Goal: Information Seeking & Learning: Check status

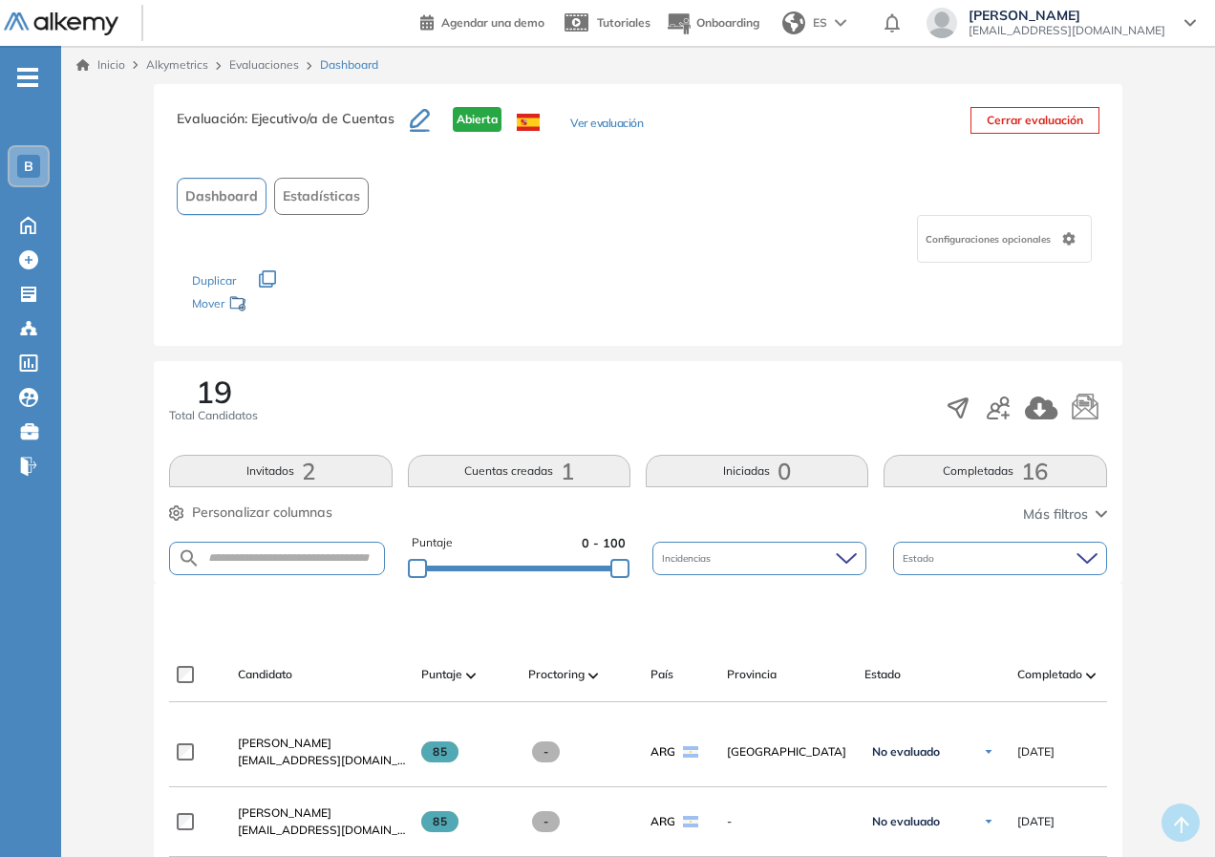
click at [267, 63] on link "Evaluaciones" at bounding box center [264, 64] width 70 height 14
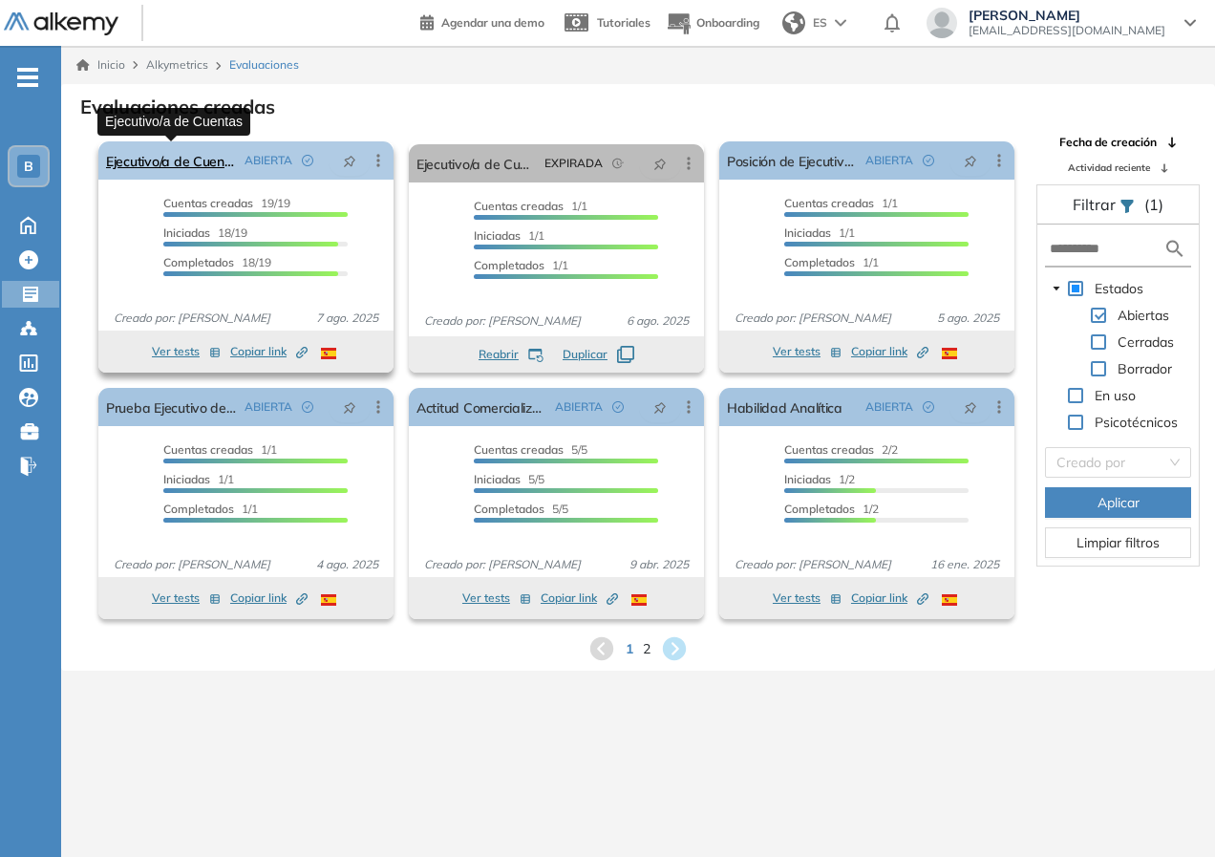
click at [189, 171] on link "Ejecutivo/a de Cuentas" at bounding box center [171, 160] width 131 height 38
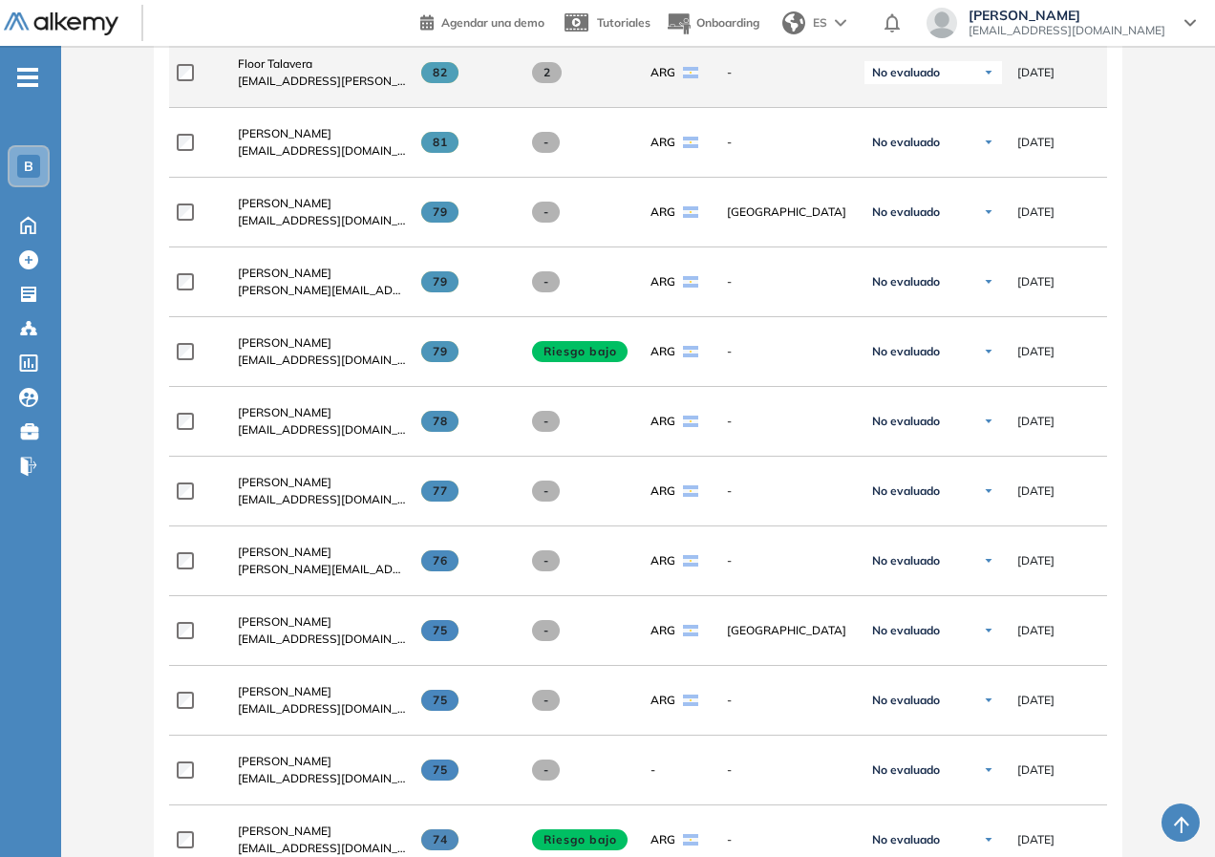
scroll to position [341, 0]
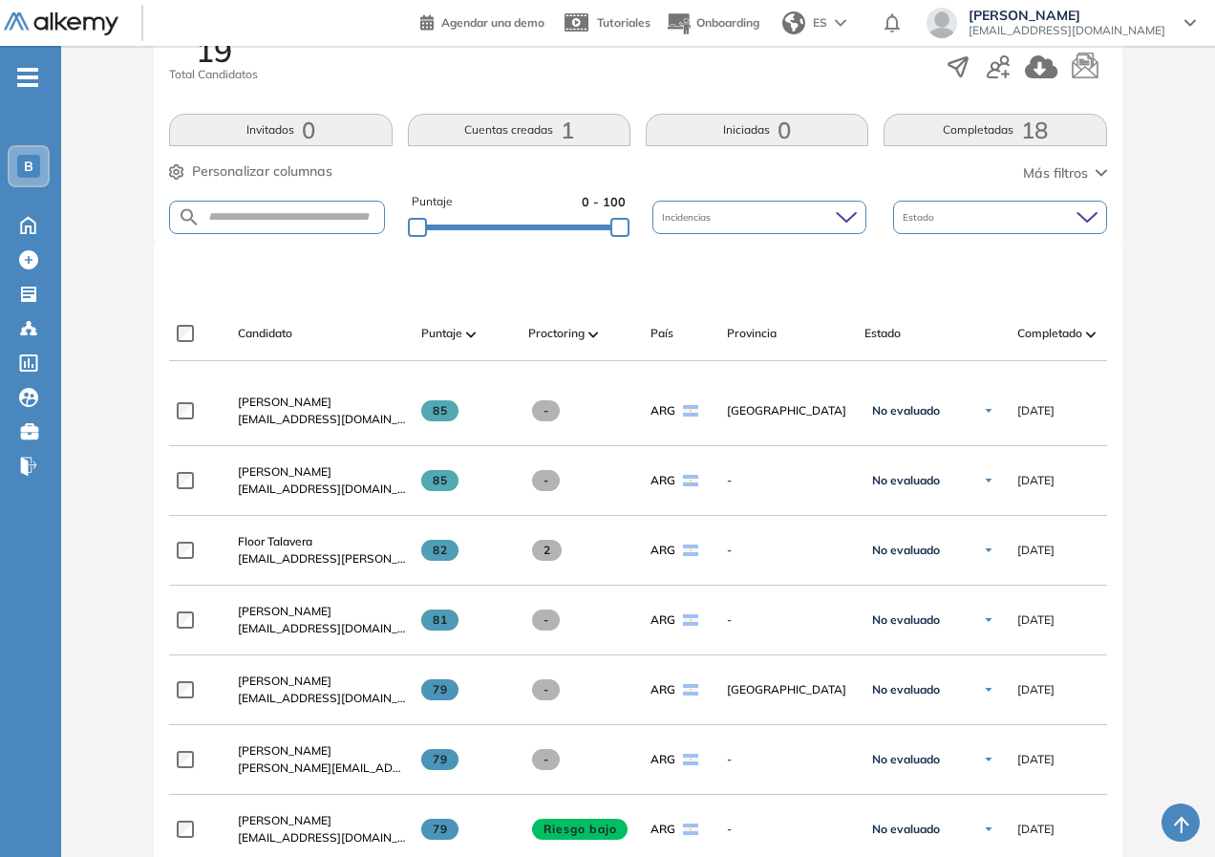
click at [1074, 202] on div "Estado" at bounding box center [1000, 217] width 214 height 33
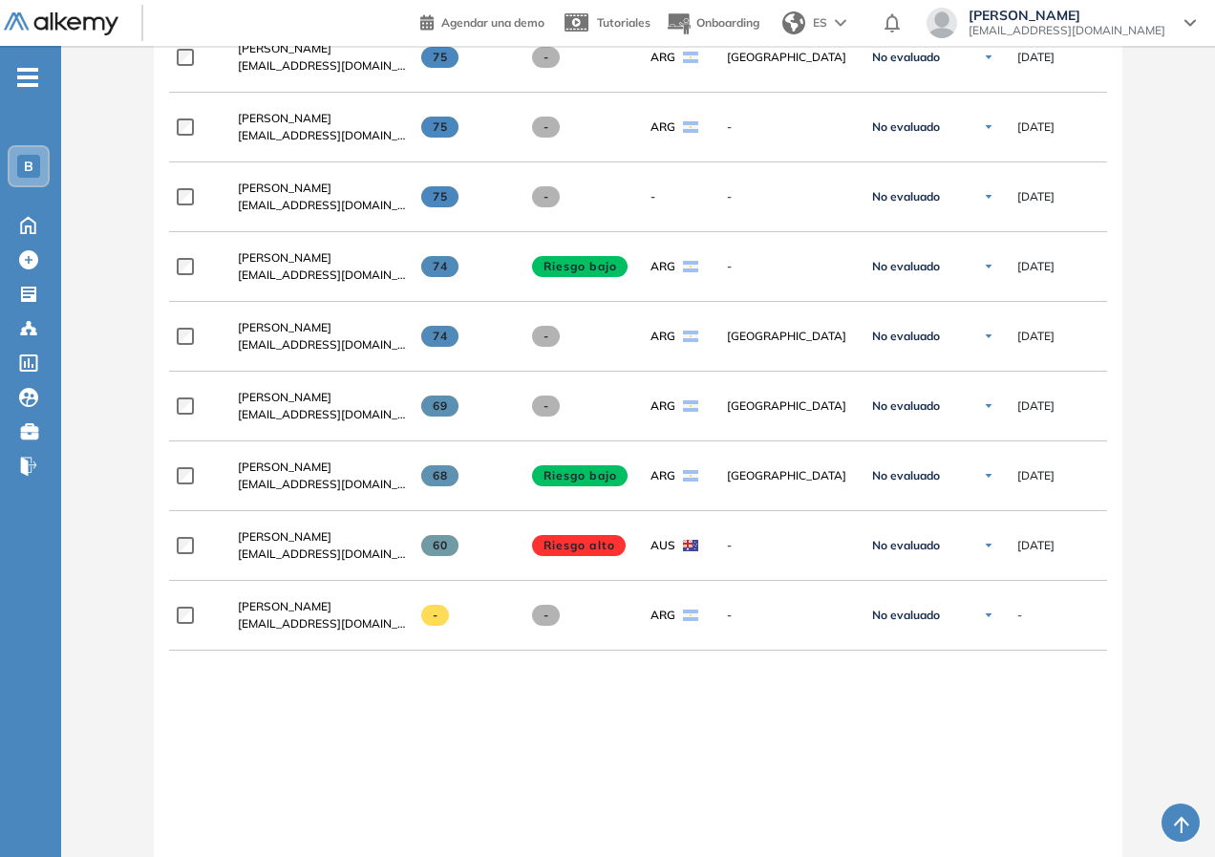
scroll to position [1575, 0]
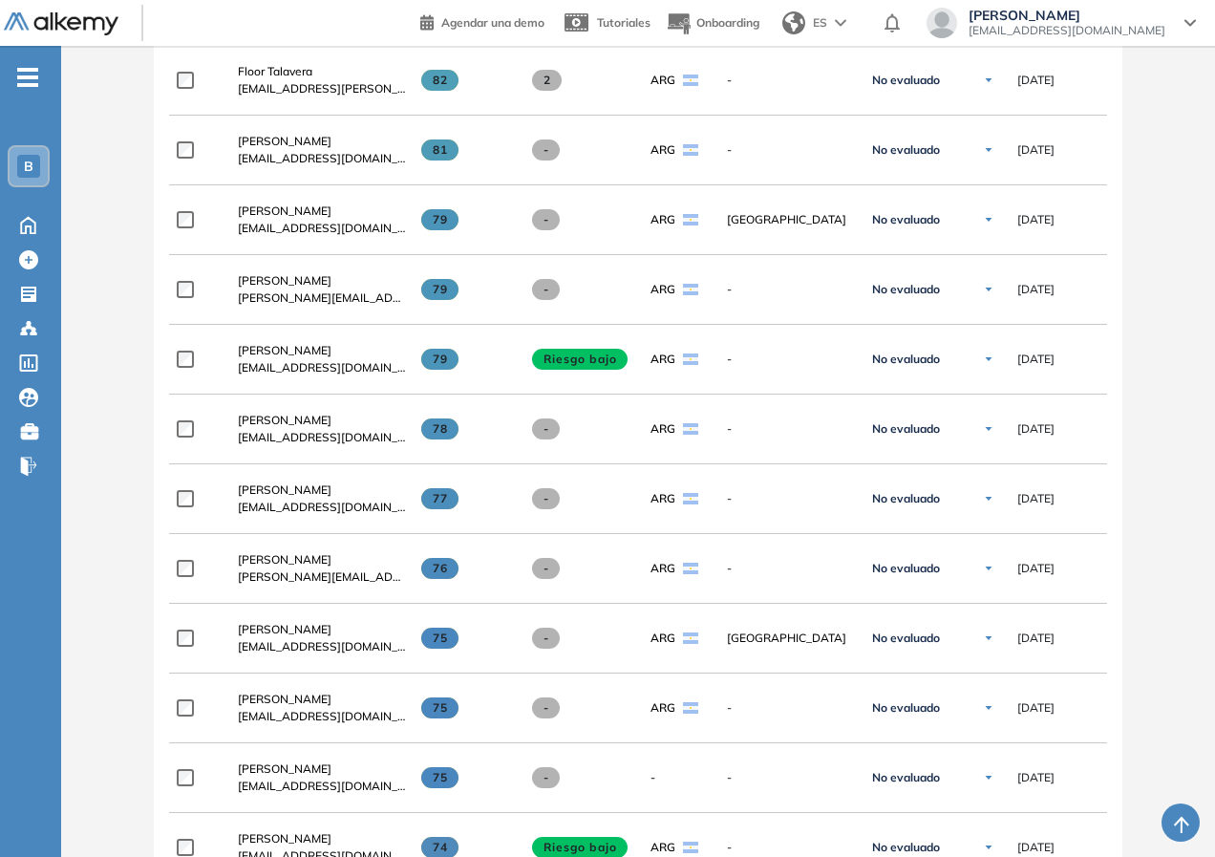
scroll to position [429, 0]
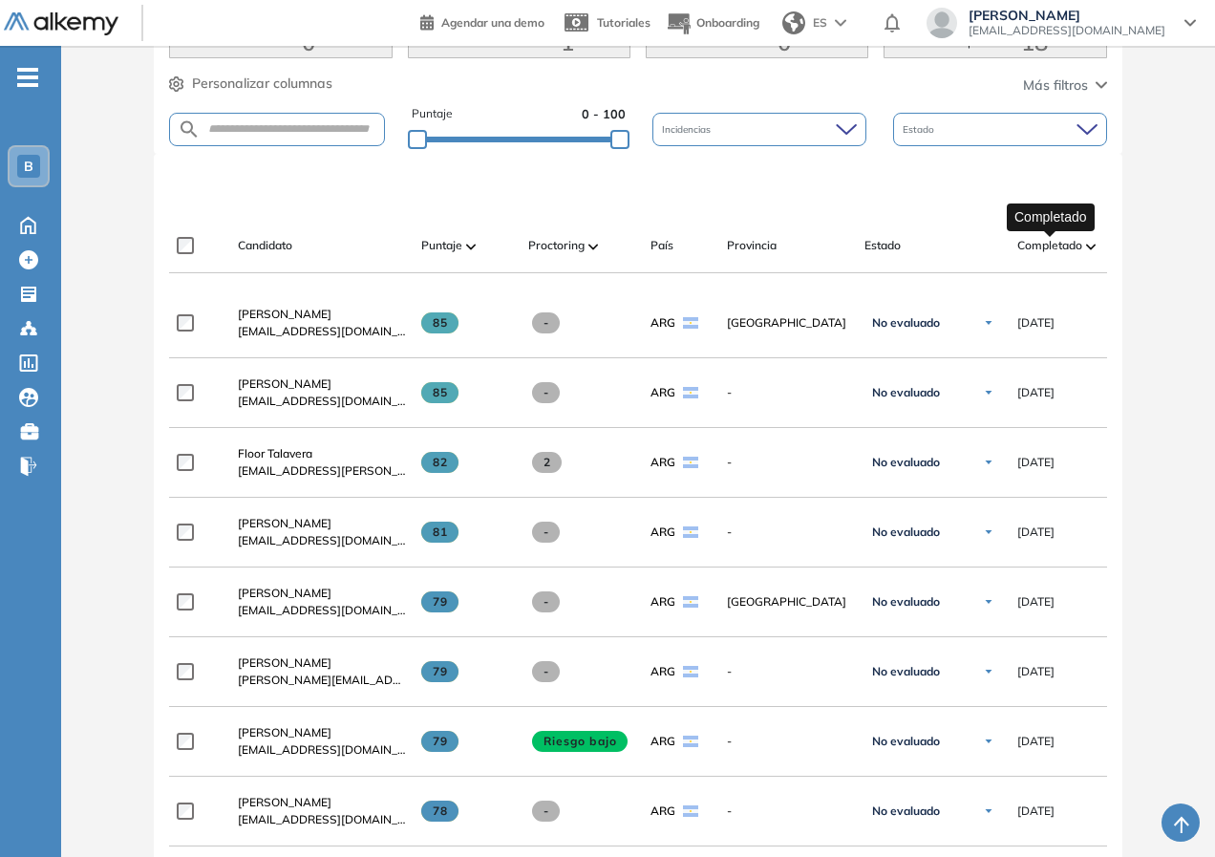
click at [1057, 244] on span "Completado" at bounding box center [1049, 245] width 65 height 17
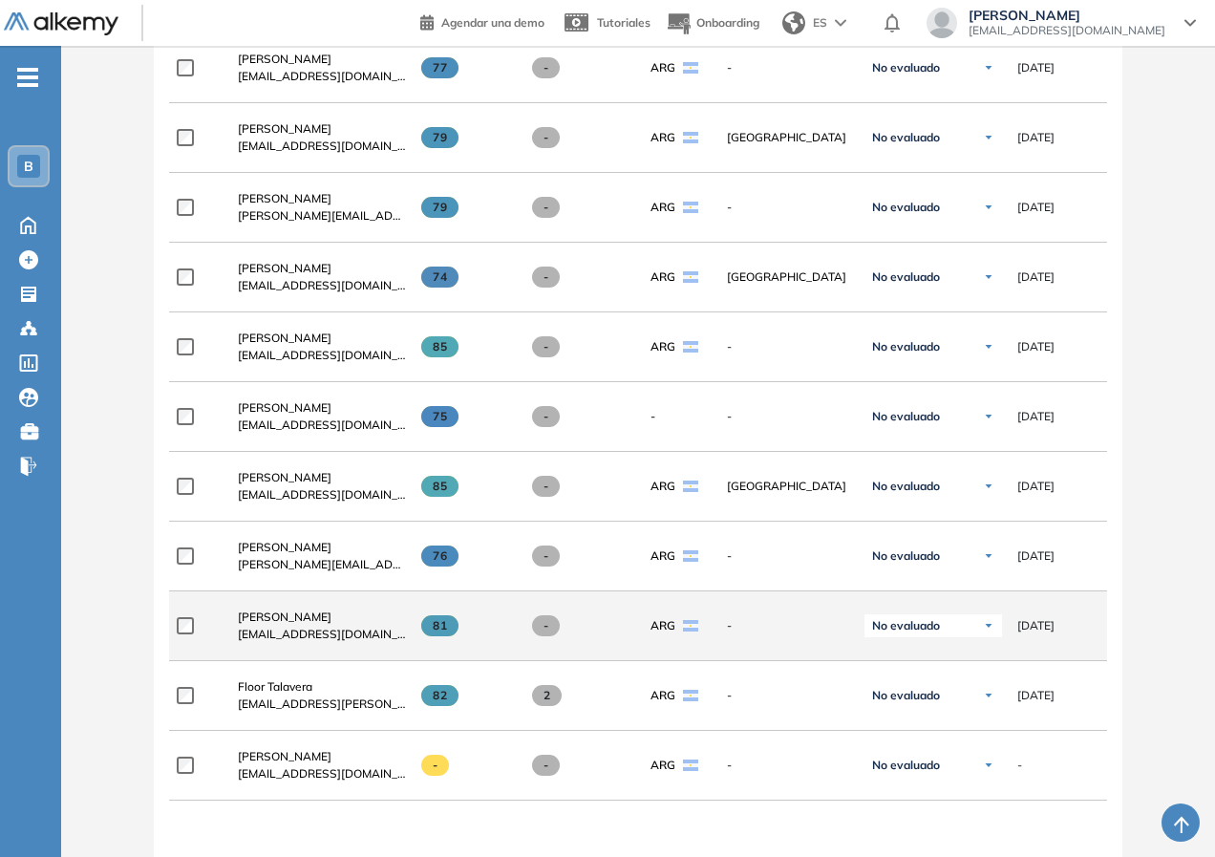
scroll to position [1432, 0]
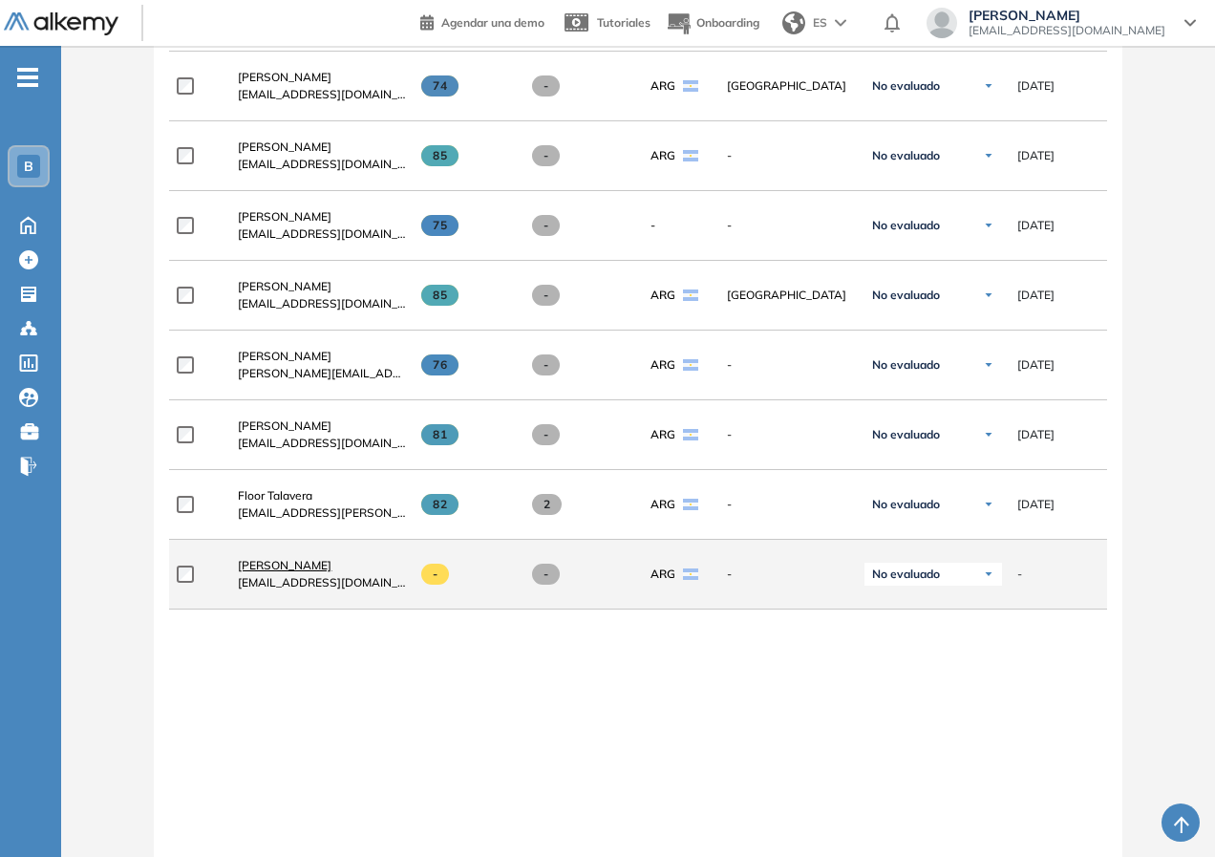
click at [307, 570] on span "[PERSON_NAME]" at bounding box center [285, 565] width 94 height 14
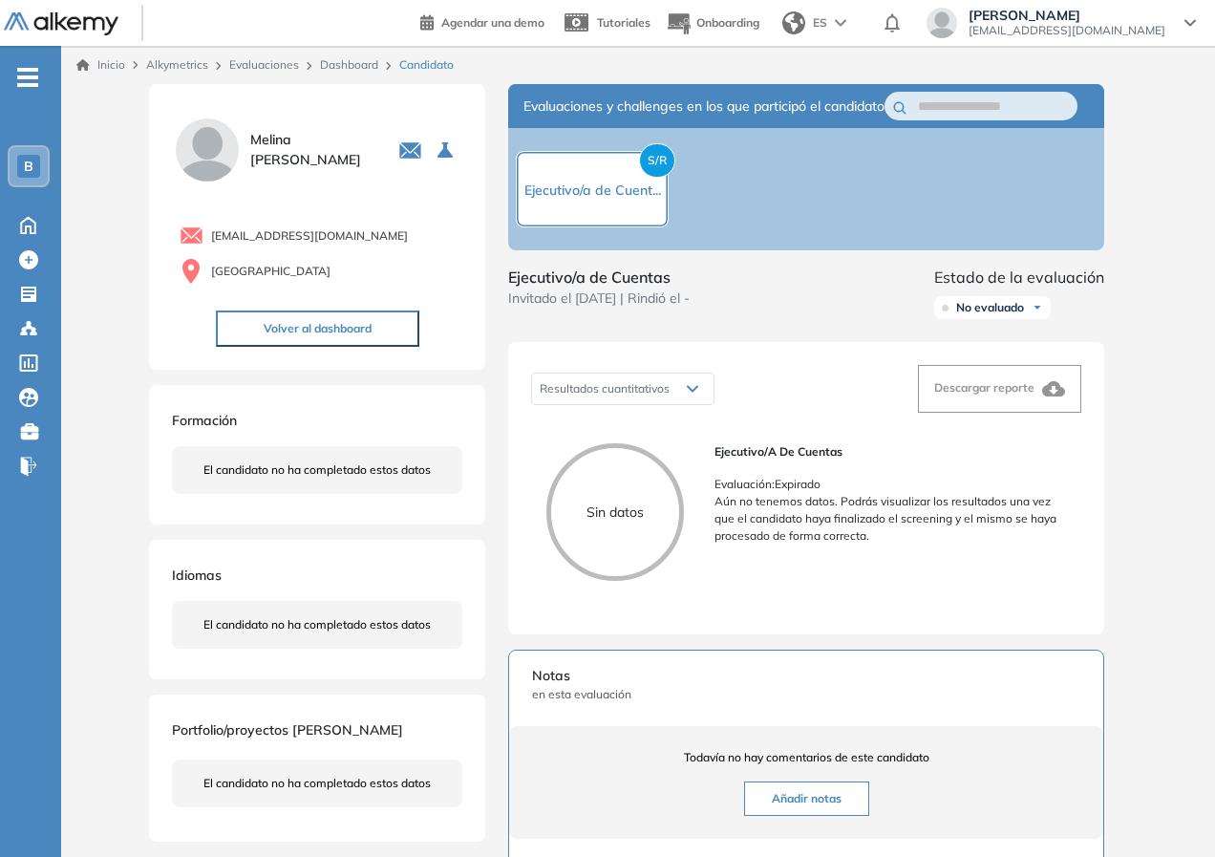
click at [689, 308] on span "Invitado el [DATE] | Rindió el -" at bounding box center [598, 298] width 181 height 20
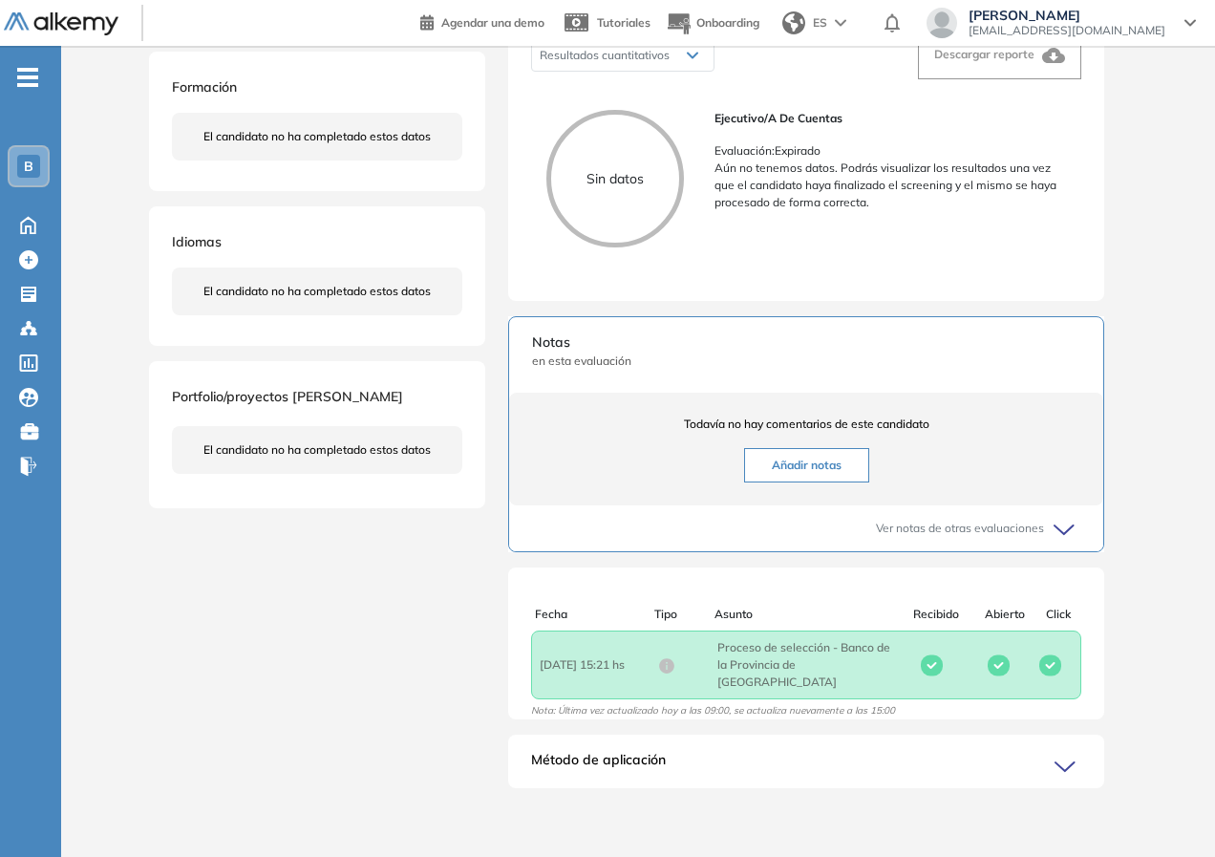
scroll to position [5, 0]
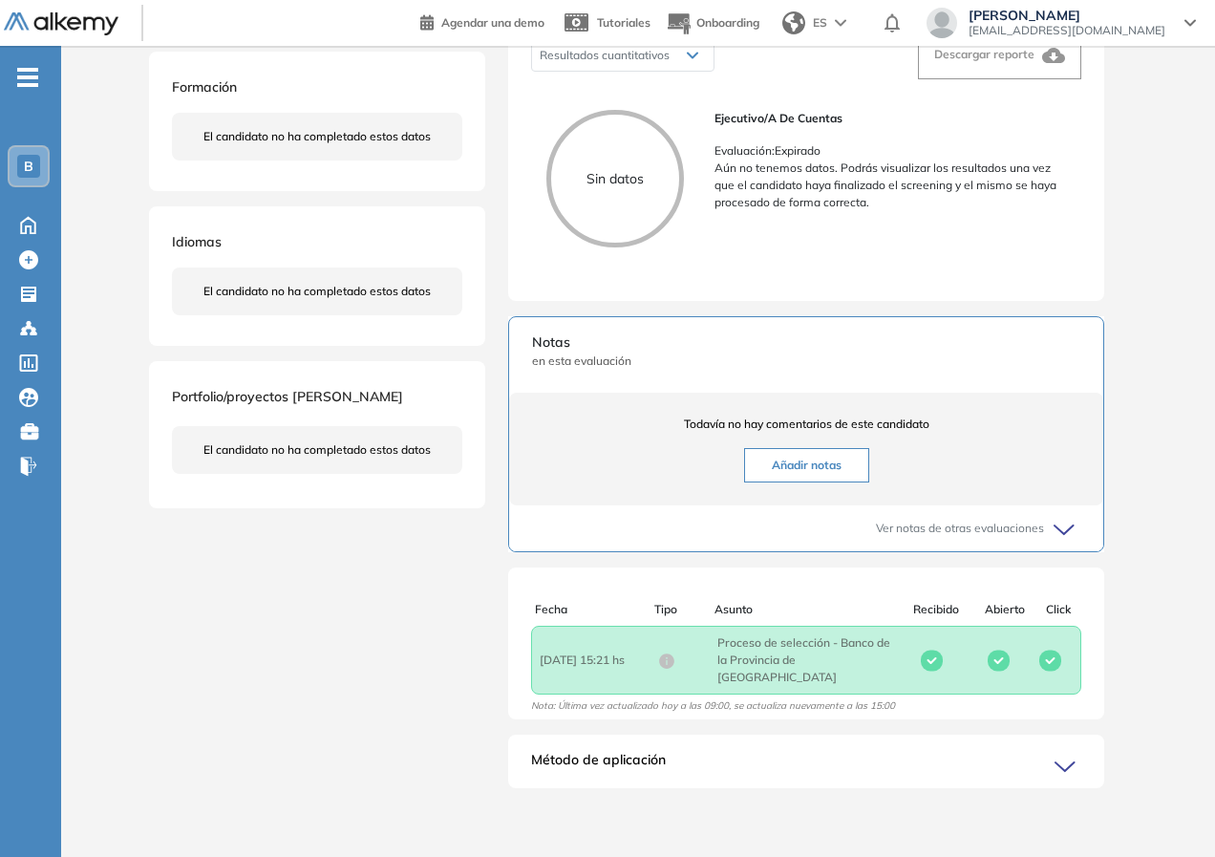
drag, startPoint x: 605, startPoint y: 671, endPoint x: 644, endPoint y: 671, distance: 38.2
click at [644, 668] on span "Fecha : [DATE] 15:21 hs" at bounding box center [599, 659] width 118 height 17
click at [618, 735] on div "Método de aplicación El candidato aplicó mediante invitación por mail. Ver comu…" at bounding box center [806, 760] width 596 height 53
drag, startPoint x: 543, startPoint y: 661, endPoint x: 709, endPoint y: 661, distance: 165.2
click at [709, 661] on div "Fecha : [DATE] 15:21 hs Asunto : Proceso de selección - Banco de la Provincia d…" at bounding box center [717, 660] width 355 height 52
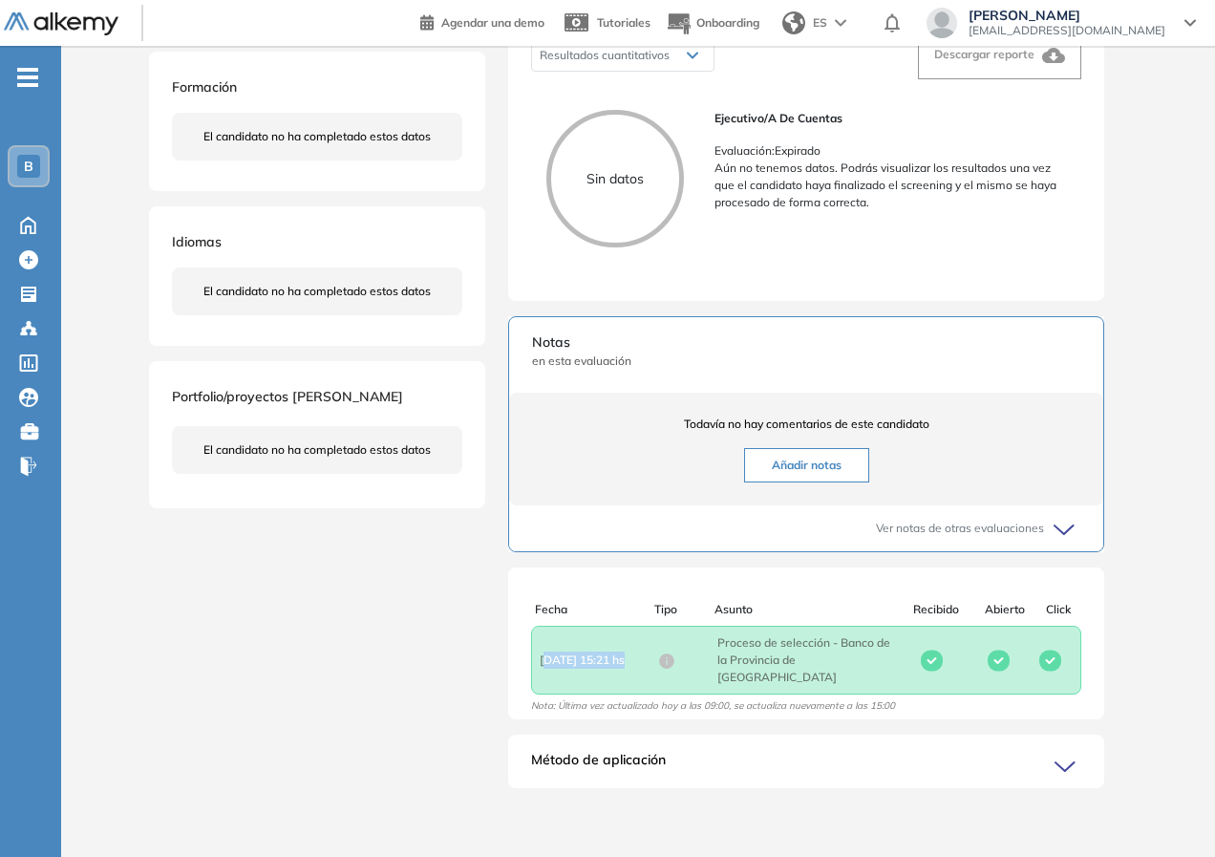
click at [709, 661] on div at bounding box center [687, 660] width 59 height 18
drag, startPoint x: 547, startPoint y: 668, endPoint x: 645, endPoint y: 668, distance: 97.4
click at [645, 668] on span "Fecha : [DATE] 15:21 hs" at bounding box center [599, 659] width 118 height 17
click at [929, 666] on icon at bounding box center [932, 660] width 22 height 22
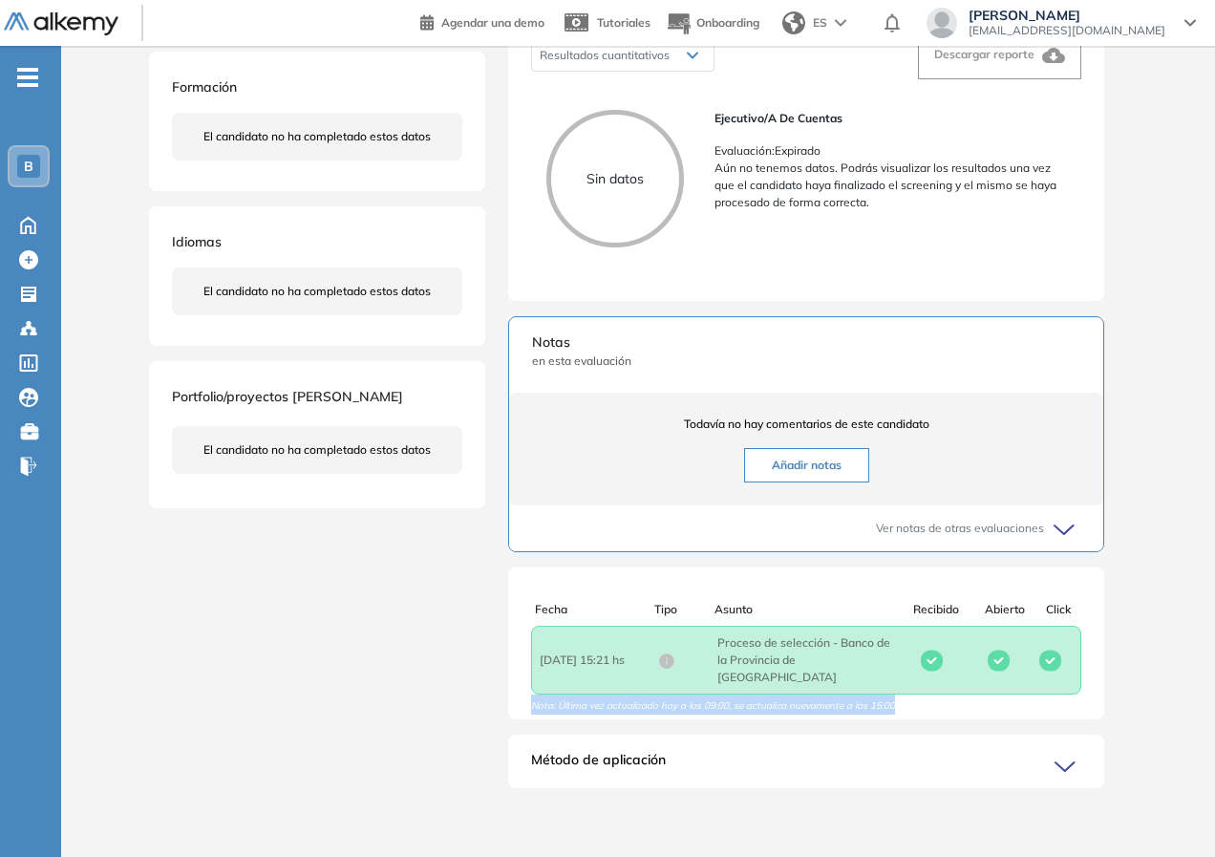
drag, startPoint x: 898, startPoint y: 710, endPoint x: 450, endPoint y: 710, distance: 447.9
click at [450, 710] on div "[PERSON_NAME] 0 . Ejecutivo/a de Cuentas 1 . Posición de Ejecutivo/a de Cuentas…" at bounding box center [638, 281] width 978 height 1060
drag, startPoint x: 571, startPoint y: 725, endPoint x: 539, endPoint y: 718, distance: 33.1
click at [567, 725] on div "Evaluaciones y challenges en los que participó el candidato S/R Ejecutivo/a de …" at bounding box center [806, 281] width 642 height 1060
drag, startPoint x: 751, startPoint y: 709, endPoint x: 923, endPoint y: 709, distance: 172.8
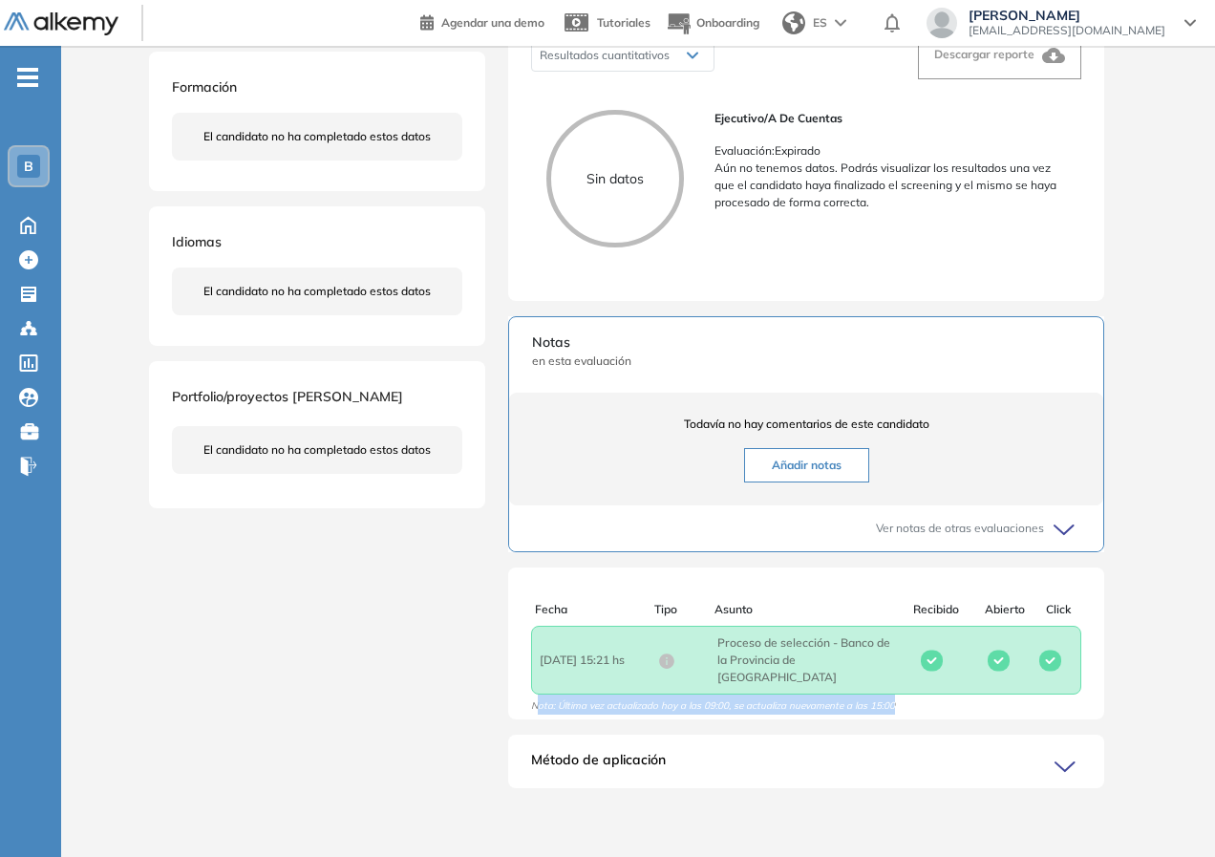
click at [923, 709] on div "Fecha Tipo Asunto Recibido Abierto Click Fecha : [DATE] 15:21 hs Asunto : Proce…" at bounding box center [806, 658] width 596 height 114
click at [1069, 778] on icon at bounding box center [1067, 766] width 27 height 27
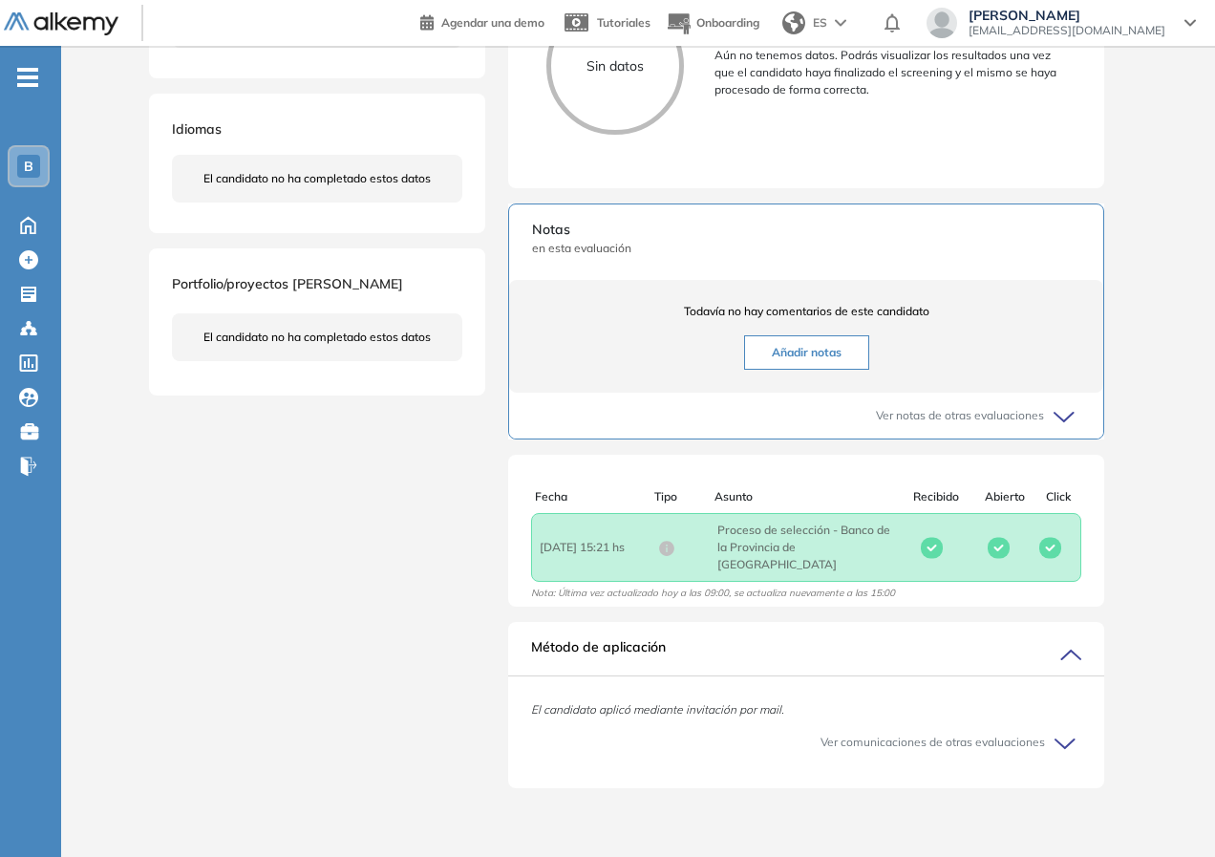
scroll to position [0, 0]
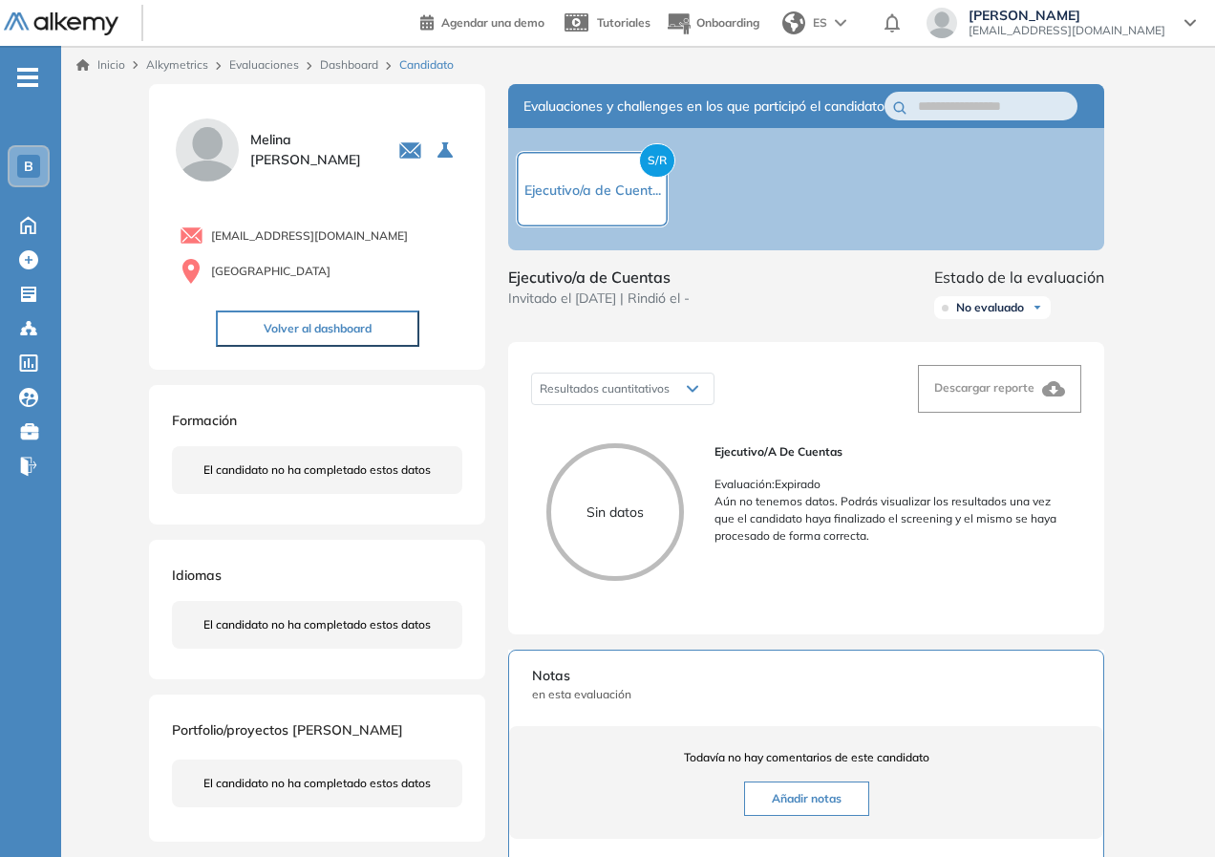
drag, startPoint x: 553, startPoint y: 309, endPoint x: 729, endPoint y: 311, distance: 175.7
click at [729, 311] on div "Ejecutivo/a de Cuentas Invitado el [DATE] | Rindió el - Estado de la evaluación…" at bounding box center [806, 295] width 596 height 61
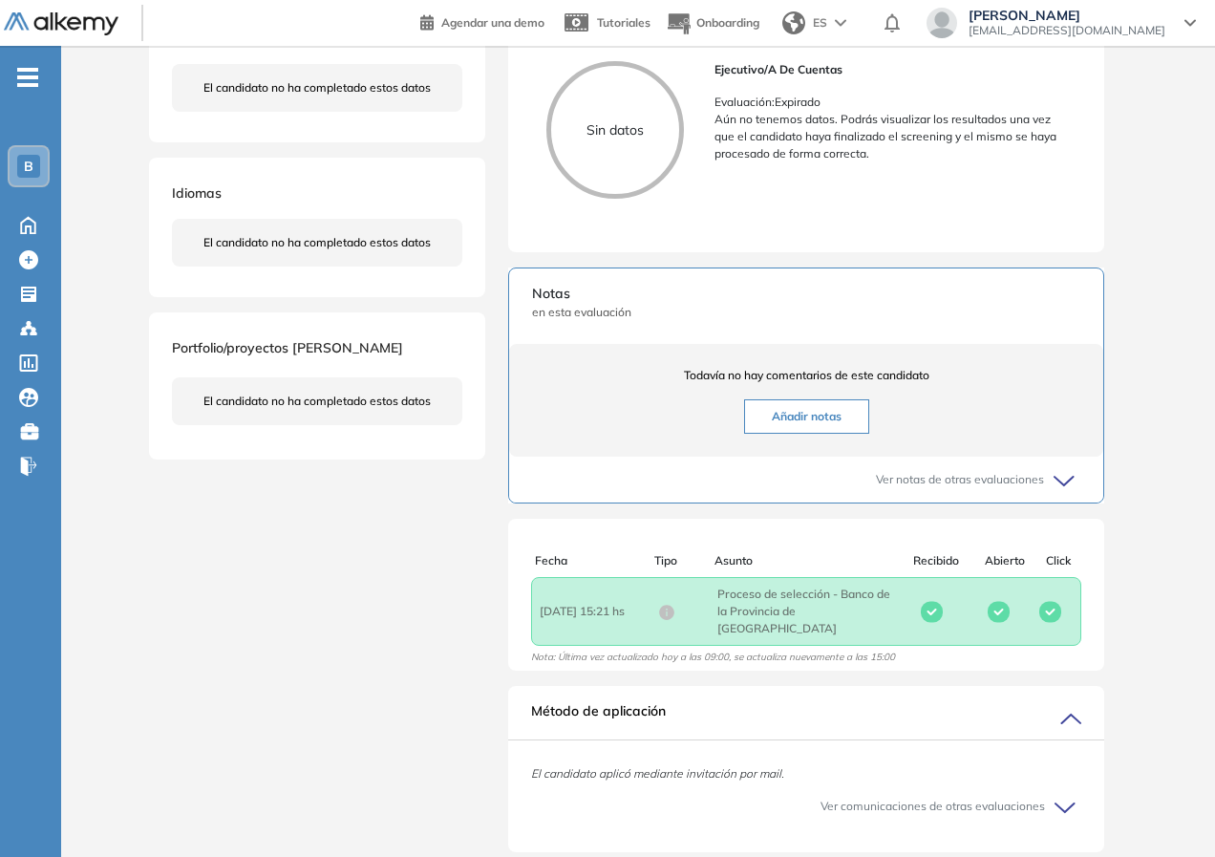
scroll to position [448, 0]
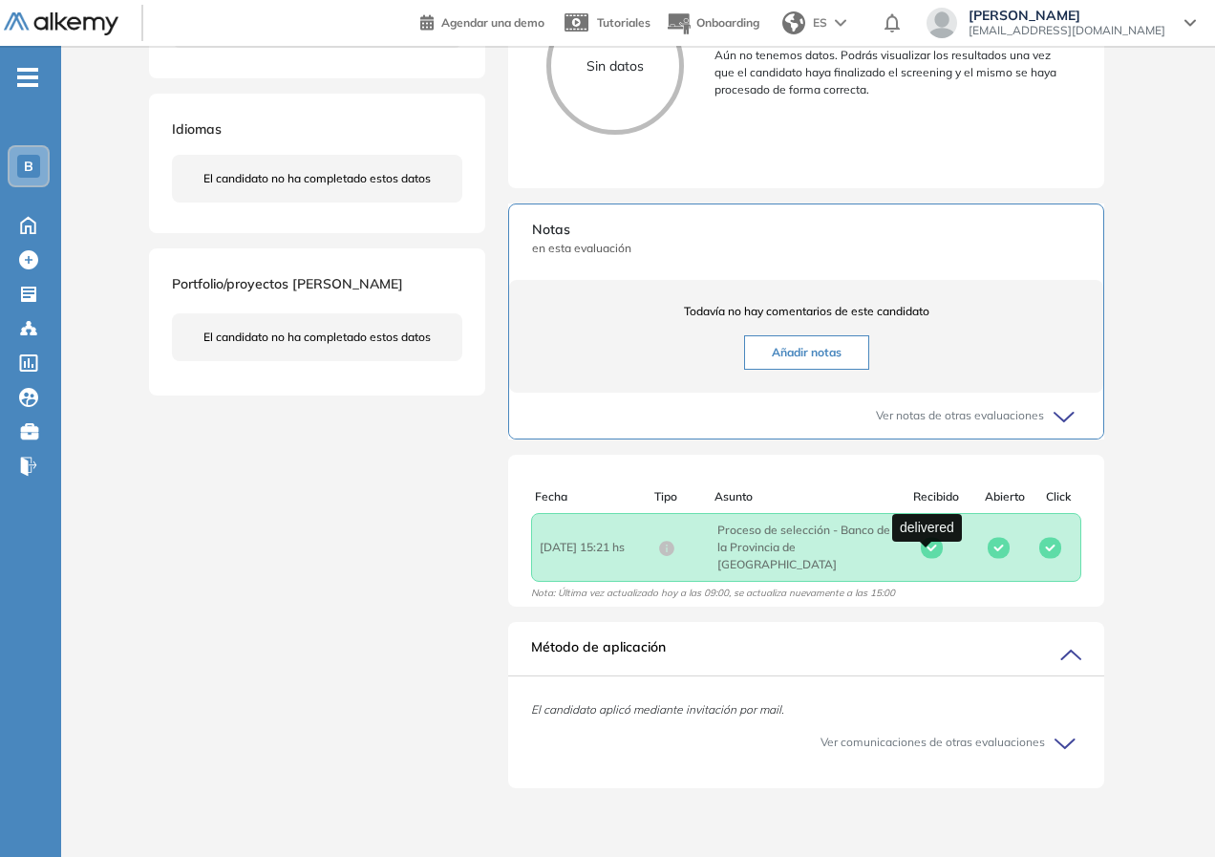
click at [933, 557] on rect at bounding box center [932, 547] width 22 height 21
click at [930, 557] on rect at bounding box center [932, 547] width 22 height 21
click at [593, 601] on span "Nota: Última vez actualizado hoy a las 09:00, se actualiza nuevamente a las 15:…" at bounding box center [713, 596] width 364 height 20
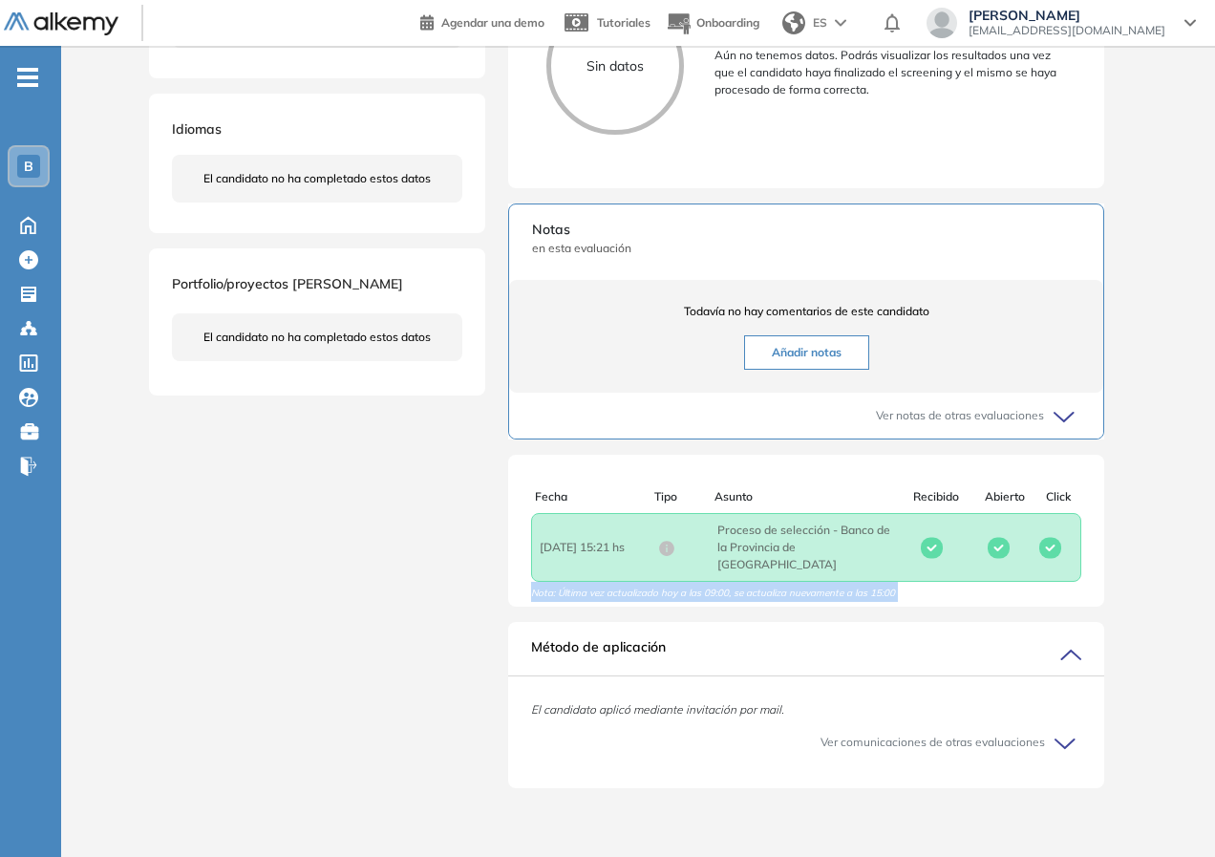
drag, startPoint x: 638, startPoint y: 561, endPoint x: 521, endPoint y: 553, distance: 116.8
click at [520, 553] on div "Fecha : [DATE] 15:21 hs Asunto : Proceso de selección - Banco de la Provincia d…" at bounding box center [806, 547] width 596 height 69
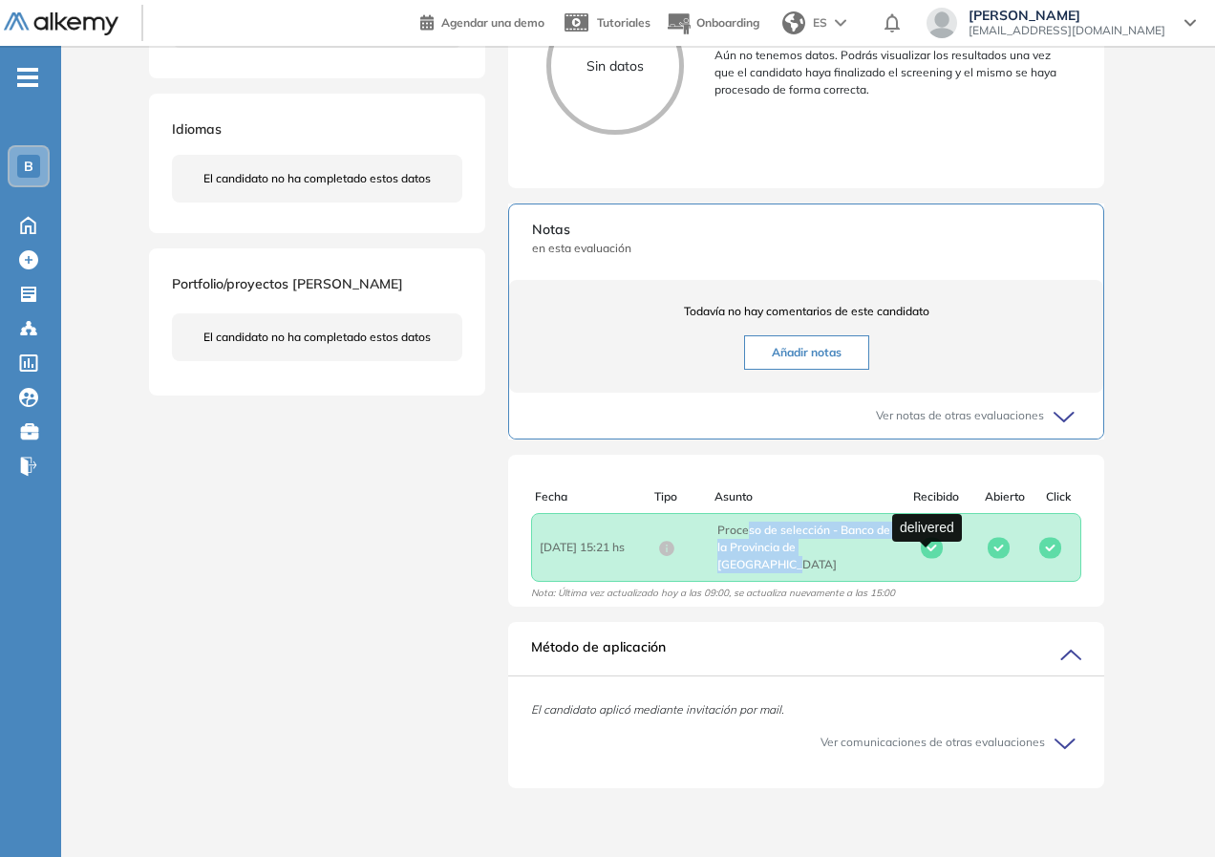
drag, startPoint x: 764, startPoint y: 545, endPoint x: 879, endPoint y: 580, distance: 119.6
click at [880, 580] on div "Fecha : [DATE] 15:21 hs Asunto : Proceso de selección - Banco de la Provincia d…" at bounding box center [806, 547] width 550 height 69
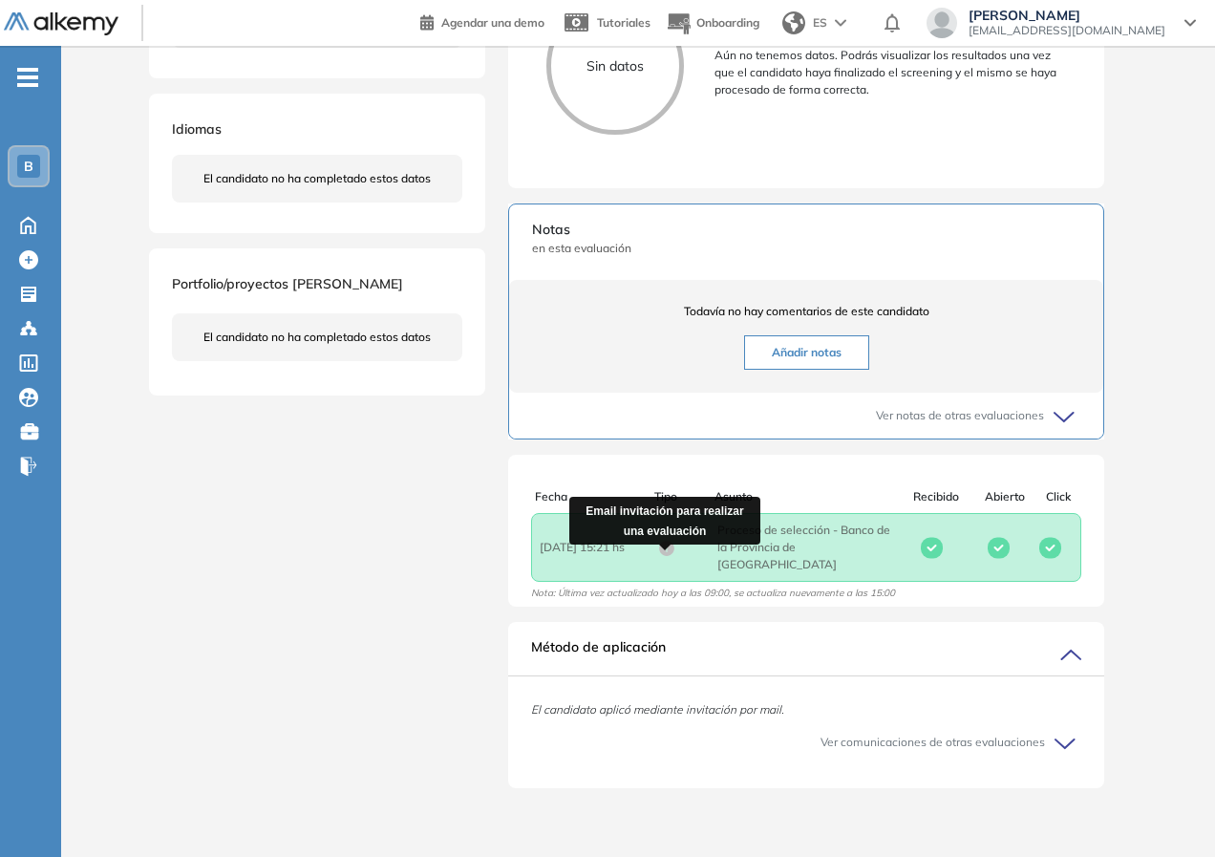
click at [670, 553] on icon at bounding box center [666, 548] width 15 height 15
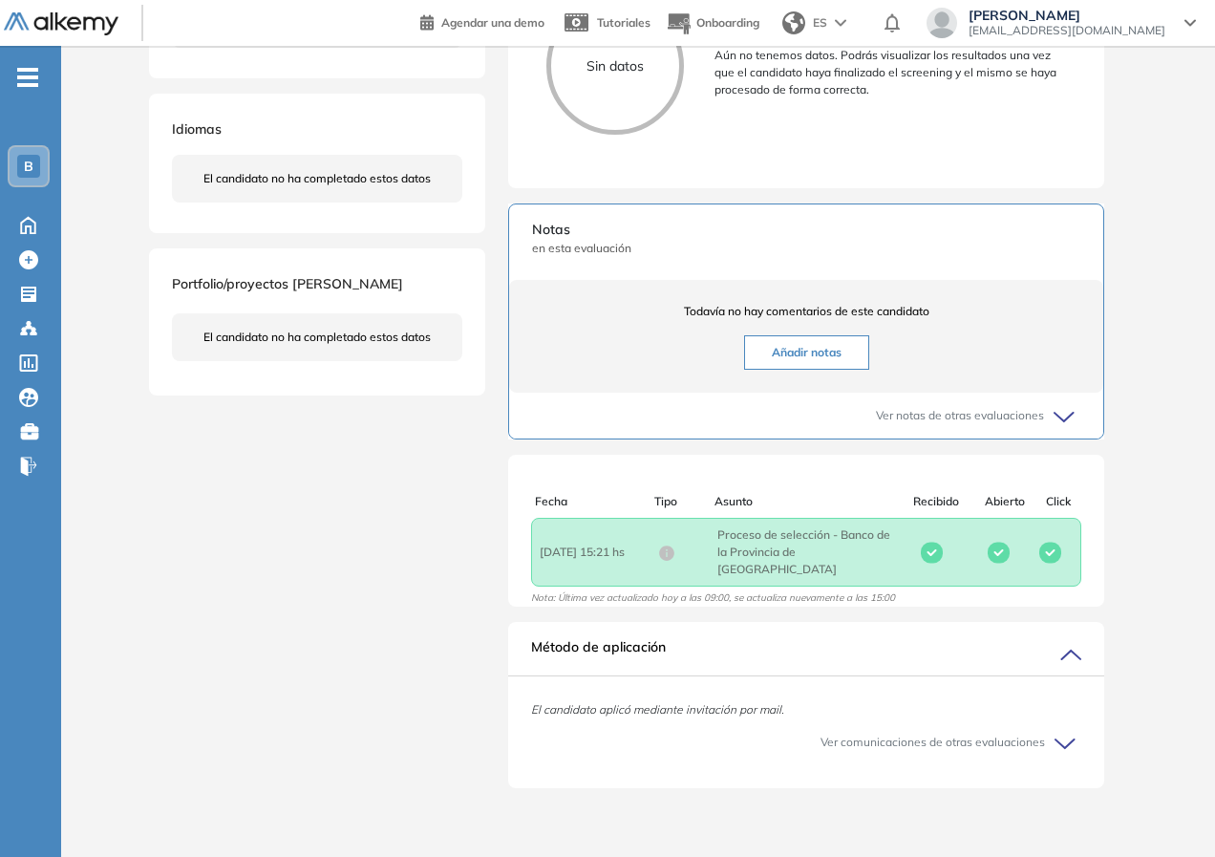
scroll to position [0, 0]
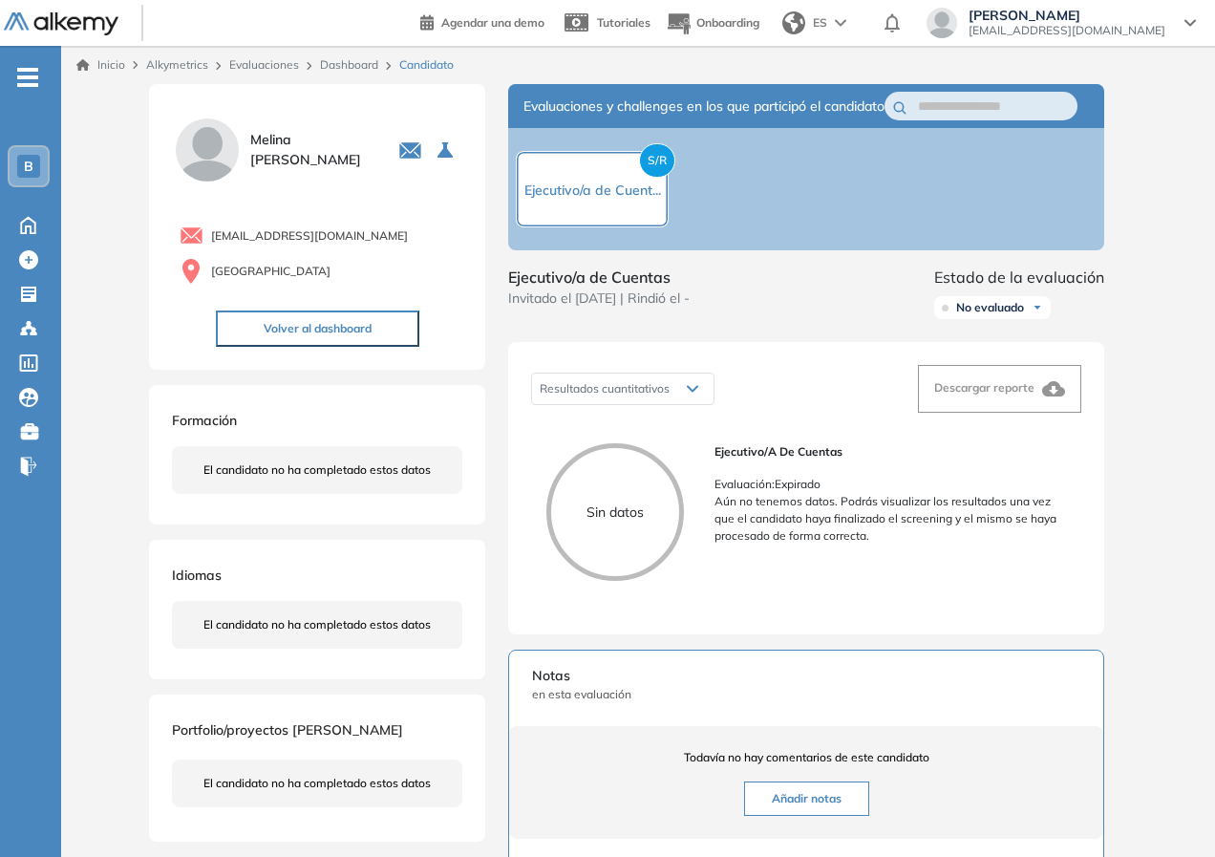
click at [811, 108] on span "Evaluaciones y challenges en los que participó el candidato" at bounding box center [703, 106] width 361 height 20
click at [603, 192] on div "S/R Ejecutivo/a de Cuent..." at bounding box center [592, 189] width 137 height 23
click at [985, 315] on span "No evaluado" at bounding box center [990, 307] width 68 height 15
drag, startPoint x: 1072, startPoint y: 370, endPoint x: 1090, endPoint y: 370, distance: 17.2
click at [1075, 370] on div "Resultados cuantitativos Resultados cuantitativos Descargar reporte Sin datos E…" at bounding box center [806, 488] width 596 height 292
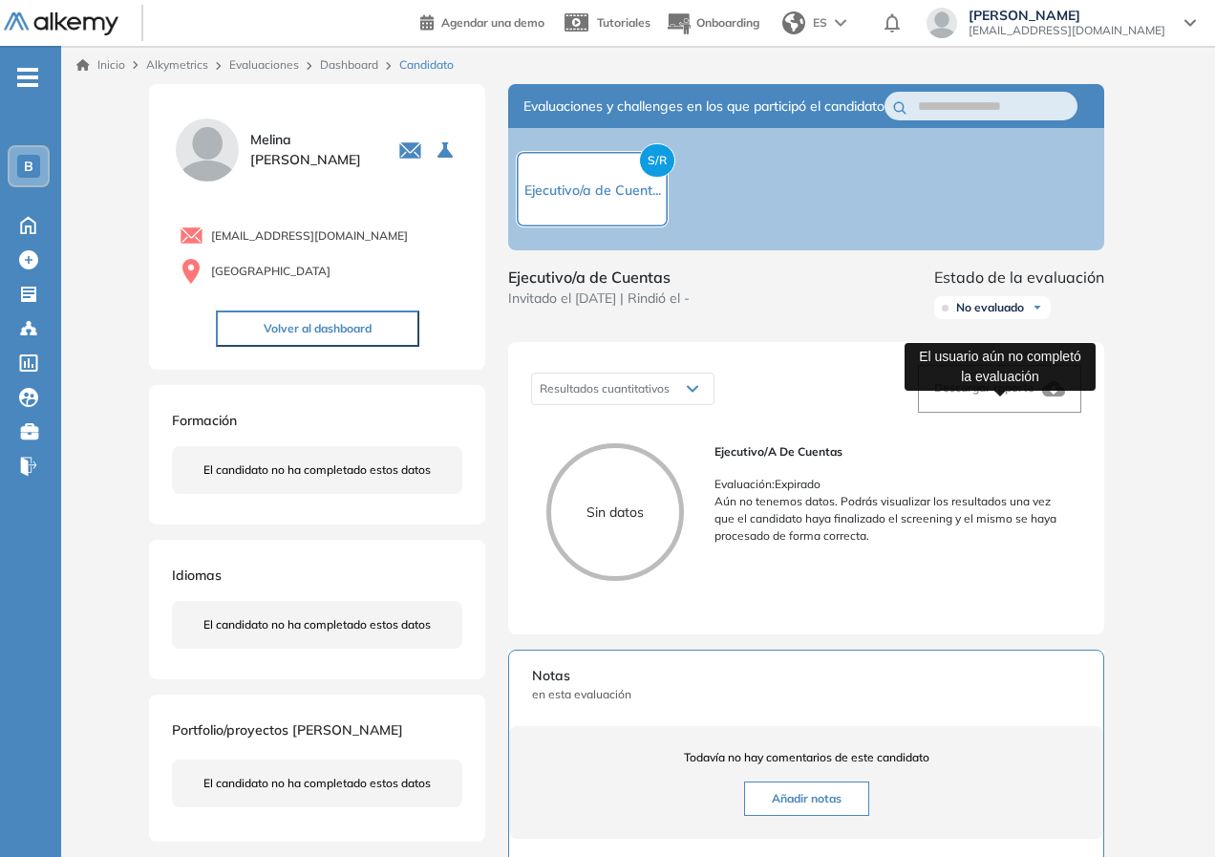
click at [994, 394] on span "Descargar reporte" at bounding box center [984, 387] width 100 height 14
click at [702, 405] on div "Resultados cuantitativos Resultados cuantitativos" at bounding box center [622, 388] width 183 height 32
click at [685, 404] on div "Resultados cuantitativos" at bounding box center [622, 388] width 181 height 31
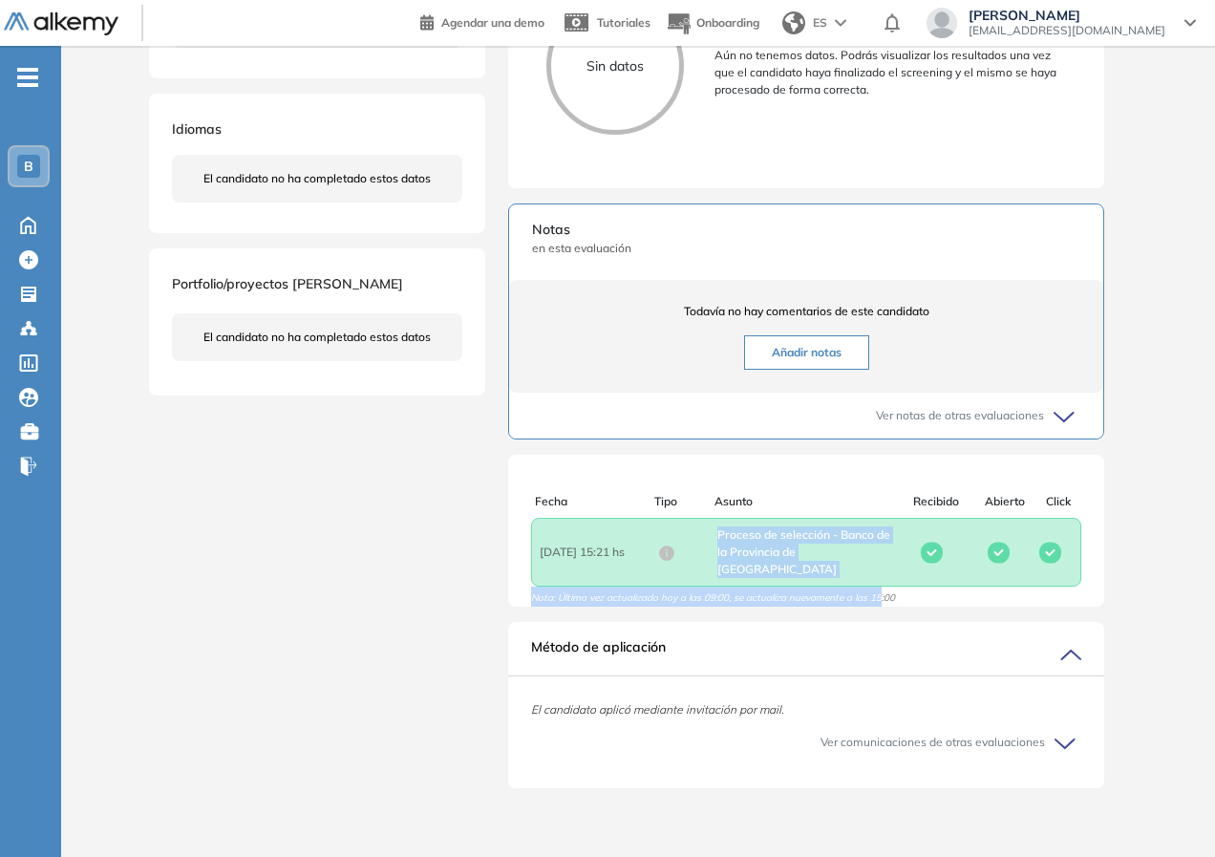
scroll to position [5, 0]
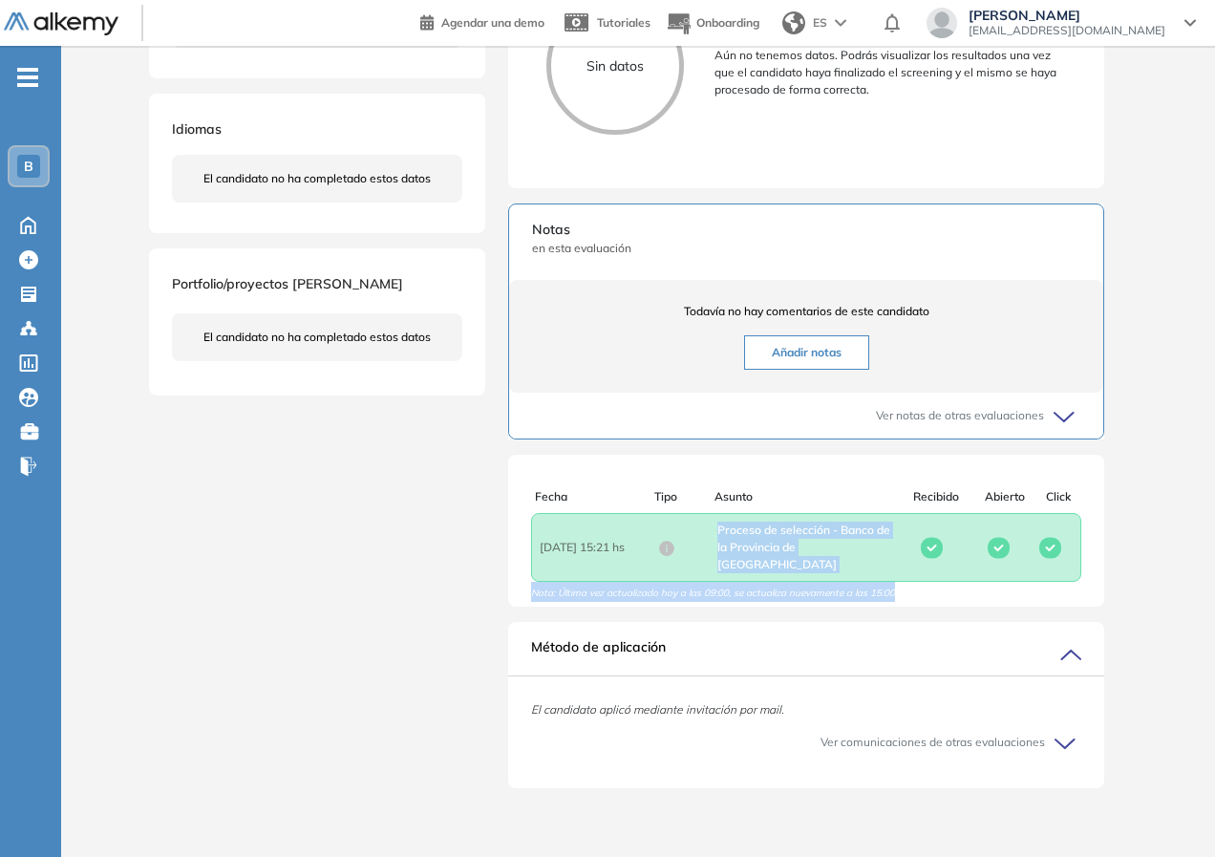
drag, startPoint x: 715, startPoint y: 562, endPoint x: 952, endPoint y: 594, distance: 238.9
click at [952, 594] on div "Fecha Tipo Asunto Recibido Abierto Click Fecha : [DATE] 15:21 hs Asunto : Proce…" at bounding box center [806, 545] width 596 height 114
click at [855, 568] on span "Asunto : Proceso de selección - Banco de la Provincia de [GEOGRAPHIC_DATA]" at bounding box center [806, 547] width 178 height 52
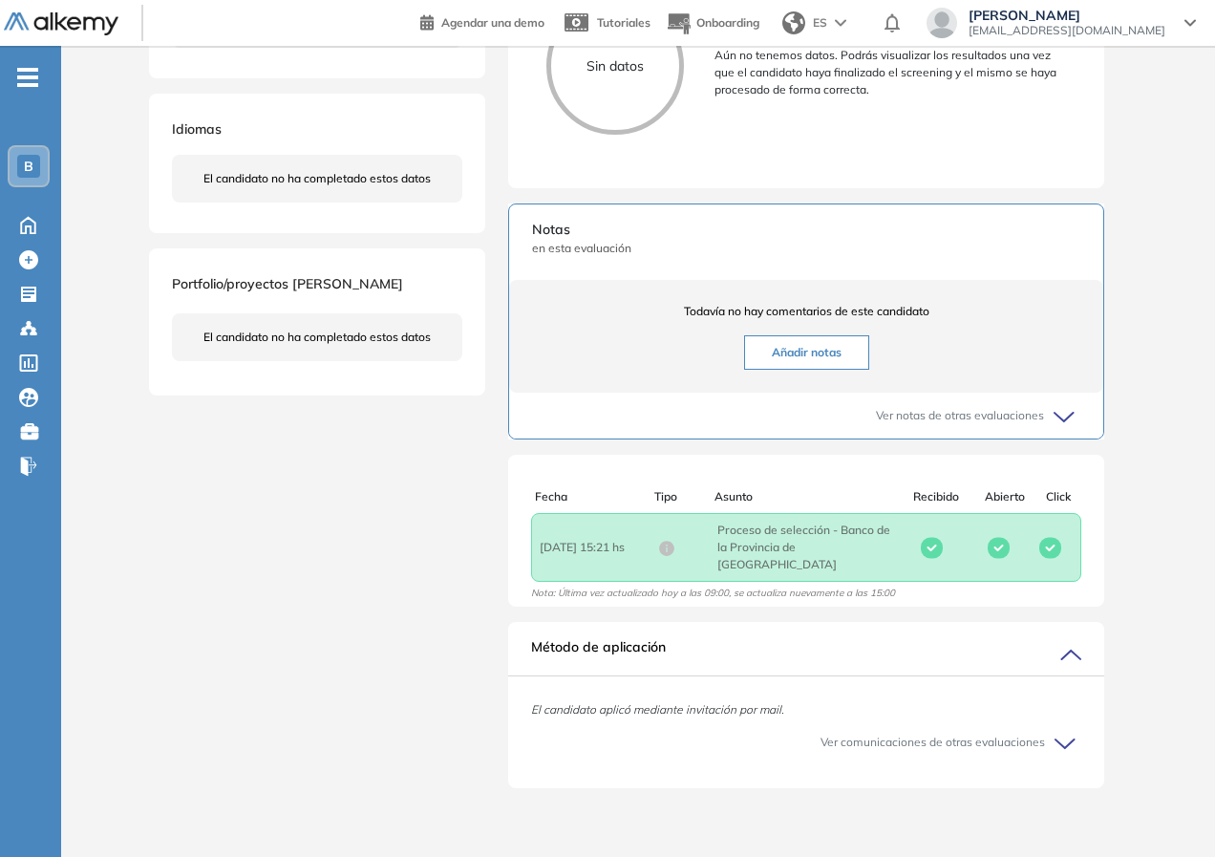
drag, startPoint x: 657, startPoint y: 555, endPoint x: 698, endPoint y: 550, distance: 41.3
click at [698, 550] on div at bounding box center [687, 548] width 59 height 18
drag, startPoint x: 636, startPoint y: 594, endPoint x: 974, endPoint y: 636, distance: 340.7
click at [974, 636] on div "Evaluaciones y challenges en los que participó el candidato S/R Ejecutivo/a de …" at bounding box center [806, 224] width 642 height 1173
click at [860, 590] on span "Nota: Última vez actualizado hoy a las 09:00, se actualiza nuevamente a las 15:…" at bounding box center [713, 596] width 364 height 20
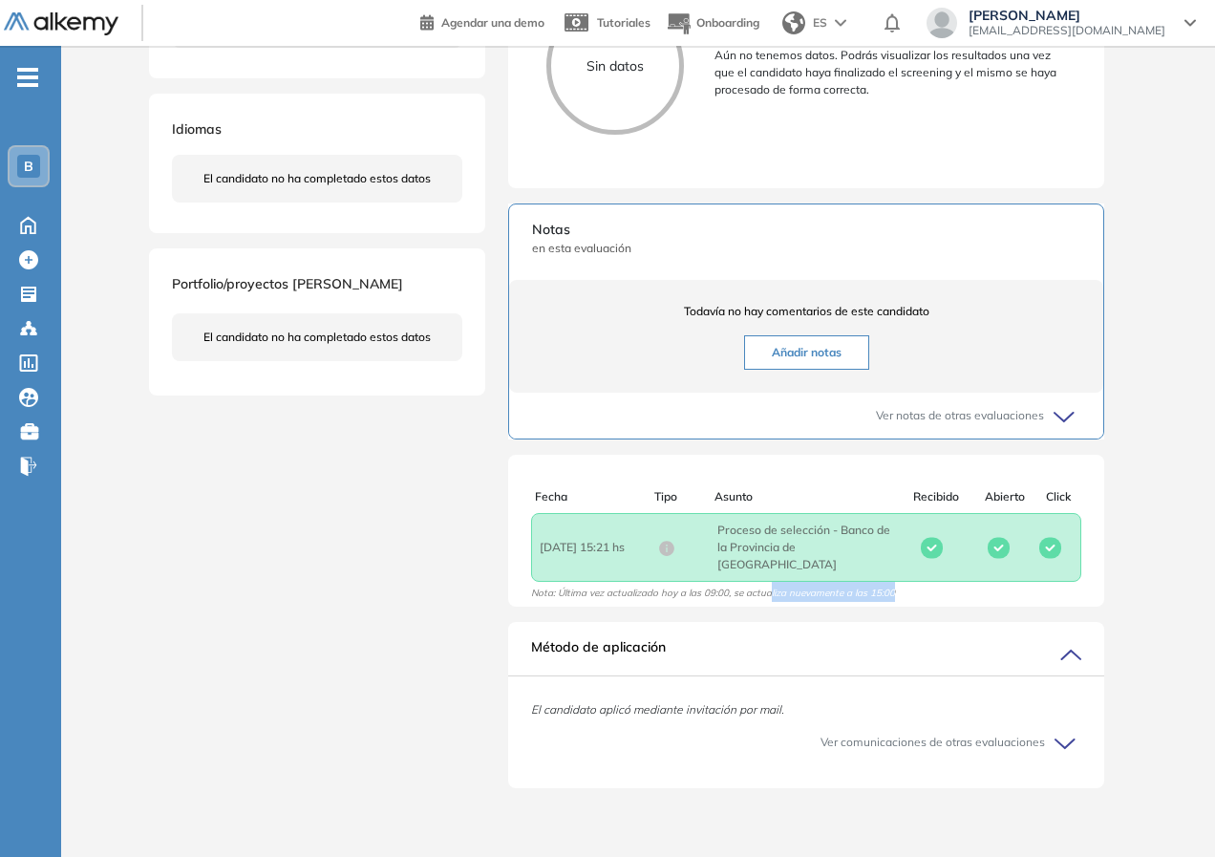
drag, startPoint x: 947, startPoint y: 590, endPoint x: 773, endPoint y: 598, distance: 174.9
click at [773, 598] on div "Fecha Tipo Asunto Recibido Abierto Click Fecha : [DATE] 15:21 hs Asunto : Proce…" at bounding box center [806, 545] width 596 height 114
click at [773, 598] on span "Nota: Última vez actualizado hoy a las 09:00, se actualiza nuevamente a las 15:…" at bounding box center [713, 596] width 364 height 20
click at [772, 598] on span "Nota: Última vez actualizado hoy a las 09:00, se actualiza nuevamente a las 15:…" at bounding box center [713, 596] width 364 height 20
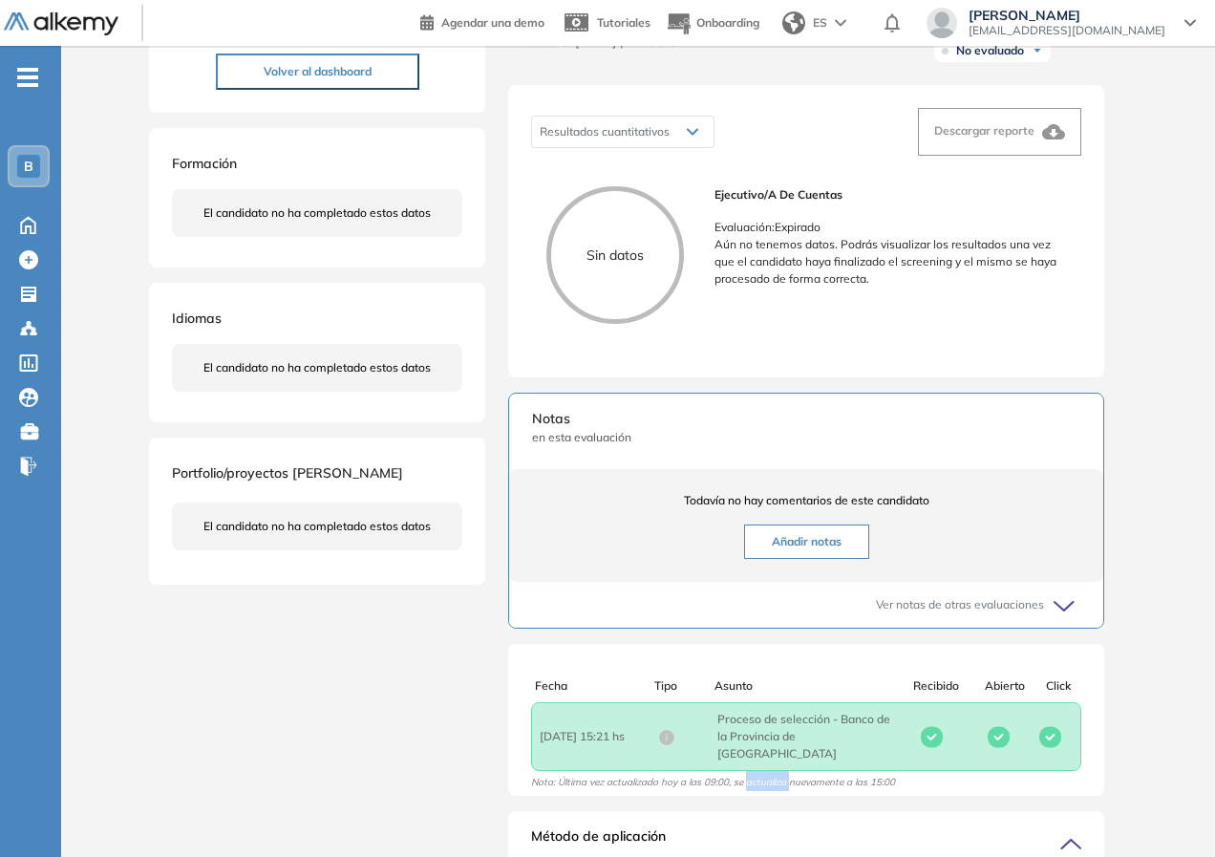
scroll to position [0, 0]
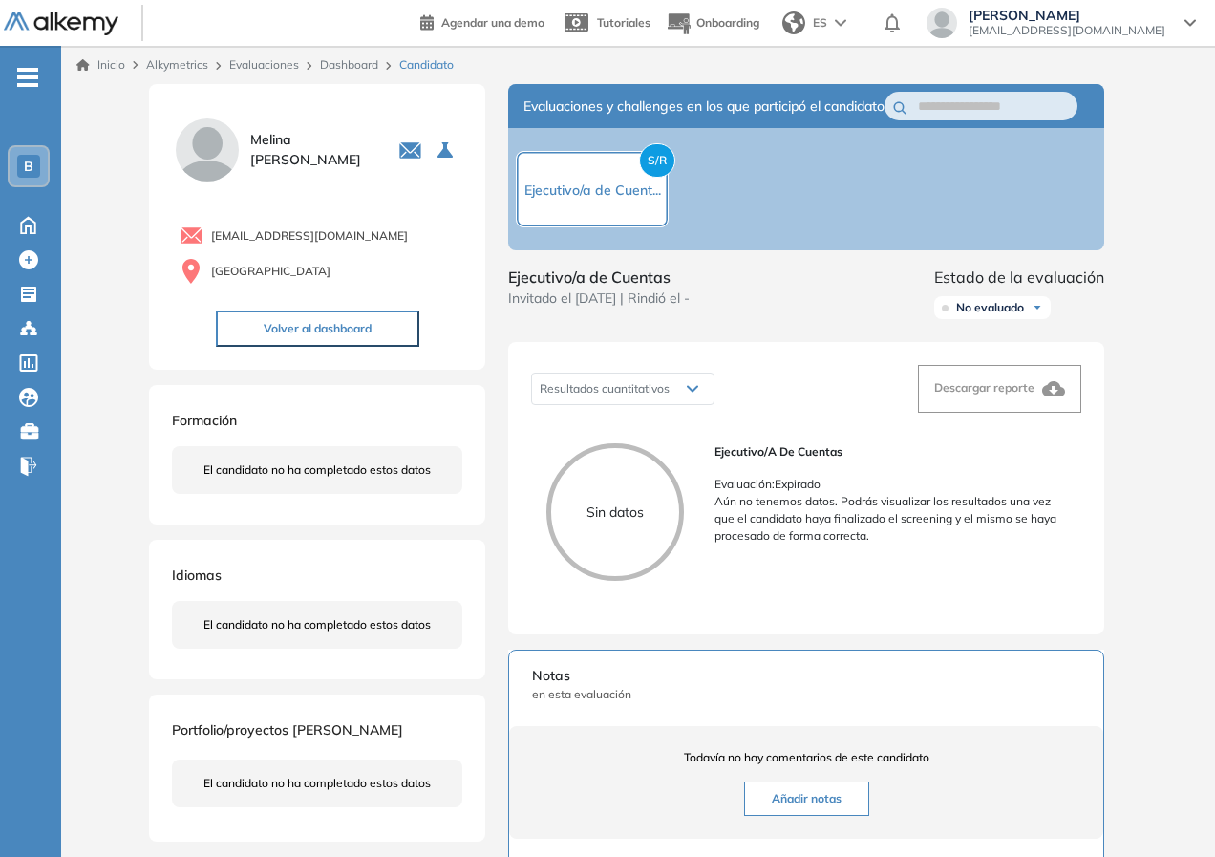
click at [272, 61] on link "Evaluaciones" at bounding box center [264, 64] width 70 height 14
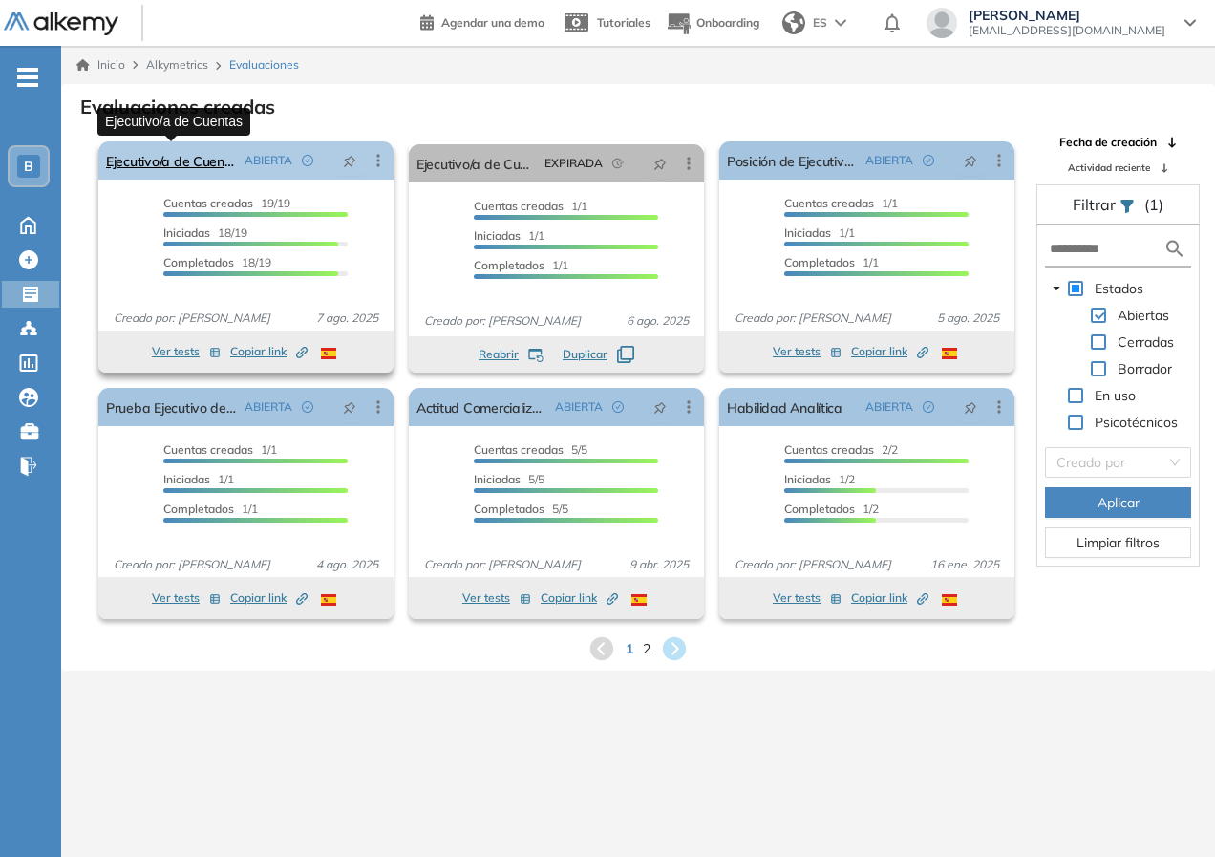
click at [178, 174] on link "Ejecutivo/a de Cuentas" at bounding box center [171, 160] width 131 height 38
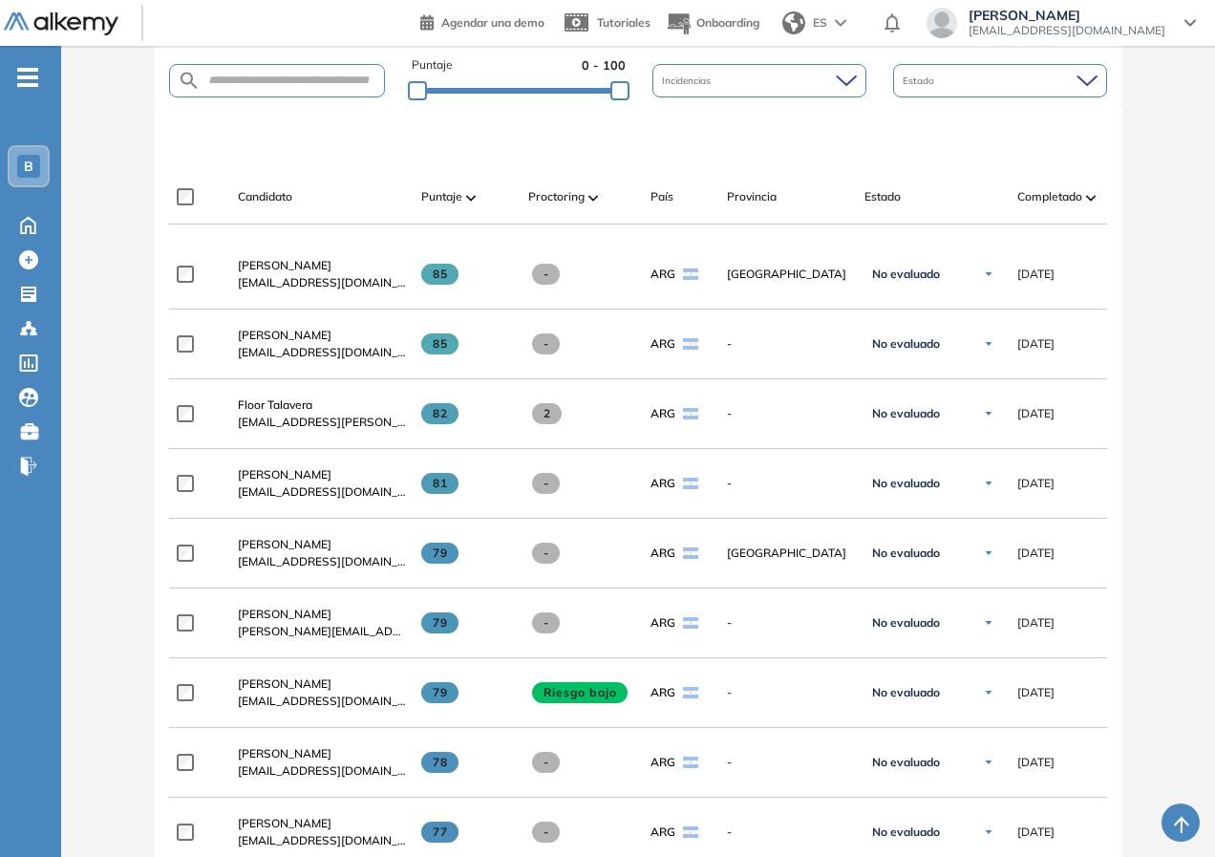
scroll to position [95, 0]
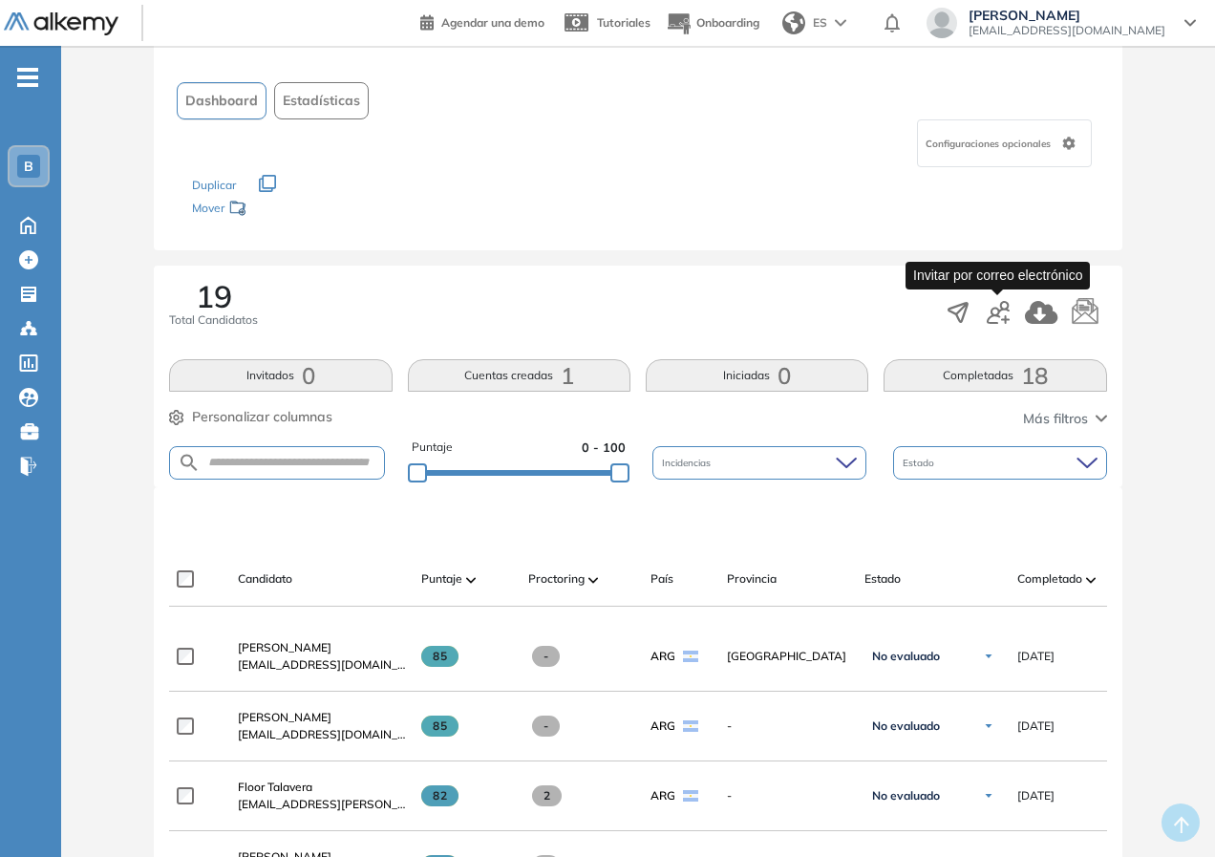
click at [1004, 314] on icon "button" at bounding box center [997, 312] width 23 height 23
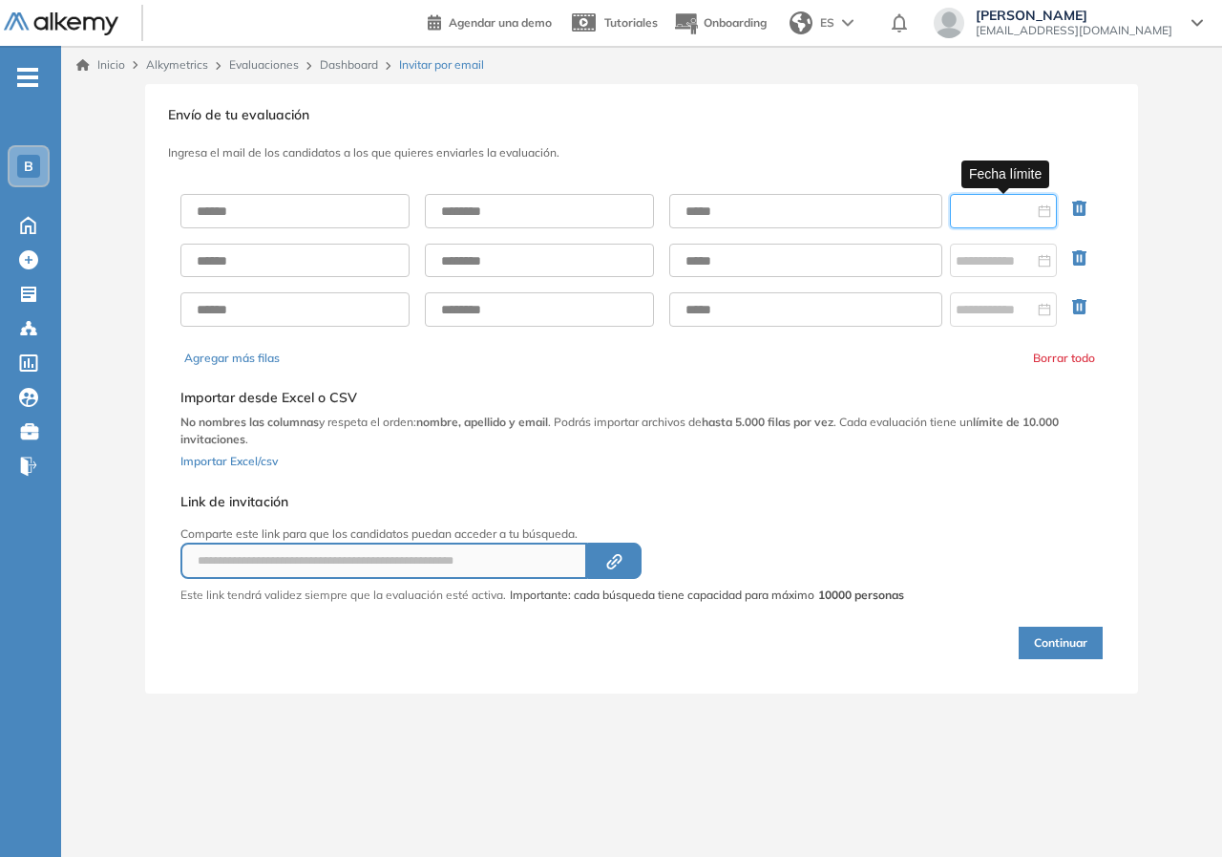
click at [1009, 213] on input at bounding box center [995, 211] width 78 height 21
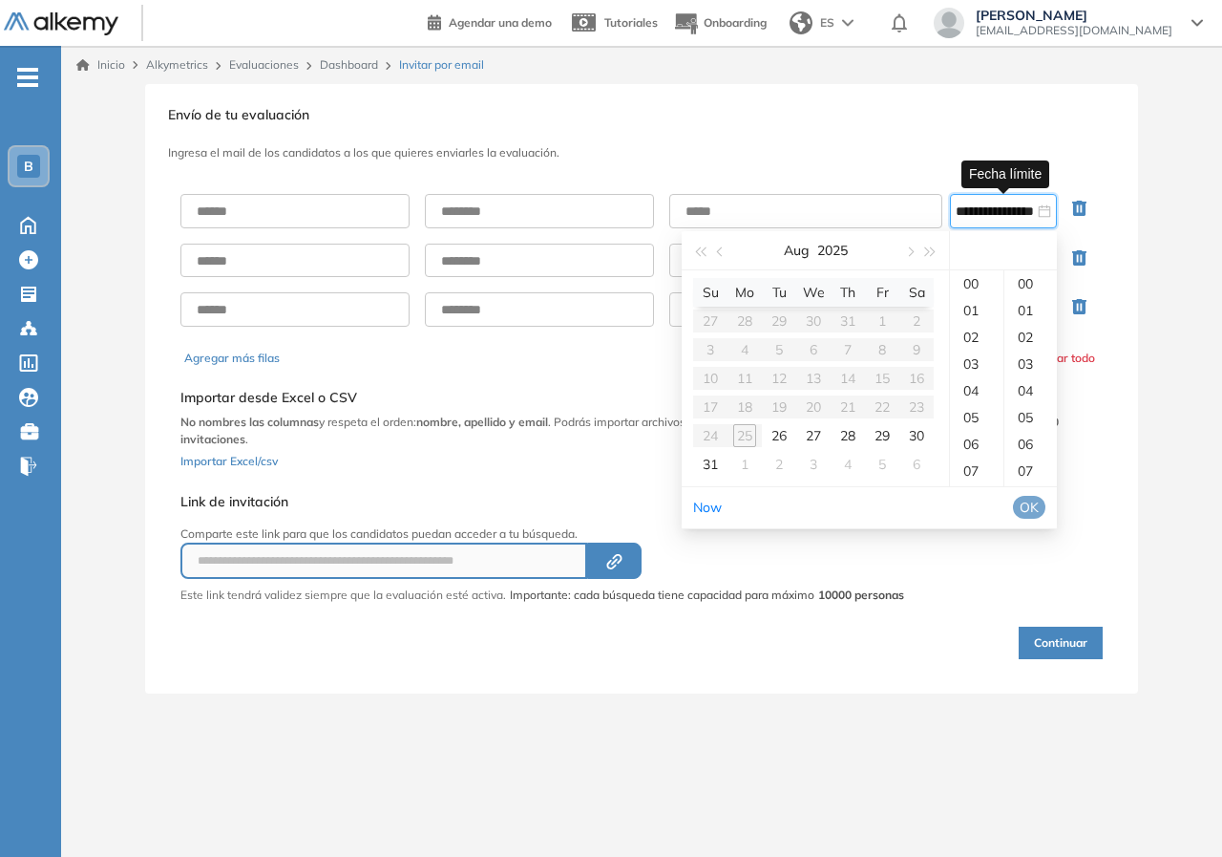
type input "**********"
click at [782, 432] on div "26" at bounding box center [779, 435] width 23 height 23
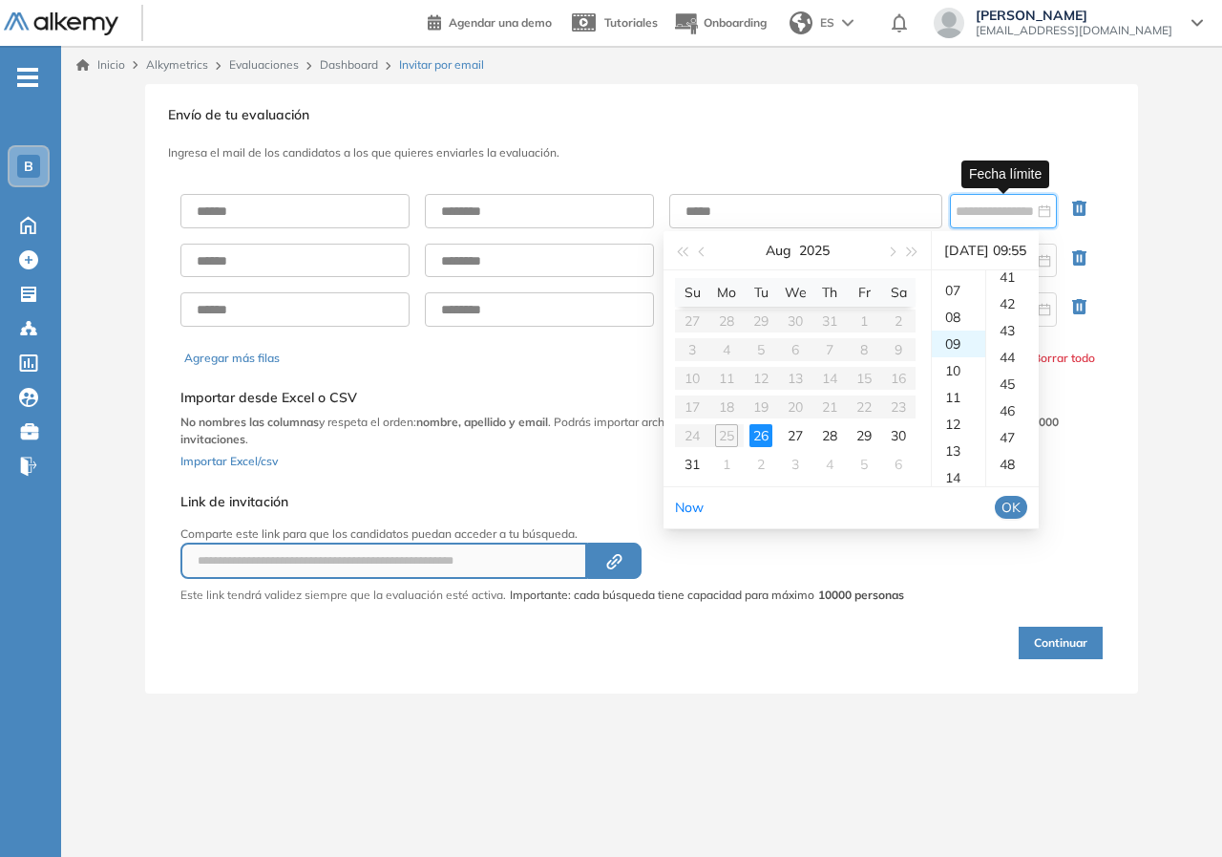
scroll to position [1471, 0]
click at [725, 438] on table "Su Mo Tu We Th Fr Sa 27 28 29 30 31 1 2 3 4 5 6 7 8 9 10 11 12 13 14 15 16 17 1…" at bounding box center [795, 378] width 241 height 201
click at [767, 441] on div "26" at bounding box center [761, 435] width 23 height 23
type input "**********"
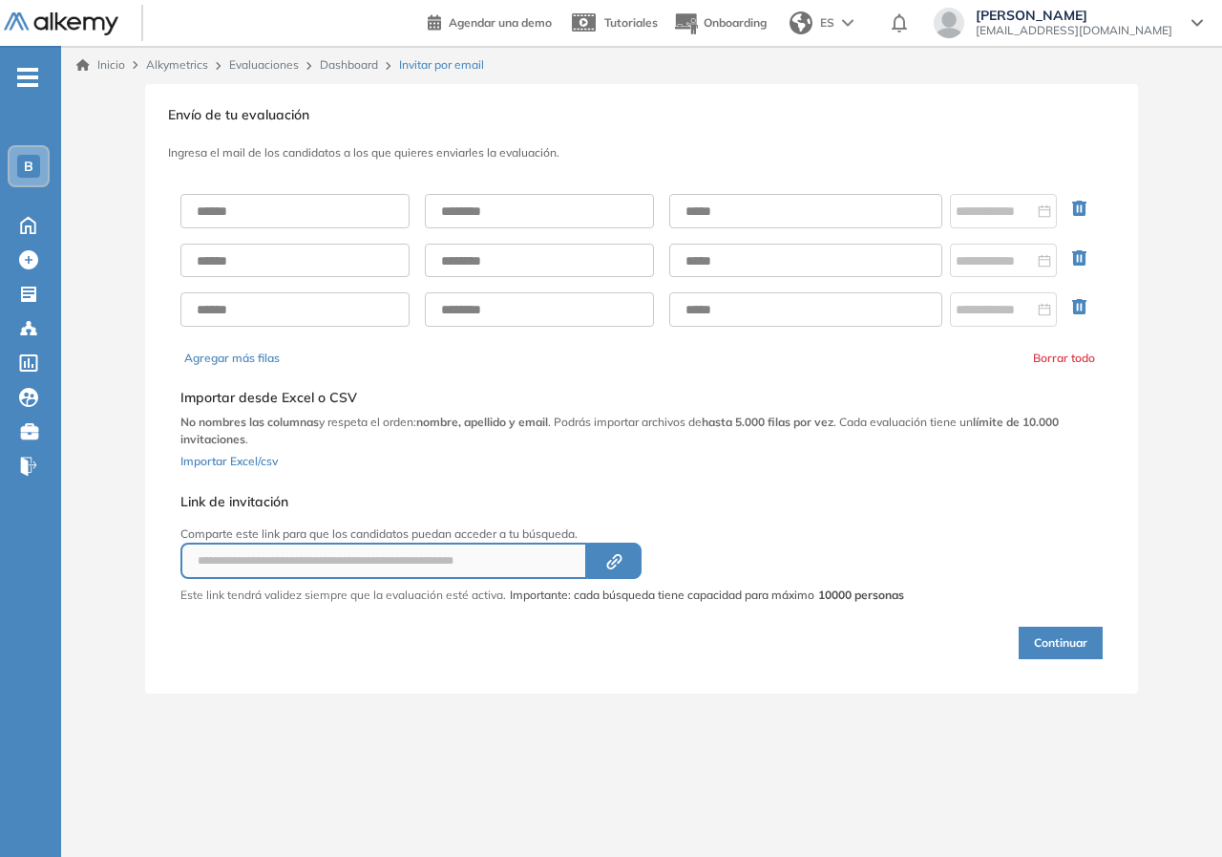
click at [1035, 575] on div "**********" at bounding box center [642, 418] width 930 height 487
click at [1028, 203] on input at bounding box center [995, 211] width 78 height 21
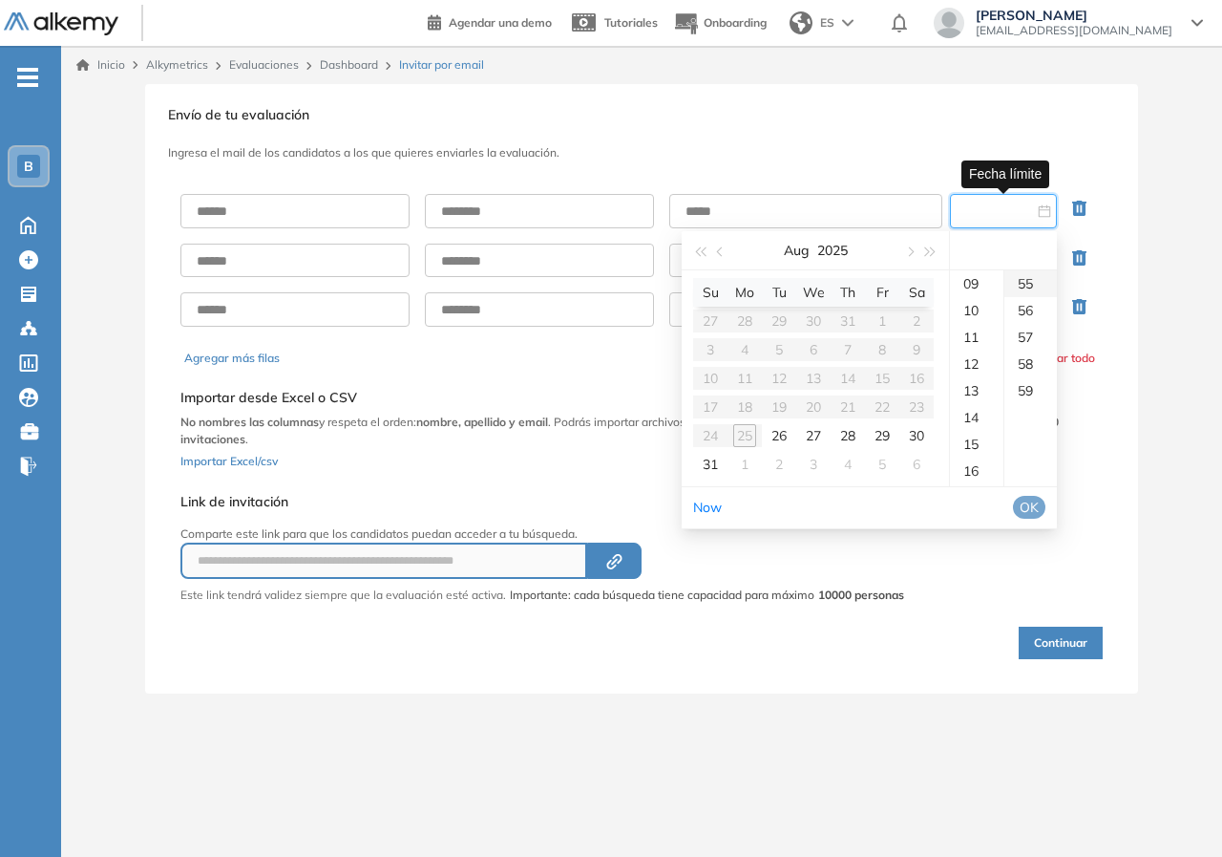
click at [1026, 289] on div "55" at bounding box center [1031, 283] width 53 height 27
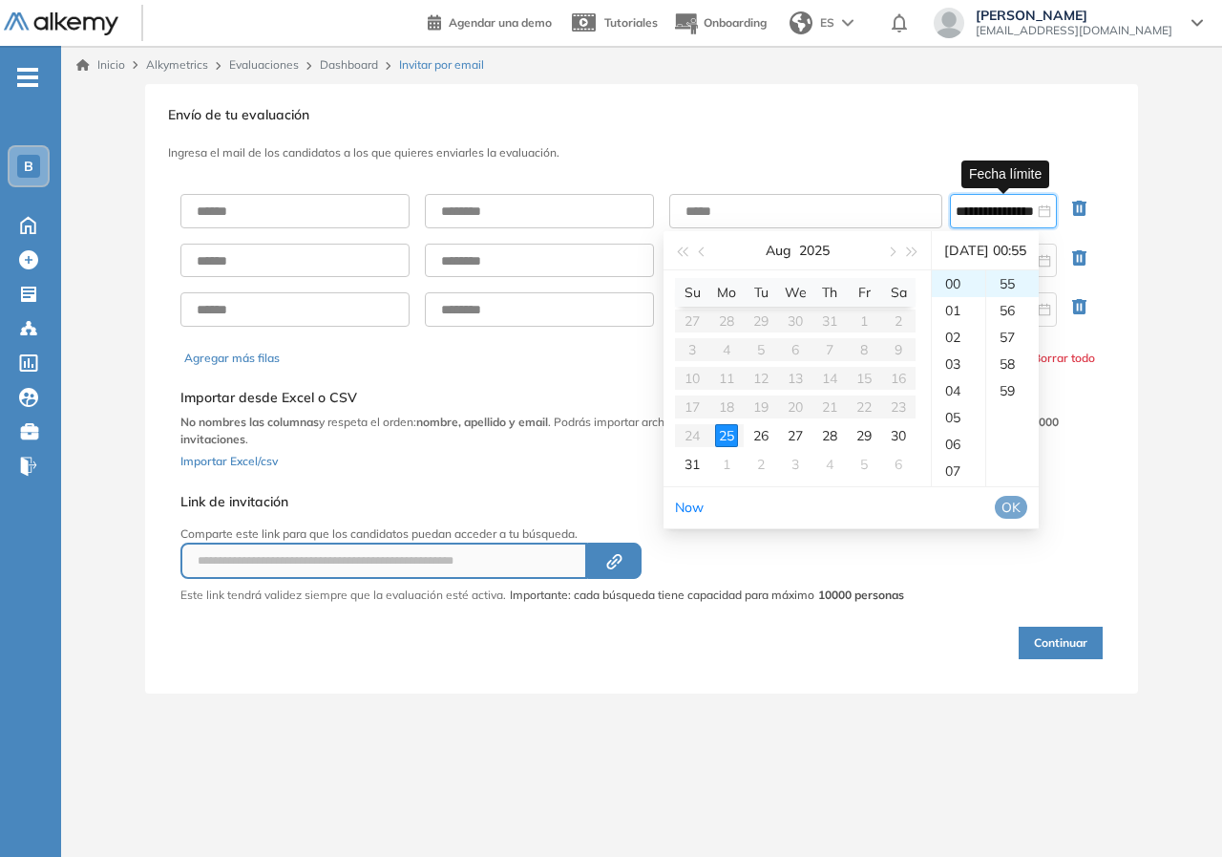
click at [735, 434] on table "Su Mo Tu We Th Fr Sa 27 28 29 30 31 1 2 3 4 5 6 7 8 9 10 11 12 13 14 15 16 17 1…" at bounding box center [795, 378] width 241 height 201
click at [764, 436] on div "26" at bounding box center [761, 435] width 23 height 23
type input "**********"
click at [805, 655] on div "Continuar" at bounding box center [641, 631] width 922 height 55
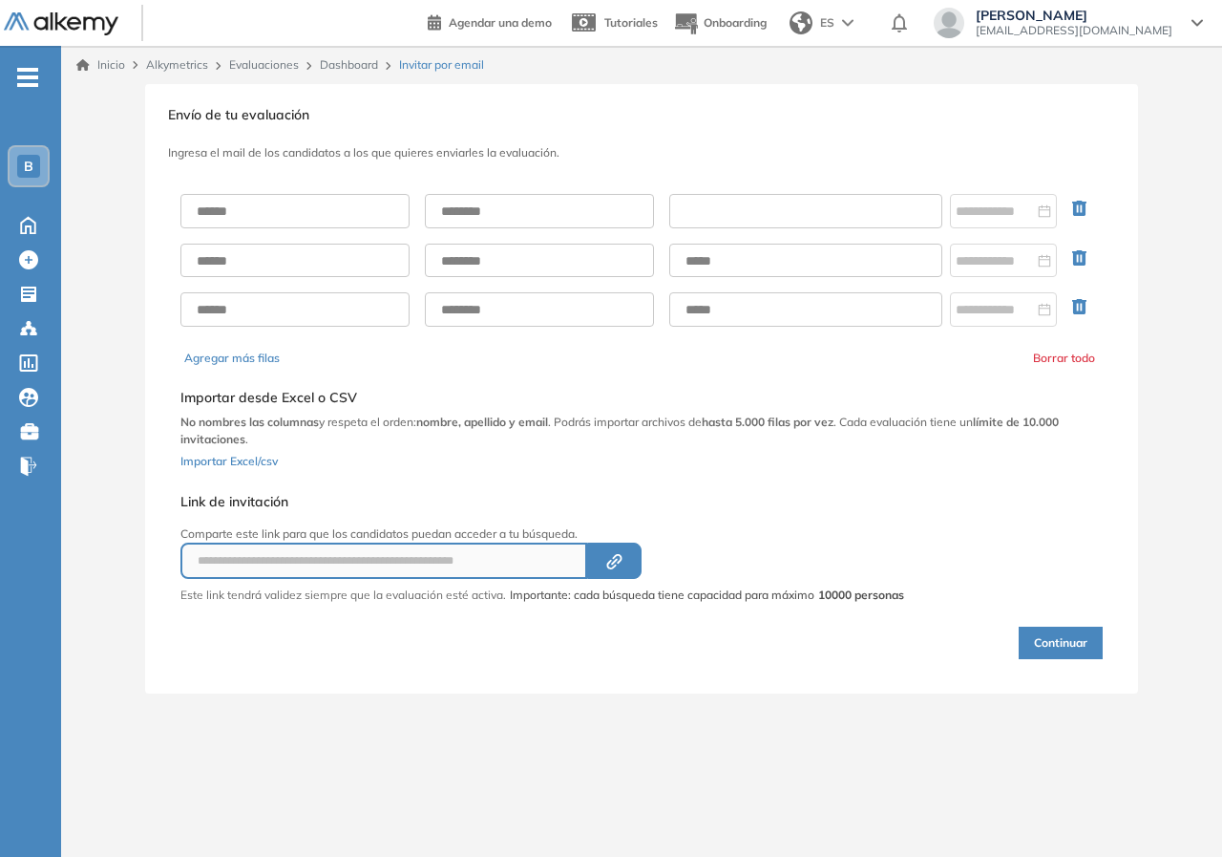
click at [945, 218] on div at bounding box center [641, 211] width 922 height 34
click at [972, 215] on input at bounding box center [995, 211] width 78 height 21
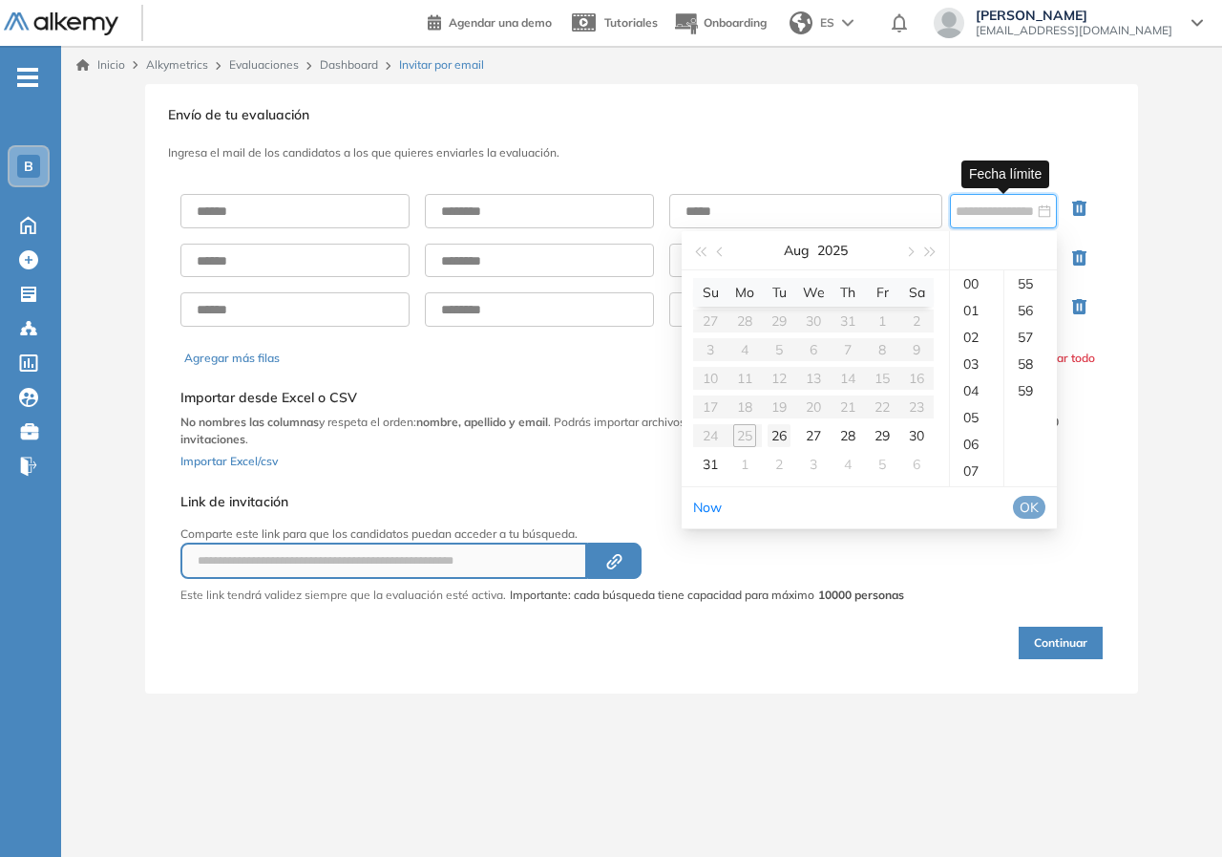
click at [780, 434] on div "26" at bounding box center [779, 435] width 23 height 23
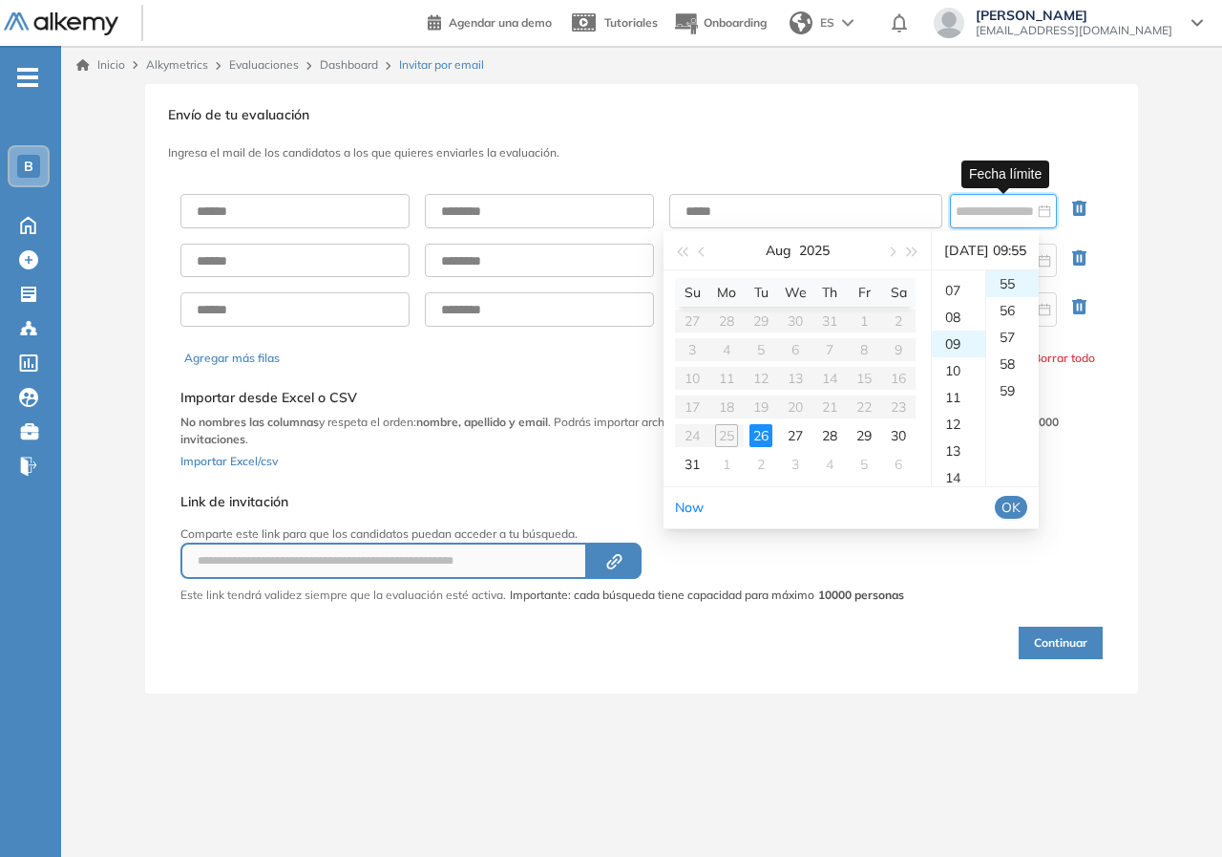
scroll to position [241, 0]
click at [731, 435] on table "Su Mo Tu We Th Fr Sa 27 28 29 30 31 1 2 3 4 5 6 7 8 9 10 11 12 13 14 15 16 17 1…" at bounding box center [795, 378] width 241 height 201
click at [798, 439] on div "27" at bounding box center [795, 435] width 23 height 23
click at [762, 436] on div "26" at bounding box center [761, 435] width 23 height 23
click at [721, 446] on table "Su Mo Tu We Th Fr Sa 27 28 29 30 31 1 2 3 4 5 6 7 8 9 10 11 12 13 14 15 16 17 1…" at bounding box center [795, 378] width 241 height 201
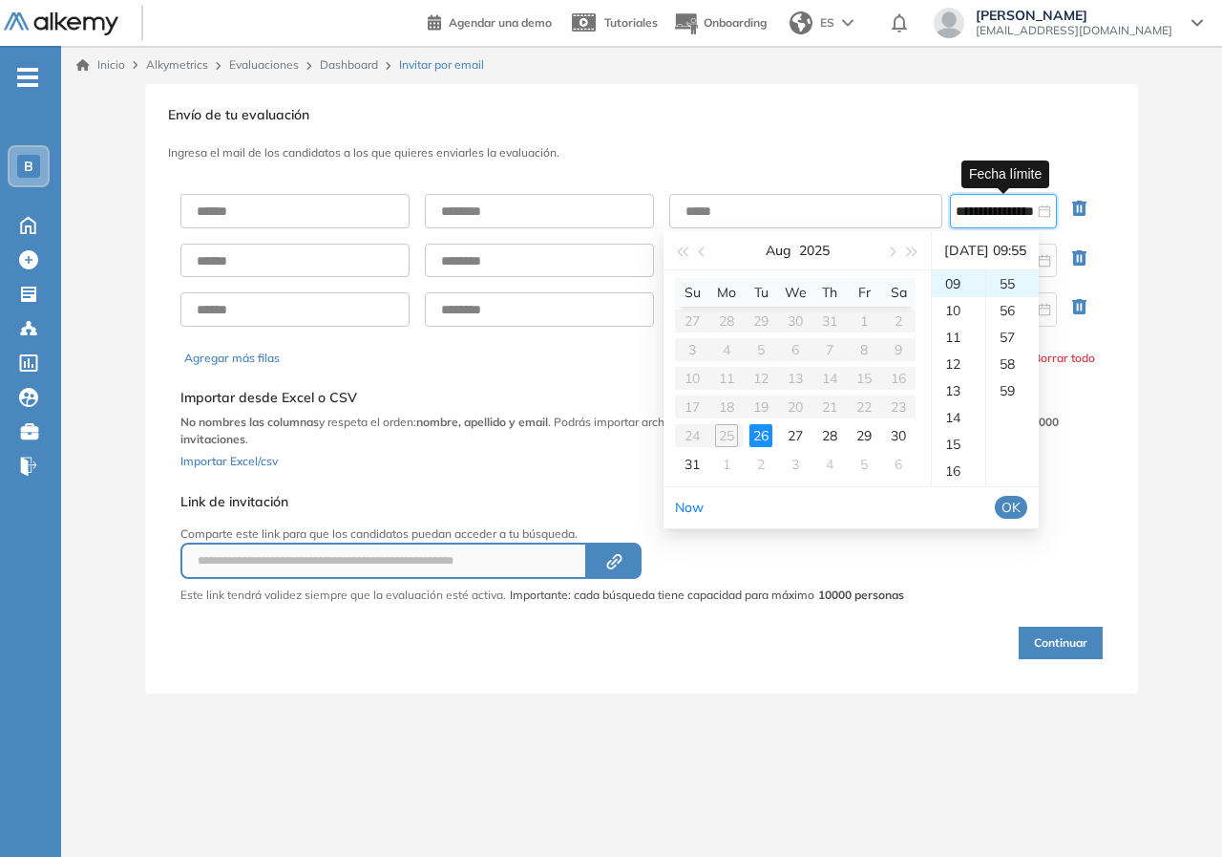
click at [724, 436] on table "Su Mo Tu We Th Fr Sa 27 28 29 30 31 1 2 3 4 5 6 7 8 9 10 11 12 13 14 15 16 17 1…" at bounding box center [795, 378] width 241 height 201
click at [731, 400] on table "Su Mo Tu We Th Fr Sa 27 28 29 30 31 1 2 3 4 5 6 7 8 9 10 11 12 13 14 15 16 17 1…" at bounding box center [795, 378] width 241 height 201
drag, startPoint x: 766, startPoint y: 387, endPoint x: 847, endPoint y: 340, distance: 93.7
click at [767, 387] on table "Su Mo Tu We Th Fr Sa 27 28 29 30 31 1 2 3 4 5 6 7 8 9 10 11 12 13 14 15 16 17 1…" at bounding box center [795, 378] width 241 height 201
type input "**********"
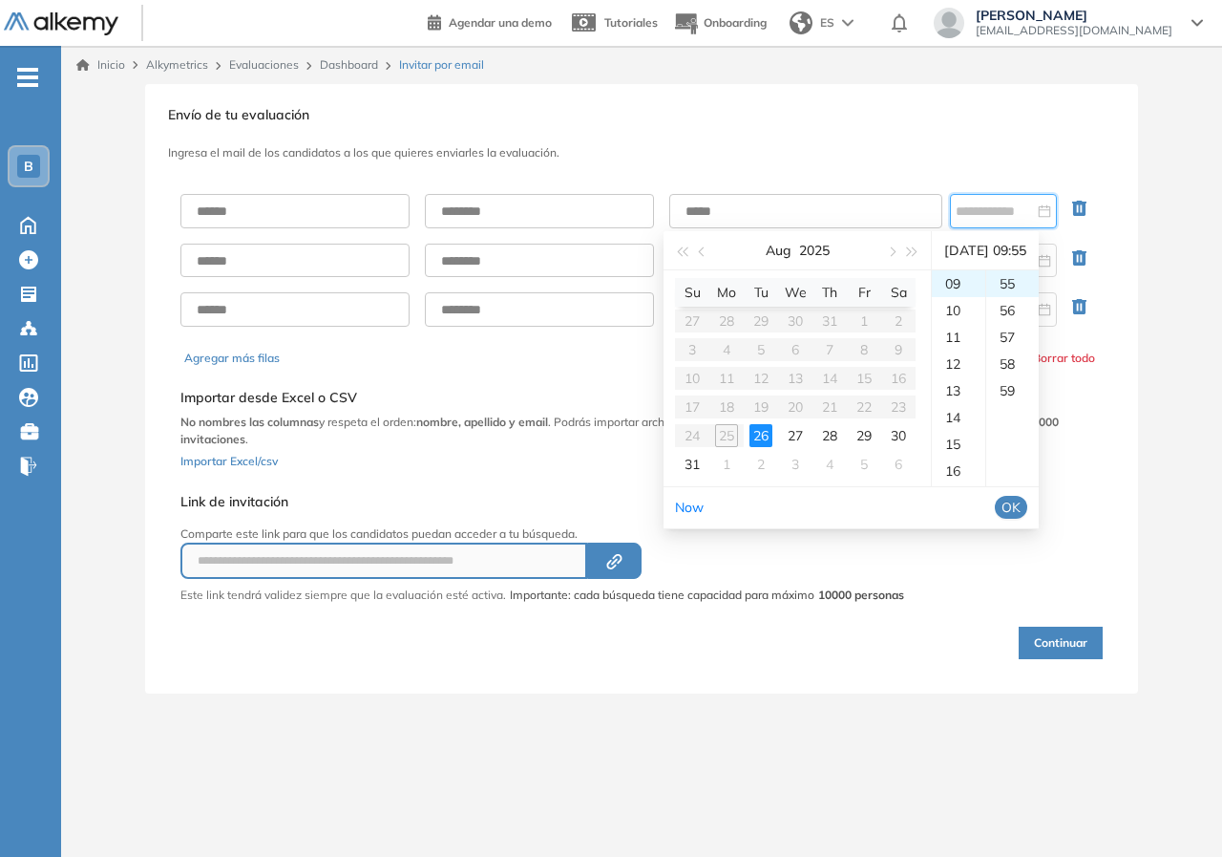
drag, startPoint x: 1151, startPoint y: 468, endPoint x: 996, endPoint y: 406, distance: 166.7
click at [1148, 466] on div "**********" at bounding box center [641, 388] width 1161 height 609
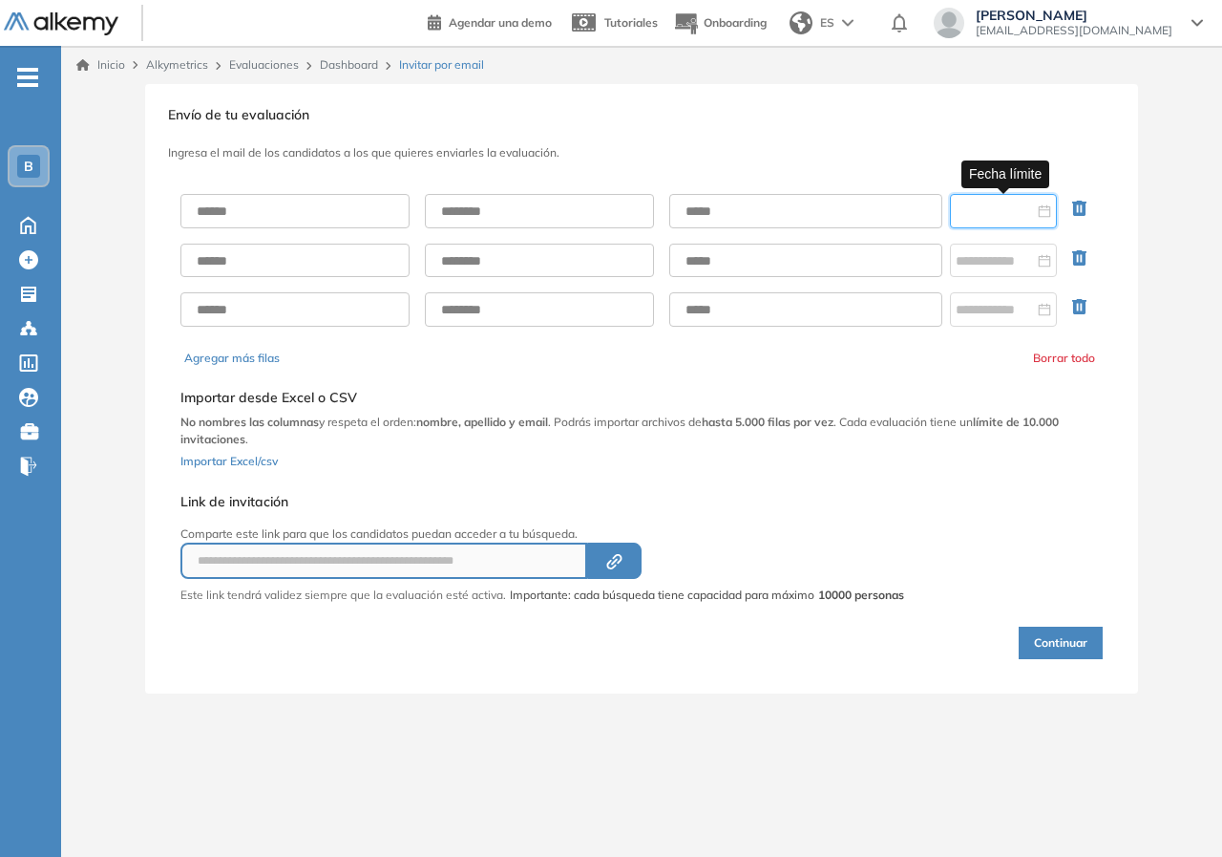
click at [1027, 201] on input at bounding box center [995, 211] width 78 height 21
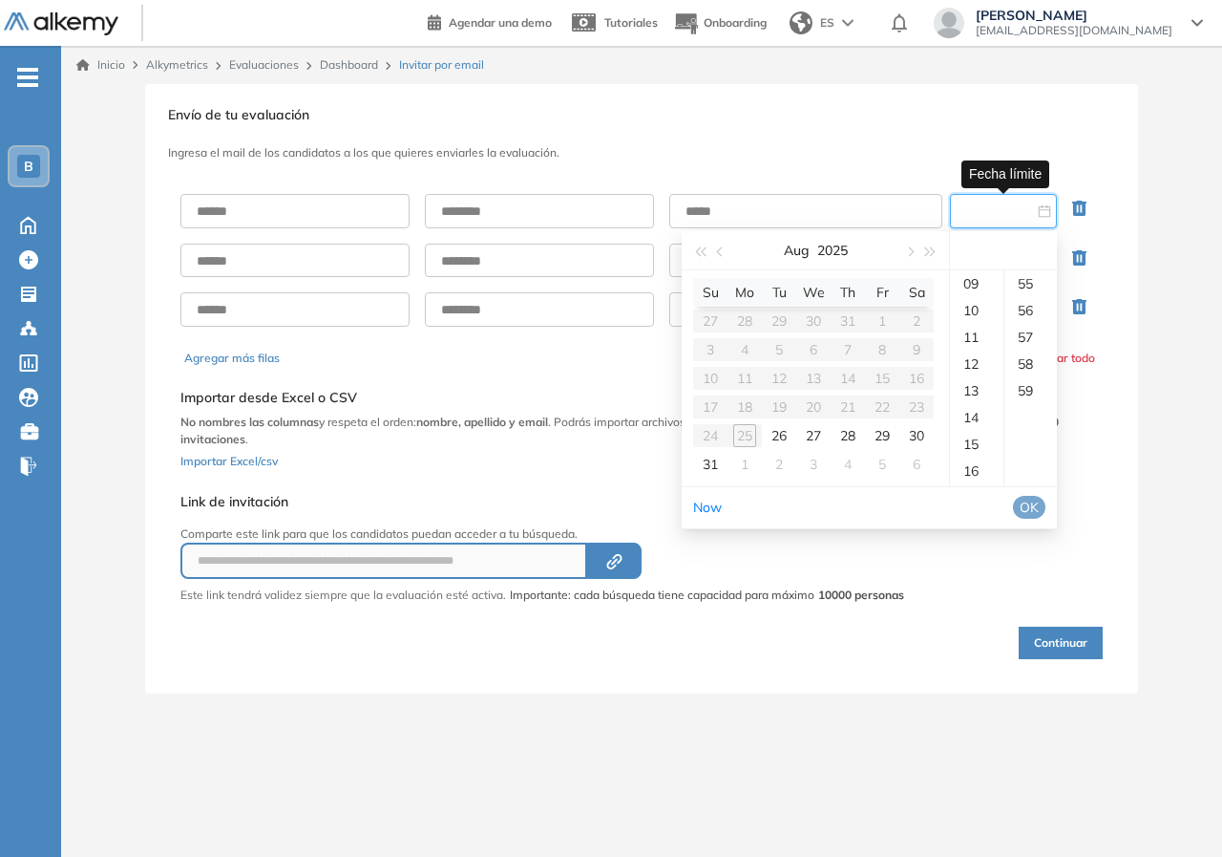
type input "**********"
click at [739, 435] on table "Su Mo Tu We Th Fr Sa 27 28 29 30 31 1 2 3 4 5 6 7 8 9 10 11 12 13 14 15 16 17 1…" at bounding box center [813, 378] width 241 height 201
type input "**********"
click at [981, 289] on div "00" at bounding box center [976, 283] width 53 height 27
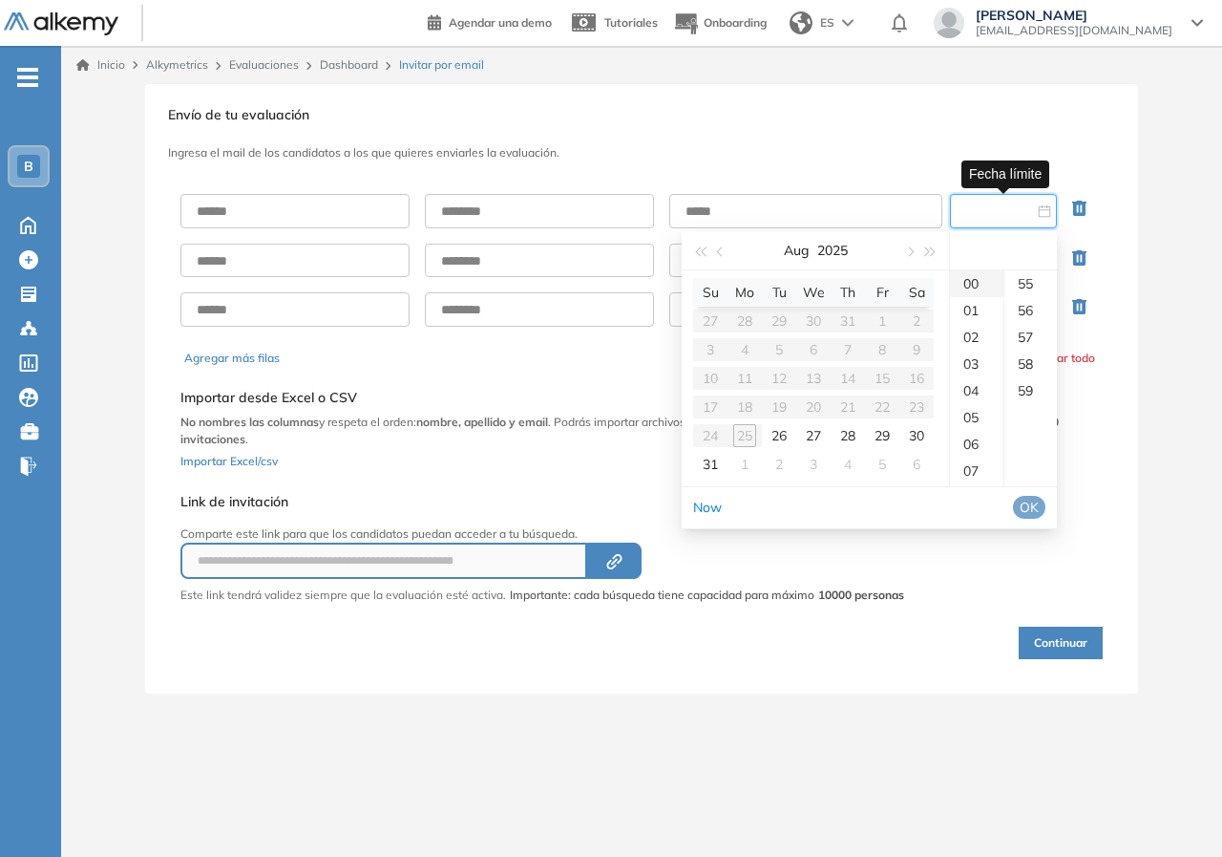
type input "**********"
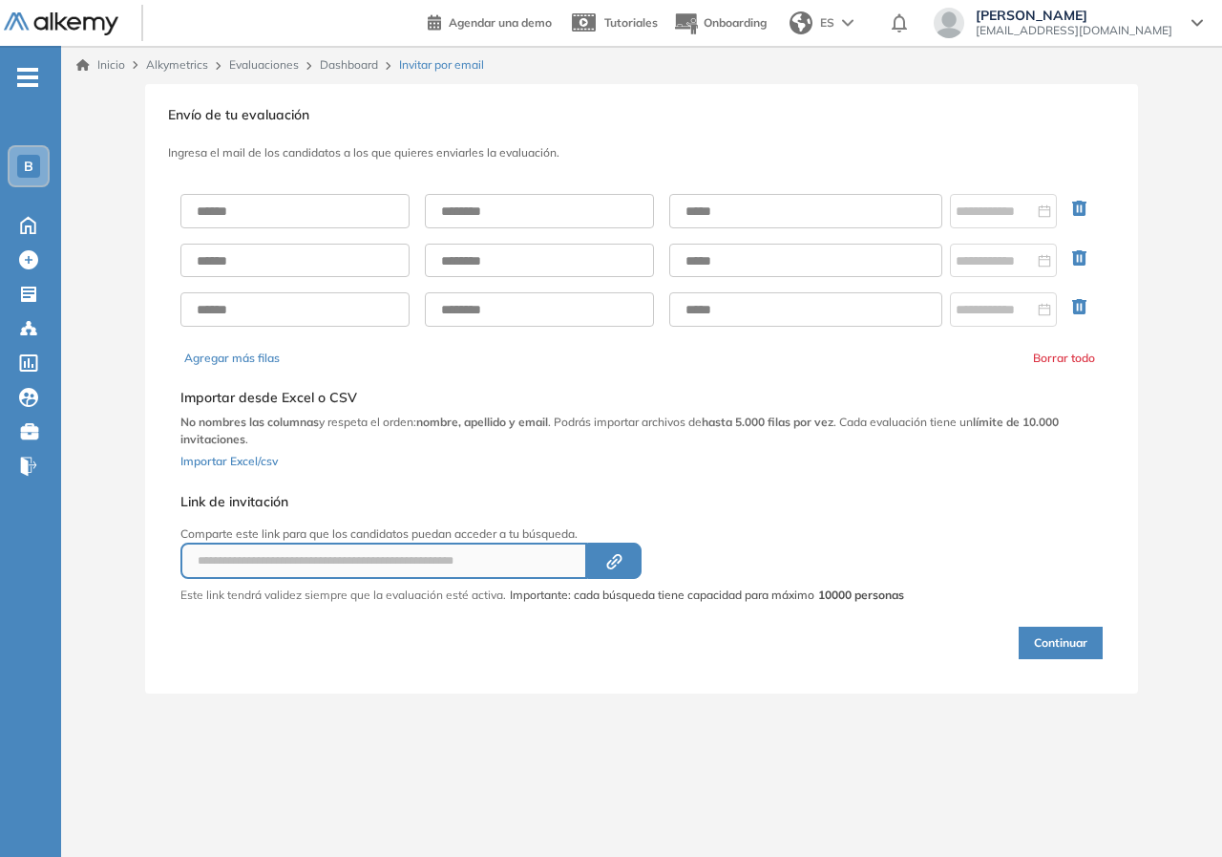
click at [1142, 214] on div "**********" at bounding box center [641, 388] width 1161 height 609
click at [371, 57] on link "Dashboard" at bounding box center [349, 64] width 58 height 14
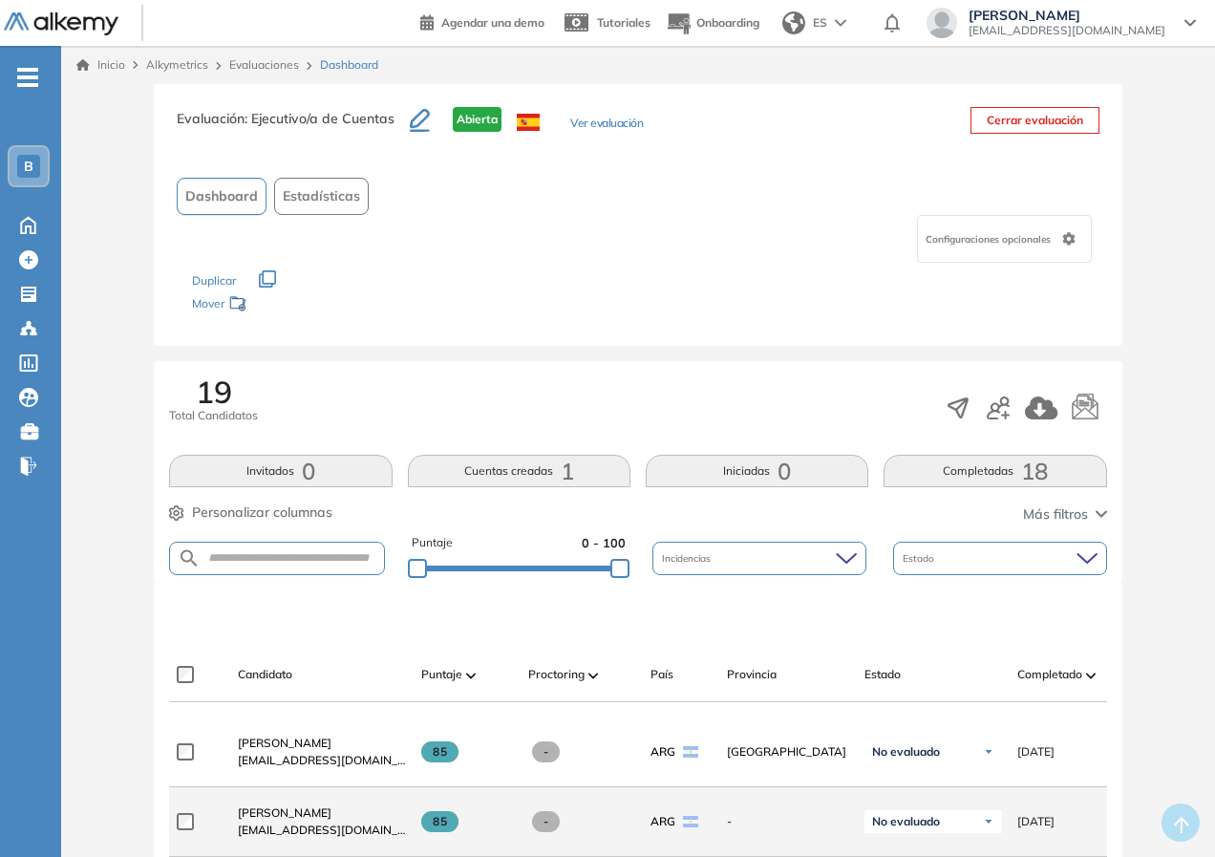
scroll to position [382, 0]
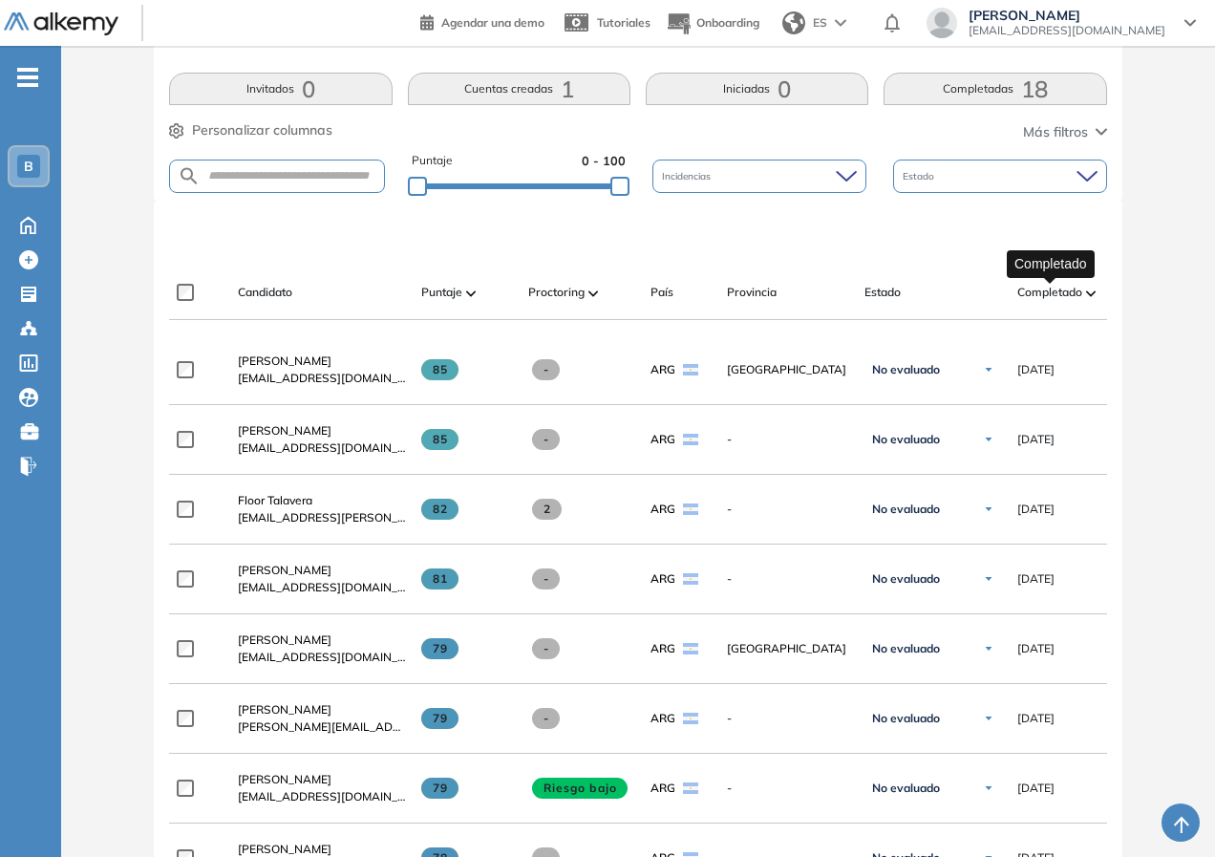
click at [1057, 290] on span "Completado" at bounding box center [1049, 292] width 65 height 17
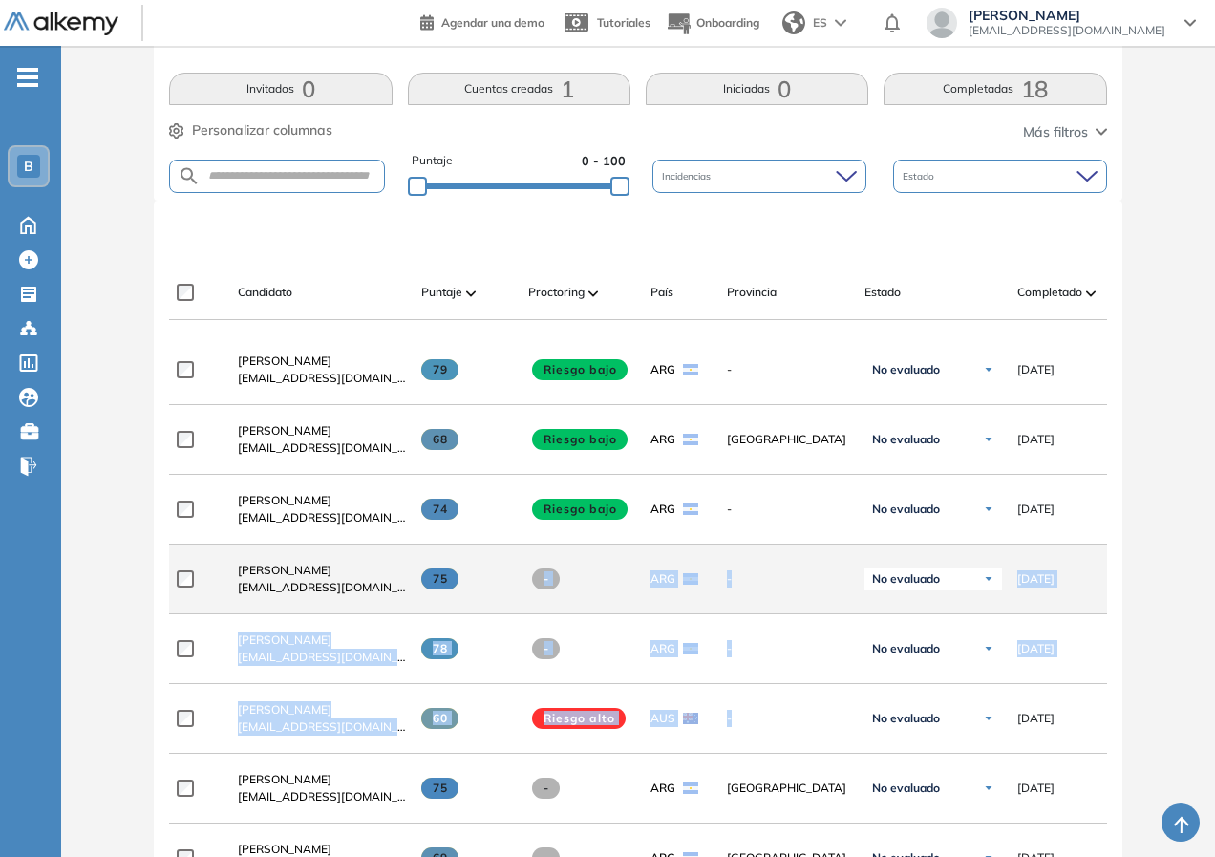
drag, startPoint x: 789, startPoint y: 731, endPoint x: 519, endPoint y: 598, distance: 300.2
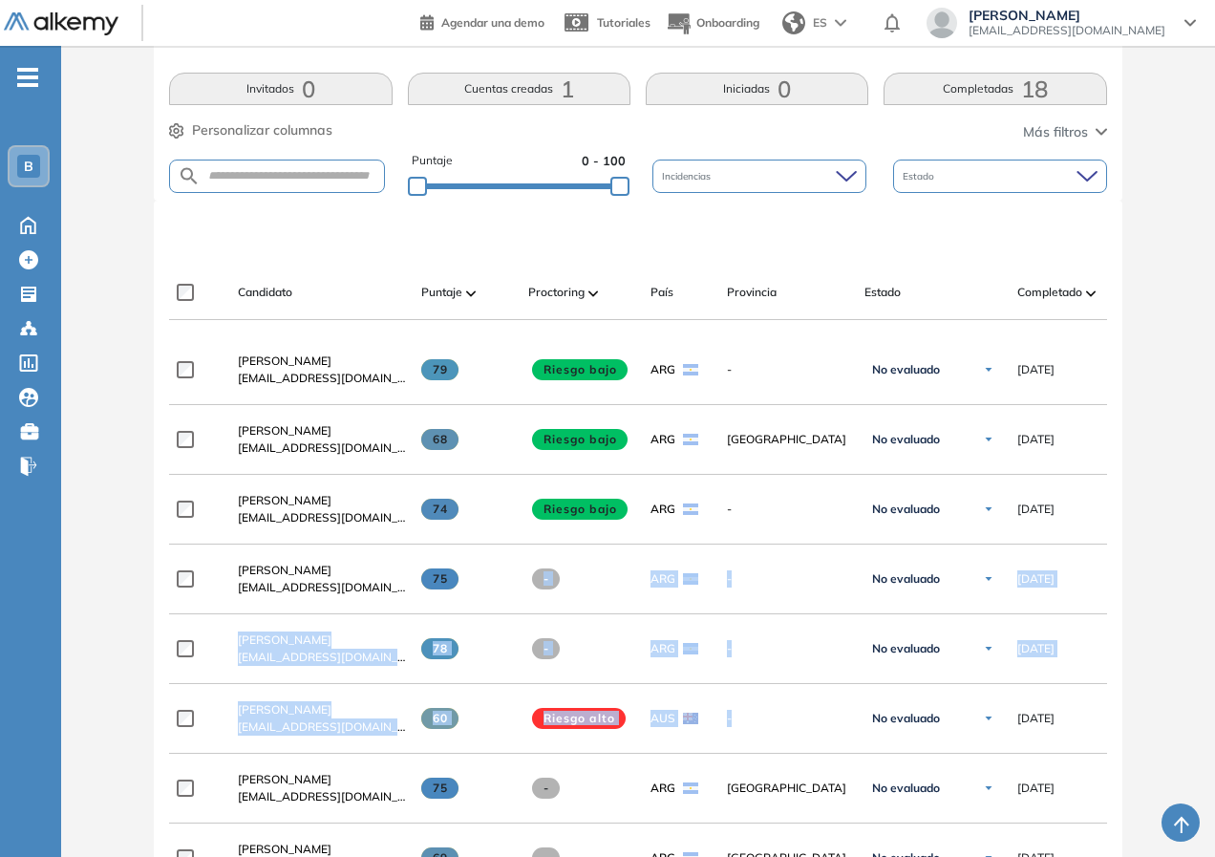
click at [56, 699] on div "- B Home Home Crear Evaluación Crear Evaluación Evaluaciones Evaluaciones Candi…" at bounding box center [30, 474] width 61 height 857
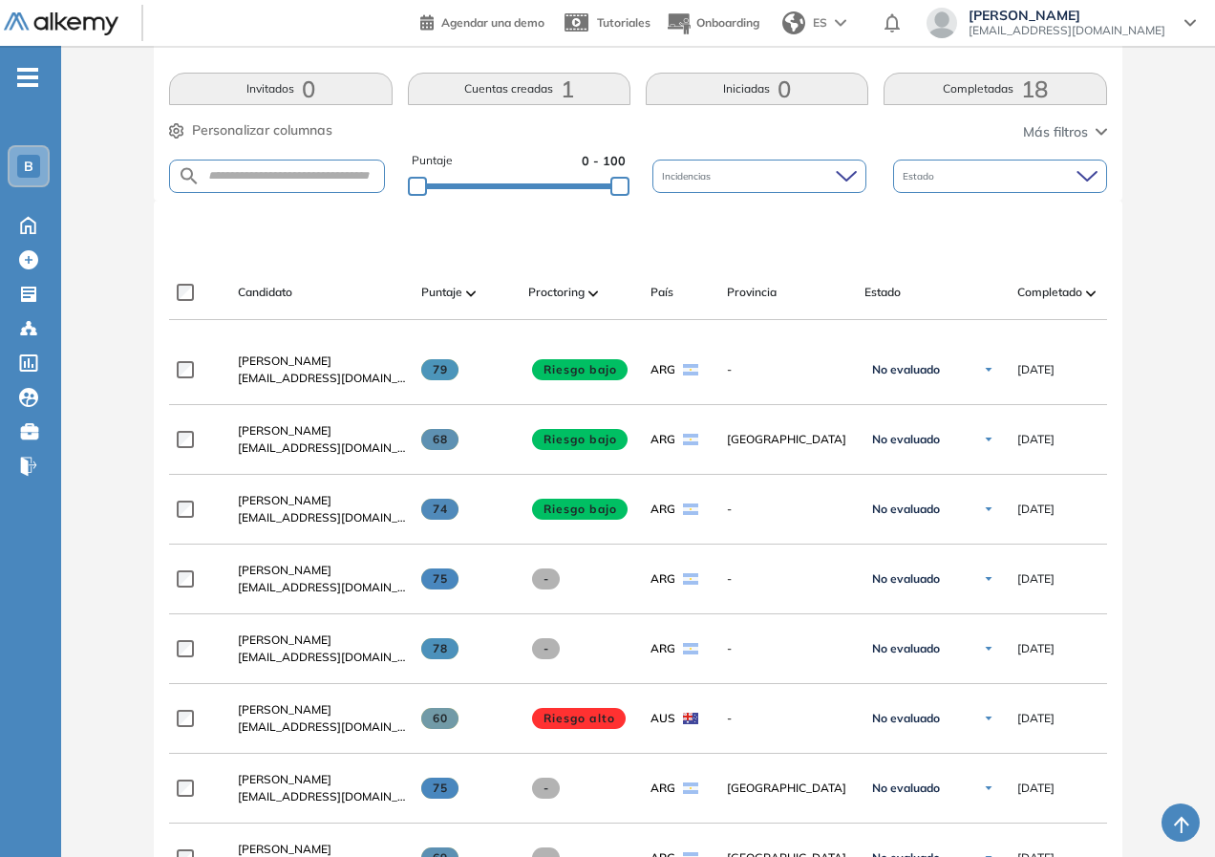
click at [90, 612] on div "Evaluación : Ejecutivo/a de Cuentas Abierta Ver evaluación Cerrar evaluación Da…" at bounding box center [638, 728] width 1138 height 2053
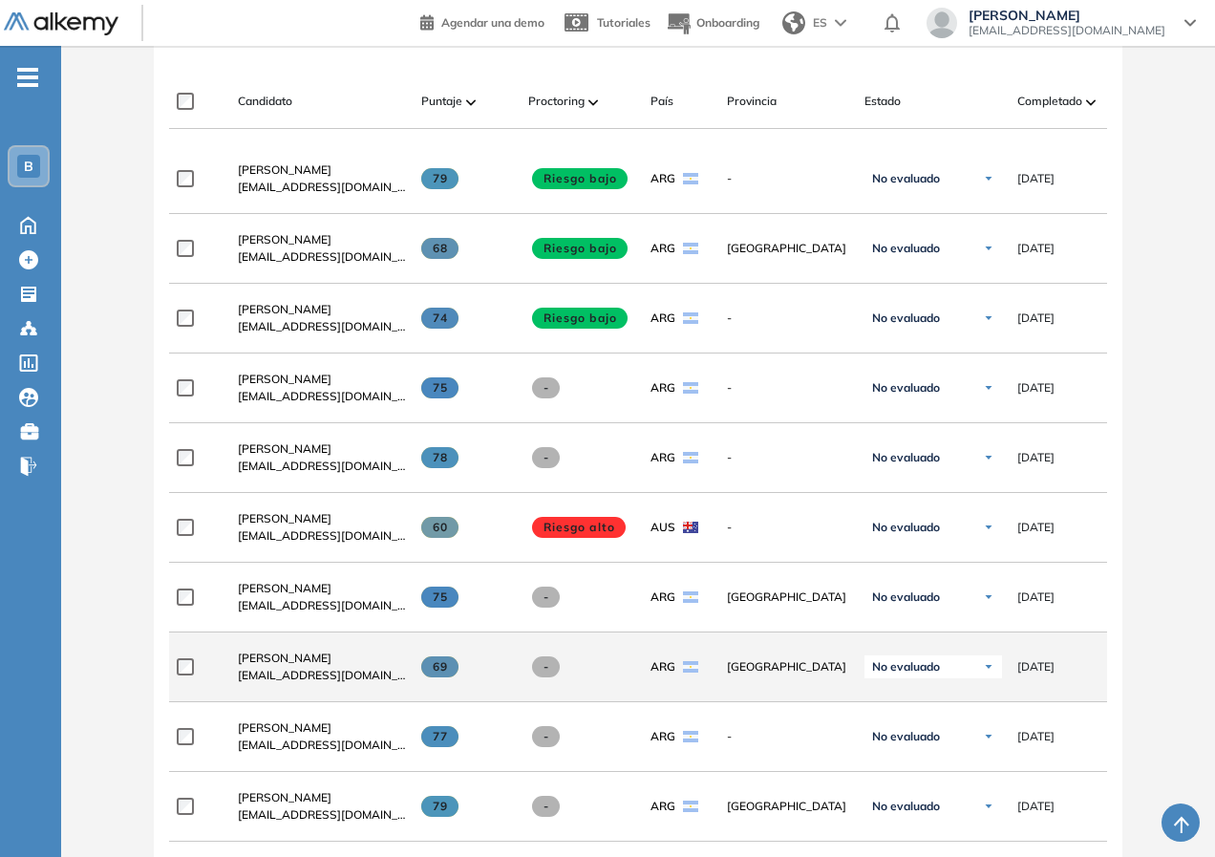
click at [604, 686] on div "-" at bounding box center [574, 667] width 122 height 52
drag, startPoint x: 543, startPoint y: 671, endPoint x: 560, endPoint y: 671, distance: 16.2
click at [560, 671] on div "-" at bounding box center [581, 666] width 107 height 21
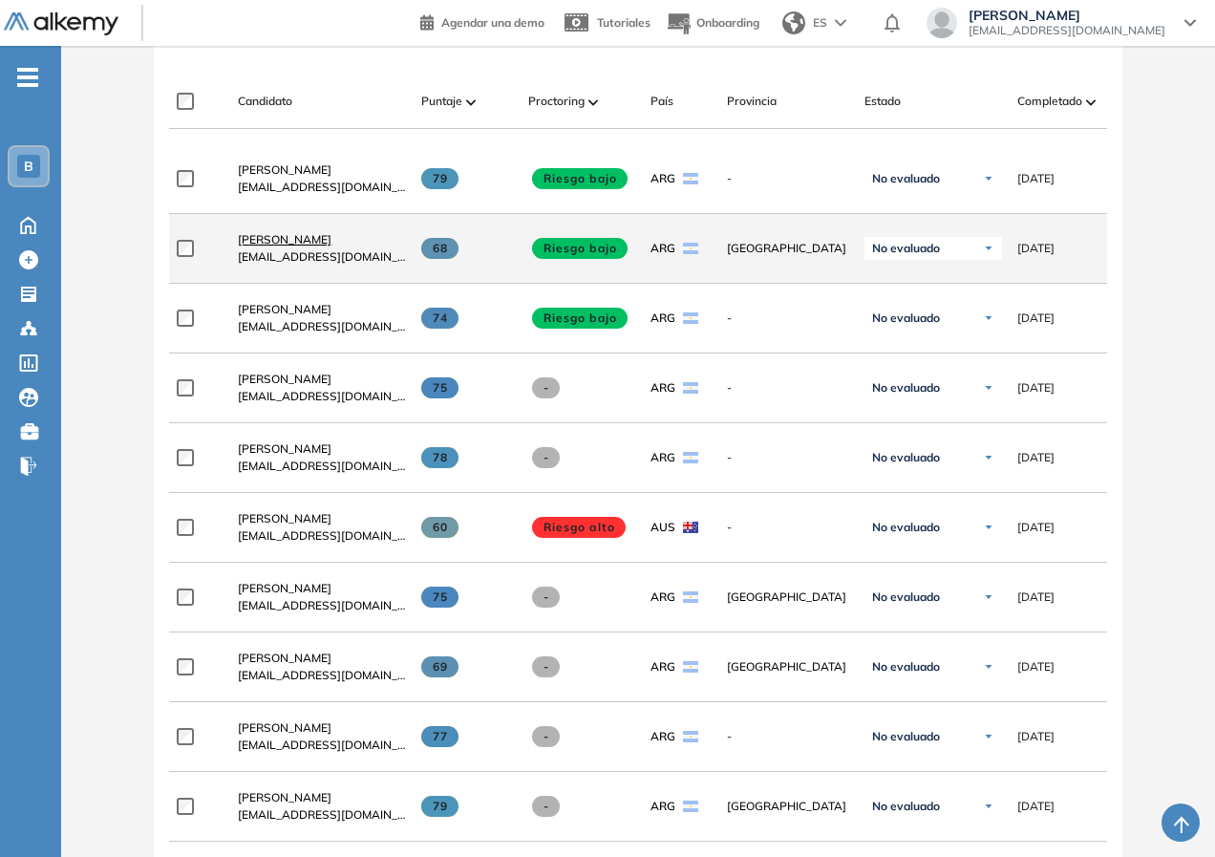
click at [318, 243] on span "[PERSON_NAME]" at bounding box center [285, 239] width 94 height 14
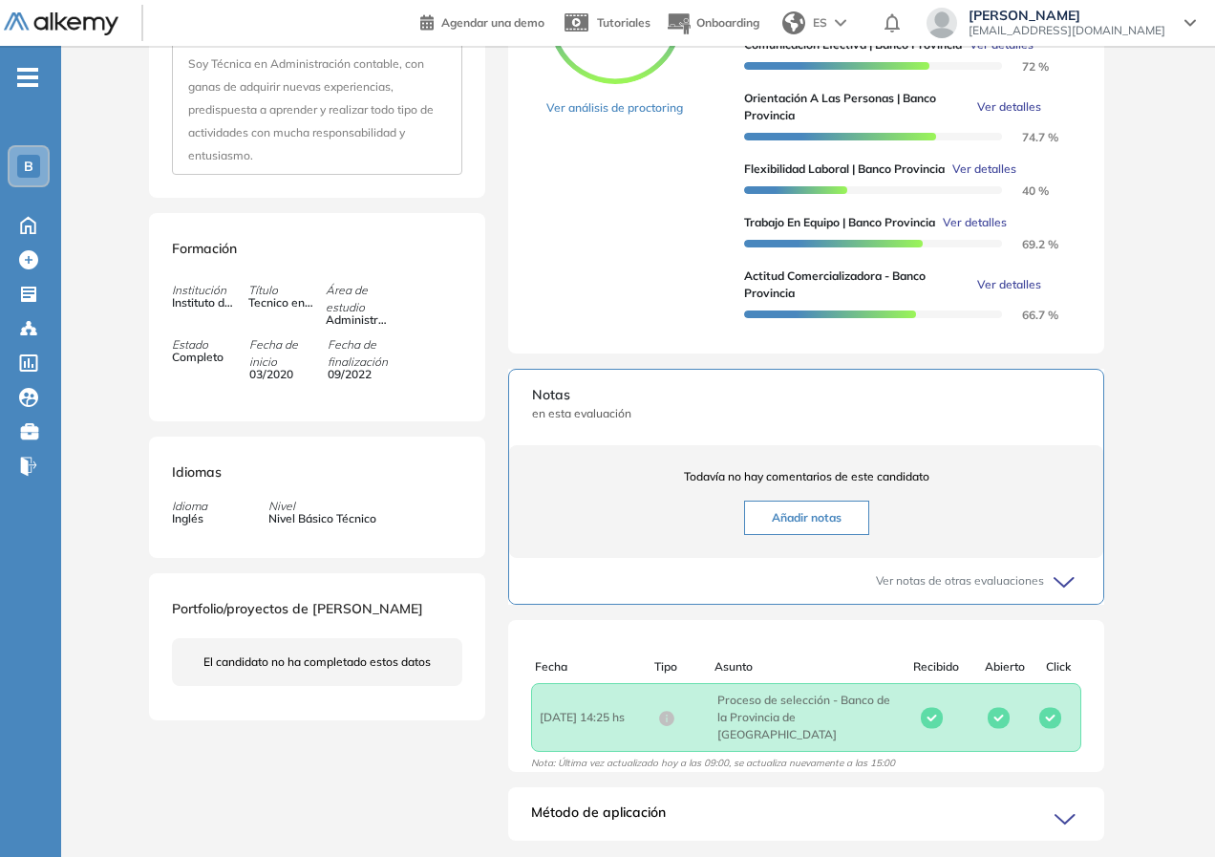
scroll to position [191, 0]
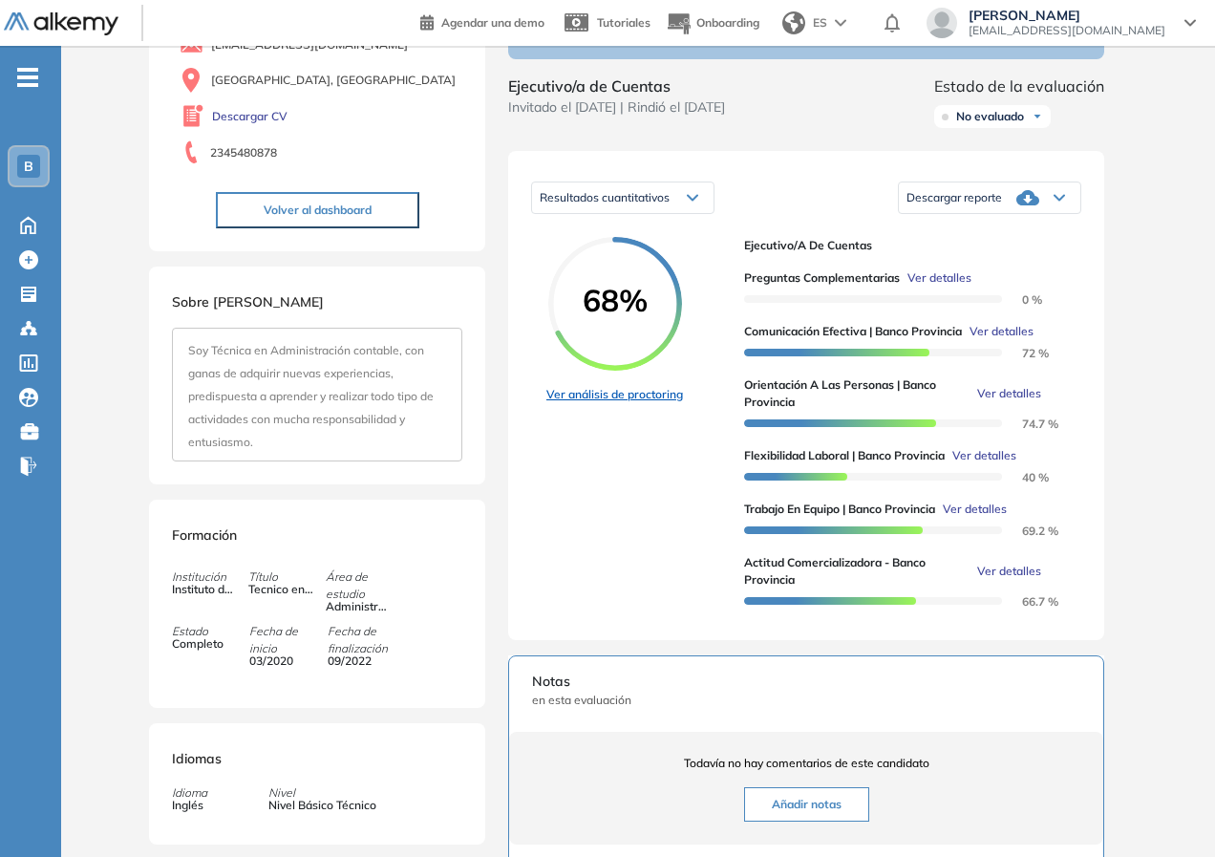
click at [617, 403] on link "Ver análisis de proctoring" at bounding box center [614, 394] width 137 height 17
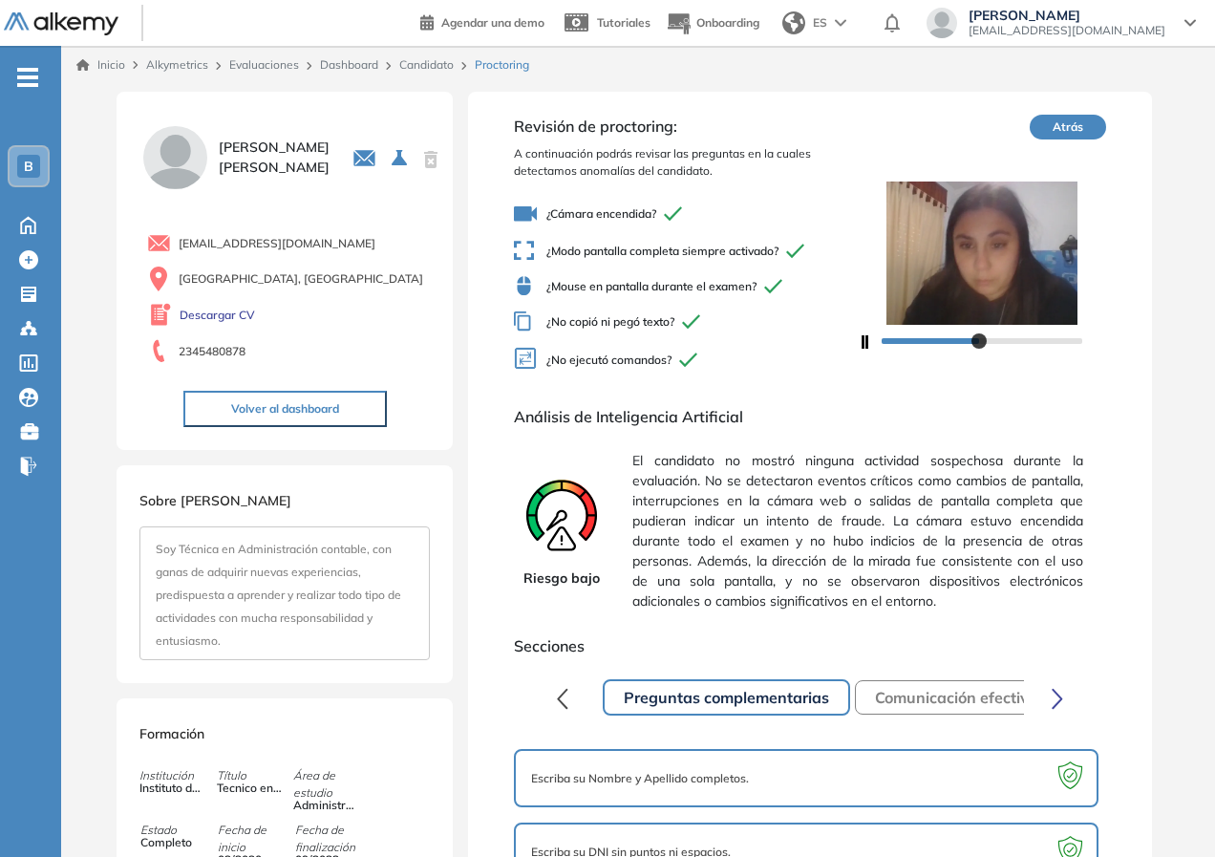
drag, startPoint x: 979, startPoint y: 343, endPoint x: 1033, endPoint y: 341, distance: 54.5
click at [1033, 341] on div at bounding box center [981, 341] width 201 height 6
click at [1033, 341] on div at bounding box center [981, 339] width 201 height 11
click at [1074, 341] on div at bounding box center [981, 339] width 201 height 11
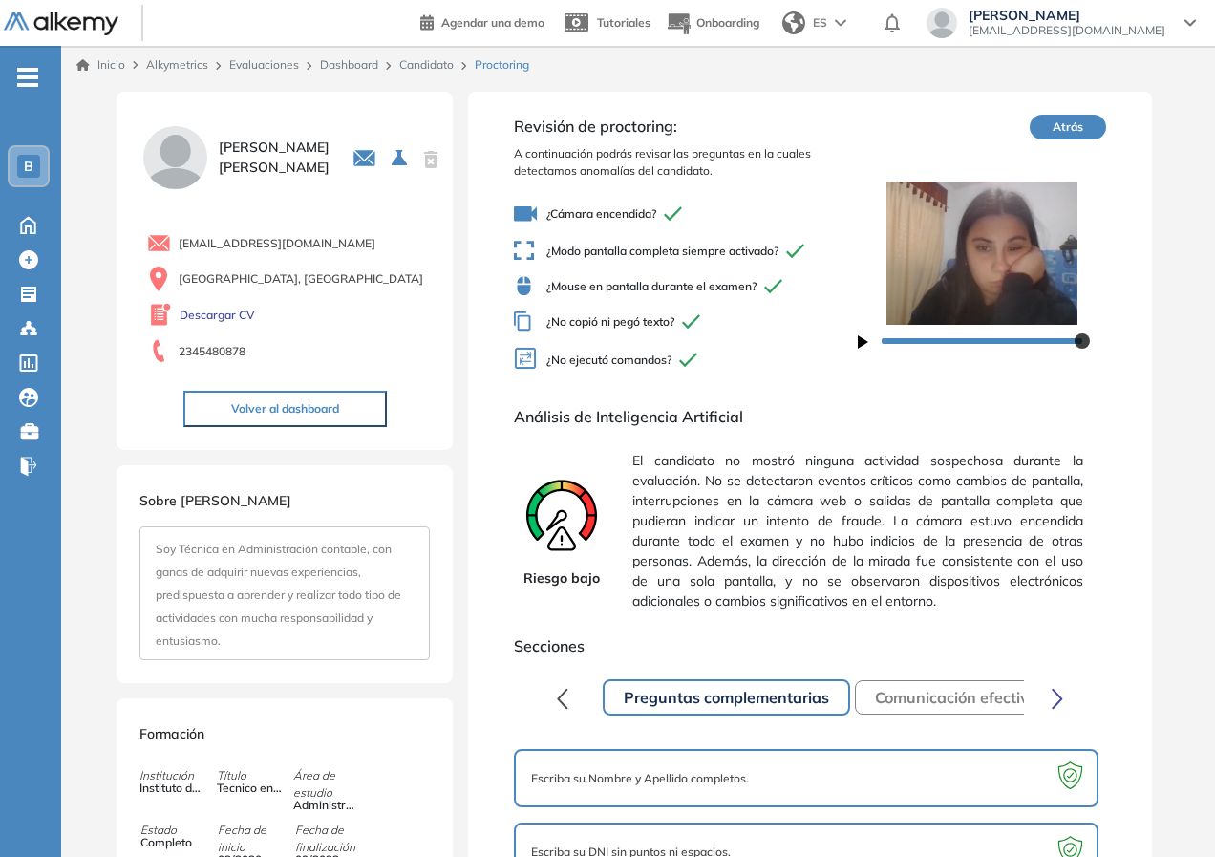
click at [1066, 117] on button "Atrás" at bounding box center [1067, 127] width 76 height 25
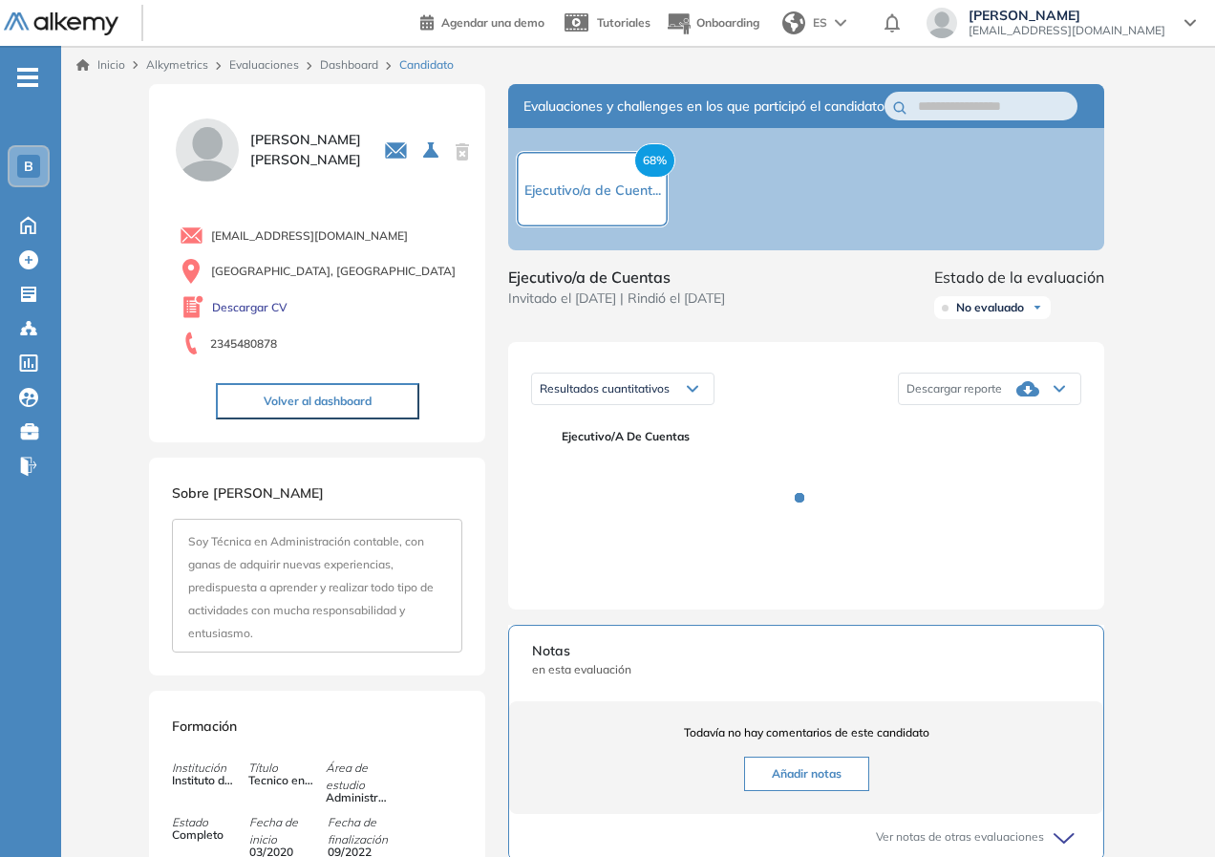
click at [354, 68] on link "Dashboard" at bounding box center [349, 64] width 58 height 14
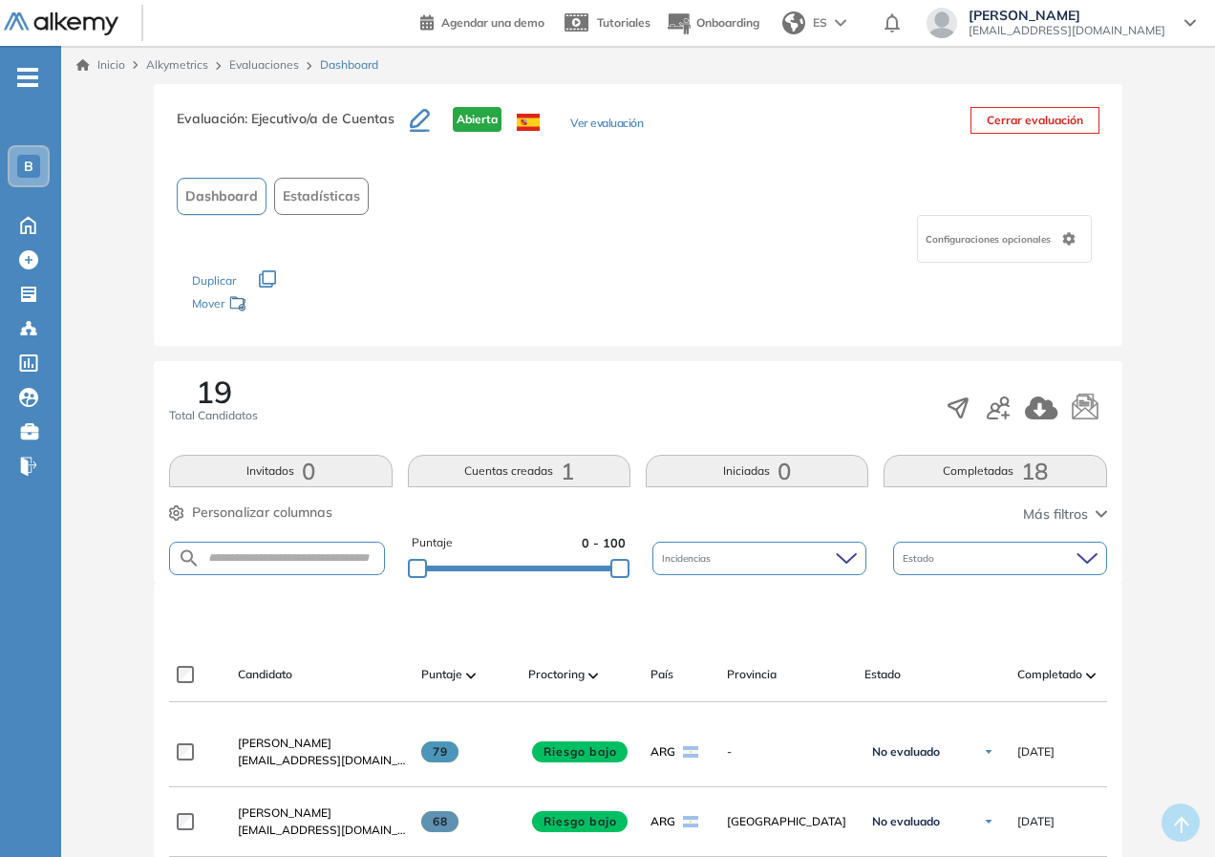
click at [1059, 234] on div "Configuraciones opcionales" at bounding box center [1004, 239] width 175 height 48
drag, startPoint x: 438, startPoint y: 360, endPoint x: 745, endPoint y: 336, distance: 307.5
click at [774, 327] on div "Evaluación : Ejecutivo/a de Cuentas Abierta Ver evaluación Cerrar evaluación Da…" at bounding box center [637, 215] width 967 height 262
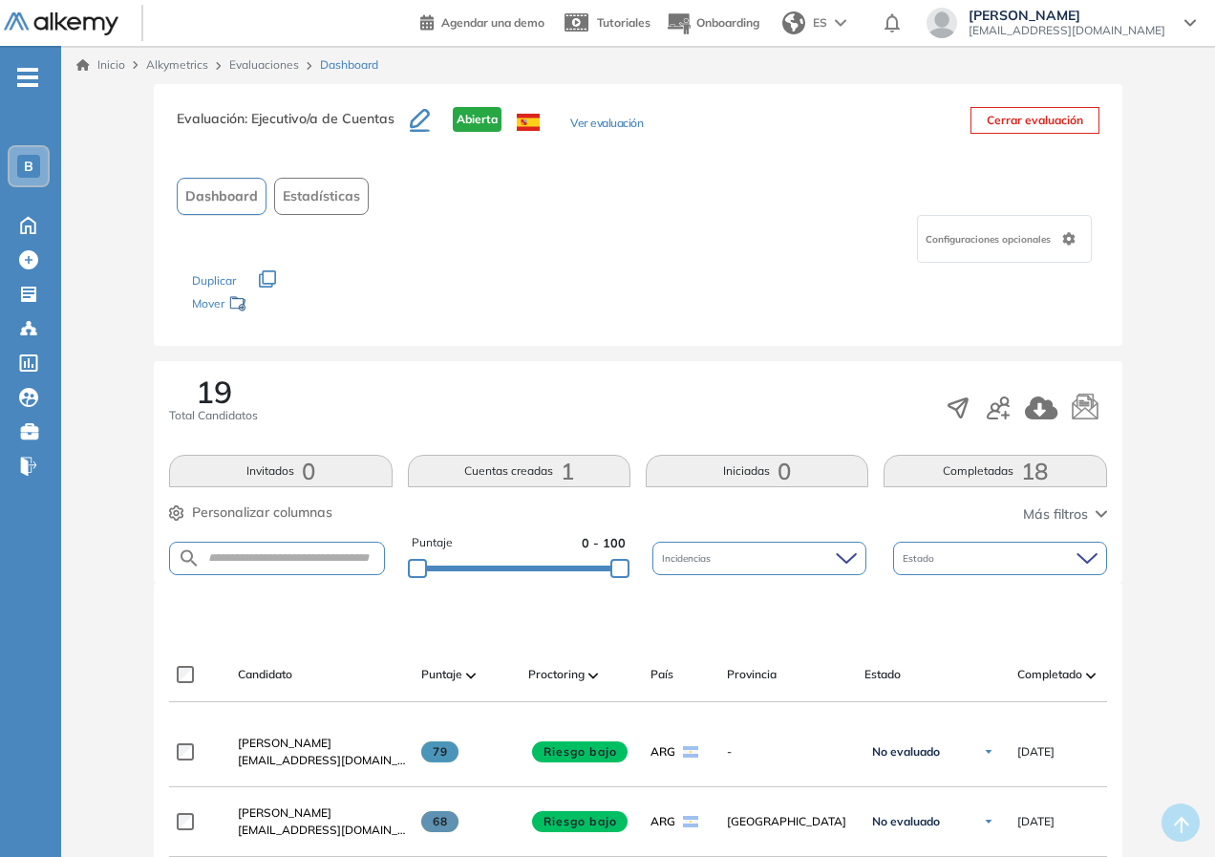
click at [1060, 232] on div "Configuraciones opcionales" at bounding box center [1004, 239] width 175 height 48
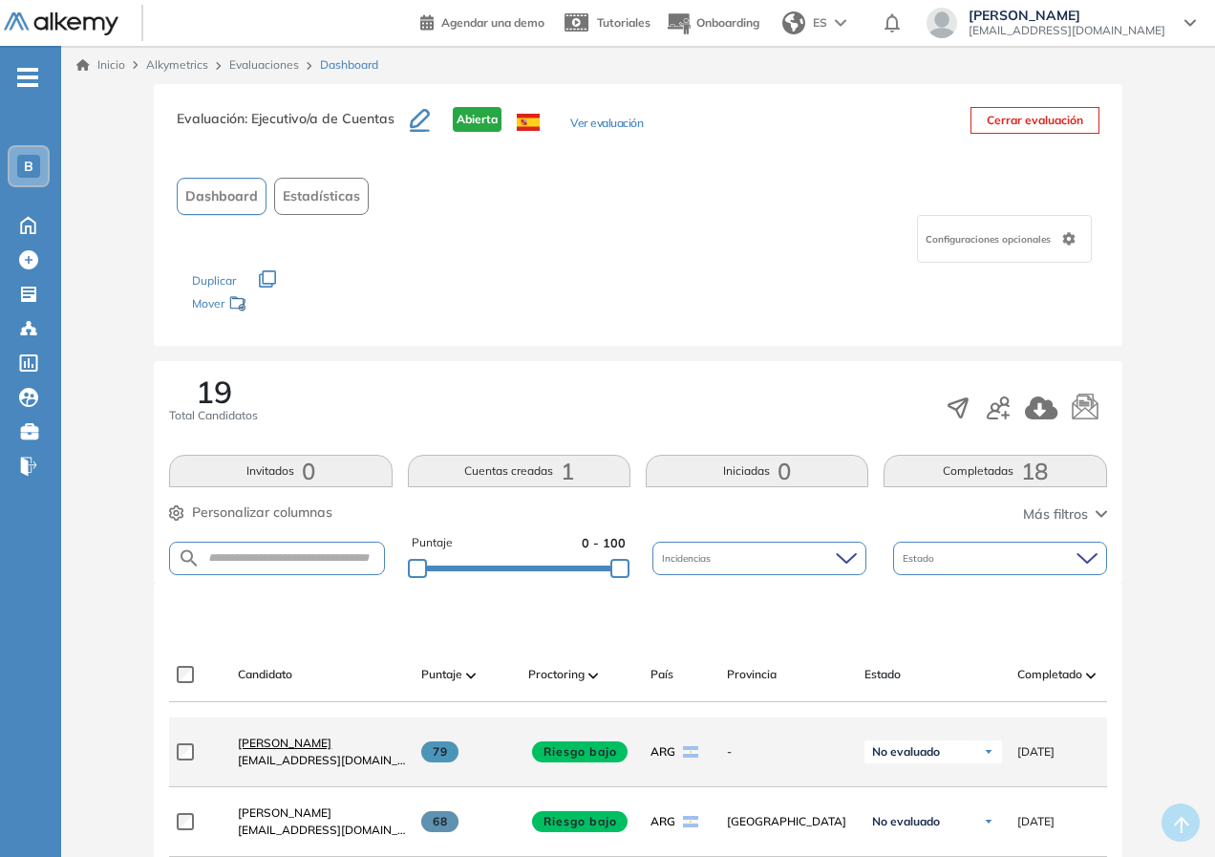
click at [257, 750] on span "[PERSON_NAME]" at bounding box center [285, 742] width 94 height 14
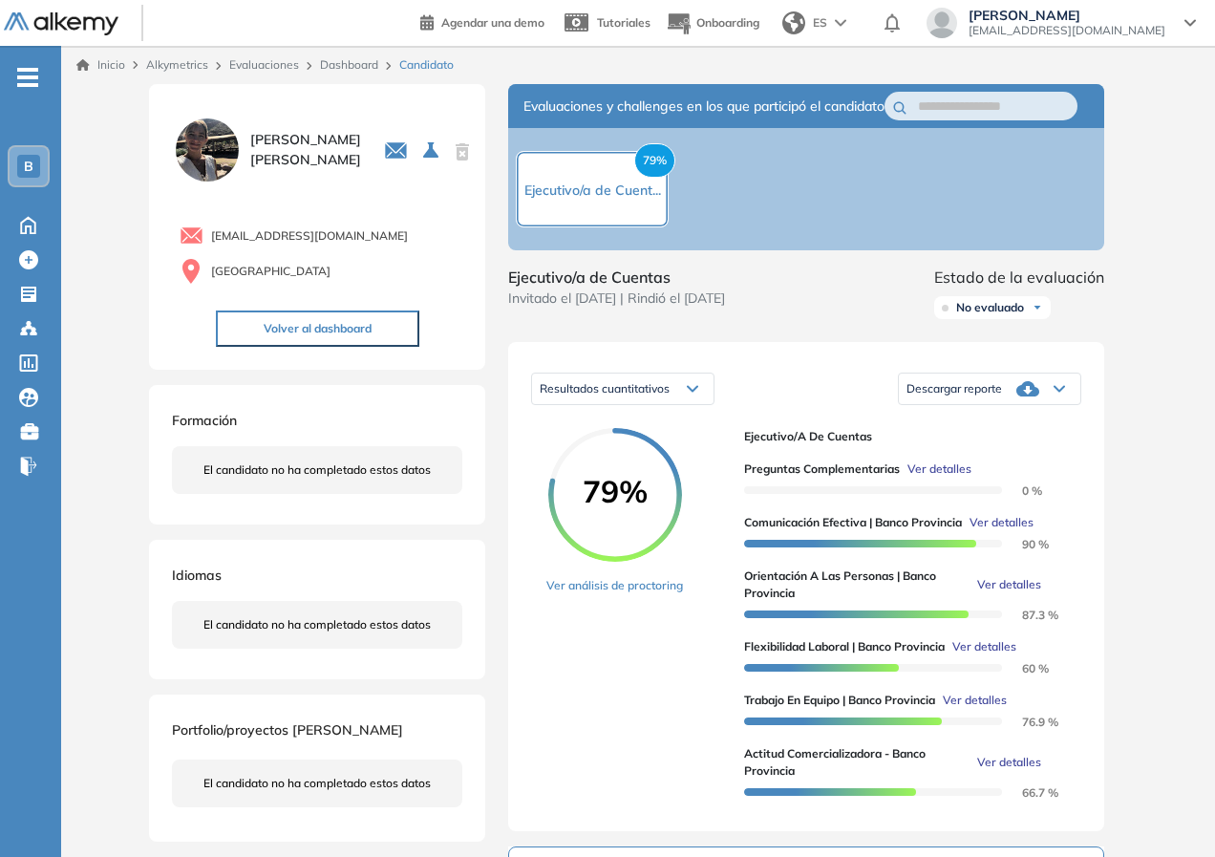
scroll to position [286, 0]
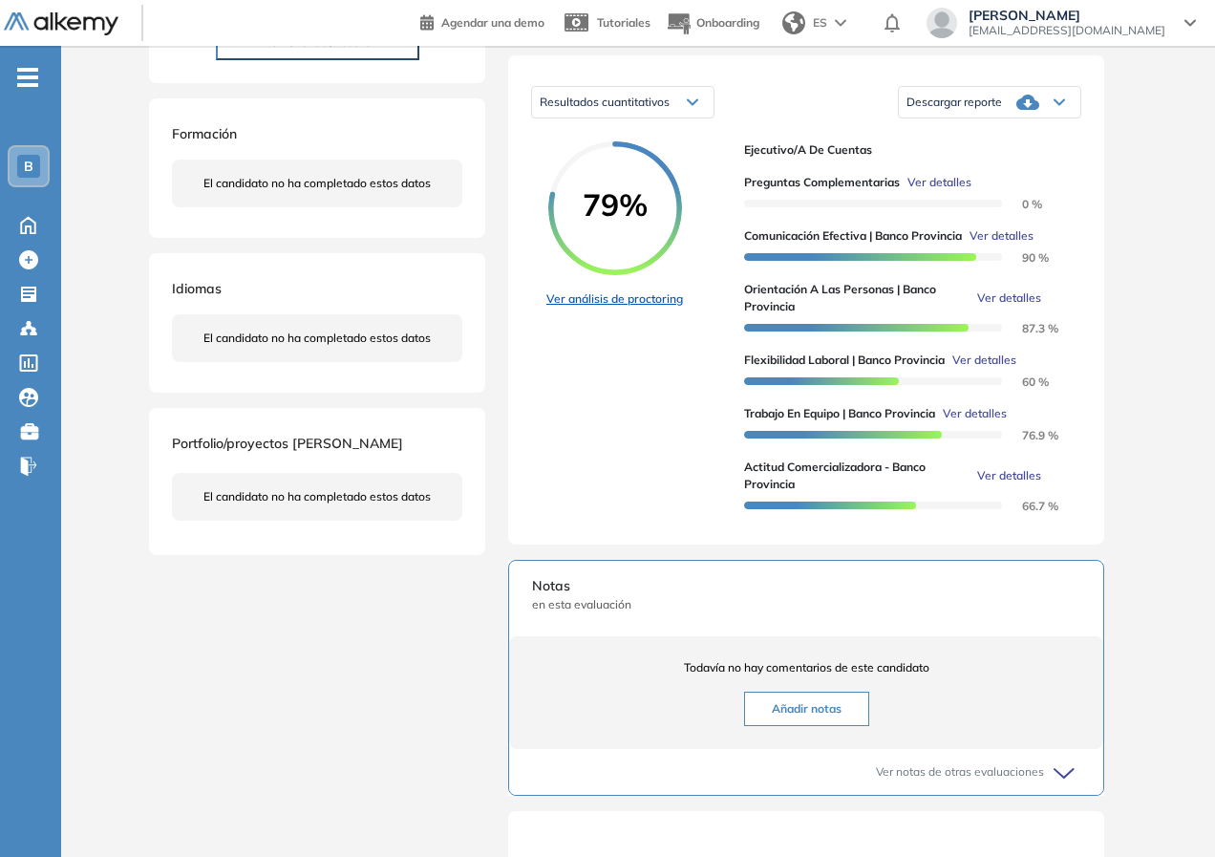
click at [619, 307] on link "Ver análisis de proctoring" at bounding box center [614, 298] width 137 height 17
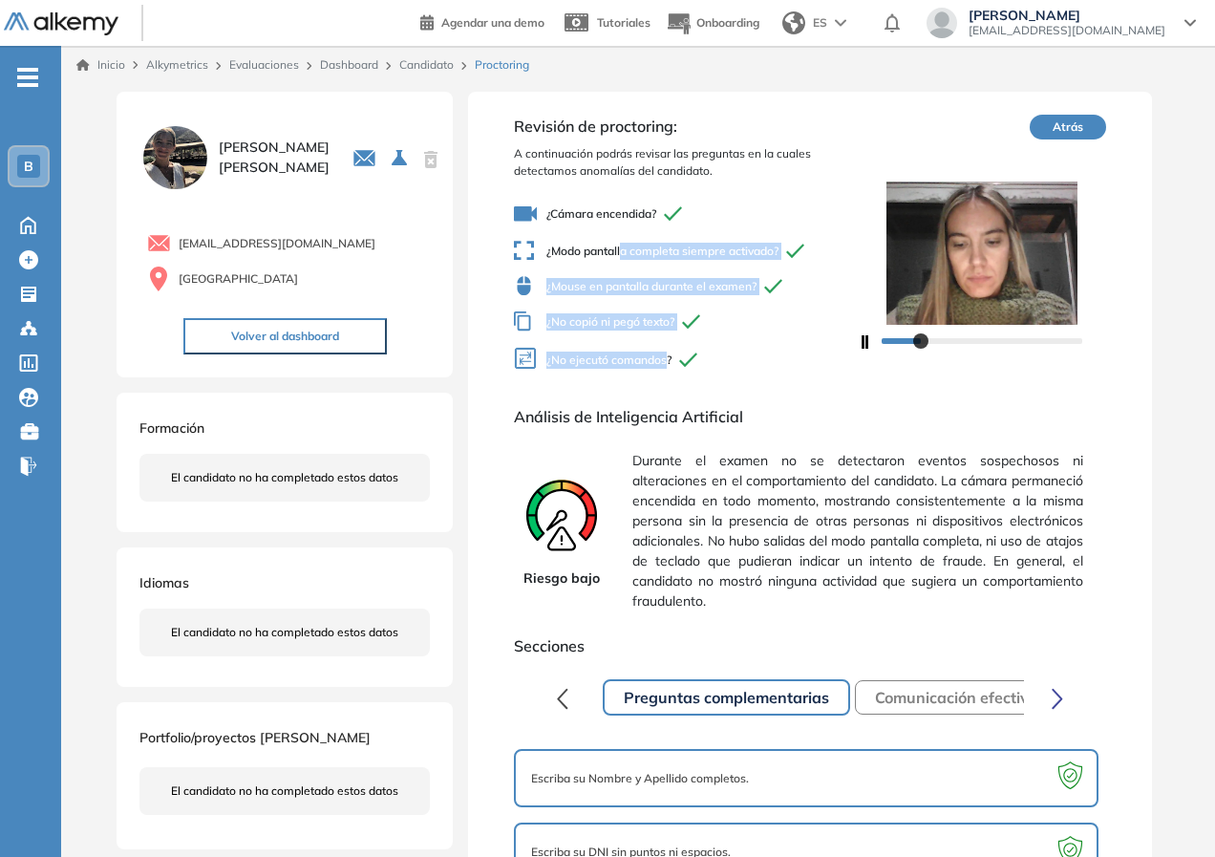
drag, startPoint x: 622, startPoint y: 255, endPoint x: 666, endPoint y: 376, distance: 129.0
click at [666, 371] on div "¿Cámara encendida? ¿Modo pantalla completa siempre activado? ¿Mouse en pantalla…" at bounding box center [685, 288] width 343 height 187
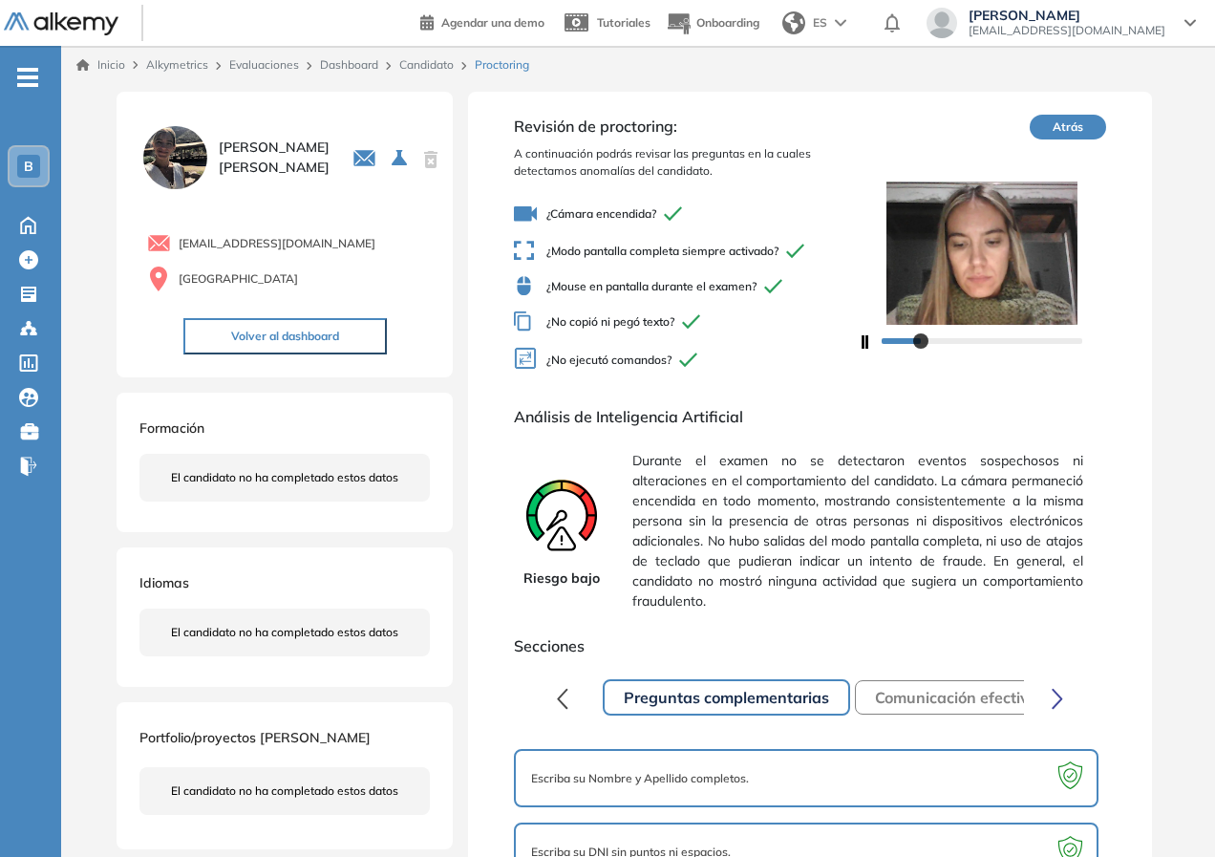
click at [689, 430] on div "Análisis de Inteligencia Artificial Riesgo bajo Durante el examen no se detecta…" at bounding box center [809, 512] width 591 height 214
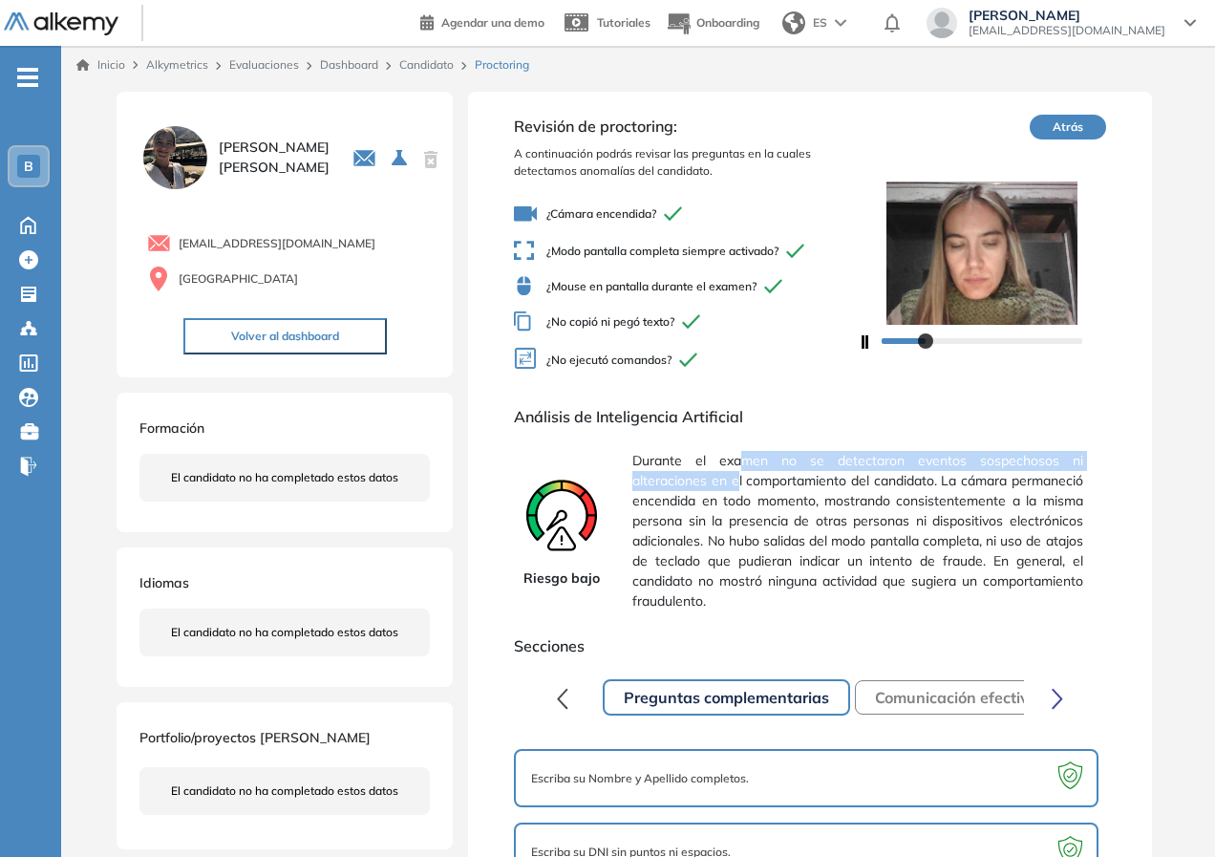
drag, startPoint x: 740, startPoint y: 458, endPoint x: 740, endPoint y: 480, distance: 22.0
click at [740, 480] on span "Durante el examen no se detectaron eventos sospechosos ni alteraciones en el co…" at bounding box center [857, 531] width 450 height 176
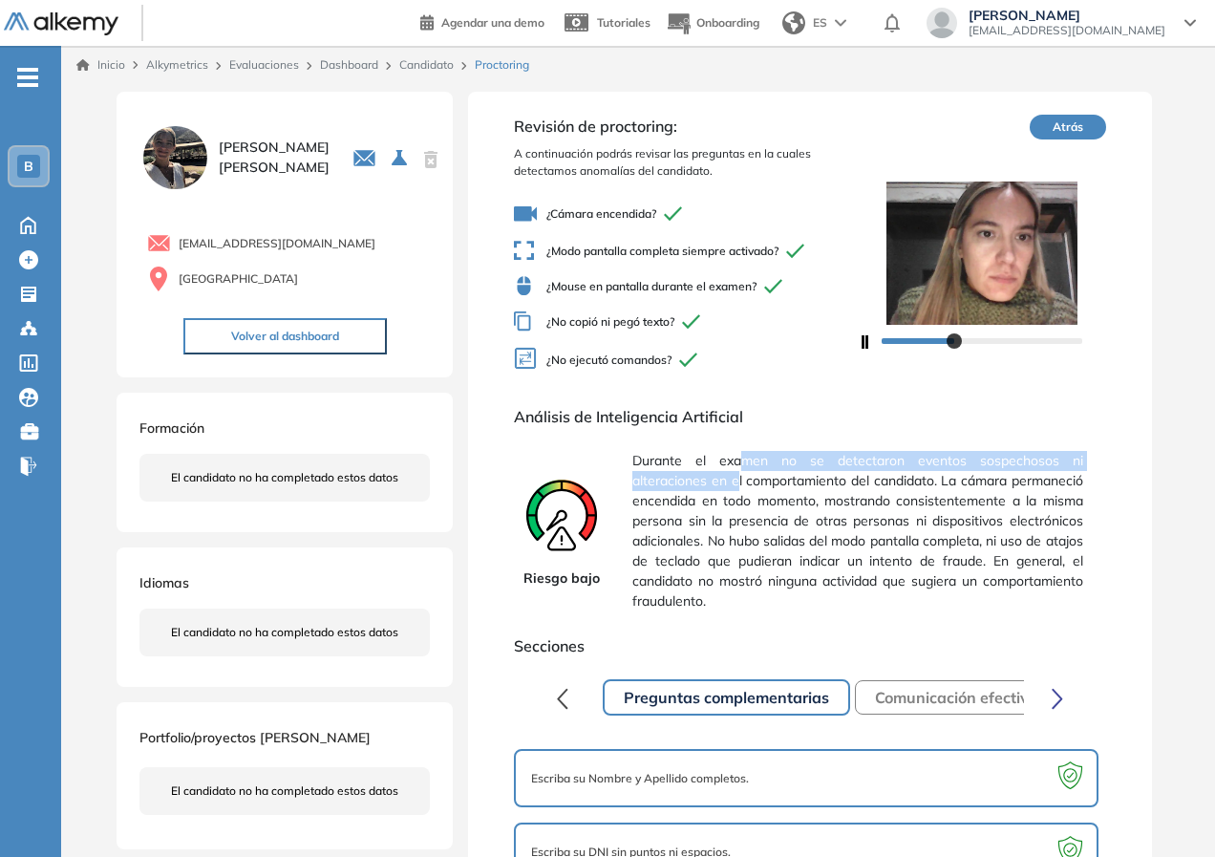
click at [334, 64] on link "Dashboard" at bounding box center [349, 64] width 58 height 14
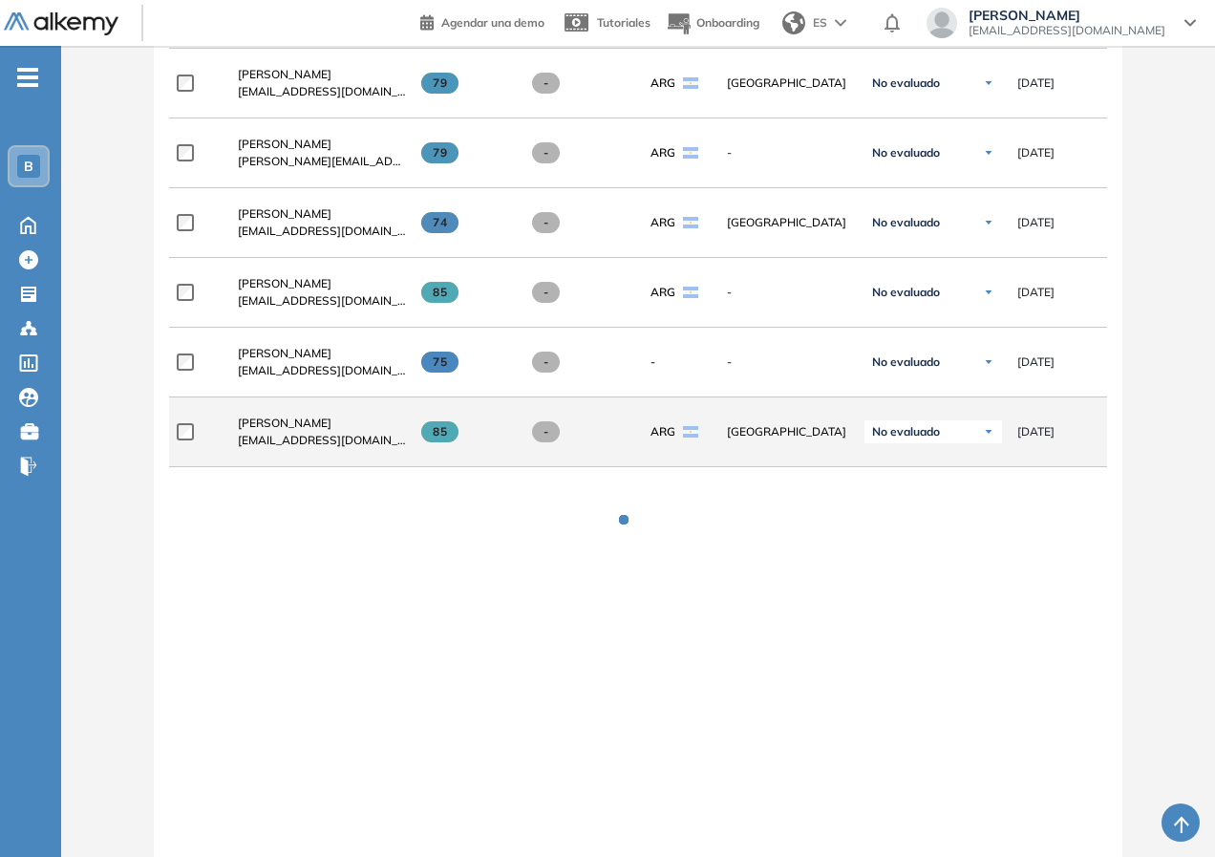
scroll to position [1430, 0]
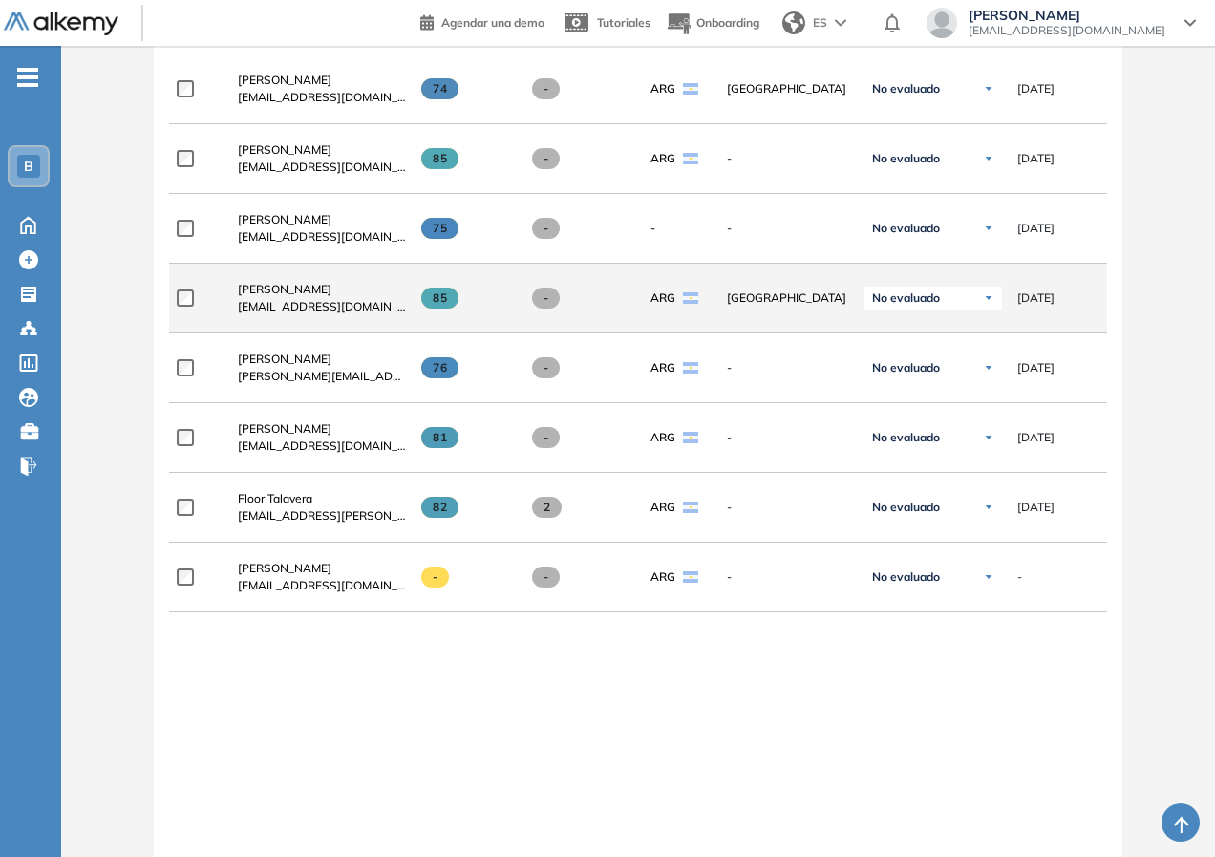
click at [1054, 301] on span "[DATE]" at bounding box center [1035, 297] width 37 height 17
click at [995, 308] on div "No evaluado" at bounding box center [933, 297] width 138 height 23
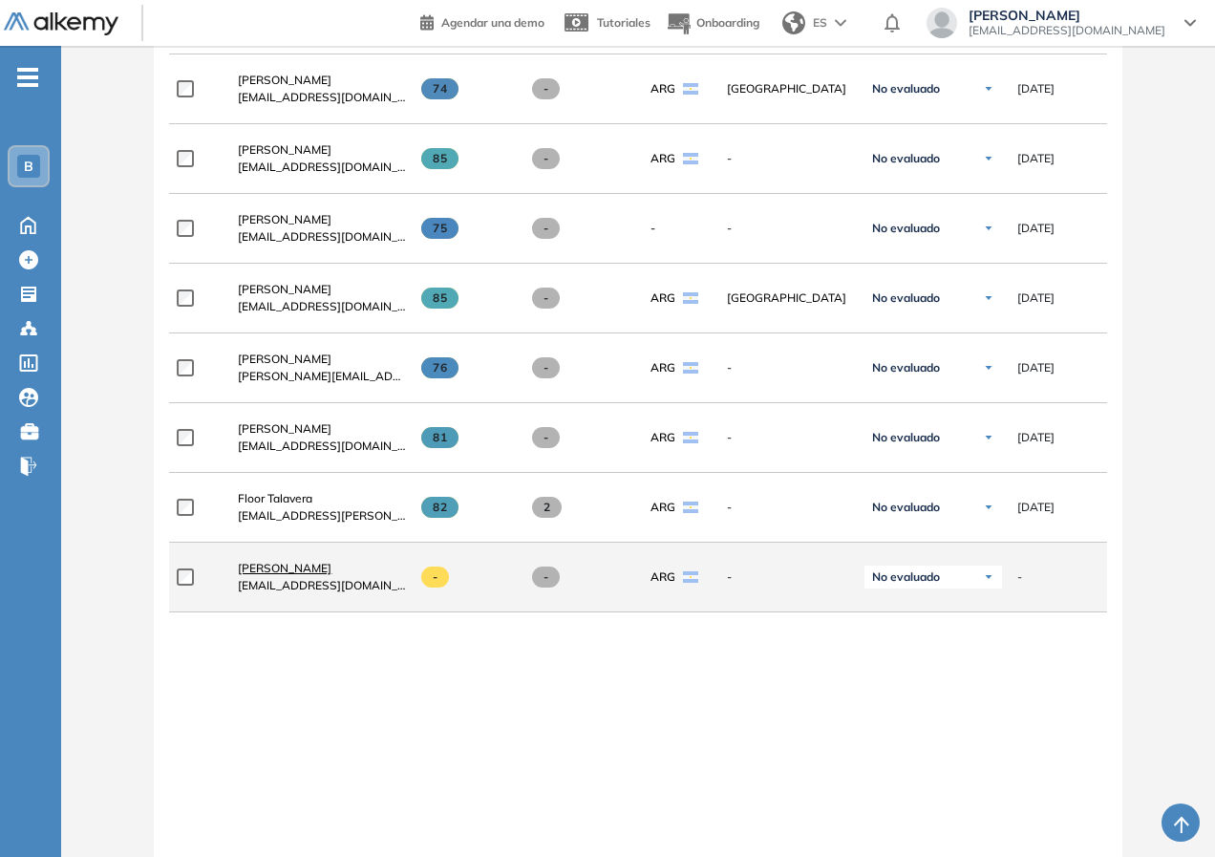
click at [300, 572] on span "[PERSON_NAME]" at bounding box center [285, 568] width 94 height 14
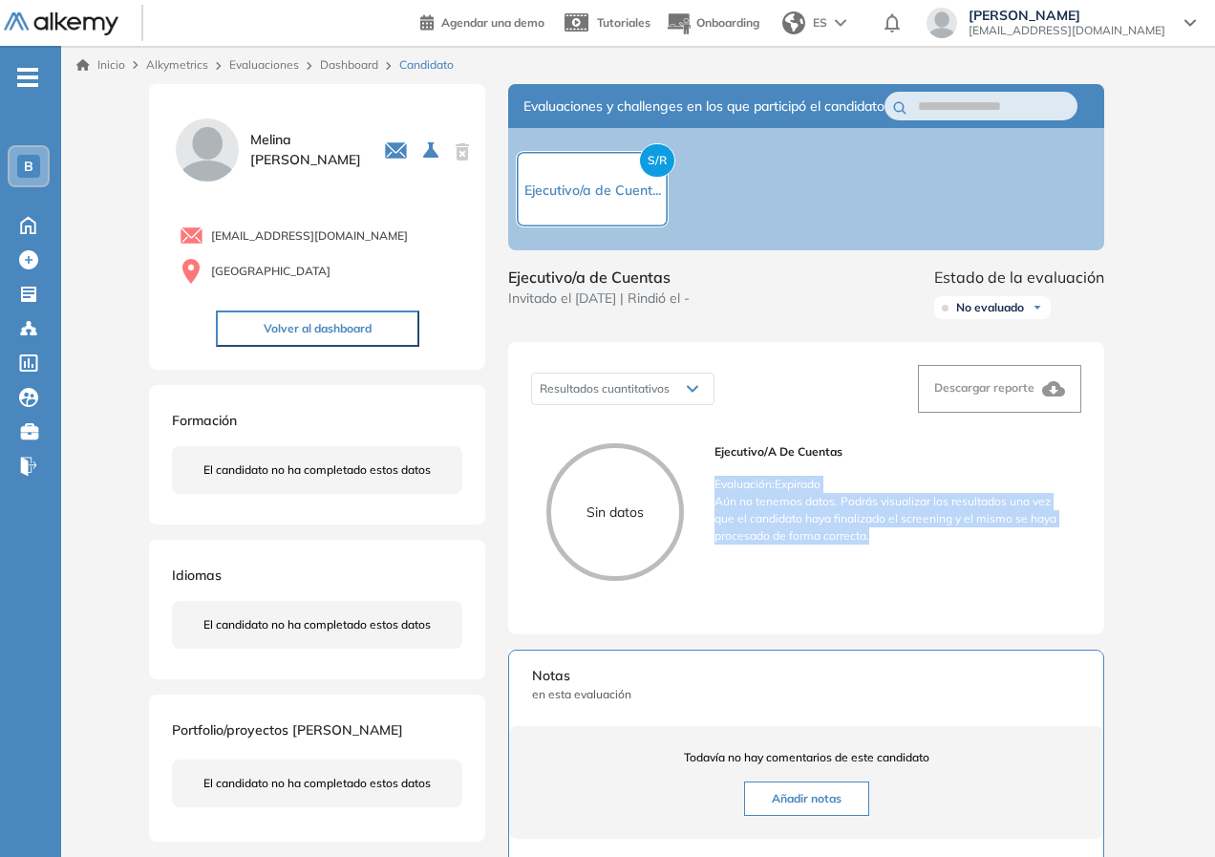
drag, startPoint x: 724, startPoint y: 515, endPoint x: 941, endPoint y: 567, distance: 223.0
click at [942, 567] on div "Ejecutivo/a de Cuentas Evaluación : Expirado Aún no tenemos datos. Podrás visua…" at bounding box center [889, 519] width 351 height 153
click at [941, 566] on div "Ejecutivo/a de Cuentas Evaluación : Expirado Aún no tenemos datos. Podrás visua…" at bounding box center [889, 519] width 351 height 153
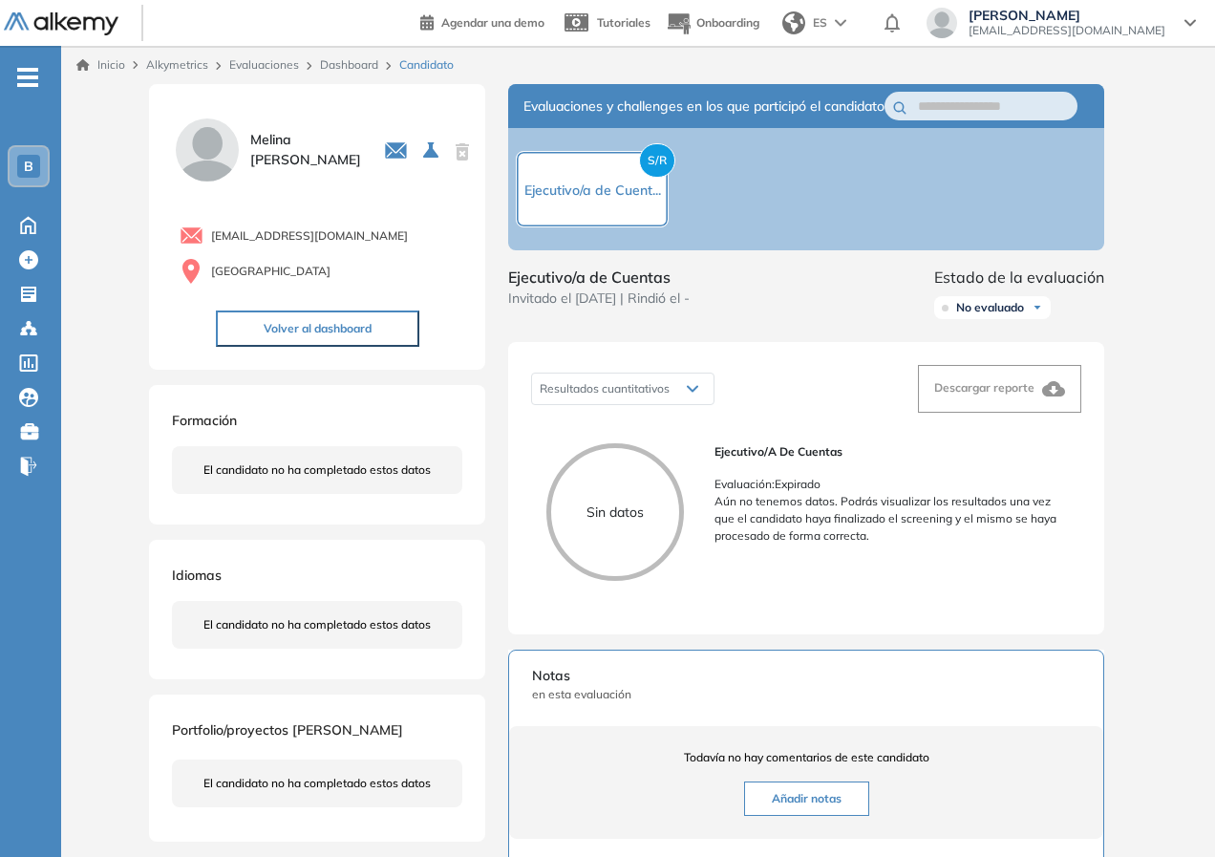
drag, startPoint x: 226, startPoint y: 274, endPoint x: 232, endPoint y: 242, distance: 33.0
click at [226, 272] on span "[GEOGRAPHIC_DATA]" at bounding box center [270, 271] width 119 height 17
click at [232, 242] on span "[EMAIL_ADDRESS][DOMAIN_NAME]" at bounding box center [309, 235] width 197 height 17
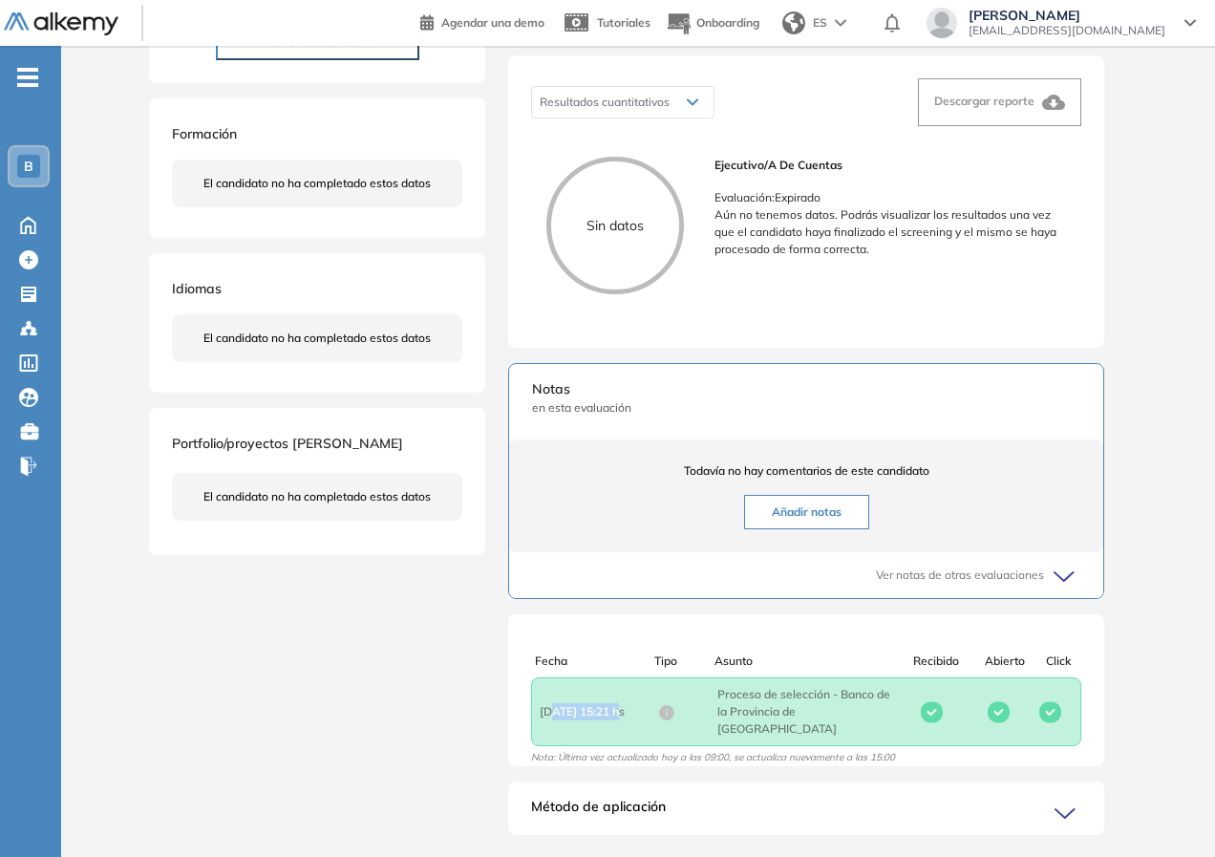
drag, startPoint x: 552, startPoint y: 720, endPoint x: 622, endPoint y: 722, distance: 69.7
click at [622, 720] on span "Fecha : [DATE] 15:21 hs" at bounding box center [599, 711] width 118 height 17
click at [623, 720] on span "Fecha : [DATE] 15:21 hs" at bounding box center [599, 711] width 118 height 17
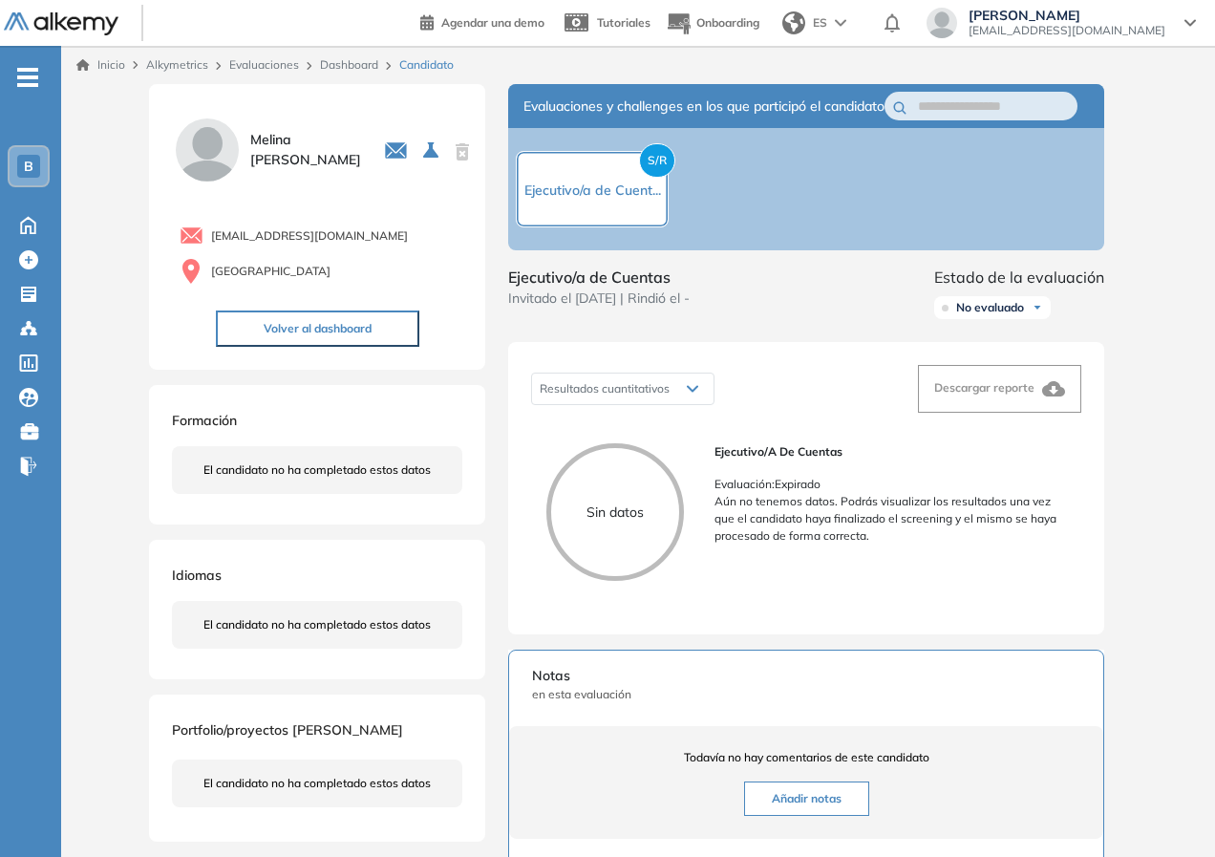
click at [330, 63] on link "Dashboard" at bounding box center [349, 64] width 58 height 14
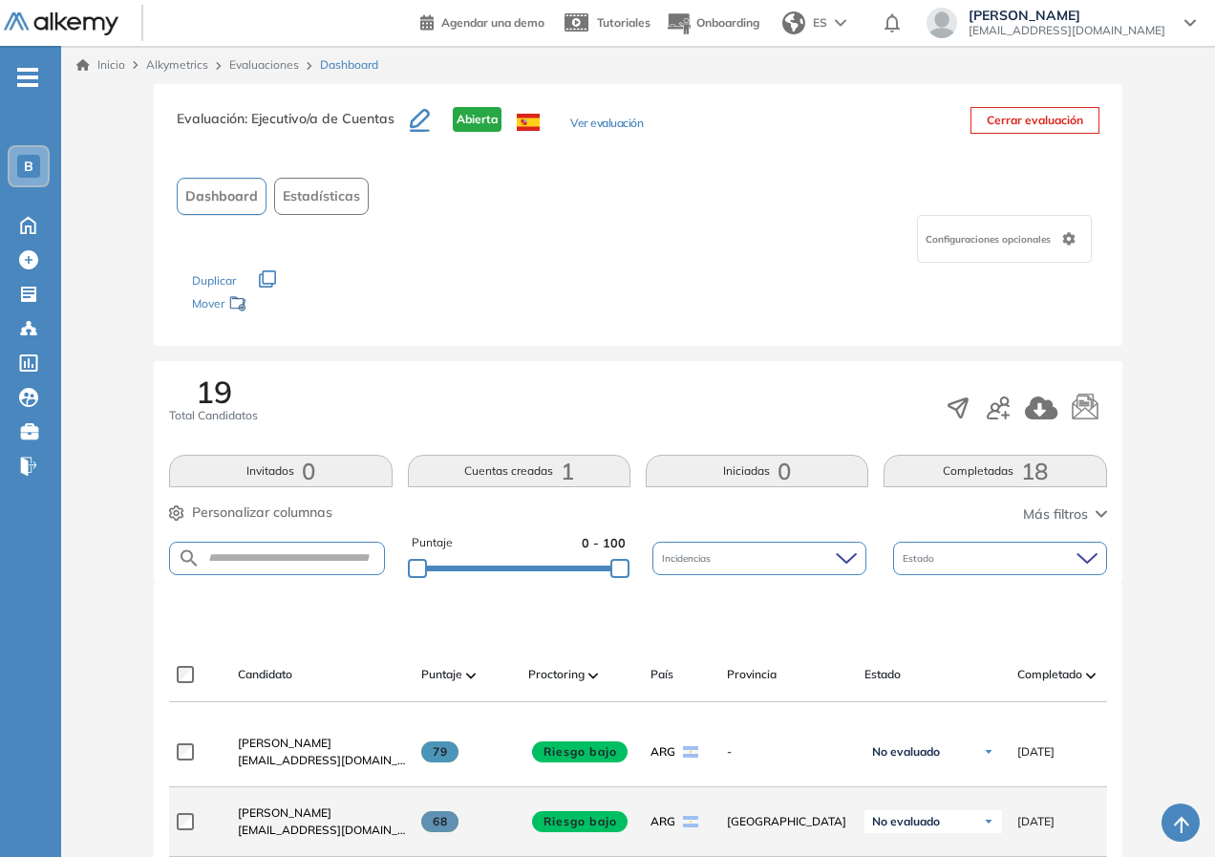
scroll to position [382, 0]
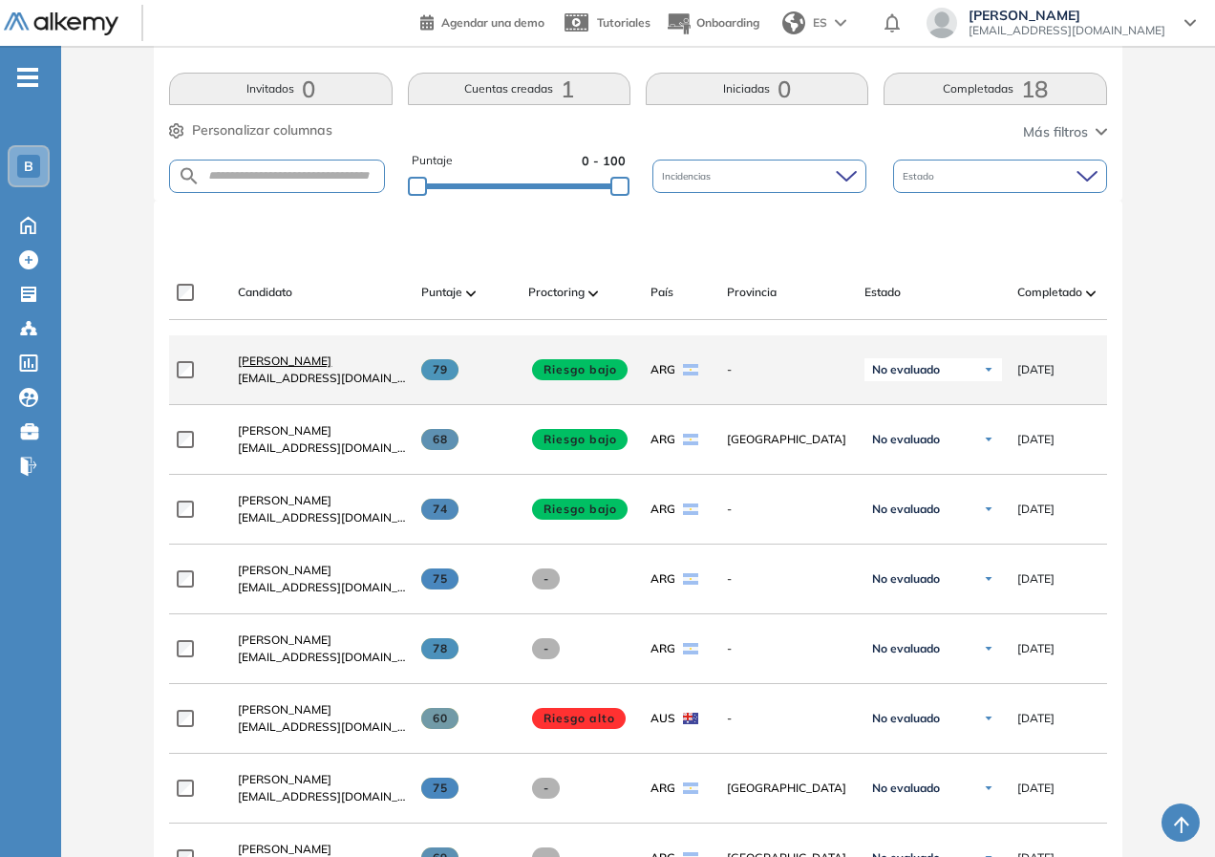
click at [269, 362] on span "[PERSON_NAME]" at bounding box center [285, 360] width 94 height 14
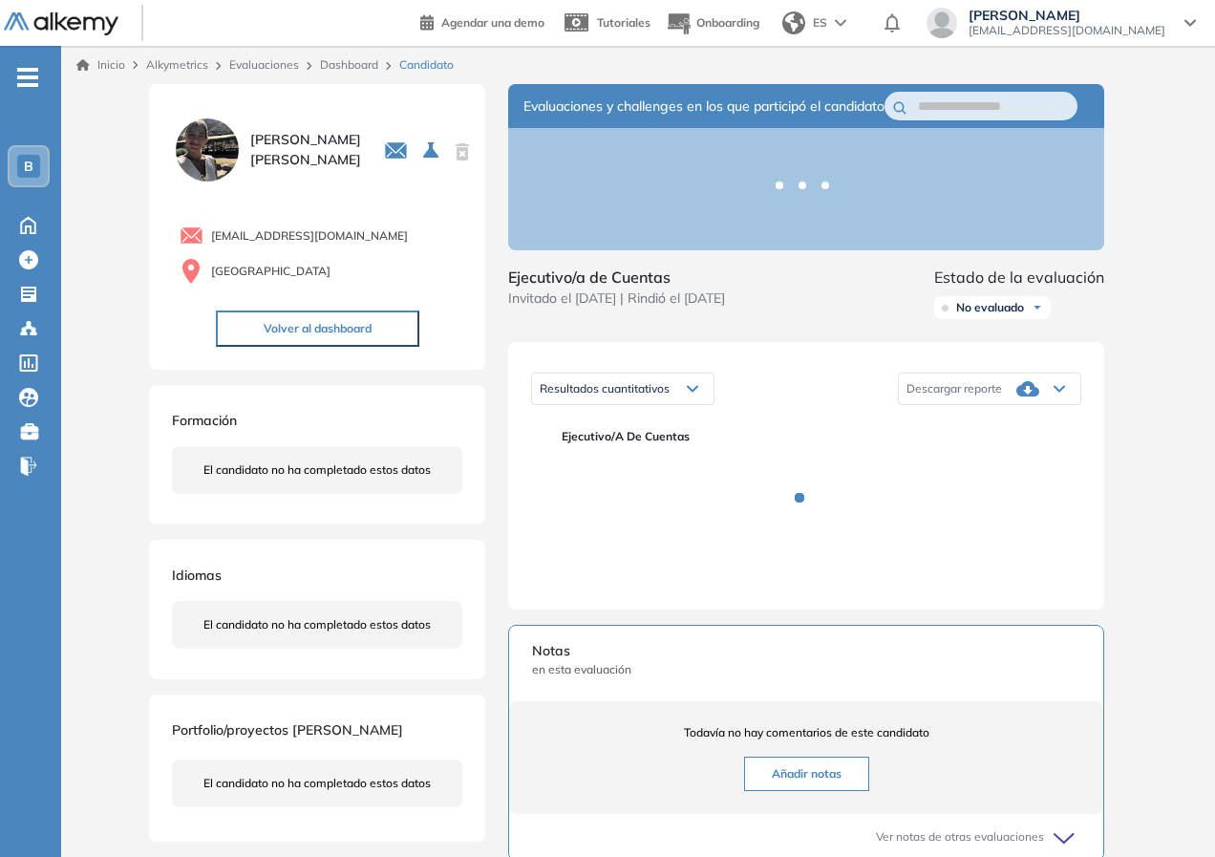
scroll to position [325, 0]
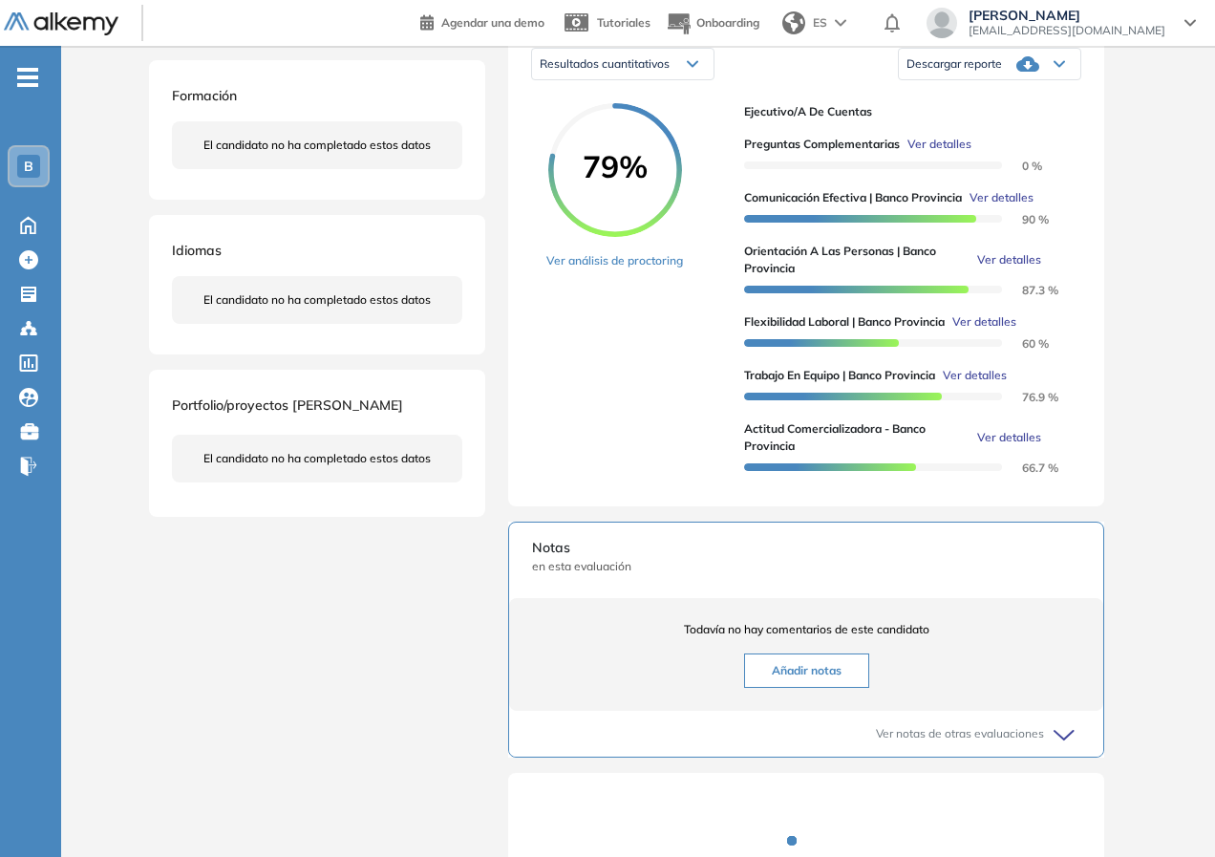
click at [1178, 647] on div "Inicio Alkymetrics Evaluaciones Dashboard Candidato Duración : 00:00:00 Cantida…" at bounding box center [638, 390] width 1154 height 1338
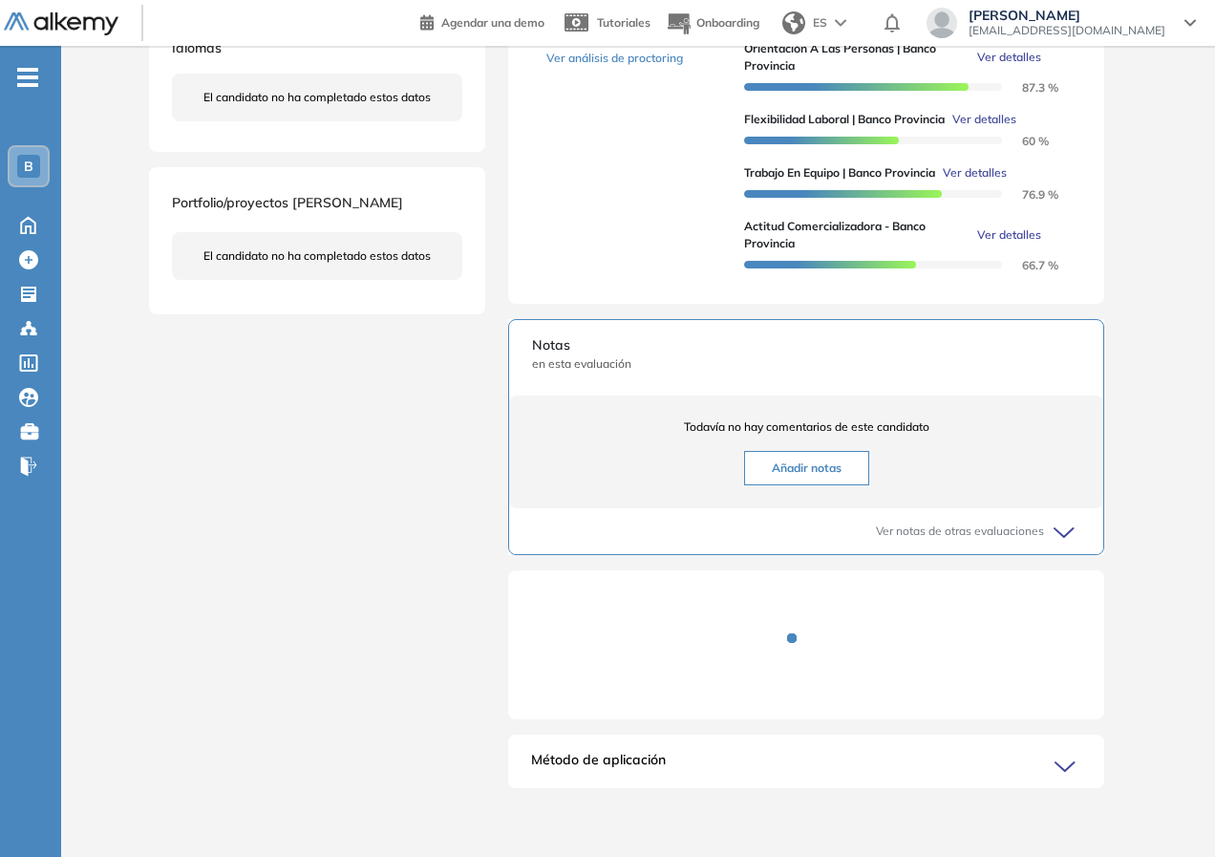
scroll to position [532, 0]
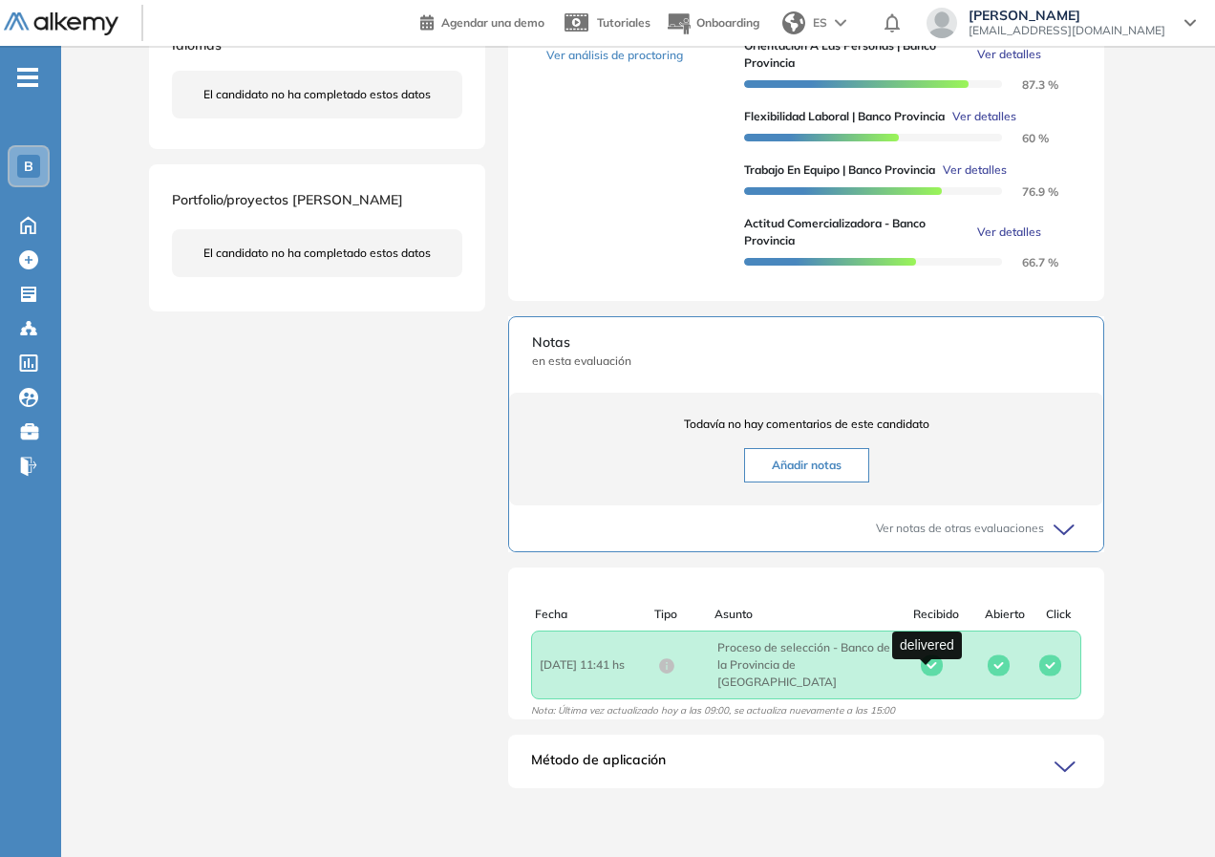
click at [934, 673] on rect at bounding box center [932, 664] width 22 height 21
drag, startPoint x: 1001, startPoint y: 682, endPoint x: 984, endPoint y: 698, distance: 23.6
click at [999, 676] on icon at bounding box center [998, 665] width 22 height 22
click at [1059, 764] on icon at bounding box center [1067, 766] width 27 height 27
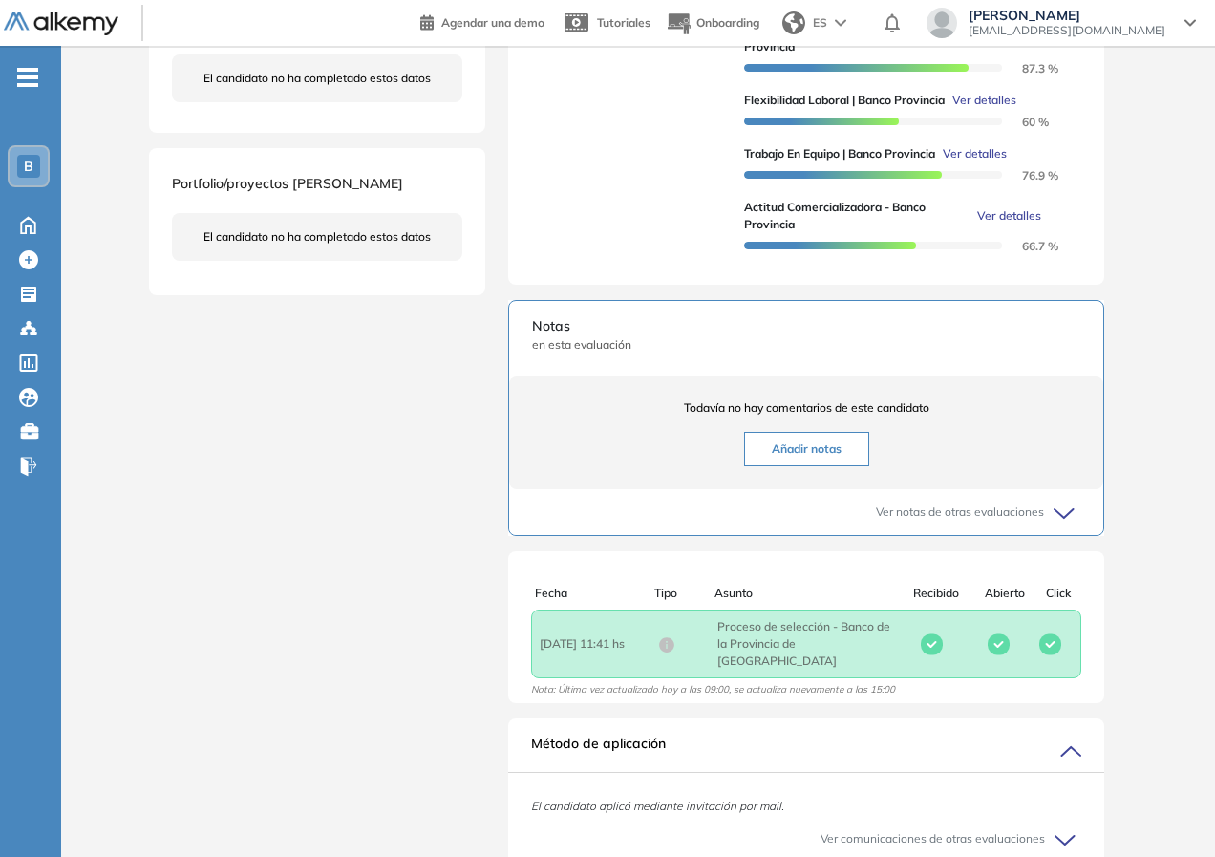
scroll to position [645, 0]
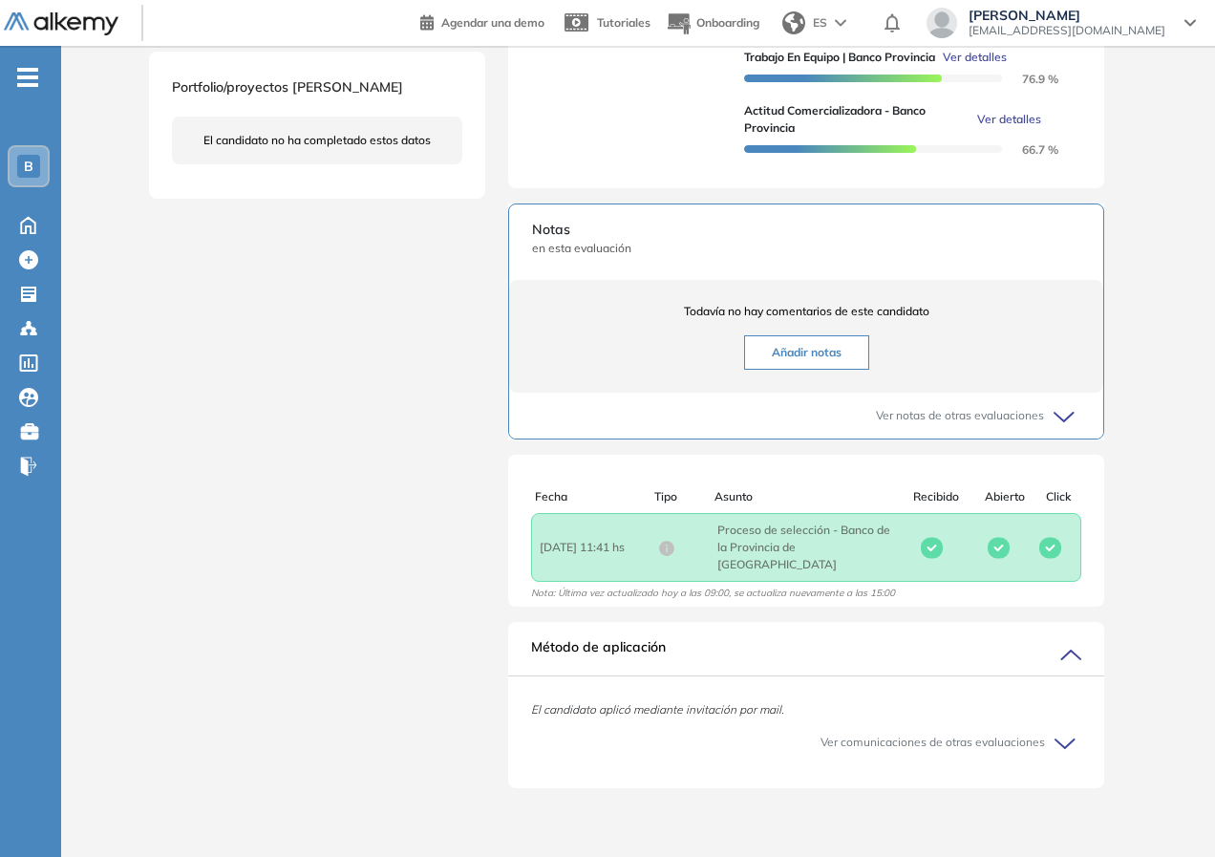
click at [1065, 431] on icon at bounding box center [1066, 417] width 27 height 27
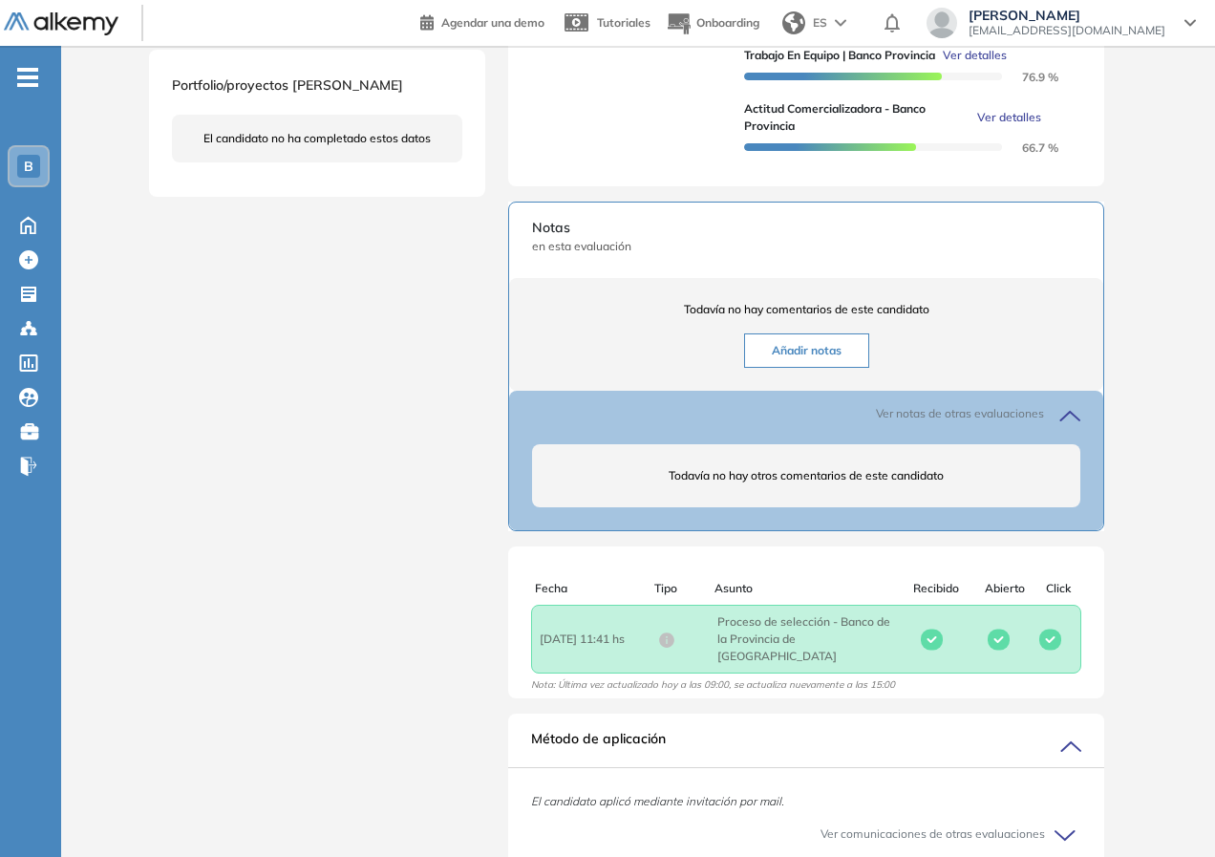
click at [1065, 429] on icon at bounding box center [1066, 415] width 27 height 27
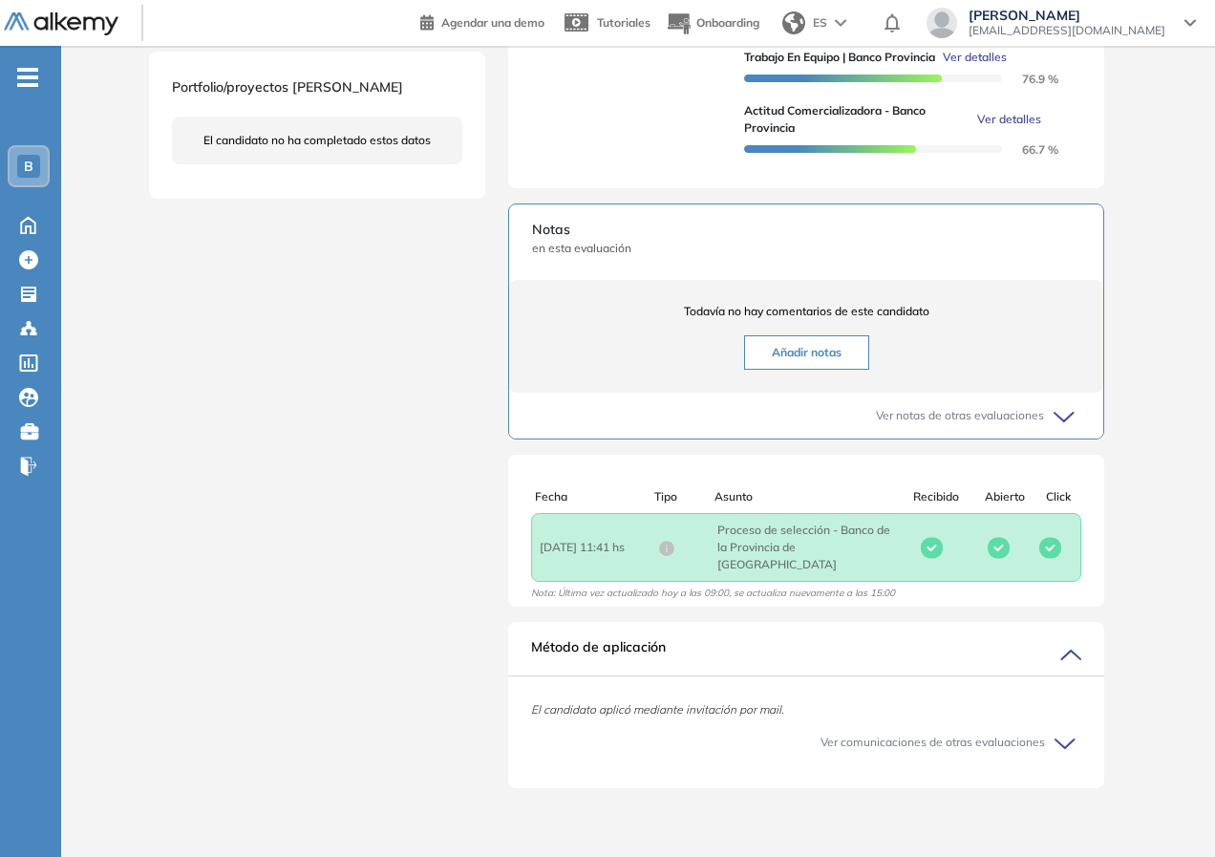
click at [570, 556] on span "Fecha : [DATE] 11:41 hs" at bounding box center [599, 547] width 118 height 17
drag, startPoint x: 591, startPoint y: 593, endPoint x: 817, endPoint y: 602, distance: 226.5
click at [817, 602] on span "Nota: Última vez actualizado hoy a las 09:00, se actualiza nuevamente a las 15:…" at bounding box center [713, 596] width 364 height 20
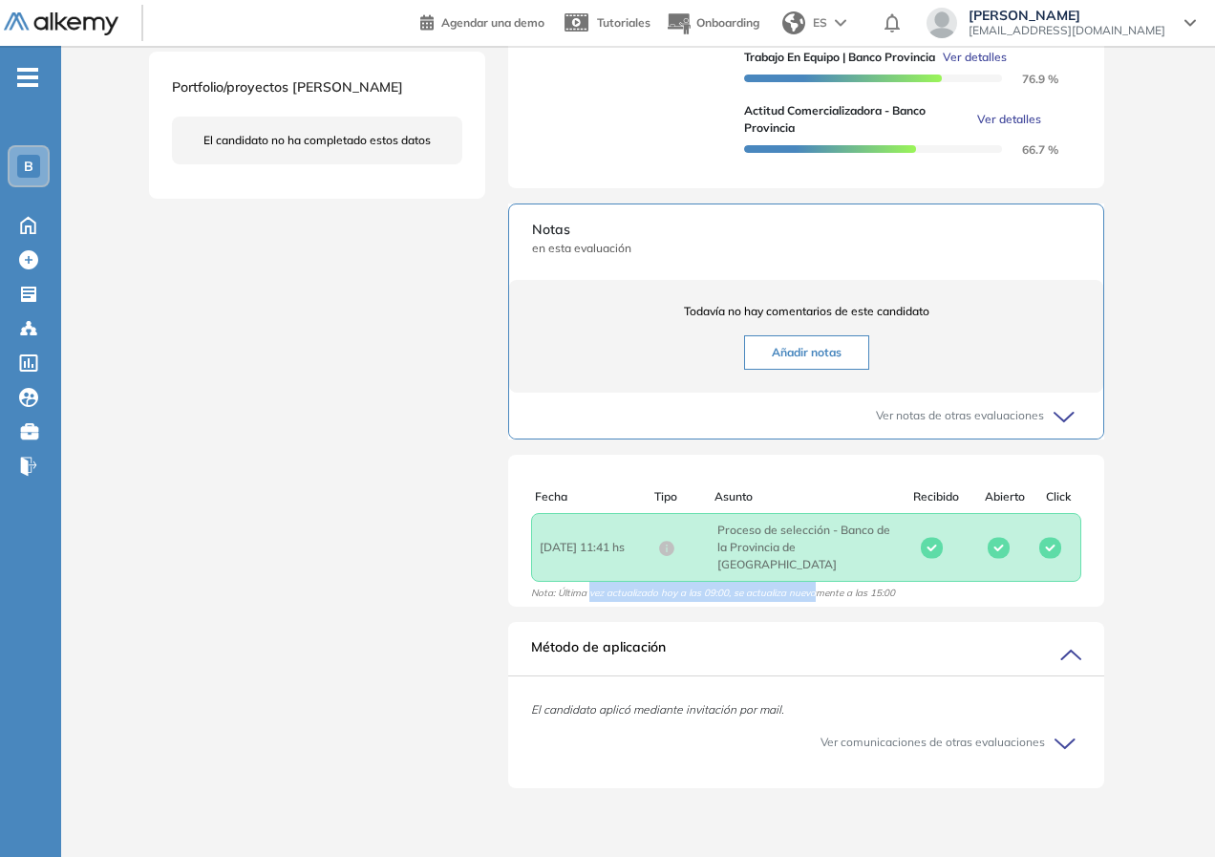
drag, startPoint x: 599, startPoint y: 599, endPoint x: 578, endPoint y: 587, distance: 23.9
click at [598, 599] on span "Nota: Última vez actualizado hoy a las 09:00, se actualiza nuevamente a las 15:…" at bounding box center [713, 596] width 364 height 20
click at [572, 585] on div "Fecha Tipo Asunto Recibido Abierto Click Fecha : [DATE] 11:41 hs Asunto : Proce…" at bounding box center [806, 545] width 596 height 114
drag, startPoint x: 569, startPoint y: 592, endPoint x: 939, endPoint y: 592, distance: 369.6
click at [939, 592] on div "Fecha Tipo Asunto Recibido Abierto Click Fecha : [DATE] 11:41 hs Asunto : Proce…" at bounding box center [806, 545] width 596 height 114
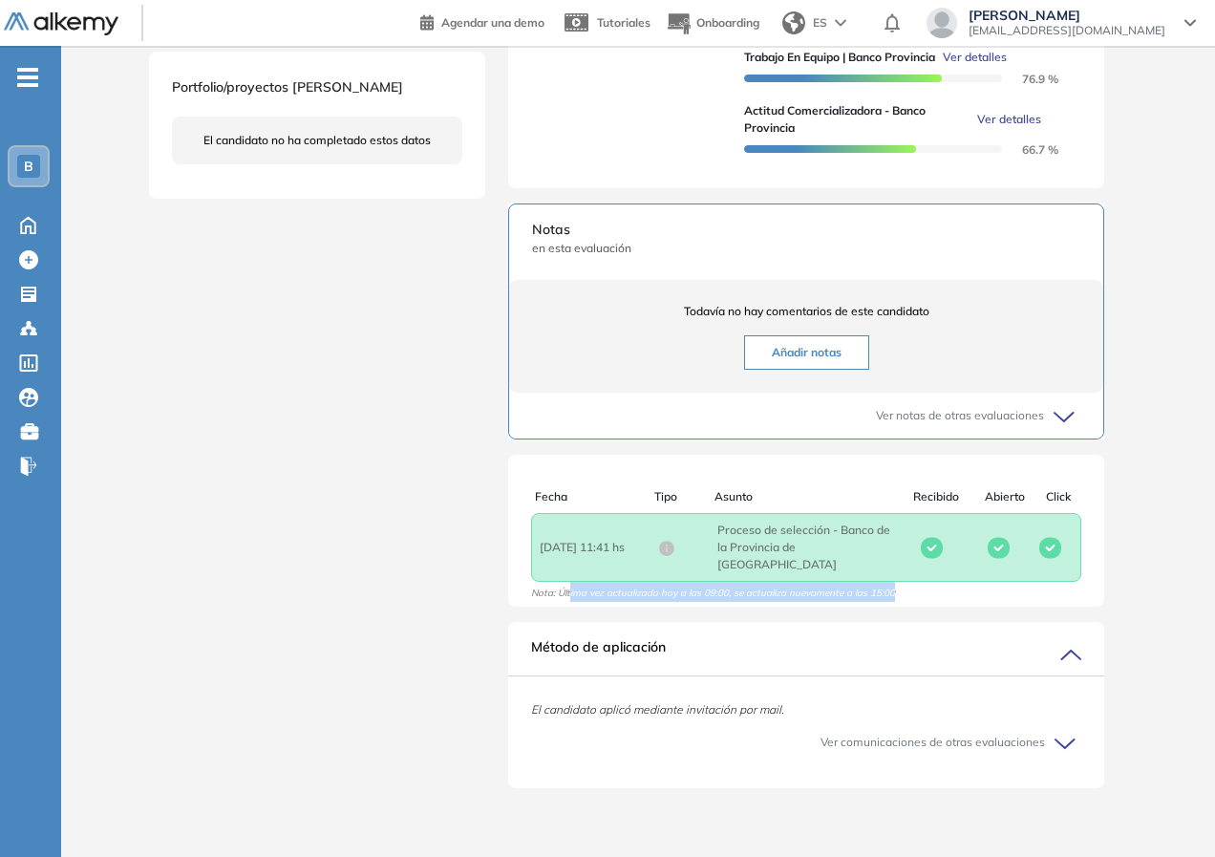
click at [939, 592] on div "Fecha Tipo Asunto Recibido Abierto Click Fecha : [DATE] 11:41 hs Asunto : Proce…" at bounding box center [806, 545] width 596 height 114
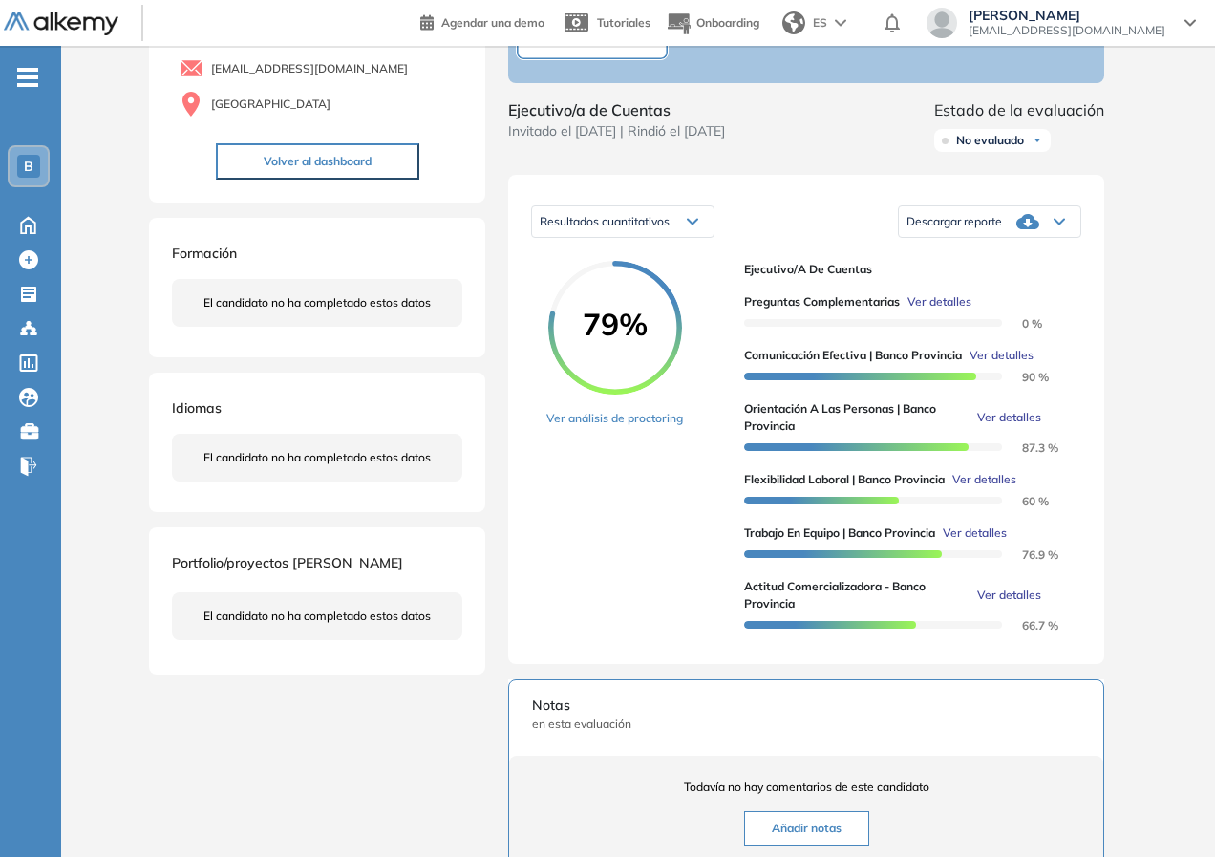
scroll to position [0, 0]
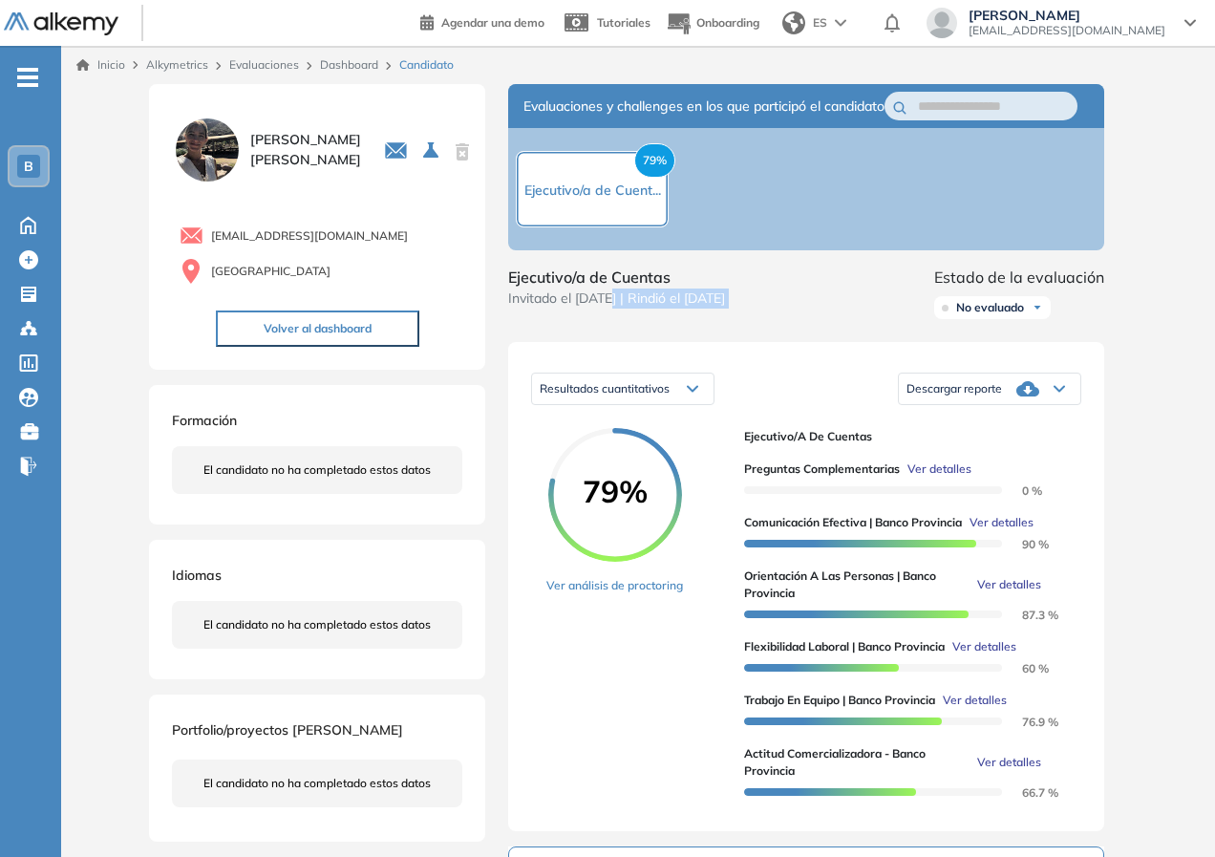
drag, startPoint x: 609, startPoint y: 308, endPoint x: 876, endPoint y: 306, distance: 266.4
click at [876, 306] on div "Ejecutivo/a de Cuentas Invitado el [DATE] | Rindió el [DATE] Estado de la evalu…" at bounding box center [806, 295] width 596 height 61
click at [875, 306] on div "Ejecutivo/a de Cuentas Invitado el [DATE] | Rindió el [DATE] Estado de la evalu…" at bounding box center [806, 295] width 596 height 61
click at [338, 59] on link "Dashboard" at bounding box center [349, 64] width 58 height 14
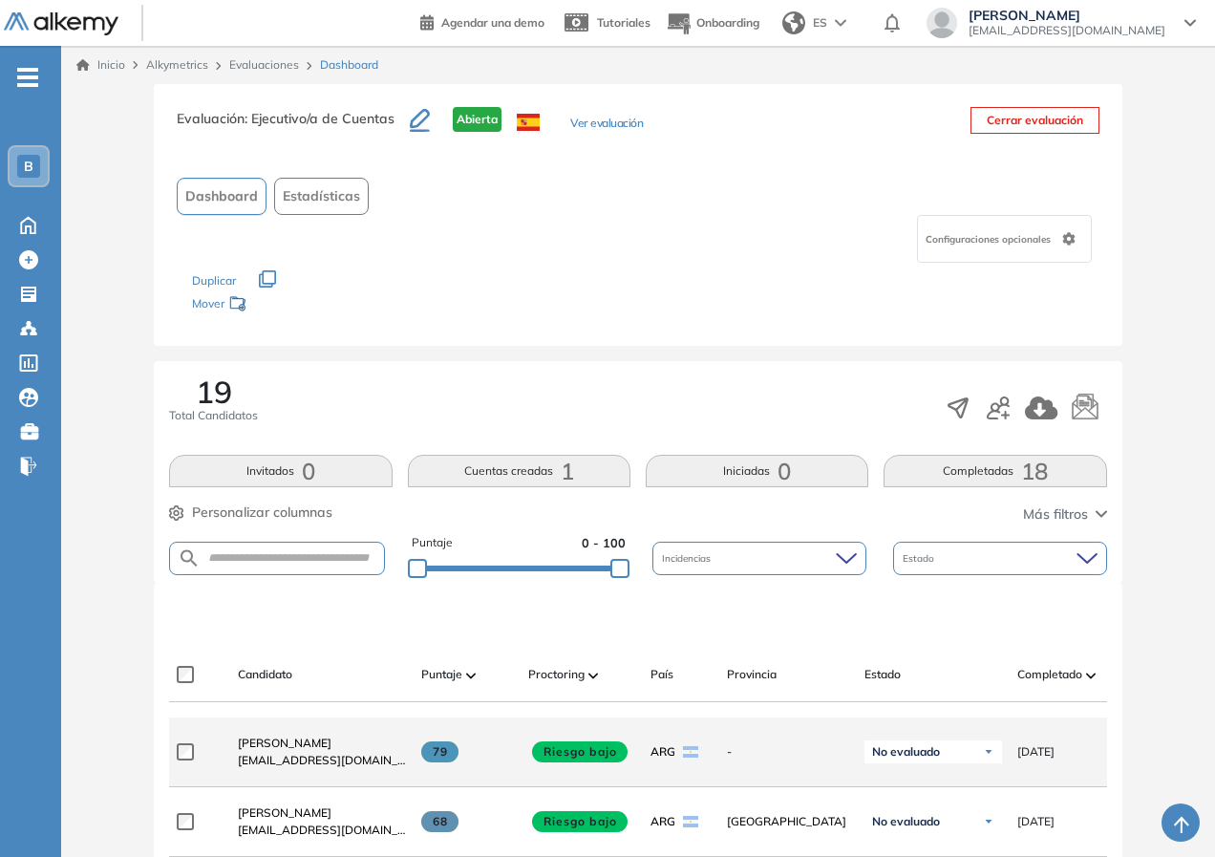
scroll to position [286, 0]
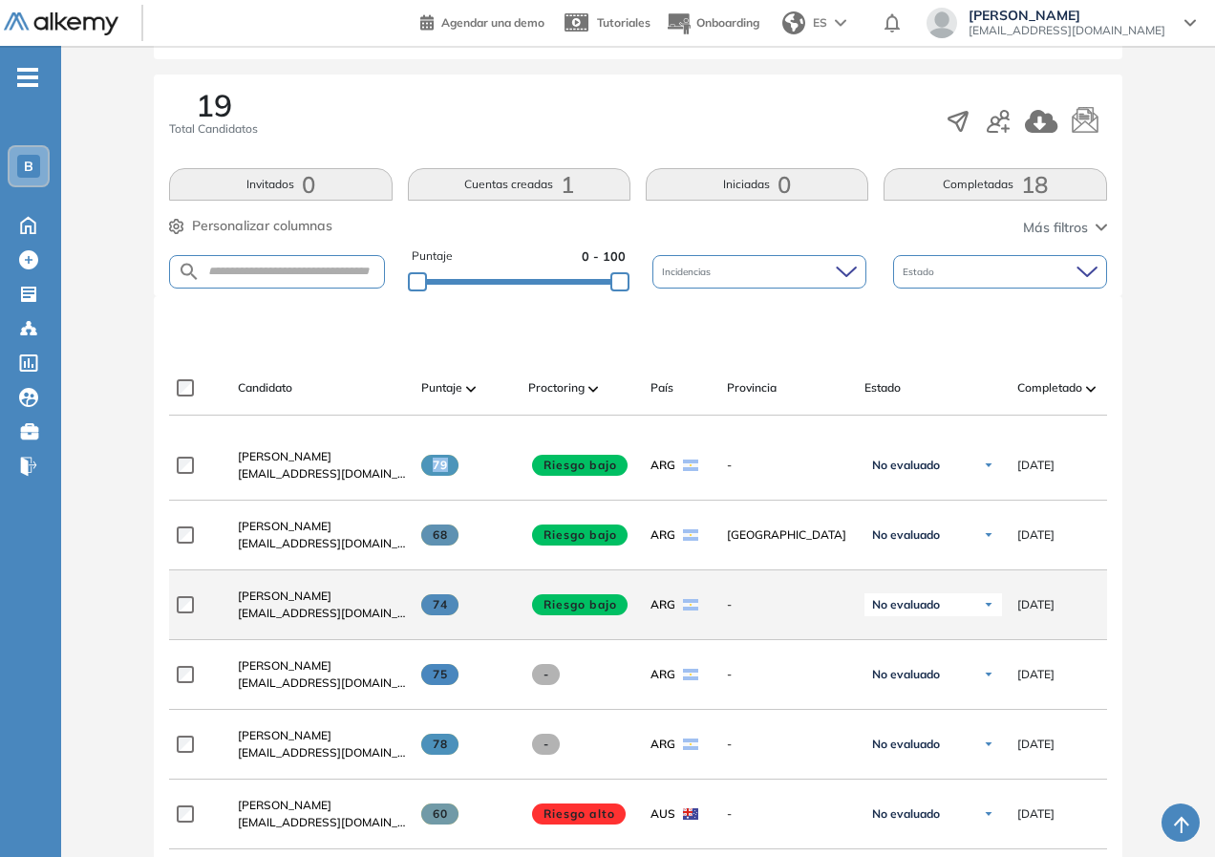
drag, startPoint x: 422, startPoint y: 477, endPoint x: 486, endPoint y: 584, distance: 125.5
click at [475, 474] on div "79" at bounding box center [467, 465] width 92 height 21
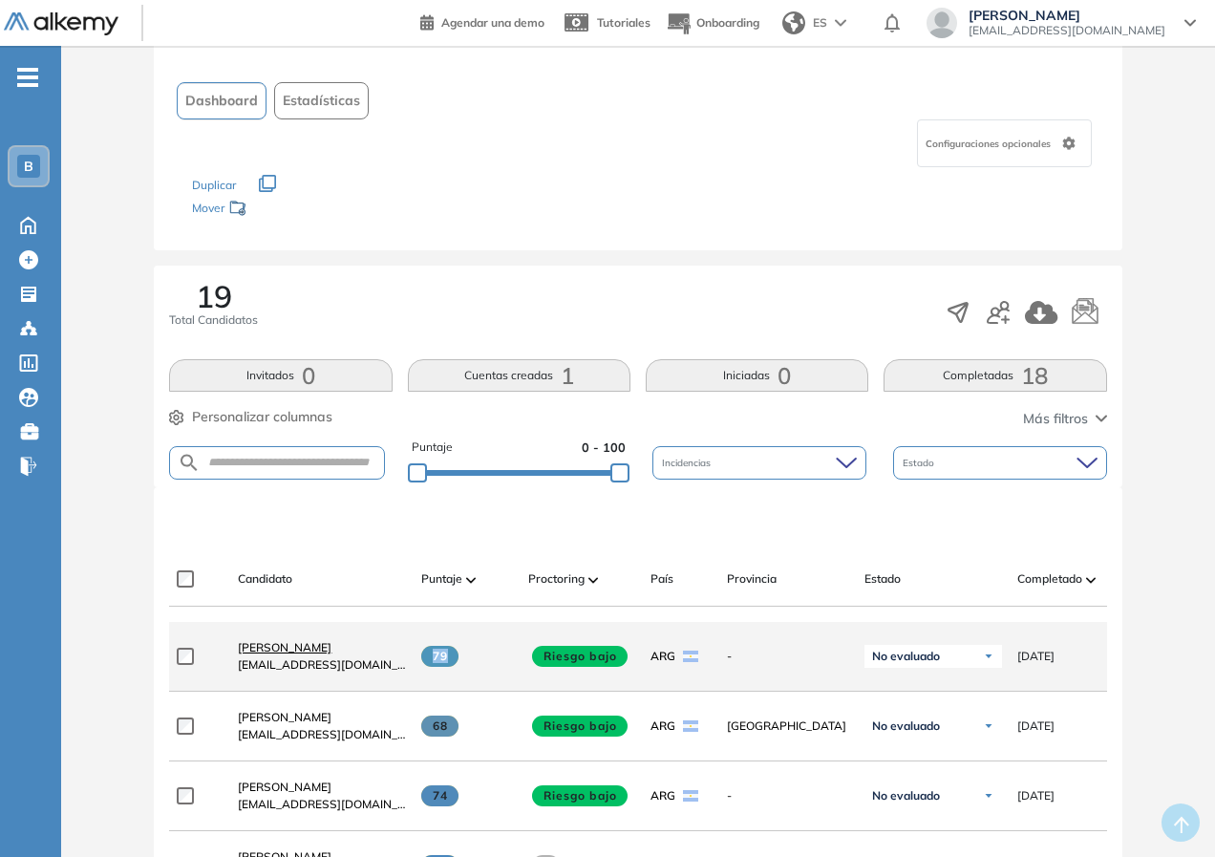
scroll to position [0, 0]
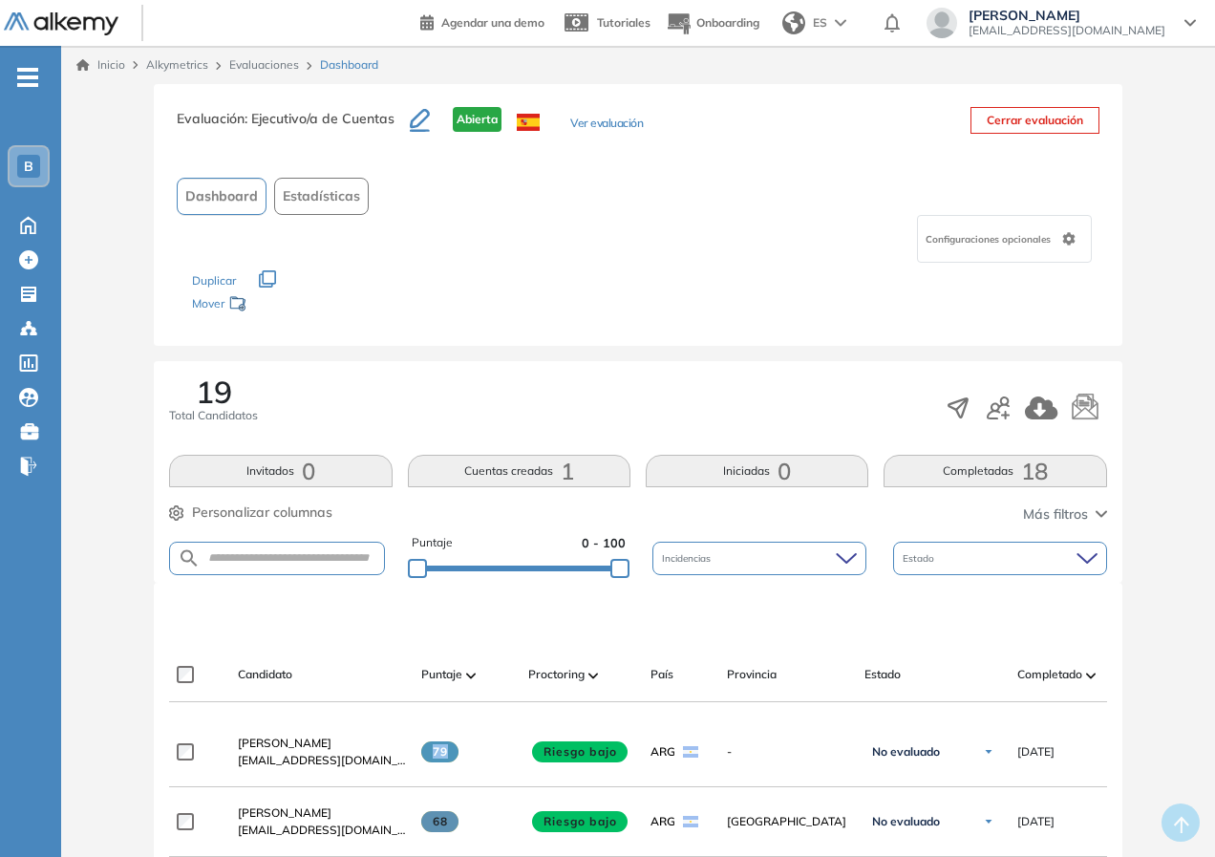
drag, startPoint x: 490, startPoint y: 464, endPoint x: 572, endPoint y: 470, distance: 82.3
click at [572, 470] on button "Cuentas creadas 1" at bounding box center [519, 471] width 223 height 32
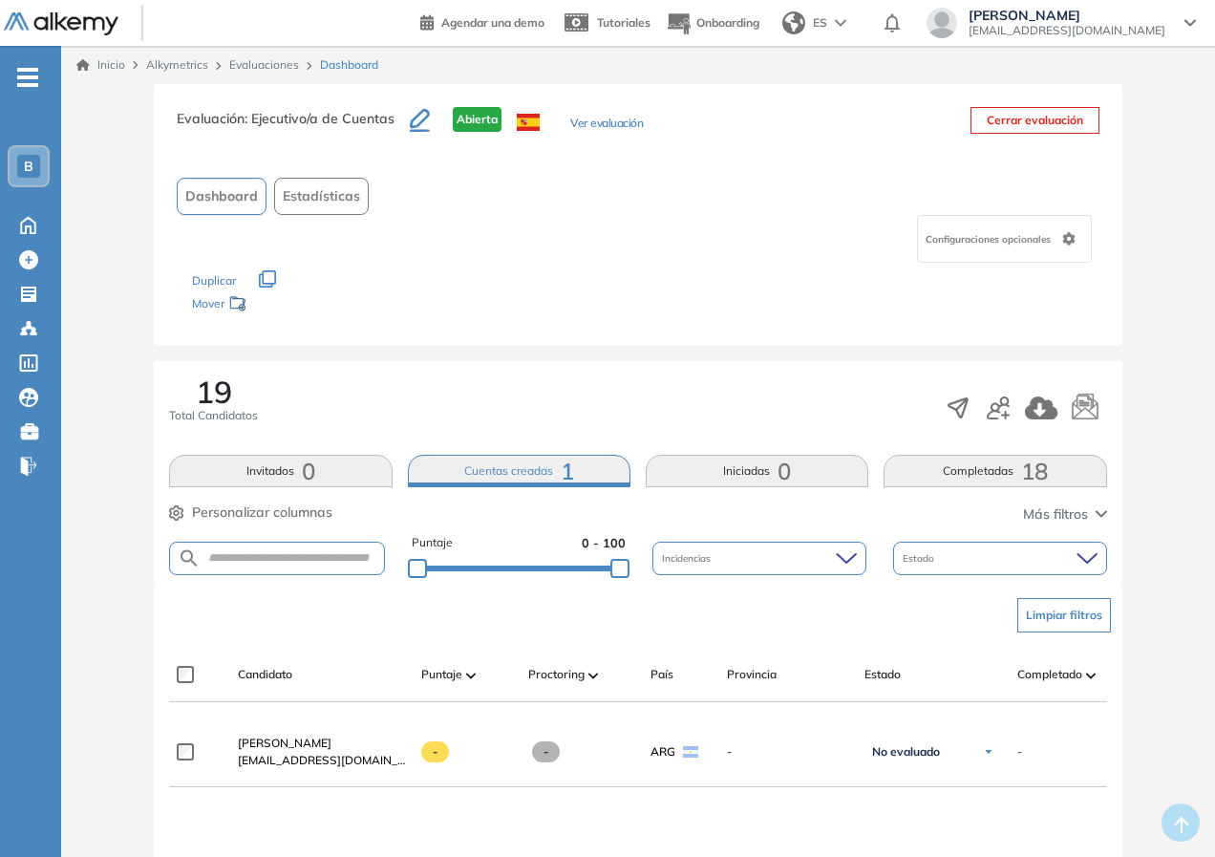
click at [258, 63] on link "Evaluaciones" at bounding box center [264, 64] width 70 height 14
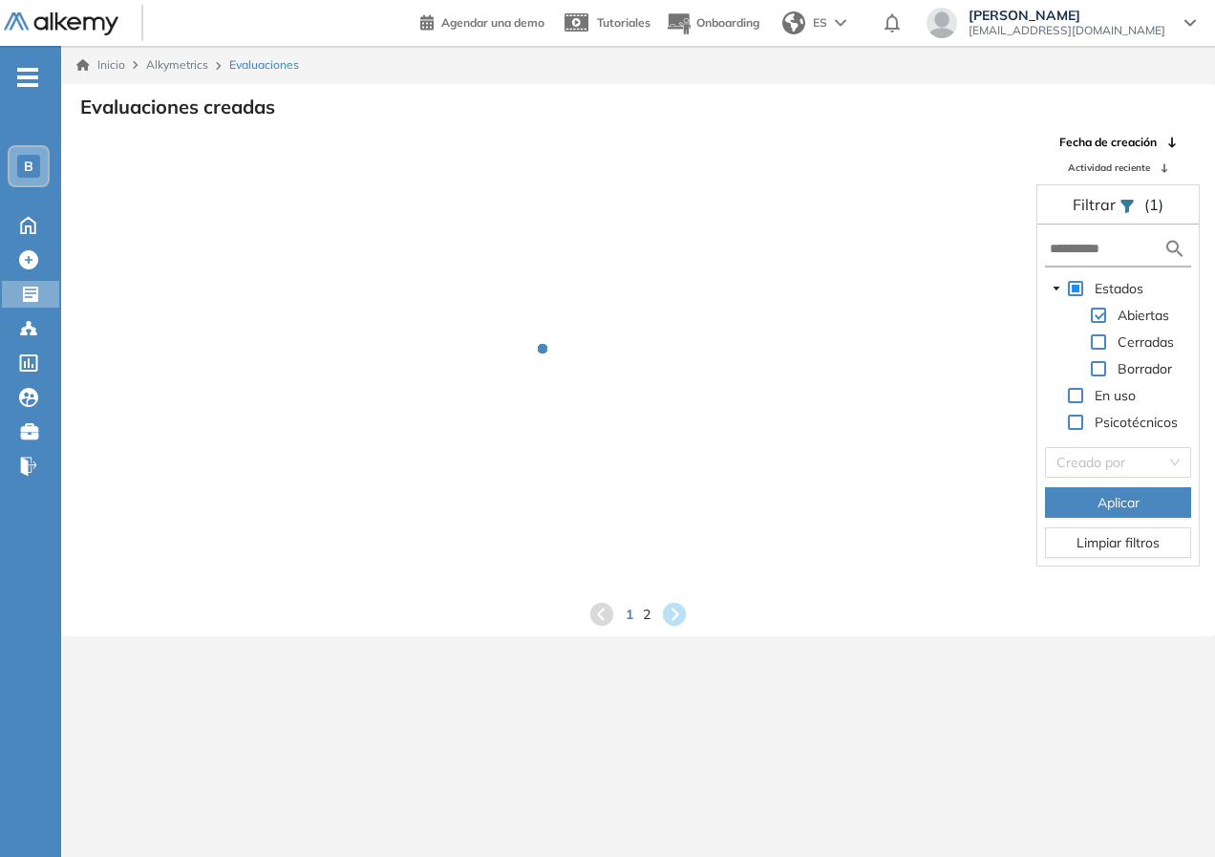
scroll to position [46, 0]
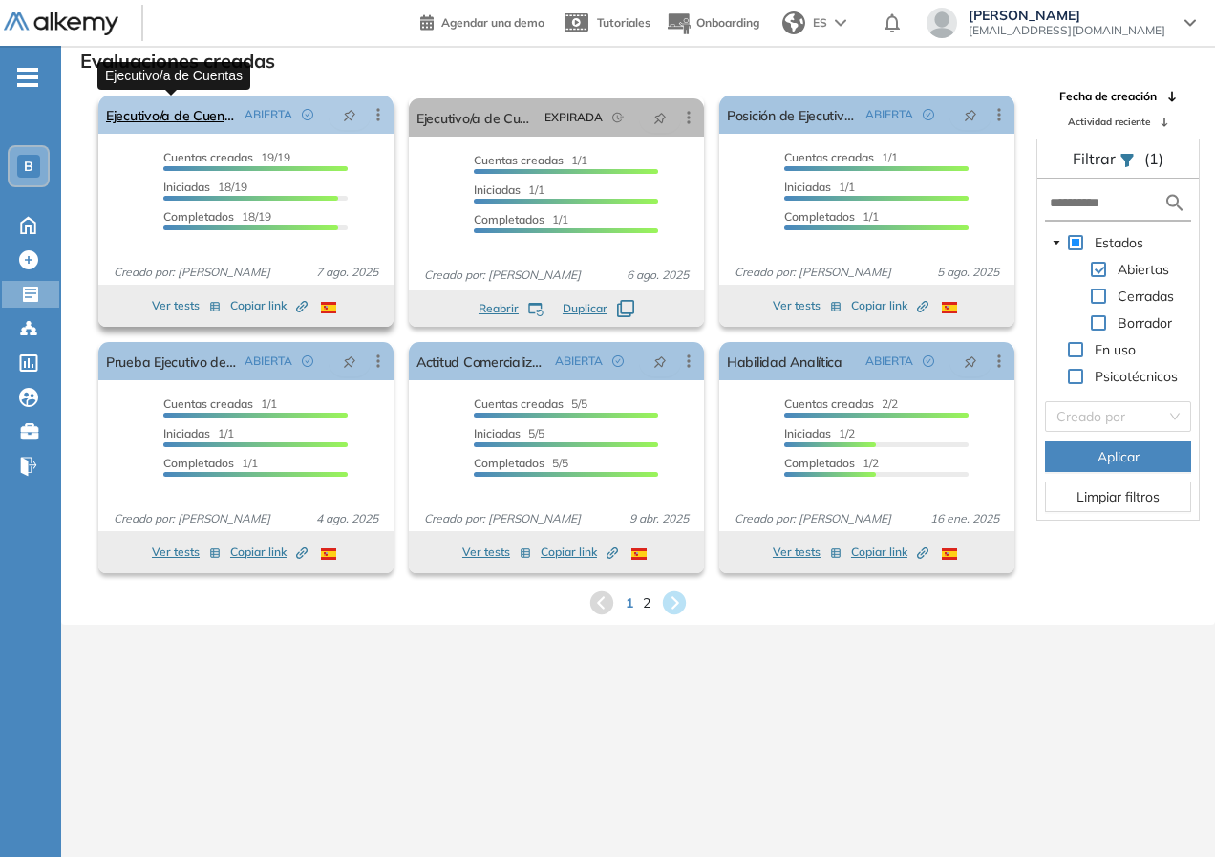
click at [170, 117] on link "Ejecutivo/a de Cuentas" at bounding box center [171, 114] width 131 height 38
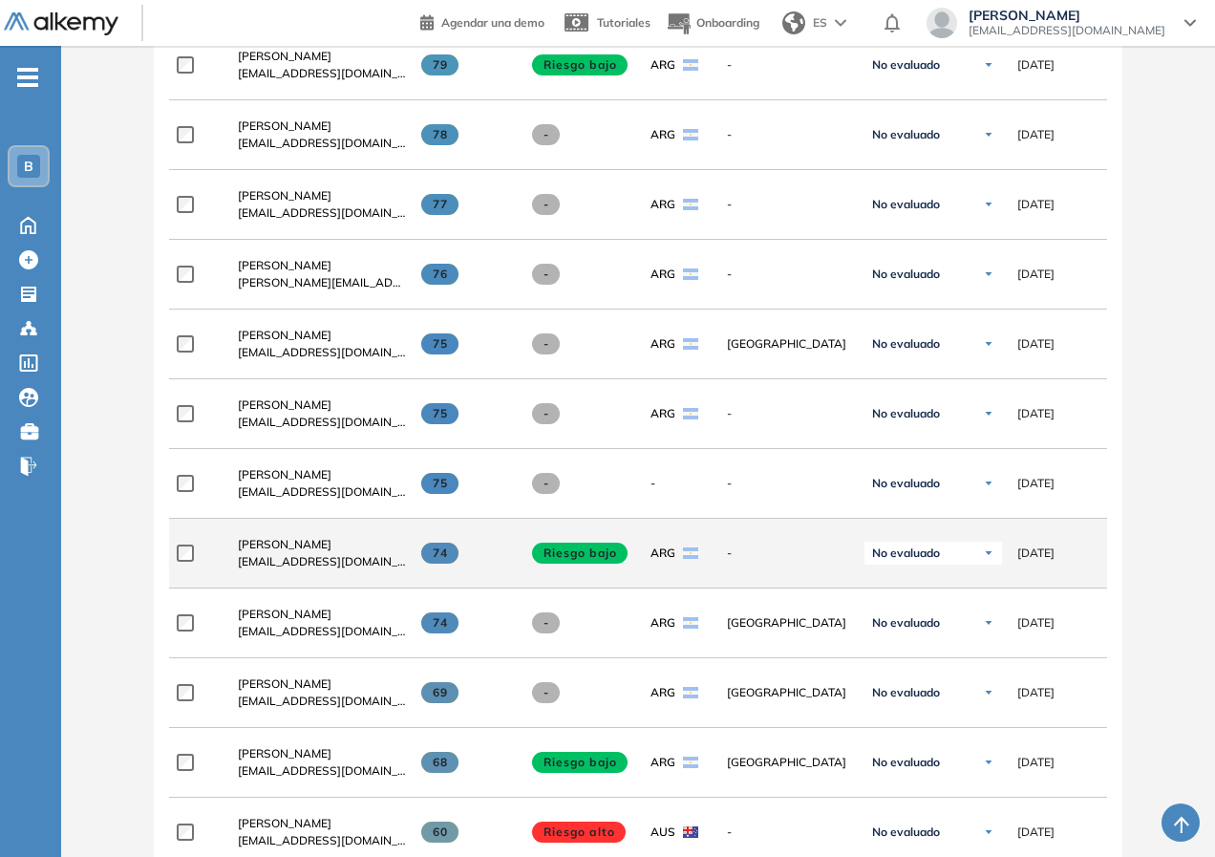
scroll to position [1487, 0]
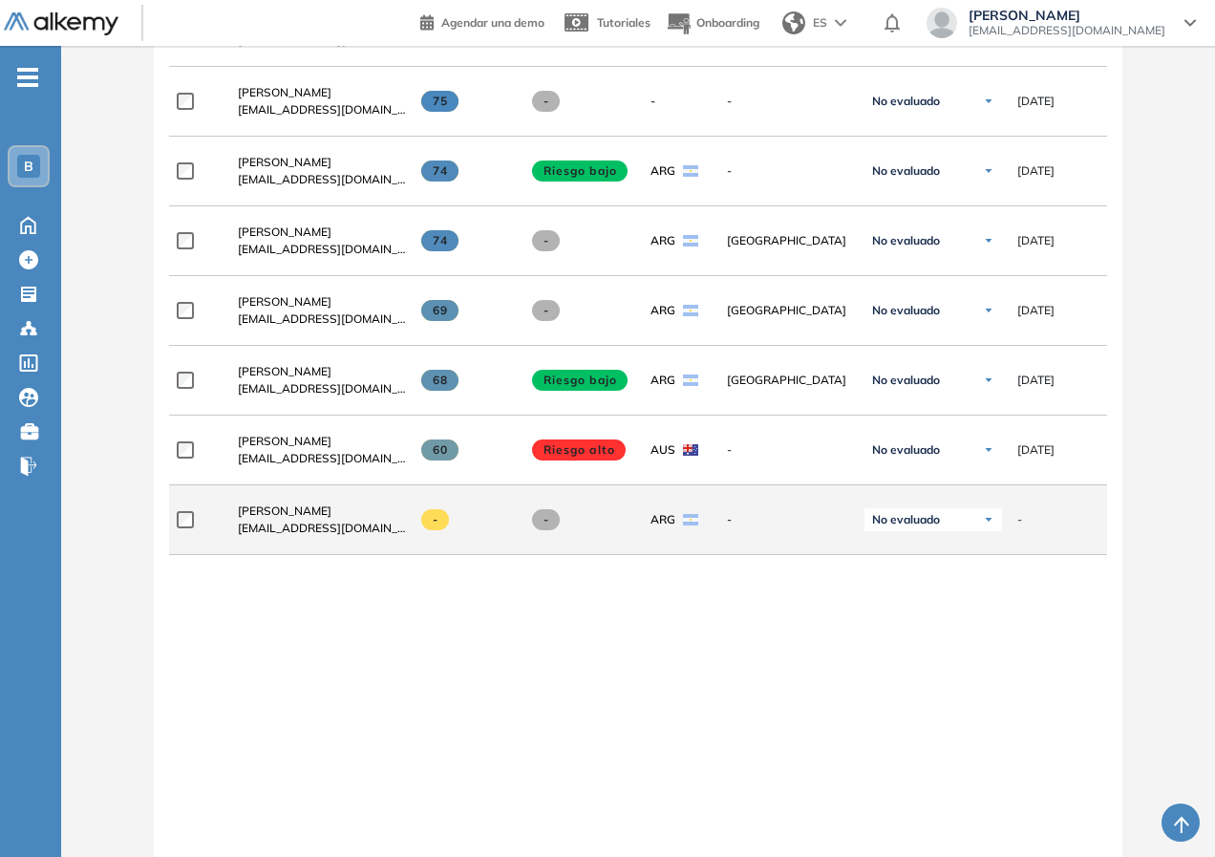
click at [293, 528] on span "[EMAIL_ADDRESS][DOMAIN_NAME]" at bounding box center [322, 527] width 168 height 17
click at [293, 517] on span "[PERSON_NAME]" at bounding box center [285, 510] width 94 height 14
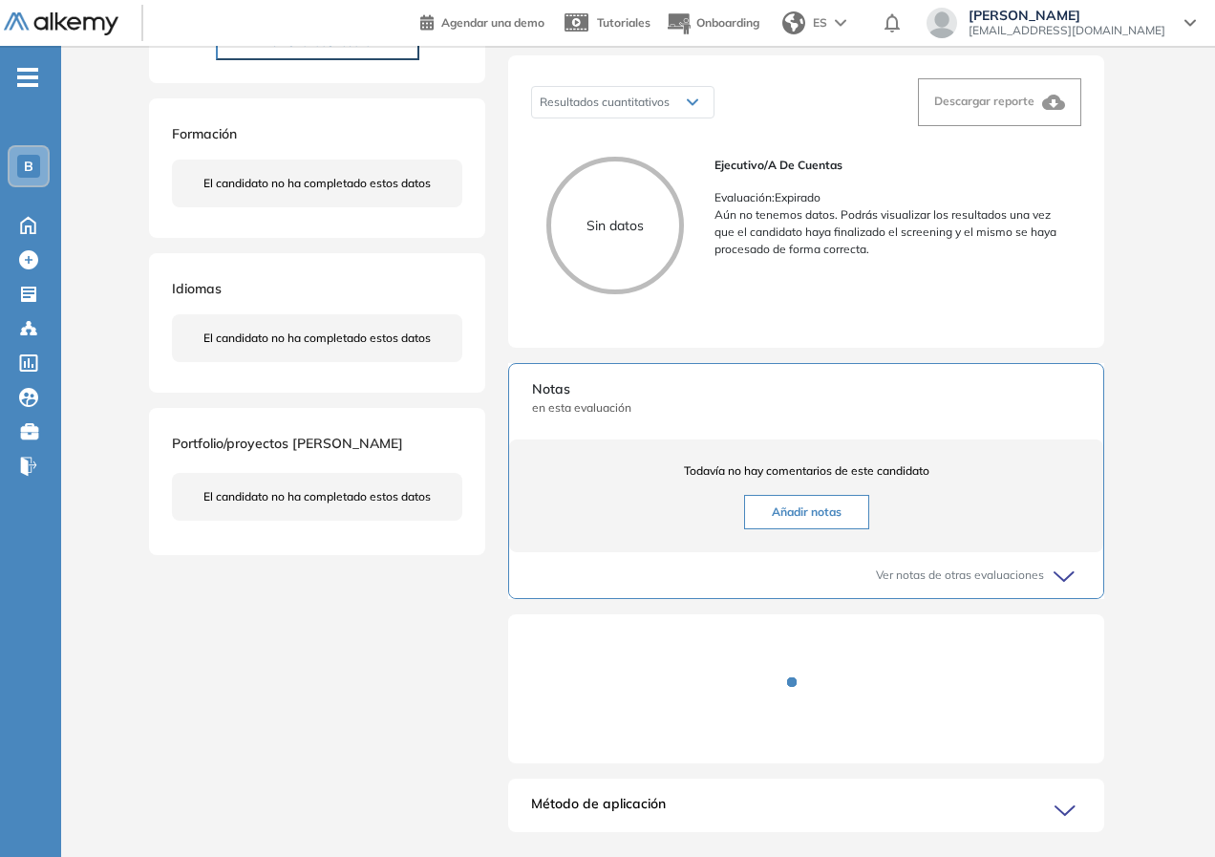
scroll to position [350, 0]
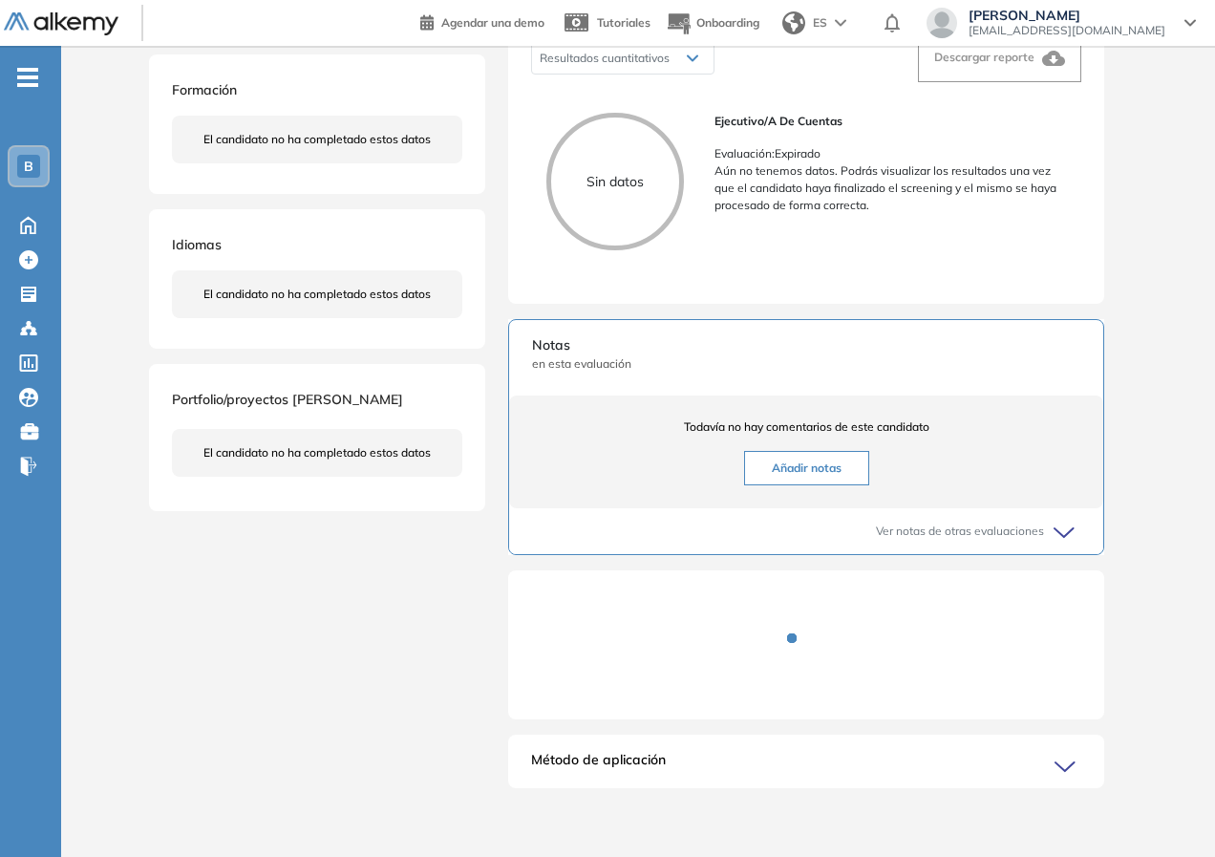
click at [1054, 542] on icon at bounding box center [1066, 532] width 27 height 27
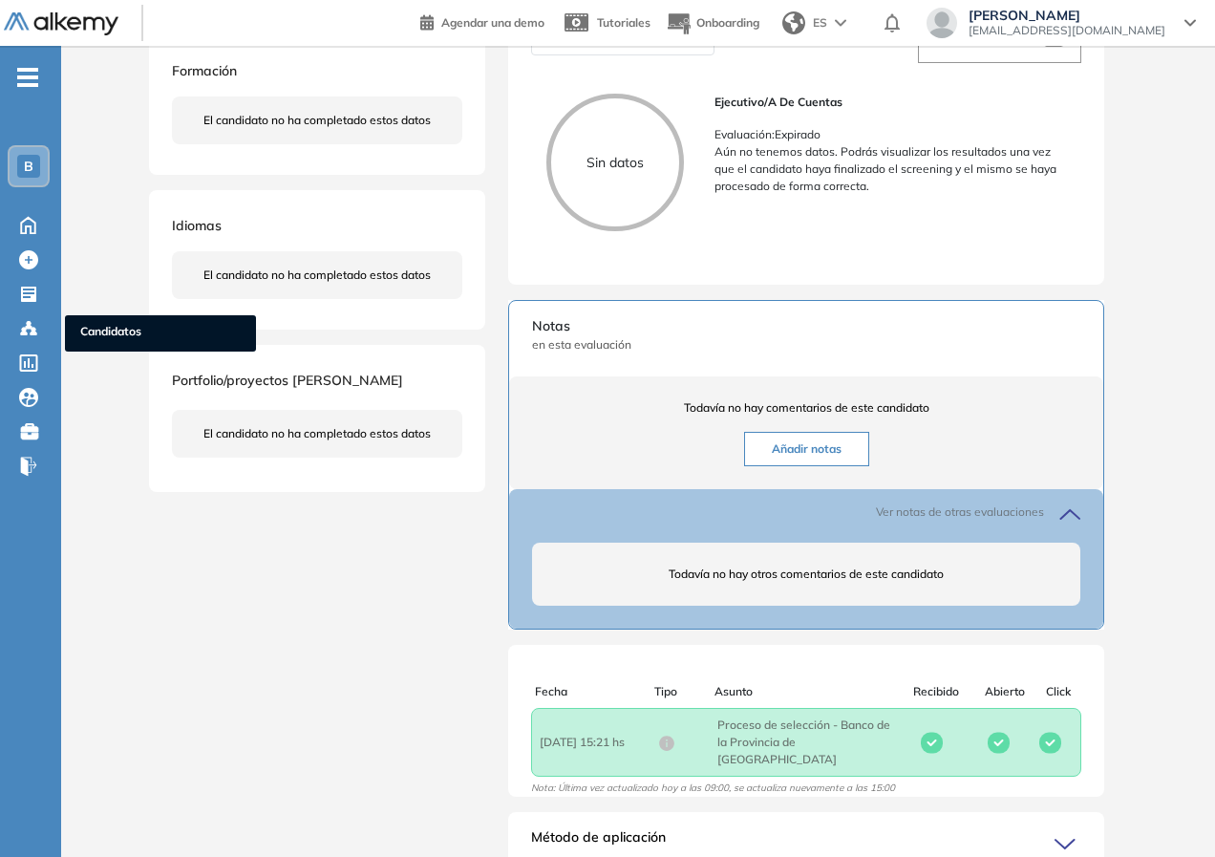
scroll to position [0, 0]
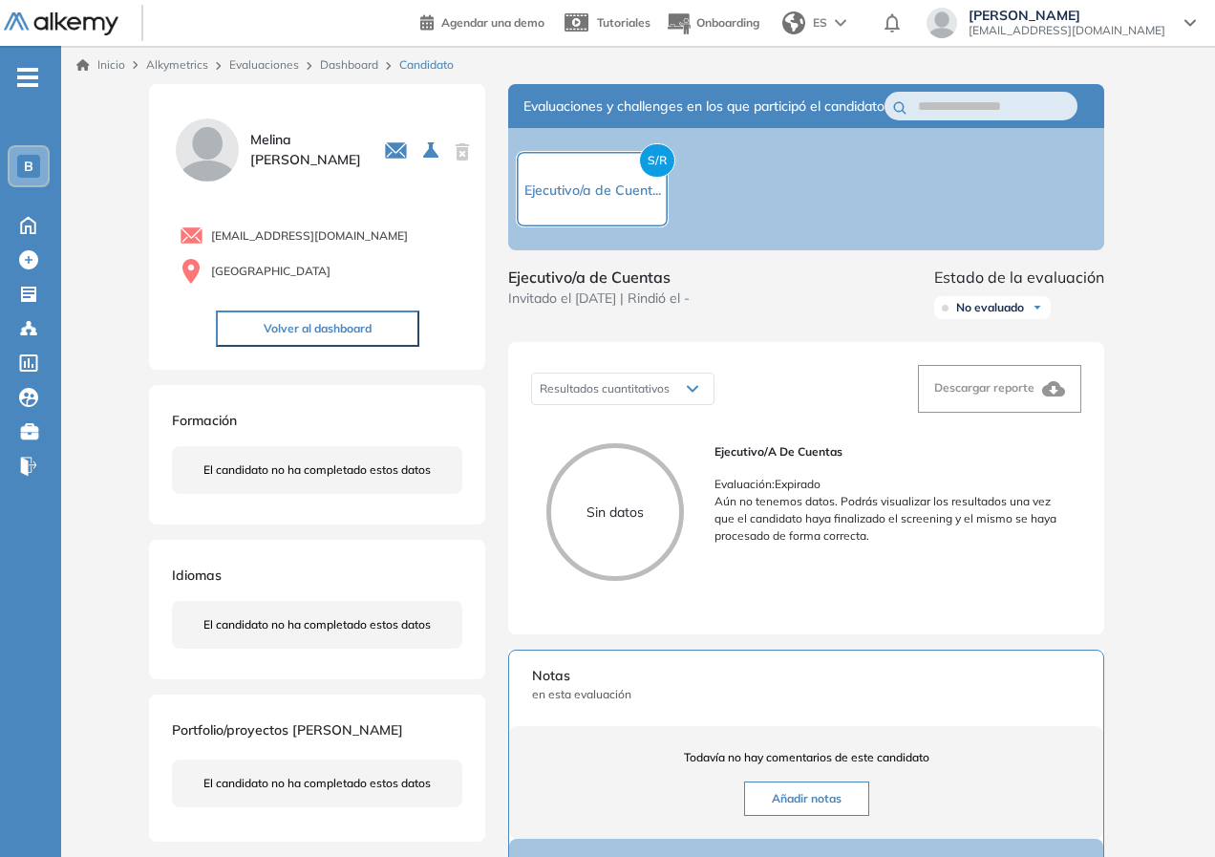
click at [73, 1] on div at bounding box center [85, 23] width 162 height 44
click at [57, 17] on img at bounding box center [61, 24] width 115 height 24
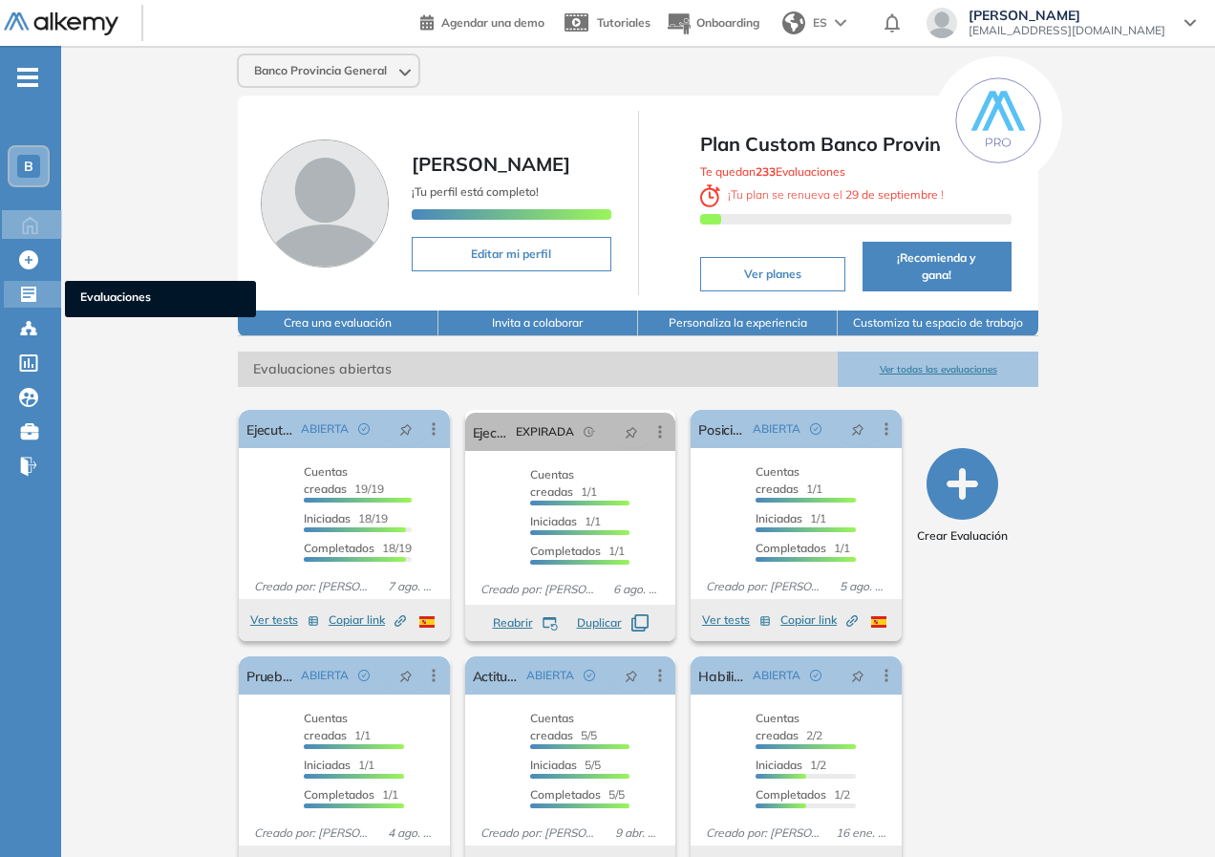
click at [18, 286] on div "Evaluaciones Evaluaciones" at bounding box center [32, 294] width 57 height 27
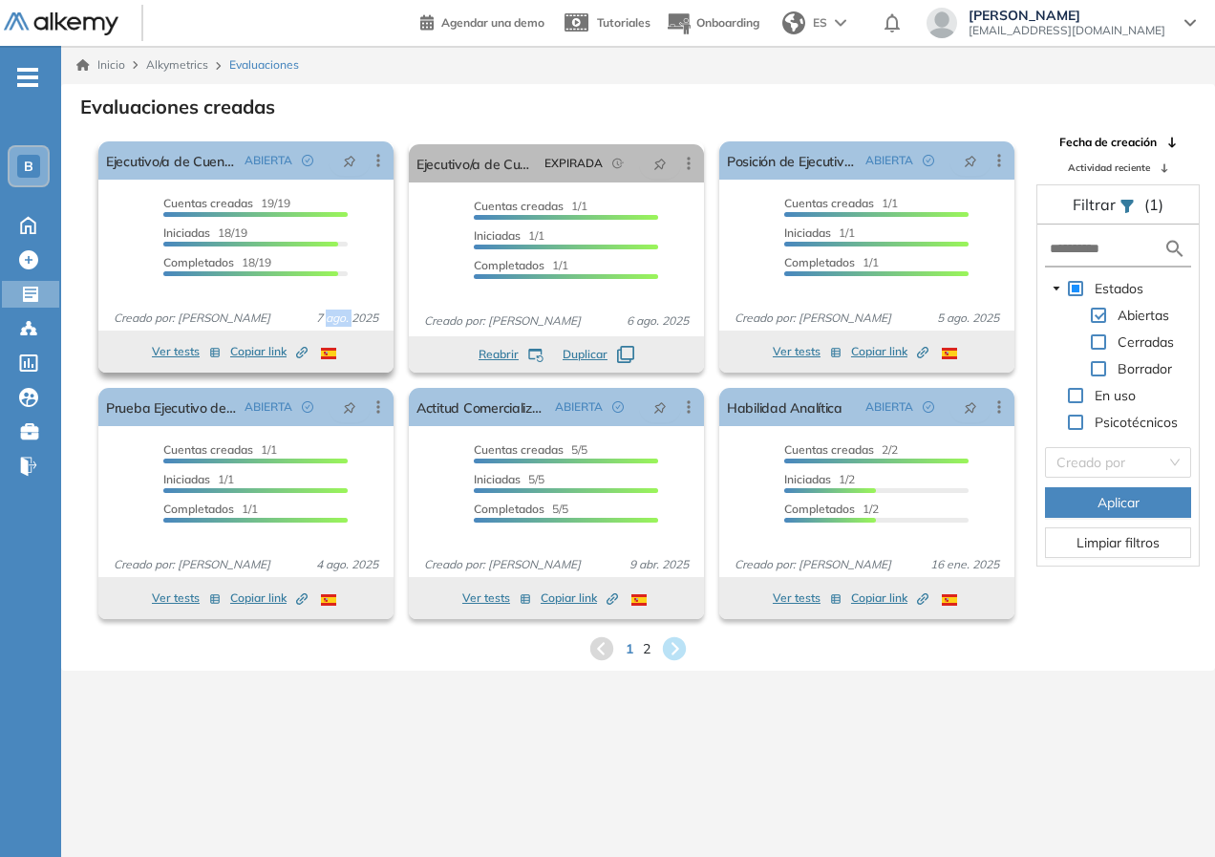
drag, startPoint x: 327, startPoint y: 313, endPoint x: 350, endPoint y: 322, distance: 25.4
click at [350, 322] on span "7 ago. 2025" at bounding box center [346, 317] width 77 height 17
click at [217, 350] on icon "button" at bounding box center [214, 352] width 11 height 11
click at [175, 360] on button "Ver tests" at bounding box center [186, 351] width 69 height 23
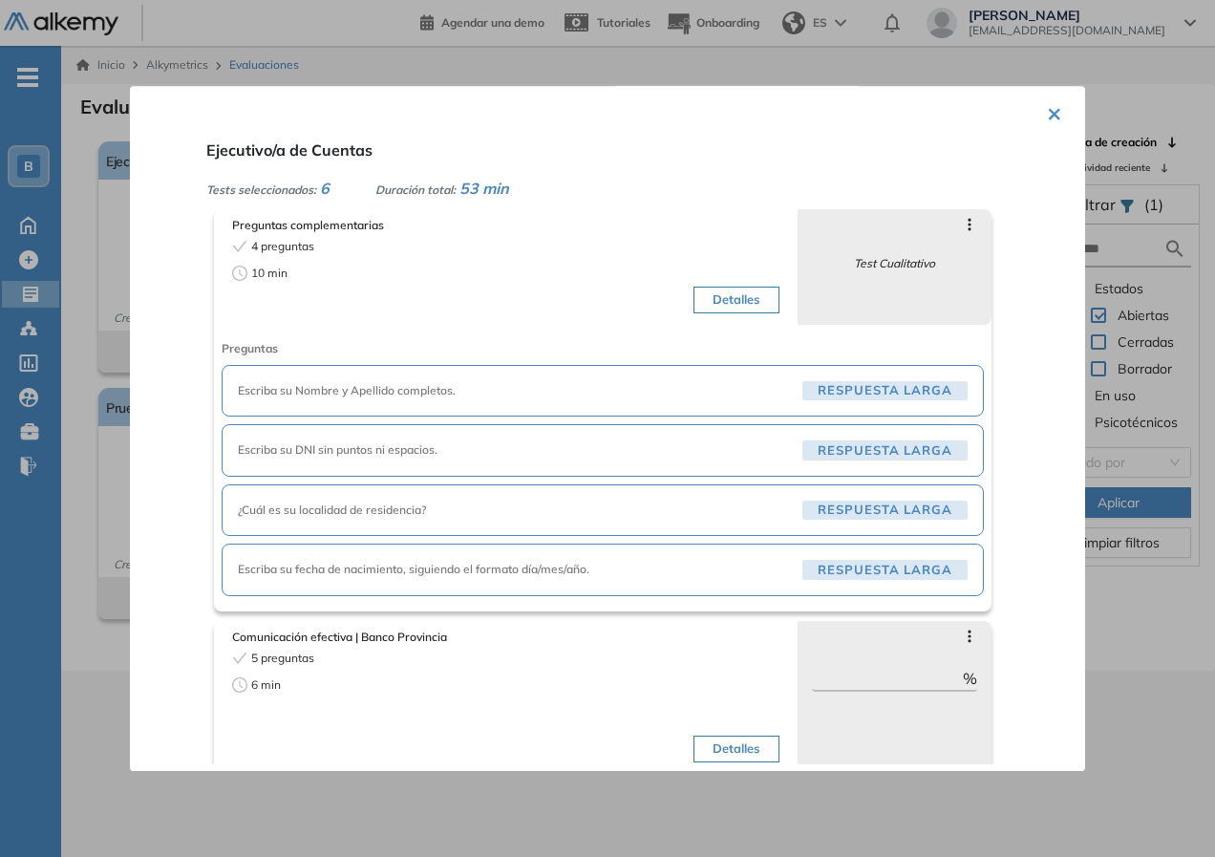
click at [385, 380] on div "× Ejecutivo/a de Cuentas Tests seleccionados: 6 Duración total: 53 min Pregunta…" at bounding box center [246, 257] width 310 height 246
click at [1107, 671] on div at bounding box center [607, 428] width 1215 height 857
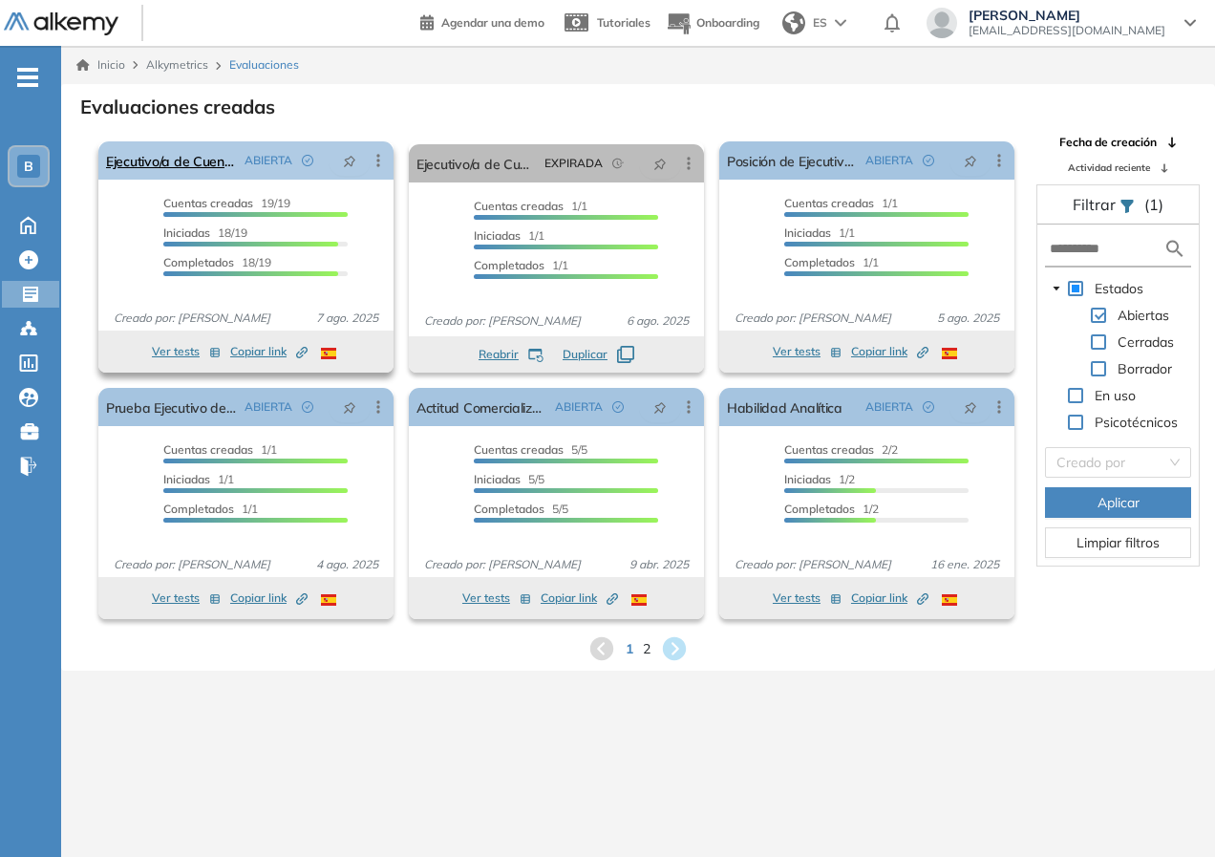
click at [383, 160] on icon at bounding box center [378, 160] width 19 height 19
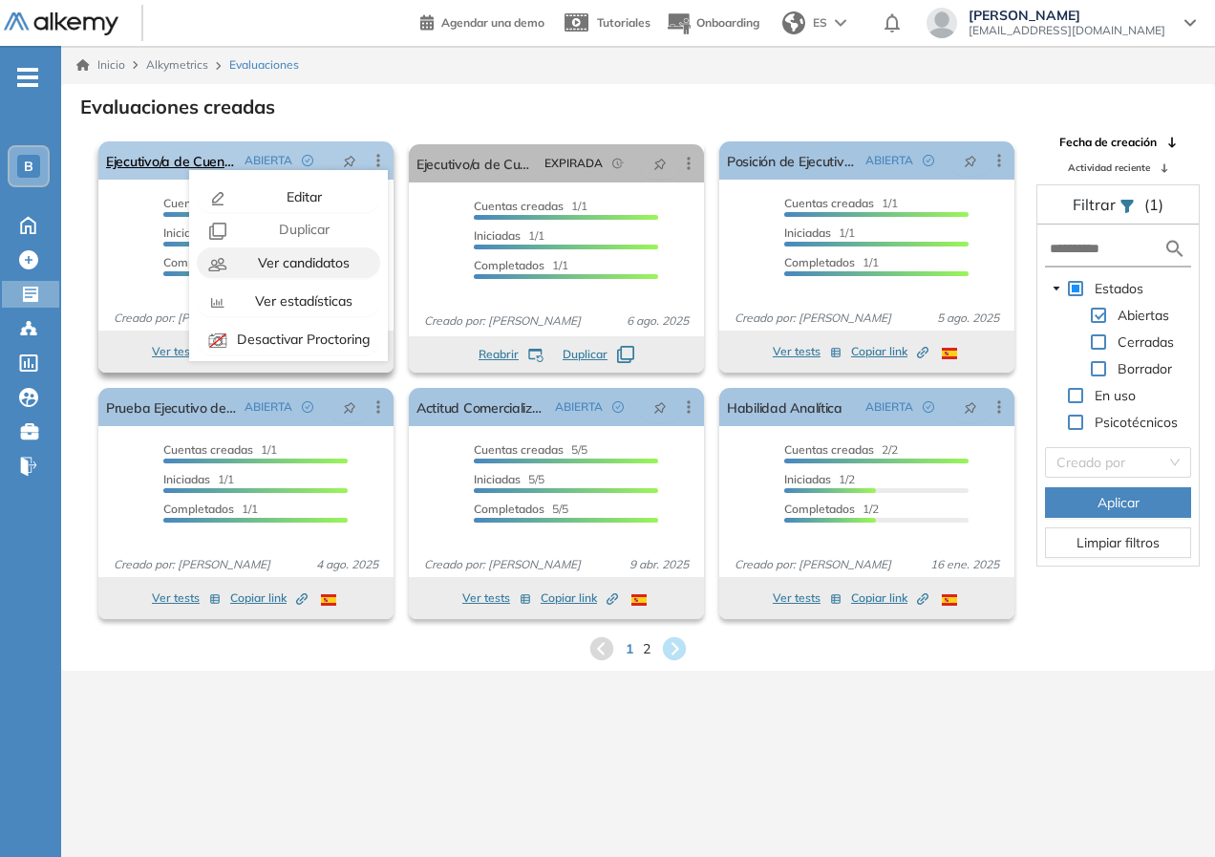
drag, startPoint x: 321, startPoint y: 264, endPoint x: 412, endPoint y: 278, distance: 91.8
click at [322, 264] on span "Ver candidatos" at bounding box center [301, 262] width 95 height 17
click at [228, 262] on div "button" at bounding box center [218, 262] width 28 height 21
click at [347, 87] on div "Evaluaciones creadas El proctoring será activado ¡Importante!: Los usuarios que…" at bounding box center [638, 377] width 1154 height 586
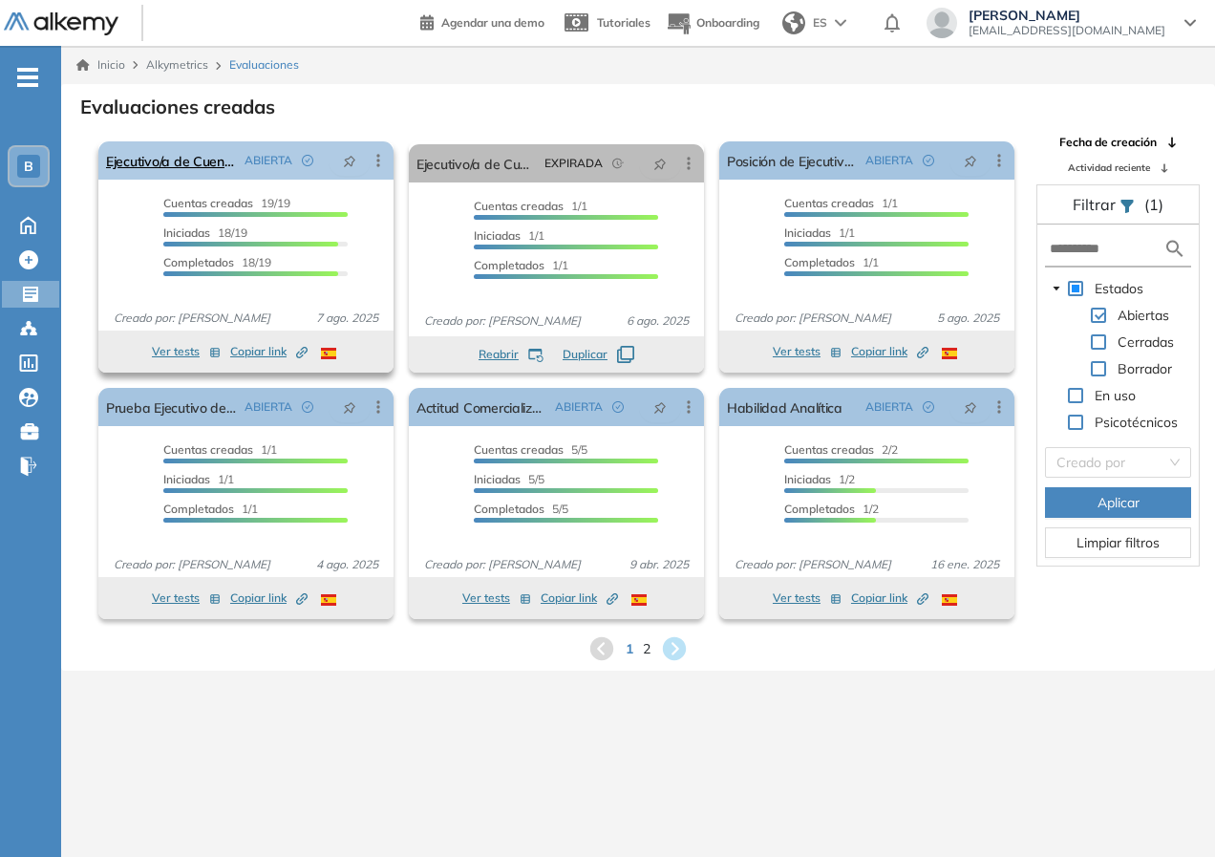
click at [381, 154] on icon at bounding box center [378, 160] width 19 height 19
click at [161, 162] on link "Ejecutivo/a de Cuentas" at bounding box center [171, 160] width 131 height 38
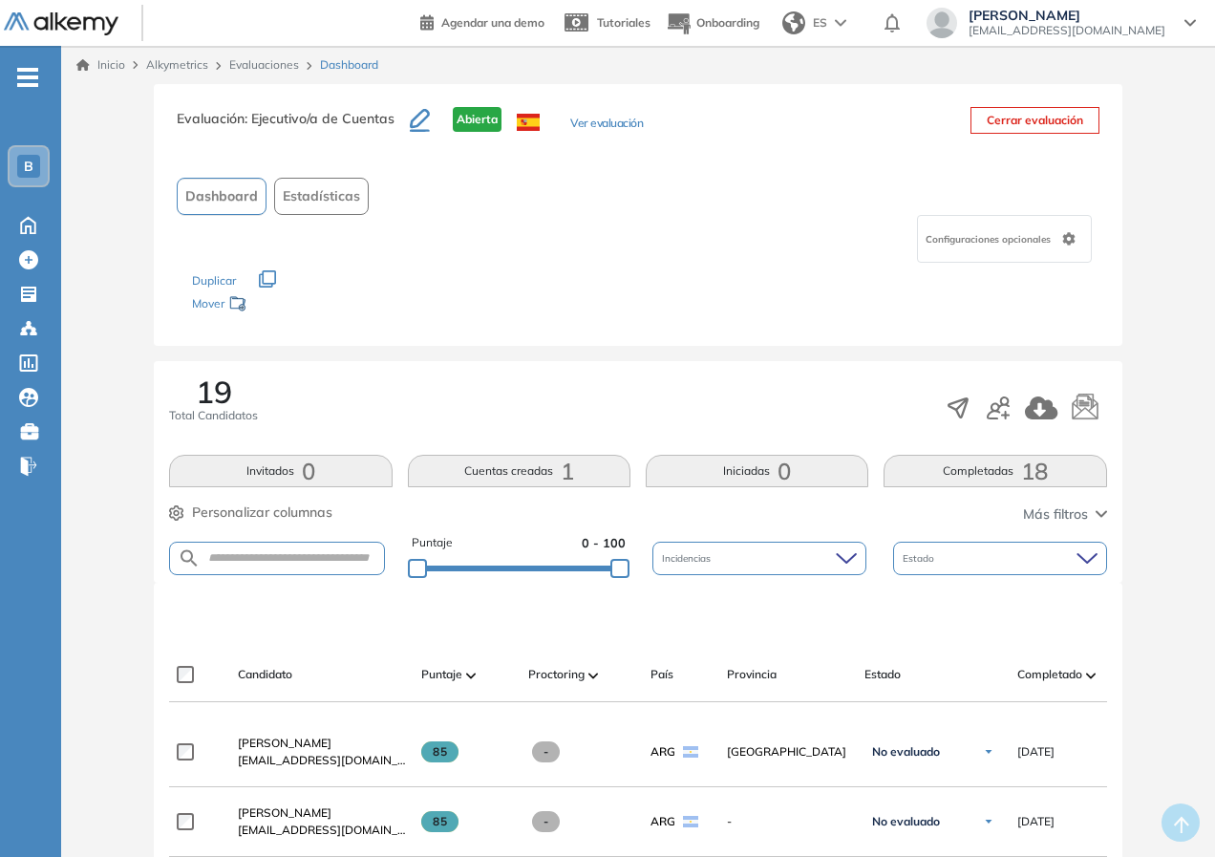
click at [448, 472] on button "Cuentas creadas 1" at bounding box center [519, 471] width 223 height 32
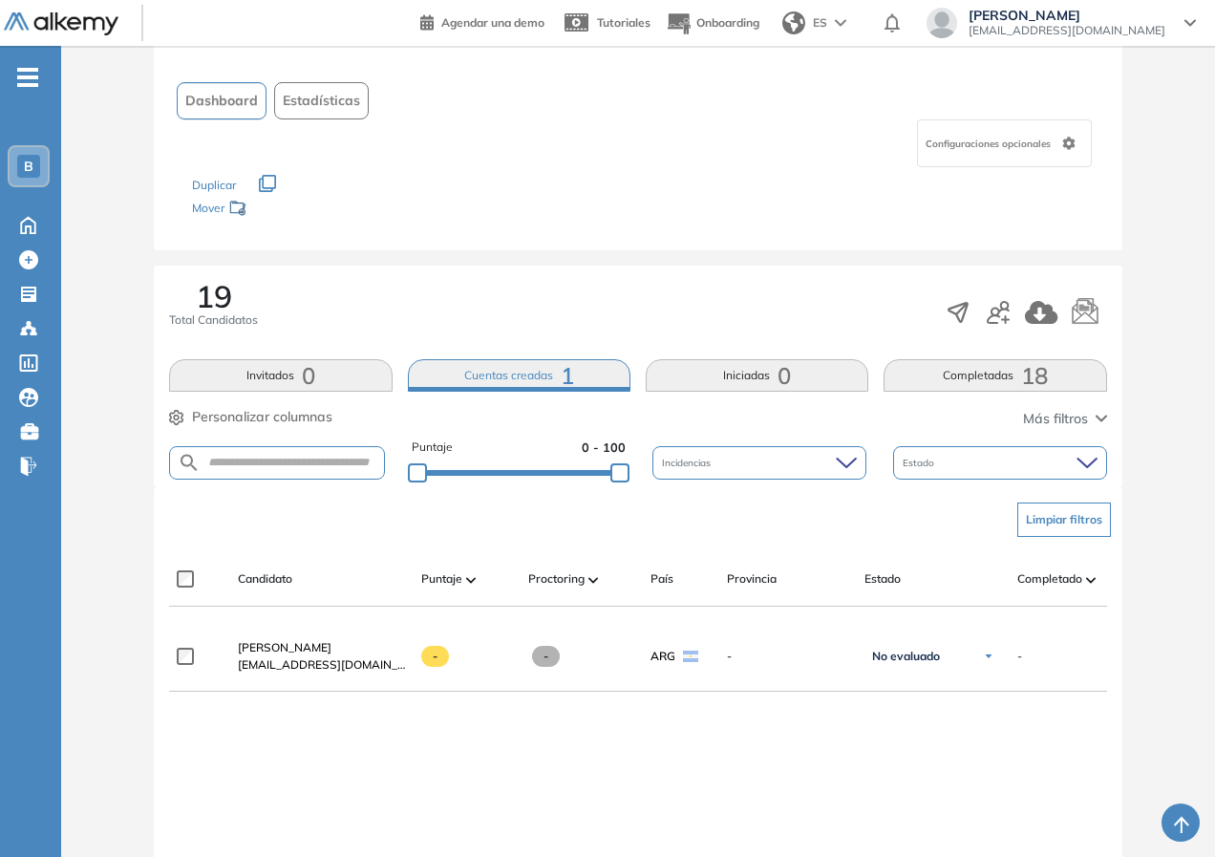
scroll to position [320, 0]
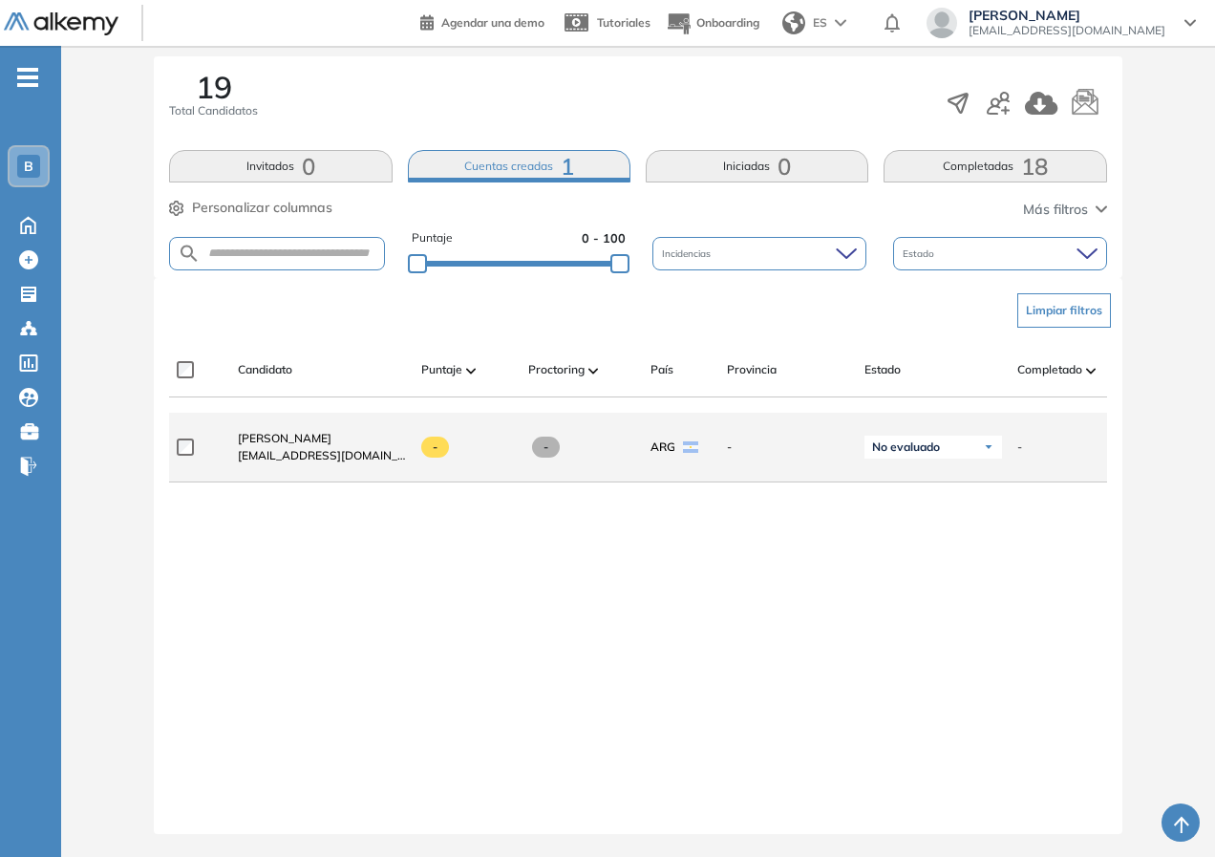
click at [291, 452] on span "[EMAIL_ADDRESS][DOMAIN_NAME]" at bounding box center [322, 455] width 168 height 17
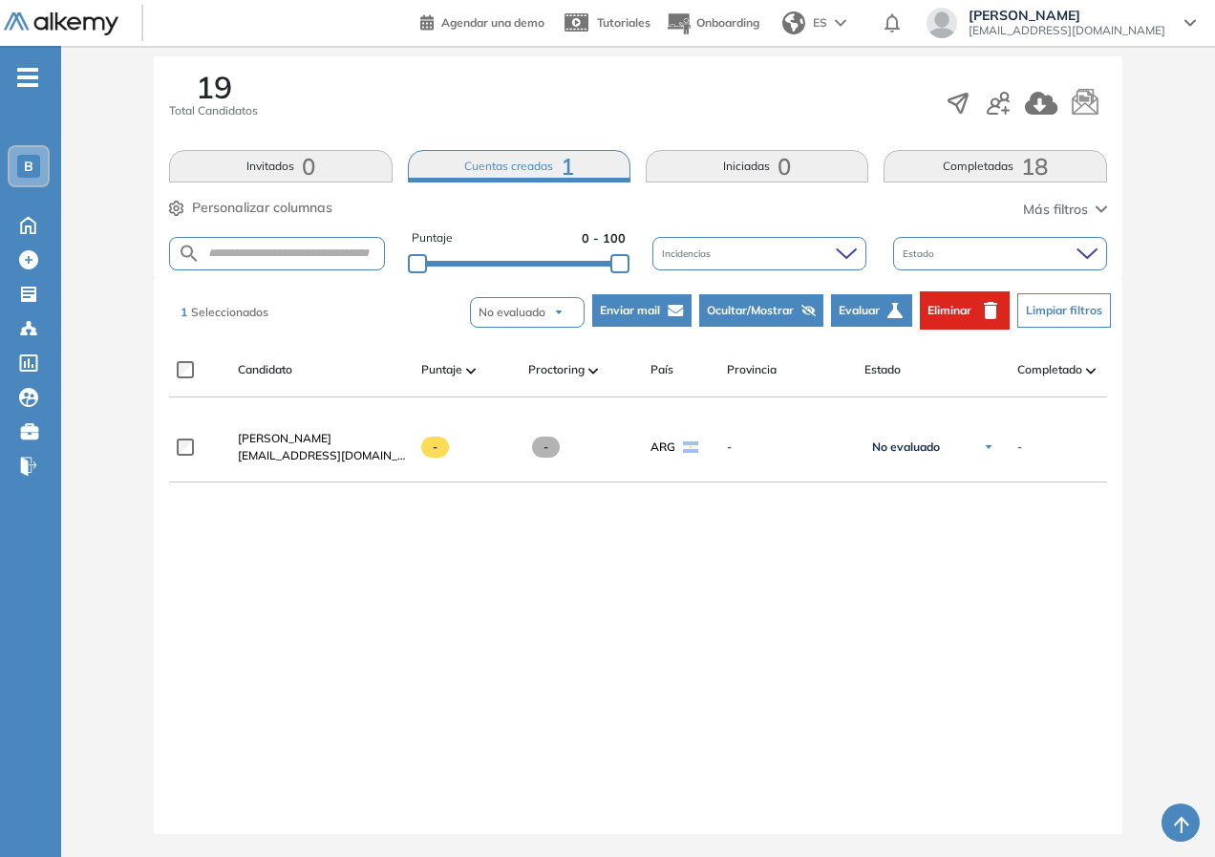
click at [1069, 363] on div "Completado" at bounding box center [1070, 369] width 107 height 23
click at [248, 312] on div "1 Seleccionados No evaluado No evaluado Evaluado A entrevistar Entrevistado Fin…" at bounding box center [641, 310] width 937 height 57
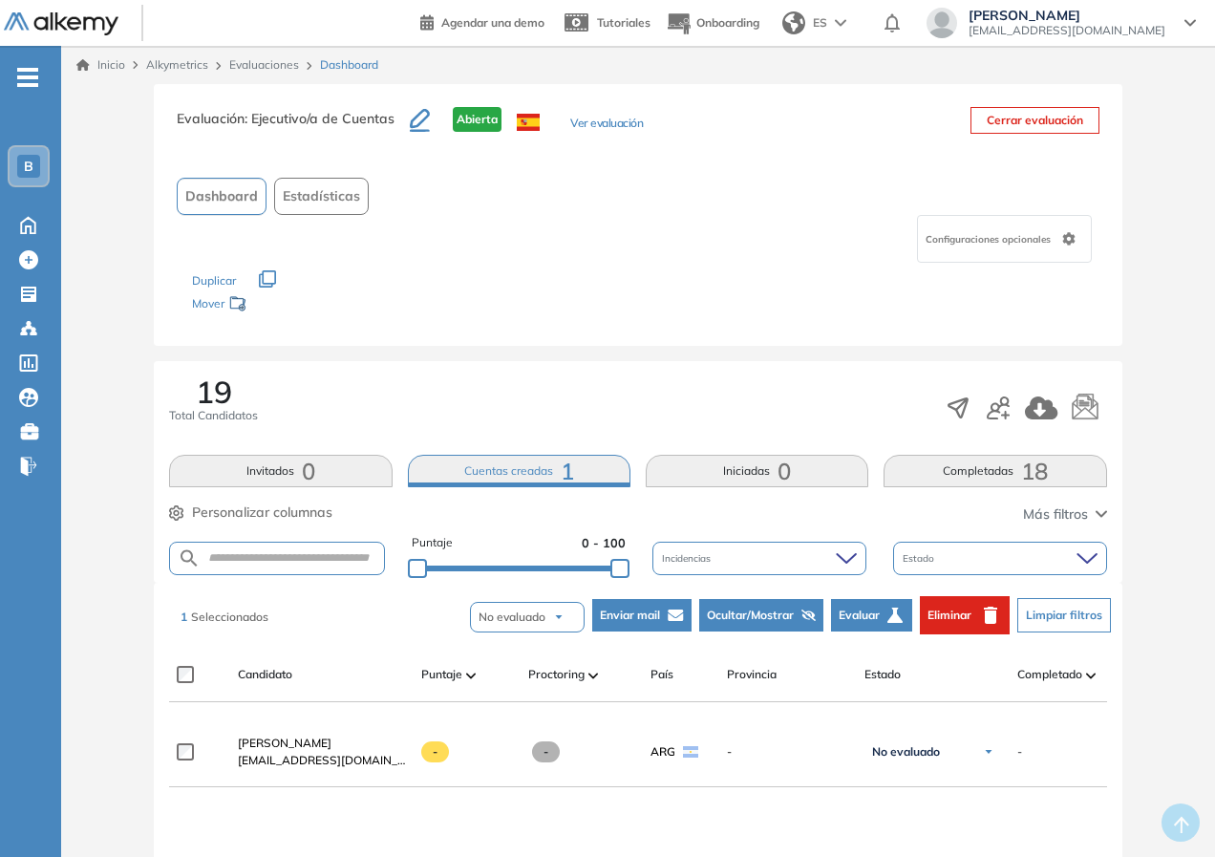
click at [292, 350] on div "Evaluación : Ejecutivo/a de Cuentas Abierta Ver evaluación Cerrar evaluación Da…" at bounding box center [638, 622] width 1138 height 1077
click at [1198, 394] on div "Evaluación : Ejecutivo/a de Cuentas Abierta Ver evaluación Cerrar evaluación Da…" at bounding box center [638, 622] width 1138 height 1077
click at [279, 67] on link "Evaluaciones" at bounding box center [264, 64] width 70 height 14
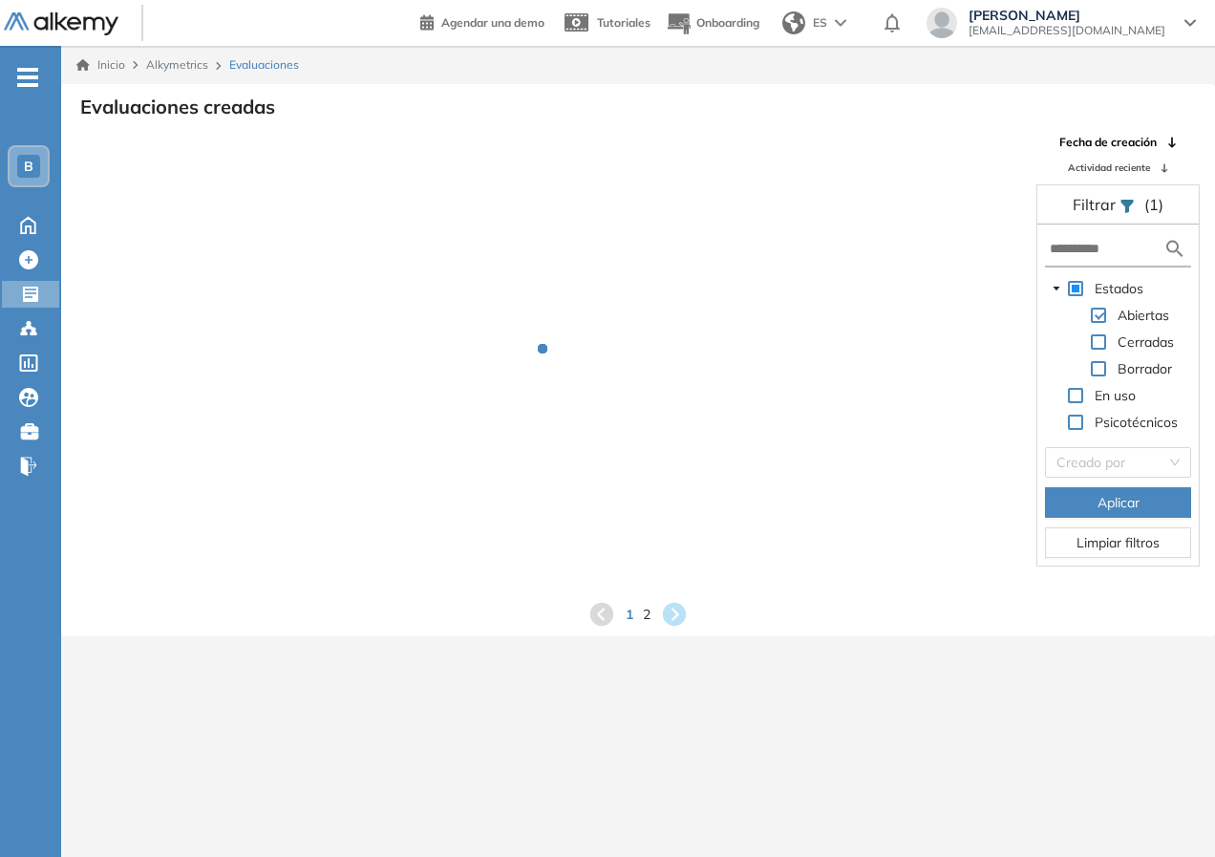
scroll to position [46, 0]
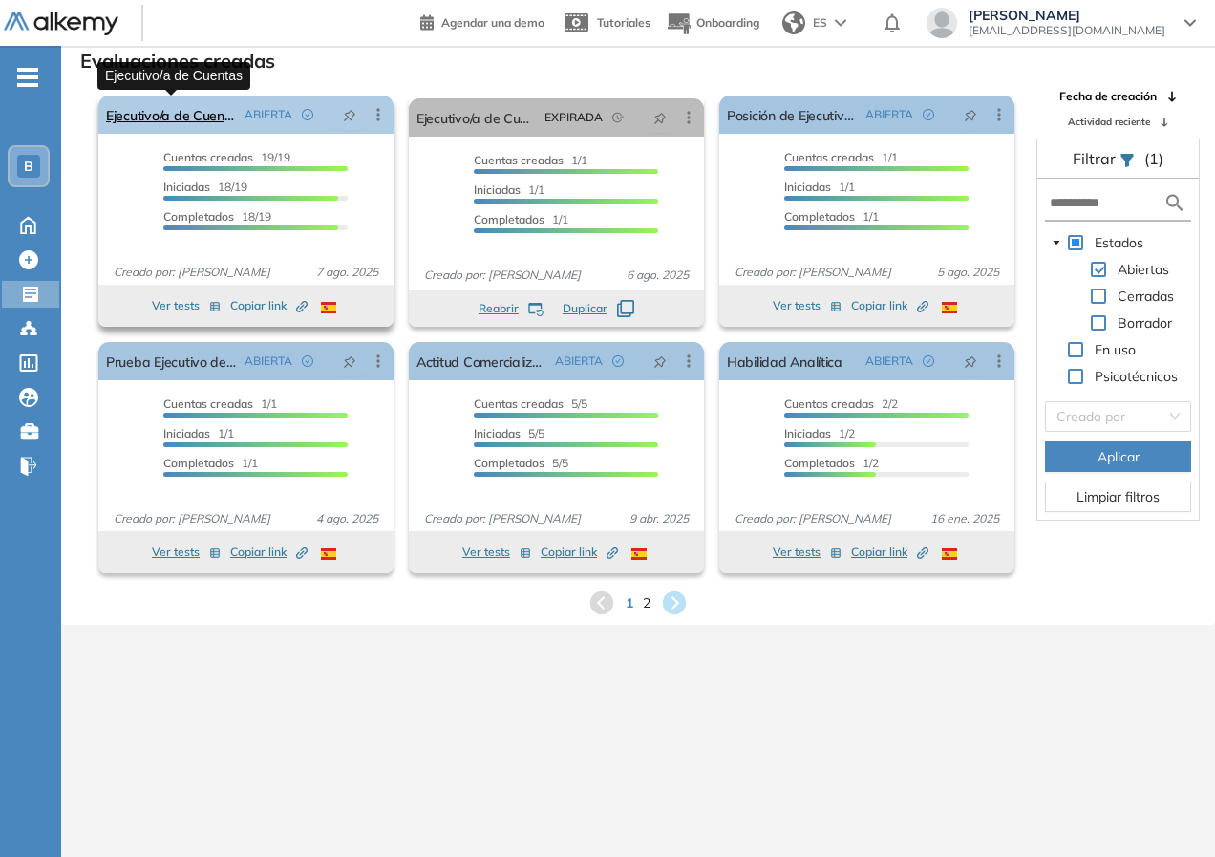
click at [182, 128] on link "Ejecutivo/a de Cuentas" at bounding box center [171, 114] width 131 height 38
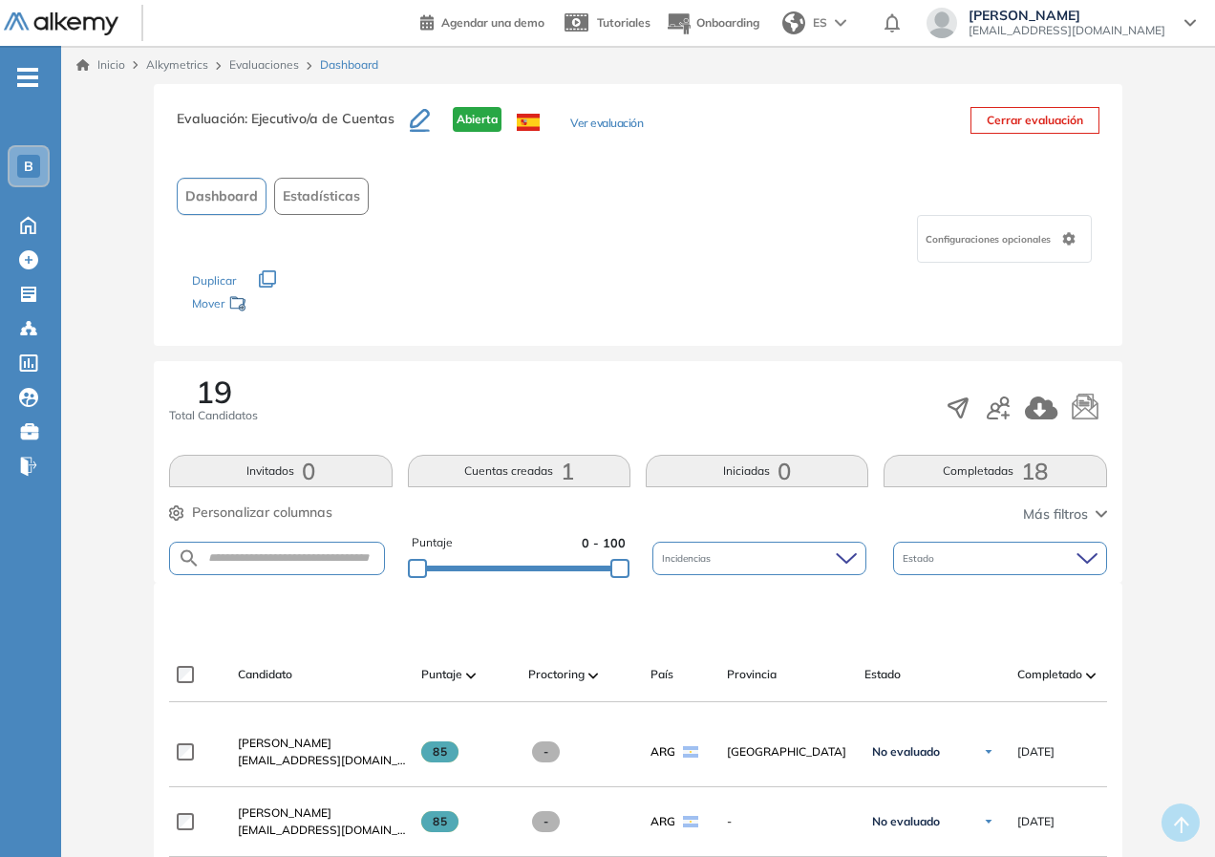
scroll to position [382, 0]
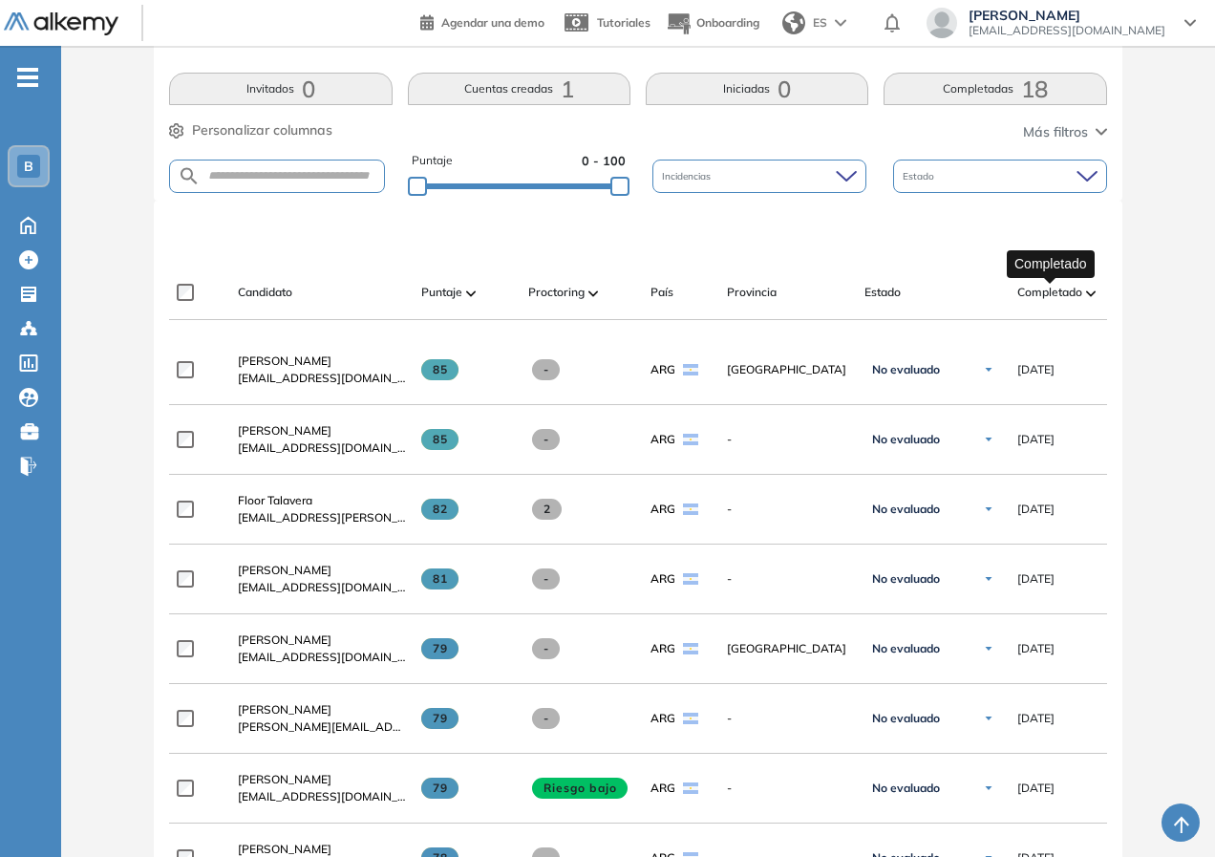
click at [1064, 292] on span "Completado" at bounding box center [1049, 292] width 65 height 17
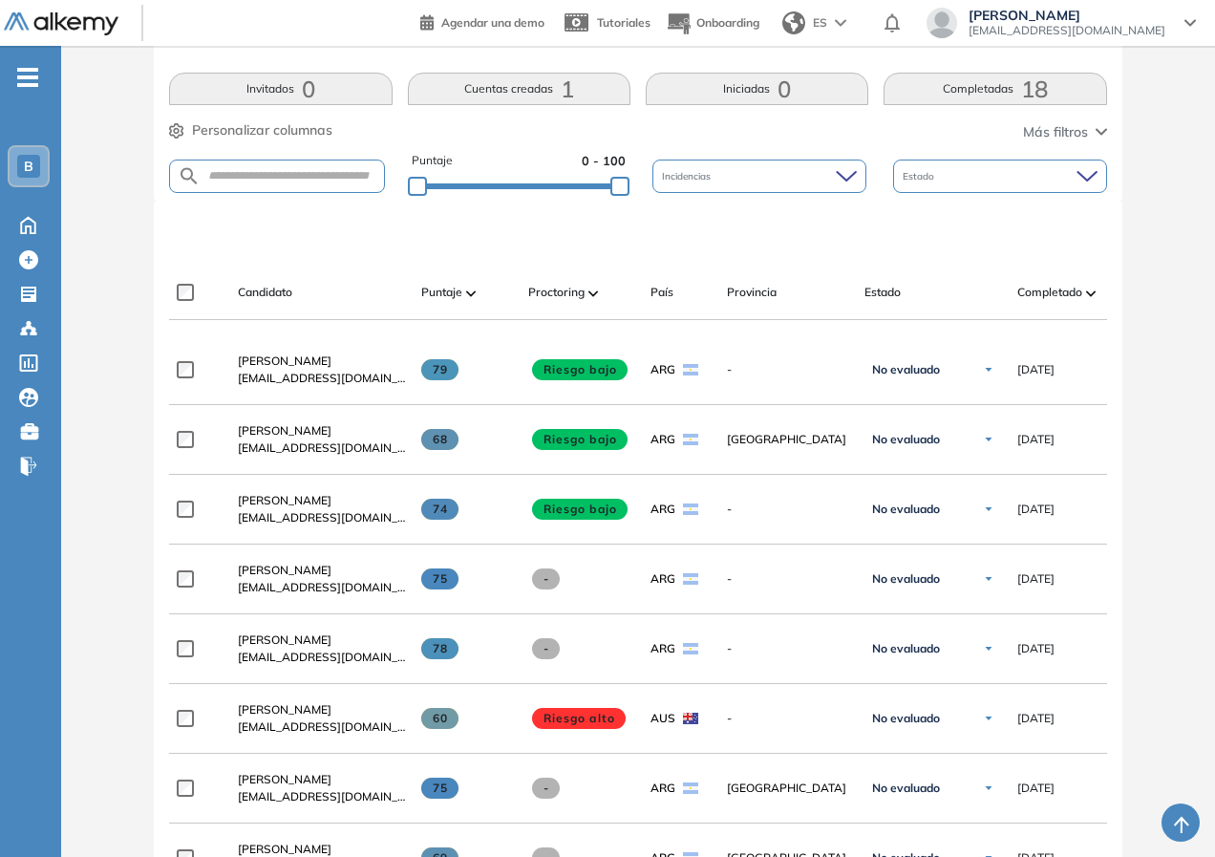
scroll to position [573, 0]
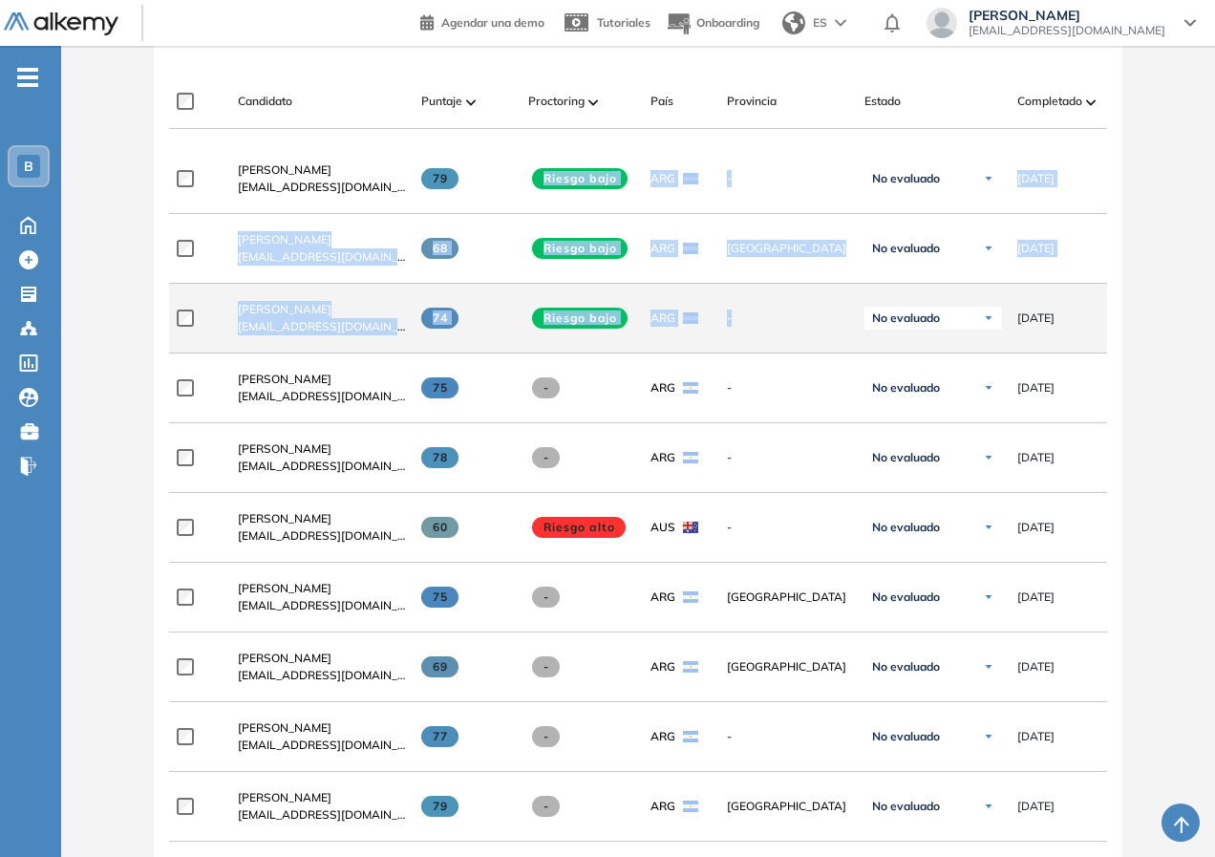
drag, startPoint x: 544, startPoint y: 183, endPoint x: 806, endPoint y: 331, distance: 300.6
click at [806, 331] on div "**********" at bounding box center [637, 827] width 937 height 1367
click at [806, 327] on span "-" at bounding box center [788, 317] width 122 height 17
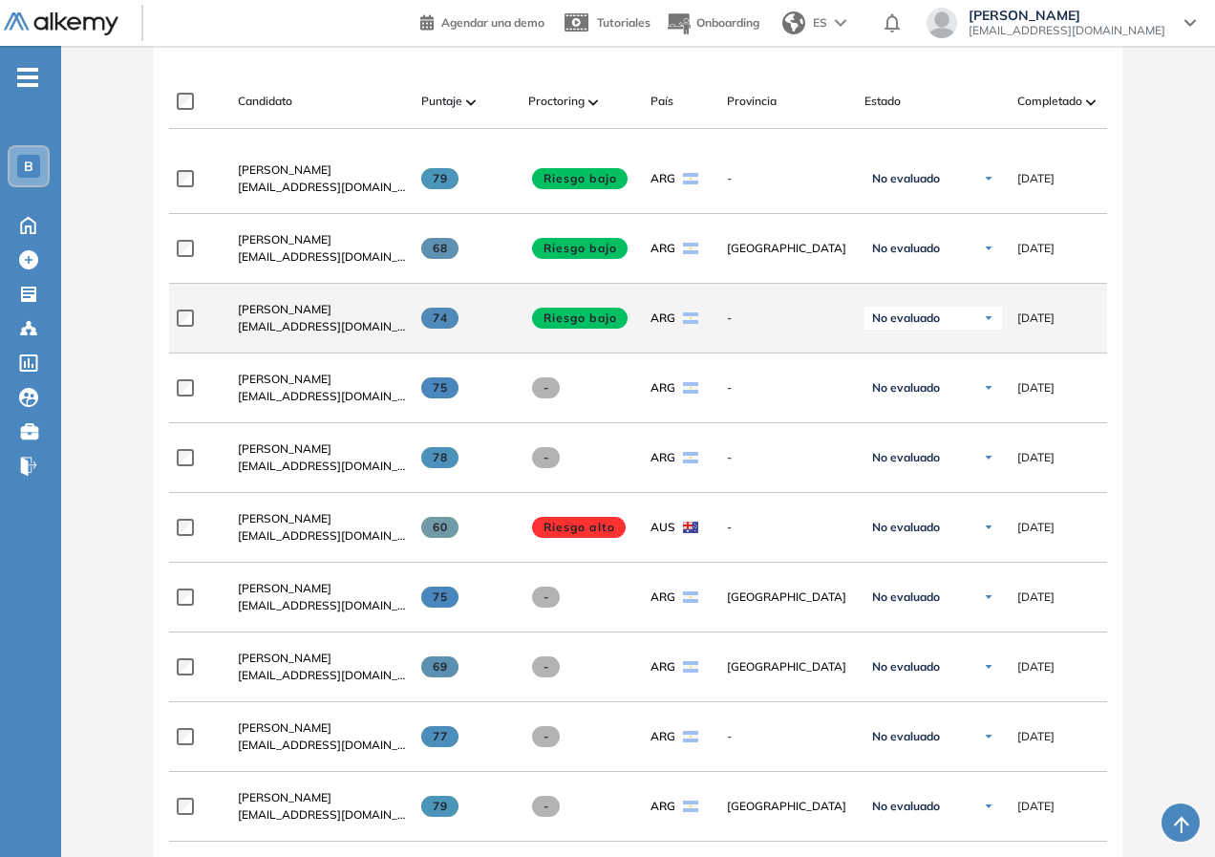
click at [805, 327] on span "-" at bounding box center [788, 317] width 122 height 17
drag, startPoint x: 576, startPoint y: 322, endPoint x: 748, endPoint y: 327, distance: 172.0
click at [750, 327] on div "**********" at bounding box center [875, 319] width 1413 height 70
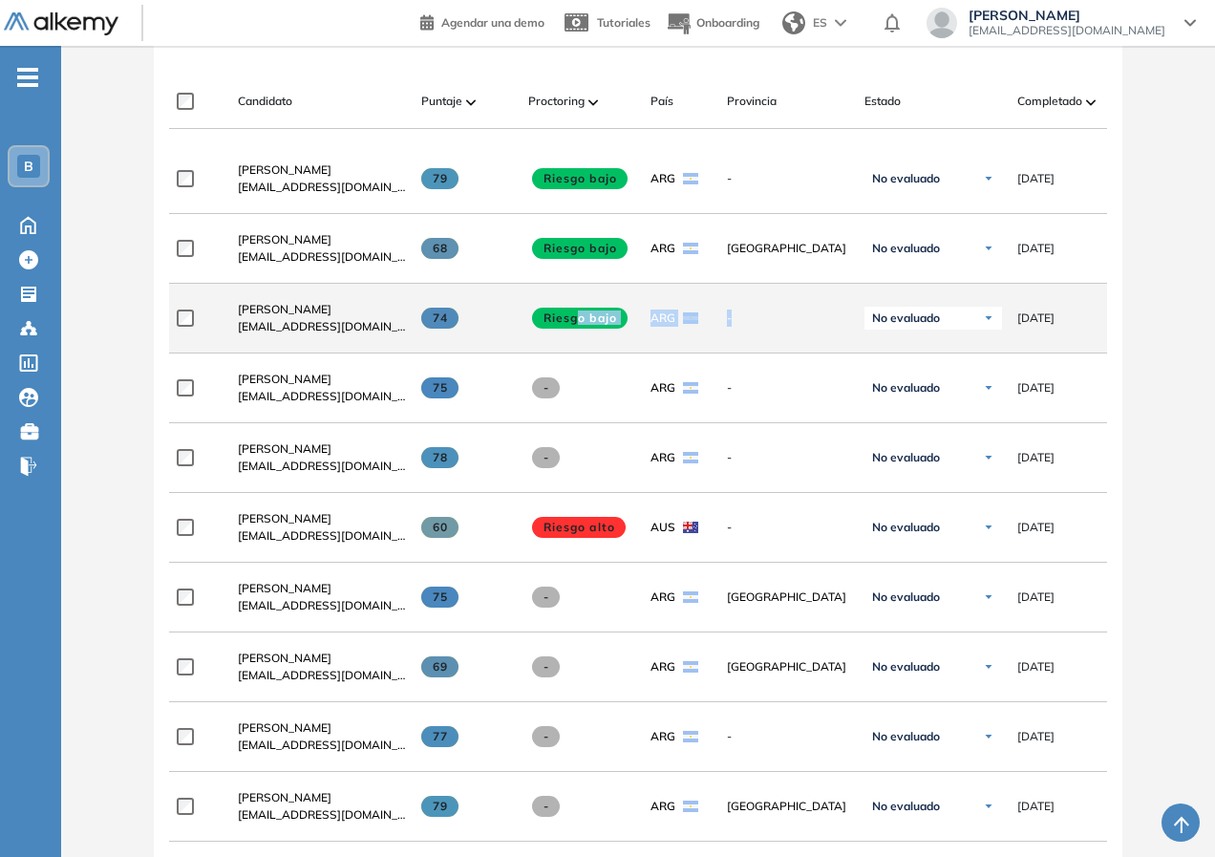
click at [747, 327] on span "-" at bounding box center [788, 317] width 122 height 17
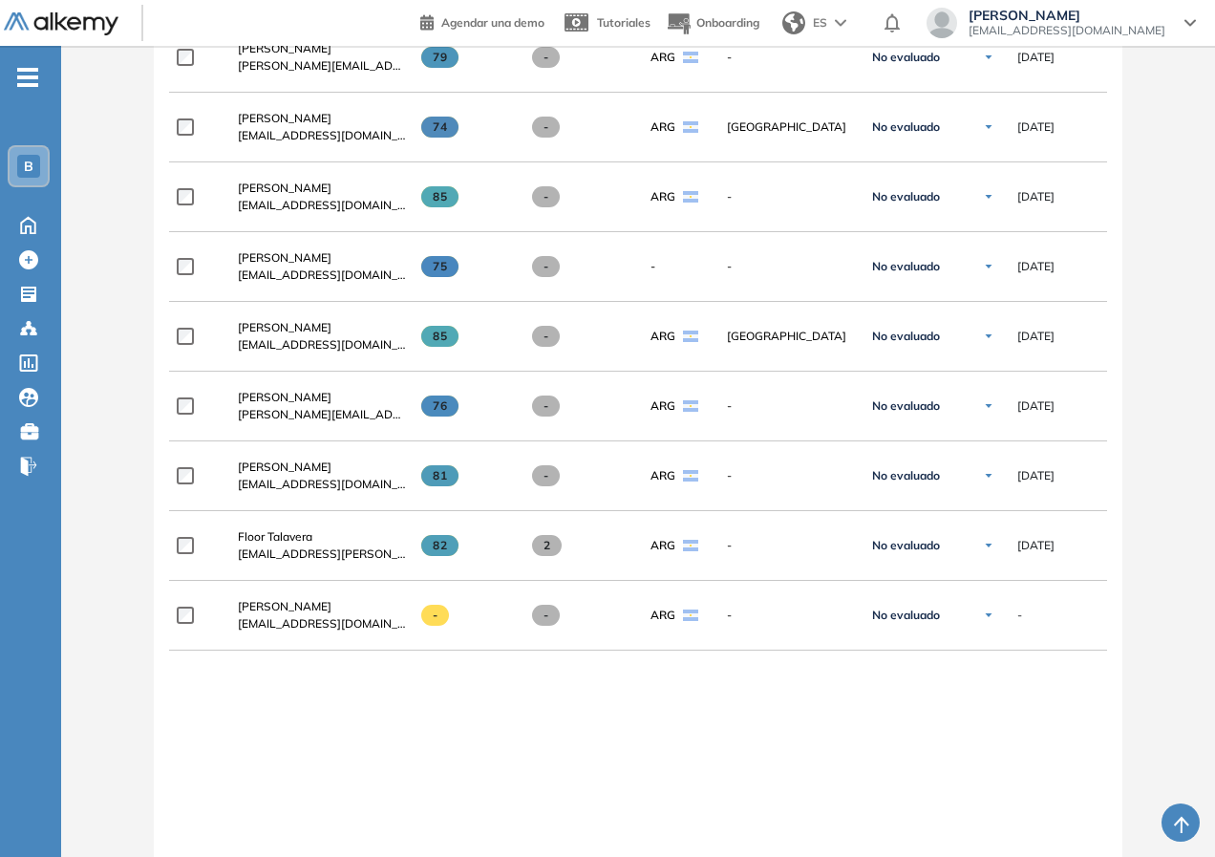
scroll to position [1575, 0]
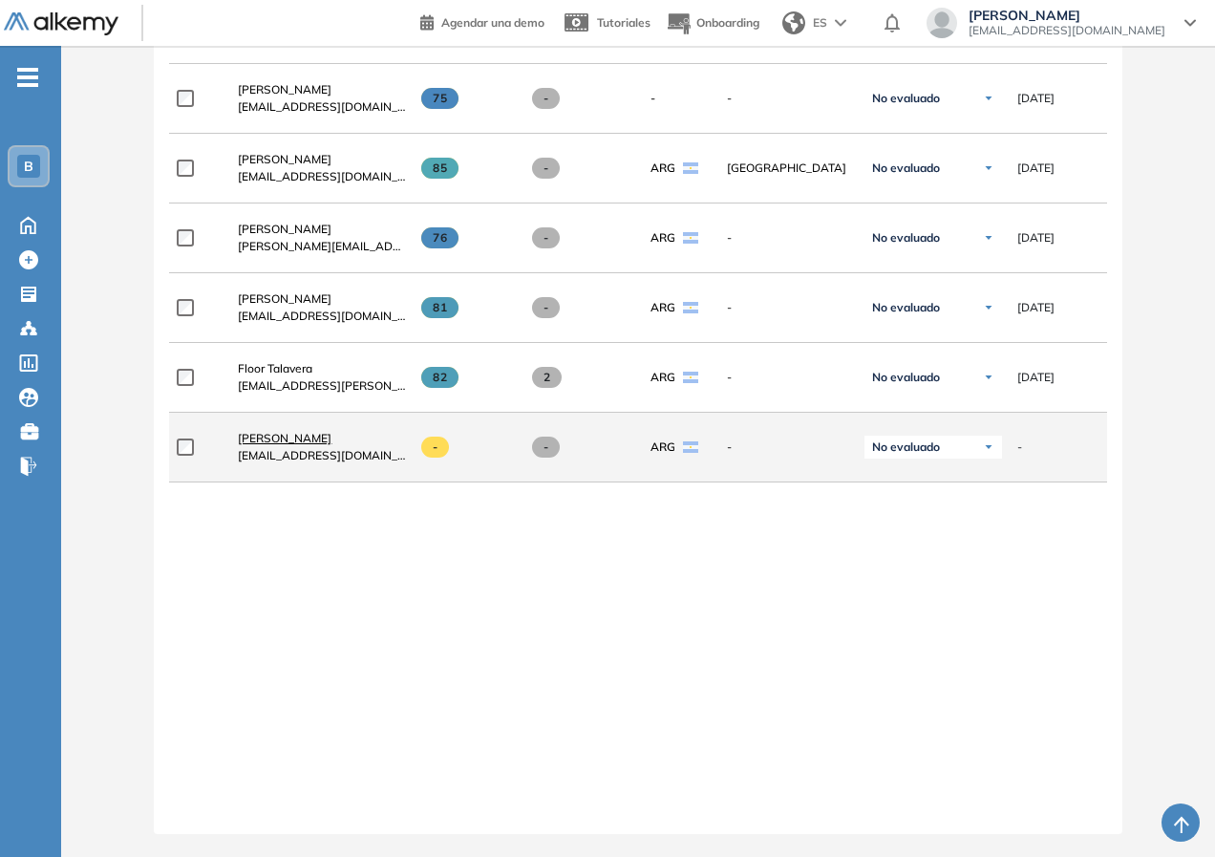
click at [278, 431] on span "[PERSON_NAME]" at bounding box center [285, 438] width 94 height 14
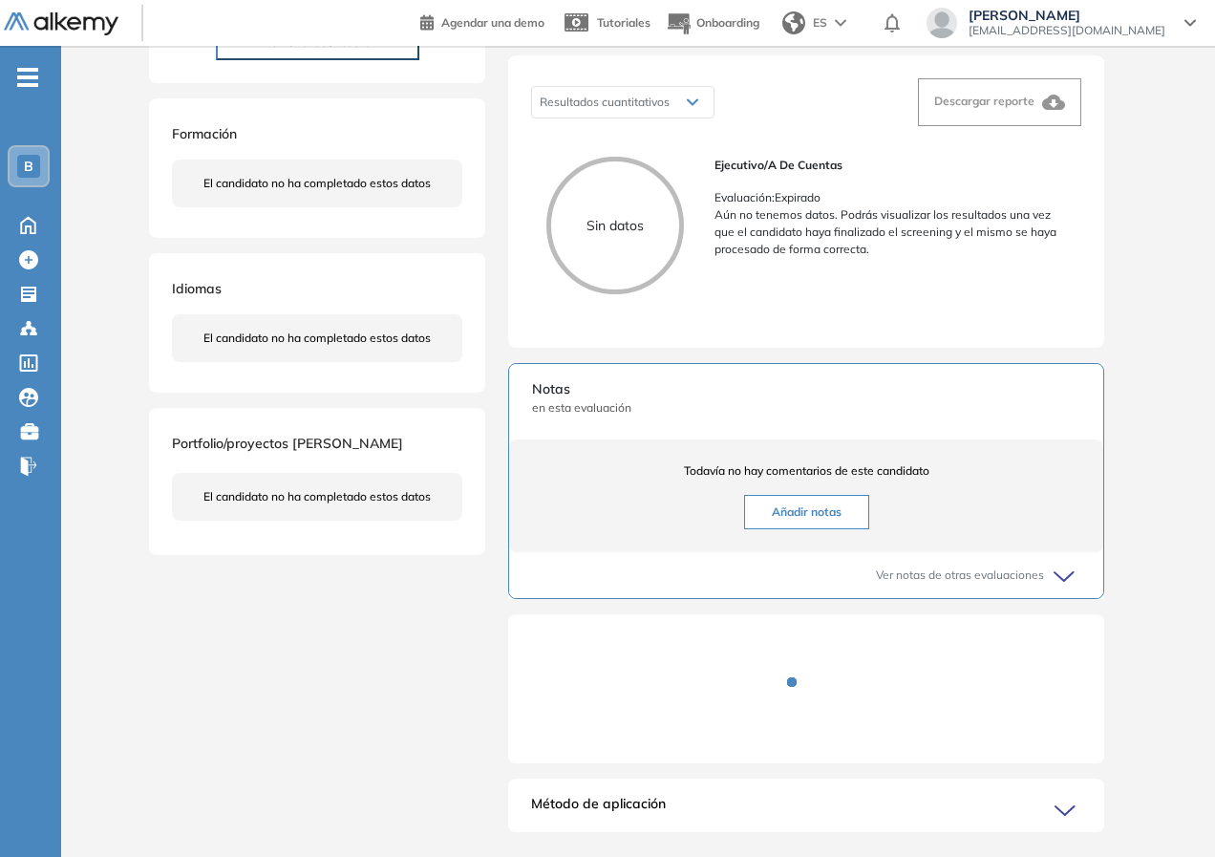
scroll to position [350, 0]
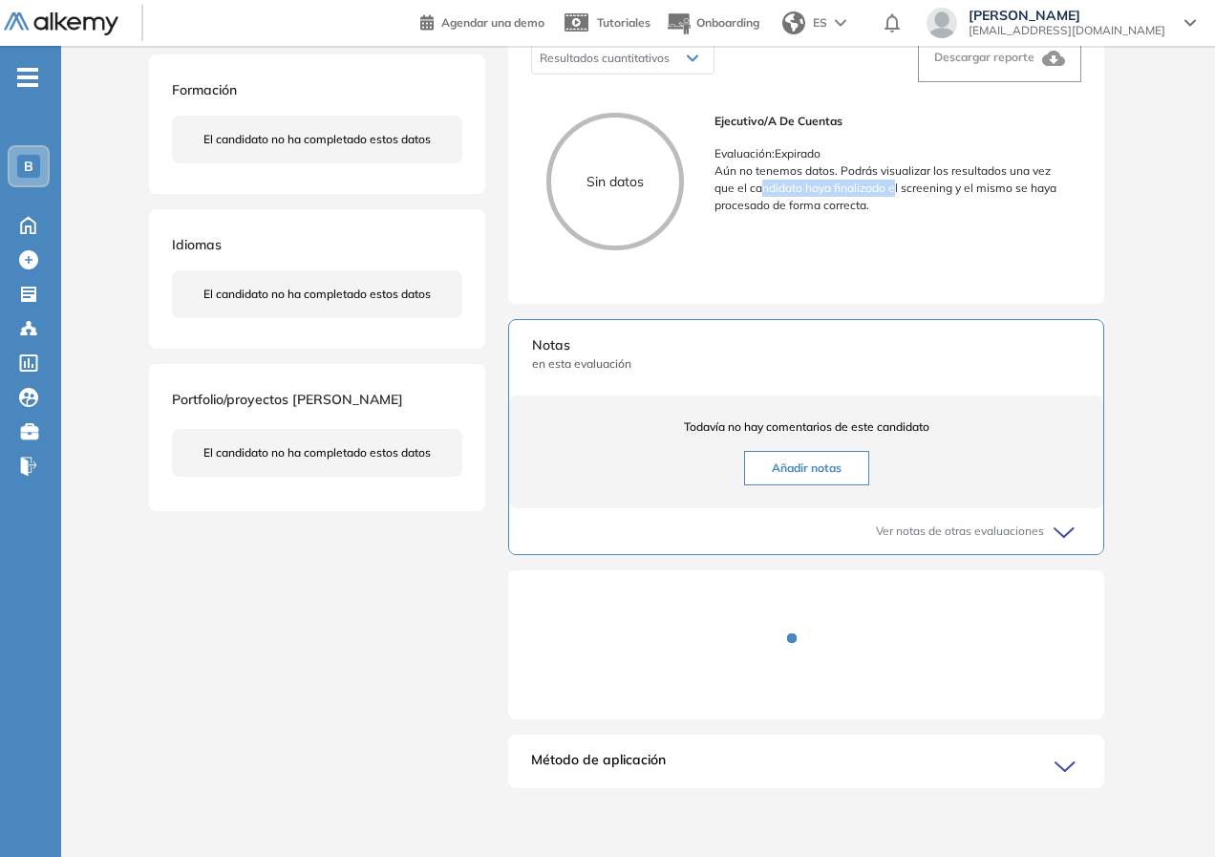
drag, startPoint x: 762, startPoint y: 184, endPoint x: 896, endPoint y: 191, distance: 133.9
click at [896, 191] on p "Aún no tenemos datos. Podrás visualizar los resultados una vez que el candidato…" at bounding box center [889, 188] width 351 height 52
drag, startPoint x: 800, startPoint y: 167, endPoint x: 934, endPoint y: 192, distance: 136.0
click at [934, 192] on p "Aún no tenemos datos. Podrás visualizar los resultados una vez que el candidato…" at bounding box center [889, 188] width 351 height 52
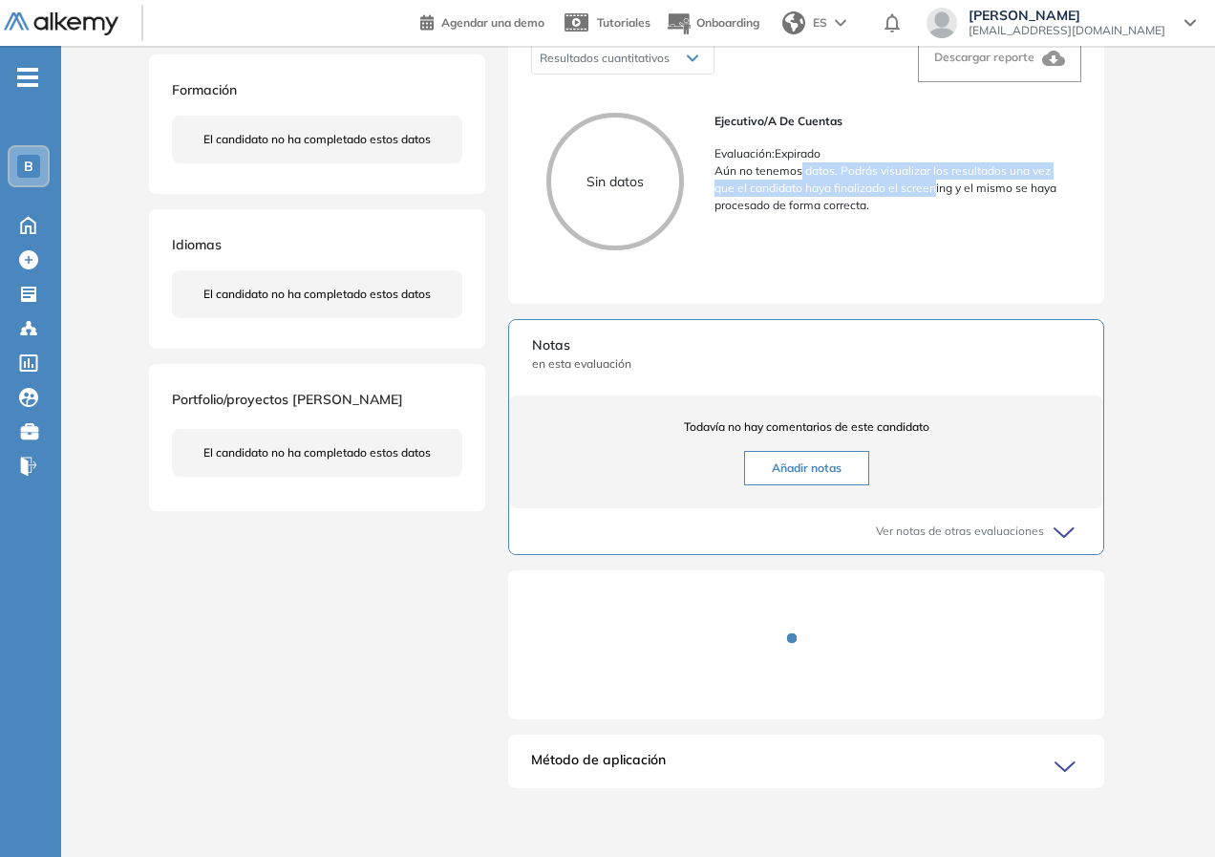
click at [934, 192] on p "Aún no tenemos datos. Podrás visualizar los resultados una vez que el candidato…" at bounding box center [889, 188] width 351 height 52
click at [873, 189] on p "Aún no tenemos datos. Podrás visualizar los resultados una vez que el candidato…" at bounding box center [889, 188] width 351 height 52
drag, startPoint x: 859, startPoint y: 197, endPoint x: 767, endPoint y: 179, distance: 94.4
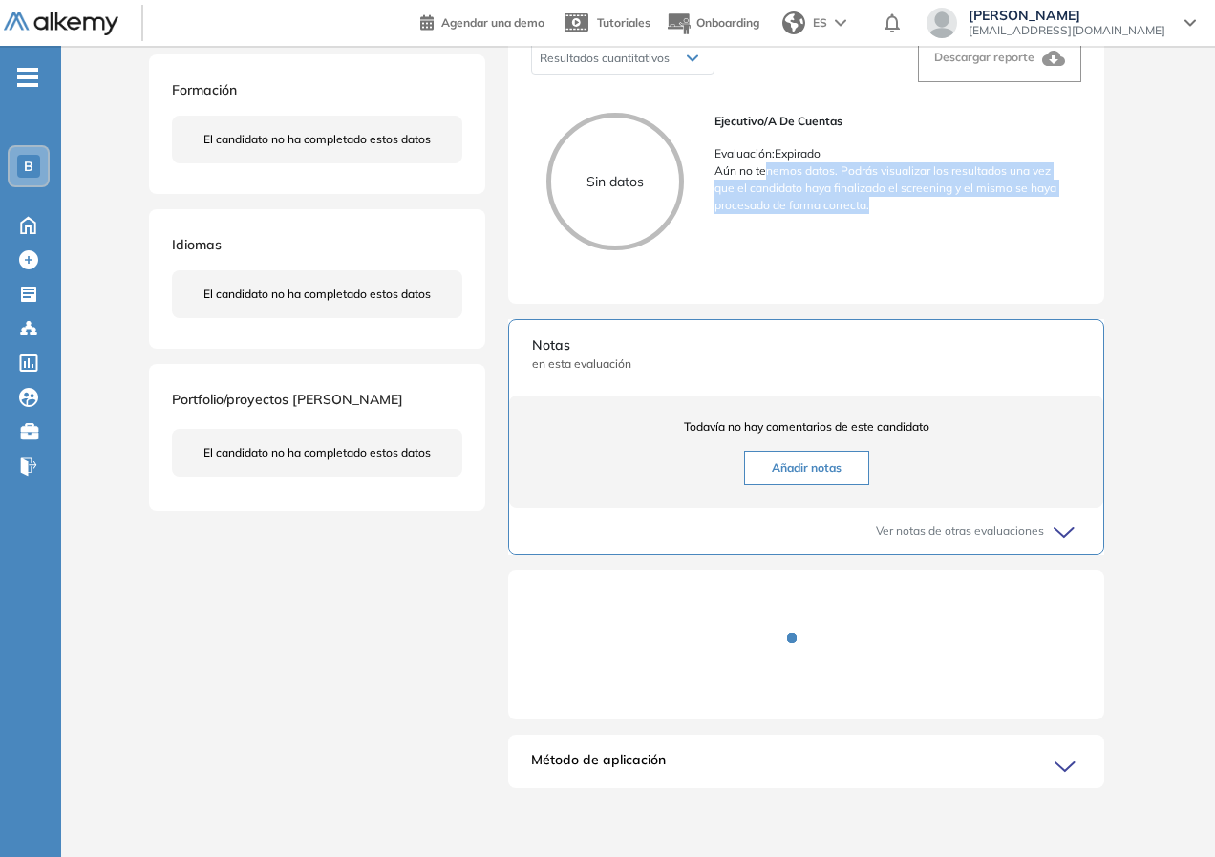
click at [767, 179] on p "Aún no tenemos datos. Podrás visualizar los resultados una vez que el candidato…" at bounding box center [889, 188] width 351 height 52
drag, startPoint x: 767, startPoint y: 182, endPoint x: 899, endPoint y: 205, distance: 133.8
click at [899, 205] on p "Aún no tenemos datos. Podrás visualizar los resultados una vez que el candidato…" at bounding box center [889, 188] width 351 height 52
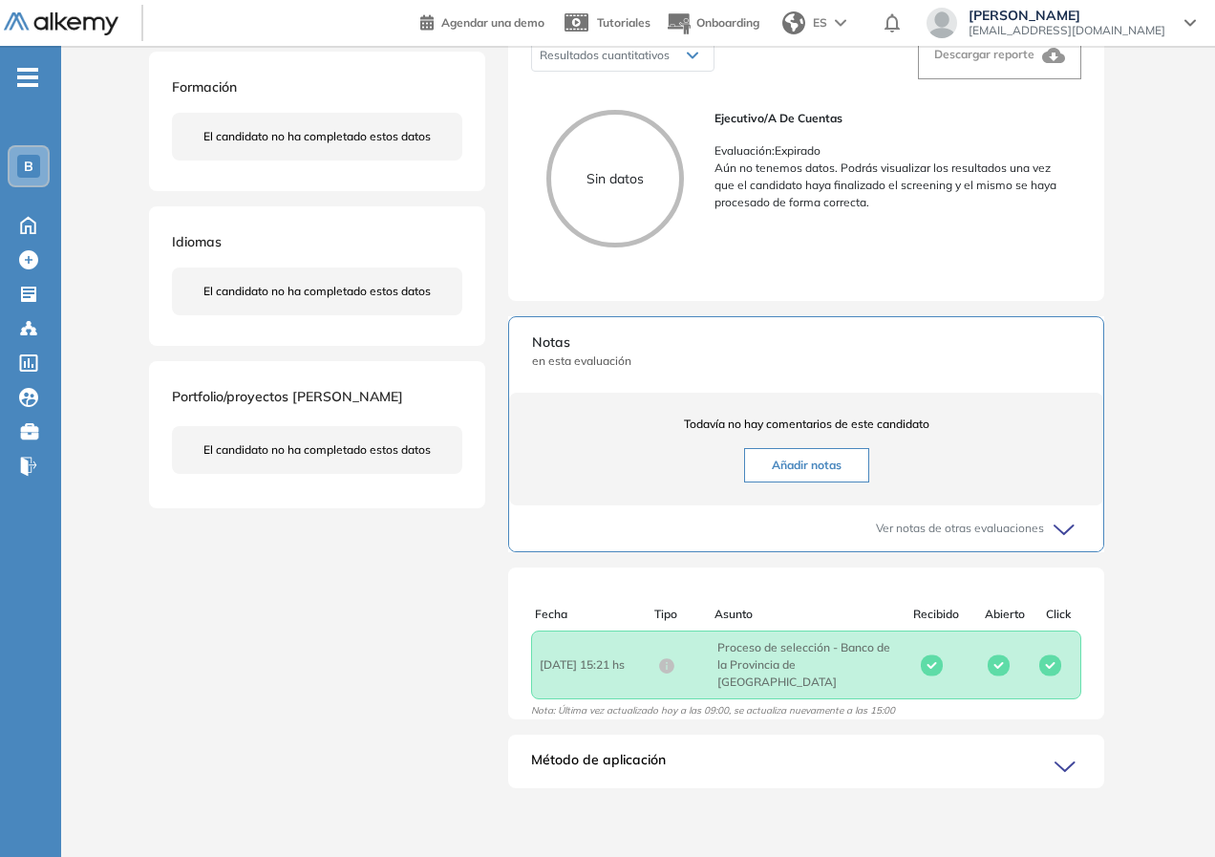
scroll to position [0, 0]
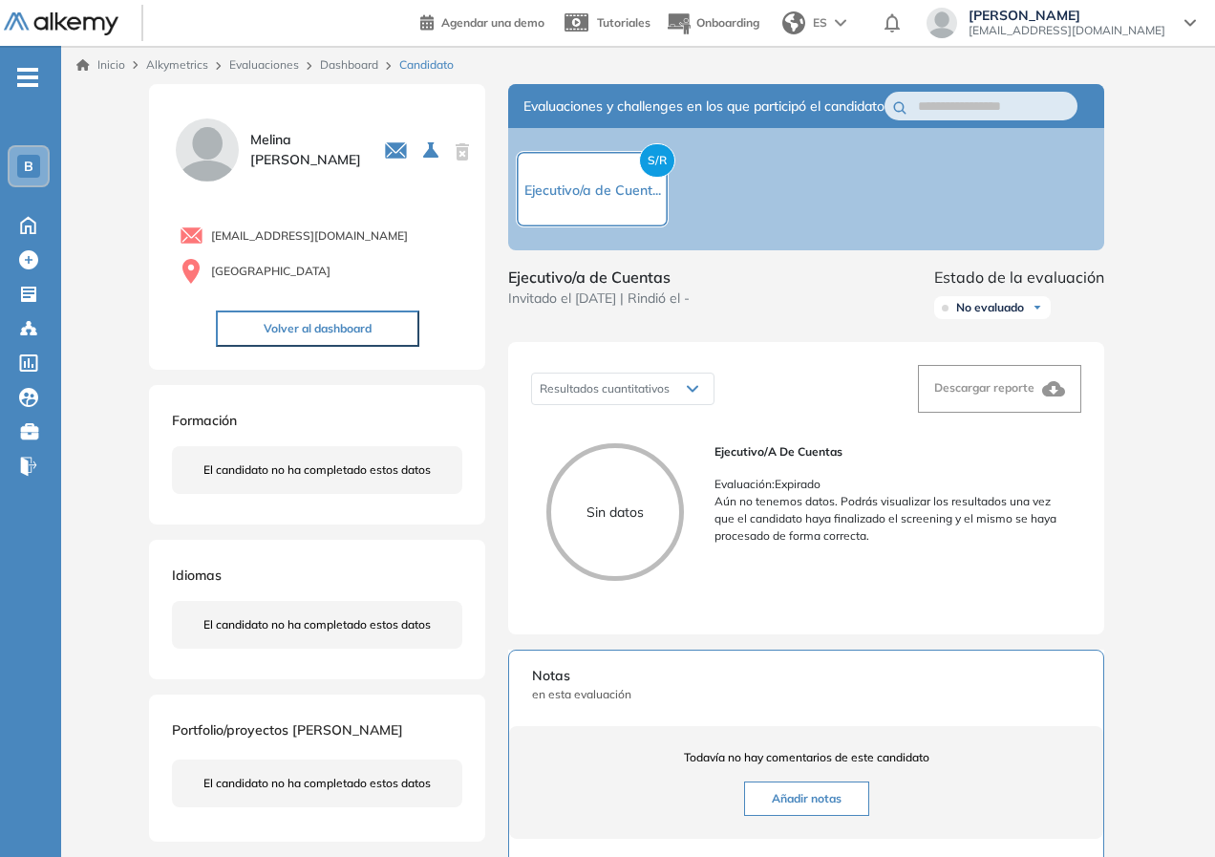
click at [608, 199] on span "Ejecutivo/a de Cuent..." at bounding box center [592, 189] width 137 height 17
click at [564, 197] on span "Ejecutivo/a de Cuent..." at bounding box center [592, 189] width 137 height 17
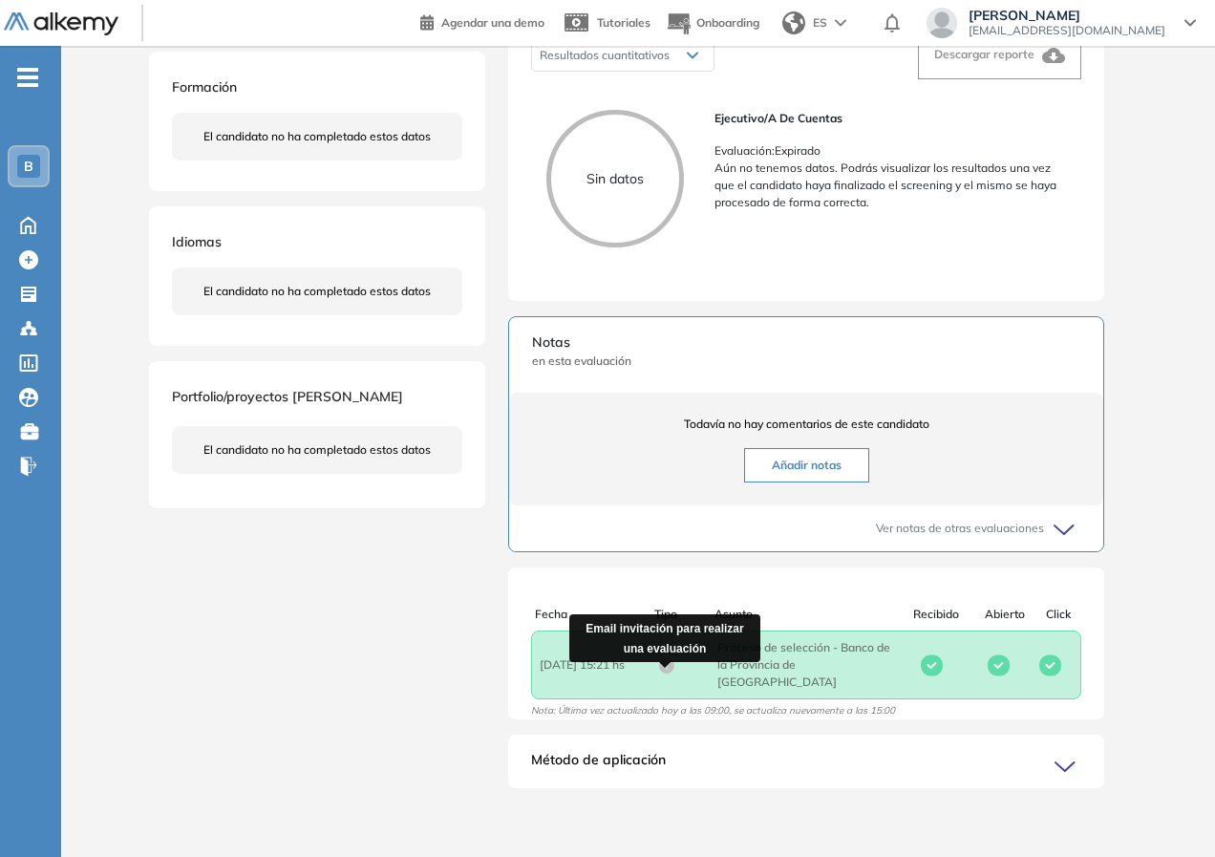
click at [672, 673] on icon at bounding box center [666, 665] width 15 height 15
click at [667, 670] on icon at bounding box center [666, 665] width 15 height 15
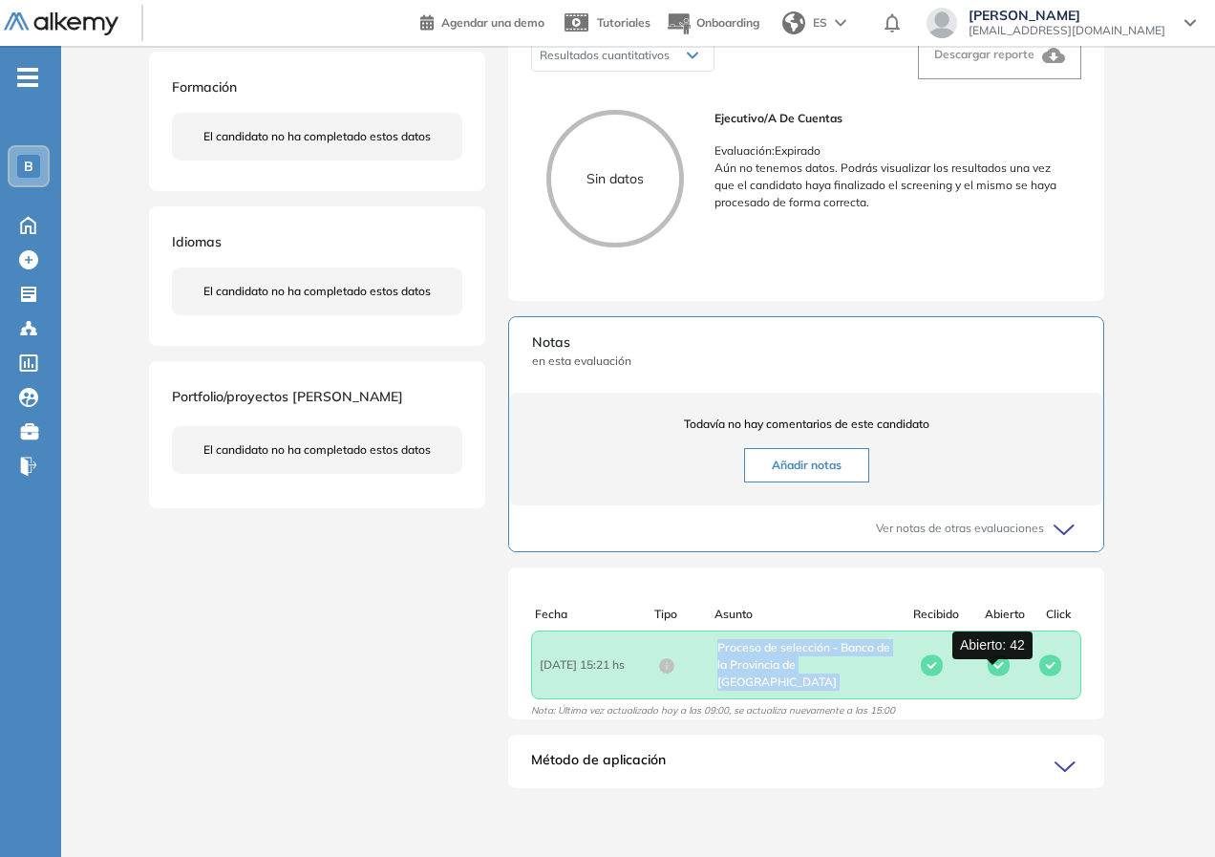
click at [1004, 676] on div at bounding box center [998, 665] width 59 height 22
click at [1045, 675] on rect at bounding box center [1050, 664] width 22 height 21
click at [987, 675] on rect at bounding box center [998, 664] width 22 height 21
drag, startPoint x: 903, startPoint y: 709, endPoint x: 836, endPoint y: 709, distance: 67.8
click at [896, 709] on div "Fecha Tipo Asunto Recibido Abierto Click Fecha : [DATE] 15:21 hs Asunto : Proce…" at bounding box center [806, 662] width 596 height 114
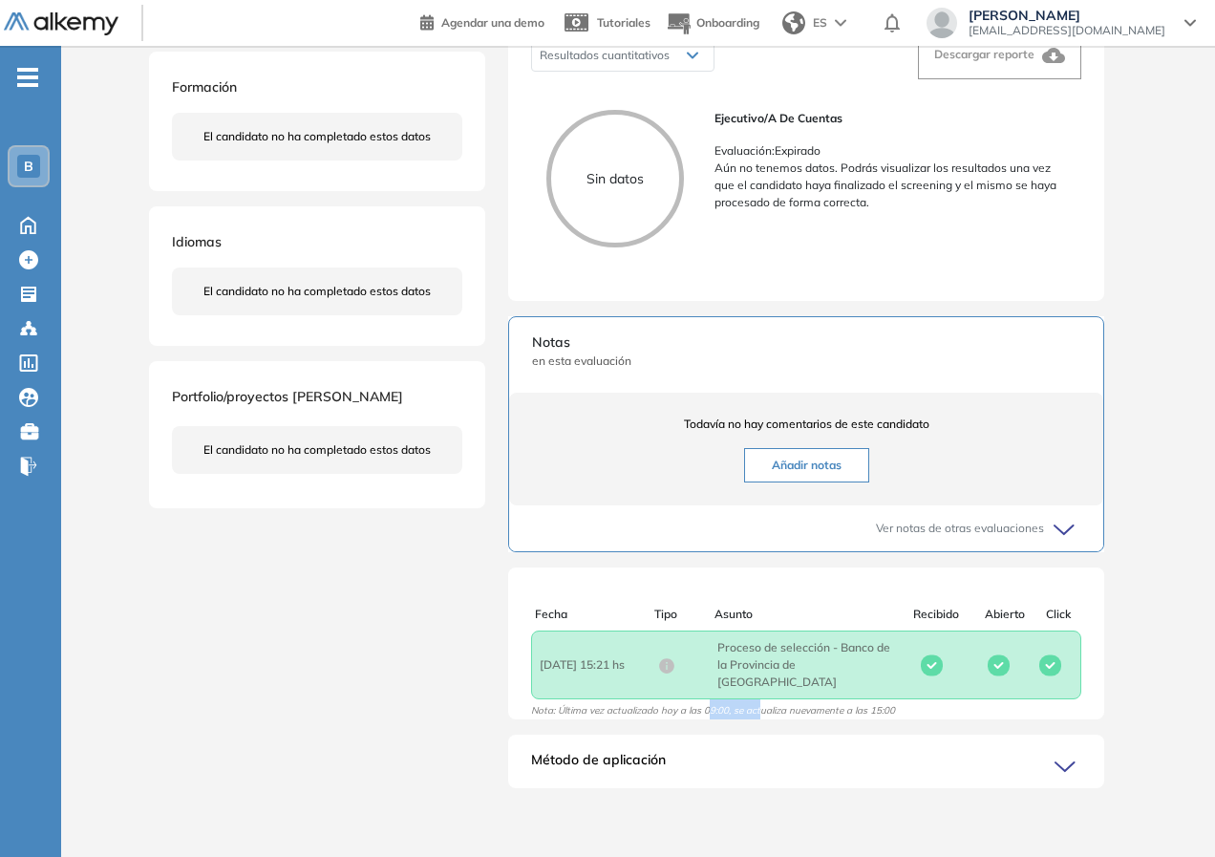
scroll to position [5, 0]
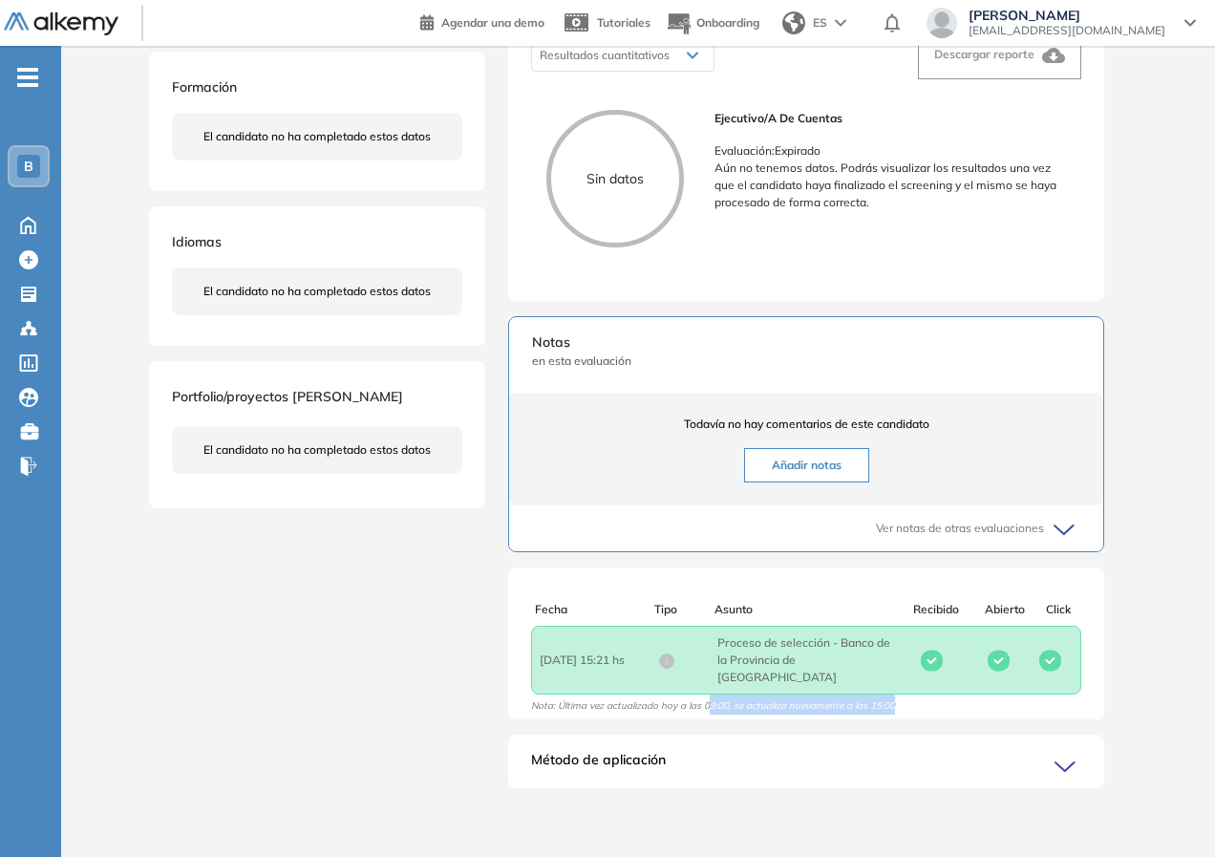
drag, startPoint x: 711, startPoint y: 710, endPoint x: 920, endPoint y: 702, distance: 208.4
click at [938, 708] on div "Fecha Tipo Asunto Recibido Abierto Click Fecha : [DATE] 15:21 hs Asunto : Proce…" at bounding box center [806, 658] width 596 height 114
click at [1084, 766] on div "Método de aplicación" at bounding box center [806, 769] width 596 height 38
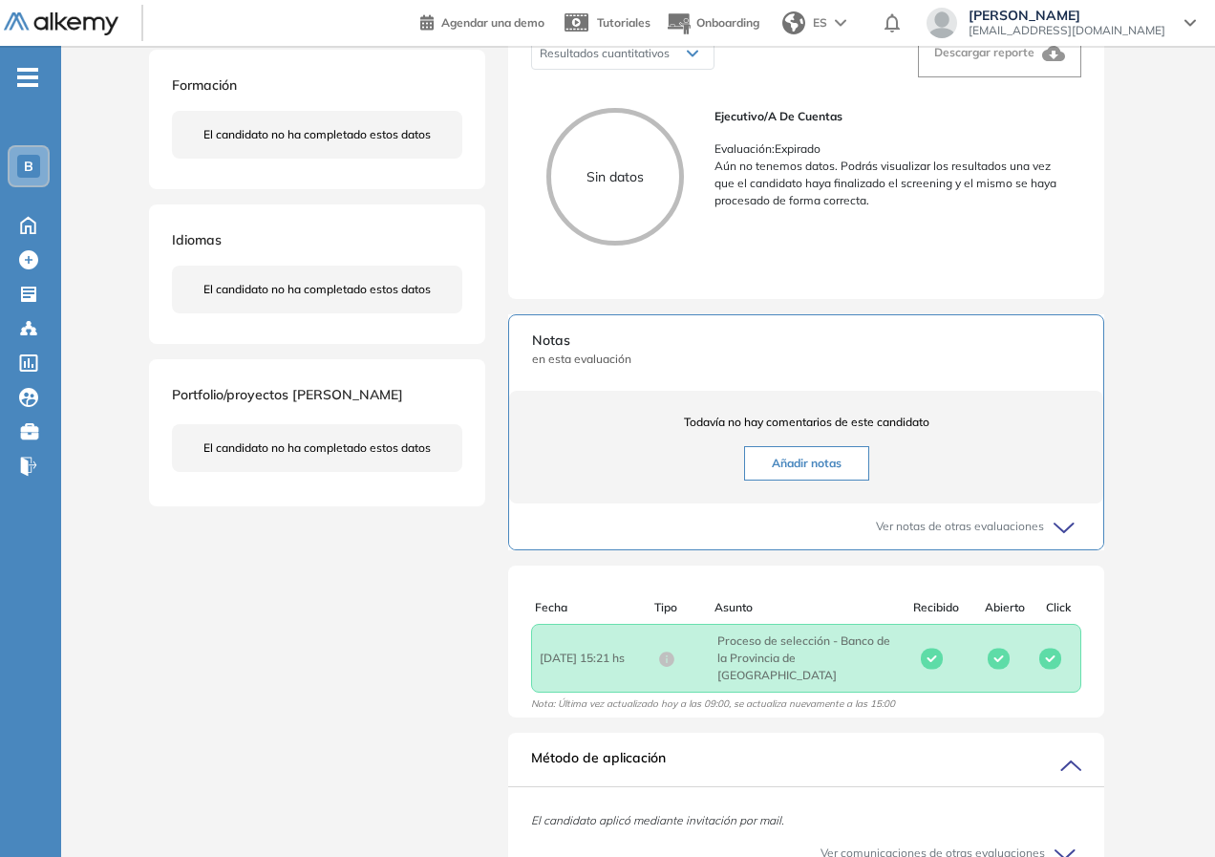
scroll to position [448, 0]
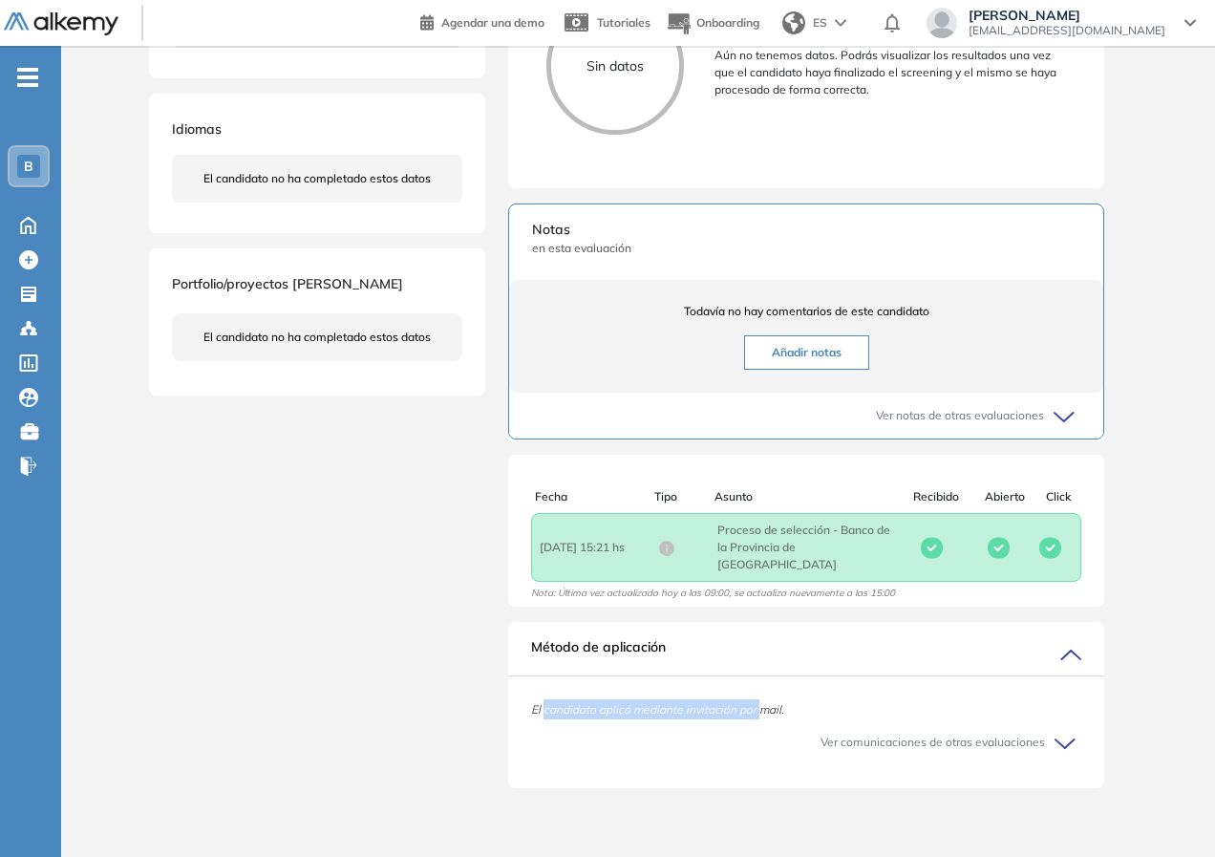
drag, startPoint x: 545, startPoint y: 710, endPoint x: 759, endPoint y: 710, distance: 213.9
click at [759, 710] on span "El candidato aplicó mediante invitación por mail." at bounding box center [657, 709] width 253 height 14
click at [1070, 742] on icon at bounding box center [1064, 743] width 19 height 9
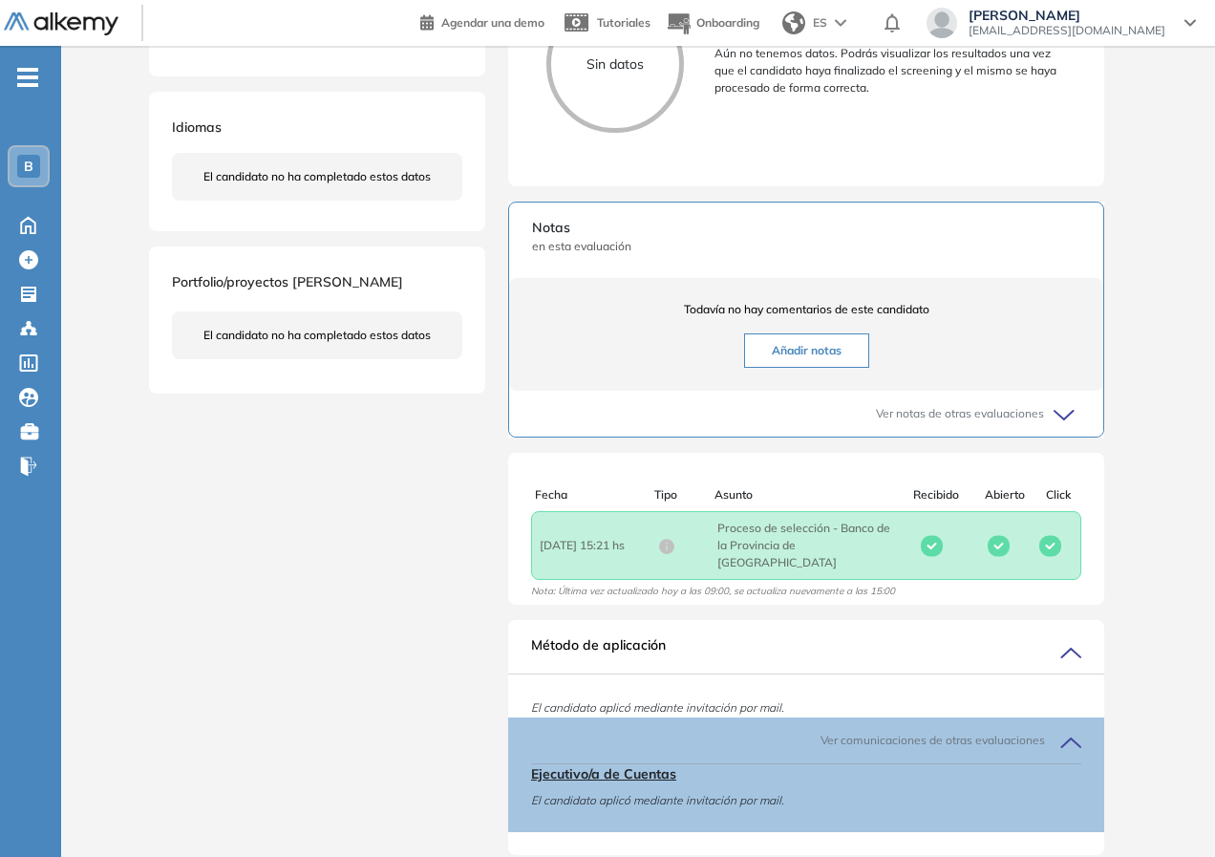
scroll to position [517, 0]
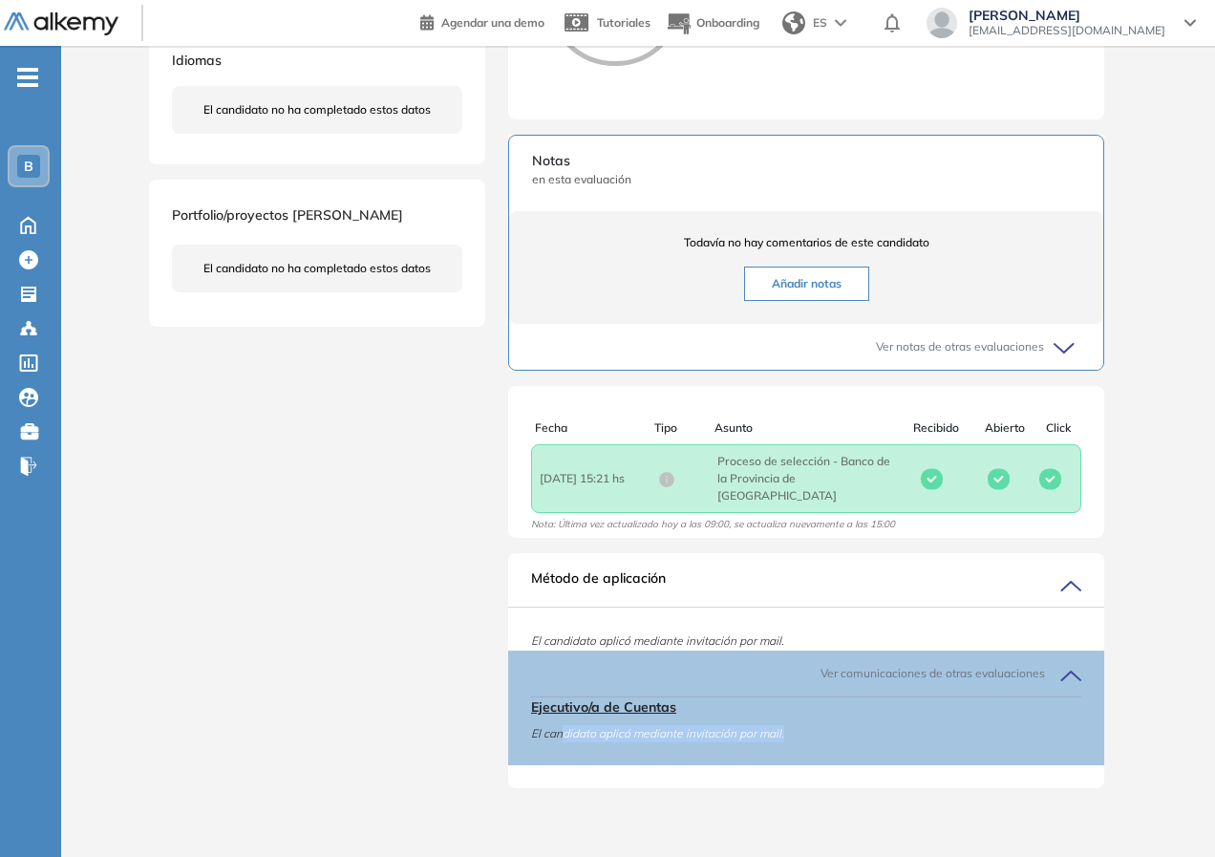
drag, startPoint x: 569, startPoint y: 743, endPoint x: 814, endPoint y: 740, distance: 244.5
click at [814, 740] on div "Ejecutivo/a de Cuentas El candidato aplicó mediante invitación por mail." at bounding box center [806, 730] width 550 height 69
click at [814, 740] on span "El candidato aplicó mediante invitación por mail." at bounding box center [806, 733] width 550 height 17
click at [947, 727] on span "El candidato aplicó mediante invitación por mail." at bounding box center [806, 733] width 550 height 17
drag, startPoint x: 806, startPoint y: 809, endPoint x: 785, endPoint y: 784, distance: 32.5
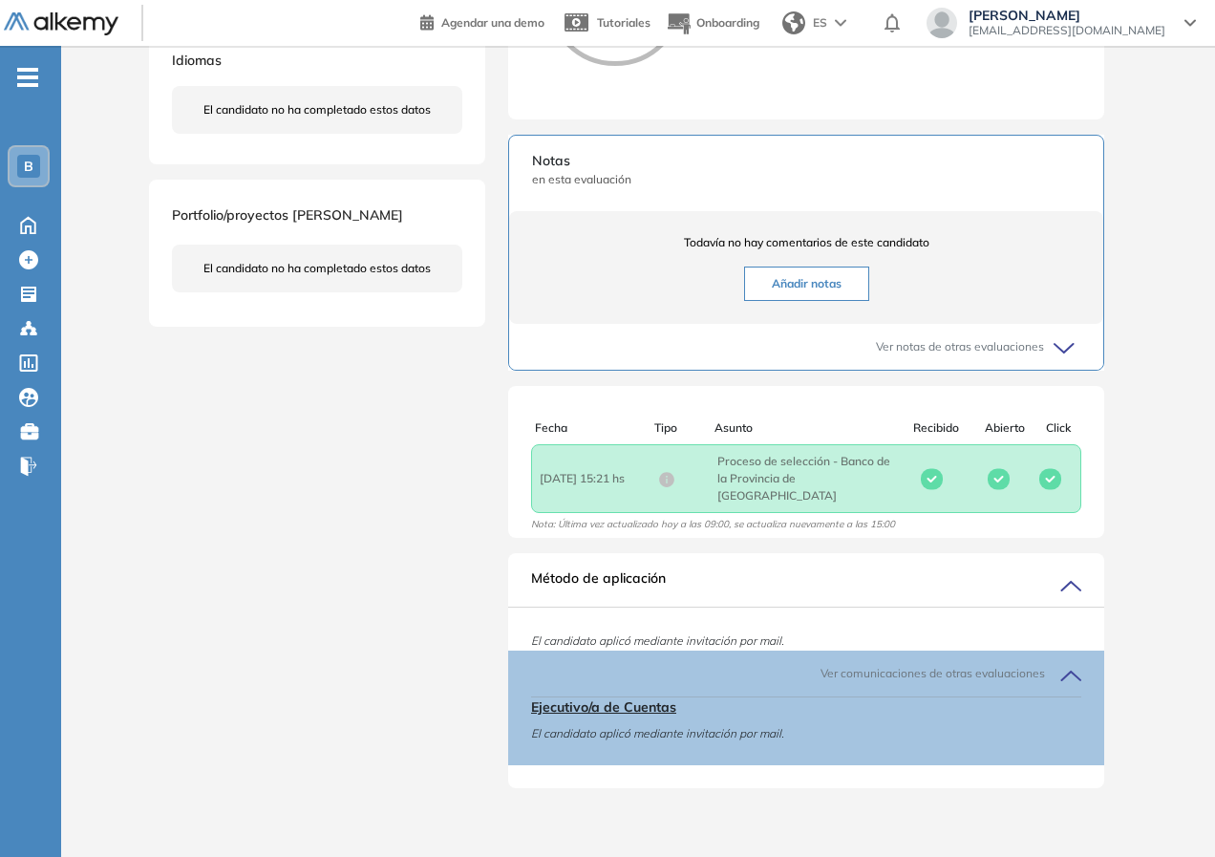
click at [802, 802] on div "Evaluaciones y challenges en los que participó el candidato S/R Ejecutivo/a de …" at bounding box center [806, 189] width 642 height 1241
click at [342, 623] on div "[PERSON_NAME] 0 . Ejecutivo/a de Cuentas 1 . Posición de Ejecutivo/a de Cuentas…" at bounding box center [638, 189] width 978 height 1241
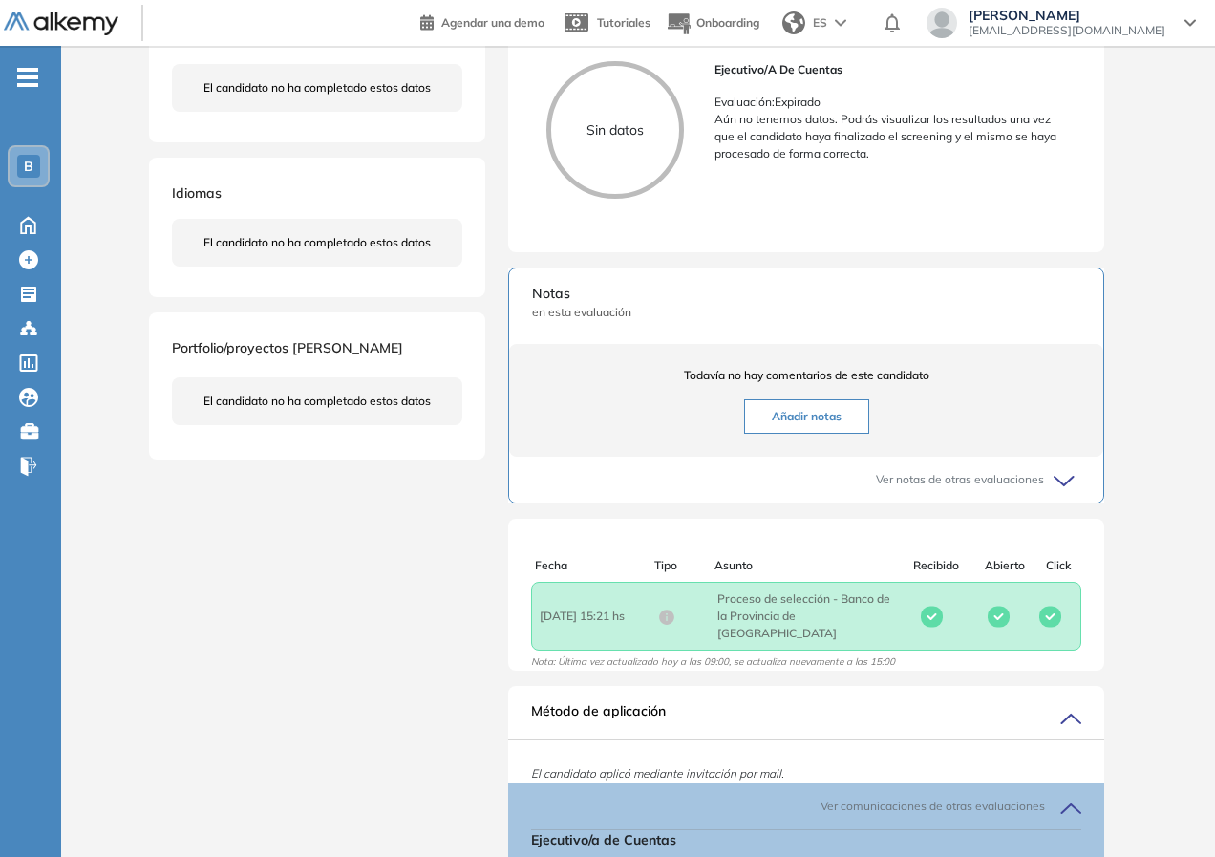
scroll to position [0, 0]
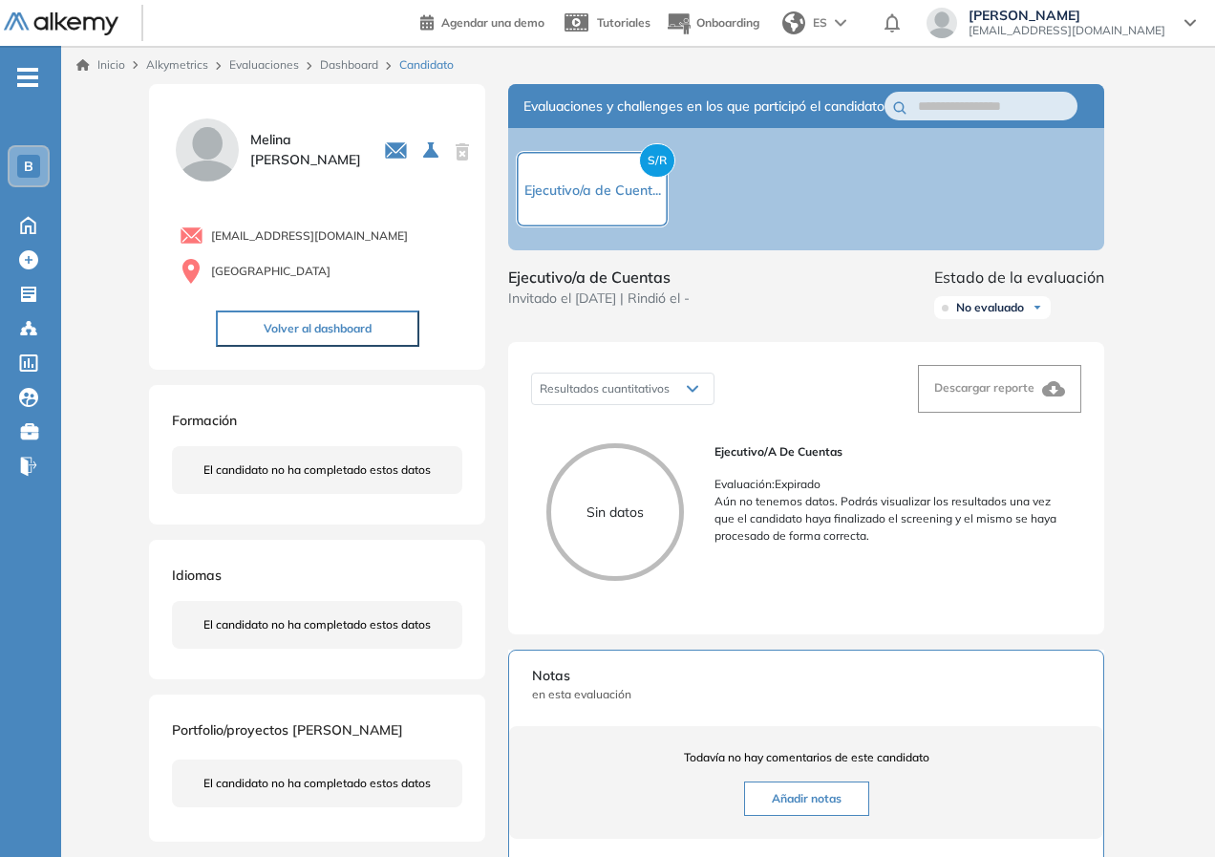
click at [846, 20] on img at bounding box center [840, 23] width 11 height 8
click at [1196, 27] on div "[PERSON_NAME] [EMAIL_ADDRESS][DOMAIN_NAME]" at bounding box center [1061, 25] width 300 height 34
click at [1190, 16] on div "[PERSON_NAME] [EMAIL_ADDRESS][DOMAIN_NAME]" at bounding box center [1060, 23] width 269 height 31
click at [1193, 583] on div "Inicio Alkymetrics Evaluaciones Dashboard Candidato Duración : 00:00:00 Cantida…" at bounding box center [638, 708] width 1154 height 1325
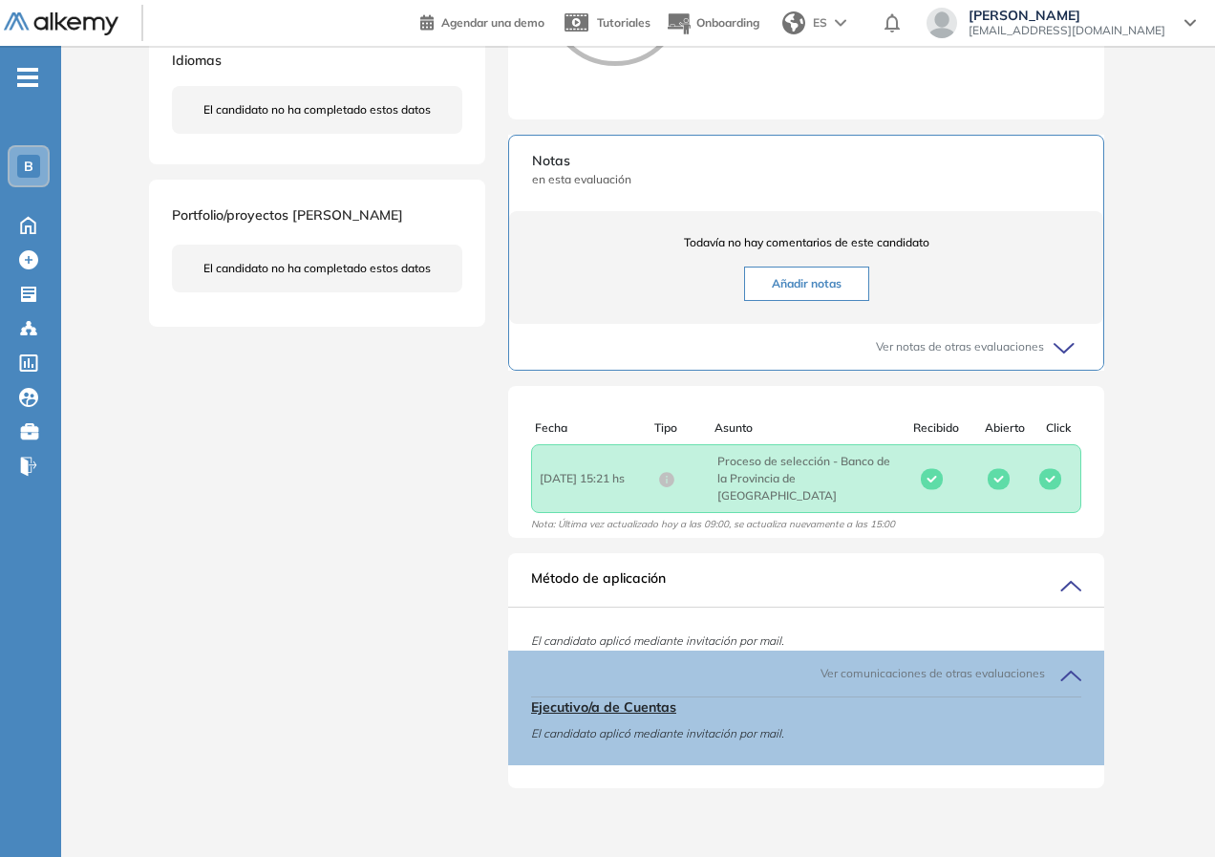
scroll to position [135, 0]
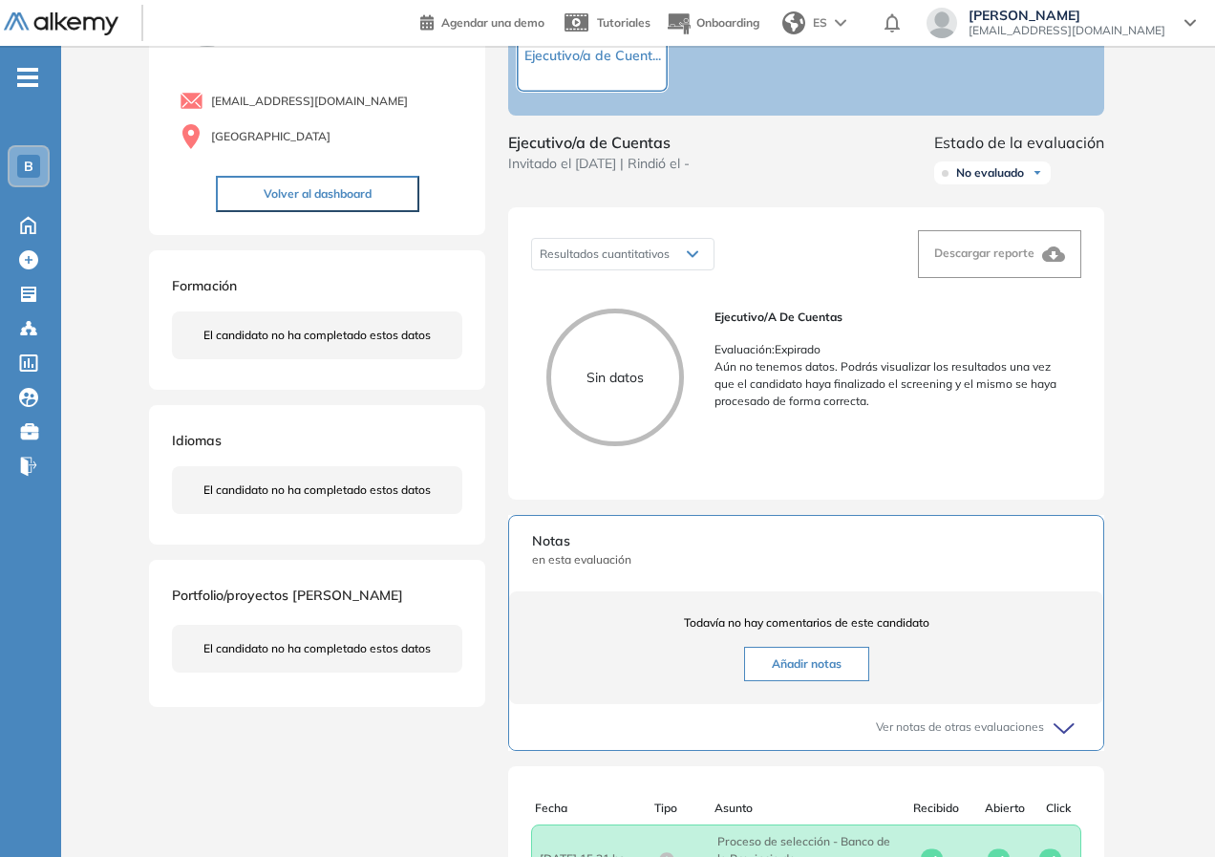
drag, startPoint x: 279, startPoint y: 647, endPoint x: 272, endPoint y: 635, distance: 14.1
click at [274, 647] on span "El candidato no ha completado estos datos" at bounding box center [316, 648] width 227 height 17
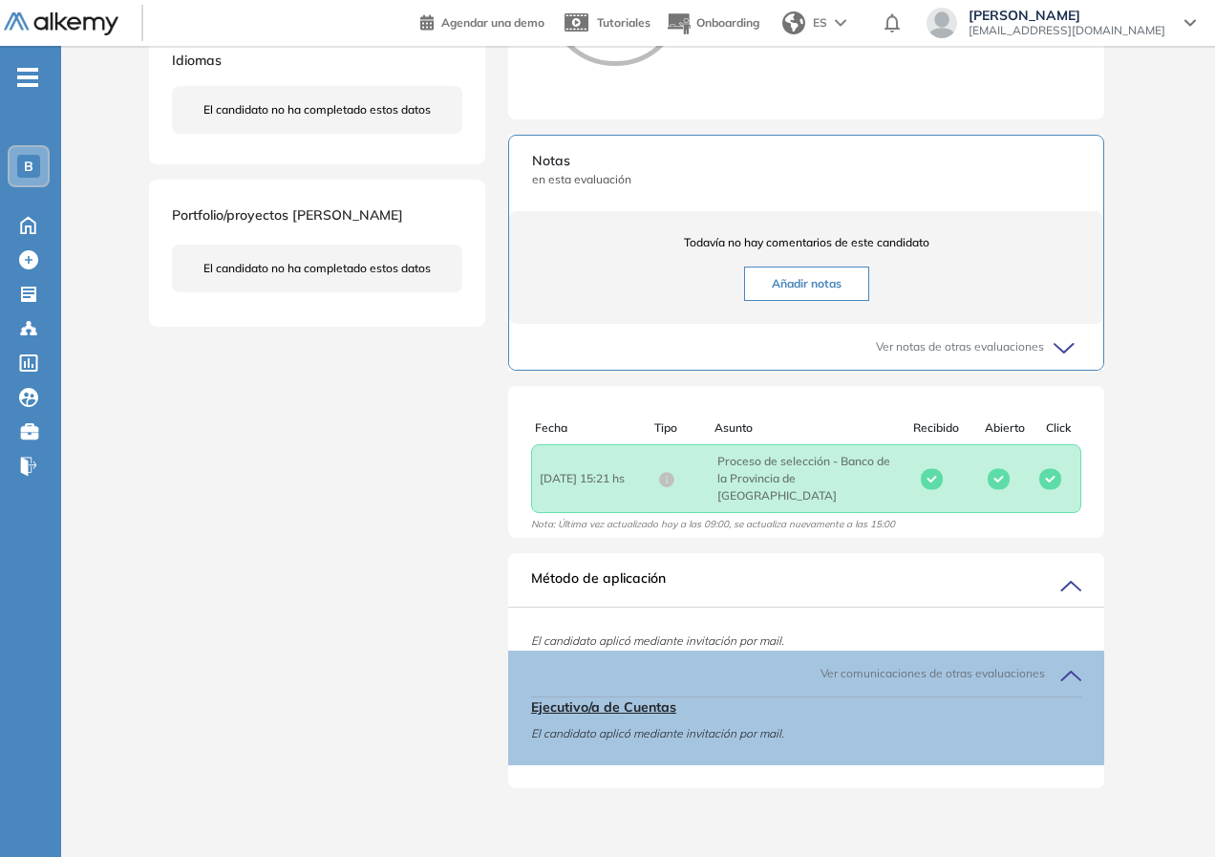
click at [481, 492] on div "[PERSON_NAME] 0 . Ejecutivo/a de Cuentas 1 . Posición de Ejecutivo/a de Cuentas…" at bounding box center [638, 189] width 978 height 1241
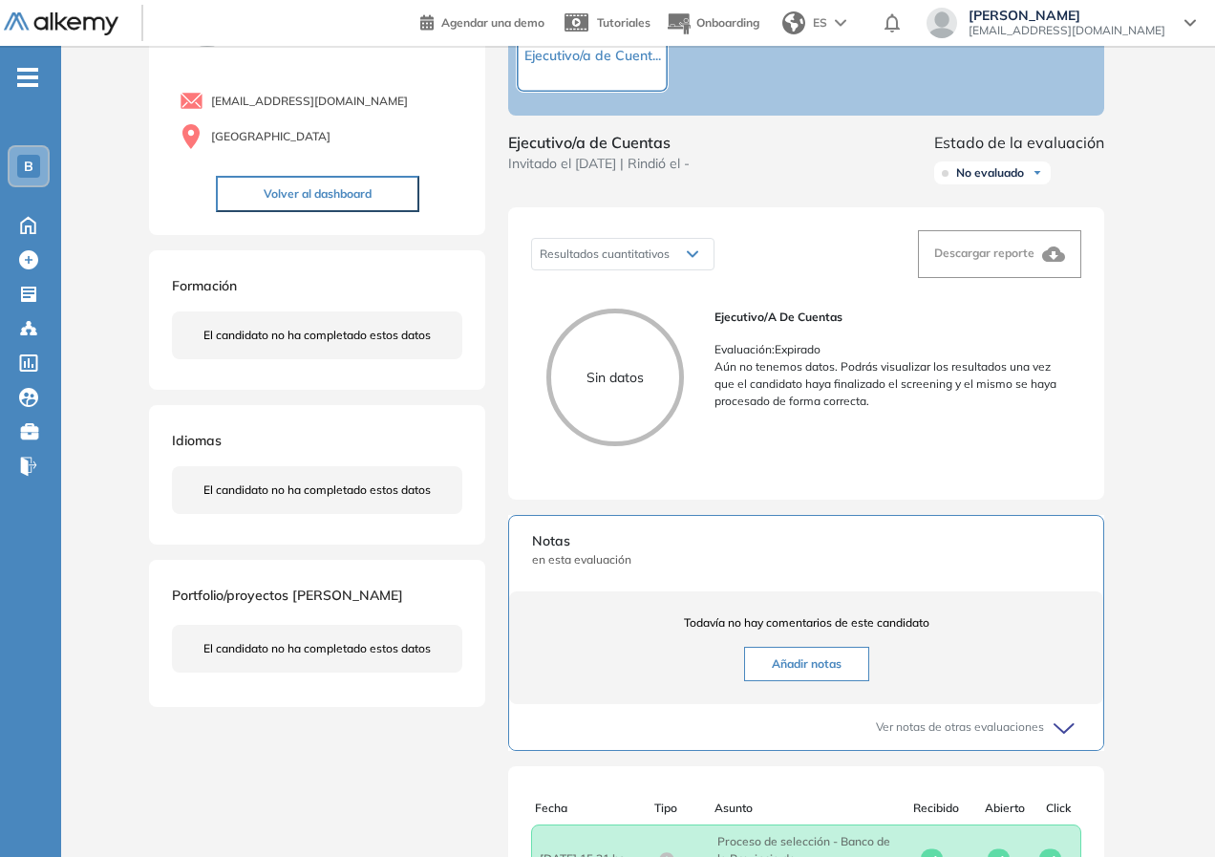
click at [924, 410] on p "Aún no tenemos datos. Podrás visualizar los resultados una vez que el candidato…" at bounding box center [889, 384] width 351 height 52
click at [625, 261] on span "Resultados cuantitativos" at bounding box center [605, 253] width 130 height 14
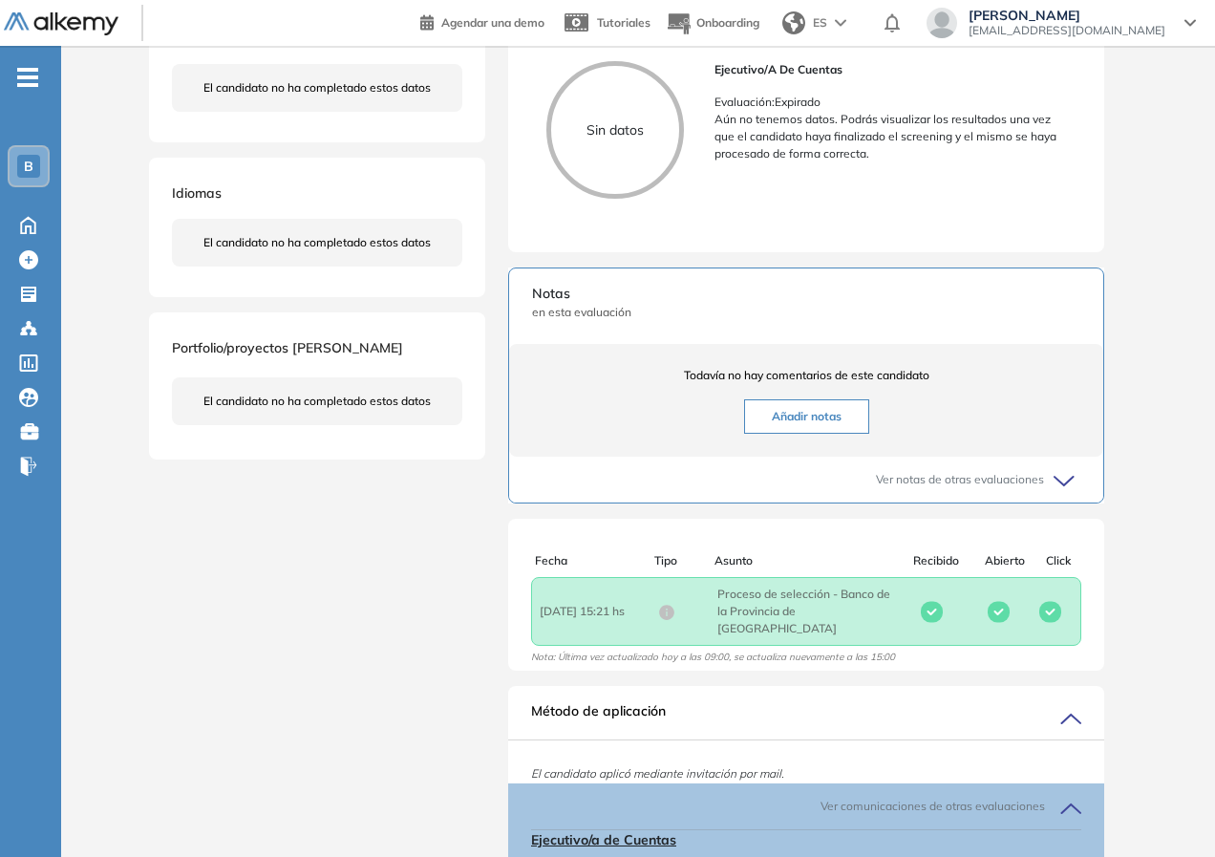
scroll to position [517, 0]
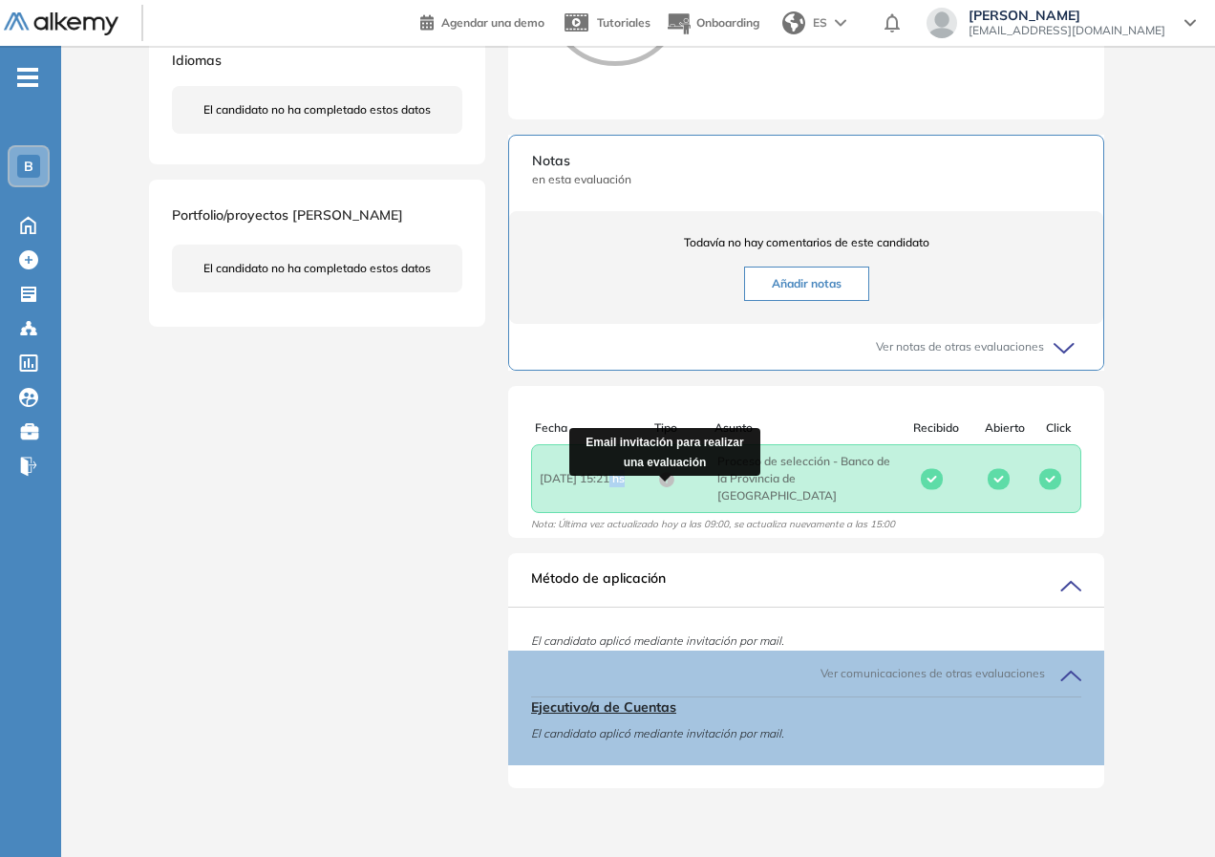
drag, startPoint x: 647, startPoint y: 493, endPoint x: 668, endPoint y: 494, distance: 21.0
click at [668, 494] on div "Fecha : [DATE] 15:21 hs Asunto : Proceso de selección - Banco de la Provincia d…" at bounding box center [717, 479] width 355 height 52
click at [665, 472] on div "Fecha : [DATE] 15:21 hs Asunto : Proceso de selección - Banco de la Provincia d…" at bounding box center [717, 479] width 355 height 52
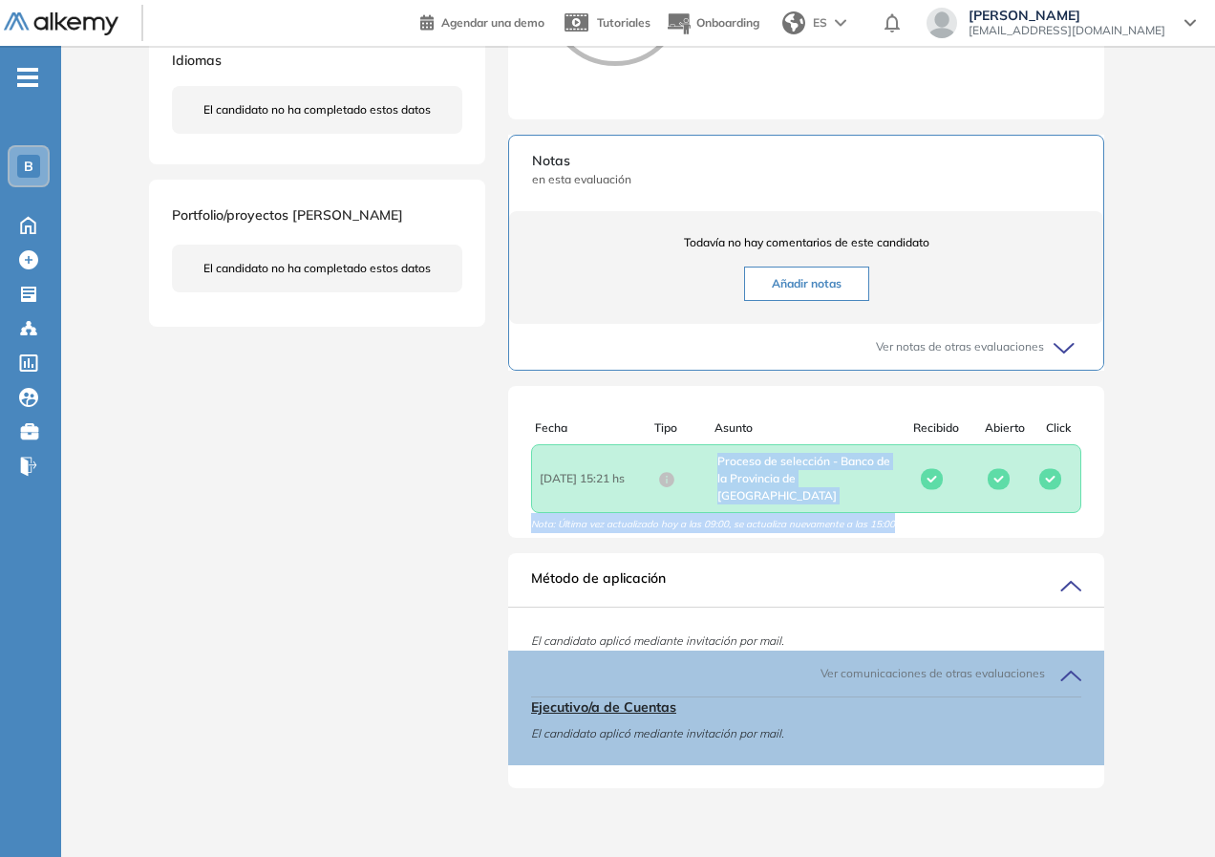
drag, startPoint x: 717, startPoint y: 478, endPoint x: 1013, endPoint y: 518, distance: 298.6
click at [1013, 518] on div "Fecha Tipo Asunto Recibido Abierto Click Fecha : [DATE] 15:21 hs Asunto : Proce…" at bounding box center [806, 476] width 596 height 114
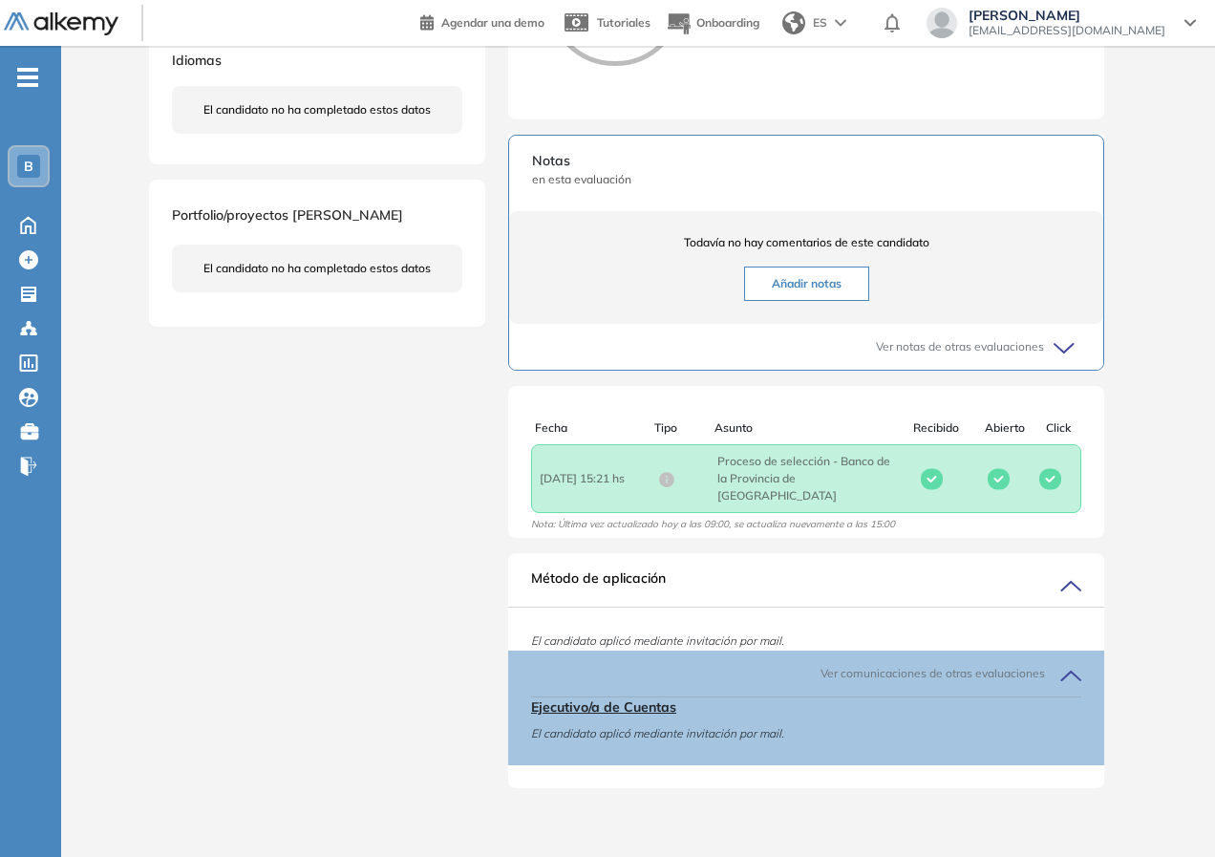
drag, startPoint x: 928, startPoint y: 604, endPoint x: 901, endPoint y: 577, distance: 38.5
click at [923, 596] on div "Método de aplicación" at bounding box center [806, 587] width 596 height 38
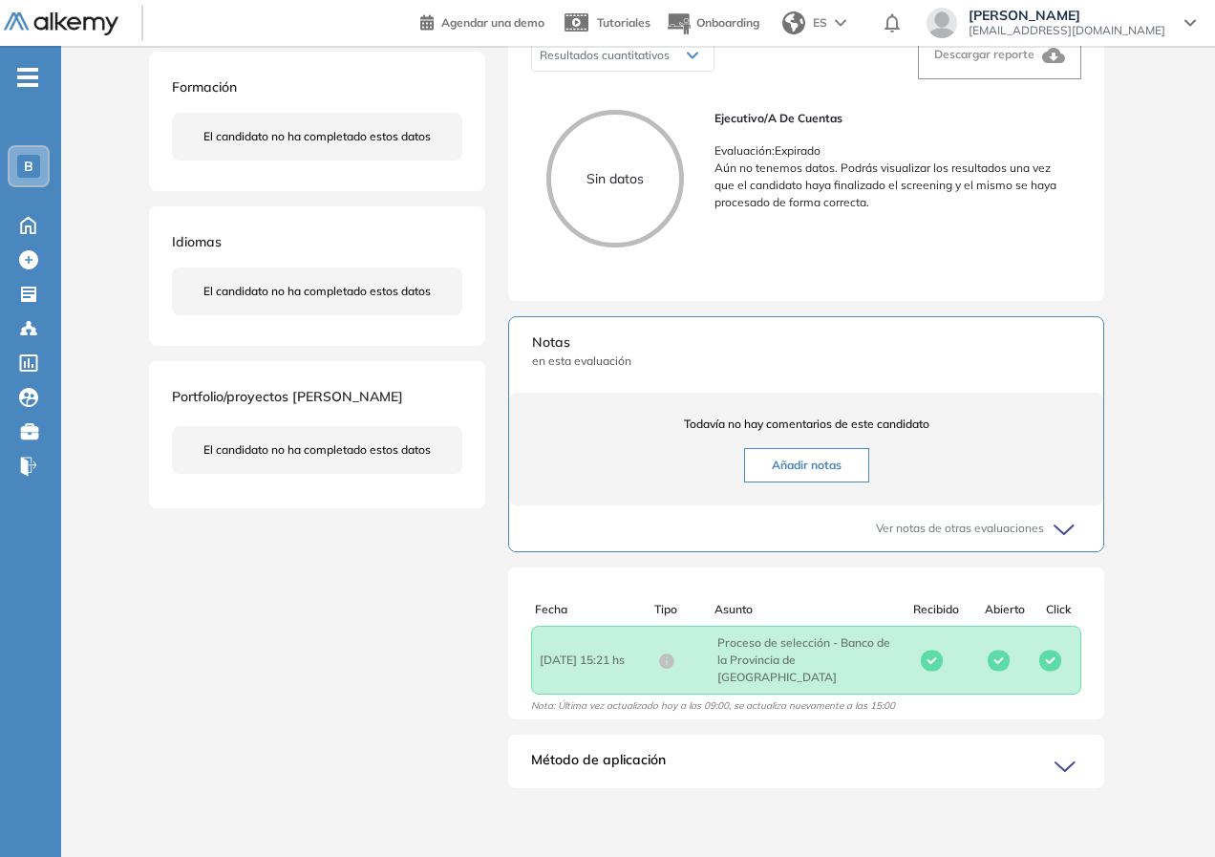
scroll to position [335, 0]
drag, startPoint x: 982, startPoint y: 656, endPoint x: 996, endPoint y: 656, distance: 14.3
click at [996, 656] on div "Fecha : [DATE] 15:21 hs Asunto : Proceso de selección - Banco de la Provincia d…" at bounding box center [806, 659] width 550 height 69
drag, startPoint x: 939, startPoint y: 668, endPoint x: 912, endPoint y: 675, distance: 27.8
click at [938, 668] on div at bounding box center [932, 660] width 74 height 22
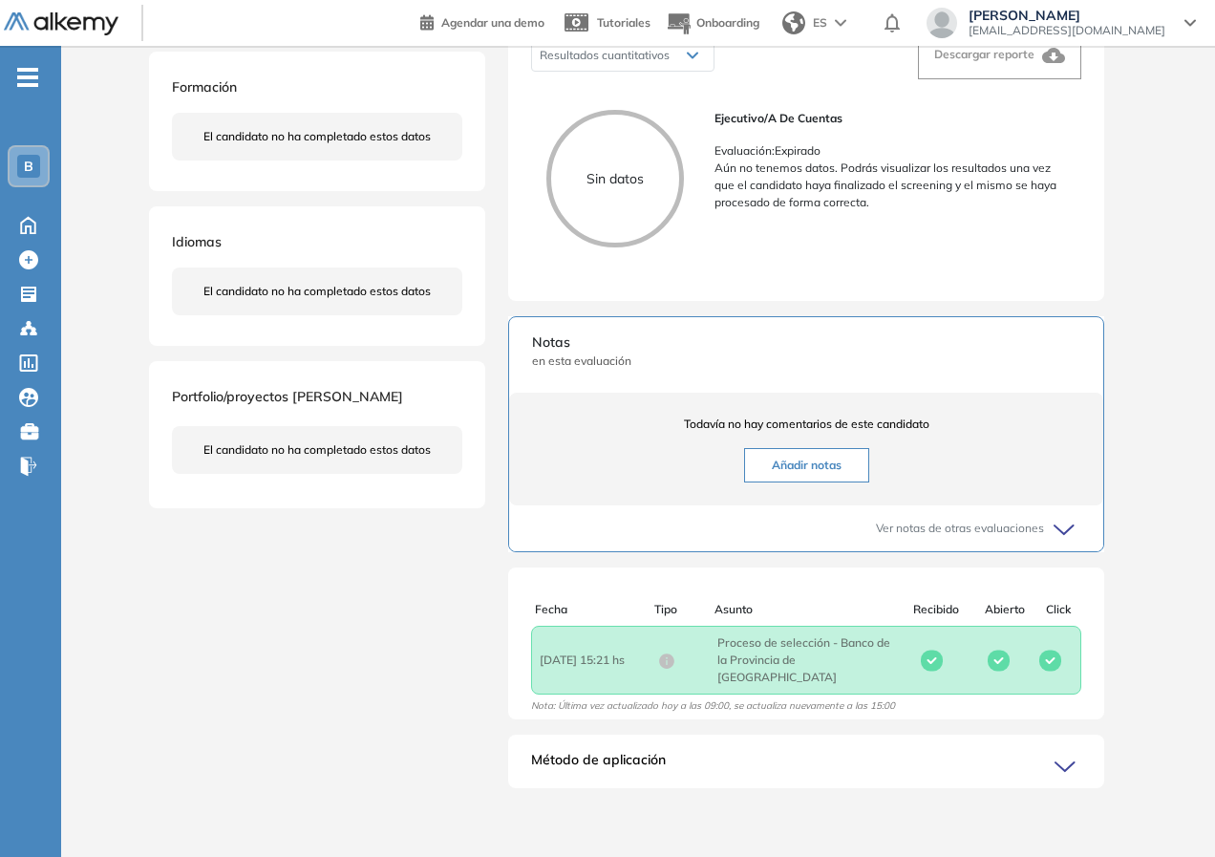
drag, startPoint x: 868, startPoint y: 694, endPoint x: 950, endPoint y: 667, distance: 86.7
click at [871, 694] on div "Fecha Tipo Asunto Recibido Abierto Click Fecha : [DATE] 15:21 hs Asunto : Proce…" at bounding box center [806, 658] width 596 height 114
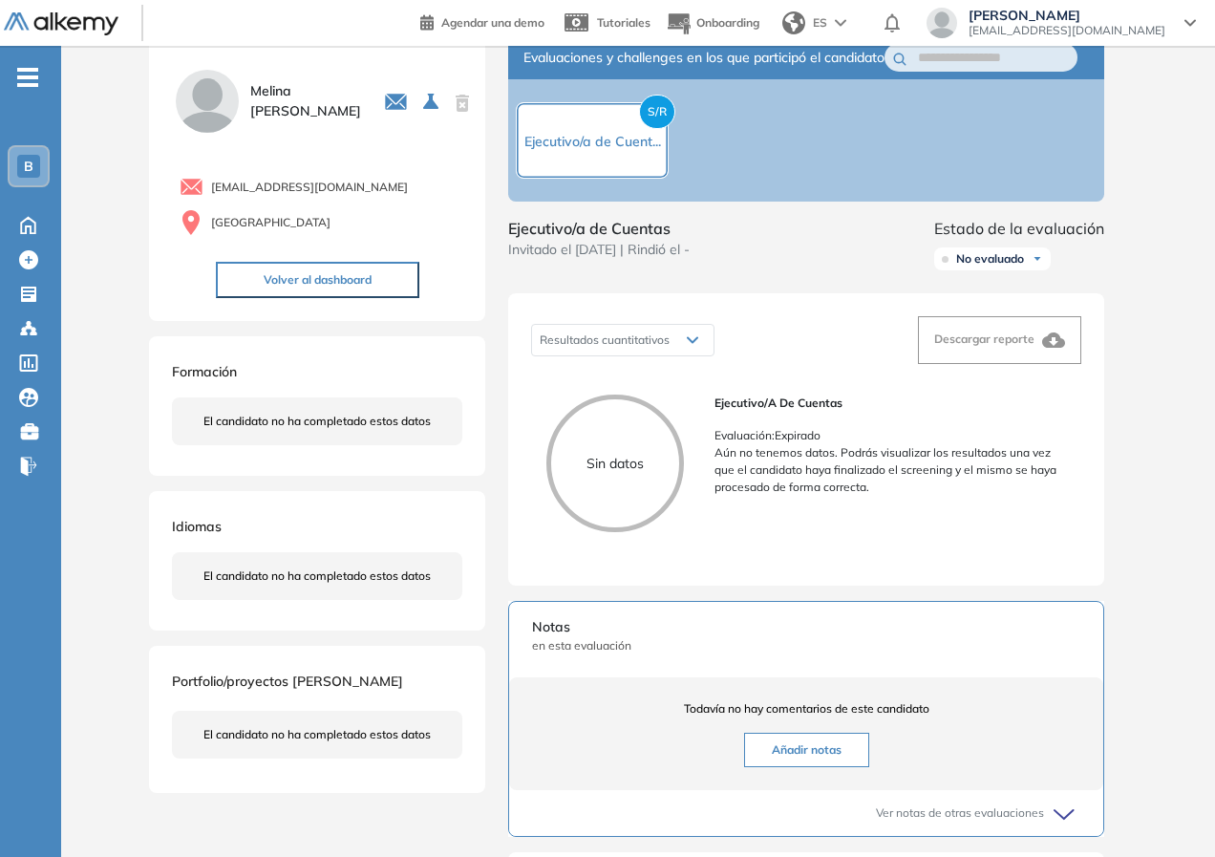
scroll to position [0, 0]
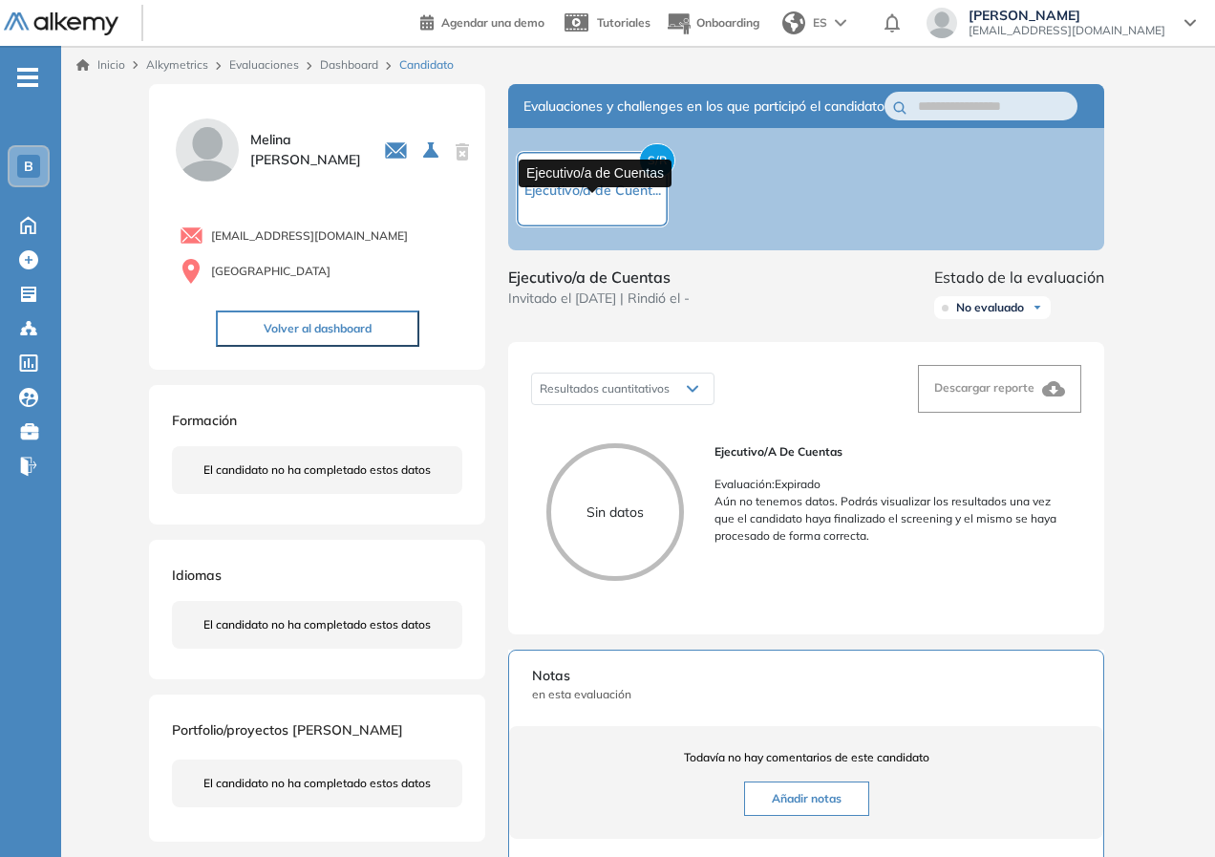
click at [608, 199] on span "Ejecutivo/a de Cuent..." at bounding box center [592, 189] width 137 height 17
drag, startPoint x: 652, startPoint y: 164, endPoint x: 668, endPoint y: 171, distance: 17.6
click at [666, 171] on span "S/R" at bounding box center [657, 160] width 36 height 34
click at [986, 319] on div "No evaluado" at bounding box center [992, 307] width 117 height 23
click at [689, 327] on div "Ejecutivo/a de Cuentas Invitado el [DATE] | Rindió el -" at bounding box center [598, 295] width 181 height 61
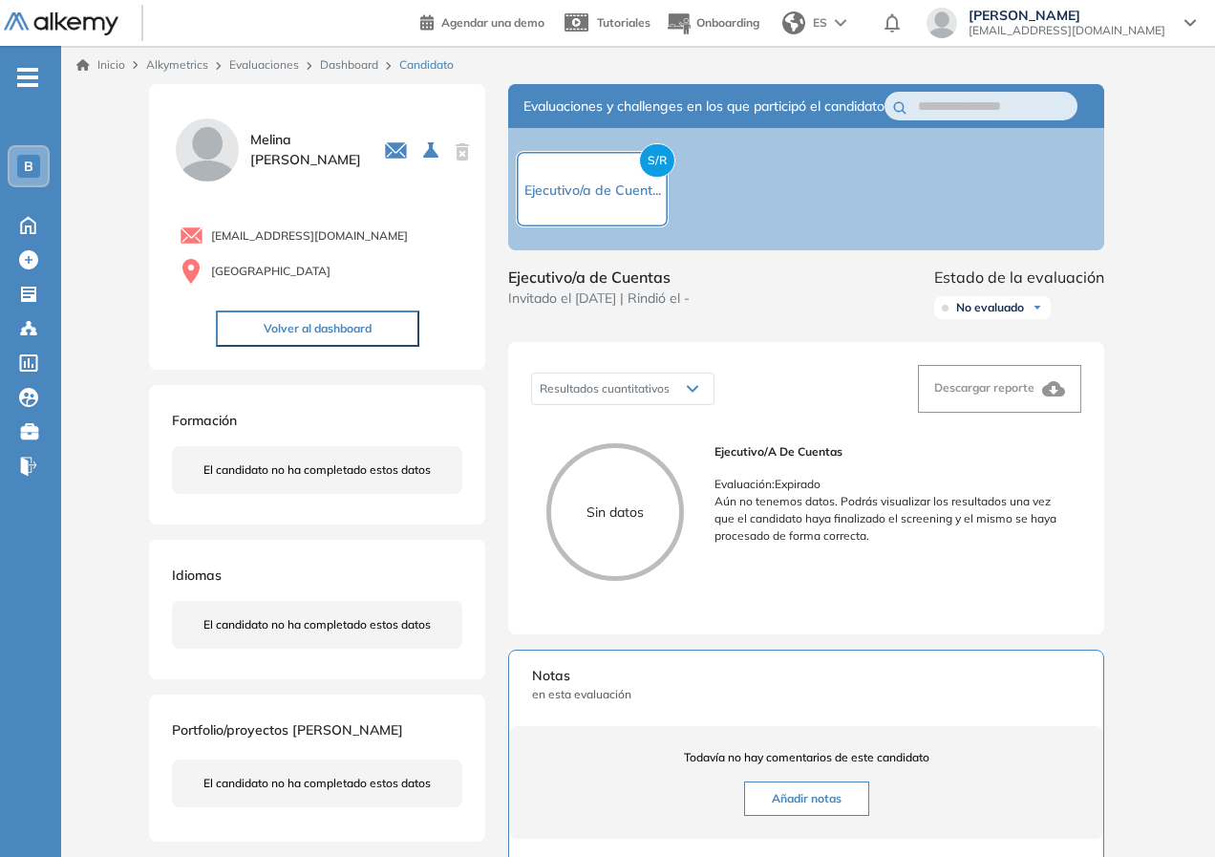
drag, startPoint x: 634, startPoint y: 307, endPoint x: 733, endPoint y: 317, distance: 99.9
click at [733, 317] on div "Ejecutivo/a de Cuentas Invitado el [DATE] | Rindió el - Estado de la evaluación…" at bounding box center [806, 295] width 596 height 61
click at [596, 308] on span "Invitado el [DATE] | Rindió el -" at bounding box center [598, 298] width 181 height 20
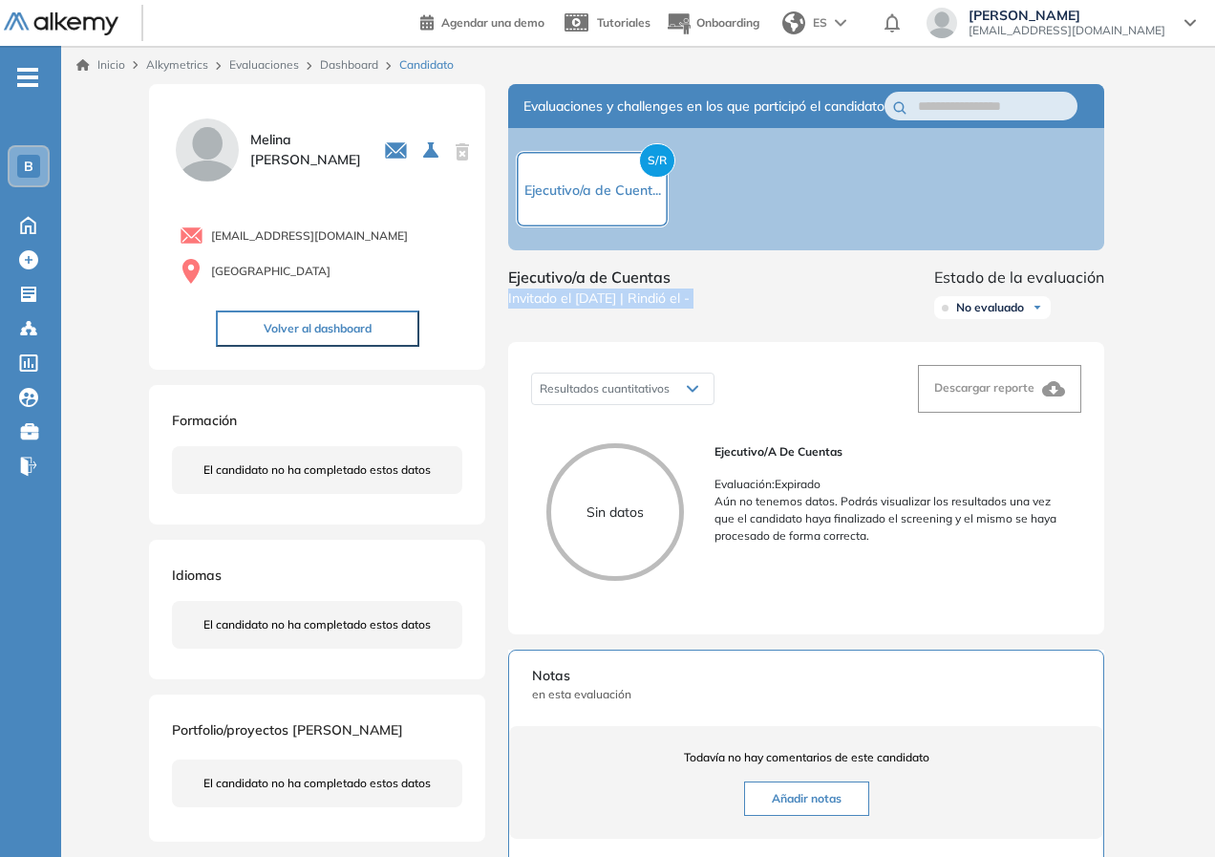
click at [596, 308] on span "Invitado el [DATE] | Rindió el -" at bounding box center [598, 298] width 181 height 20
click at [1137, 15] on span "[PERSON_NAME]" at bounding box center [1066, 15] width 197 height 15
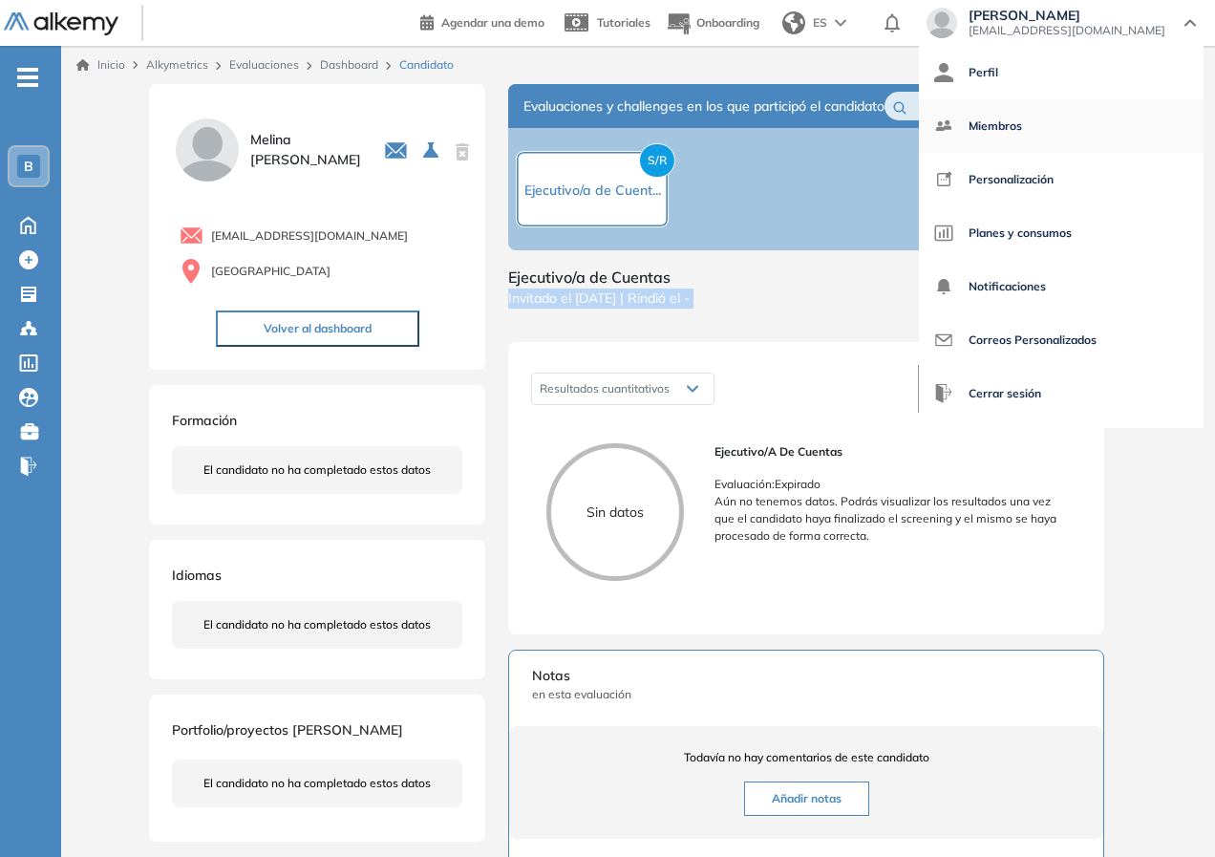
click at [1022, 114] on span "Miembros" at bounding box center [994, 126] width 53 height 46
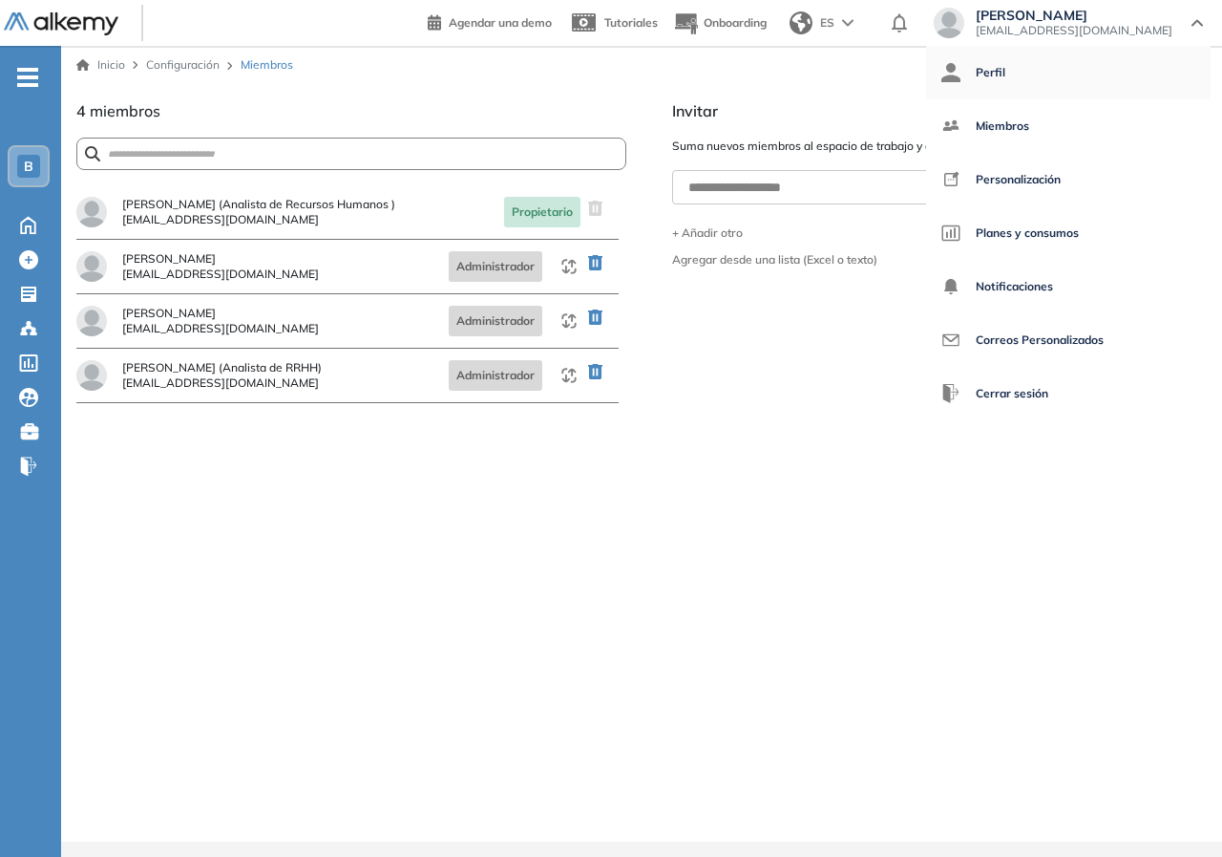
click at [1108, 80] on link "Perfil" at bounding box center [1069, 73] width 254 height 46
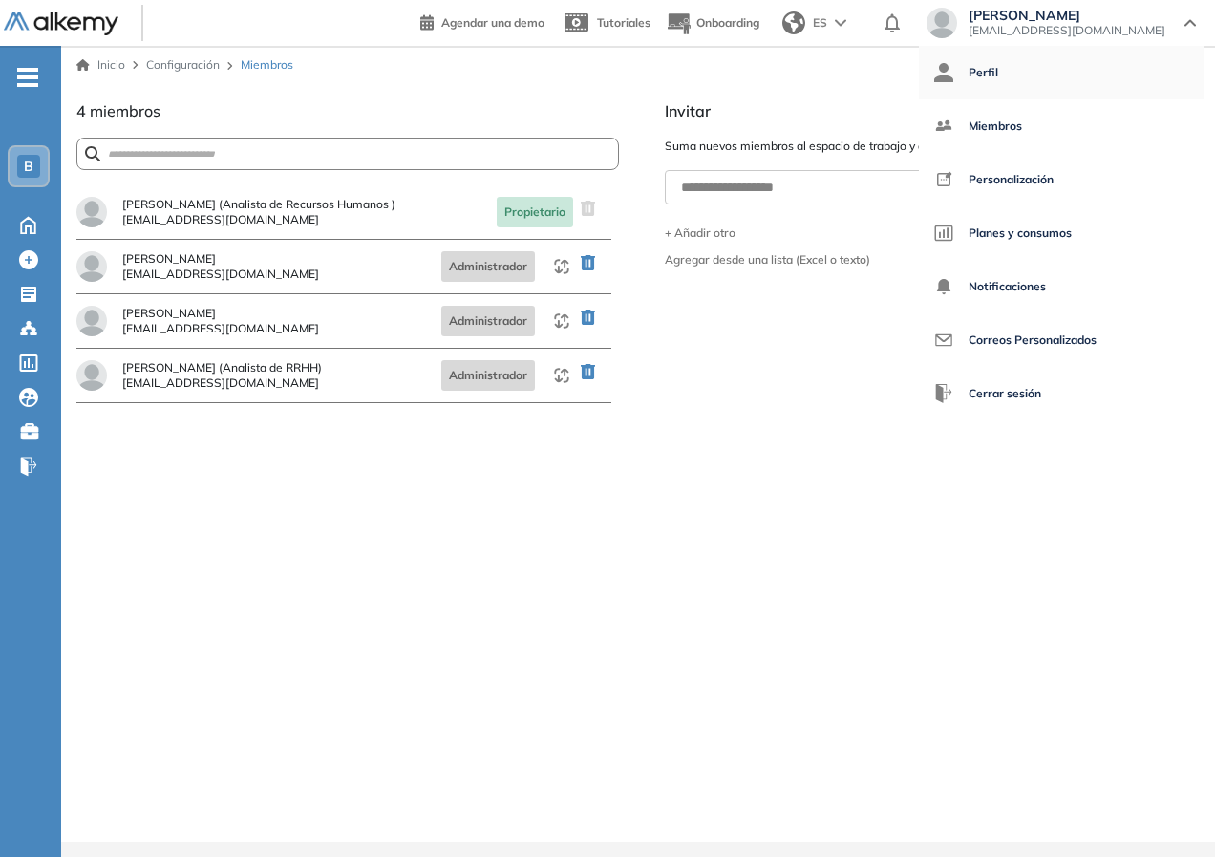
select select "**"
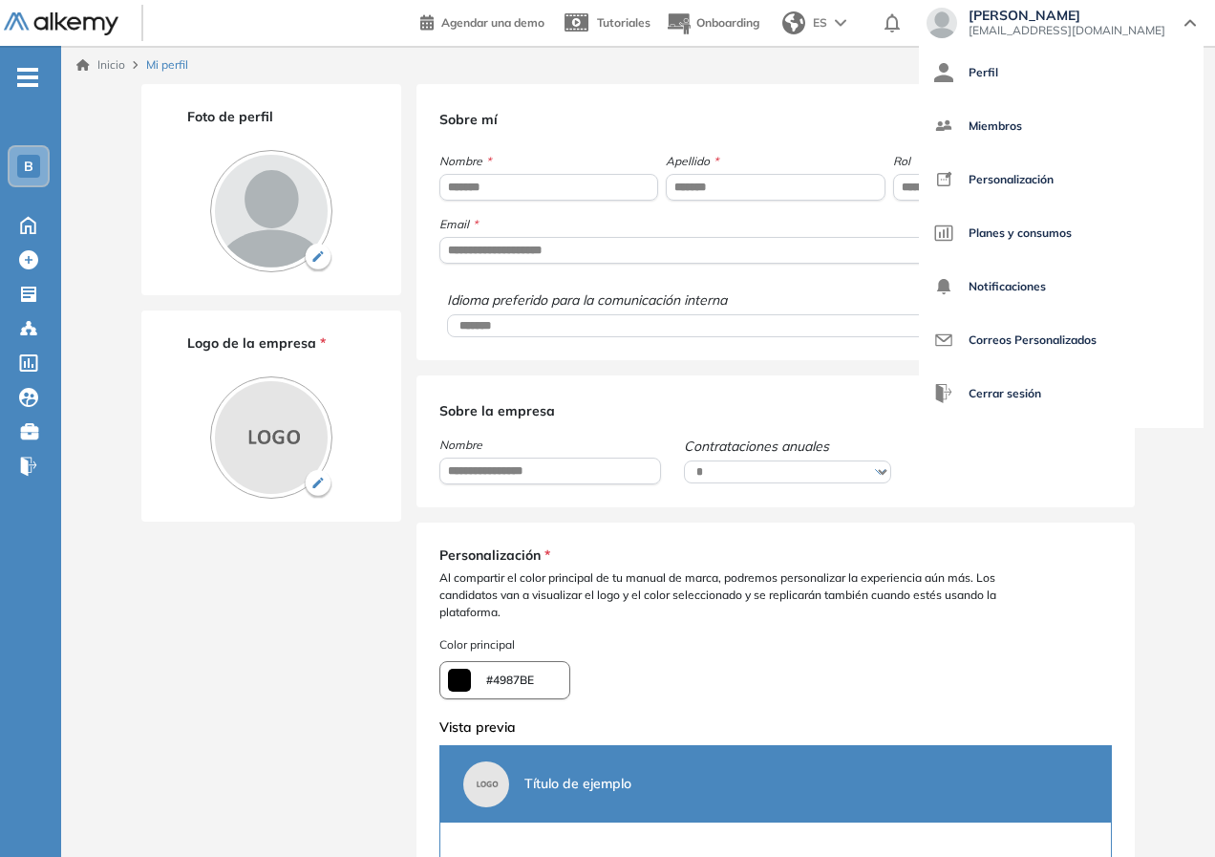
click at [1091, 484] on div "**********" at bounding box center [775, 456] width 672 height 55
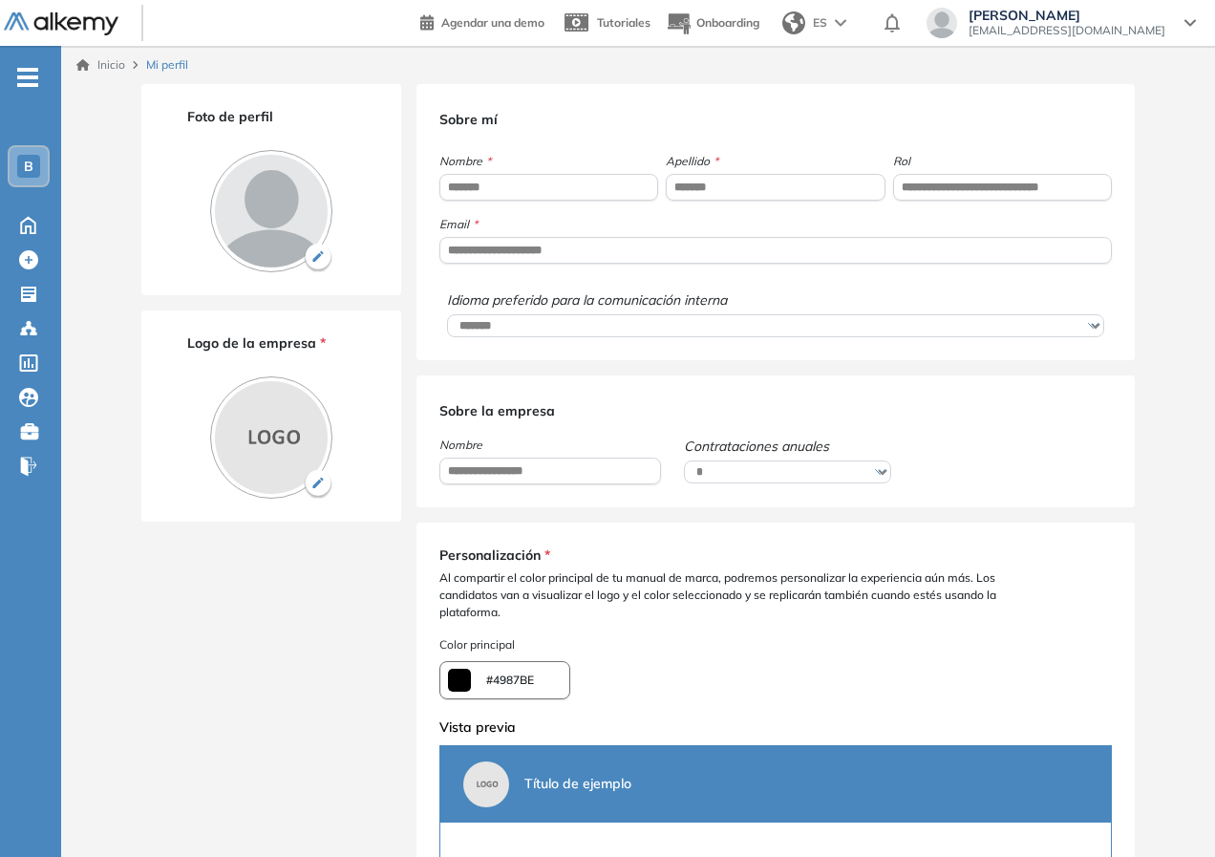
click at [834, 471] on select "**********" at bounding box center [787, 471] width 206 height 23
click at [837, 420] on div "**********" at bounding box center [775, 441] width 718 height 132
click at [265, 453] on img at bounding box center [271, 437] width 122 height 122
click at [320, 489] on img "button" at bounding box center [318, 484] width 29 height 29
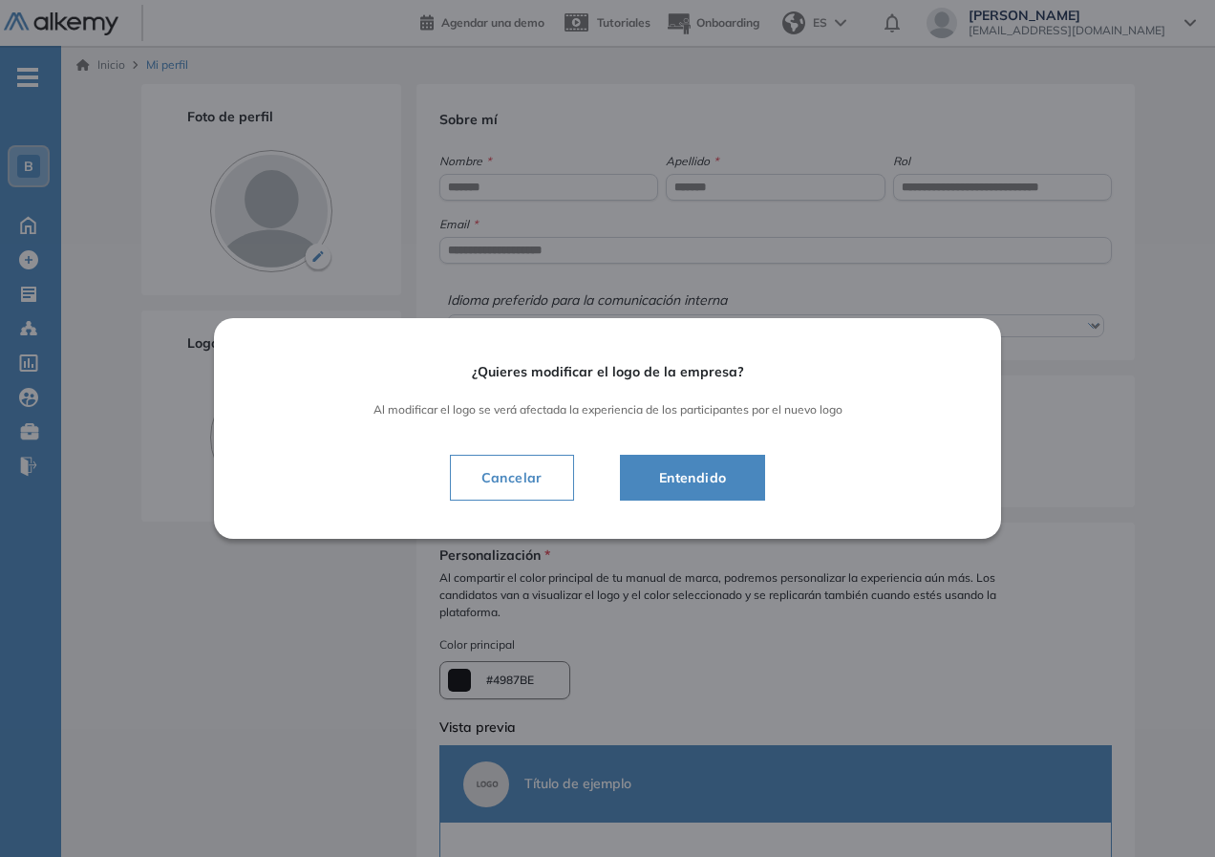
click at [538, 484] on span "Cancelar" at bounding box center [512, 477] width 92 height 23
type input "*******"
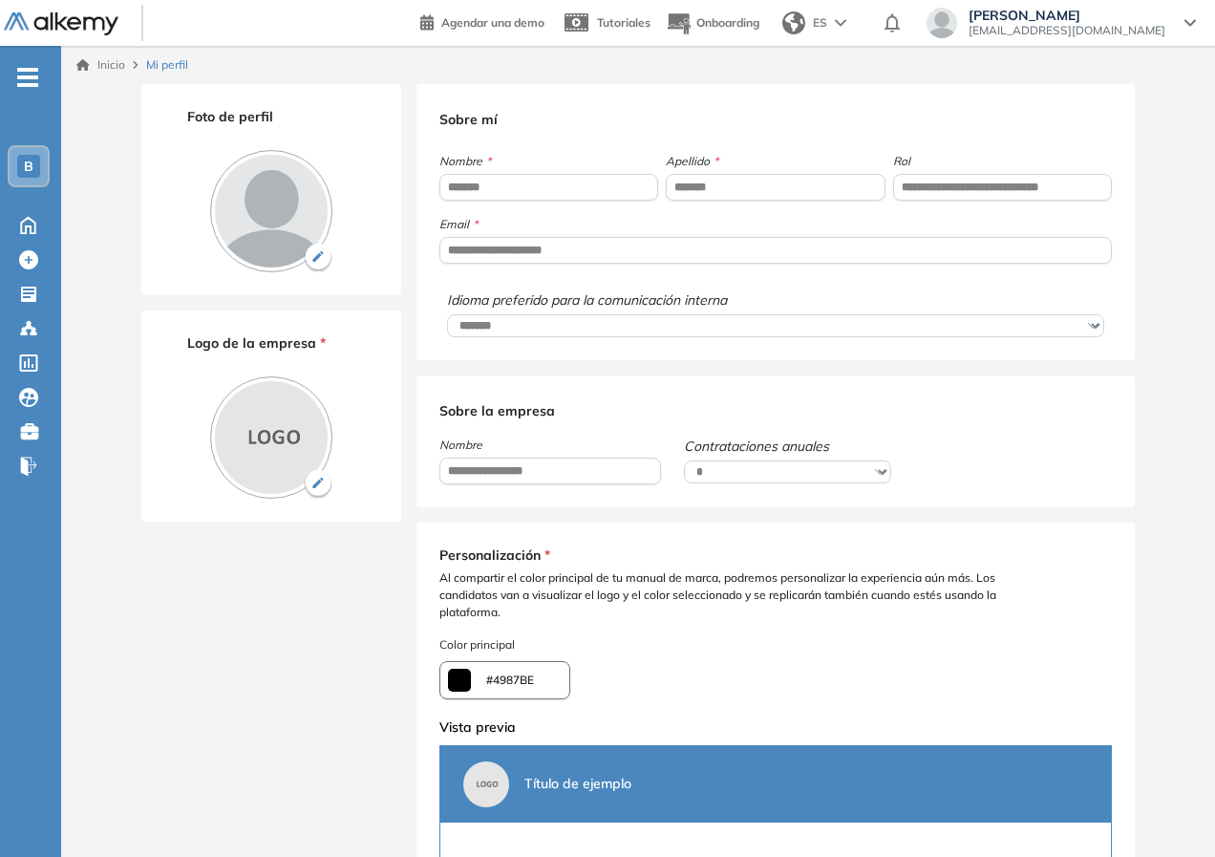
click at [246, 195] on img at bounding box center [271, 211] width 122 height 122
click at [34, 332] on icon at bounding box center [34, 333] width 6 height 4
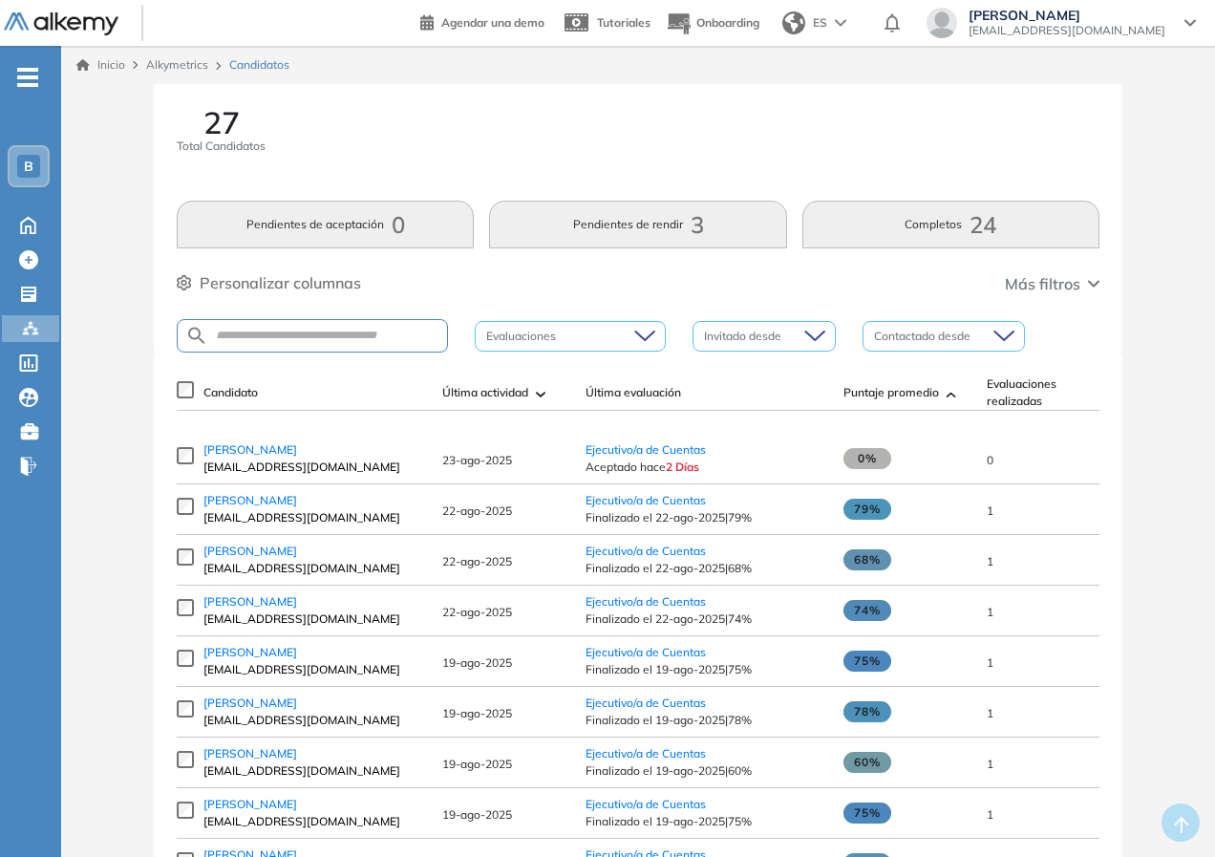
drag, startPoint x: 671, startPoint y: 233, endPoint x: 722, endPoint y: 227, distance: 50.9
click at [722, 227] on button "Pendientes de rendir 3" at bounding box center [637, 225] width 297 height 48
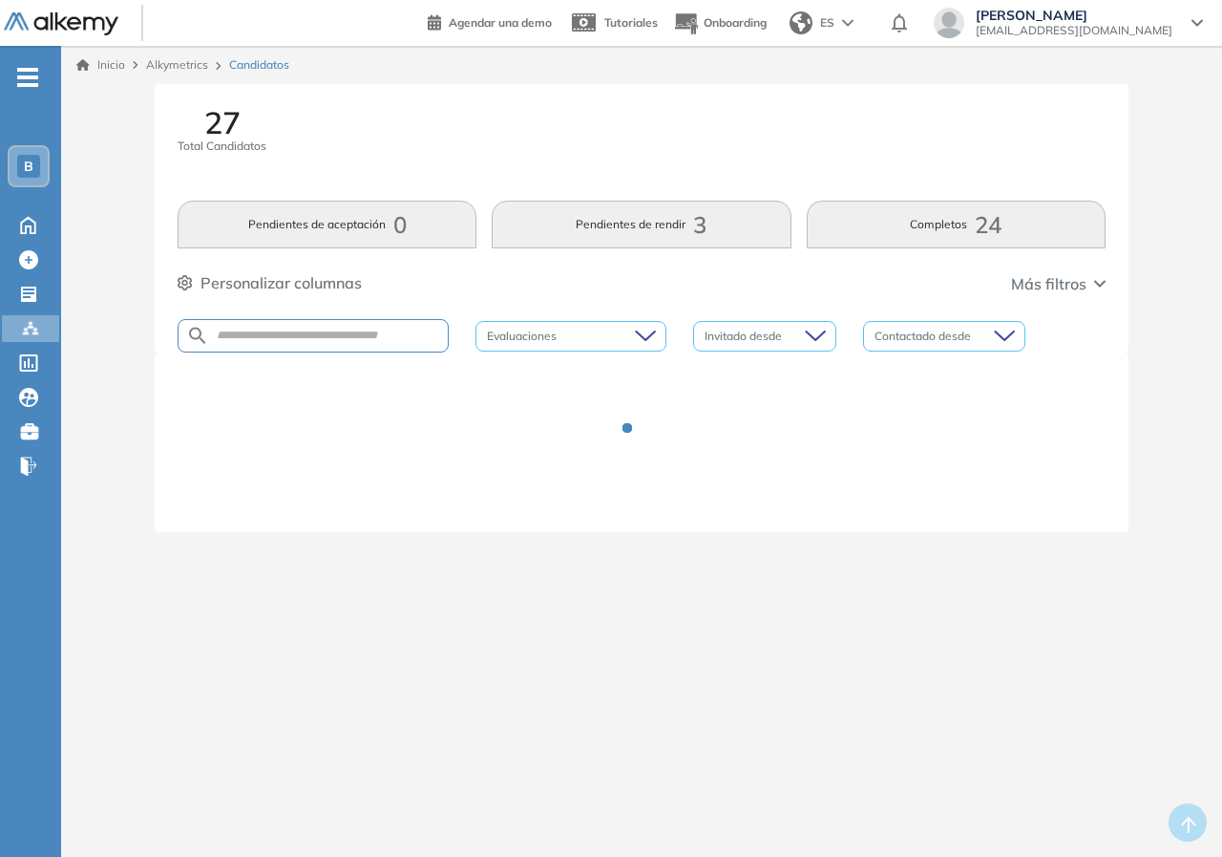
click at [669, 227] on button "Pendientes de rendir 3" at bounding box center [641, 225] width 299 height 48
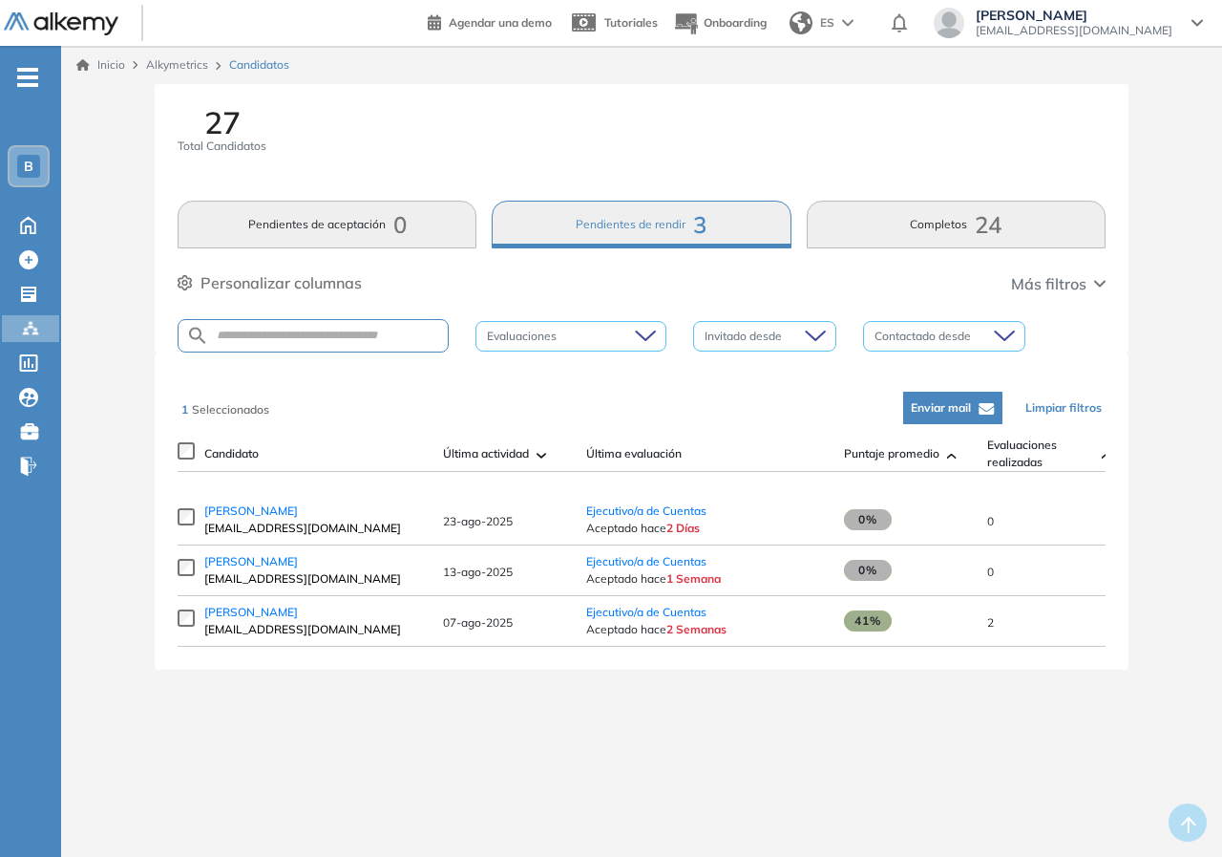
click at [249, 697] on div "27 Total Candidatos Pendientes de aceptación 0 Pendientes de rendir 3 Completos…" at bounding box center [642, 399] width 1146 height 631
click at [197, 579] on td "[PERSON_NAME] [EMAIL_ADDRESS][DOMAIN_NAME]" at bounding box center [314, 570] width 239 height 51
drag, startPoint x: 646, startPoint y: 538, endPoint x: 802, endPoint y: 536, distance: 156.6
click at [802, 536] on span "Aceptado [DATE]" at bounding box center [705, 527] width 239 height 17
click at [901, 520] on span "0%" at bounding box center [906, 519] width 124 height 21
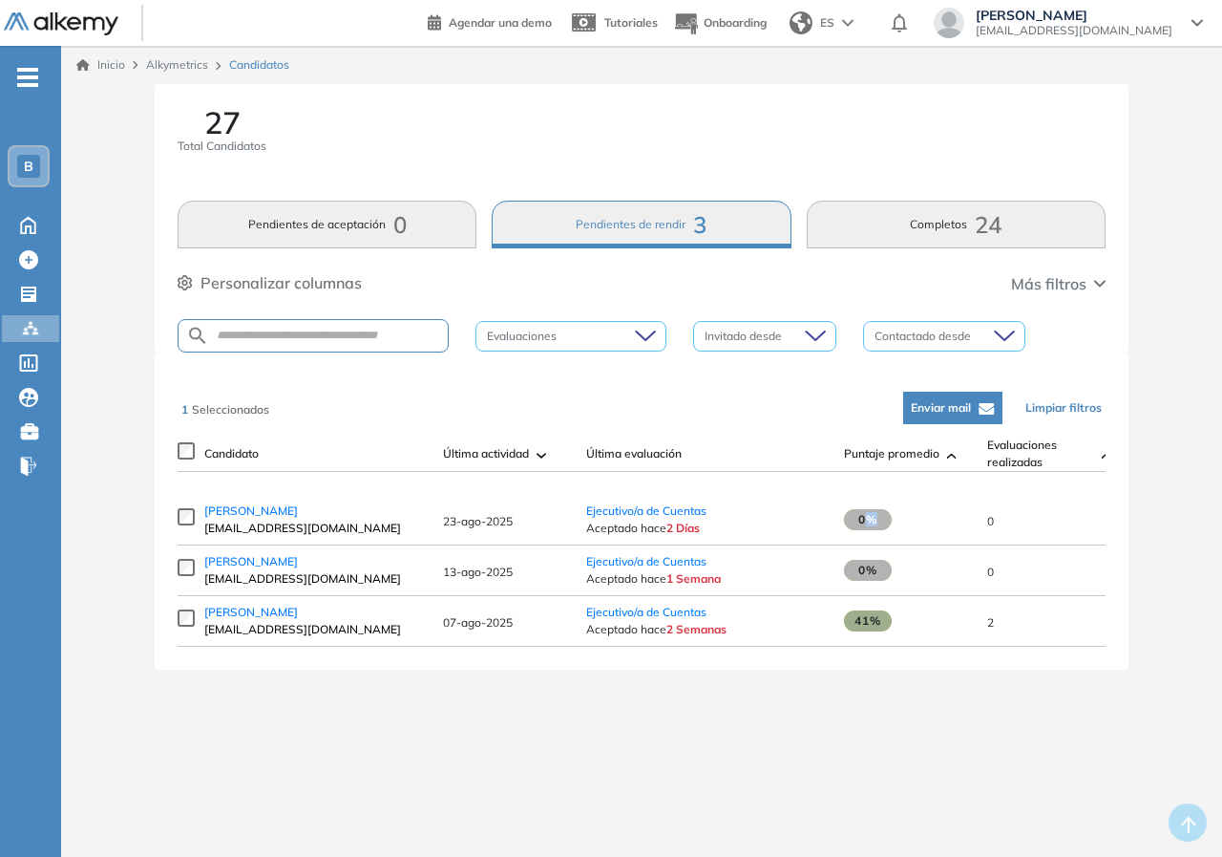
drag, startPoint x: 867, startPoint y: 519, endPoint x: 971, endPoint y: 519, distance: 104.1
click at [971, 519] on td "0%" at bounding box center [906, 520] width 143 height 51
drag, startPoint x: 1007, startPoint y: 519, endPoint x: 1039, endPoint y: 460, distance: 67.1
click at [1007, 519] on td "0" at bounding box center [1049, 520] width 143 height 51
drag, startPoint x: 495, startPoint y: 527, endPoint x: 522, endPoint y: 527, distance: 27.7
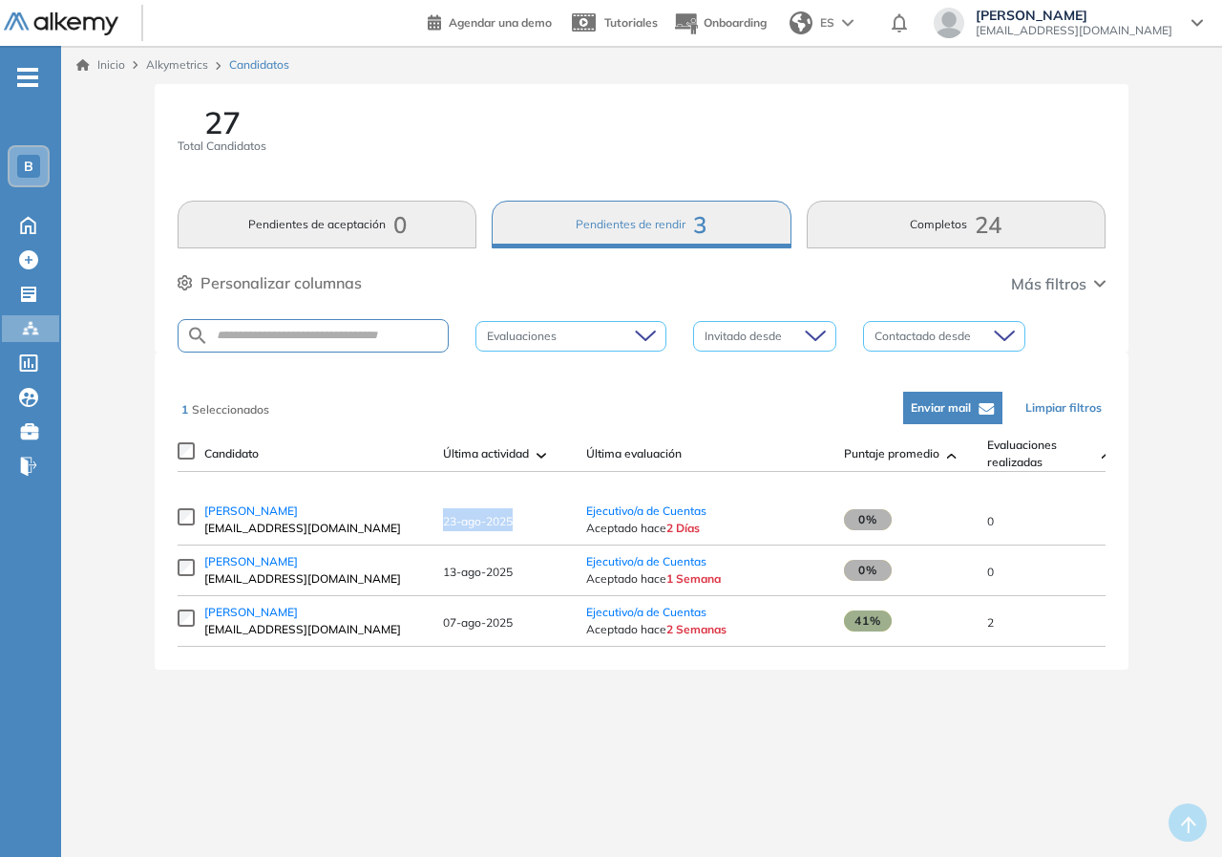
click at [522, 527] on td "23-ago-2025" at bounding box center [505, 520] width 143 height 51
click at [517, 539] on td "23-ago-2025" at bounding box center [505, 520] width 143 height 51
click at [627, 340] on div at bounding box center [561, 336] width 162 height 23
click at [785, 403] on div "1 Seleccionados Enviar mail Limpiar filtros" at bounding box center [645, 407] width 928 height 57
drag, startPoint x: 996, startPoint y: 228, endPoint x: 1221, endPoint y: 255, distance: 226.9
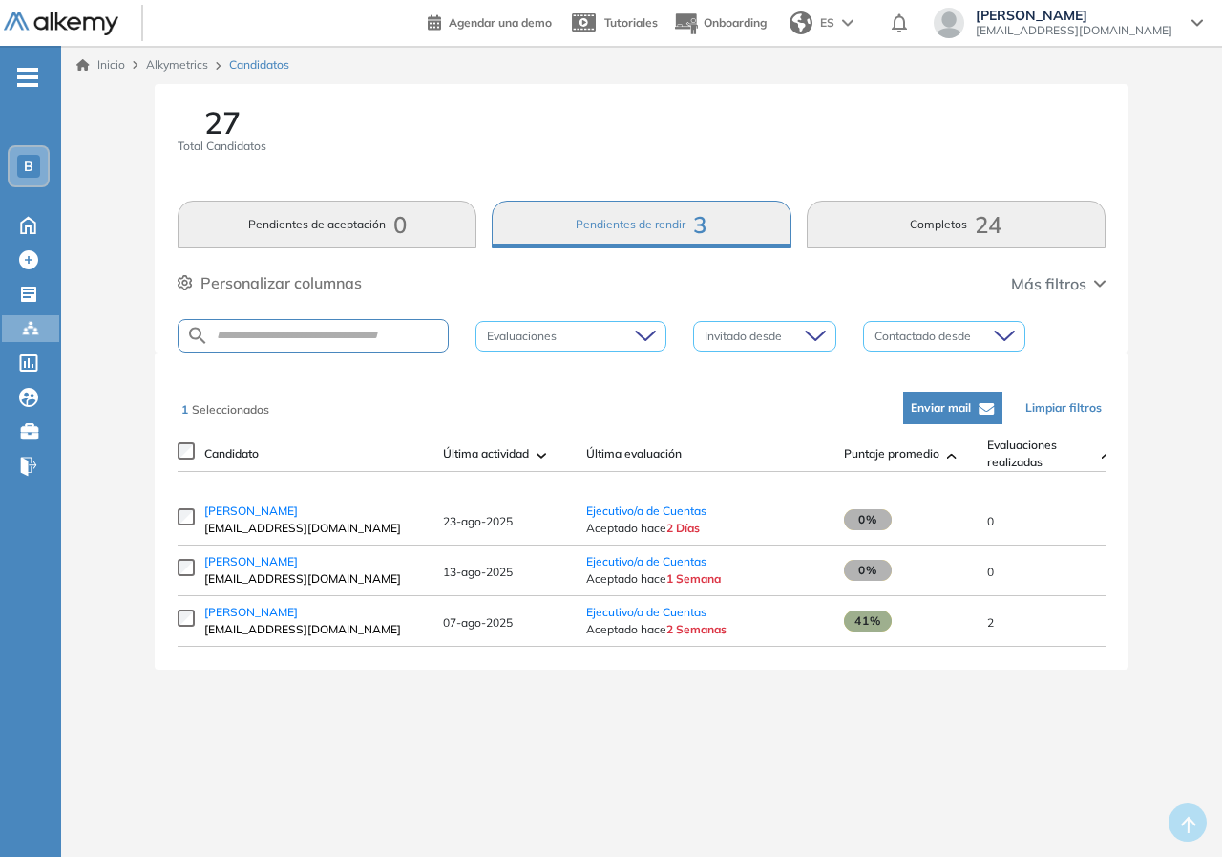
click at [1214, 255] on div "27 Total Candidatos Pendientes de aceptación 0 Pendientes de rendir 3 Completos…" at bounding box center [641, 399] width 1161 height 631
drag, startPoint x: 1221, startPoint y: 255, endPoint x: 1174, endPoint y: 276, distance: 52.2
click at [1214, 256] on div "27 Total Candidatos Pendientes de aceptación 0 Pendientes de rendir 3 Completos…" at bounding box center [641, 399] width 1161 height 631
drag, startPoint x: 220, startPoint y: 412, endPoint x: 300, endPoint y: 408, distance: 80.3
click at [300, 408] on div "1 Seleccionados Enviar mail Limpiar filtros" at bounding box center [645, 407] width 928 height 57
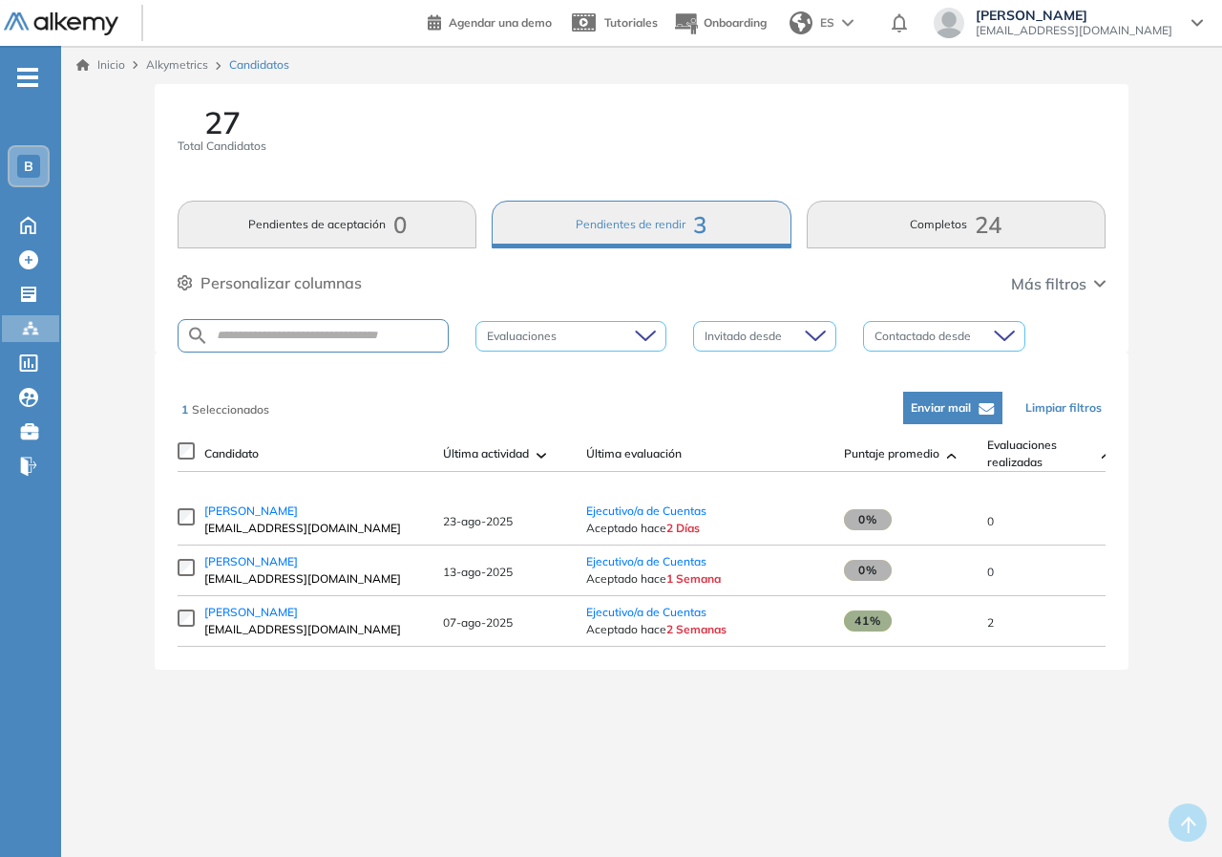
drag, startPoint x: 940, startPoint y: 794, endPoint x: 893, endPoint y: 716, distance: 90.4
click at [936, 786] on div "Inicio Alkymetrics Candidatos 27 Total Candidatos Pendientes de aceptación 0 Pe…" at bounding box center [641, 436] width 1161 height 780
click at [66, 528] on div "27 Total Candidatos Pendientes de aceptación 0 Pendientes de rendir 3 Completos…" at bounding box center [641, 399] width 1161 height 631
click at [244, 518] on span "[PERSON_NAME]" at bounding box center [251, 510] width 94 height 14
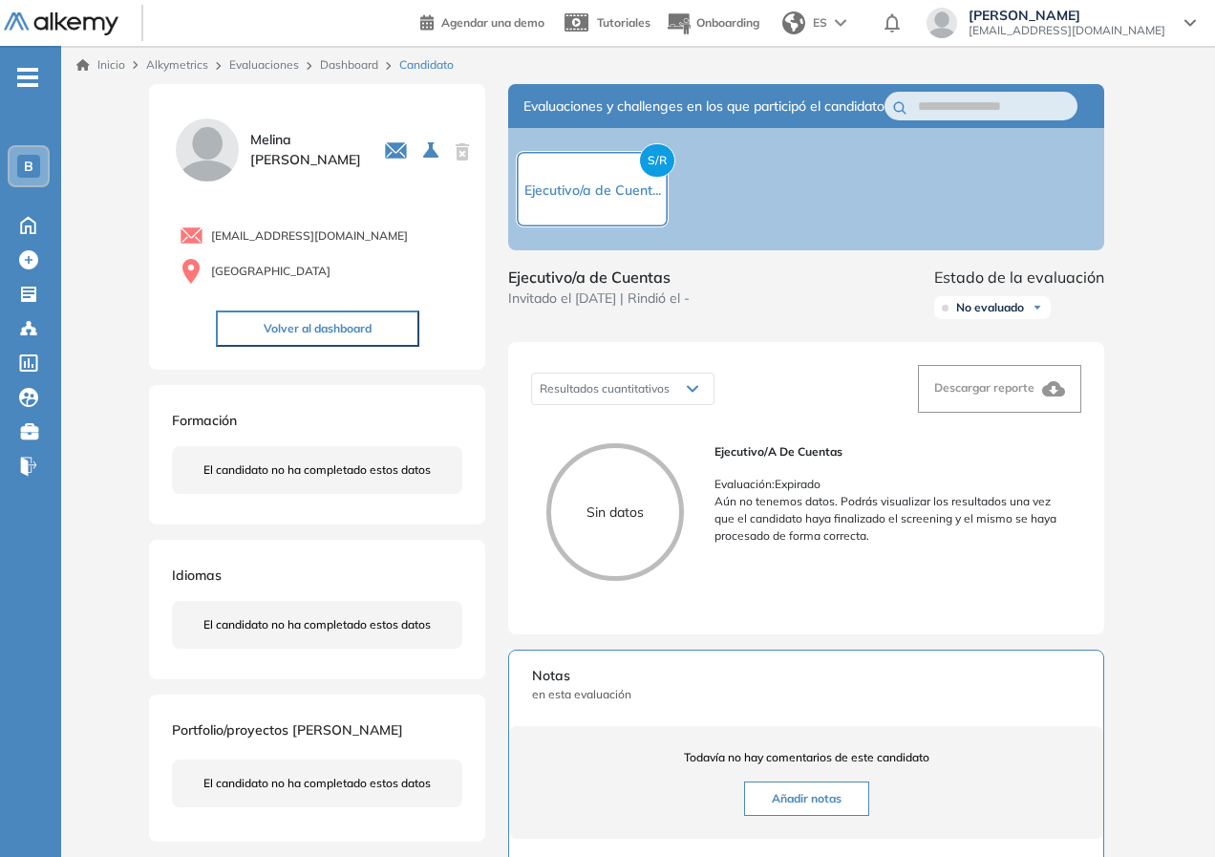
scroll to position [350, 0]
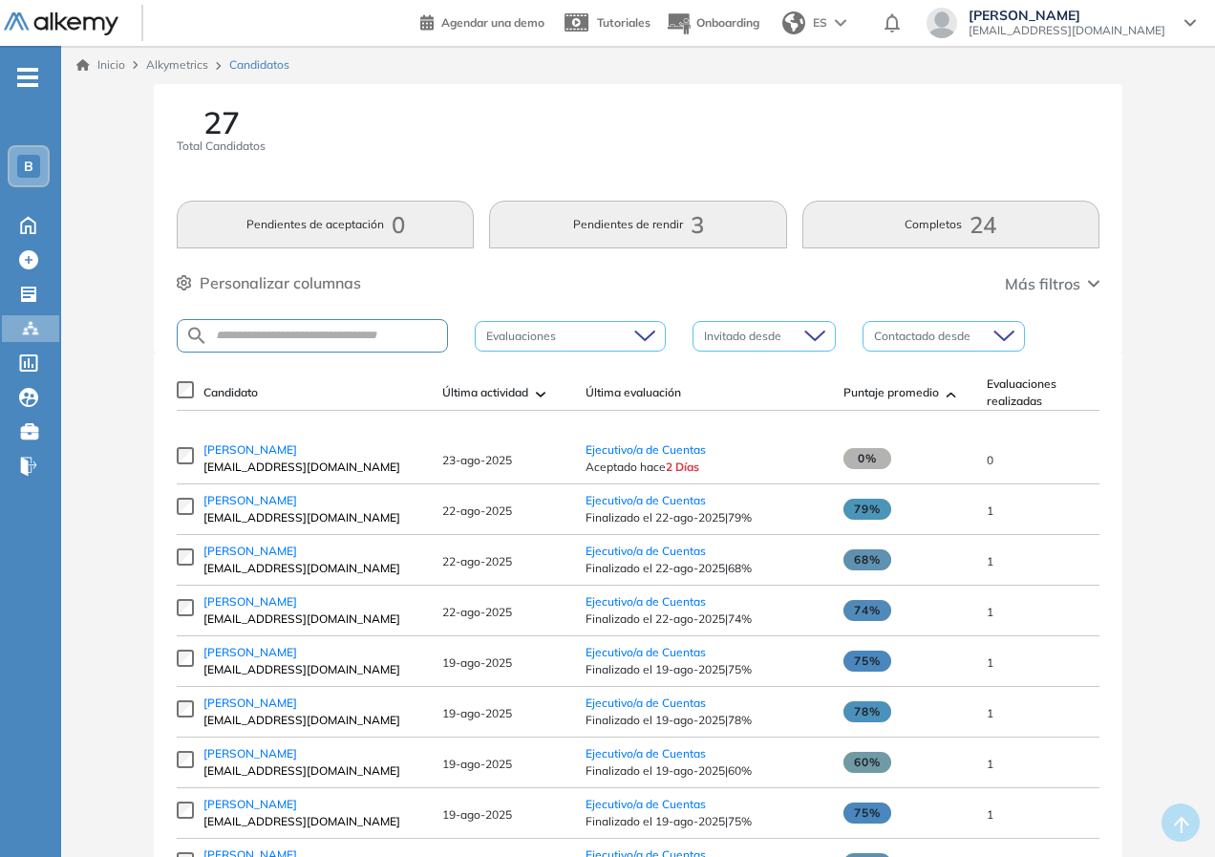
scroll to position [95, 0]
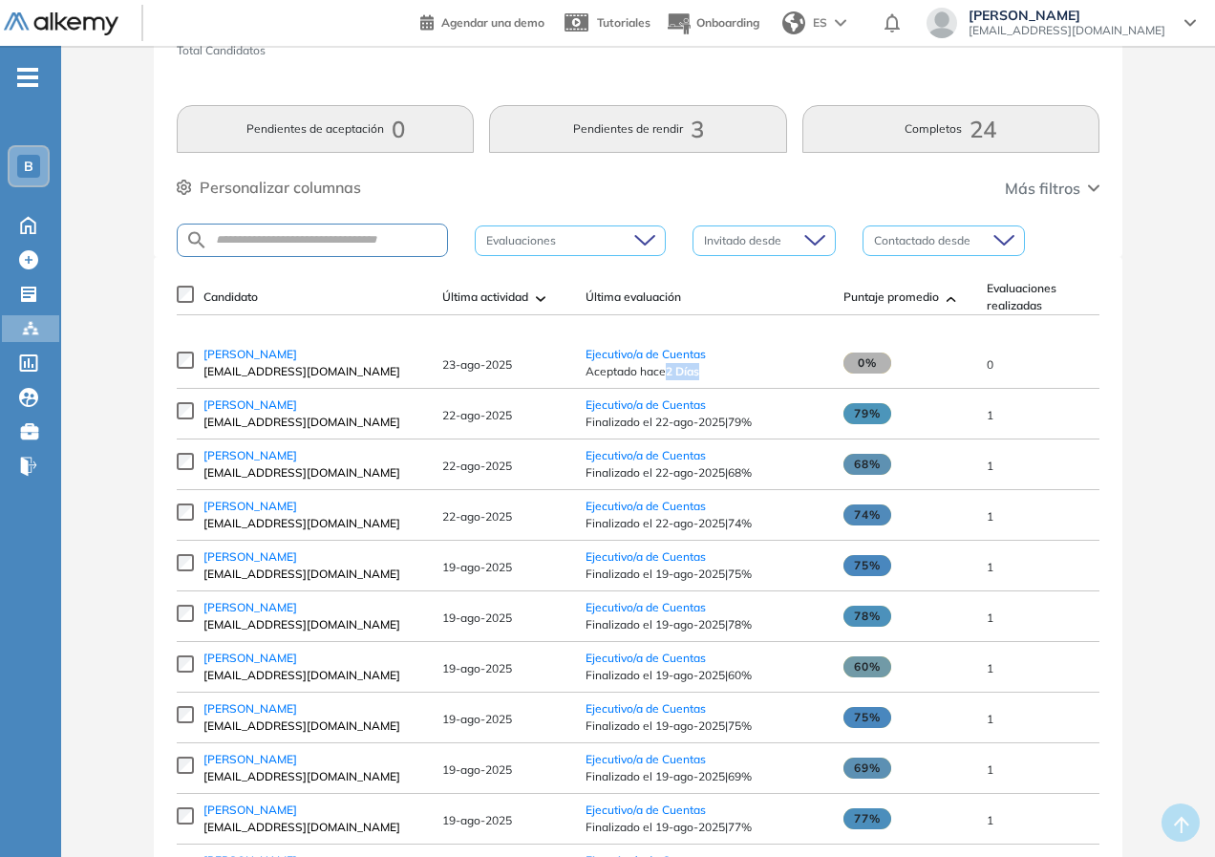
drag, startPoint x: 686, startPoint y: 378, endPoint x: 666, endPoint y: 378, distance: 20.1
click at [666, 378] on span "Aceptado [DATE]" at bounding box center [704, 371] width 239 height 17
drag, startPoint x: 666, startPoint y: 378, endPoint x: 706, endPoint y: 381, distance: 40.2
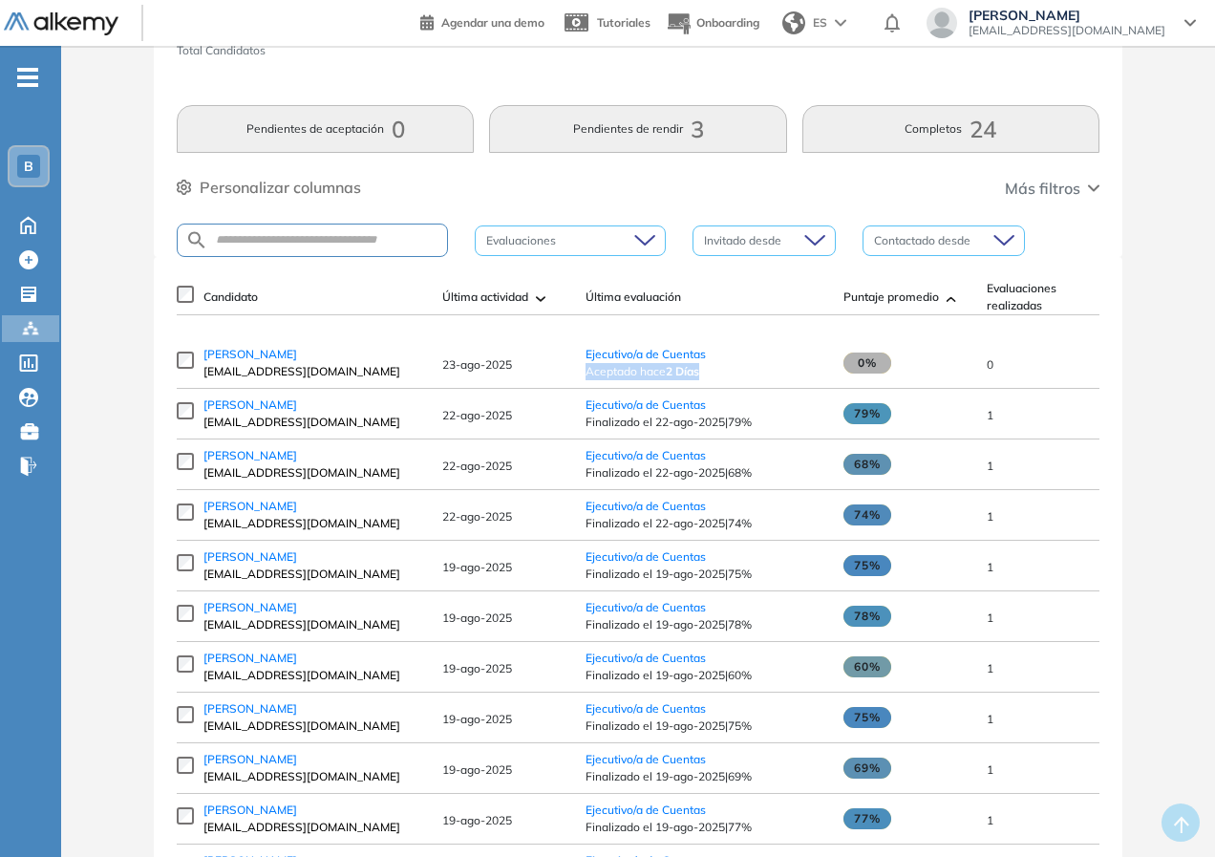
click at [706, 380] on span "Aceptado [DATE]" at bounding box center [704, 371] width 239 height 17
click at [705, 380] on span "Aceptado [DATE]" at bounding box center [704, 371] width 239 height 17
drag, startPoint x: 1056, startPoint y: 371, endPoint x: 876, endPoint y: 378, distance: 180.6
click at [876, 378] on tr "[PERSON_NAME] [EMAIL_ADDRESS][DOMAIN_NAME] [DATE] Ejecutivo/a de Cuentas Acepta…" at bounding box center [935, 363] width 1516 height 51
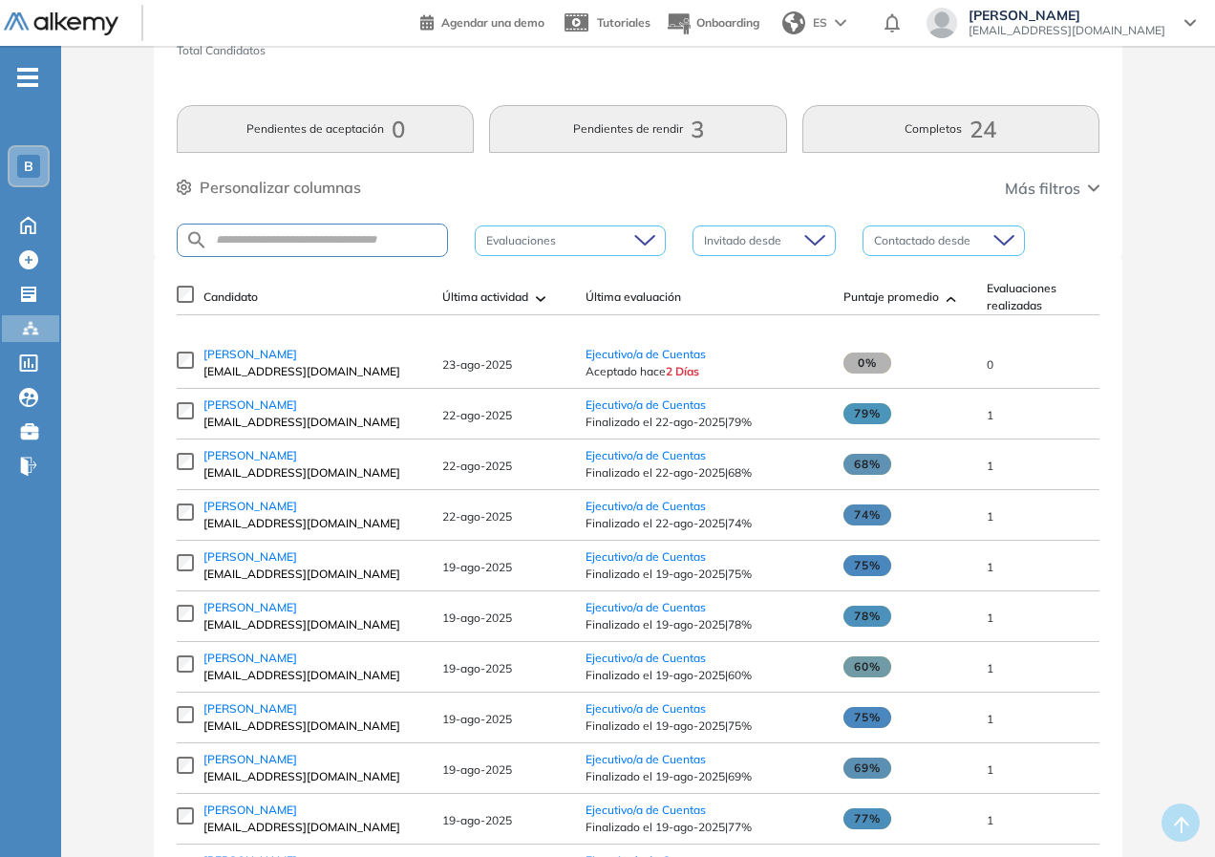
click at [1088, 456] on td "1" at bounding box center [1048, 464] width 143 height 51
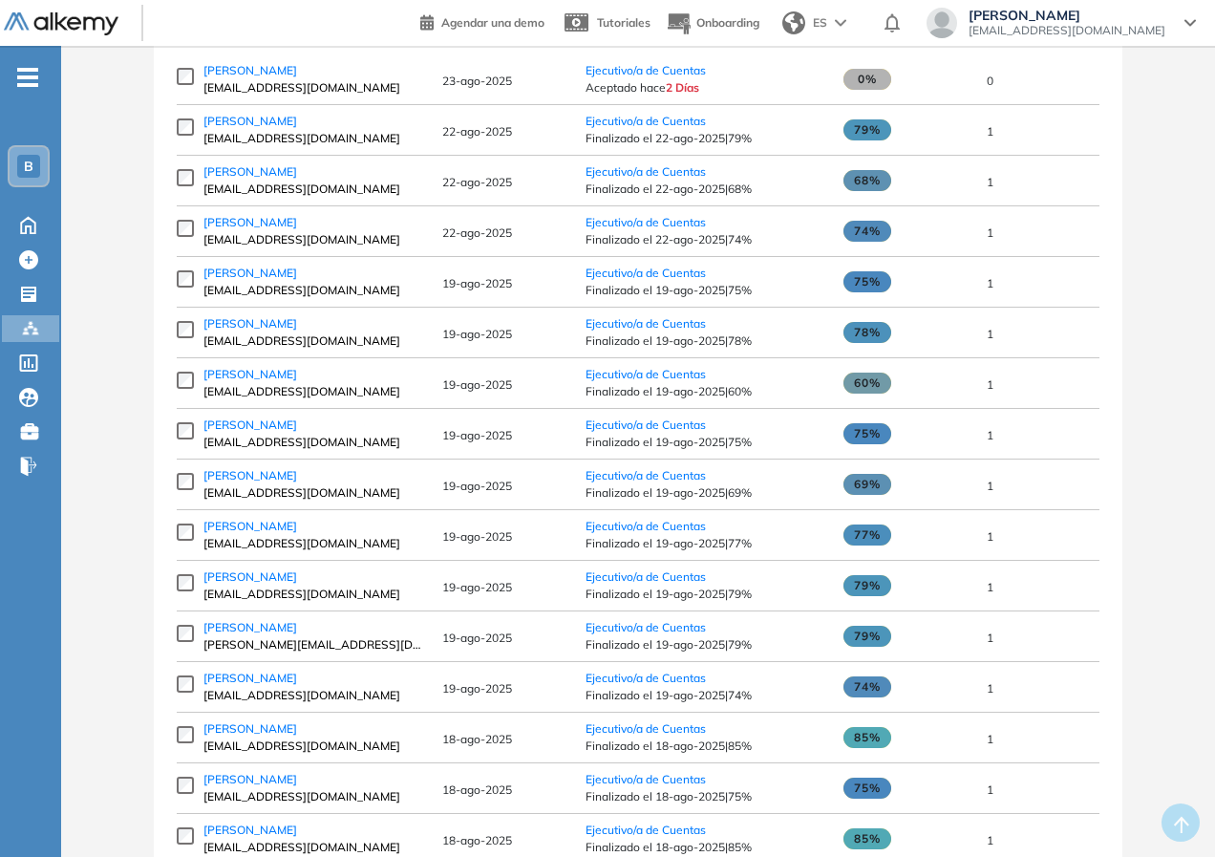
scroll to position [0, 0]
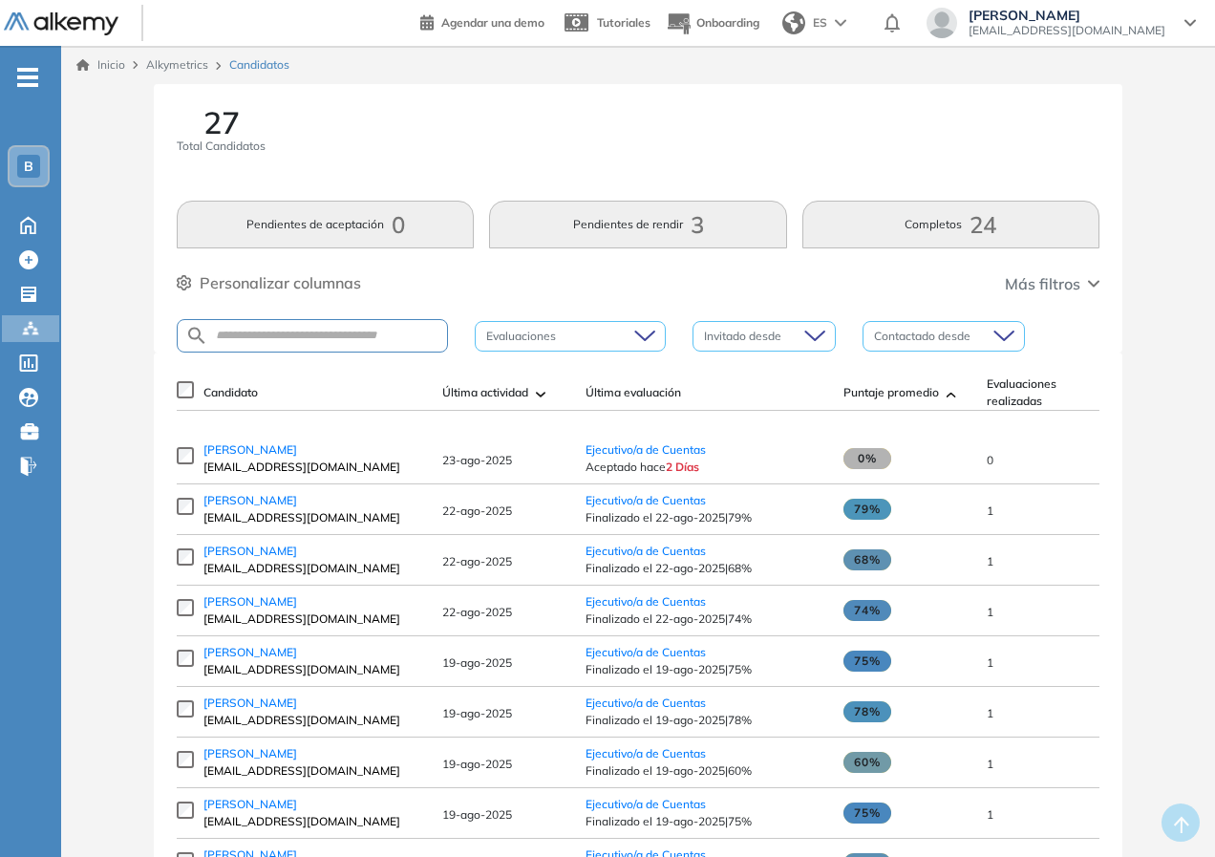
click at [1056, 280] on span "Más filtros" at bounding box center [1042, 283] width 75 height 23
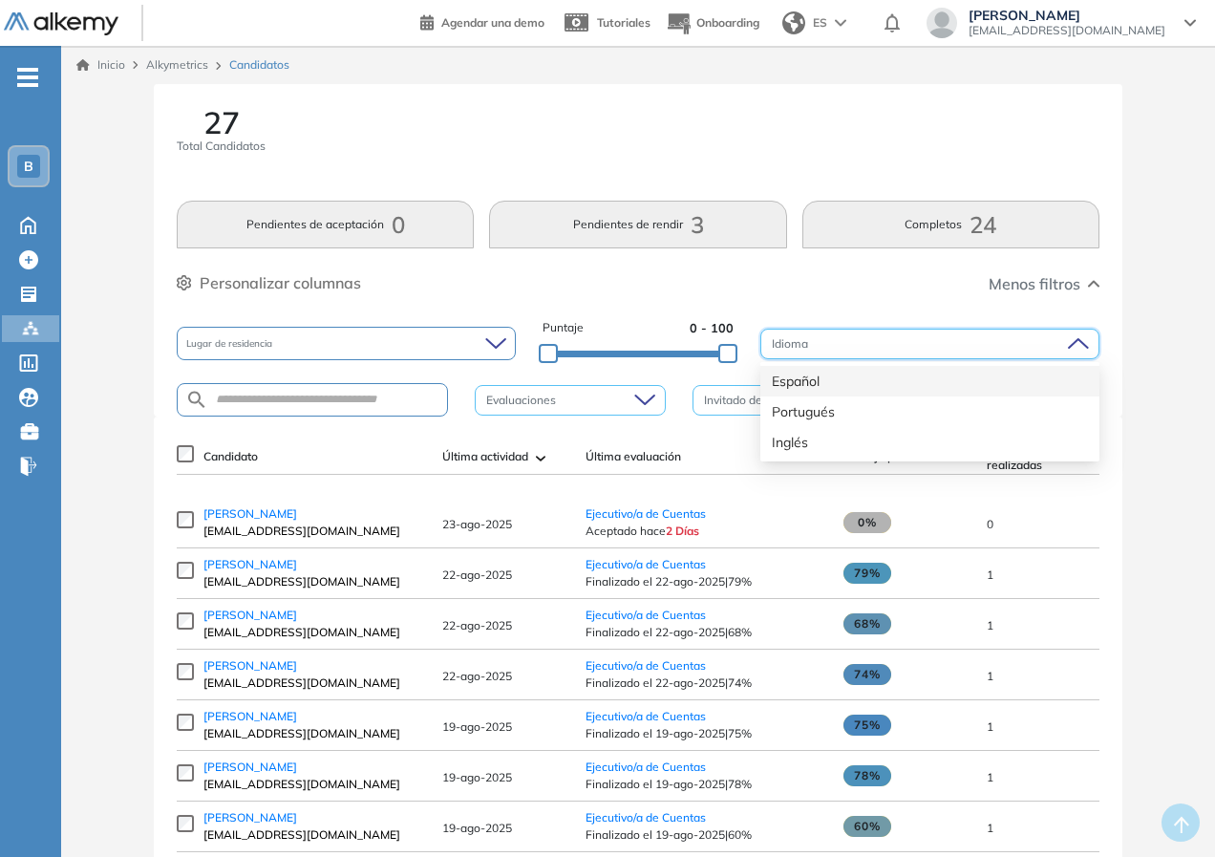
click at [1042, 347] on input "search" at bounding box center [923, 343] width 303 height 29
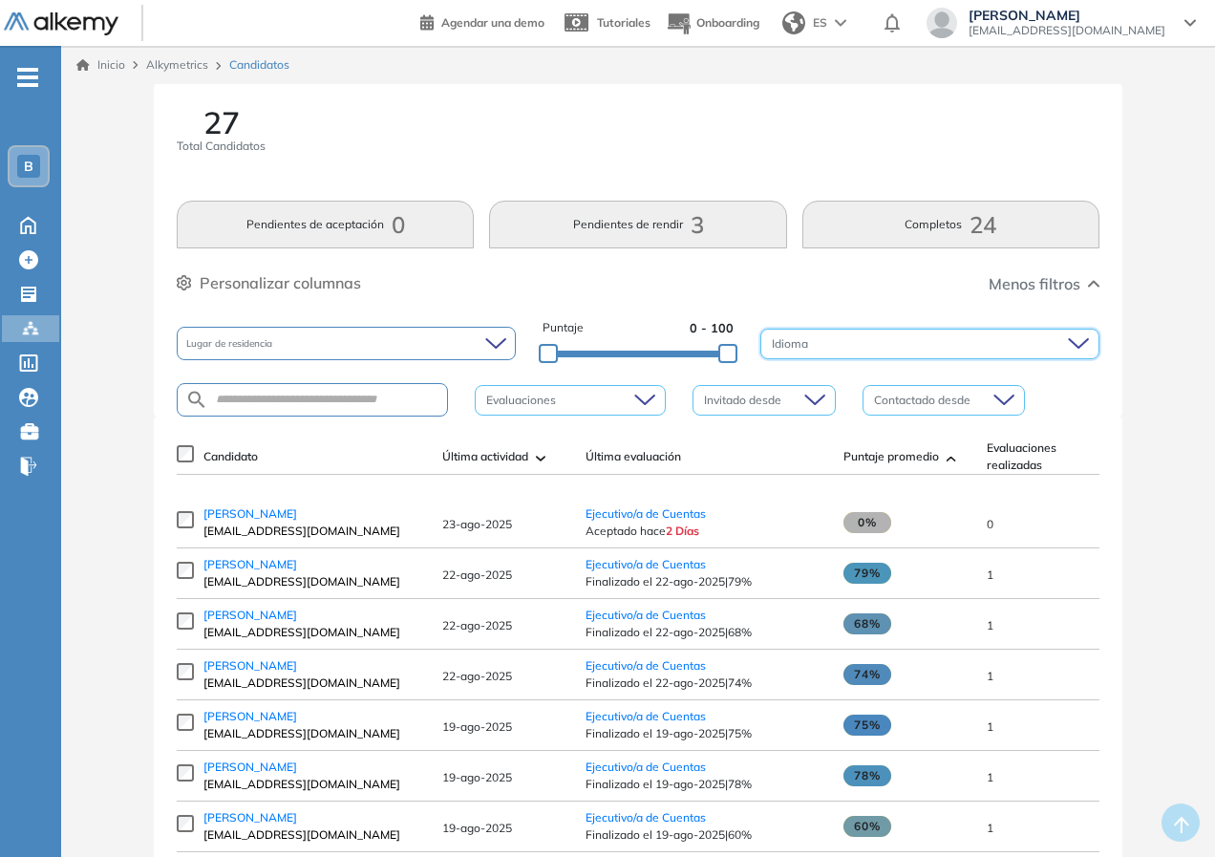
click at [1042, 347] on input "search" at bounding box center [923, 343] width 303 height 29
click at [493, 348] on icon at bounding box center [495, 343] width 21 height 12
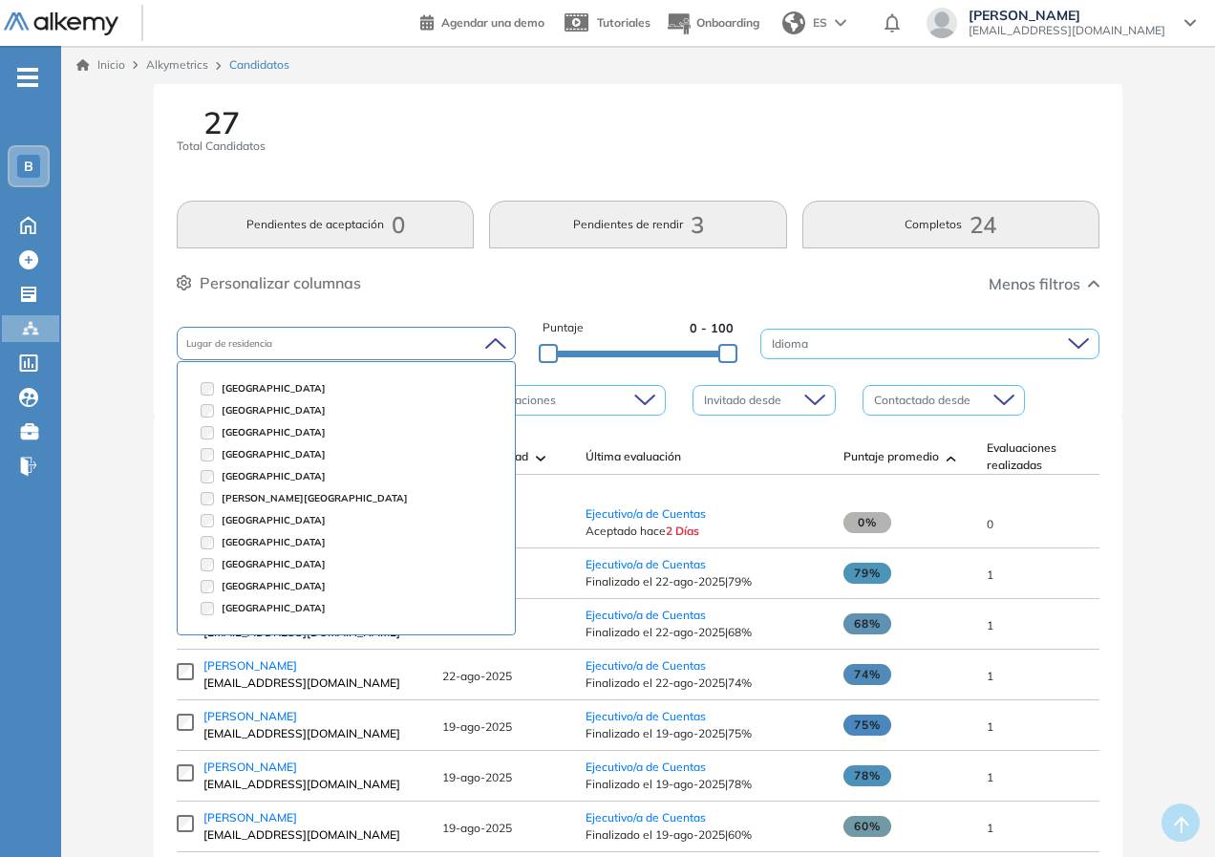
click at [493, 348] on icon at bounding box center [495, 343] width 21 height 12
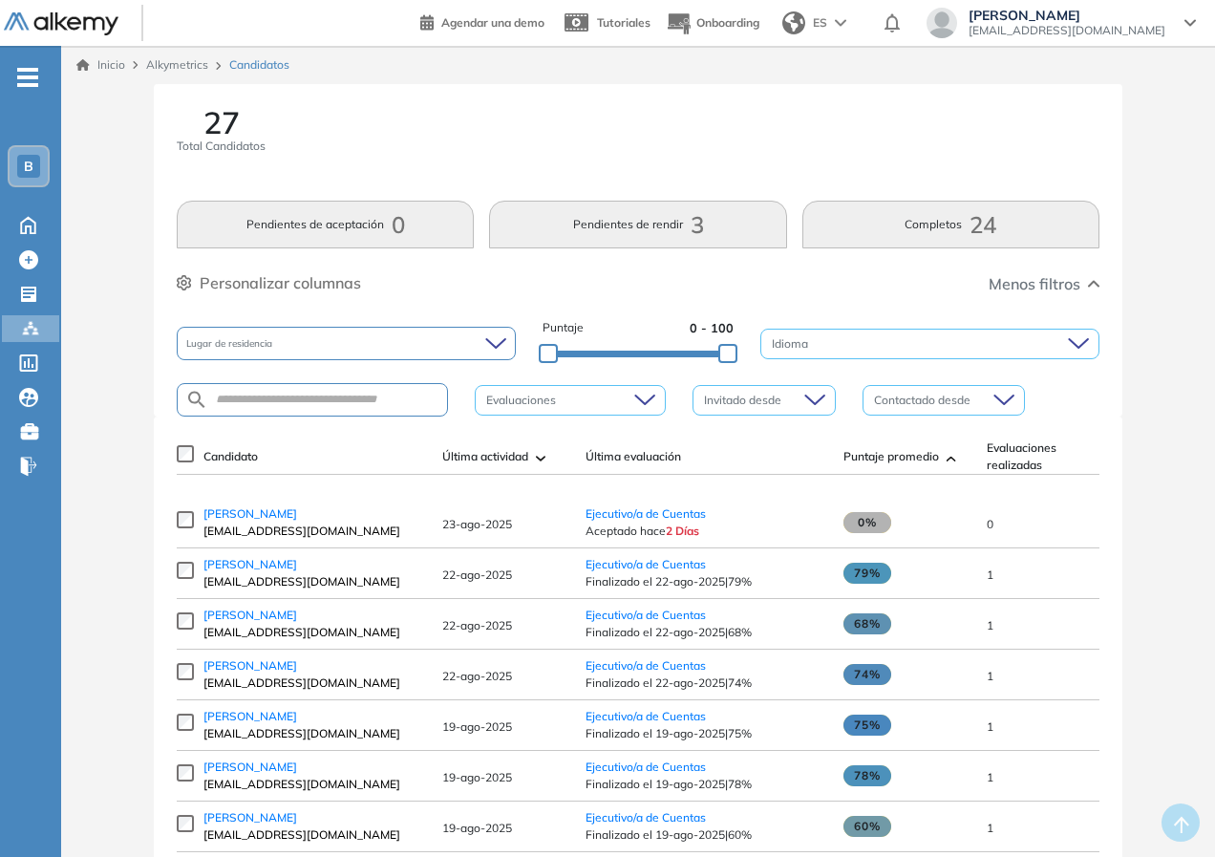
click at [650, 457] on span "Última evaluación" at bounding box center [632, 456] width 95 height 17
click at [918, 457] on span "Puntaje promedio" at bounding box center [890, 456] width 95 height 17
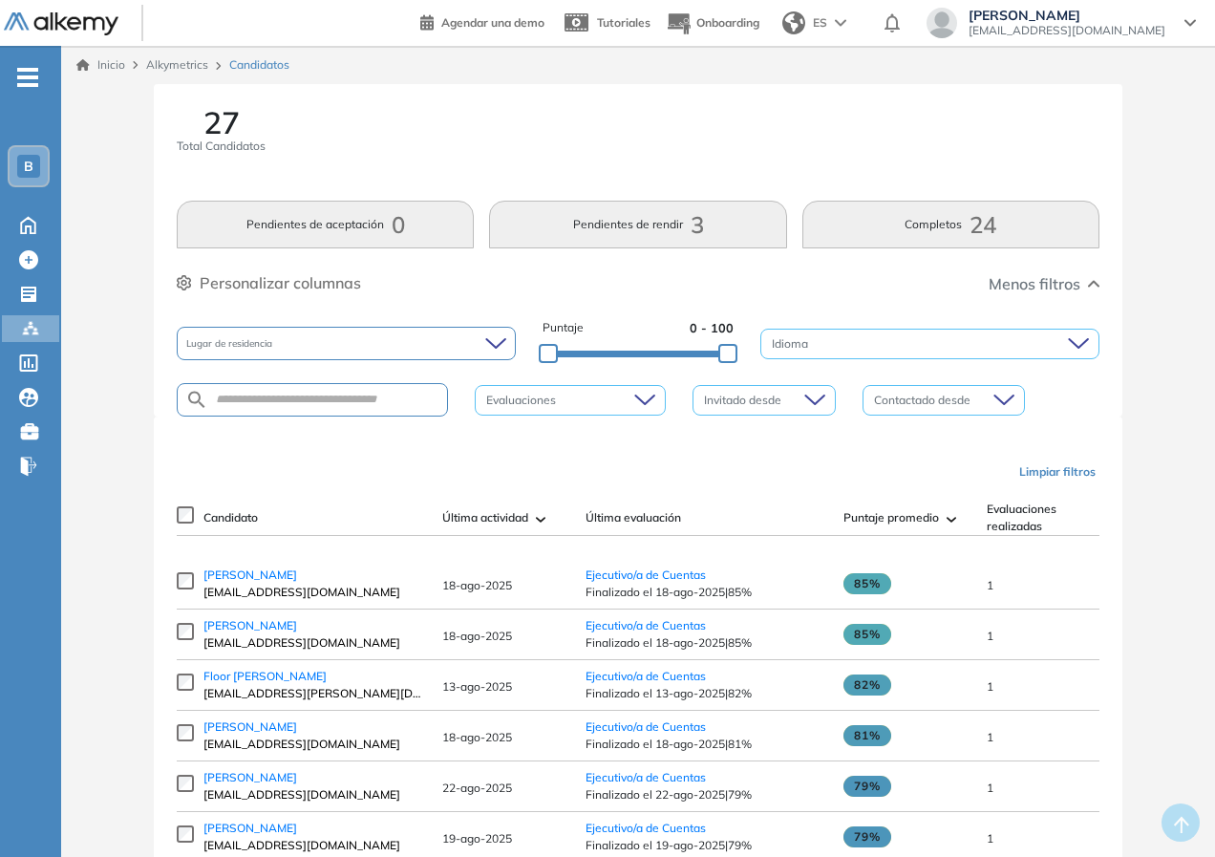
scroll to position [286, 0]
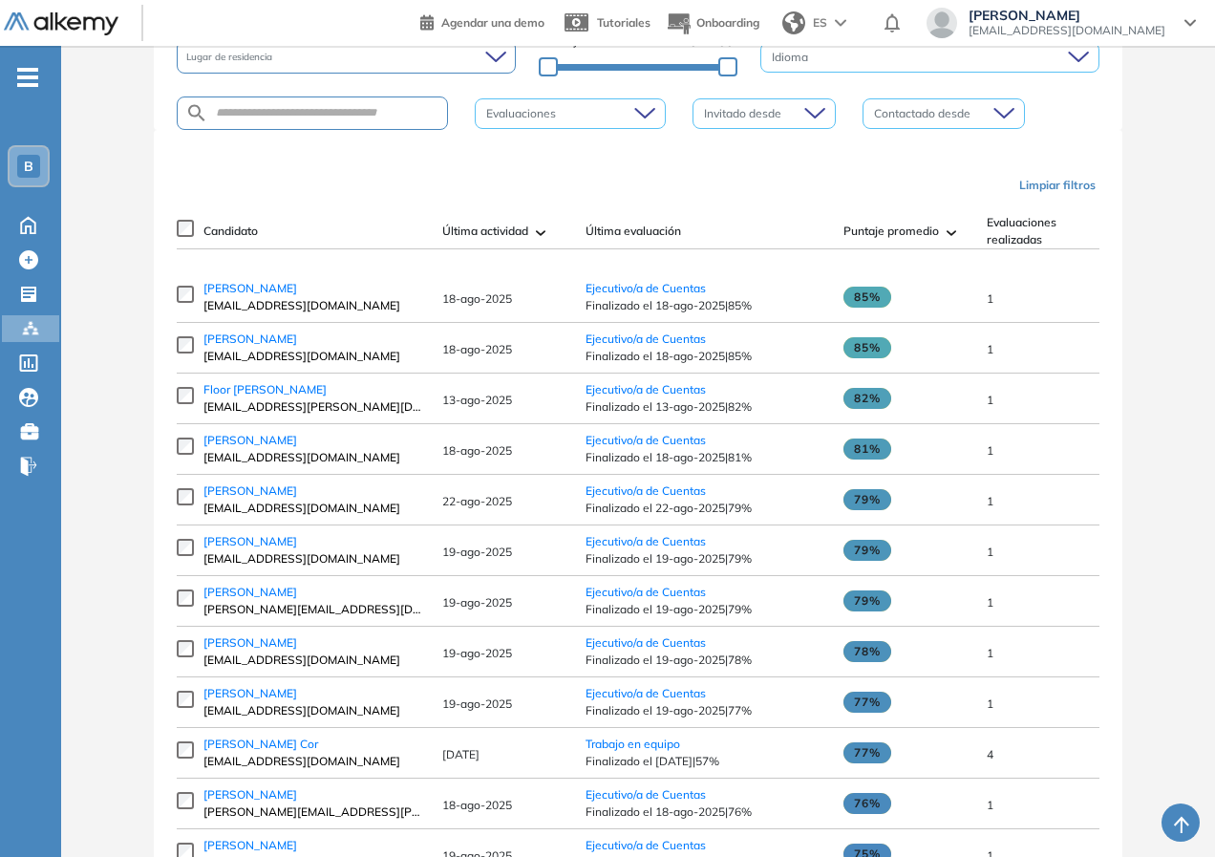
click at [922, 233] on span "Puntaje promedio" at bounding box center [890, 231] width 95 height 17
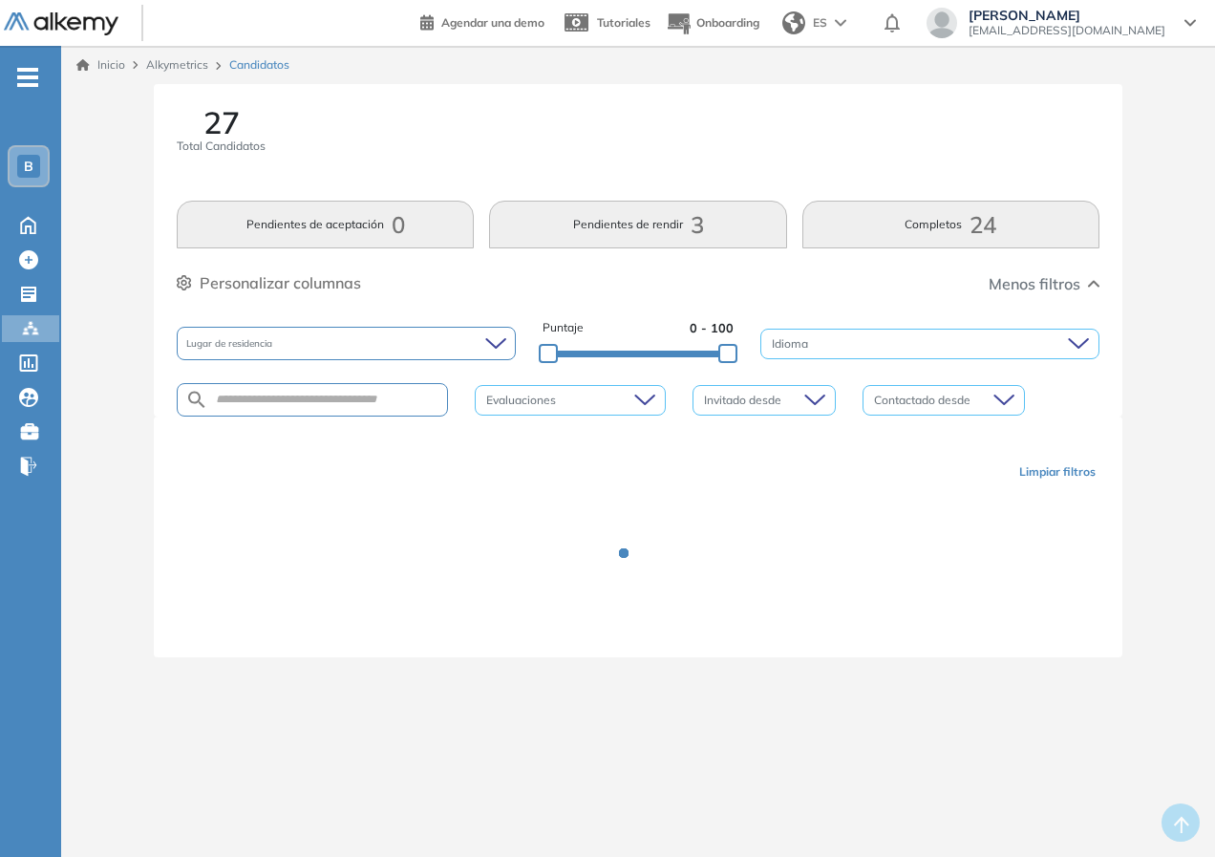
scroll to position [0, 0]
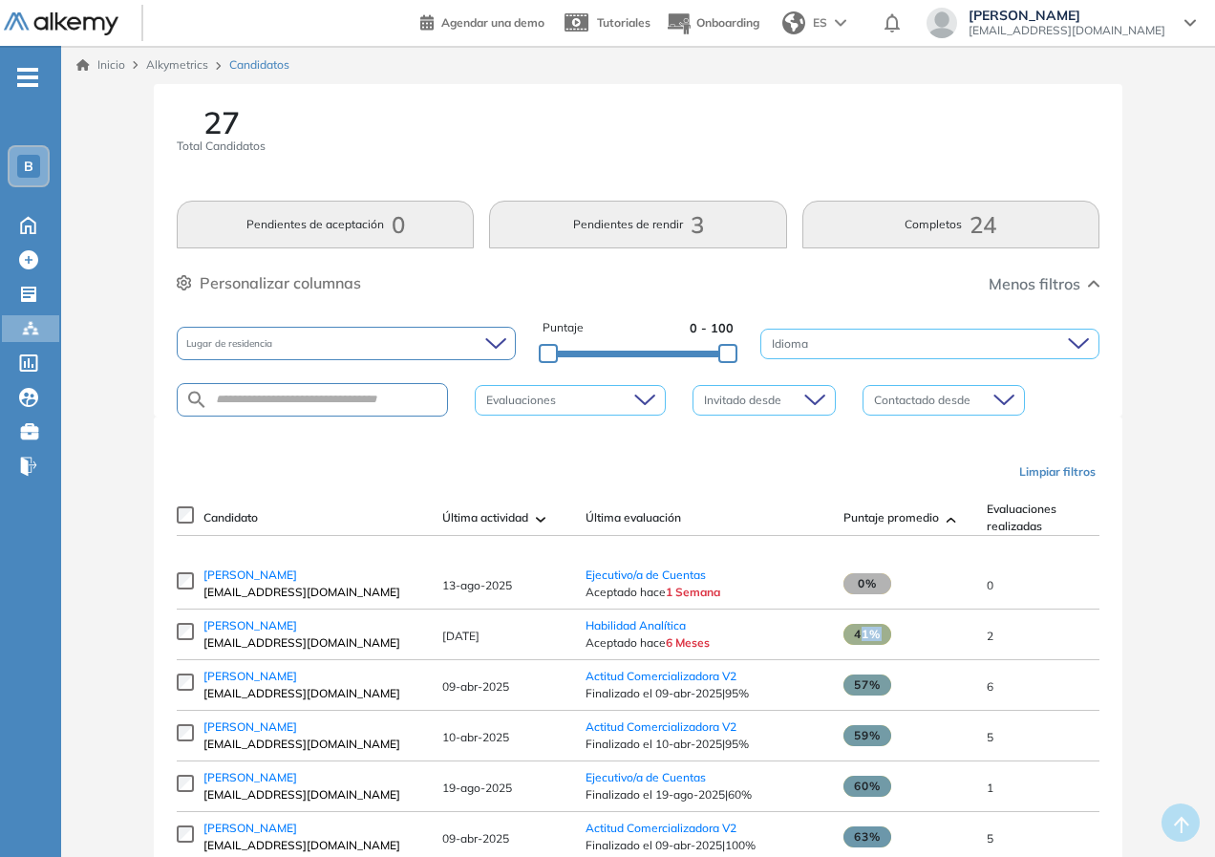
drag, startPoint x: 862, startPoint y: 647, endPoint x: 937, endPoint y: 647, distance: 74.5
click at [937, 645] on span "41%" at bounding box center [905, 634] width 124 height 21
click at [1050, 646] on td "2" at bounding box center [1048, 634] width 143 height 51
drag, startPoint x: 967, startPoint y: 703, endPoint x: 929, endPoint y: 704, distance: 38.2
click at [929, 704] on tr "[PERSON_NAME] [EMAIL_ADDRESS][DOMAIN_NAME] [DATE] Actitud Comercializadora V2 F…" at bounding box center [935, 685] width 1516 height 51
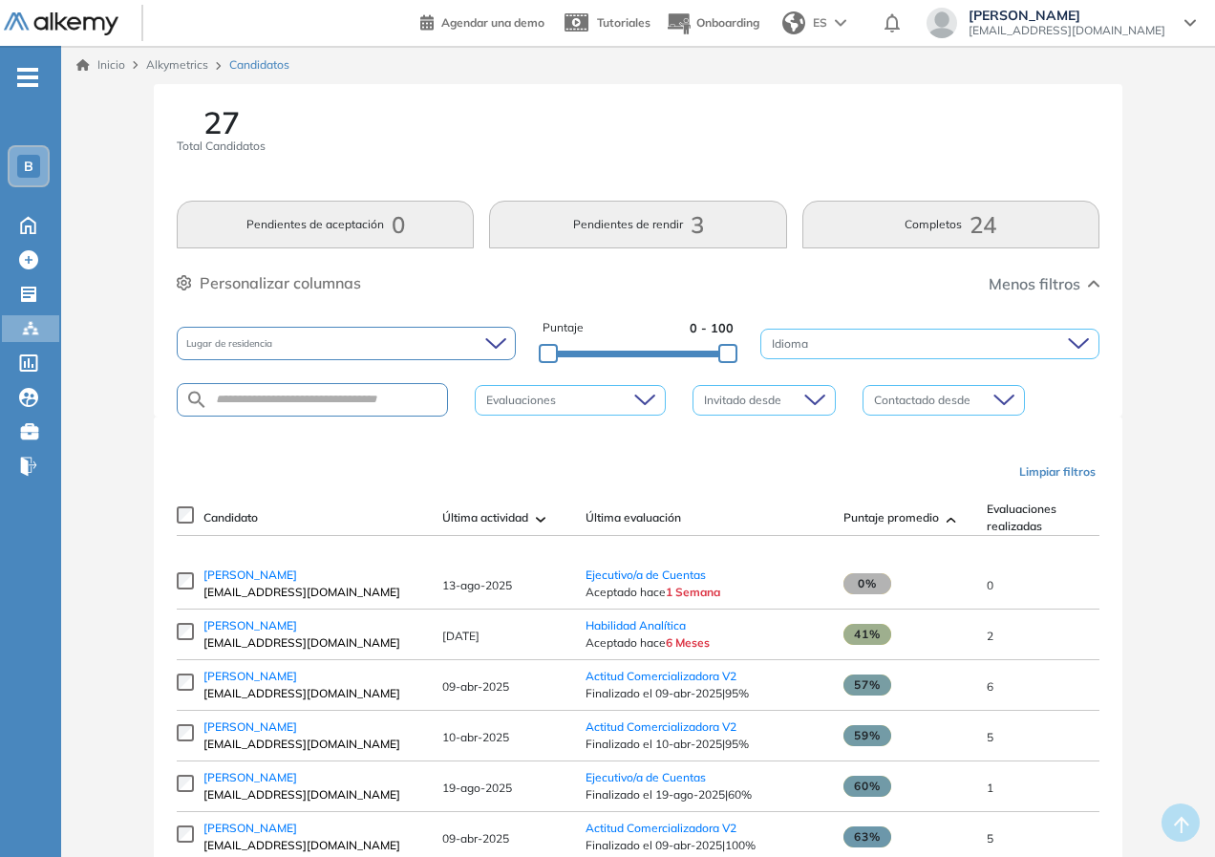
click at [1161, 699] on div "27 Total Candidatos Pendientes de aceptación 0 Pendientes de rendir 3 Completos…" at bounding box center [638, 862] width 1138 height 1556
click at [501, 517] on span "Última actividad" at bounding box center [485, 517] width 86 height 17
click at [519, 519] on span "Última actividad" at bounding box center [485, 517] width 86 height 17
drag, startPoint x: 548, startPoint y: 591, endPoint x: 742, endPoint y: 599, distance: 194.0
click at [742, 599] on tr "[PERSON_NAME] [EMAIL_ADDRESS][DOMAIN_NAME] [DATE] Ejecutivo/a de Cuentas Acepta…" at bounding box center [935, 584] width 1516 height 51
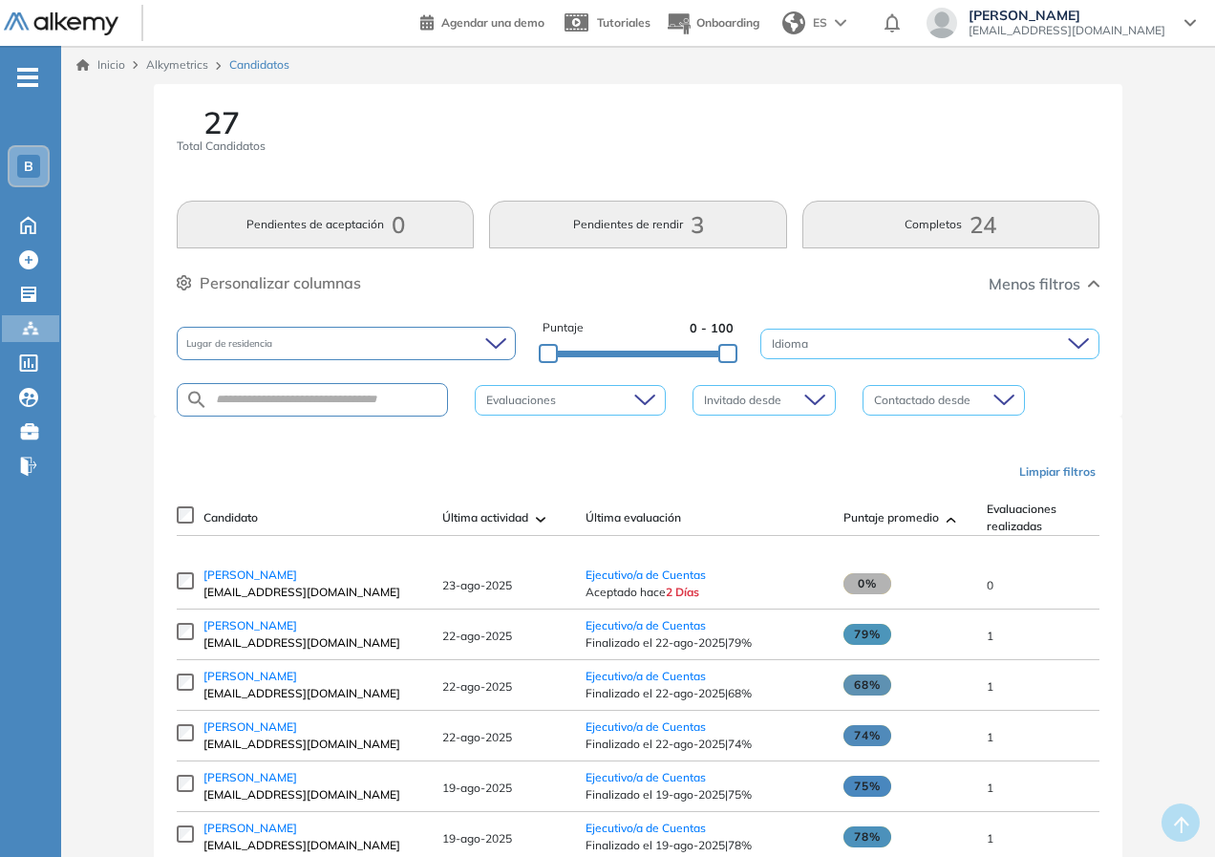
click at [742, 599] on span "Aceptado [DATE]" at bounding box center [704, 591] width 239 height 17
drag, startPoint x: 827, startPoint y: 586, endPoint x: 909, endPoint y: 599, distance: 83.1
click at [909, 599] on tr "[PERSON_NAME] [EMAIL_ADDRESS][DOMAIN_NAME] [DATE] Ejecutivo/a de Cuentas Acepta…" at bounding box center [935, 584] width 1516 height 51
click at [982, 600] on td "0" at bounding box center [1048, 584] width 143 height 51
drag, startPoint x: 982, startPoint y: 600, endPoint x: 994, endPoint y: 607, distance: 14.6
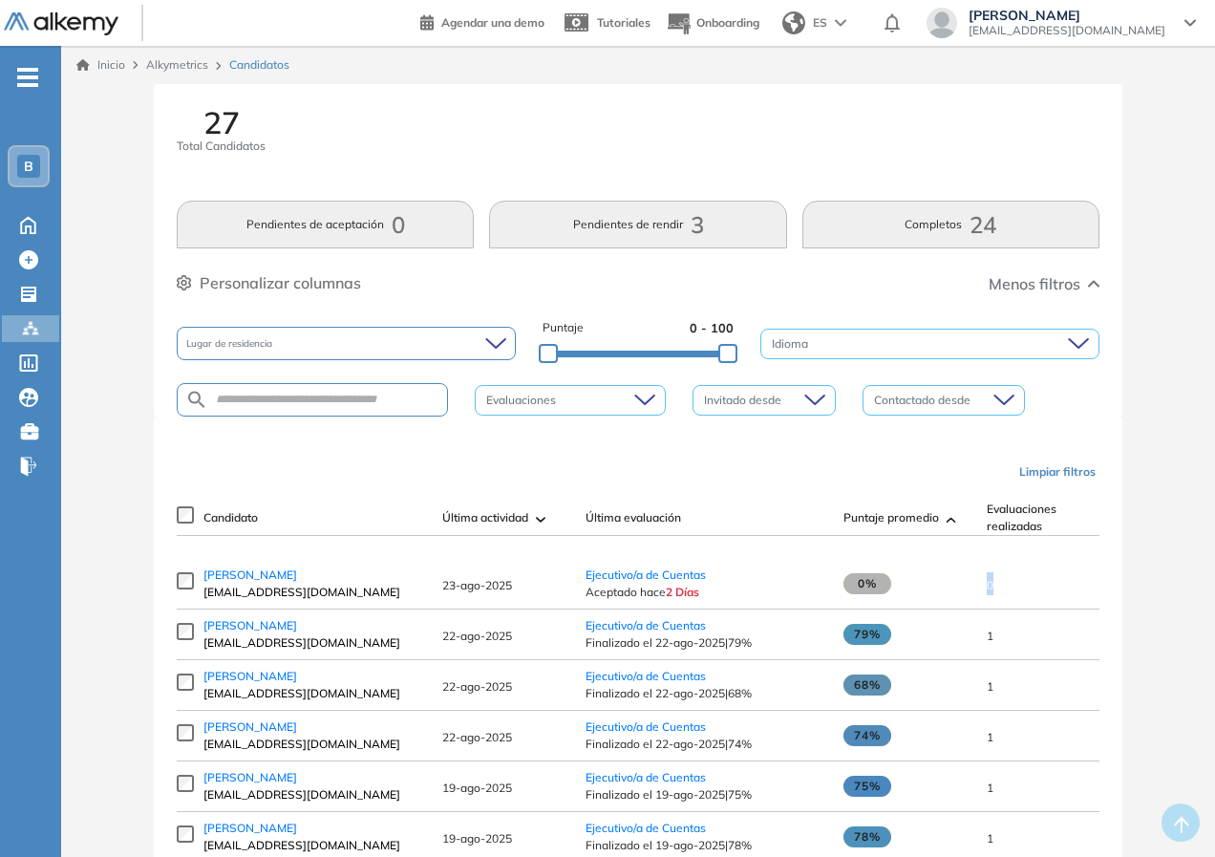
click at [994, 605] on td "0" at bounding box center [1048, 584] width 143 height 51
click at [1070, 29] on span "[EMAIL_ADDRESS][DOMAIN_NAME]" at bounding box center [1066, 30] width 197 height 15
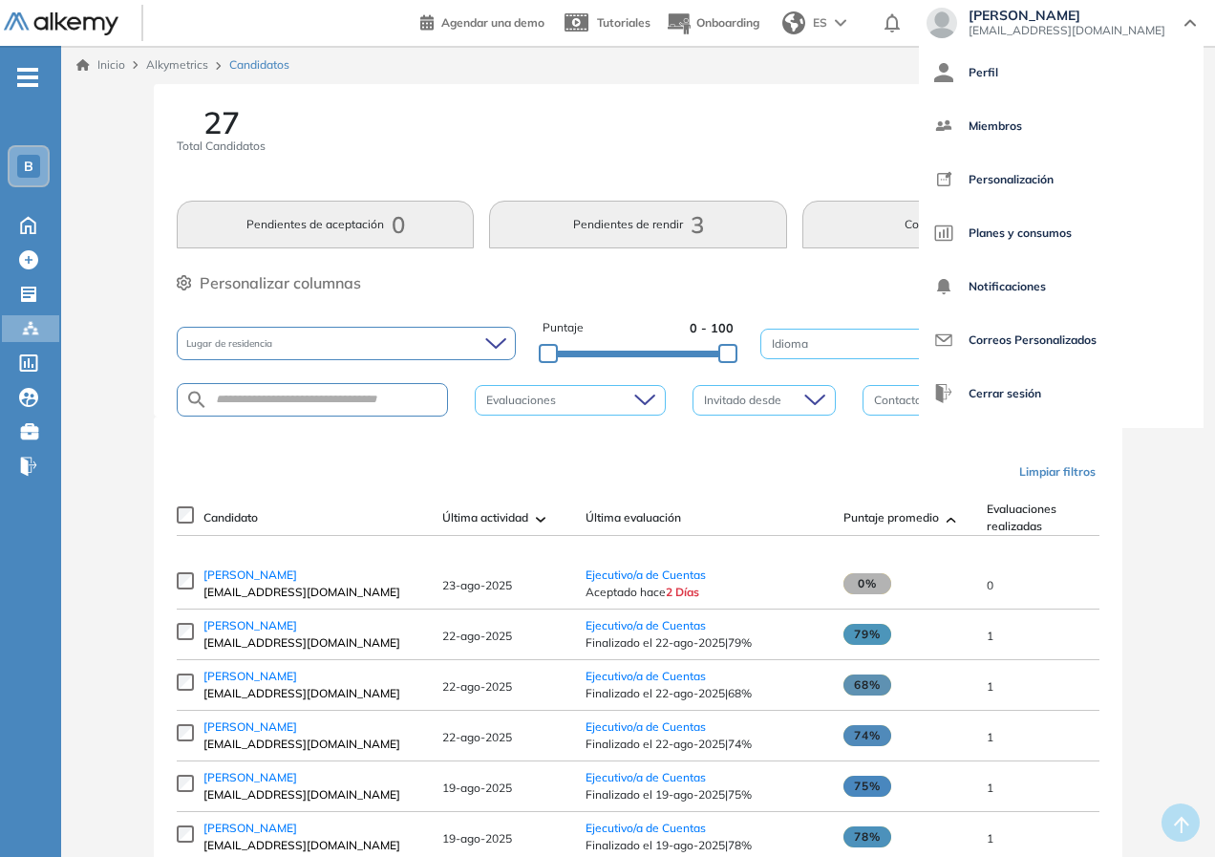
click at [677, 119] on div "27 Total Candidatos" at bounding box center [638, 142] width 922 height 71
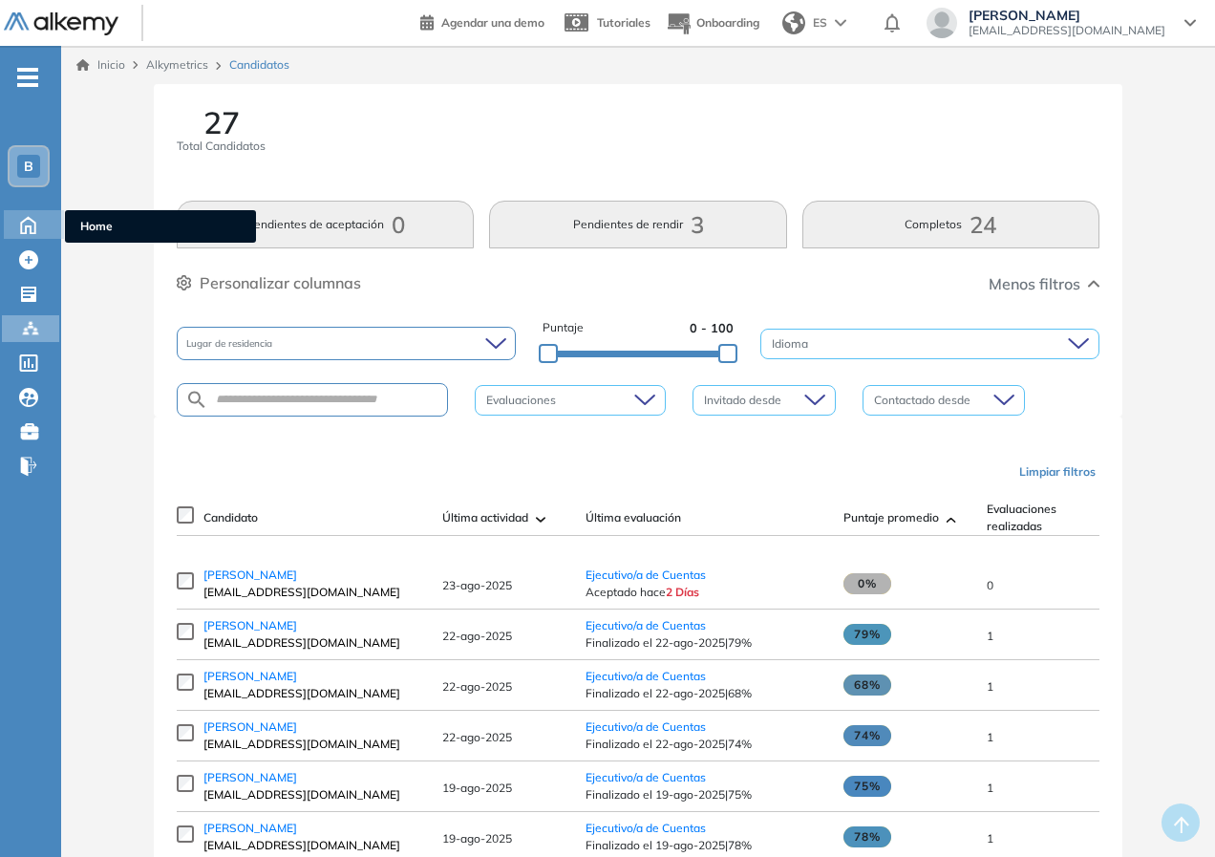
click at [22, 226] on icon at bounding box center [28, 225] width 14 height 16
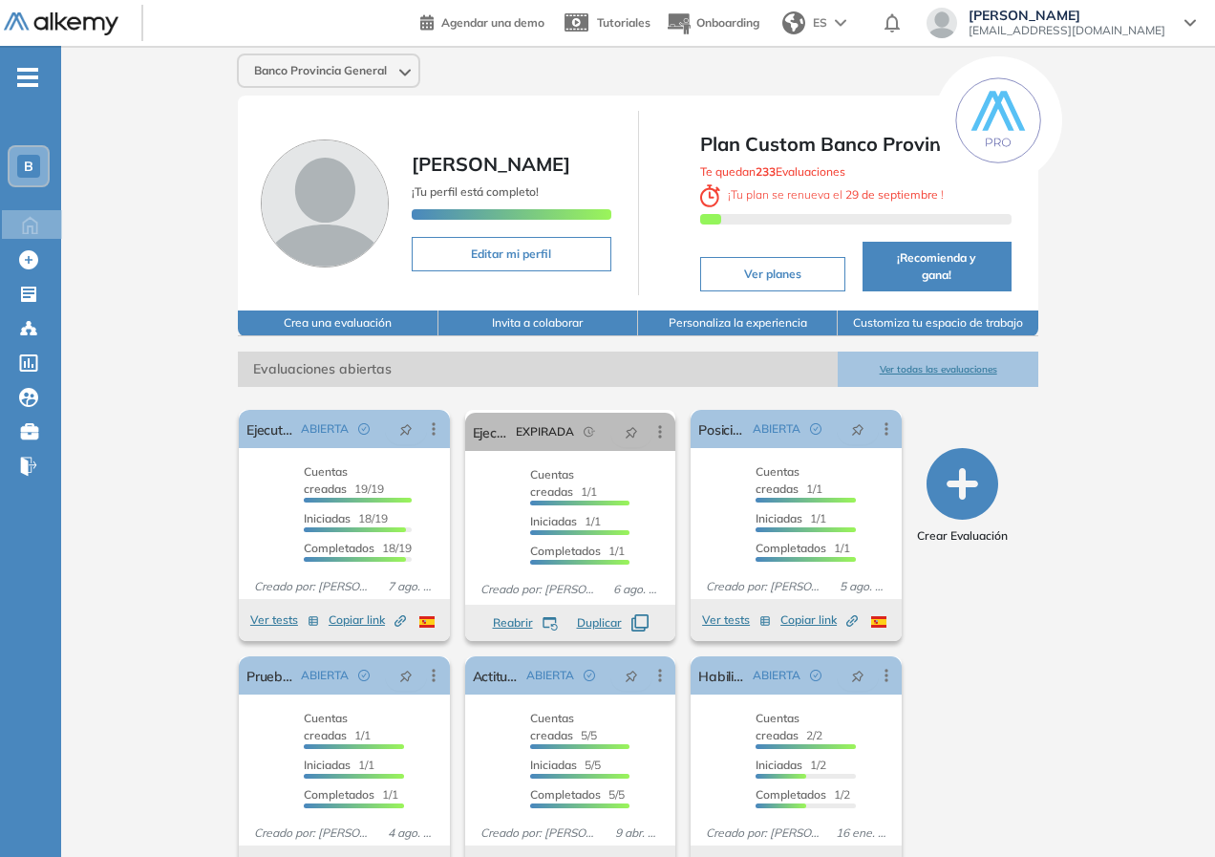
click at [231, 402] on div "El proctoring será activado ¡Importante!: Los usuarios que ya realizaron la eva…" at bounding box center [344, 525] width 226 height 246
click at [246, 412] on link "Ejecutivo/a de Cuentas" at bounding box center [269, 429] width 47 height 38
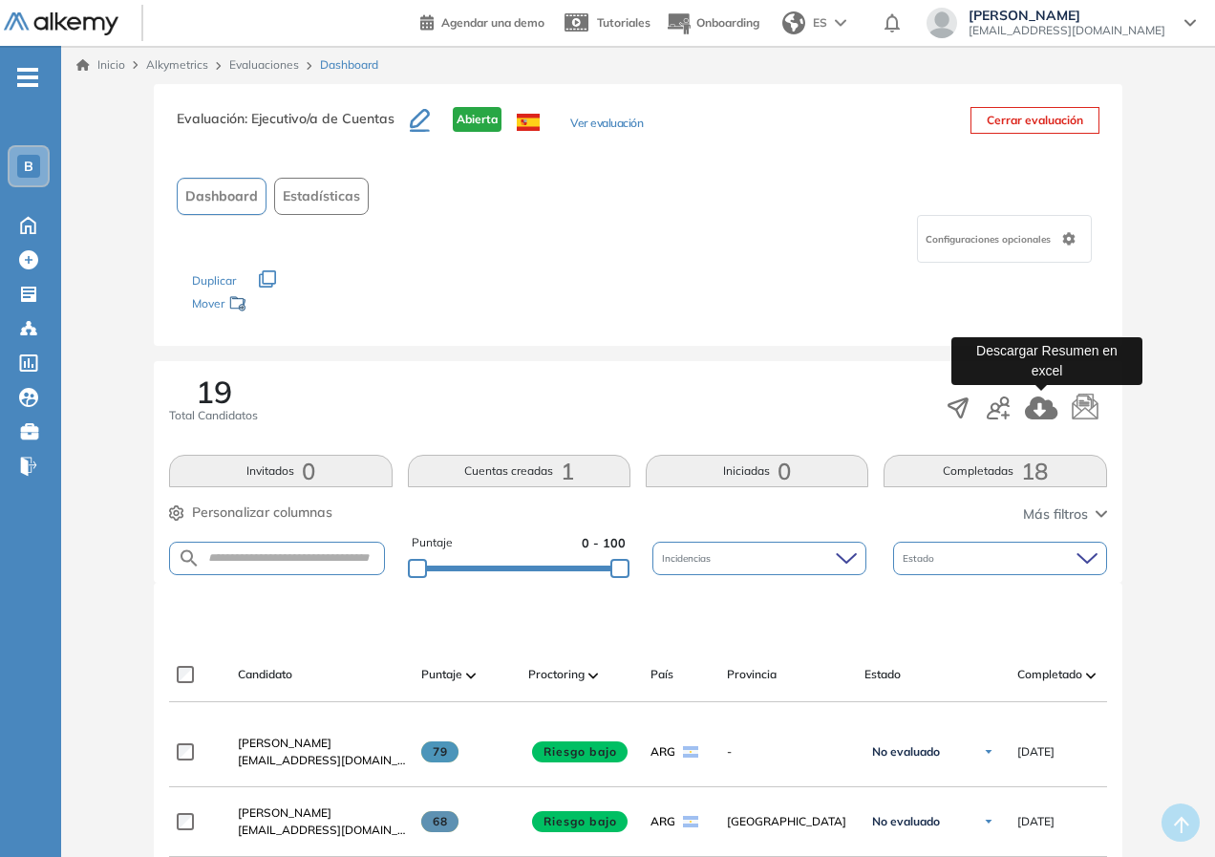
click at [1042, 410] on icon "button" at bounding box center [1041, 407] width 33 height 23
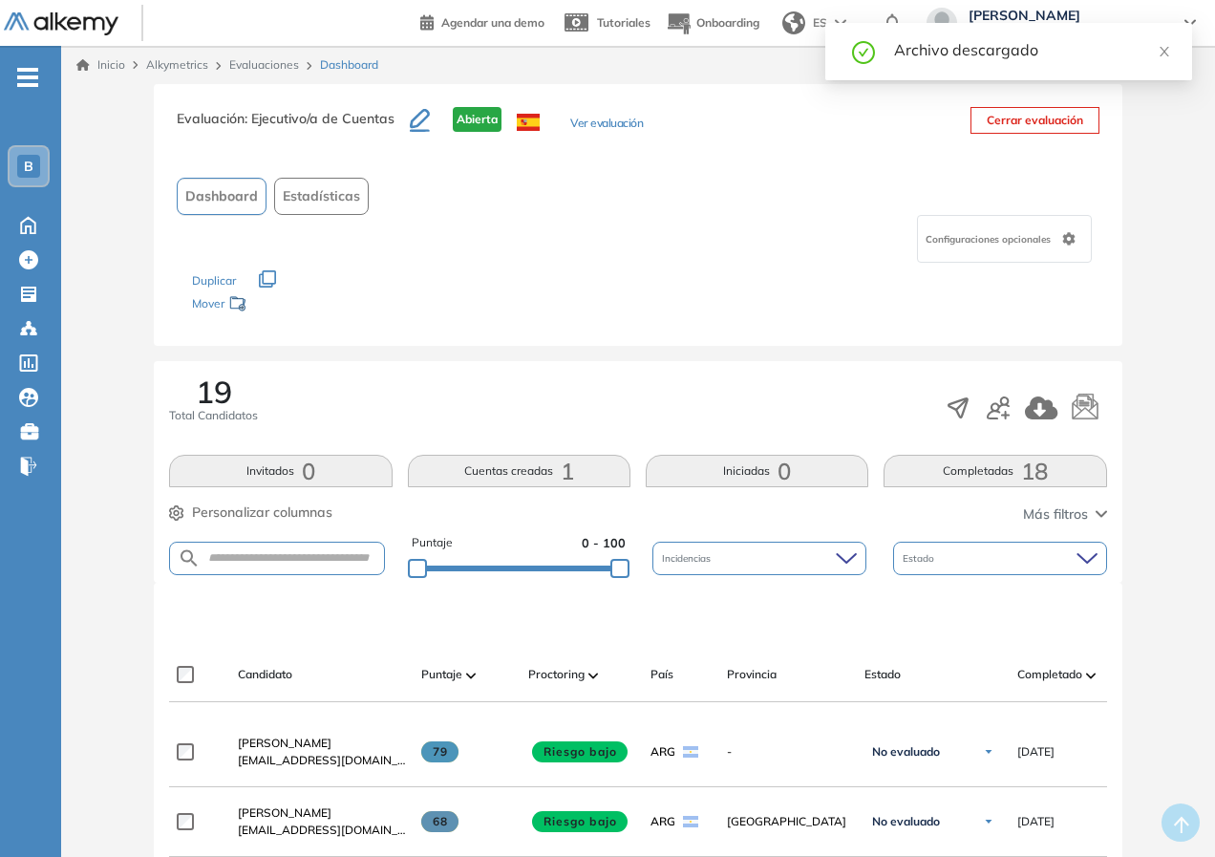
click at [986, 51] on div "Archivo descargado" at bounding box center [1031, 49] width 275 height 23
drag, startPoint x: 1186, startPoint y: 230, endPoint x: 1165, endPoint y: 69, distance: 162.7
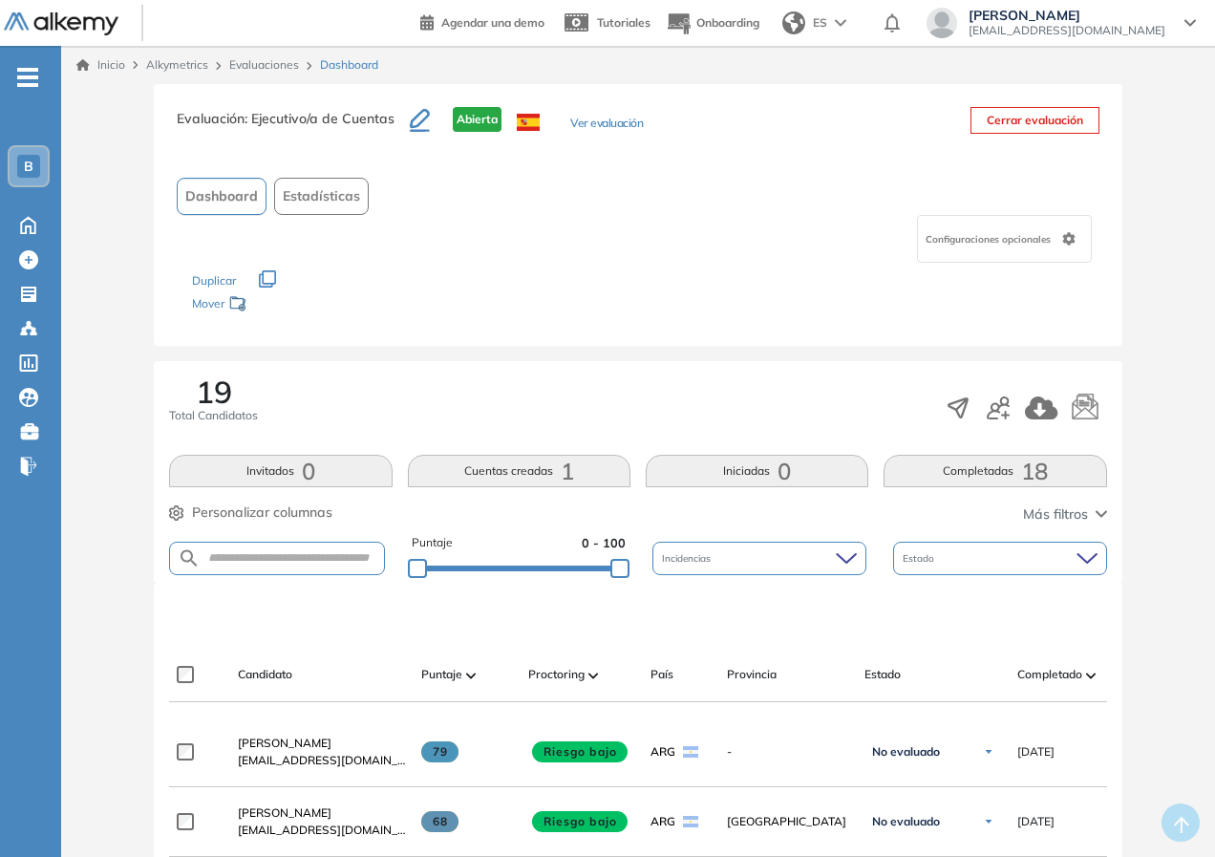
drag, startPoint x: 1166, startPoint y: 473, endPoint x: 1053, endPoint y: 439, distance: 117.5
click at [741, 408] on div "19 Total Candidatos" at bounding box center [637, 407] width 937 height 63
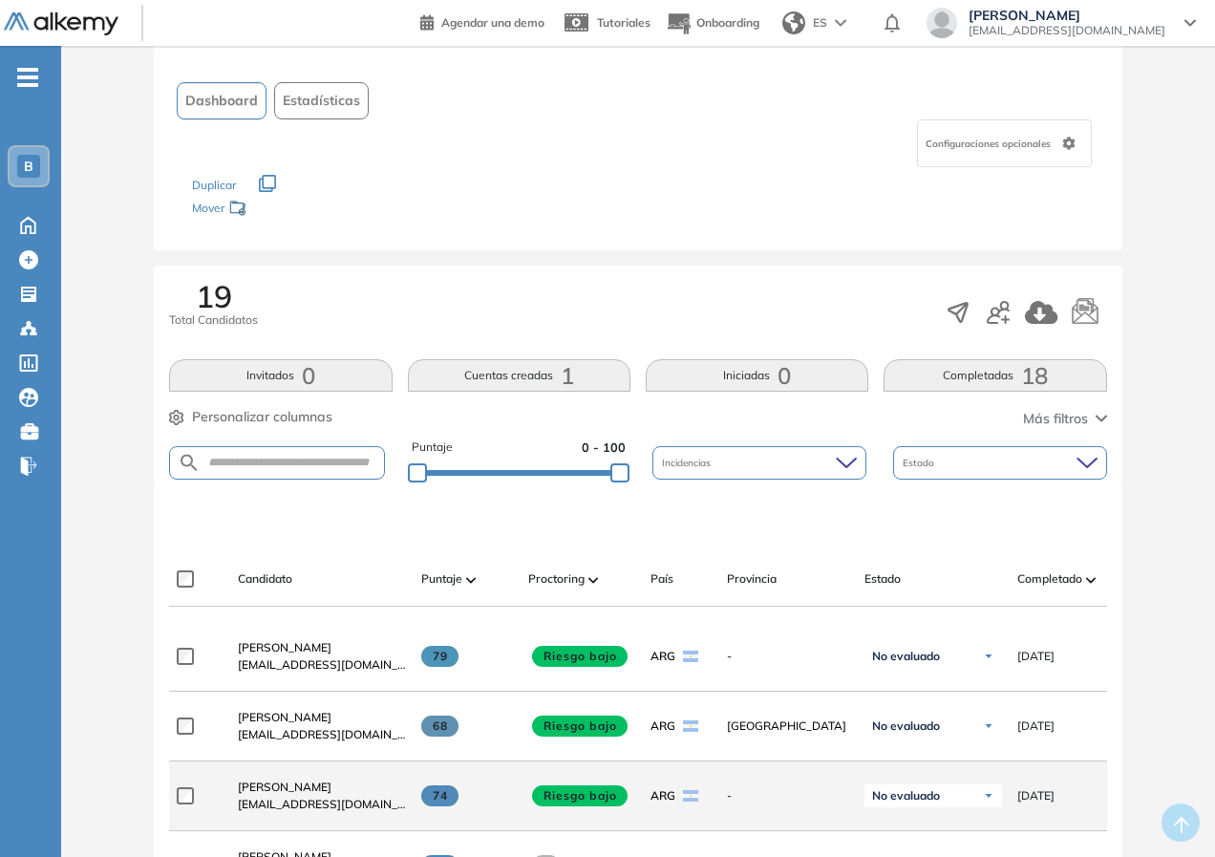
scroll to position [382, 0]
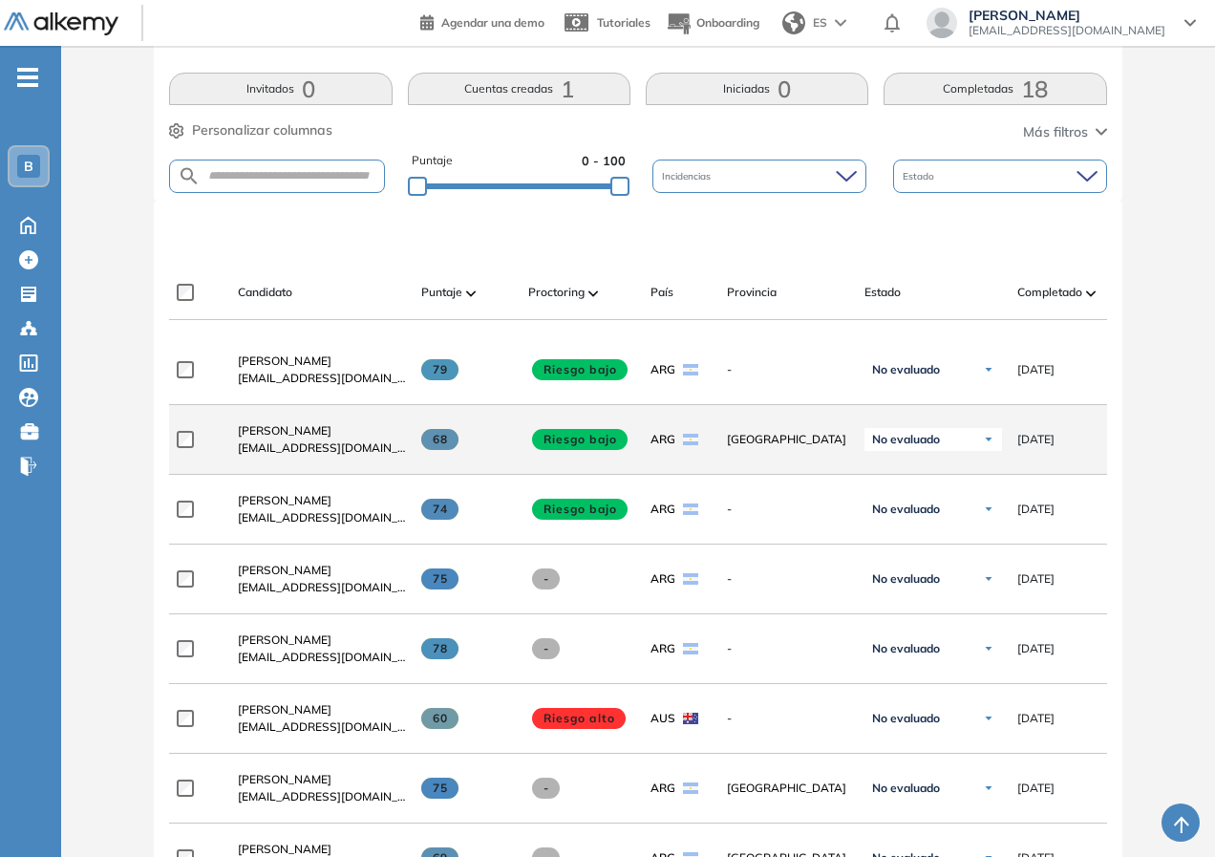
click at [1054, 448] on span "[DATE]" at bounding box center [1035, 439] width 37 height 17
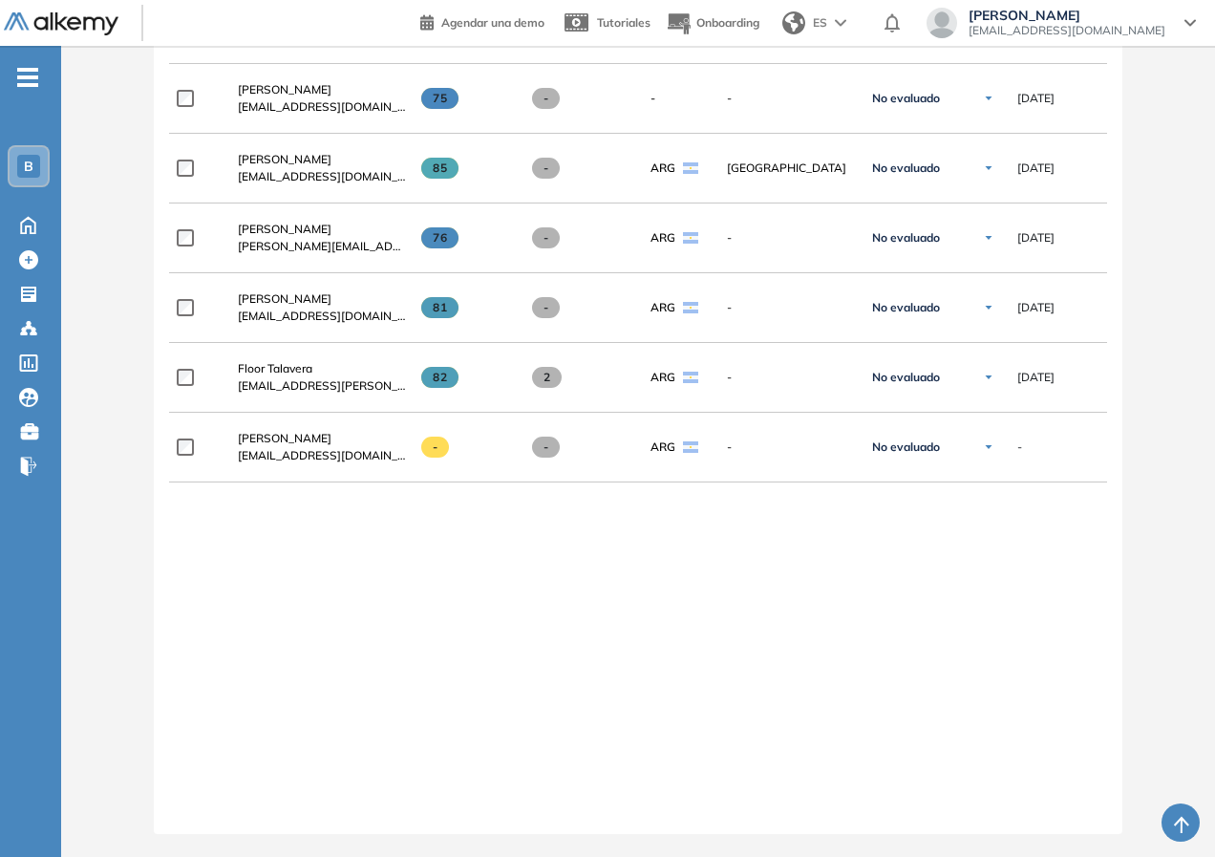
scroll to position [1002, 0]
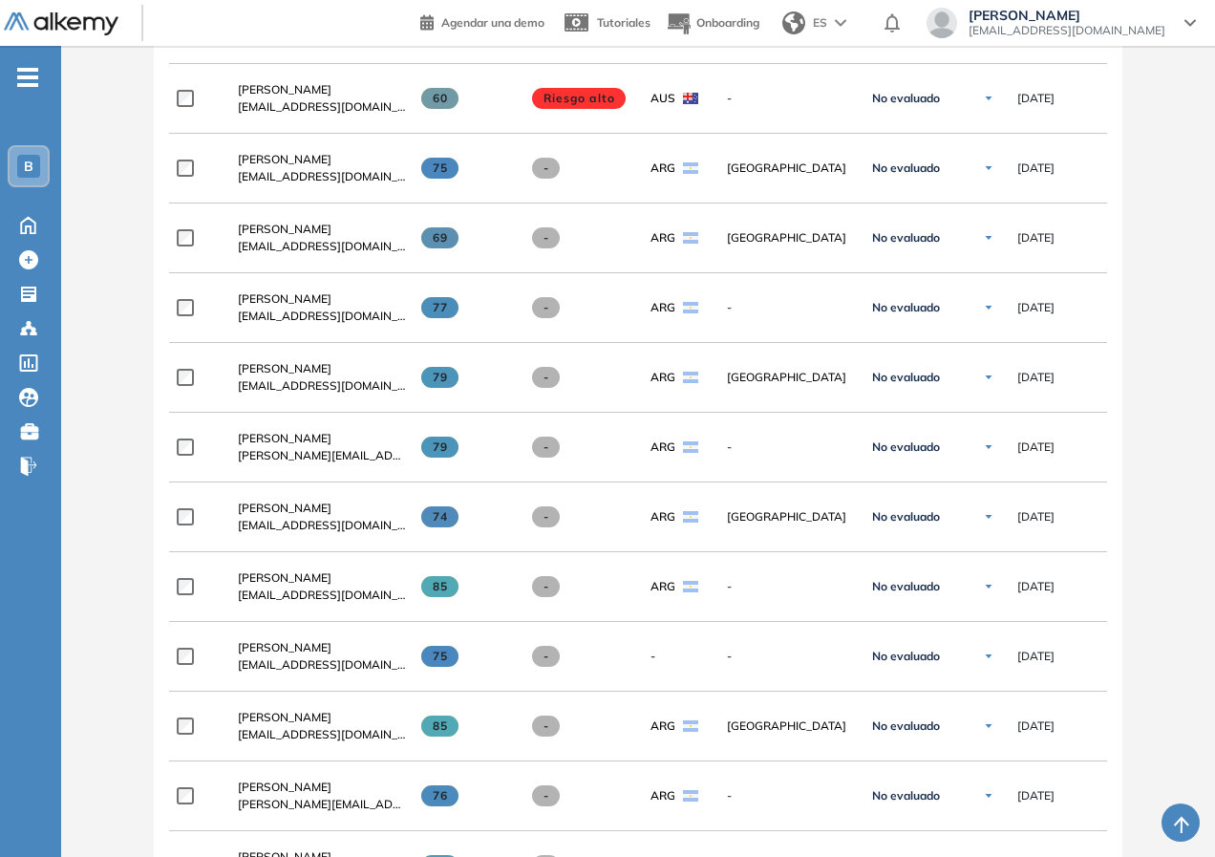
click at [52, 11] on link at bounding box center [73, 23] width 138 height 25
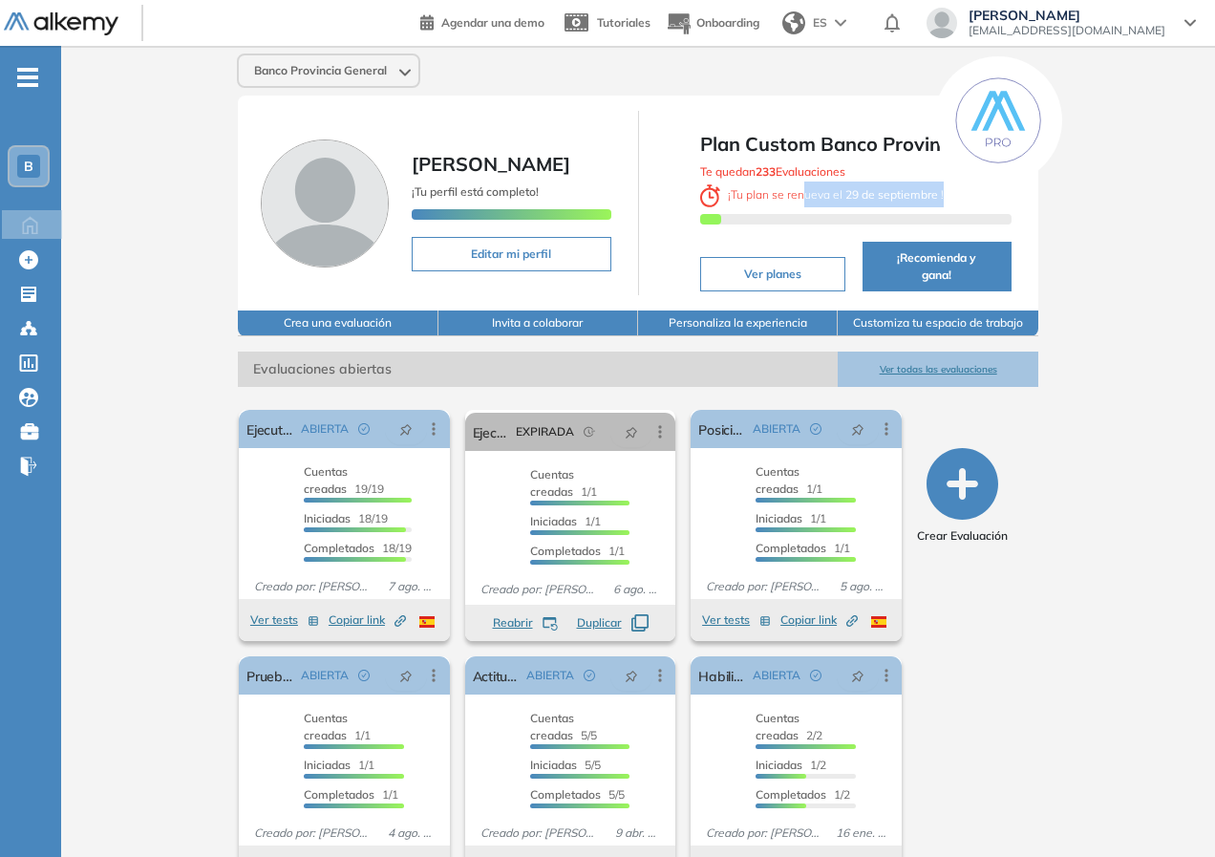
drag, startPoint x: 806, startPoint y: 199, endPoint x: 973, endPoint y: 198, distance: 167.1
click at [973, 198] on div "Te quedan 233 Evaluaciones ¡ Tu plan se renueva el [DATE] !" at bounding box center [855, 196] width 311 height 74
drag, startPoint x: 891, startPoint y: 199, endPoint x: 813, endPoint y: 200, distance: 78.3
click at [890, 199] on b "29 de septiembre" at bounding box center [891, 194] width 98 height 14
click at [721, 199] on span "¡ Tu plan se renueva el [DATE] !" at bounding box center [822, 194] width 244 height 14
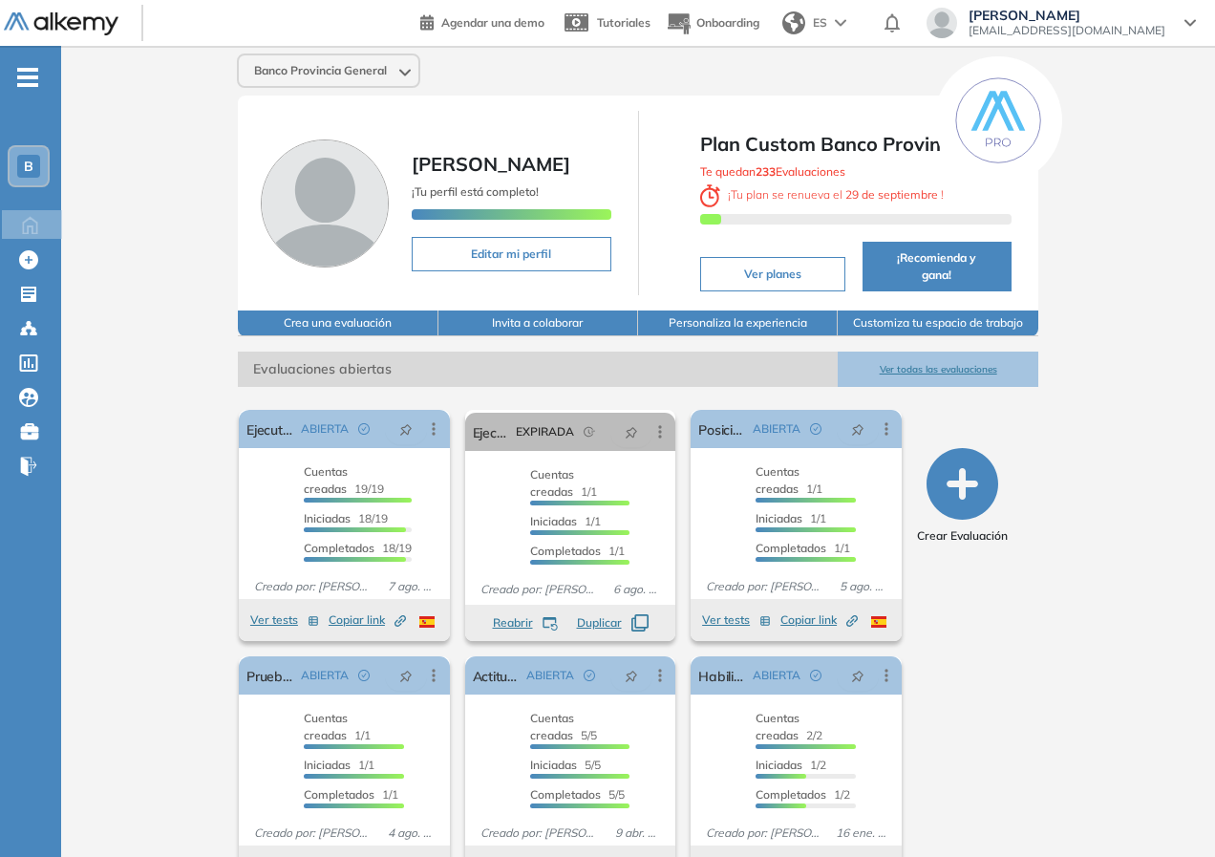
click at [955, 185] on div "Te quedan 233 Evaluaciones ¡ Tu plan se renueva el [DATE] !" at bounding box center [855, 196] width 311 height 74
drag, startPoint x: 812, startPoint y: 141, endPoint x: 868, endPoint y: 156, distance: 58.1
click at [870, 155] on span "Plan Custom Banco Provincia" at bounding box center [855, 144] width 311 height 29
drag, startPoint x: 435, startPoint y: 360, endPoint x: 463, endPoint y: 363, distance: 27.8
click at [463, 363] on span "Evaluaciones abiertas" at bounding box center [538, 368] width 600 height 35
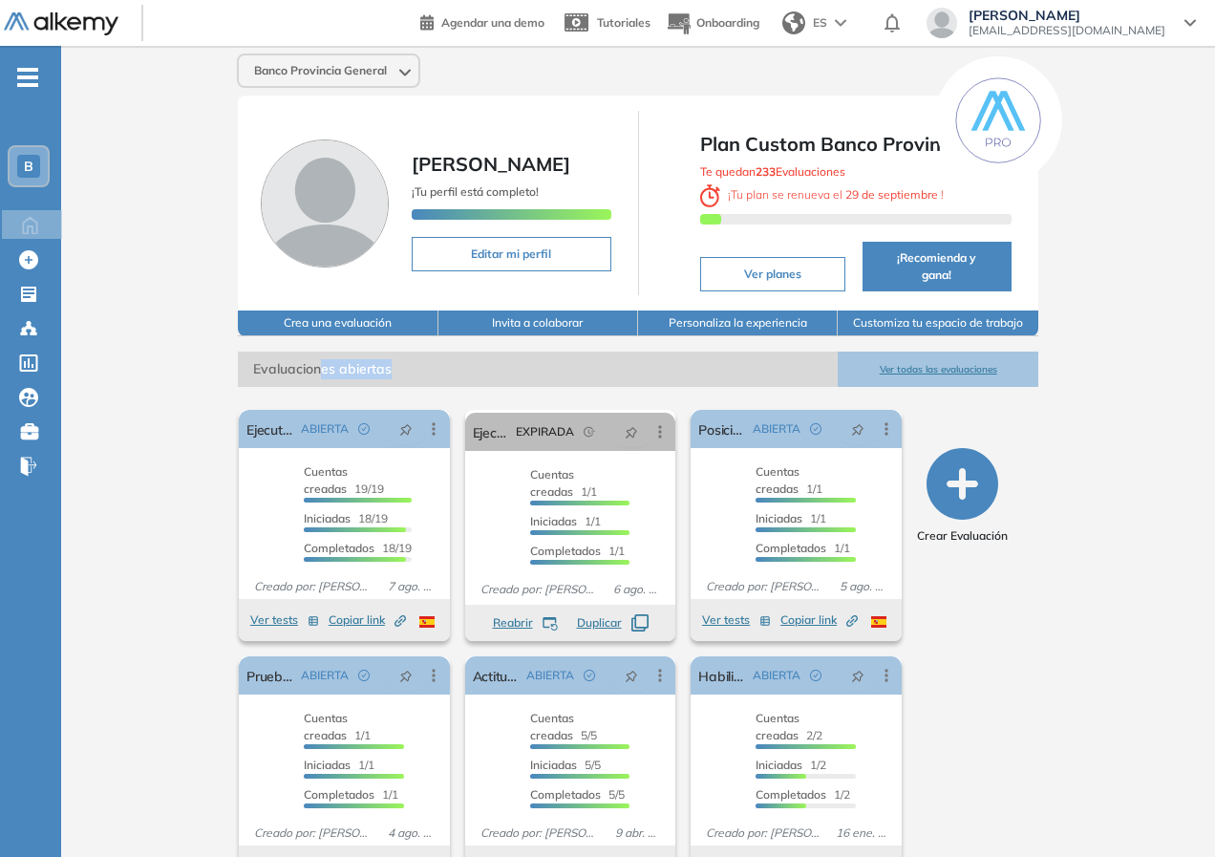
click at [463, 363] on span "Evaluaciones abiertas" at bounding box center [538, 368] width 600 height 35
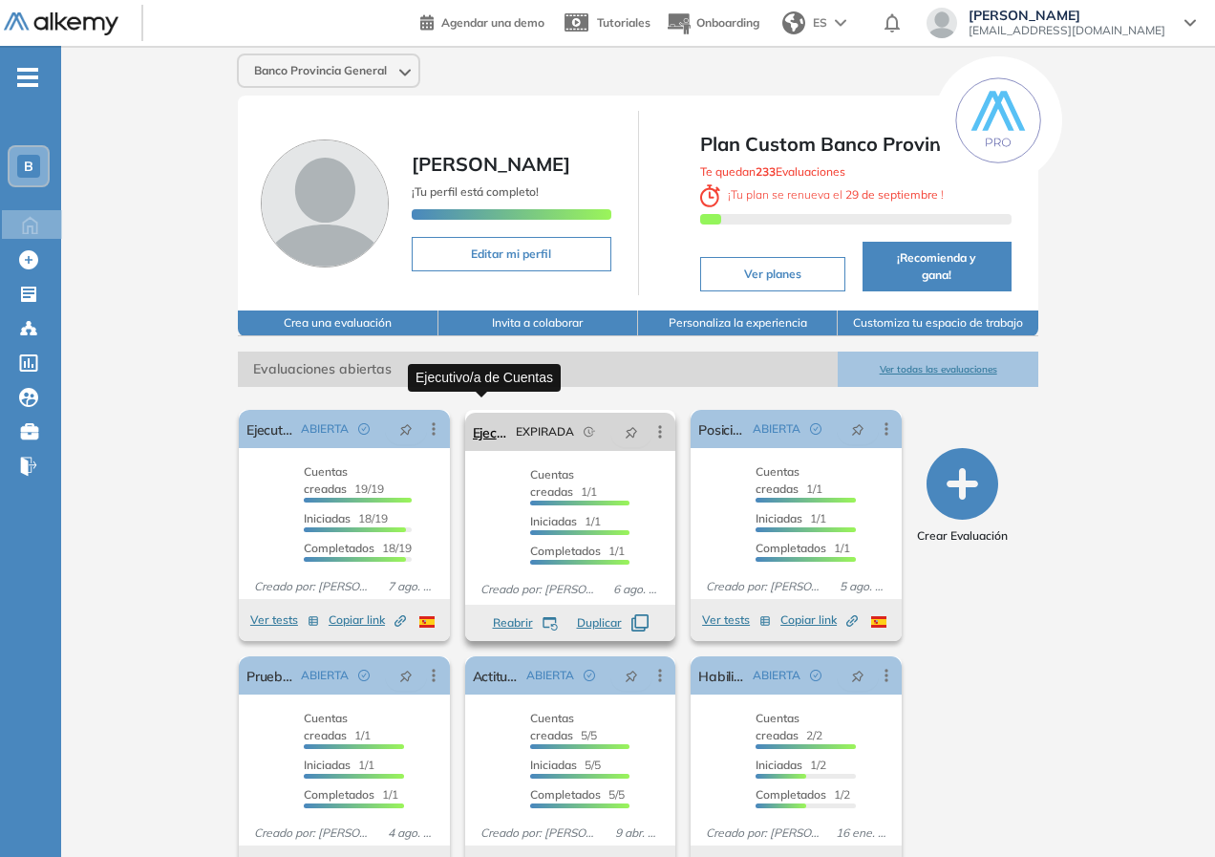
click at [477, 422] on link "Ejecutivo/a de Cuentas" at bounding box center [491, 432] width 36 height 38
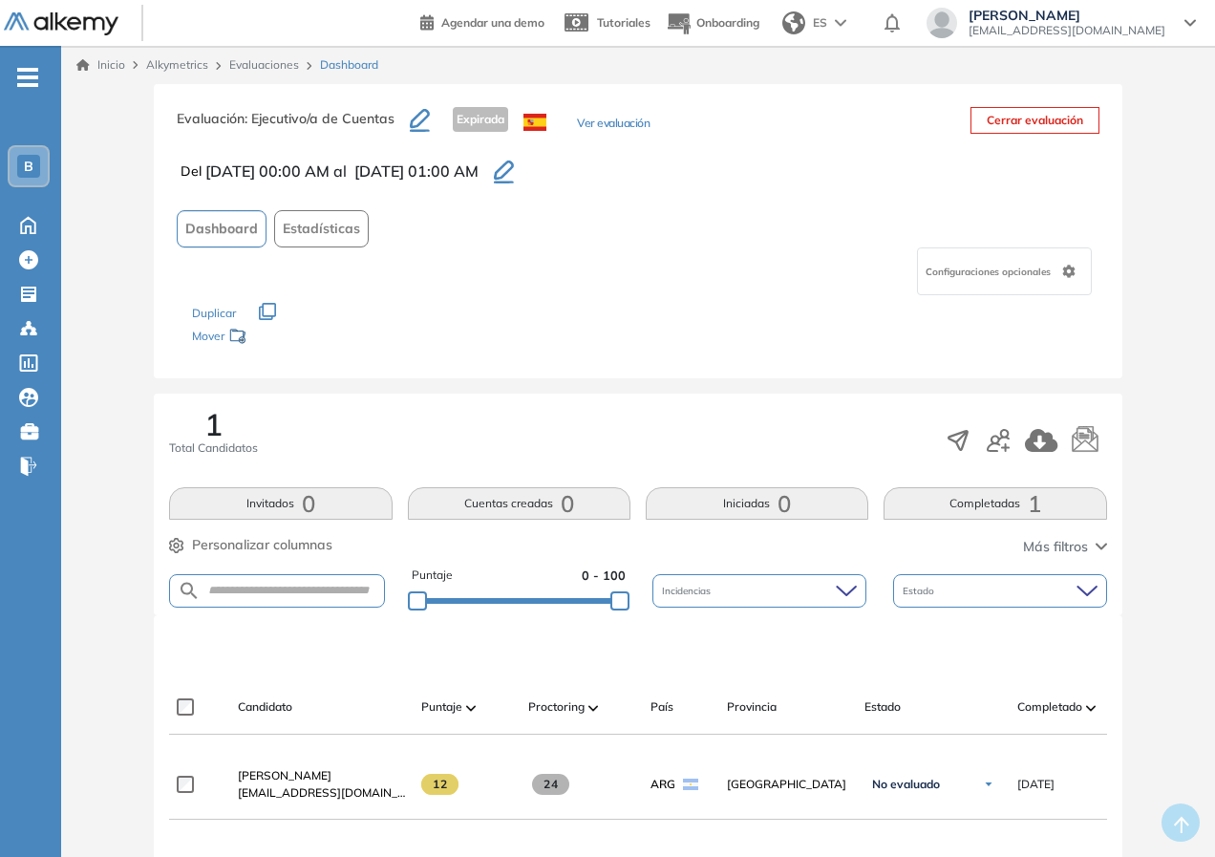
click at [266, 69] on link "Evaluaciones" at bounding box center [264, 64] width 70 height 14
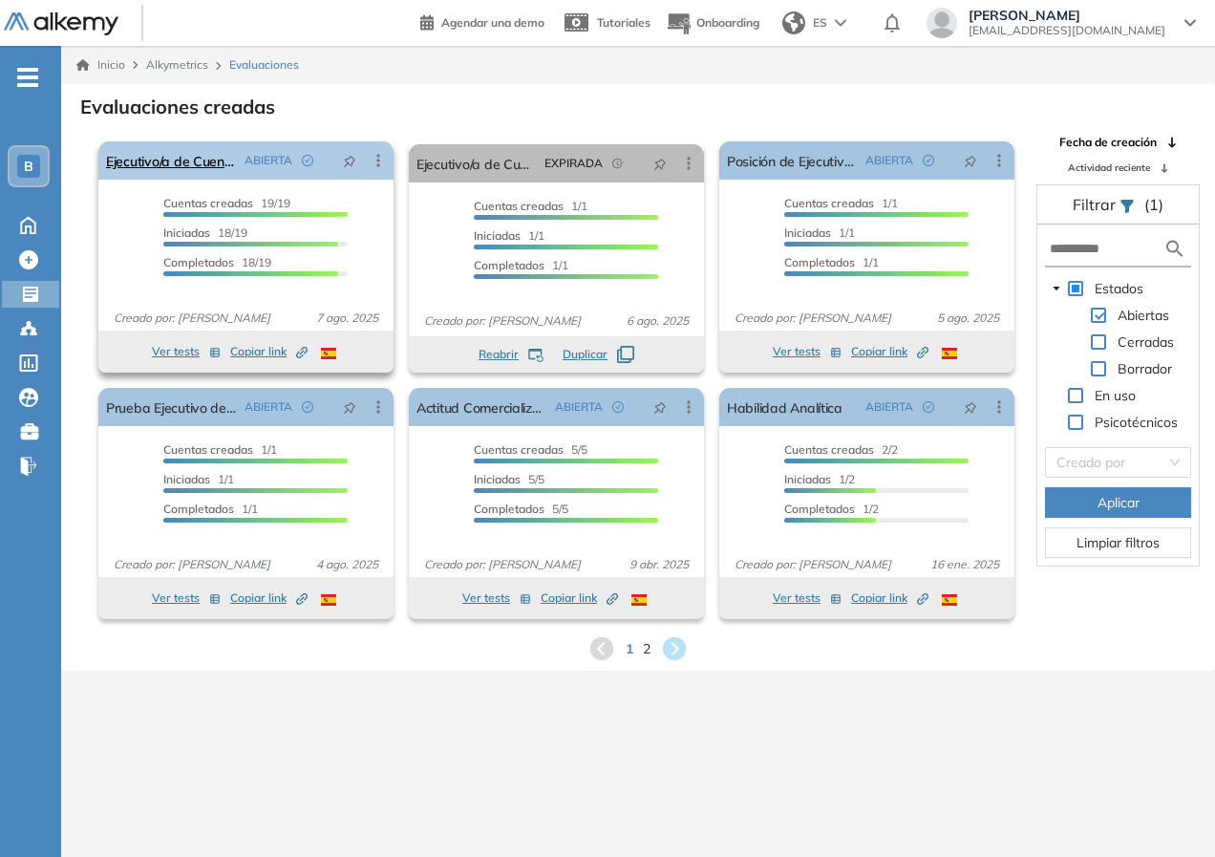
click at [384, 161] on icon at bounding box center [378, 160] width 19 height 19
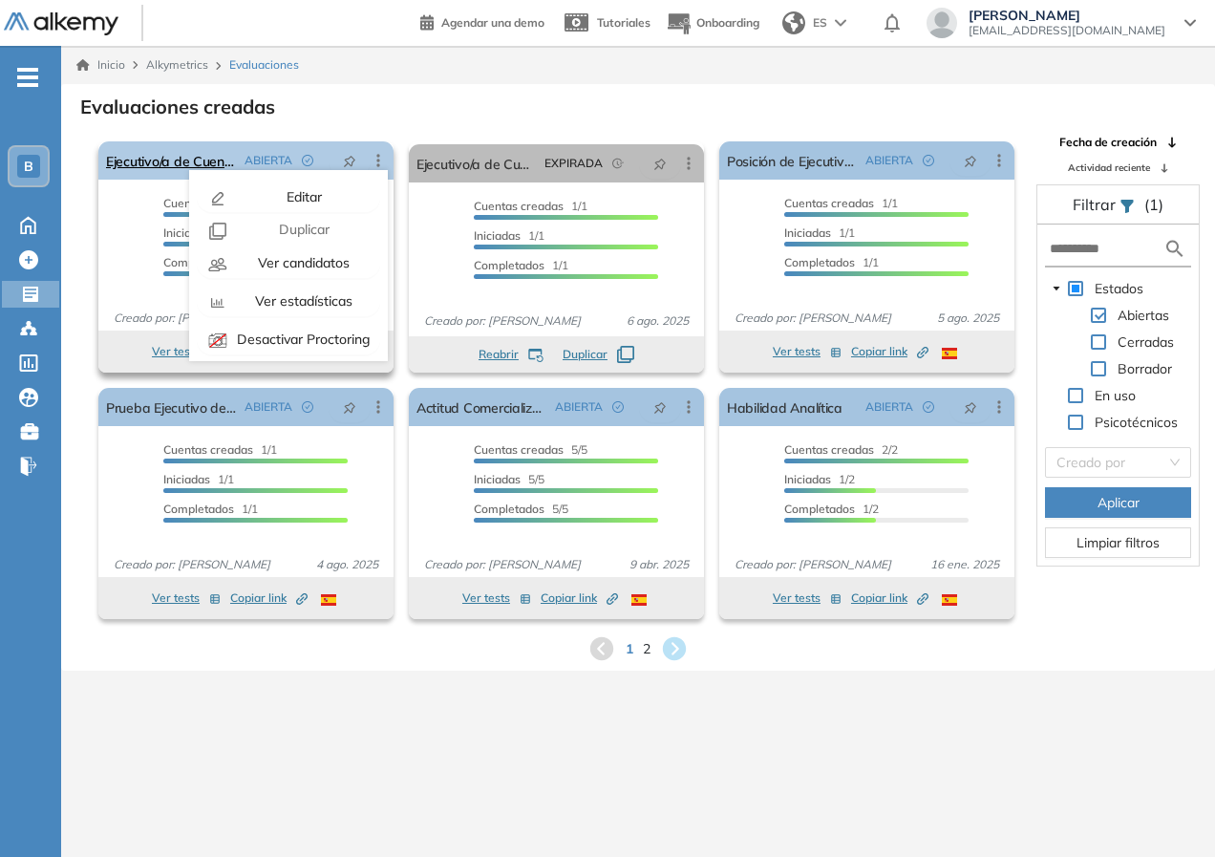
click at [389, 158] on div "Editar Los siguientes tests ya no están disponibles o tienen una nueva versión …" at bounding box center [378, 160] width 34 height 19
click at [432, 65] on div "Inicio Alkymetrics Evaluaciones" at bounding box center [637, 64] width 1123 height 17
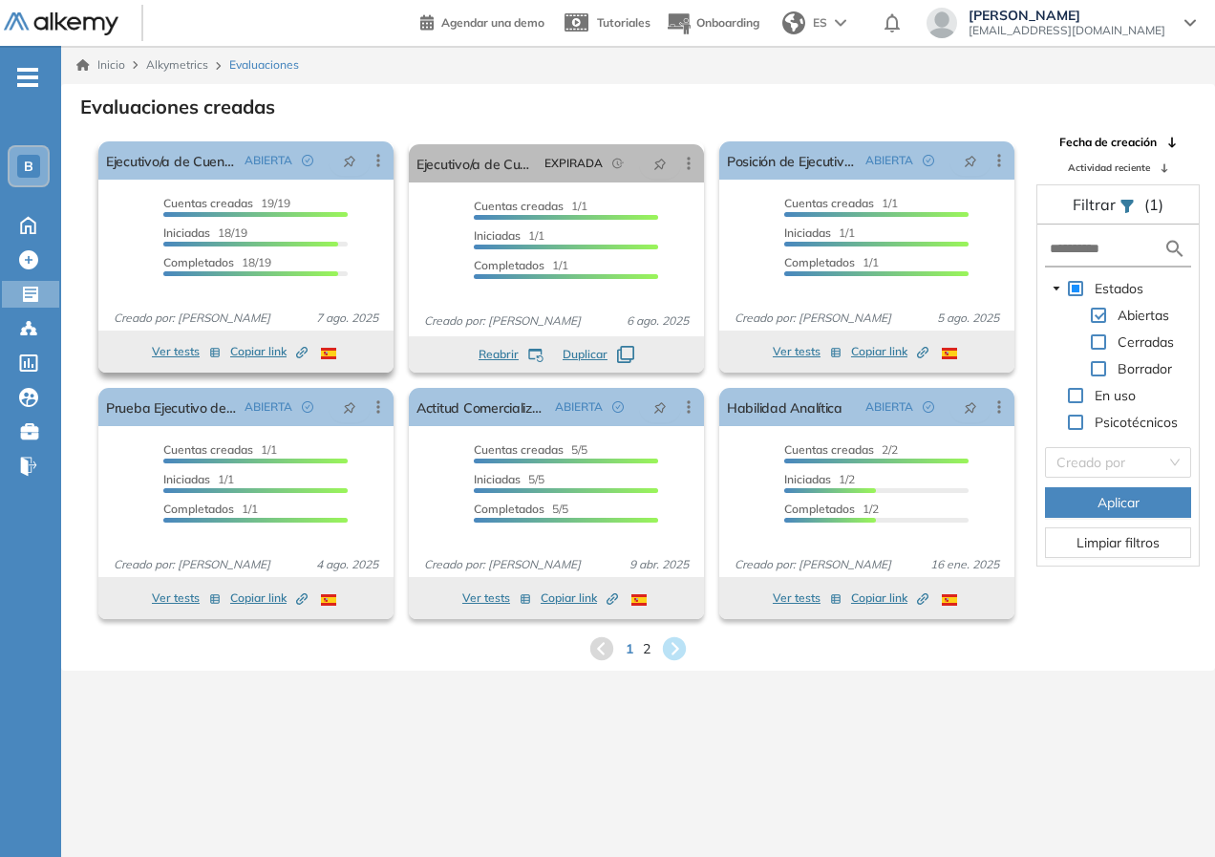
click at [193, 349] on button "Ver tests" at bounding box center [186, 351] width 69 height 23
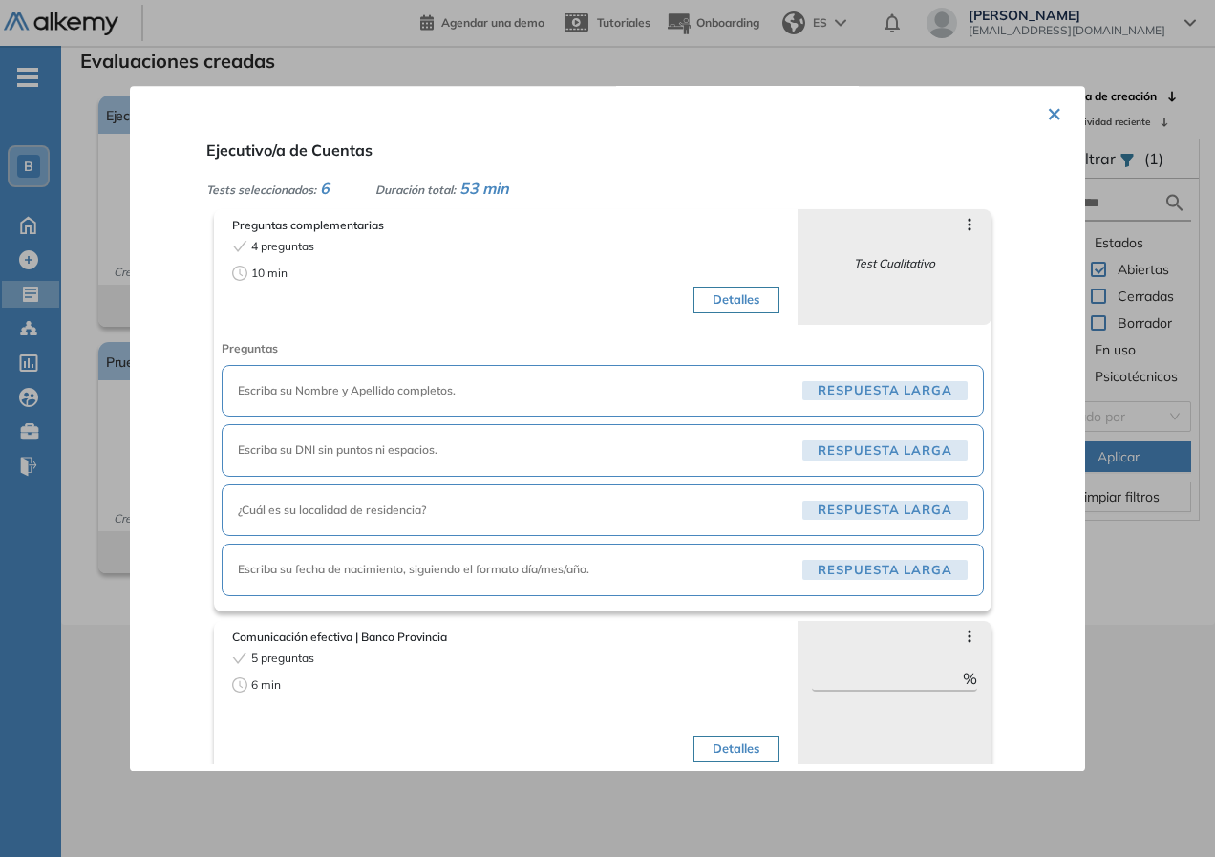
drag, startPoint x: 1139, startPoint y: 678, endPoint x: 1118, endPoint y: 670, distance: 22.4
click at [1137, 678] on div at bounding box center [607, 428] width 1215 height 857
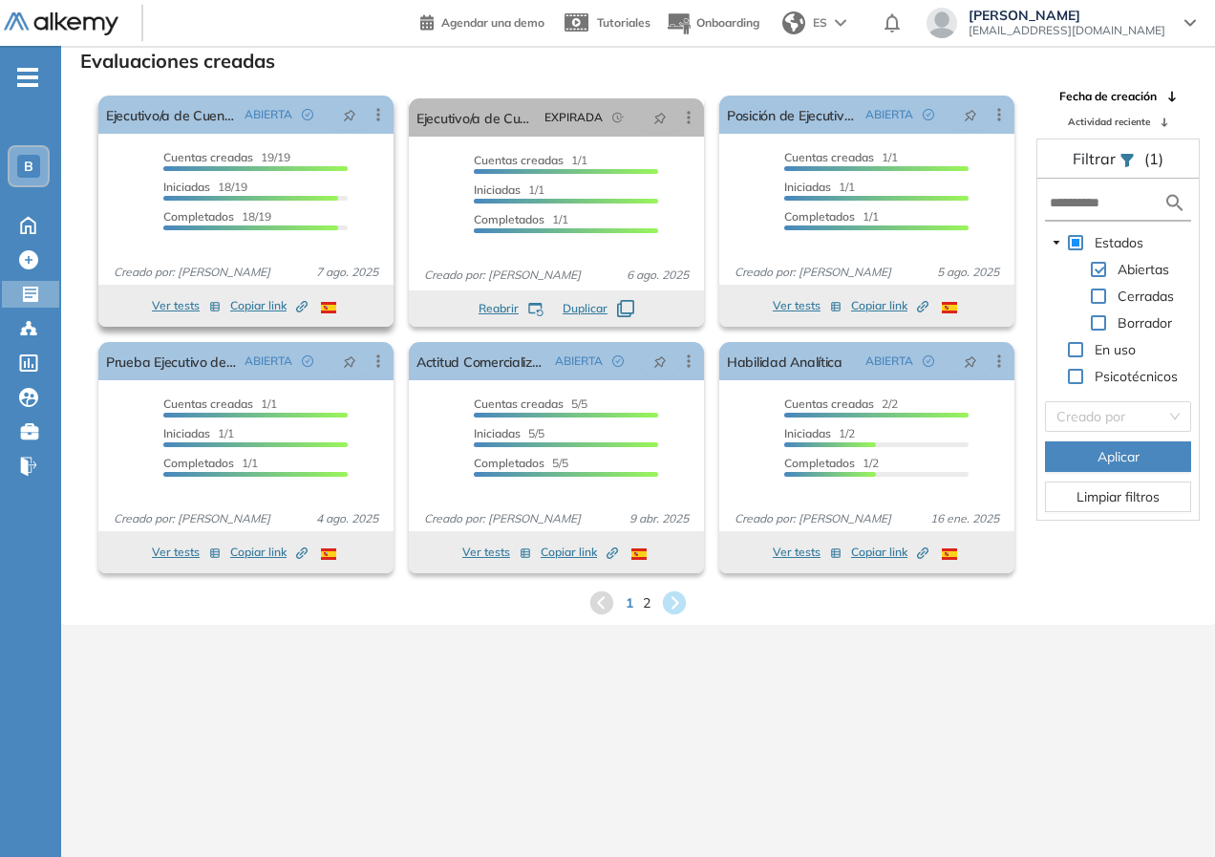
click at [181, 307] on button "Ver tests" at bounding box center [186, 305] width 69 height 23
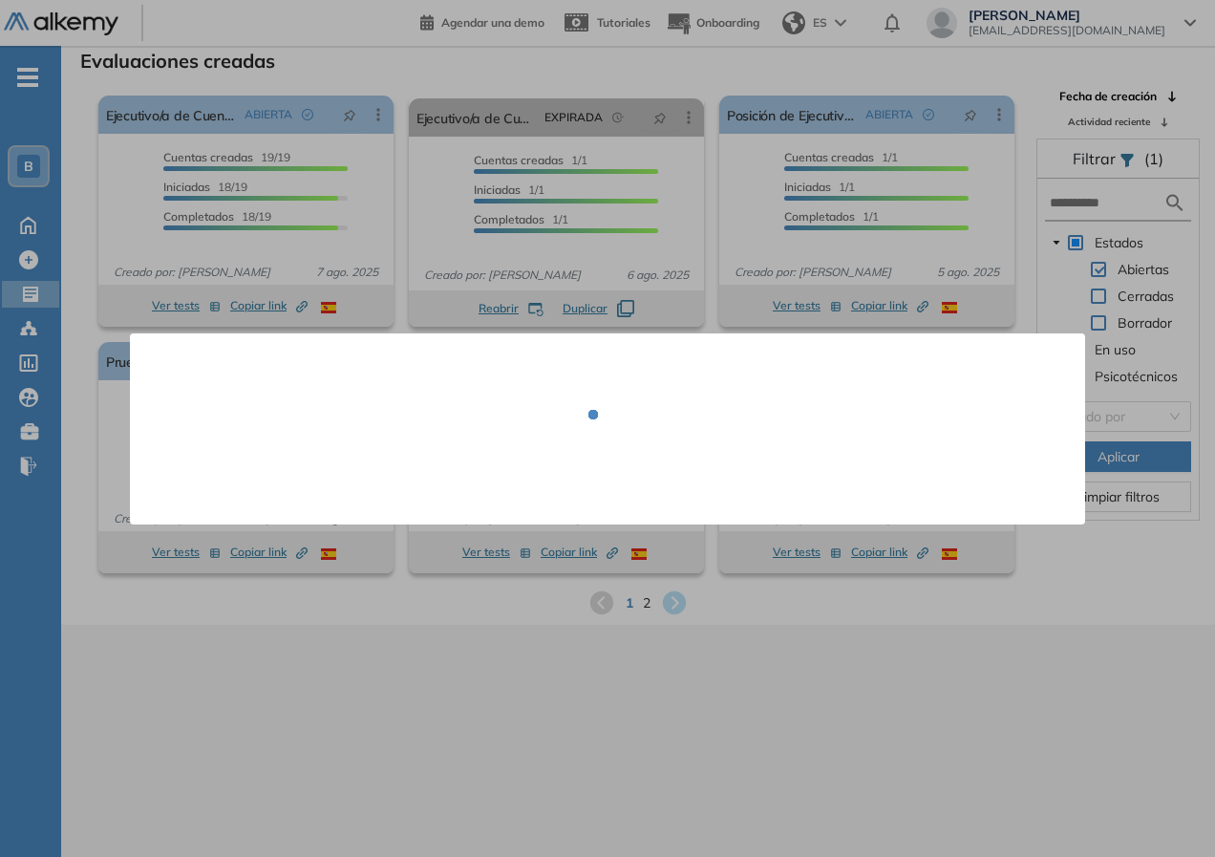
click at [254, 664] on div at bounding box center [607, 428] width 1215 height 857
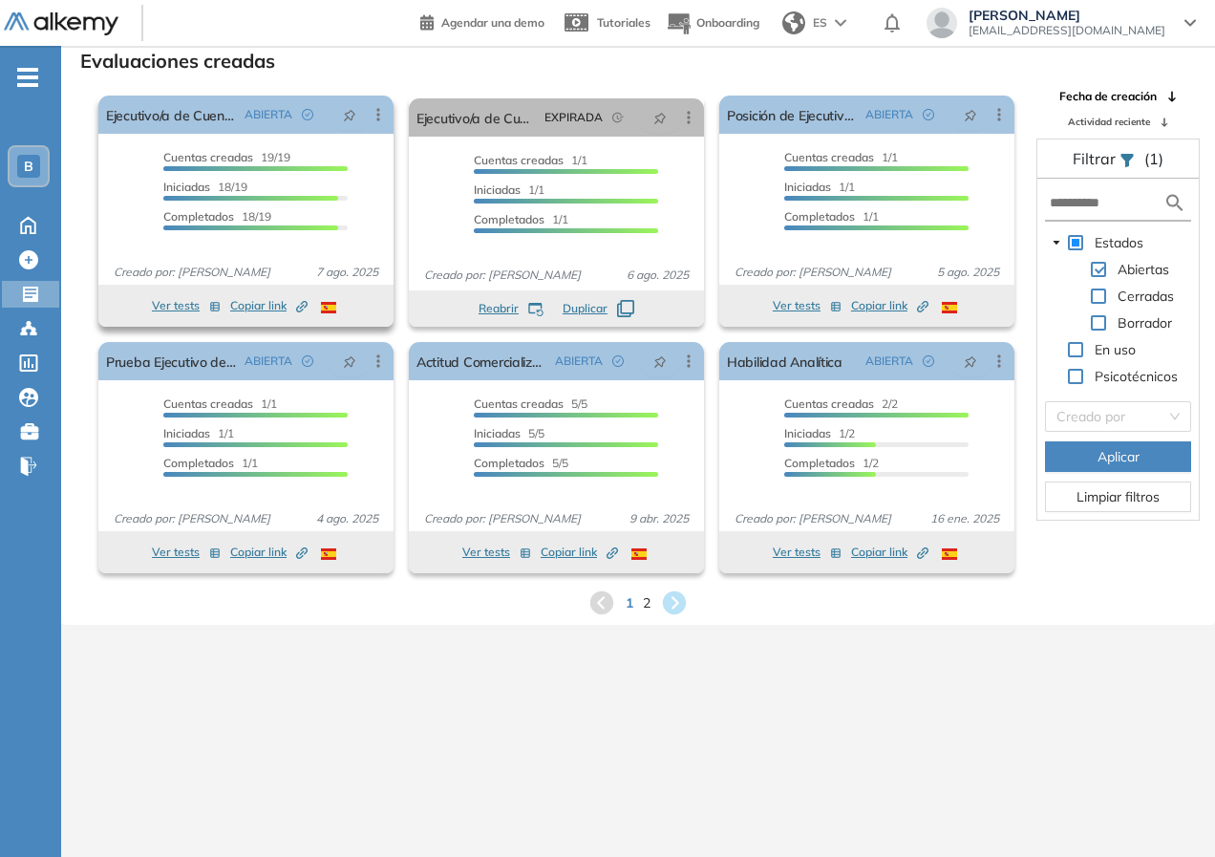
click at [206, 299] on button "Ver tests" at bounding box center [186, 305] width 69 height 23
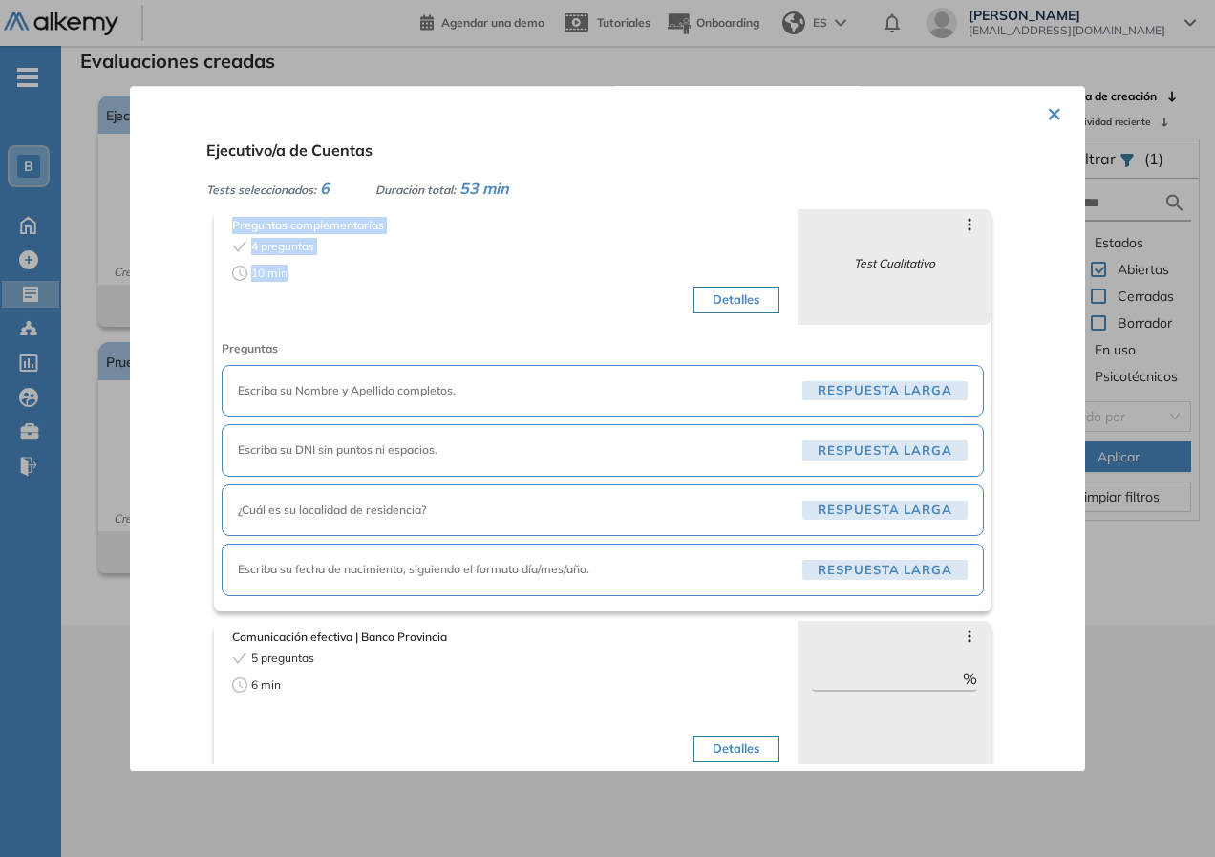
drag, startPoint x: 245, startPoint y: 272, endPoint x: 217, endPoint y: 231, distance: 50.1
click at [217, 231] on div "Preguntas complementarias 4 preguntas 10 min Detalles" at bounding box center [505, 267] width 583 height 116
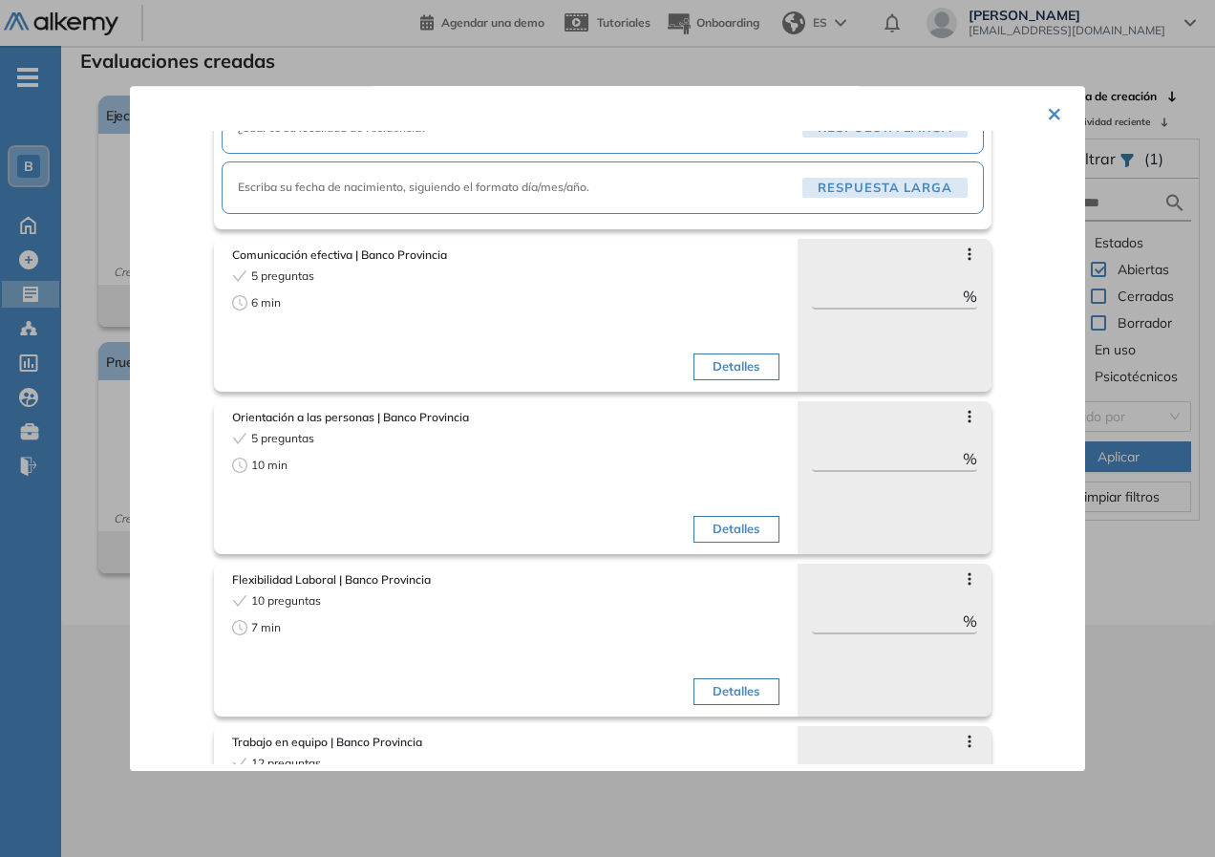
scroll to position [667, 0]
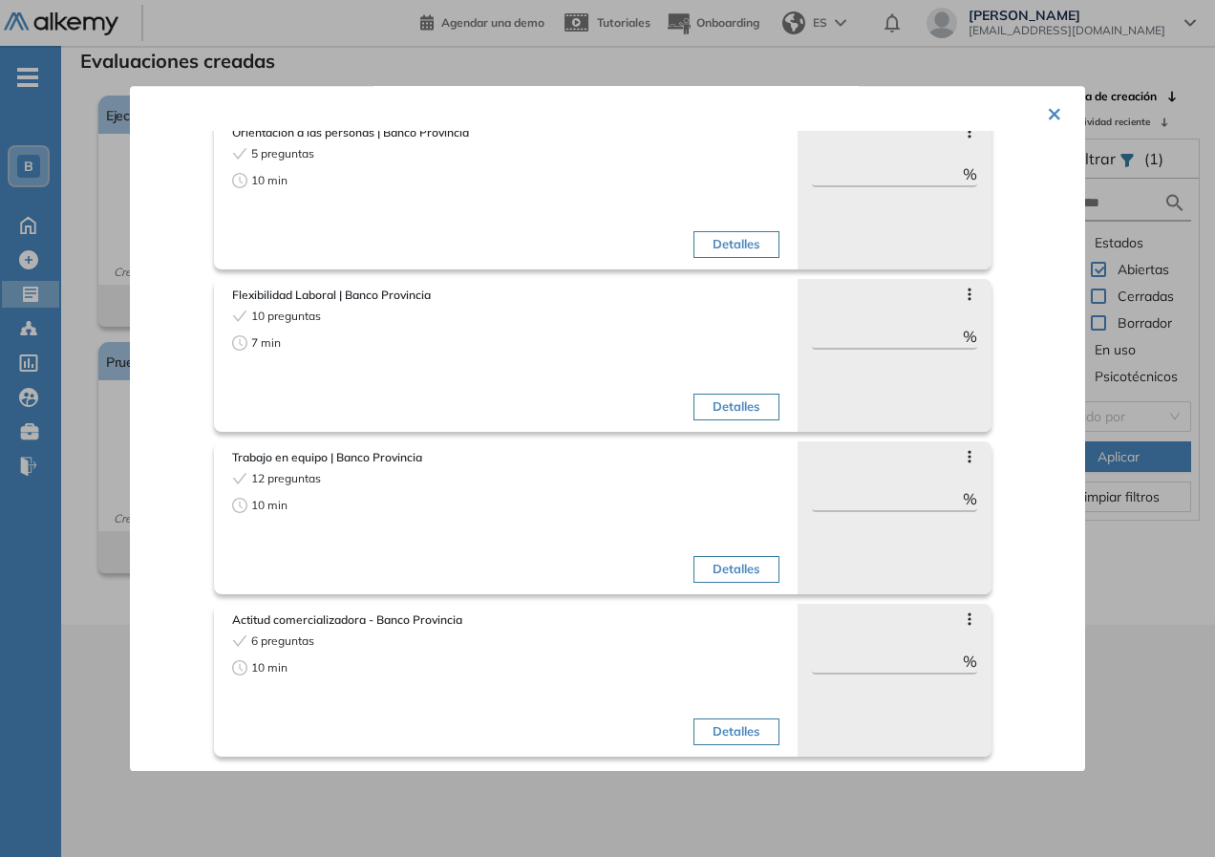
click at [1127, 659] on div at bounding box center [607, 428] width 1215 height 857
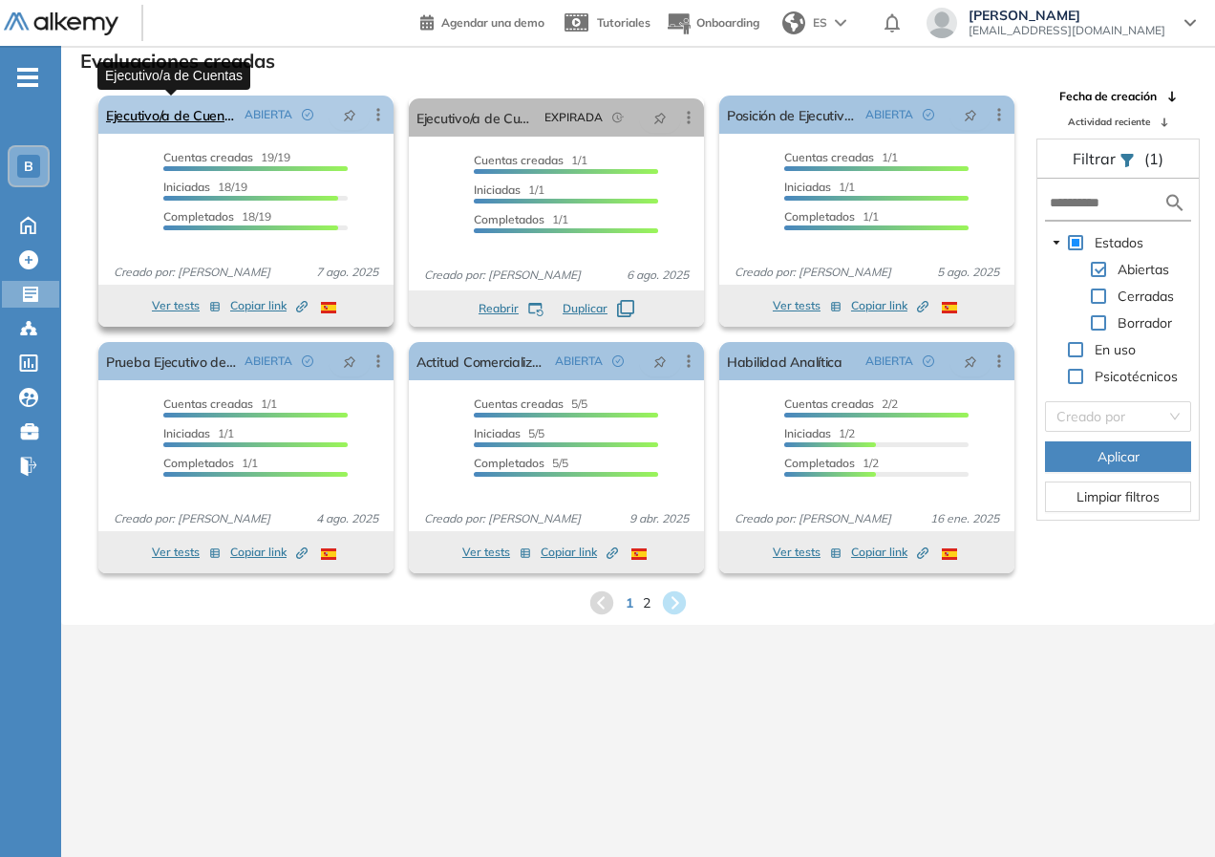
click at [223, 120] on link "Ejecutivo/a de Cuentas" at bounding box center [171, 114] width 131 height 38
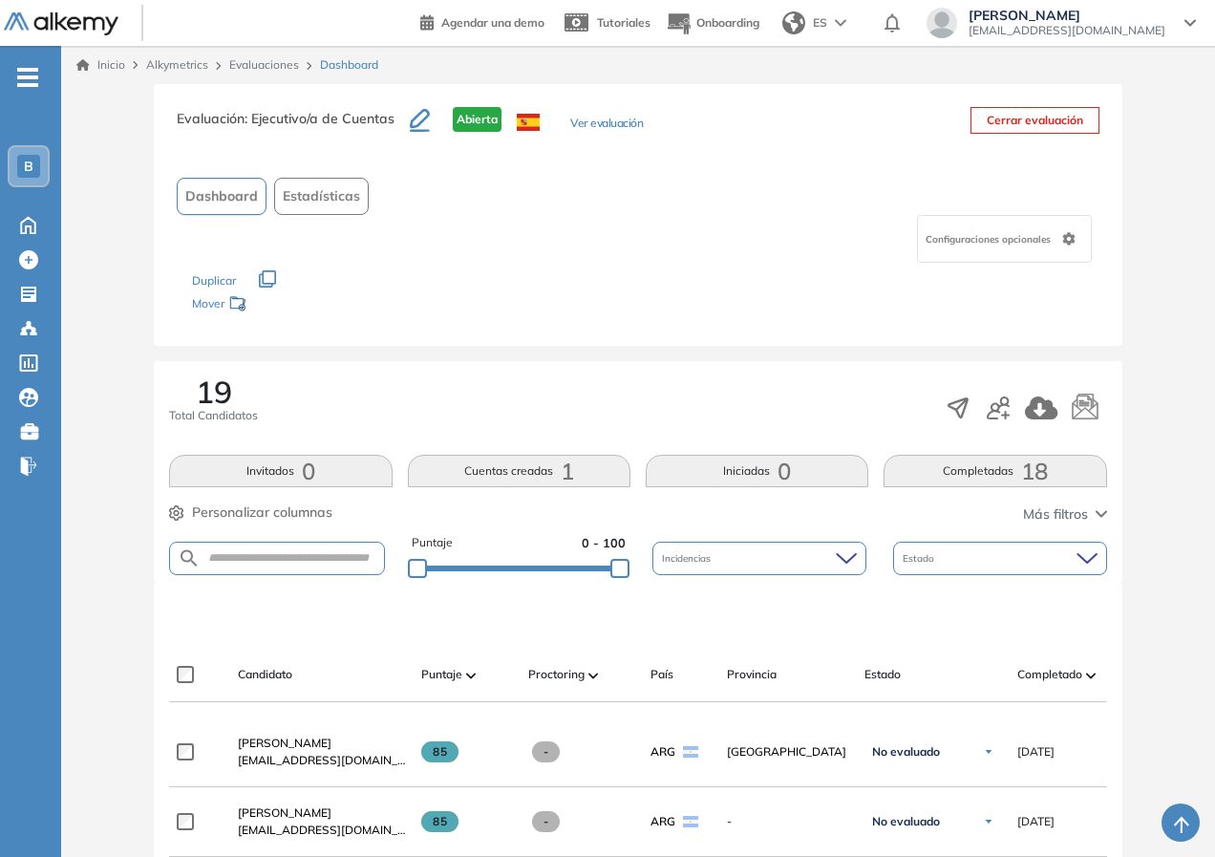
scroll to position [286, 0]
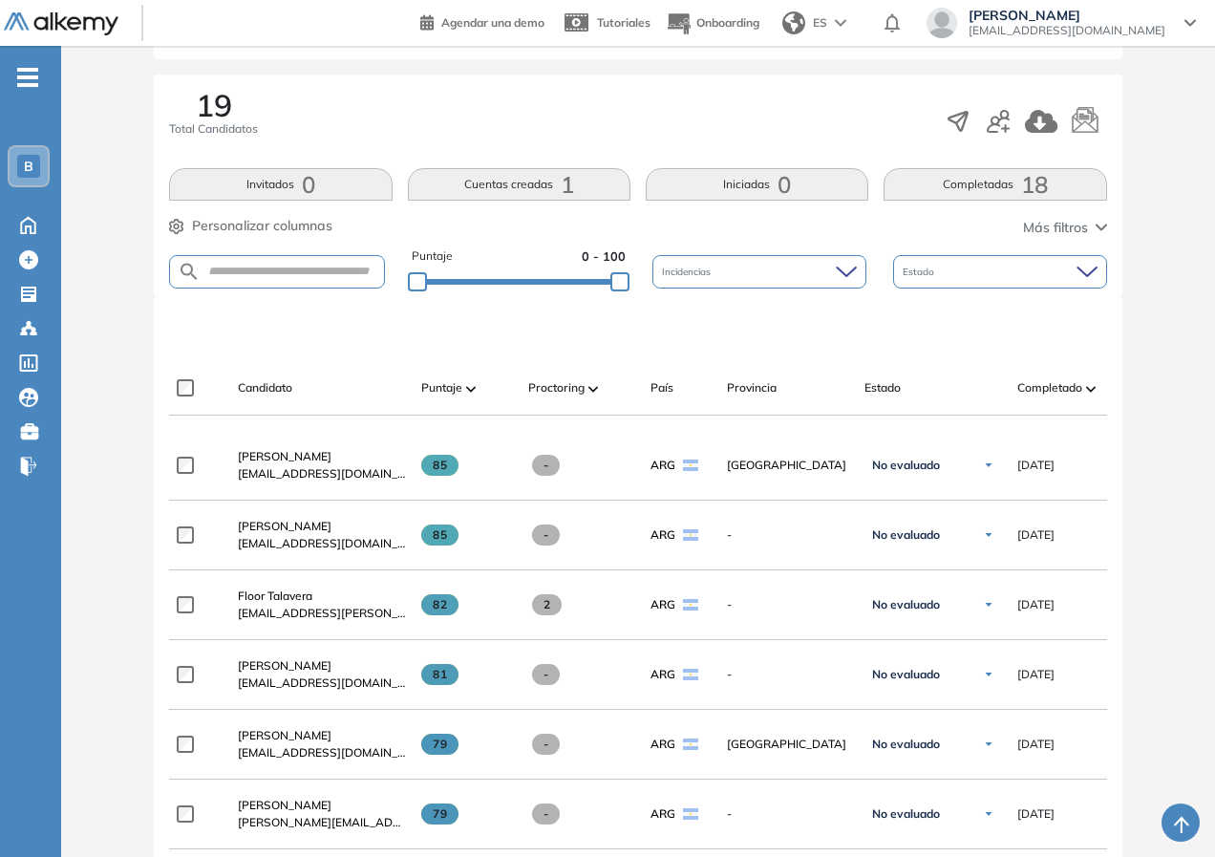
click at [800, 269] on div "Incidencias" at bounding box center [759, 271] width 214 height 33
click at [800, 268] on div "Incidencias" at bounding box center [759, 271] width 214 height 33
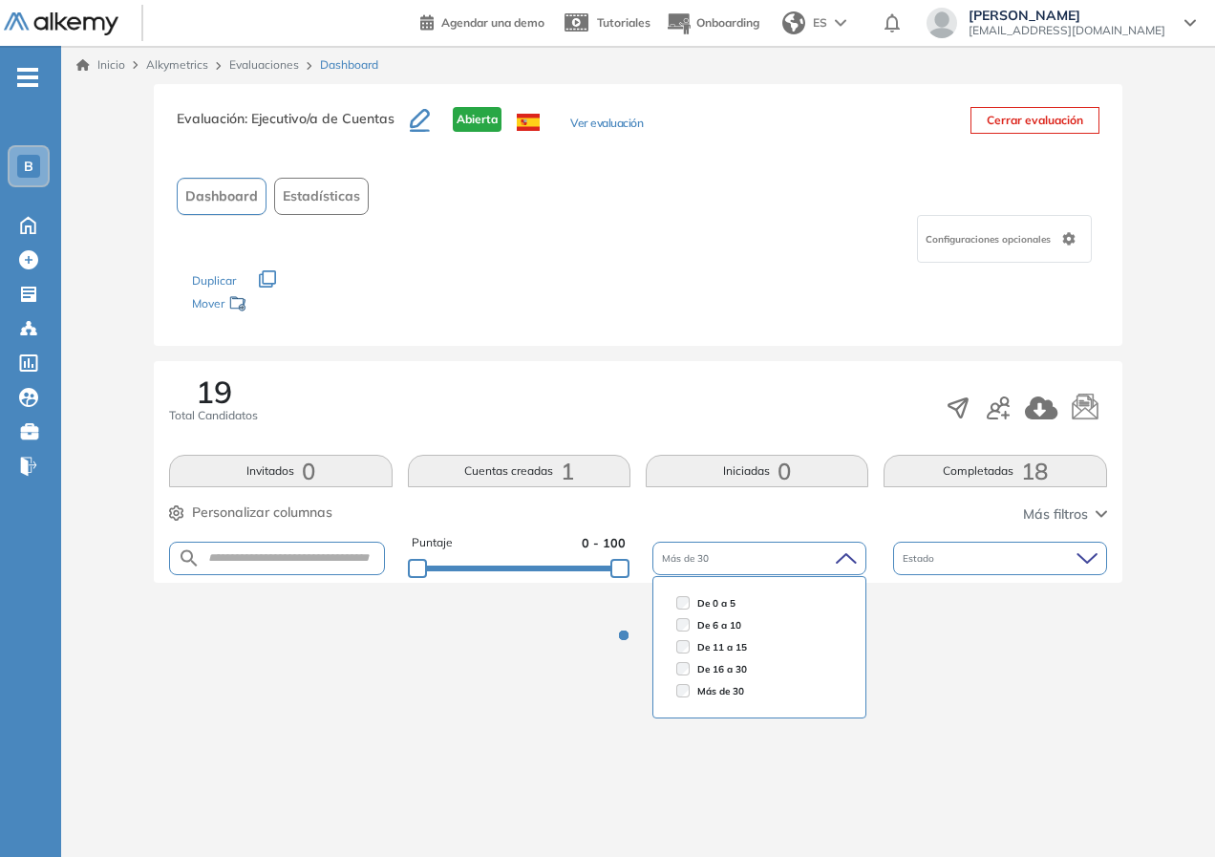
scroll to position [0, 0]
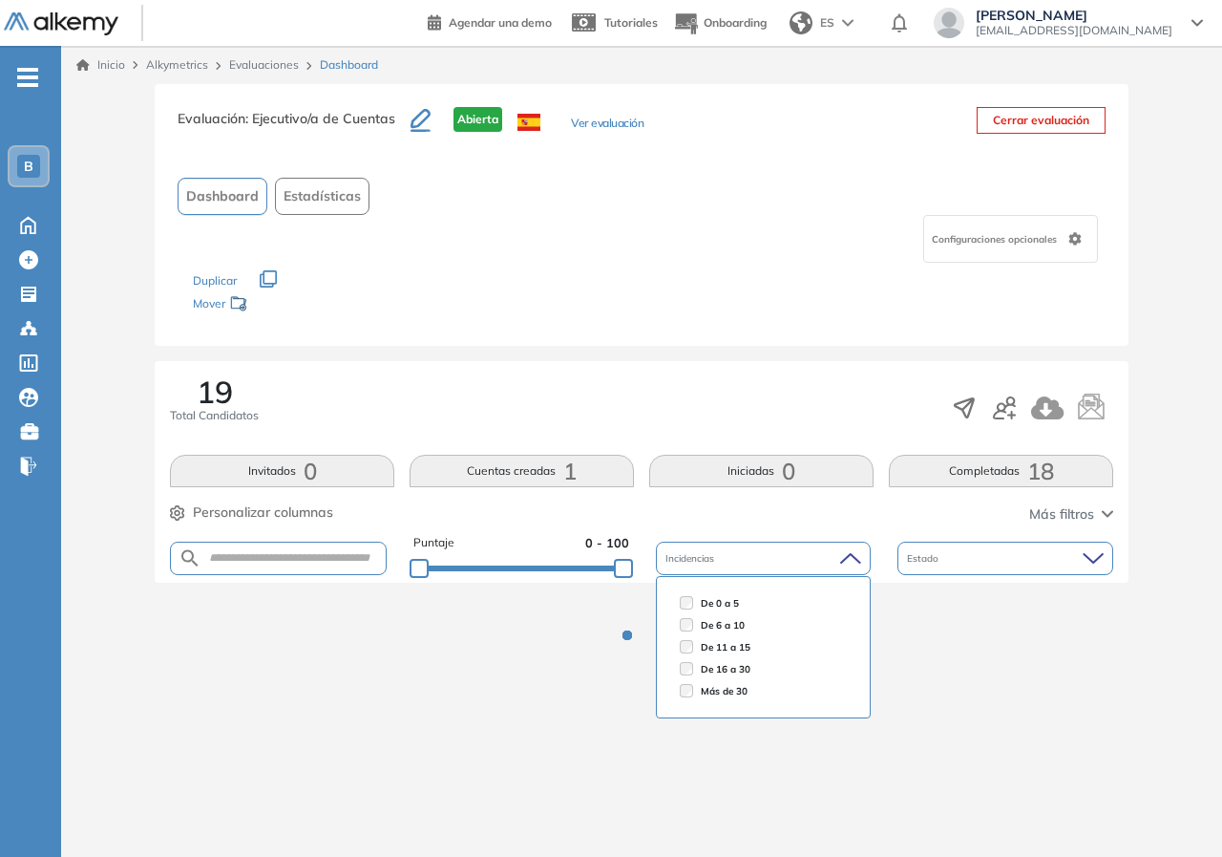
click at [716, 403] on div "19 Total Candidatos" at bounding box center [641, 407] width 943 height 63
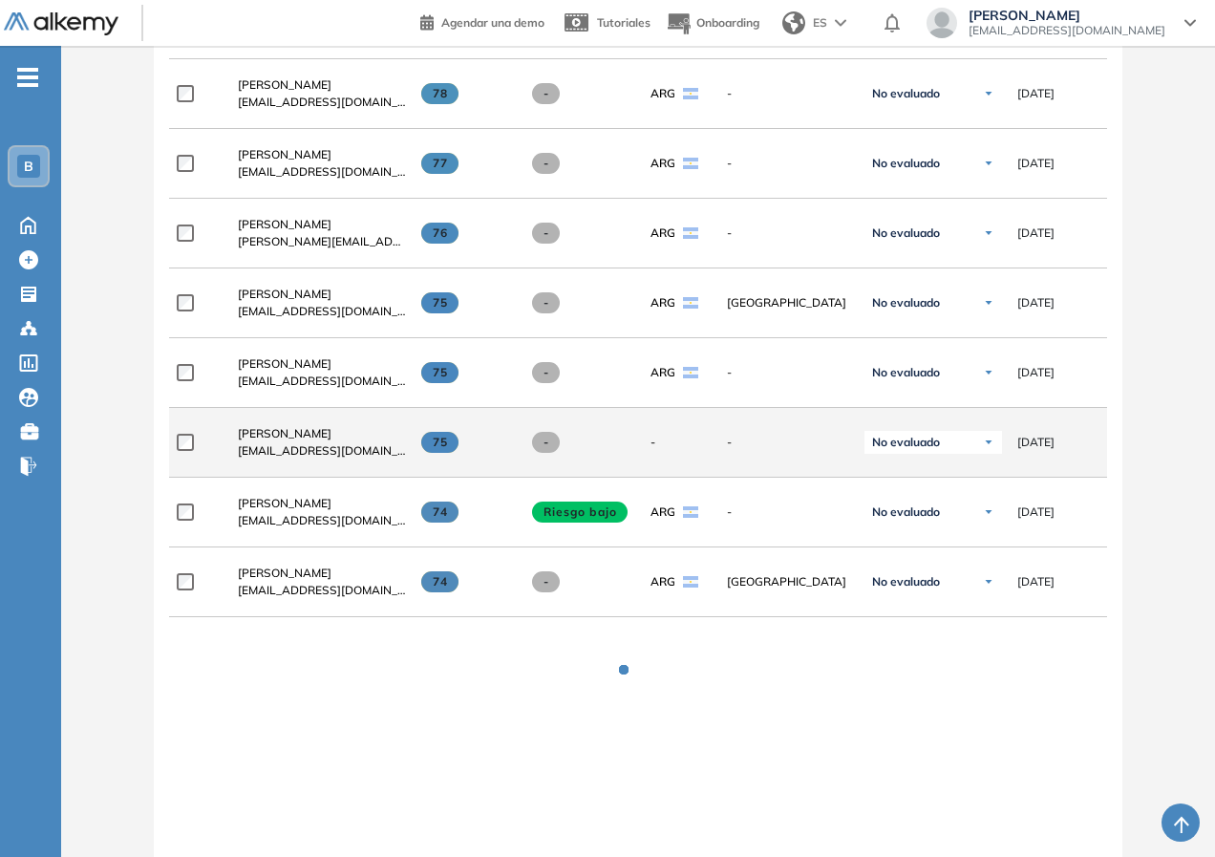
scroll to position [1391, 0]
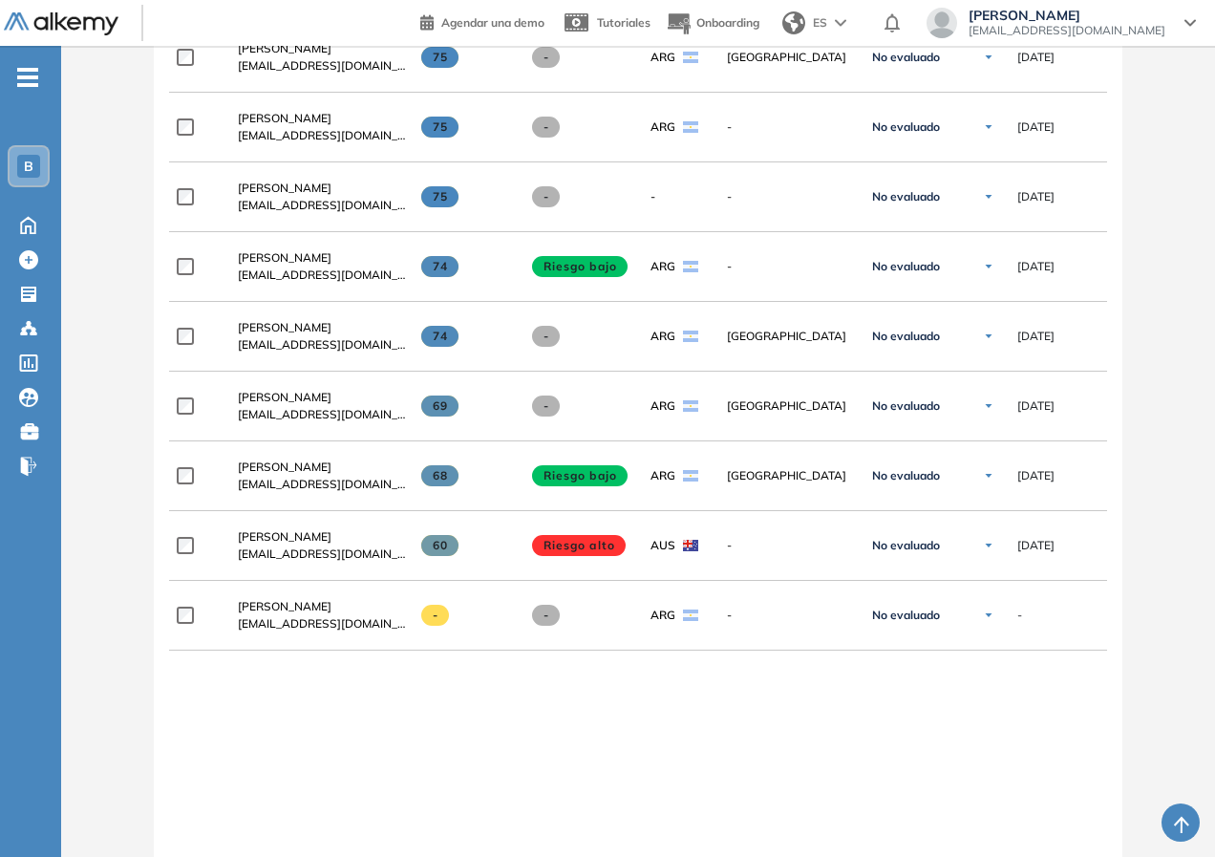
drag, startPoint x: 142, startPoint y: 773, endPoint x: 190, endPoint y: 774, distance: 47.8
click at [1176, 808] on button "button" at bounding box center [1180, 822] width 38 height 38
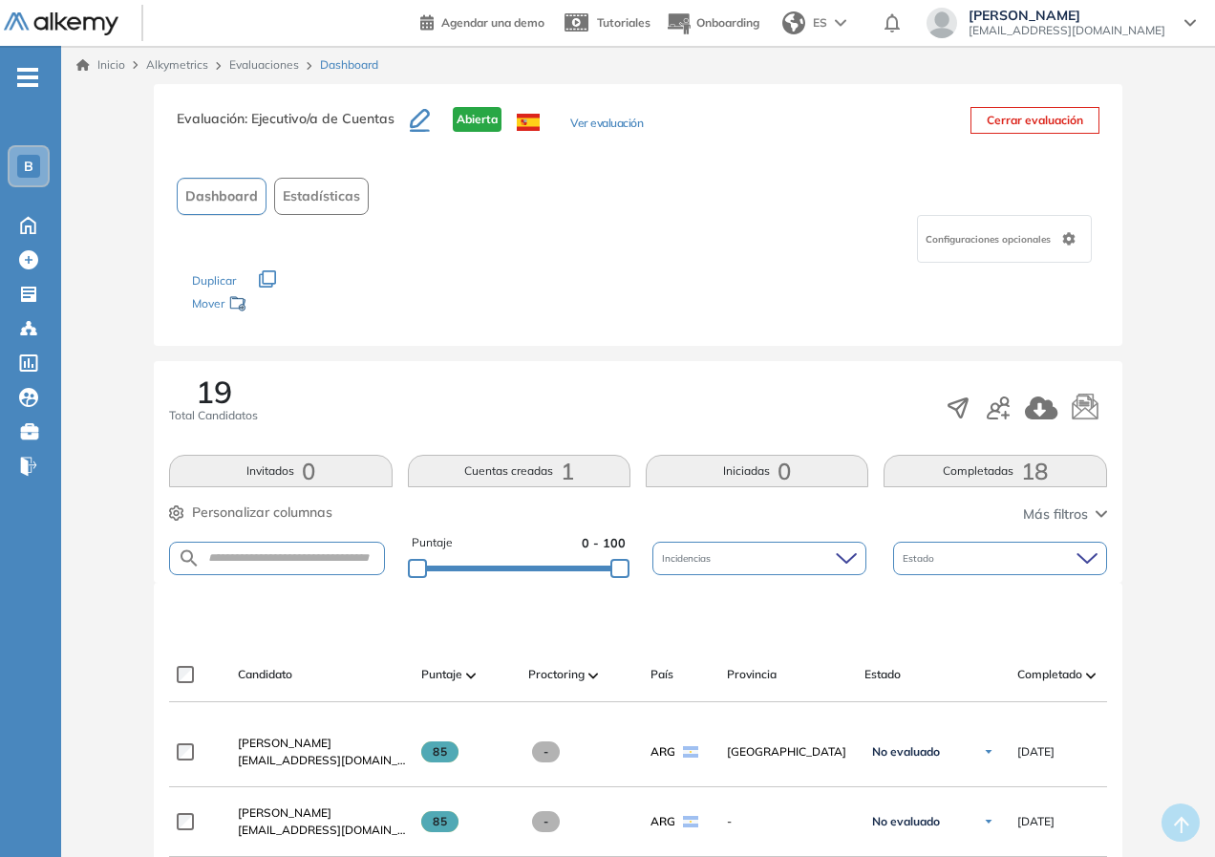
click at [68, 35] on img at bounding box center [61, 24] width 115 height 24
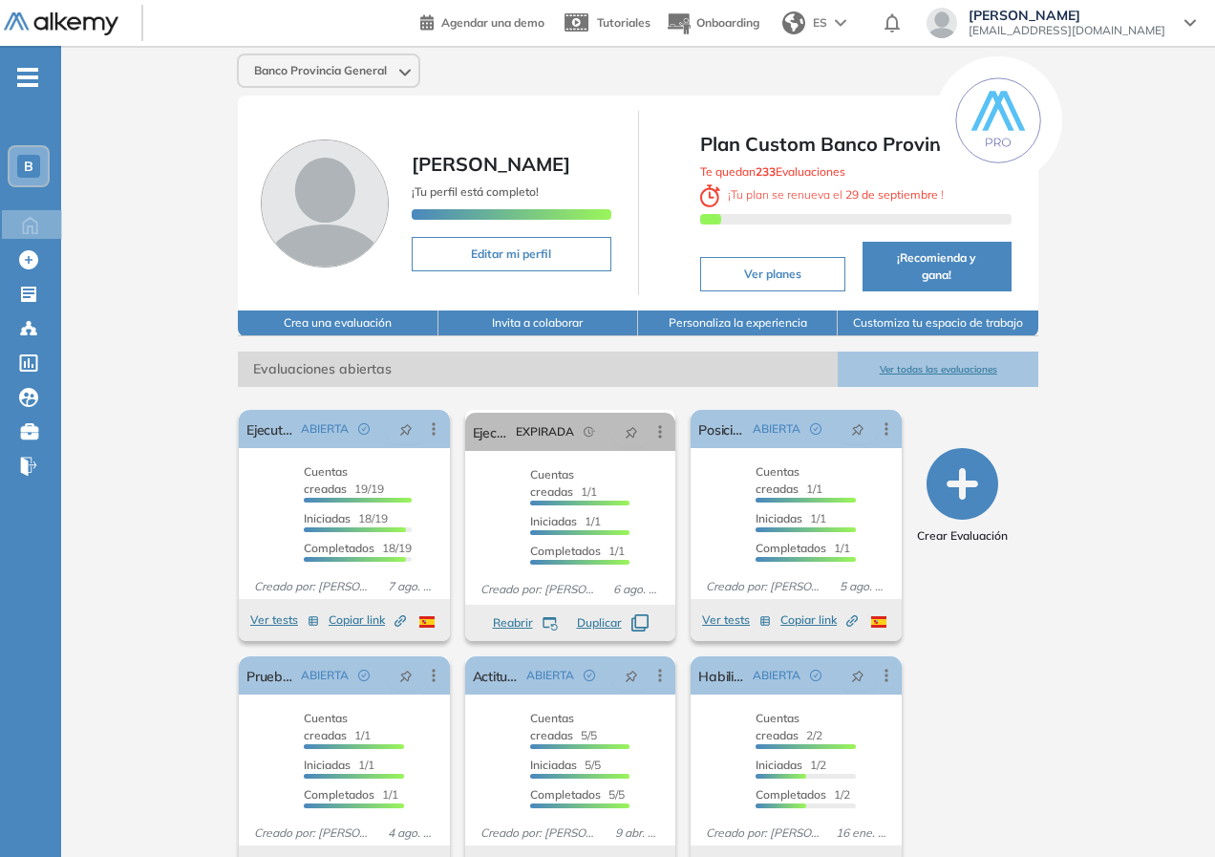
scroll to position [38, 0]
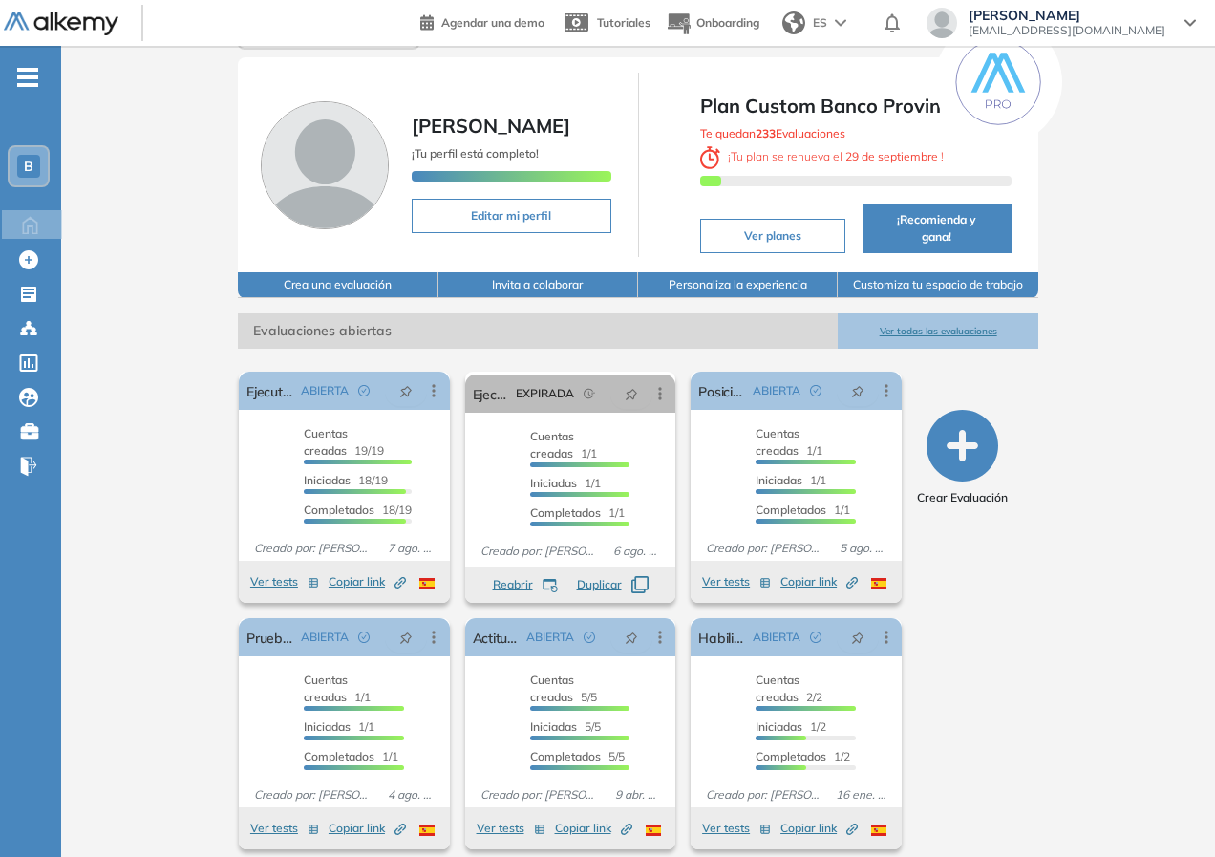
click at [826, 228] on button "Ver planes" at bounding box center [772, 236] width 145 height 34
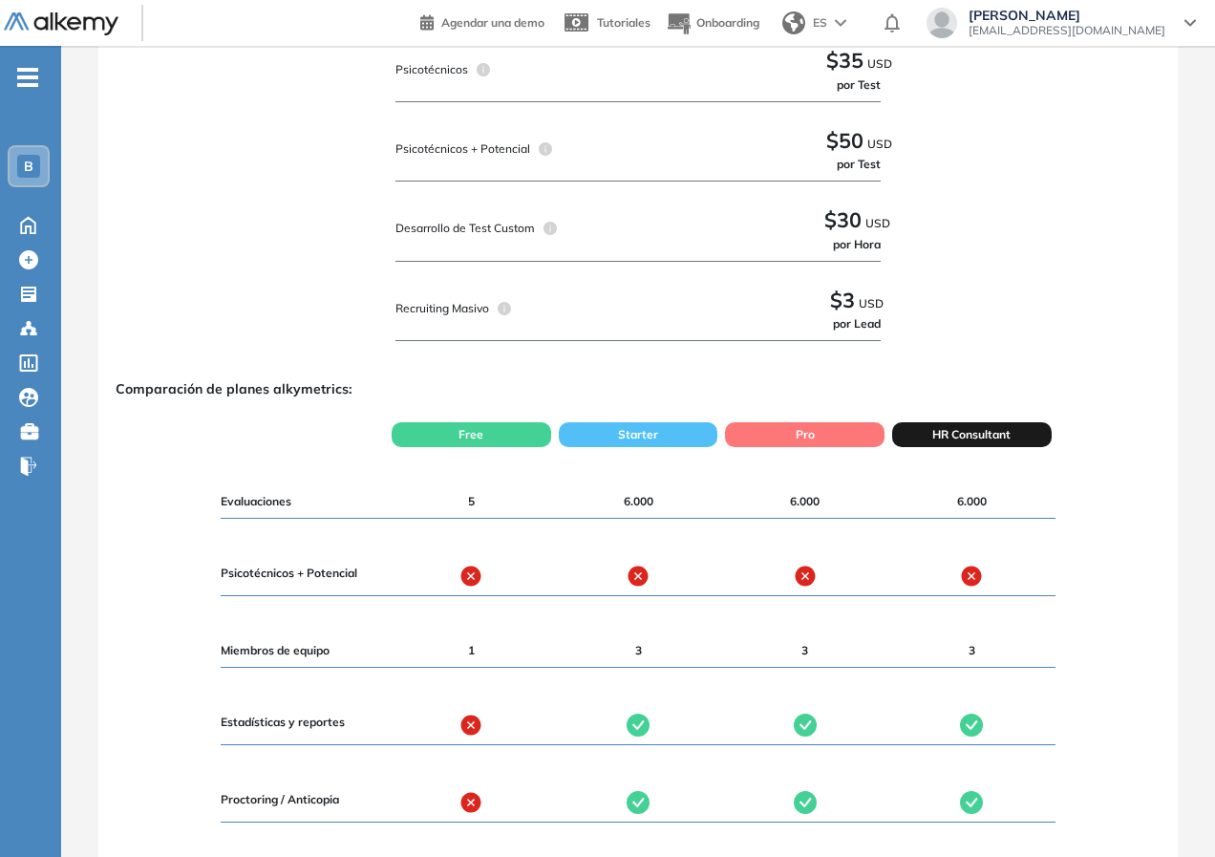
scroll to position [1432, 0]
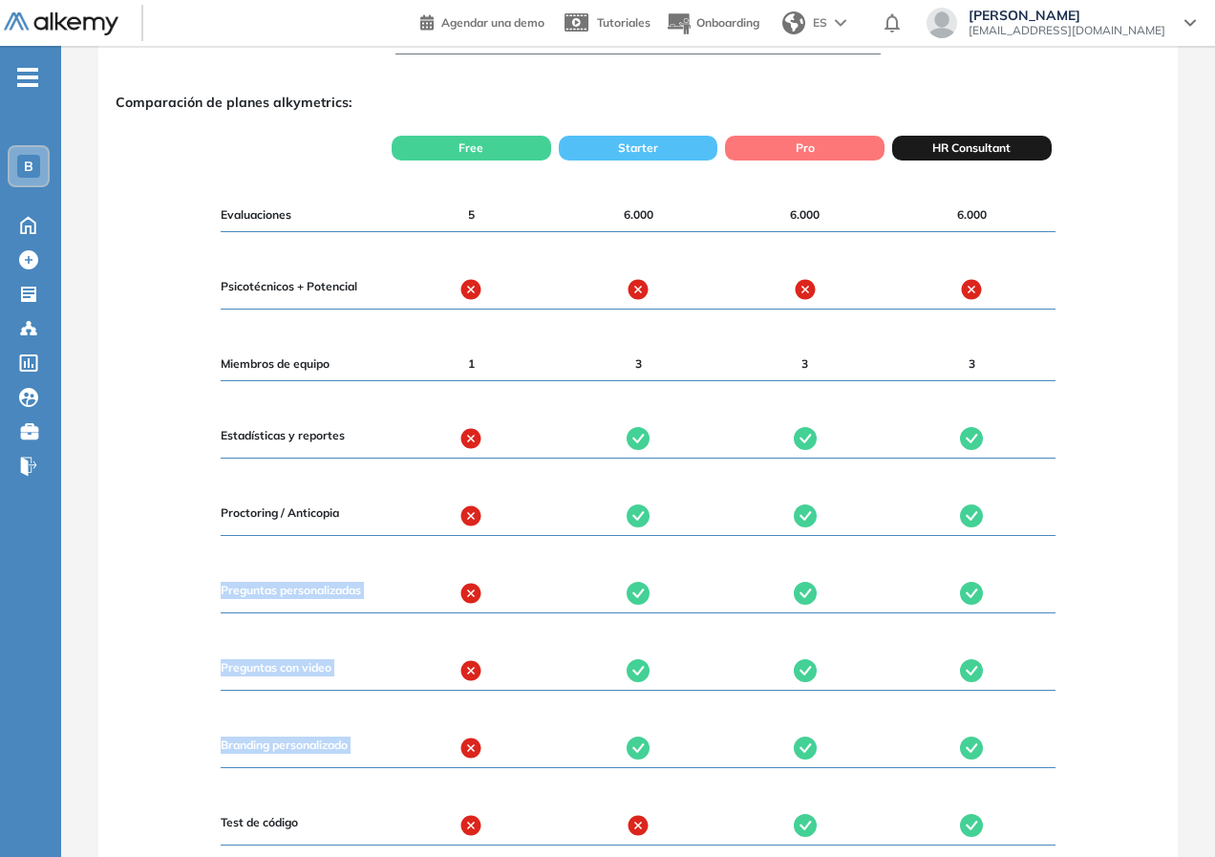
drag, startPoint x: 1211, startPoint y: 517, endPoint x: 1221, endPoint y: 668, distance: 151.2
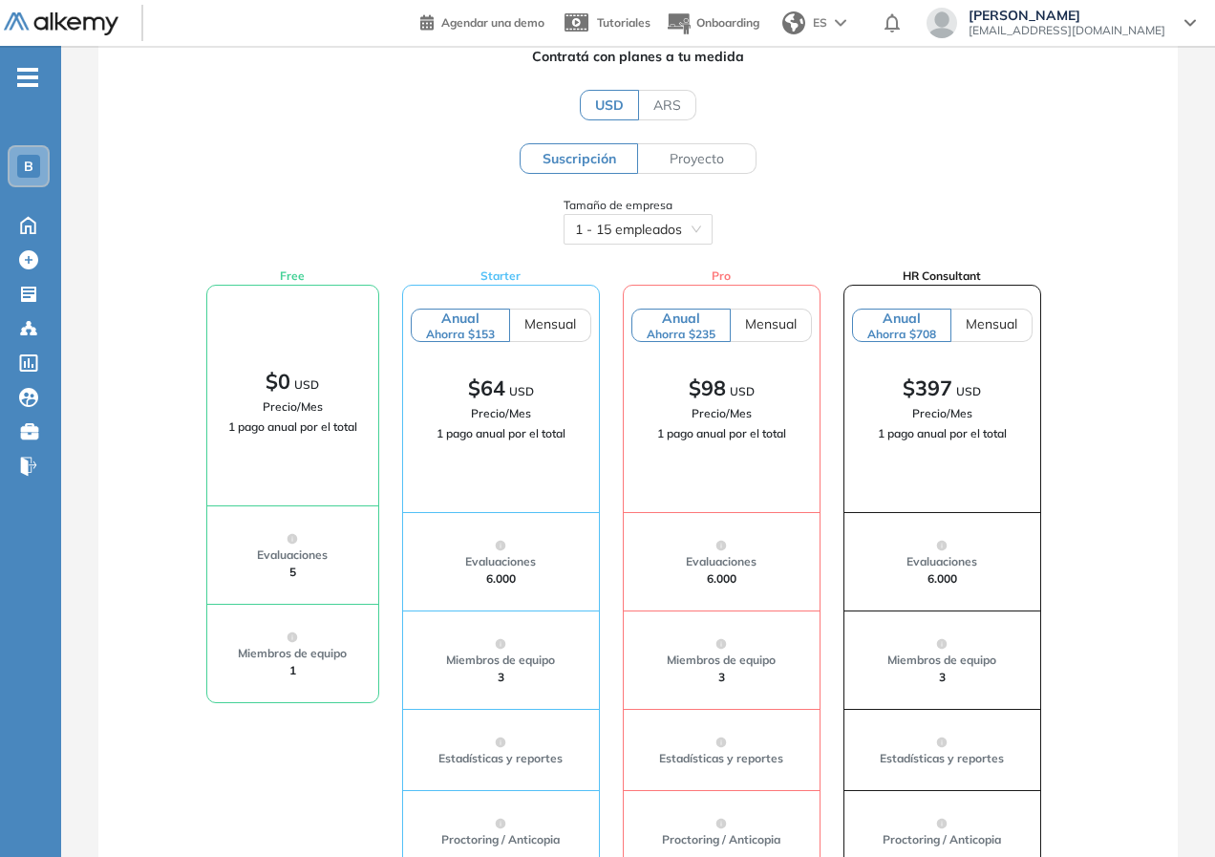
scroll to position [0, 0]
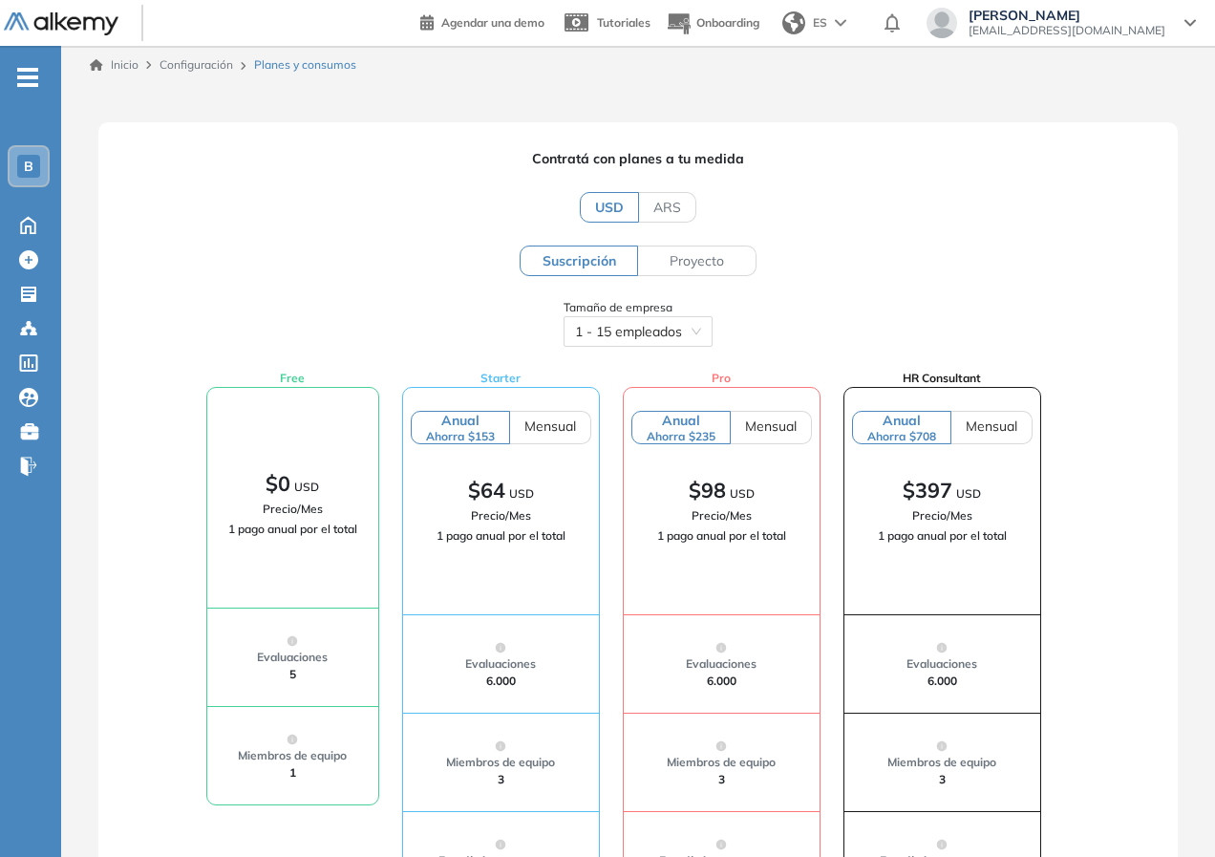
drag, startPoint x: 332, startPoint y: 212, endPoint x: 50, endPoint y: 179, distance: 284.6
click at [328, 211] on div "USD ARS" at bounding box center [638, 207] width 1062 height 31
click at [34, 214] on icon at bounding box center [27, 223] width 33 height 23
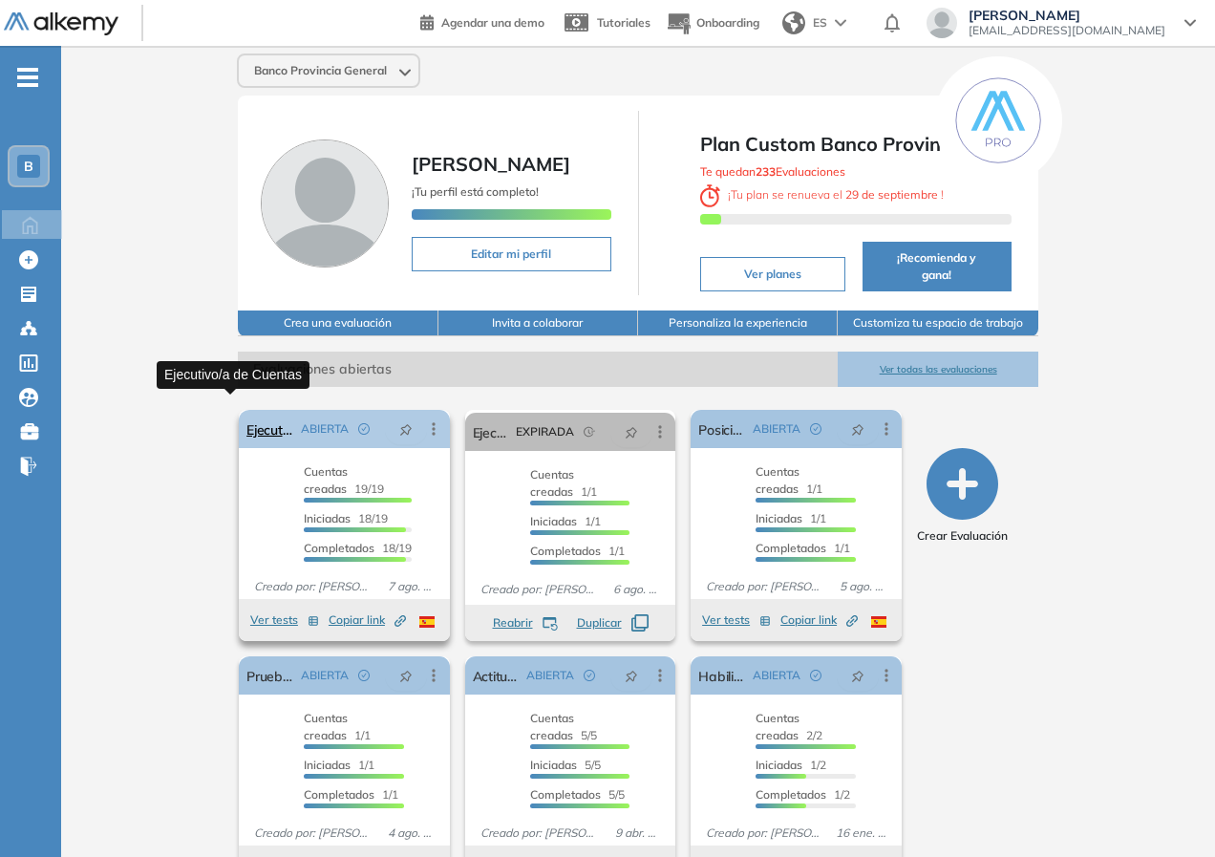
click at [265, 417] on link "Ejecutivo/a de Cuentas" at bounding box center [269, 429] width 47 height 38
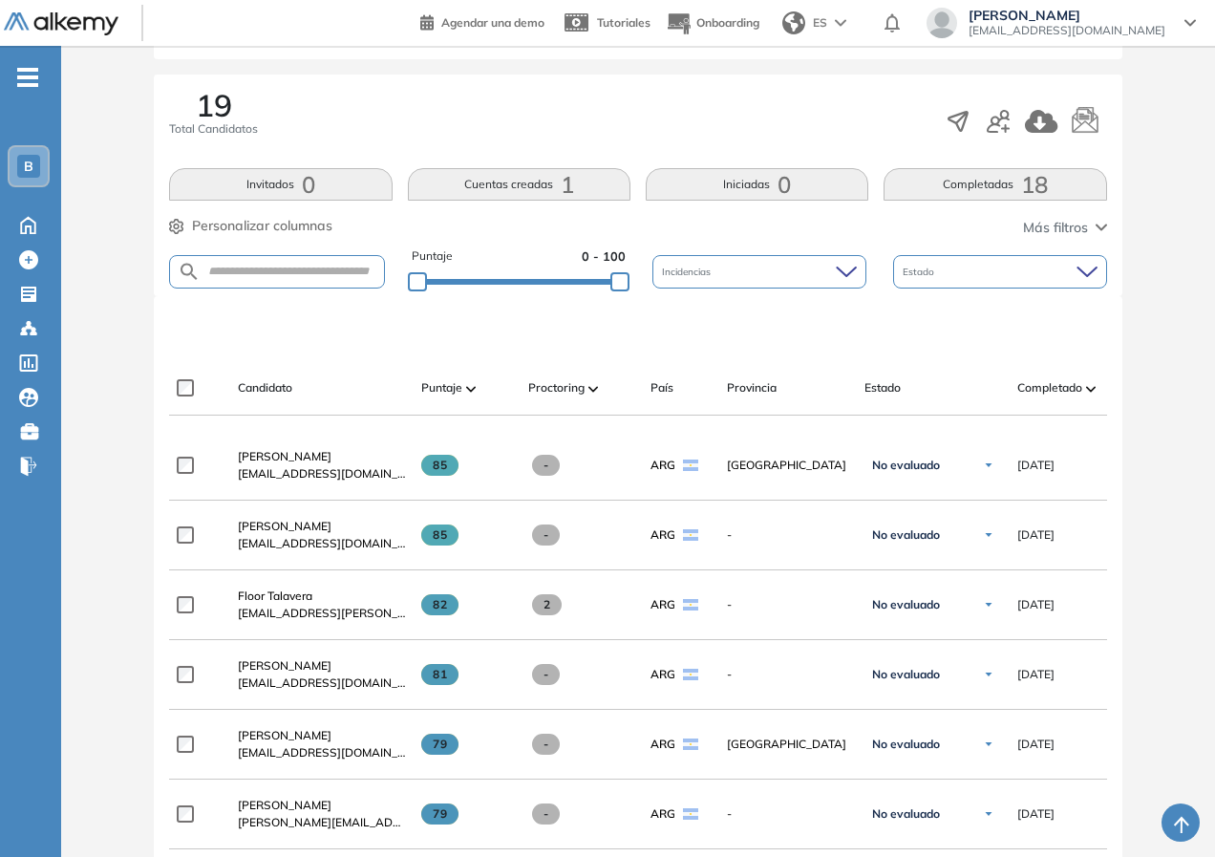
scroll to position [382, 0]
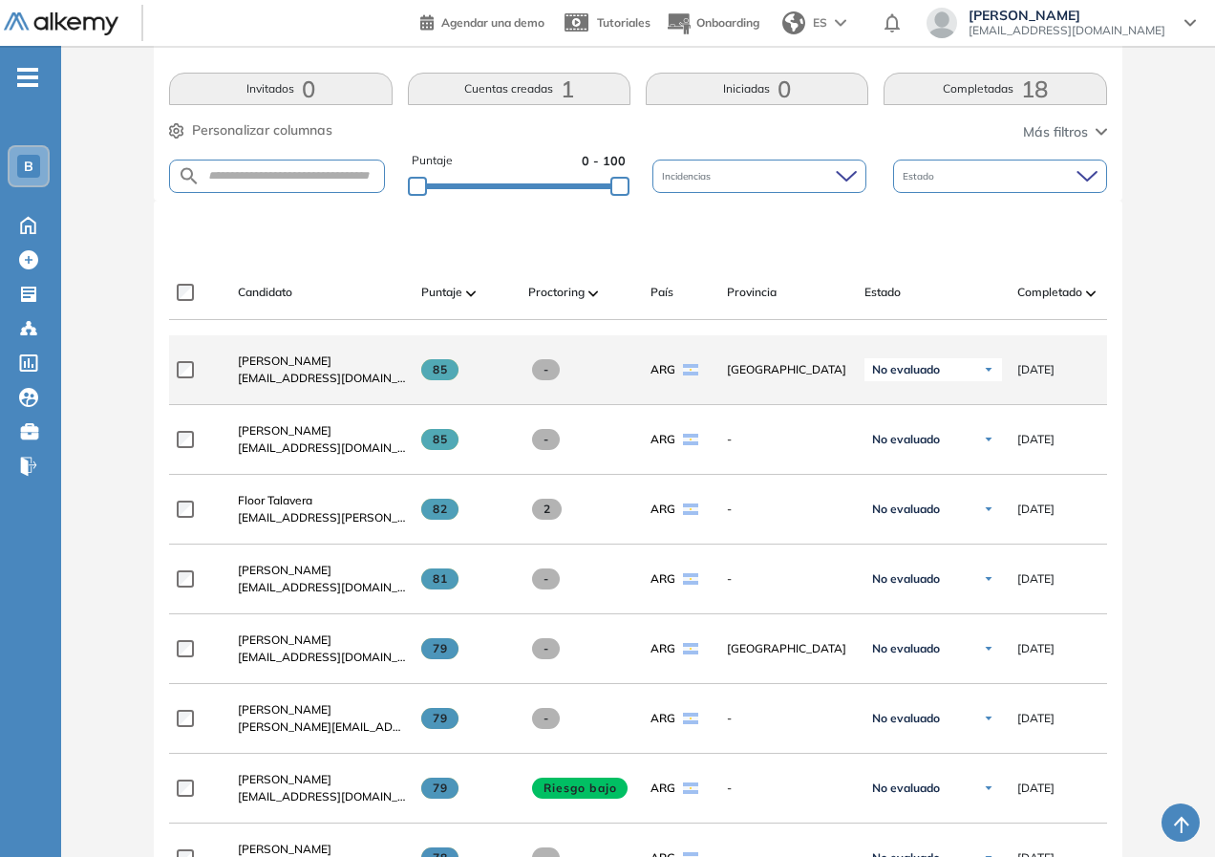
click at [1043, 371] on span "[DATE]" at bounding box center [1035, 369] width 37 height 17
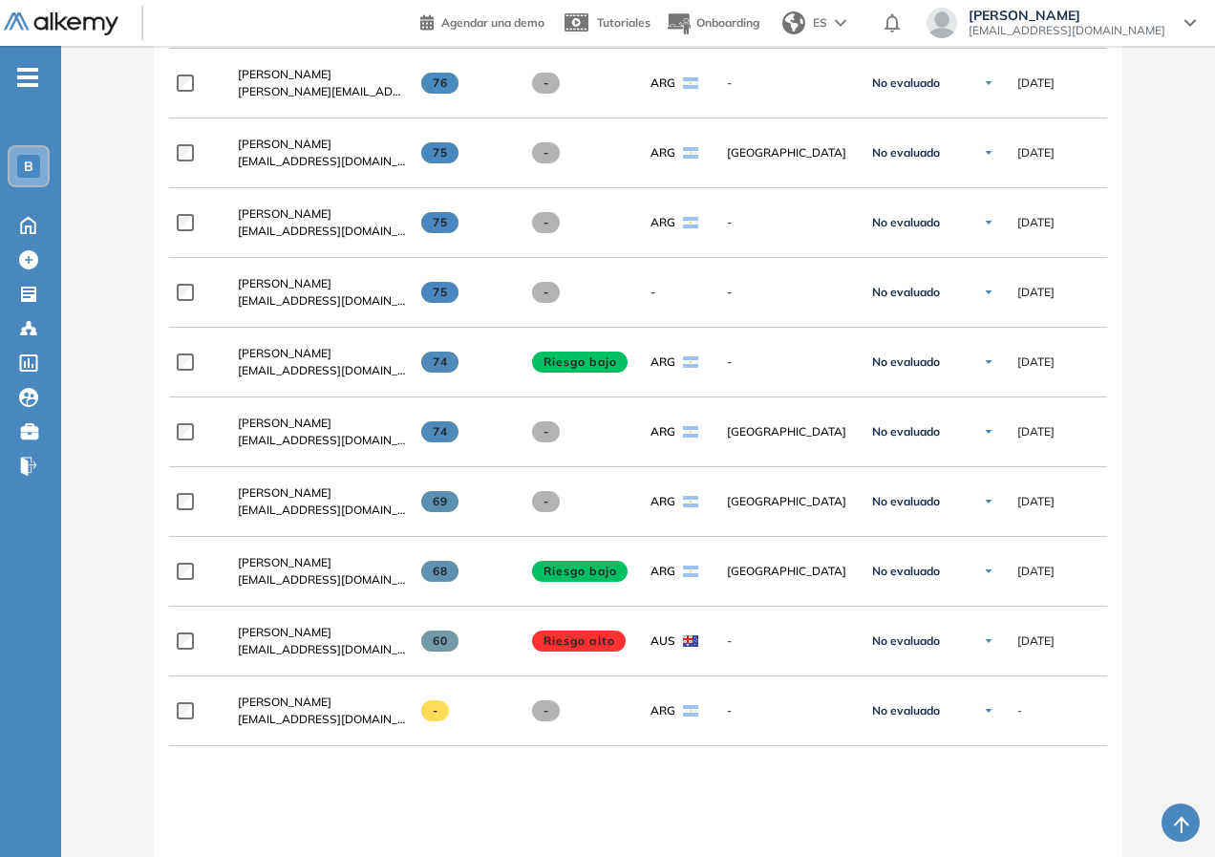
scroll to position [1487, 0]
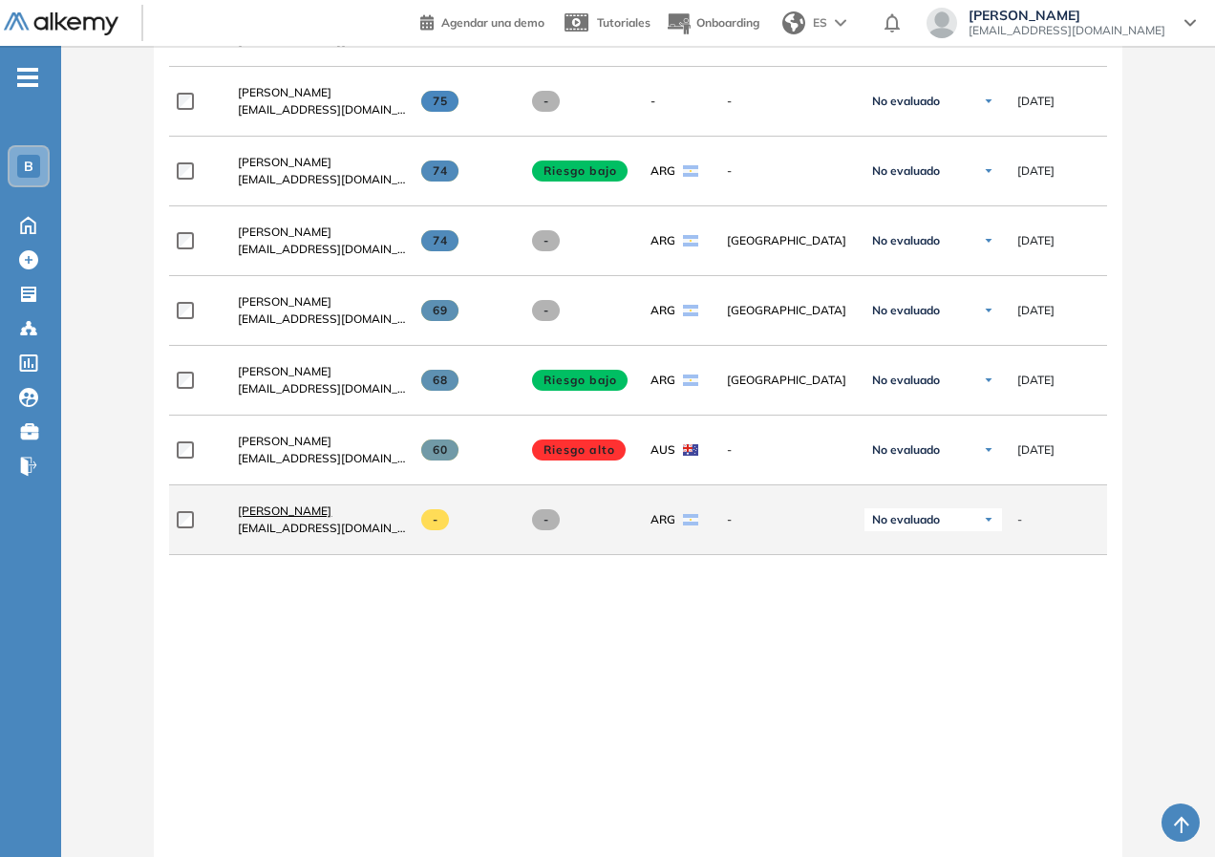
click at [300, 512] on span "[PERSON_NAME]" at bounding box center [285, 510] width 94 height 14
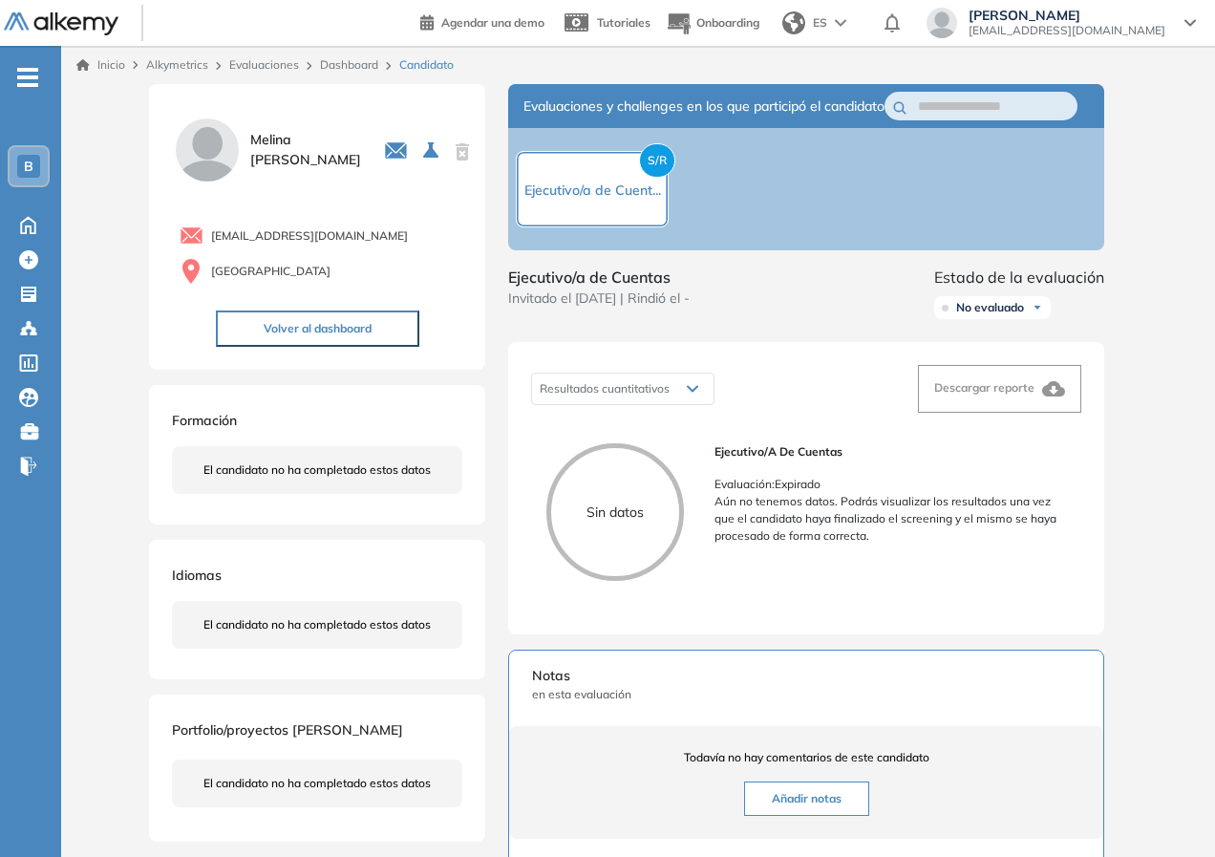
click at [341, 57] on link "Dashboard" at bounding box center [349, 64] width 58 height 14
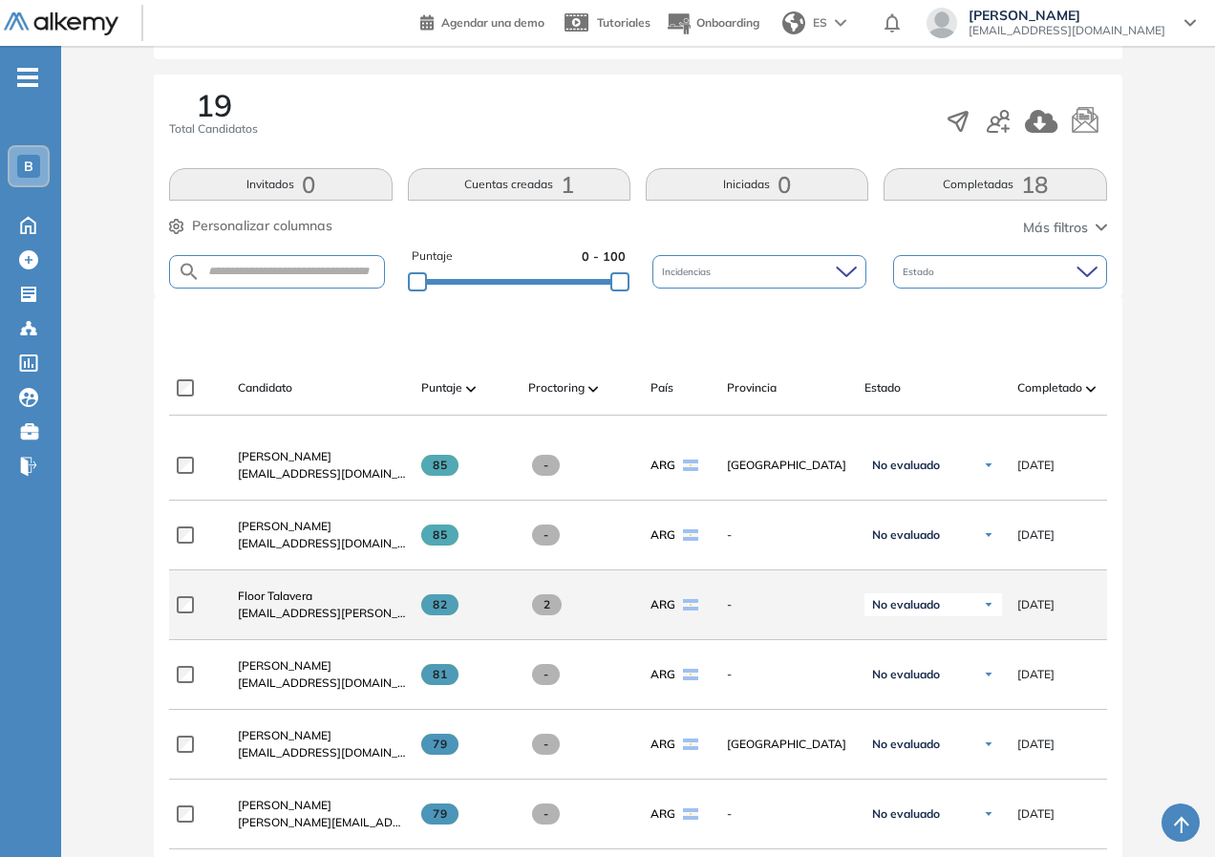
scroll to position [382, 0]
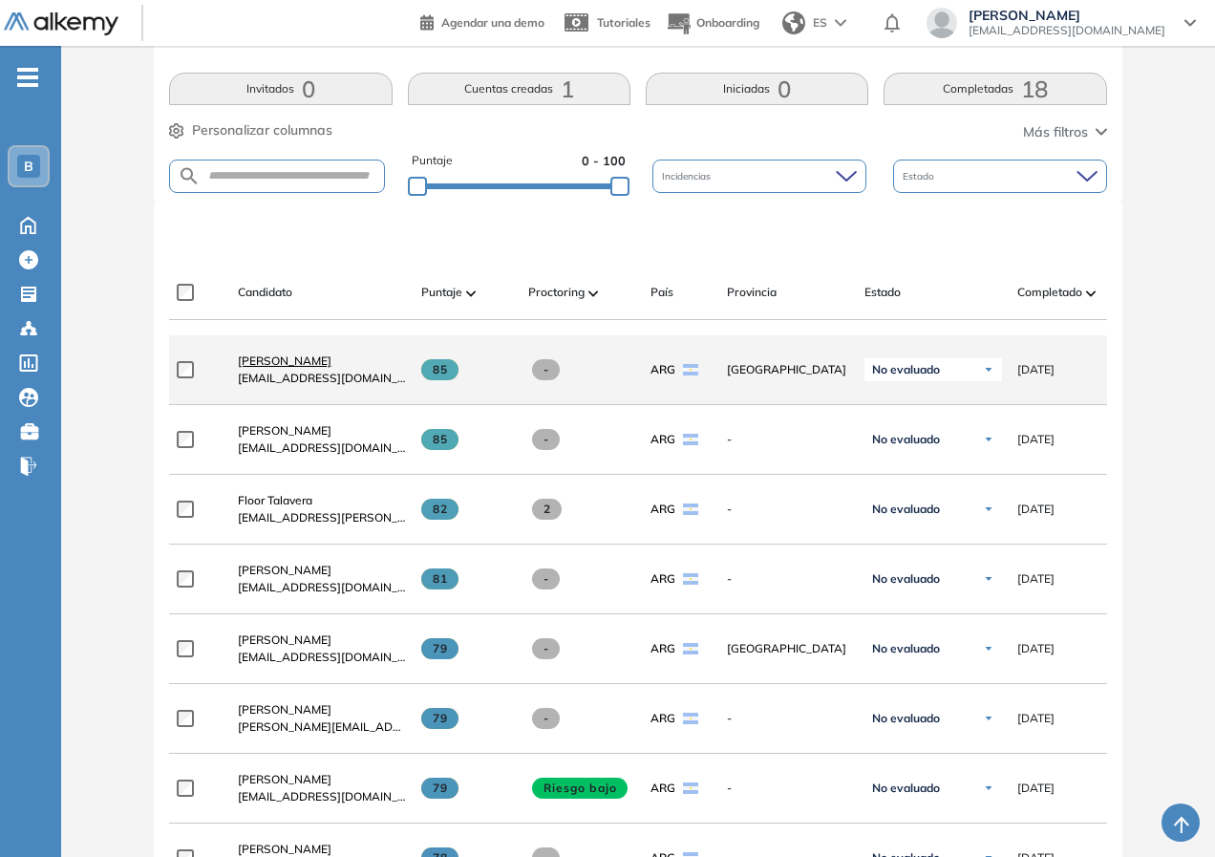
click at [259, 368] on span "[PERSON_NAME]" at bounding box center [285, 360] width 94 height 14
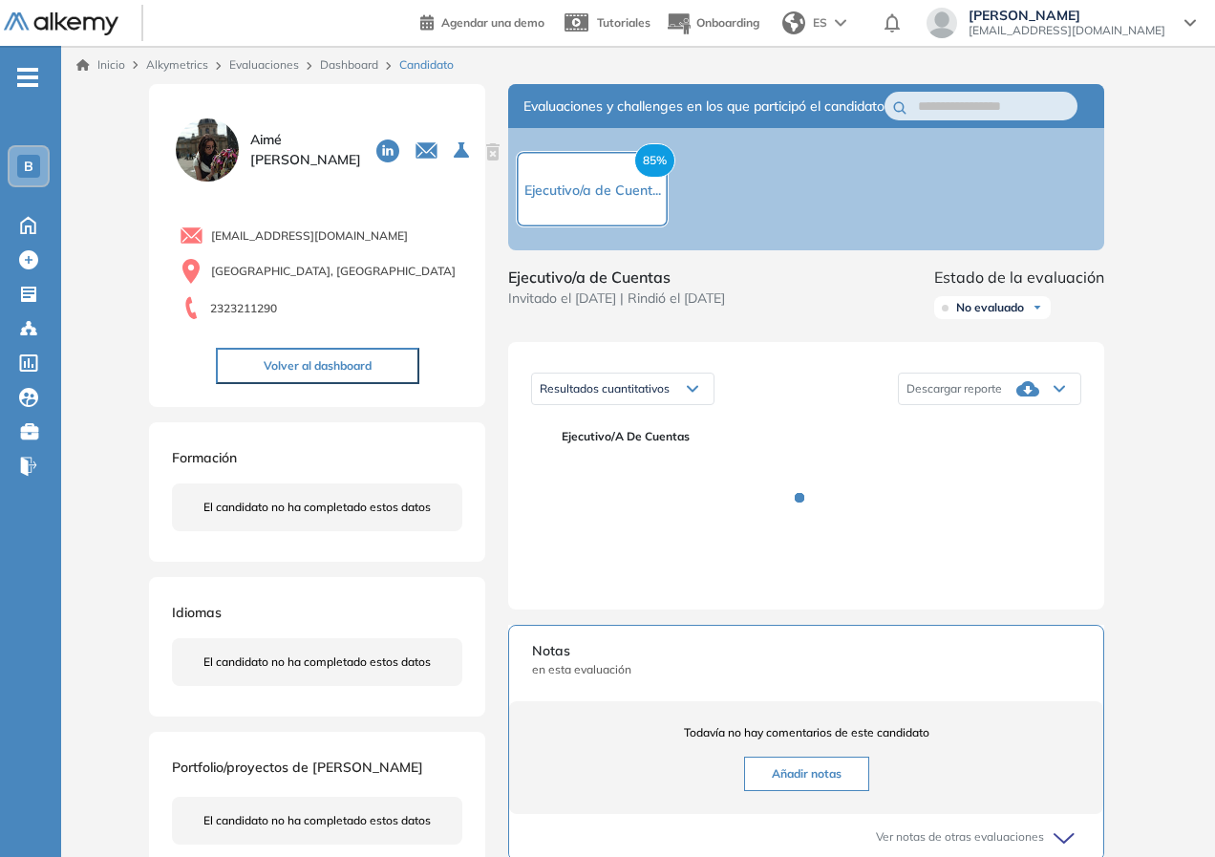
drag, startPoint x: 679, startPoint y: 313, endPoint x: 816, endPoint y: 316, distance: 137.5
click at [816, 316] on div "Ejecutivo/a de Cuentas Invitado el [DATE] | Rindió el [DATE] Estado de la evalu…" at bounding box center [806, 295] width 596 height 61
click at [680, 288] on span "Ejecutivo/a de Cuentas" at bounding box center [616, 276] width 217 height 23
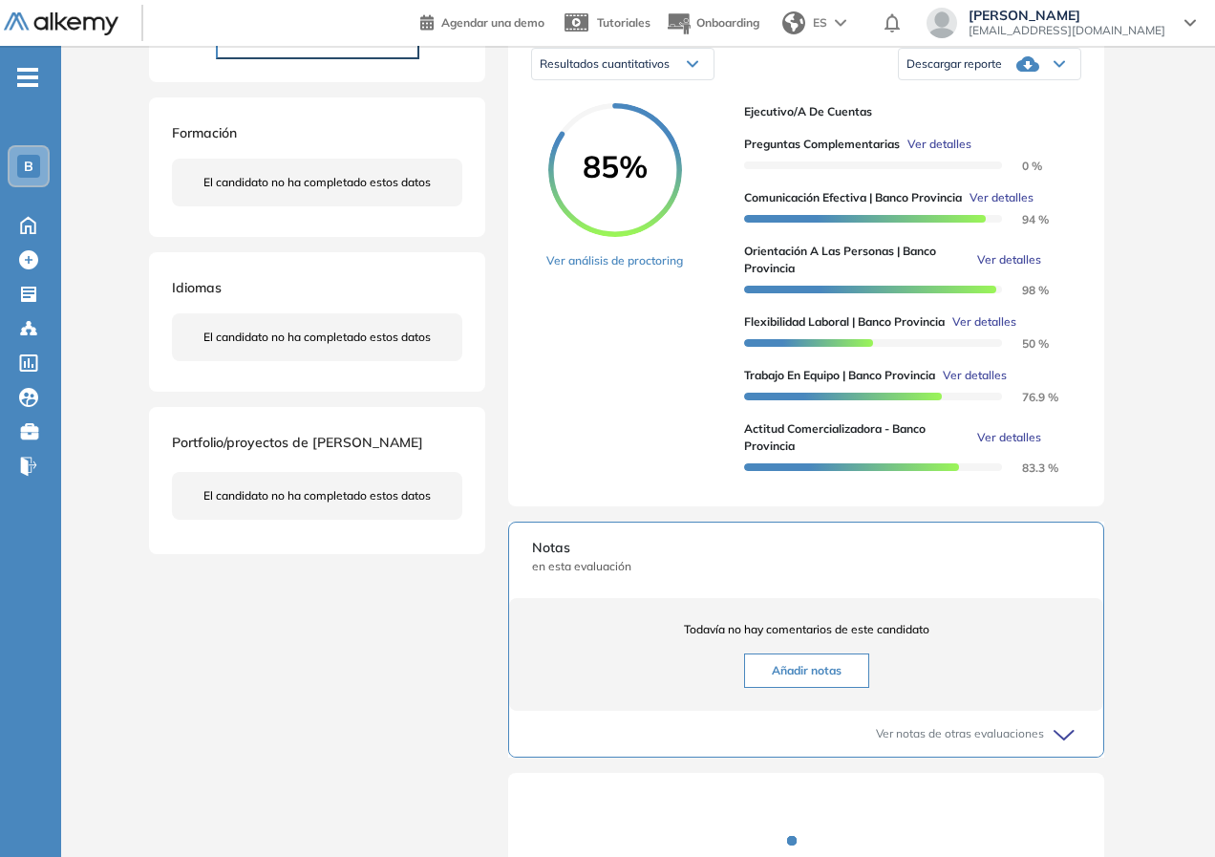
scroll to position [546, 0]
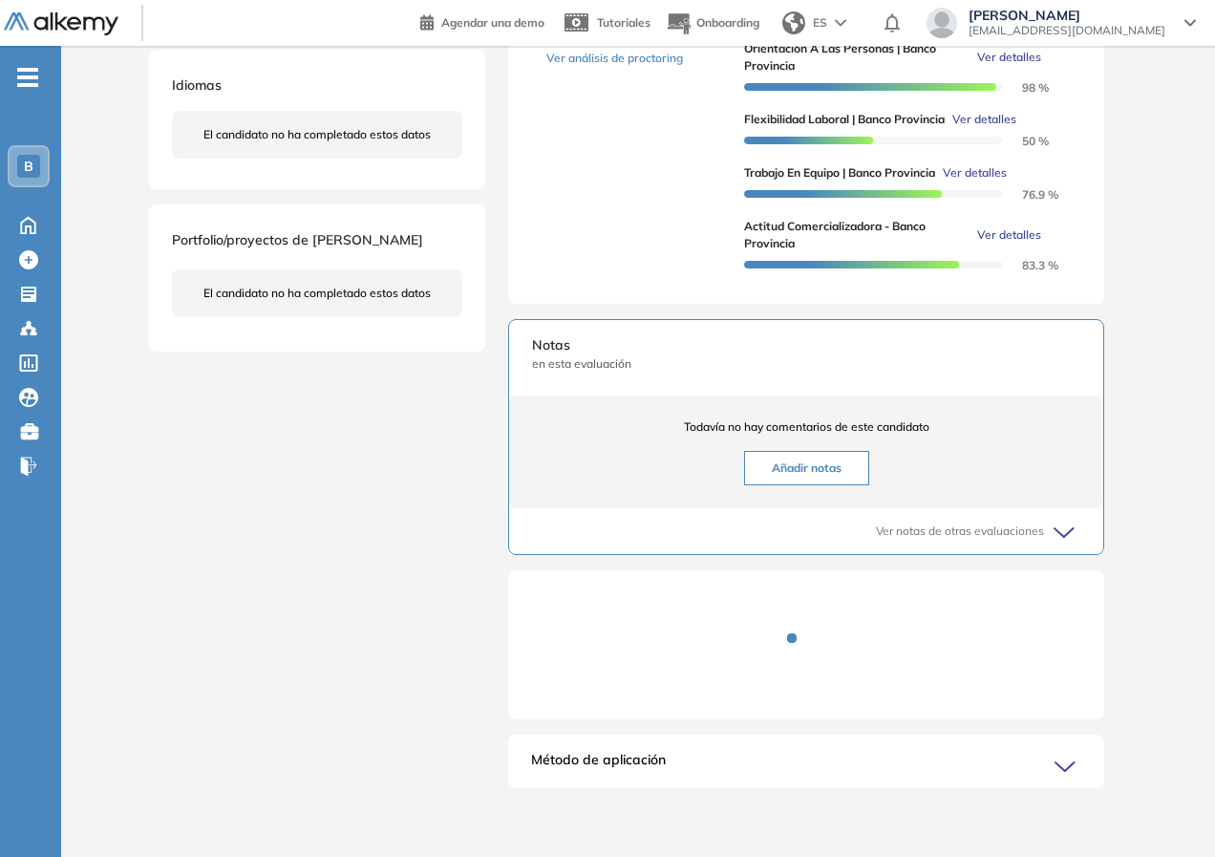
click at [443, 554] on div "[PERSON_NAME] 0 . Ejecutivo/a de Cuentas 1 . Posición de Ejecutivo/a de Cuentas…" at bounding box center [638, 184] width 978 height 1254
drag, startPoint x: 519, startPoint y: 754, endPoint x: 529, endPoint y: 747, distance: 12.2
click at [531, 751] on div "Método de aplicación" at bounding box center [806, 769] width 596 height 38
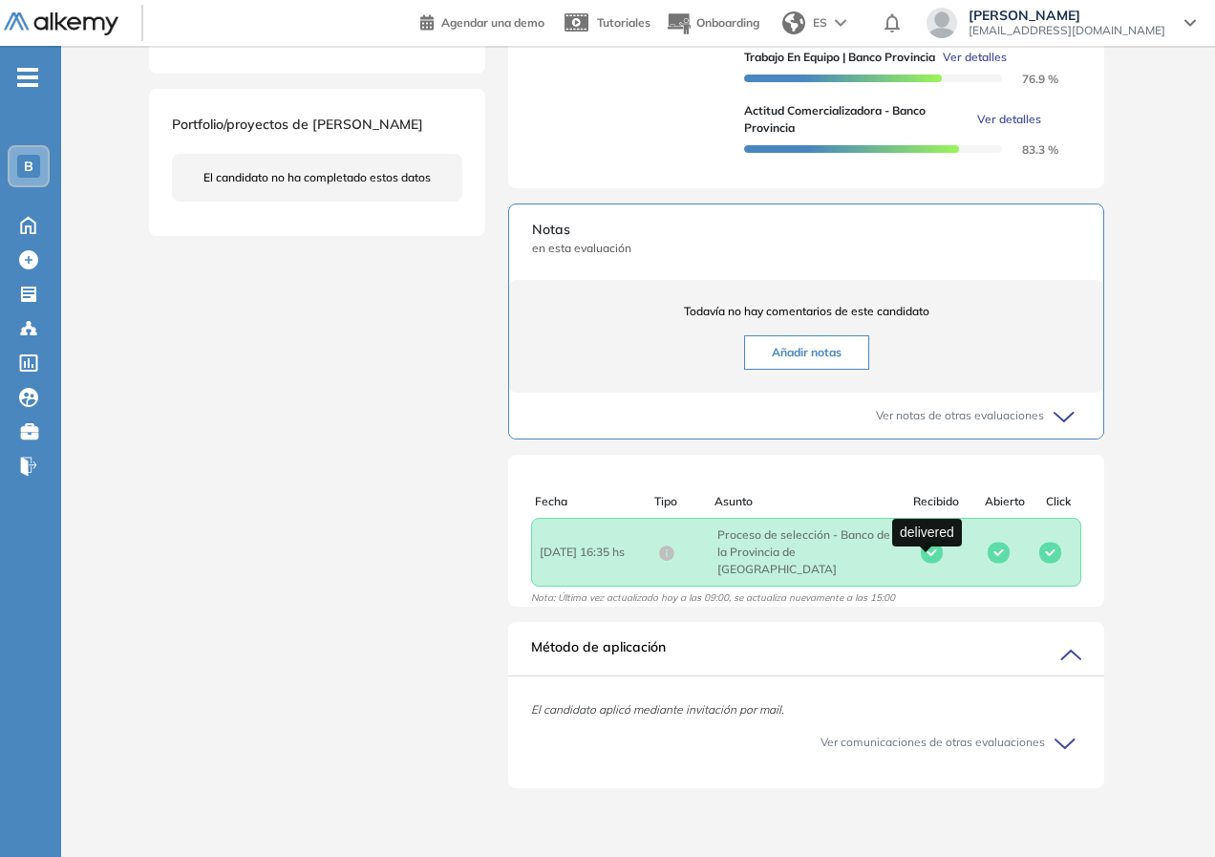
scroll to position [549, 0]
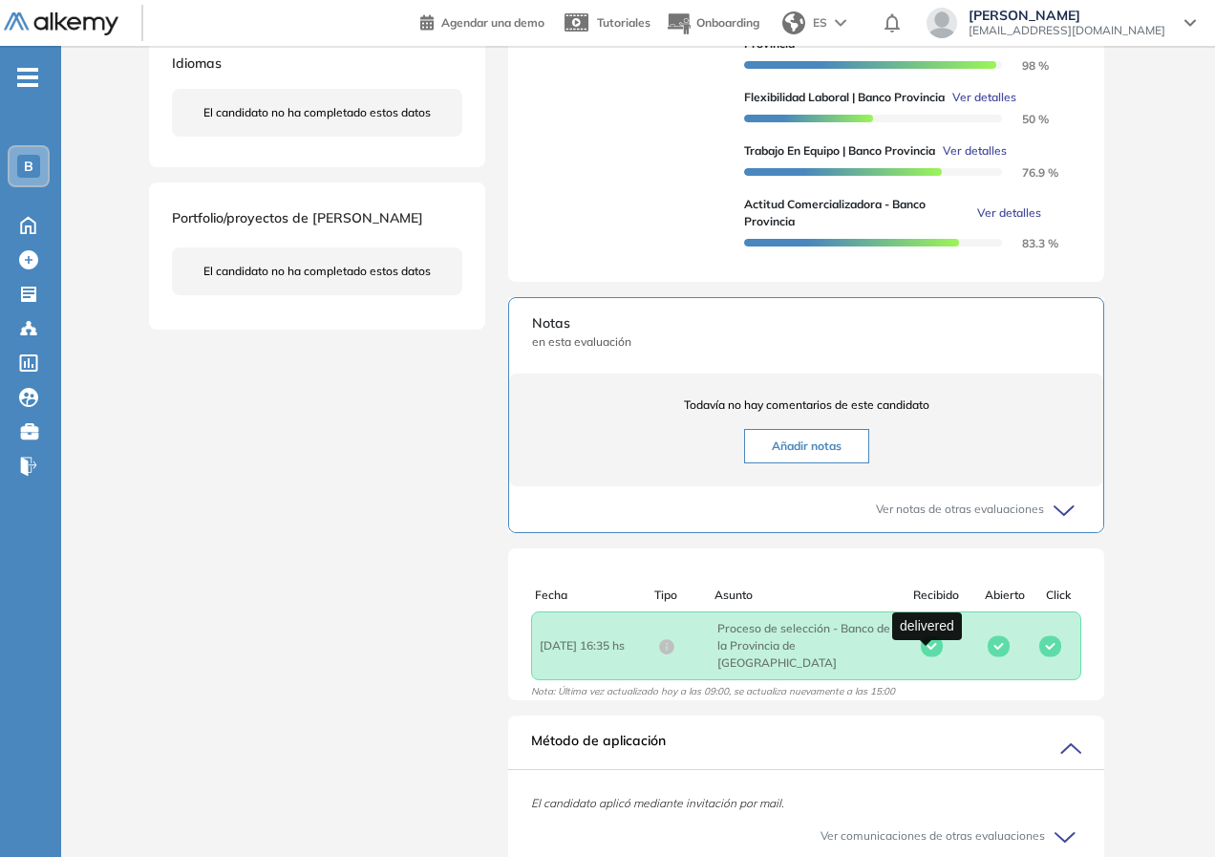
click at [924, 651] on rect at bounding box center [932, 645] width 22 height 21
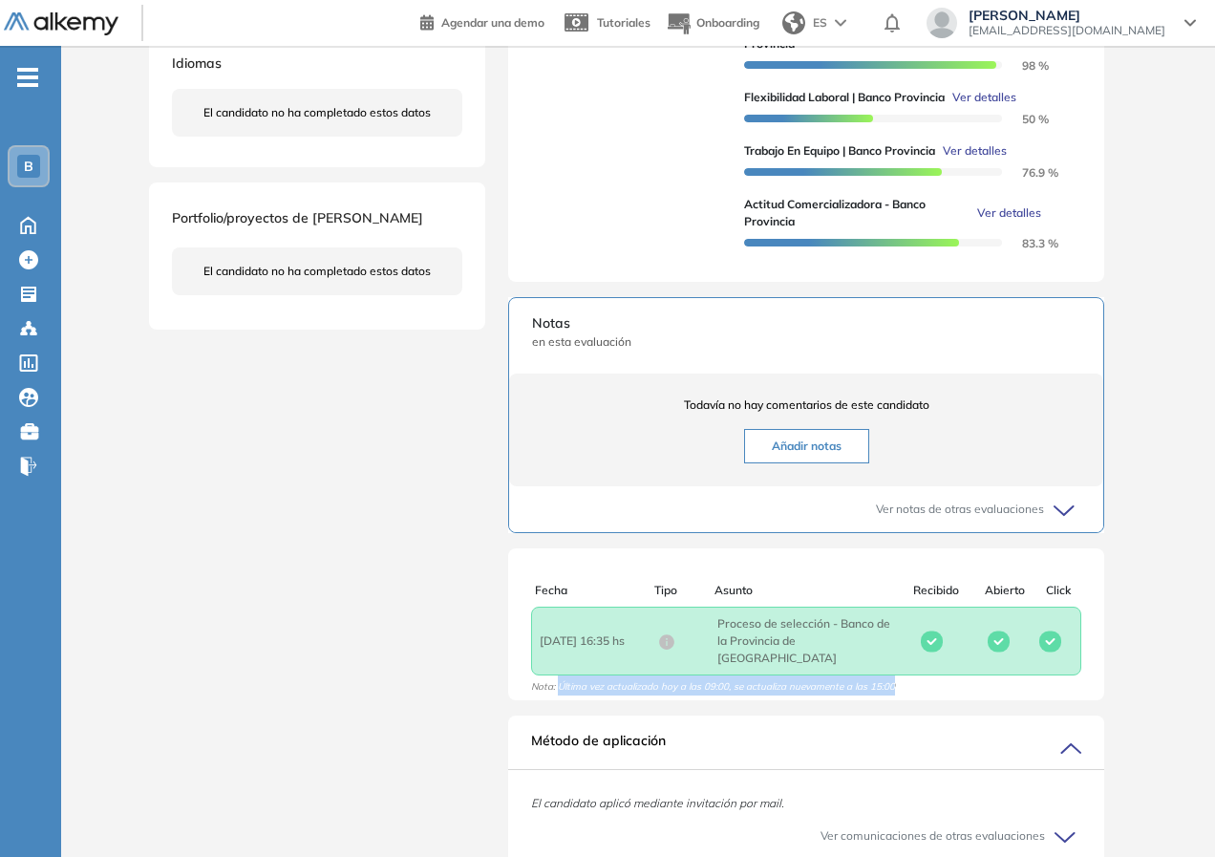
drag, startPoint x: 805, startPoint y: 692, endPoint x: 558, endPoint y: 692, distance: 247.3
click at [558, 692] on div "Fecha Tipo Asunto Recibido Abierto Click Fecha : [DATE] 16:35 hs Asunto : Proce…" at bounding box center [806, 639] width 596 height 114
click at [558, 692] on span "Nota: Última vez actualizado hoy a las 09:00, se actualiza nuevamente a las 15:…" at bounding box center [713, 690] width 364 height 20
click at [558, 648] on span "Fecha : [DATE] 16:35 hs" at bounding box center [599, 640] width 118 height 17
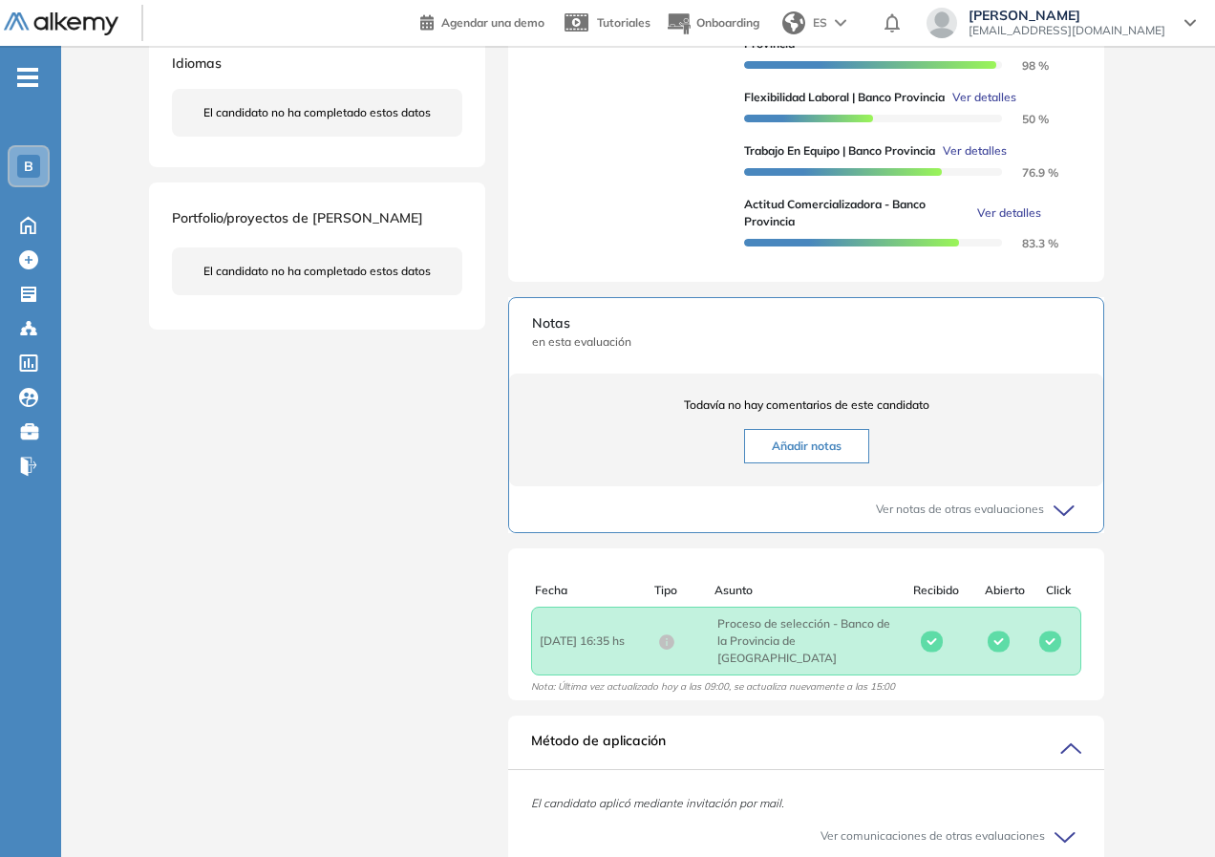
drag, startPoint x: 615, startPoint y: 651, endPoint x: 563, endPoint y: 651, distance: 51.6
click at [563, 649] on span "Fecha : [DATE] 16:35 hs" at bounding box center [599, 640] width 118 height 17
click at [653, 648] on span "Fecha : [DATE] 16:35 hs" at bounding box center [599, 640] width 118 height 17
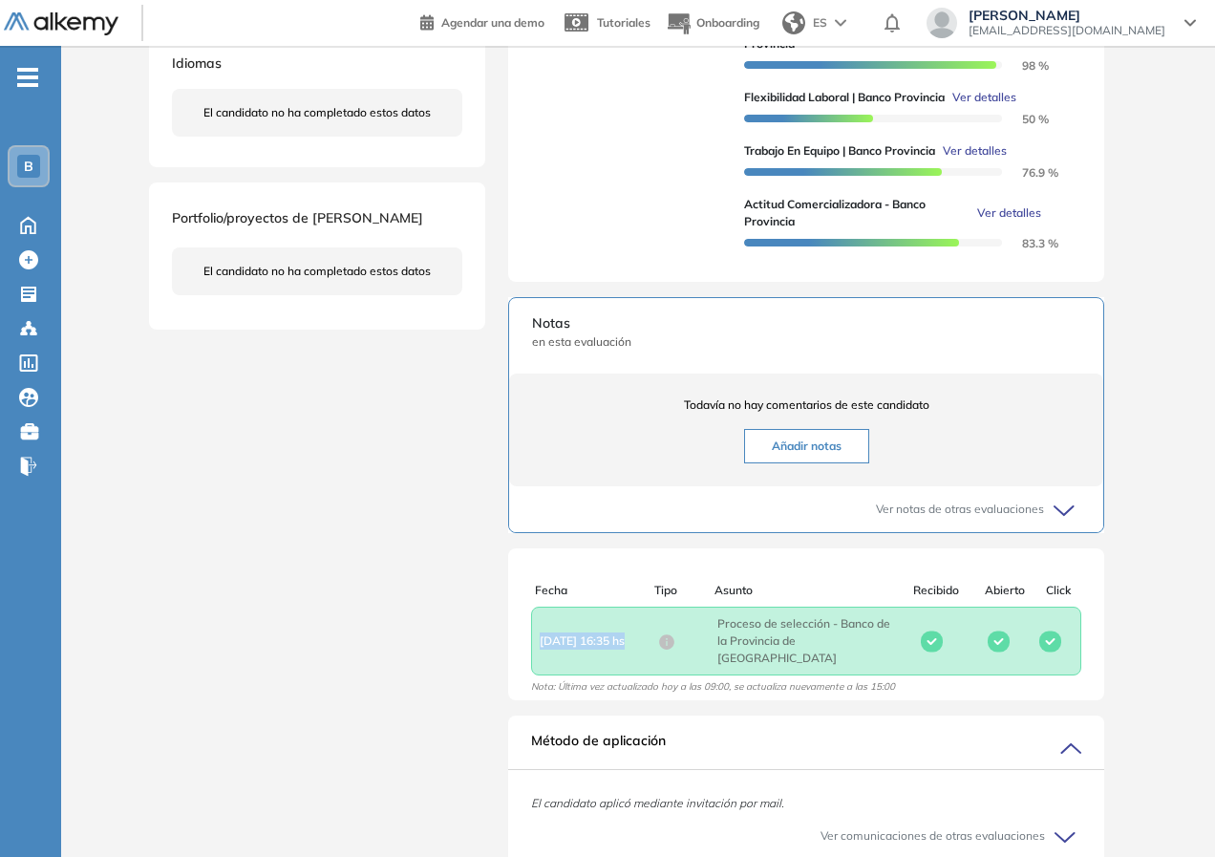
click at [653, 648] on span "Fecha : [DATE] 16:35 hs" at bounding box center [599, 640] width 118 height 17
drag, startPoint x: 649, startPoint y: 649, endPoint x: 517, endPoint y: 657, distance: 133.0
click at [517, 657] on div "Fecha : [DATE] 16:35 hs Asunto : Proceso de selección - Banco de la Provincia d…" at bounding box center [806, 640] width 596 height 69
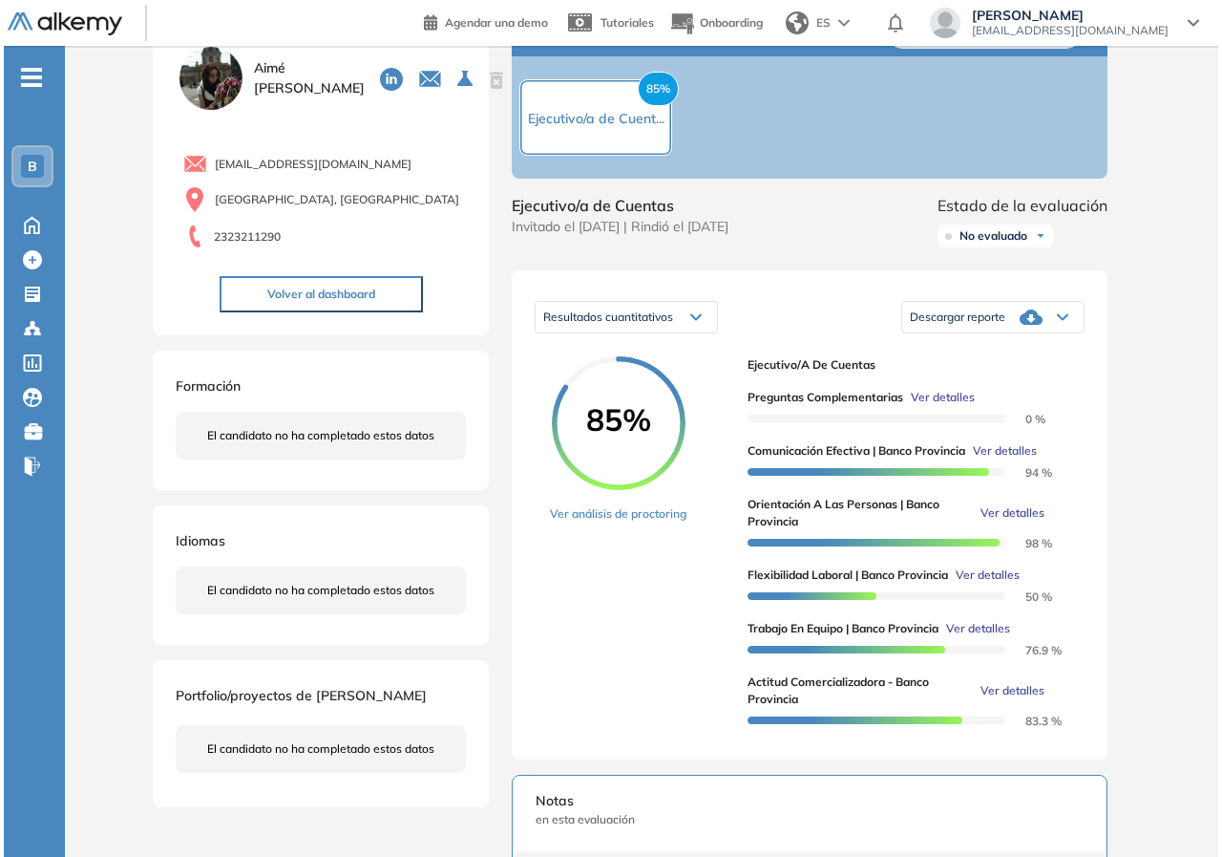
scroll to position [0, 0]
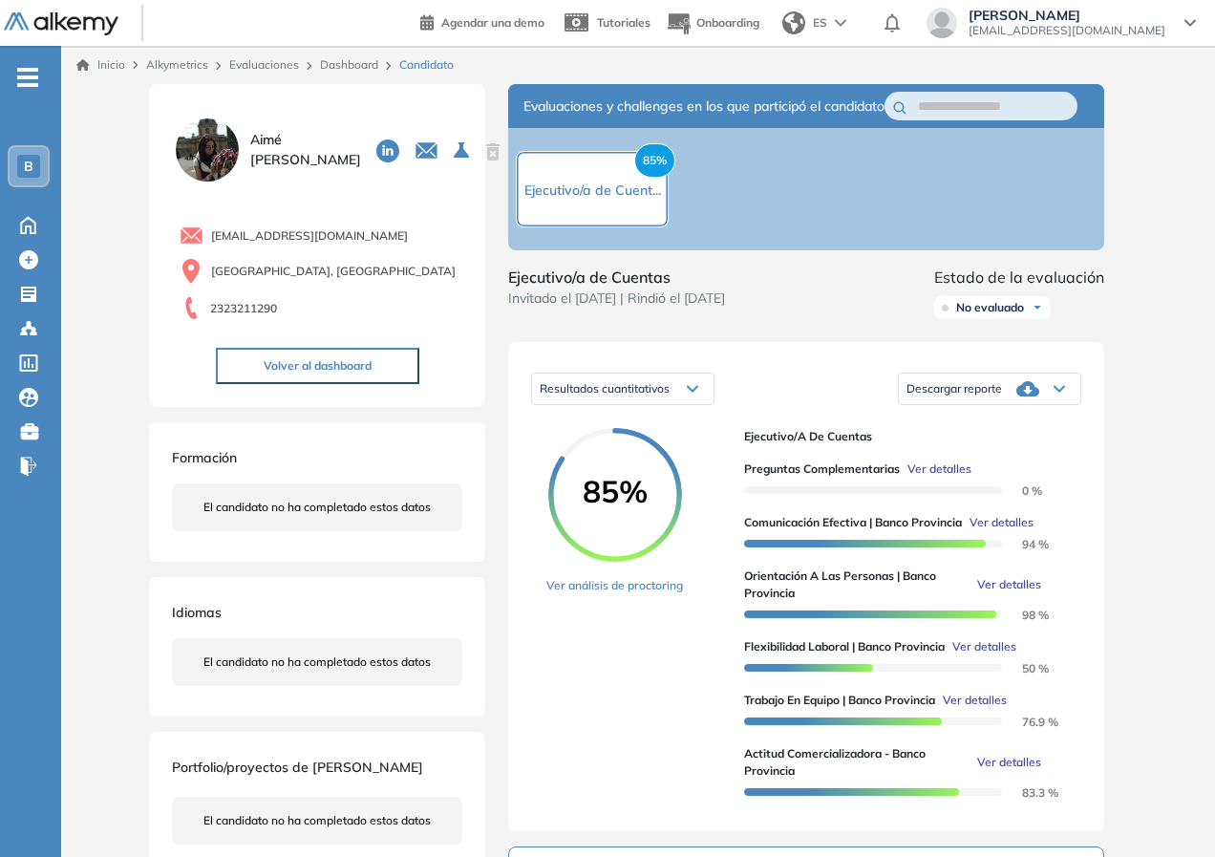
click at [359, 60] on link "Dashboard" at bounding box center [349, 64] width 58 height 14
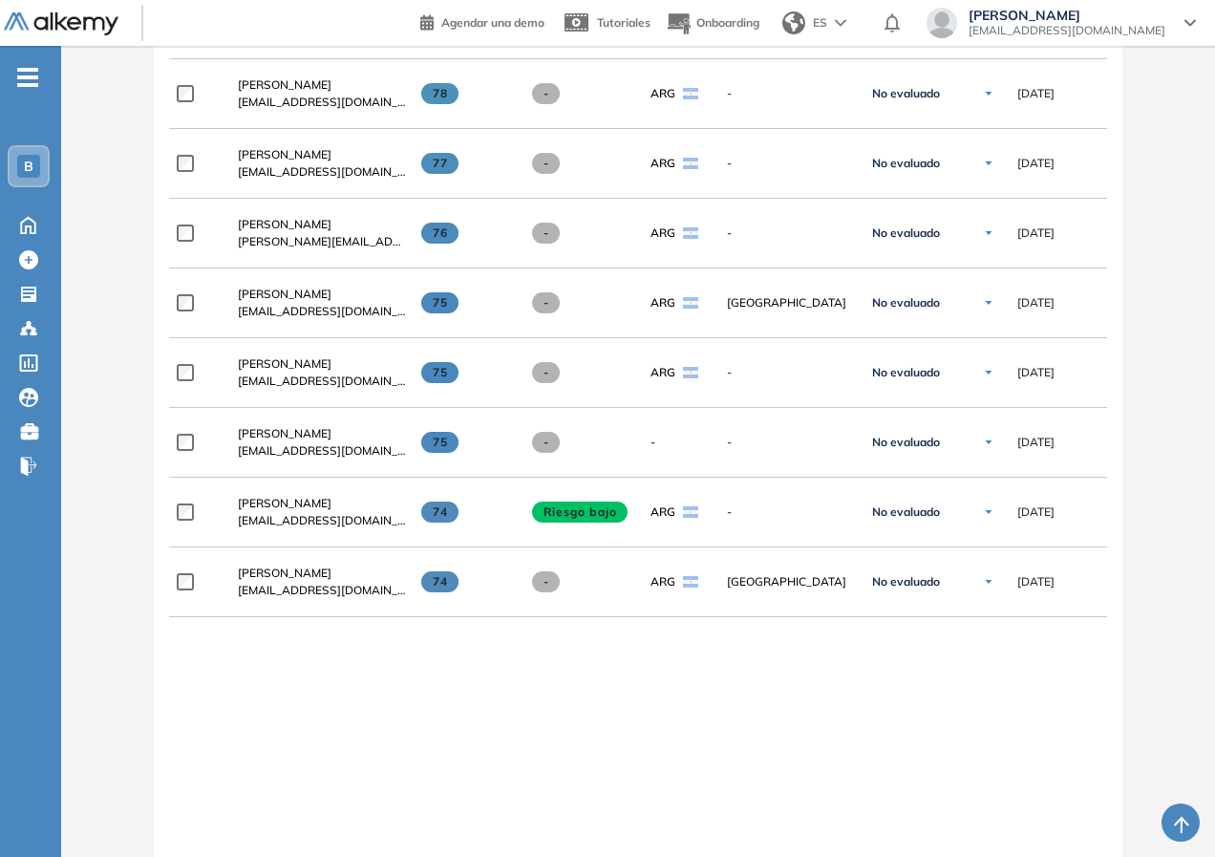
scroll to position [1296, 0]
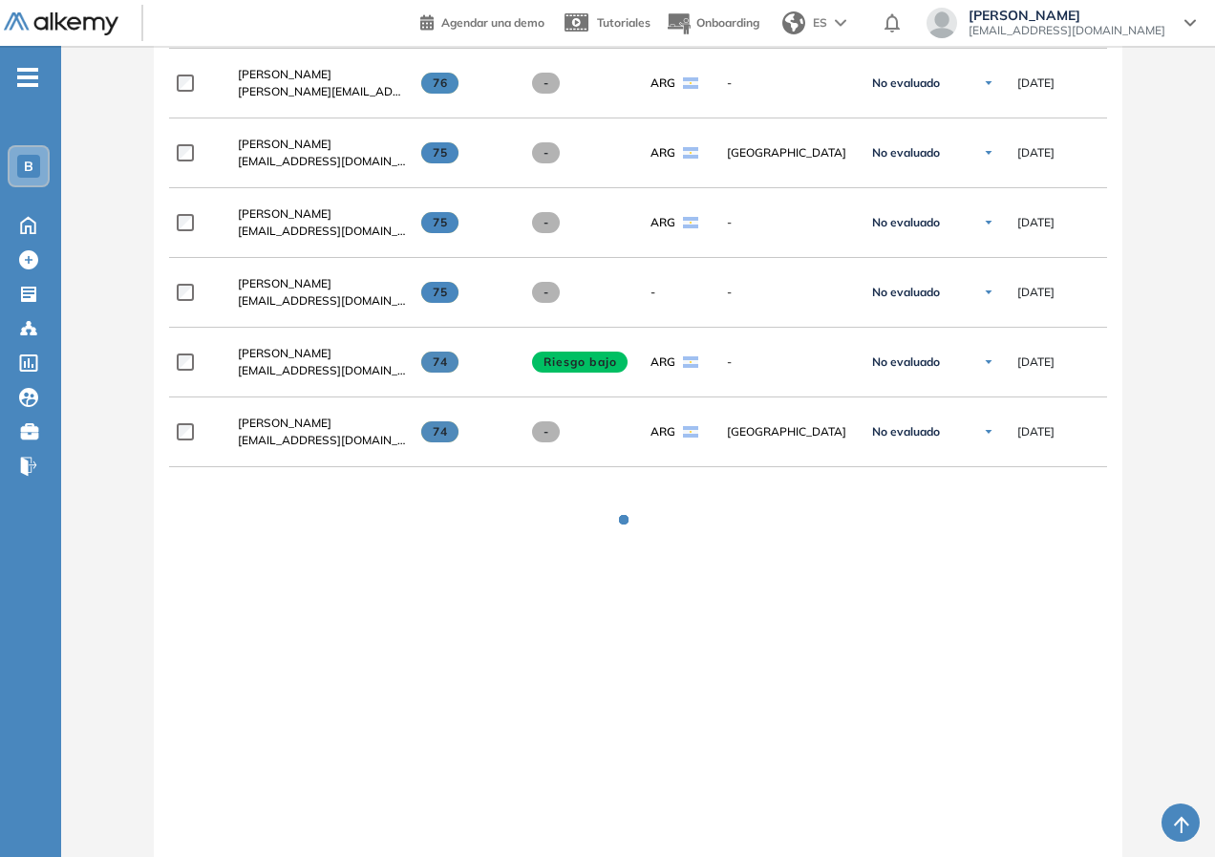
click at [268, 576] on div at bounding box center [637, 534] width 937 height 134
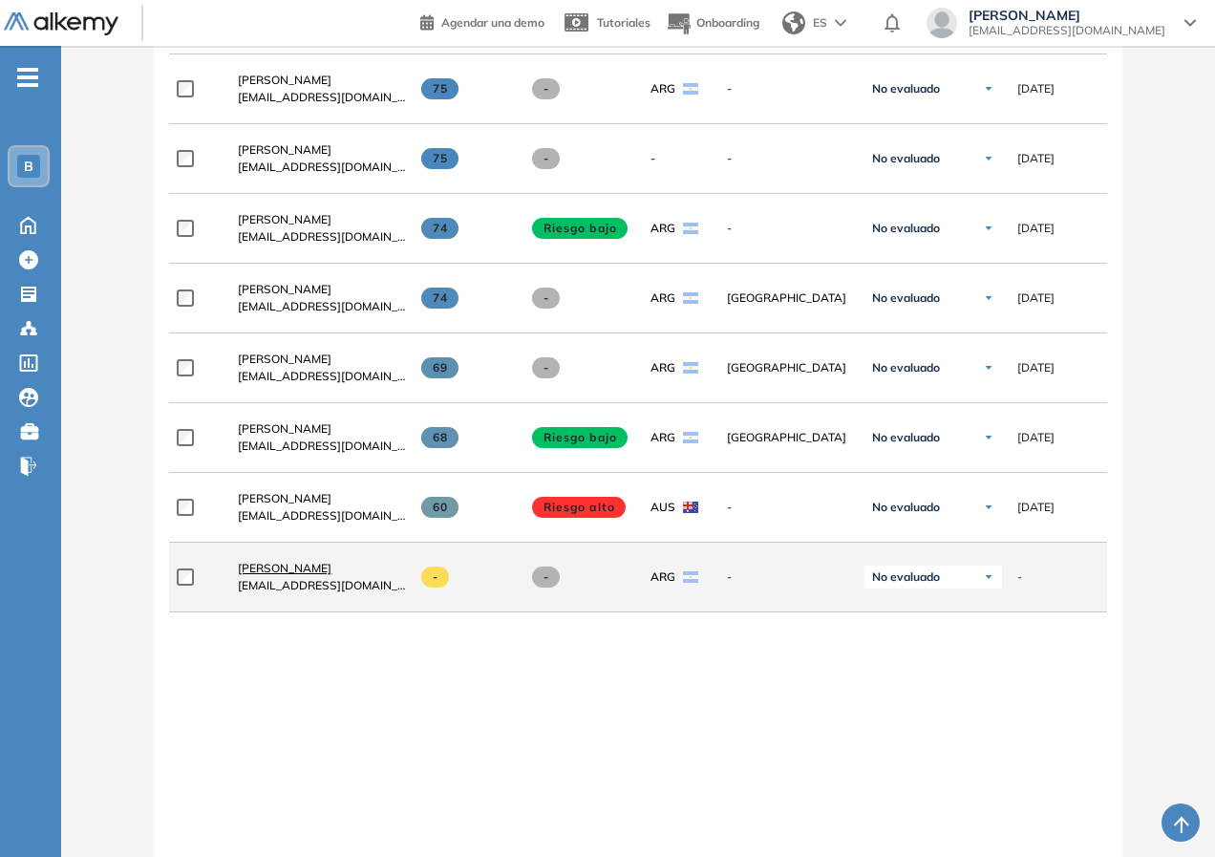
click at [284, 568] on span "[PERSON_NAME]" at bounding box center [285, 568] width 94 height 14
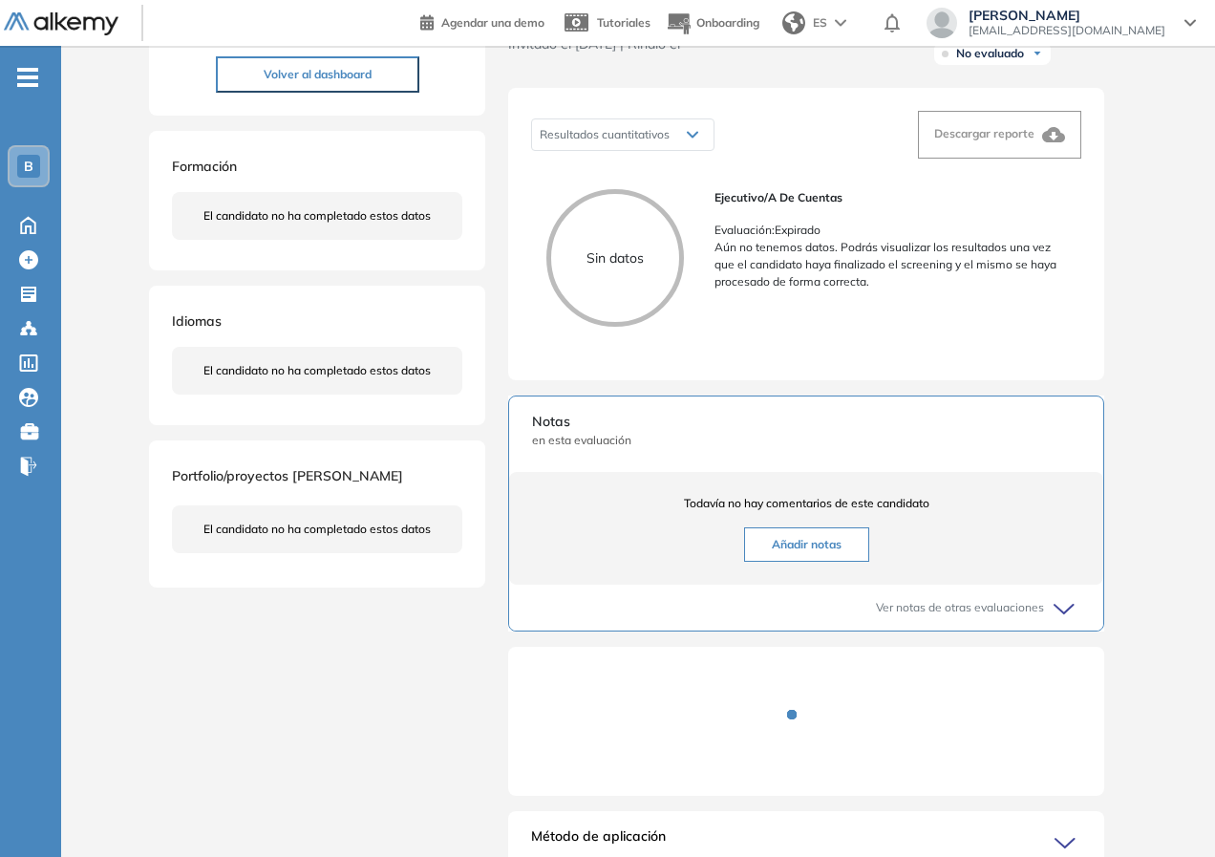
scroll to position [350, 0]
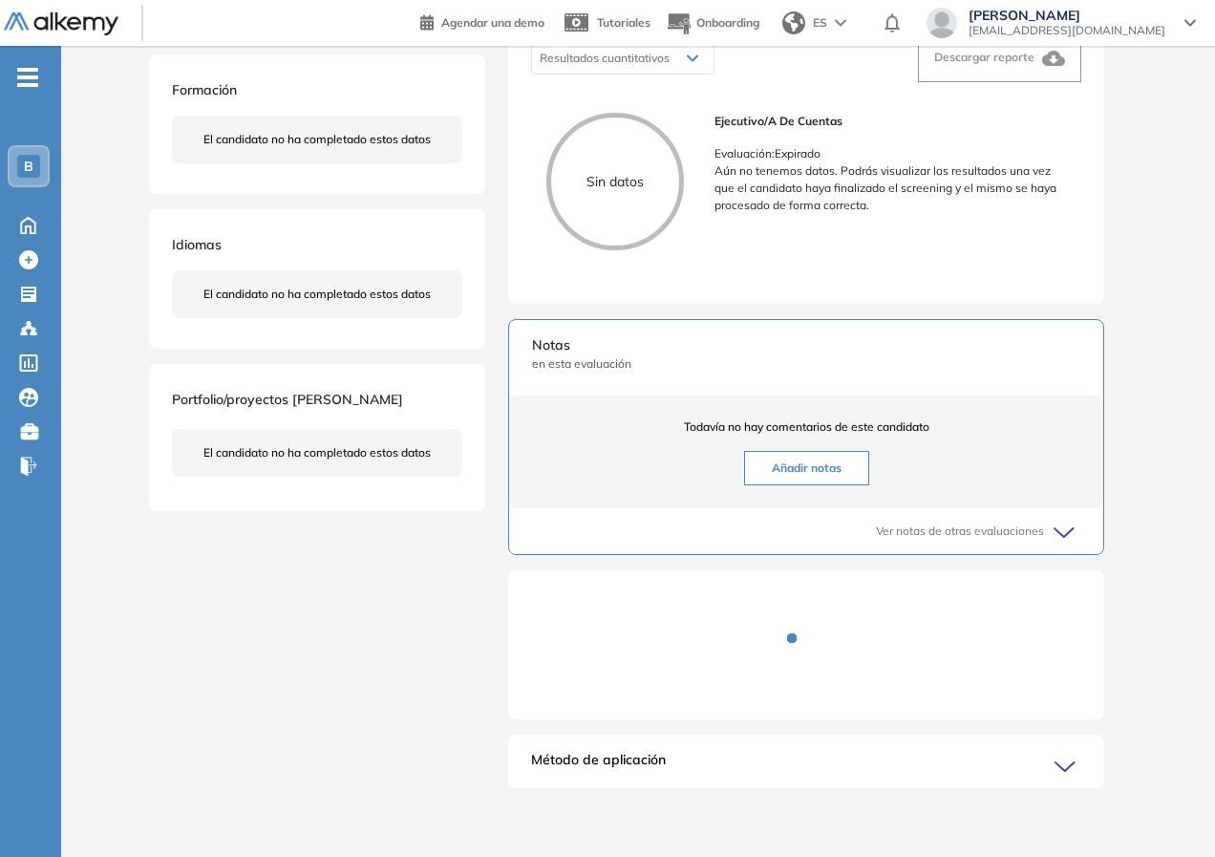
click at [117, 685] on div "Inicio Alkymetrics Evaluaciones Dashboard Candidato Duración : 00:00:00 Cantida…" at bounding box center [638, 285] width 1154 height 1141
drag, startPoint x: 200, startPoint y: 371, endPoint x: 328, endPoint y: 378, distance: 128.1
click at [328, 391] on span "Portfolio/proyectos [PERSON_NAME]" at bounding box center [287, 399] width 231 height 17
drag, startPoint x: 326, startPoint y: 686, endPoint x: 320, endPoint y: 587, distance: 98.5
click at [325, 686] on div "[PERSON_NAME] 0 . Ejecutivo/a de Cuentas 1 . Posición de Ejecutivo/a de Cuentas…" at bounding box center [638, 282] width 978 height 1057
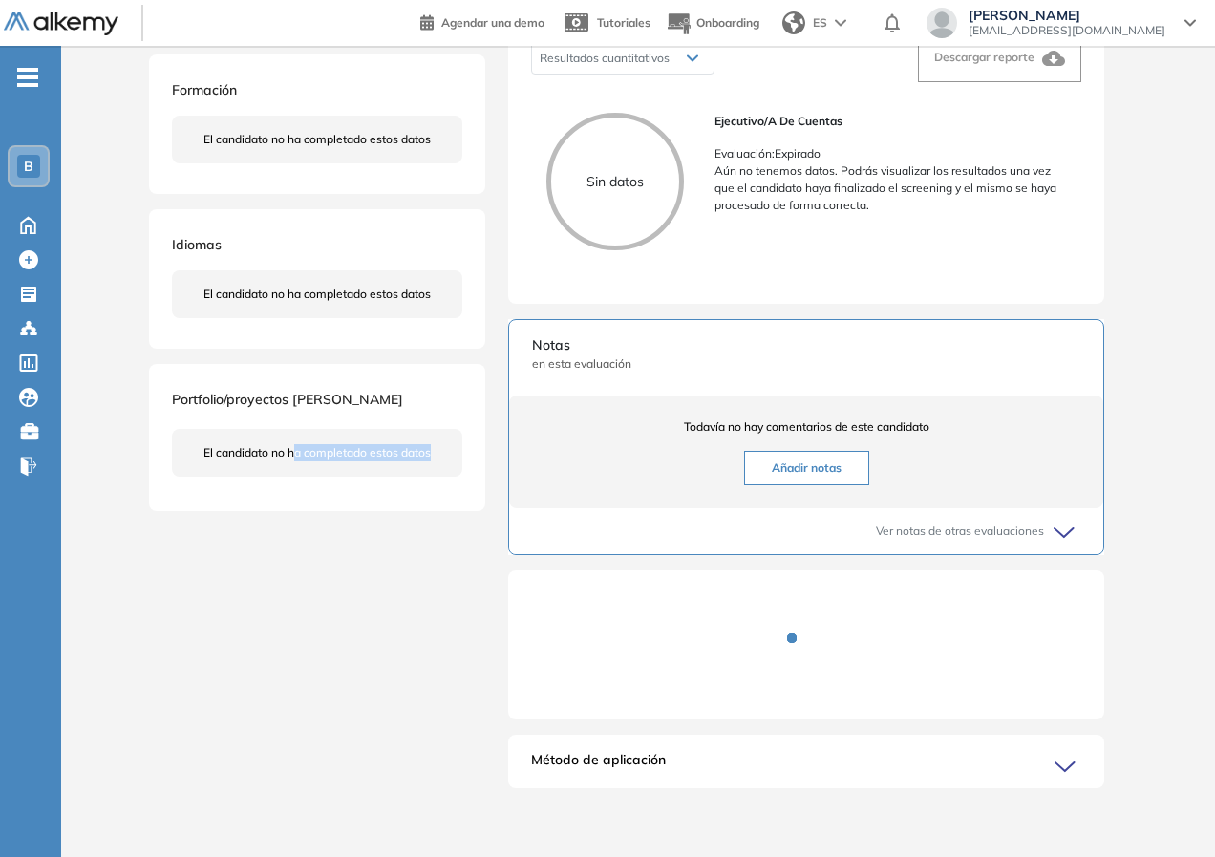
drag, startPoint x: 297, startPoint y: 448, endPoint x: 442, endPoint y: 463, distance: 146.0
click at [442, 463] on div "El candidato no ha completado estos datos" at bounding box center [317, 452] width 290 height 78
click at [572, 756] on span "Método de aplicación" at bounding box center [598, 765] width 135 height 31
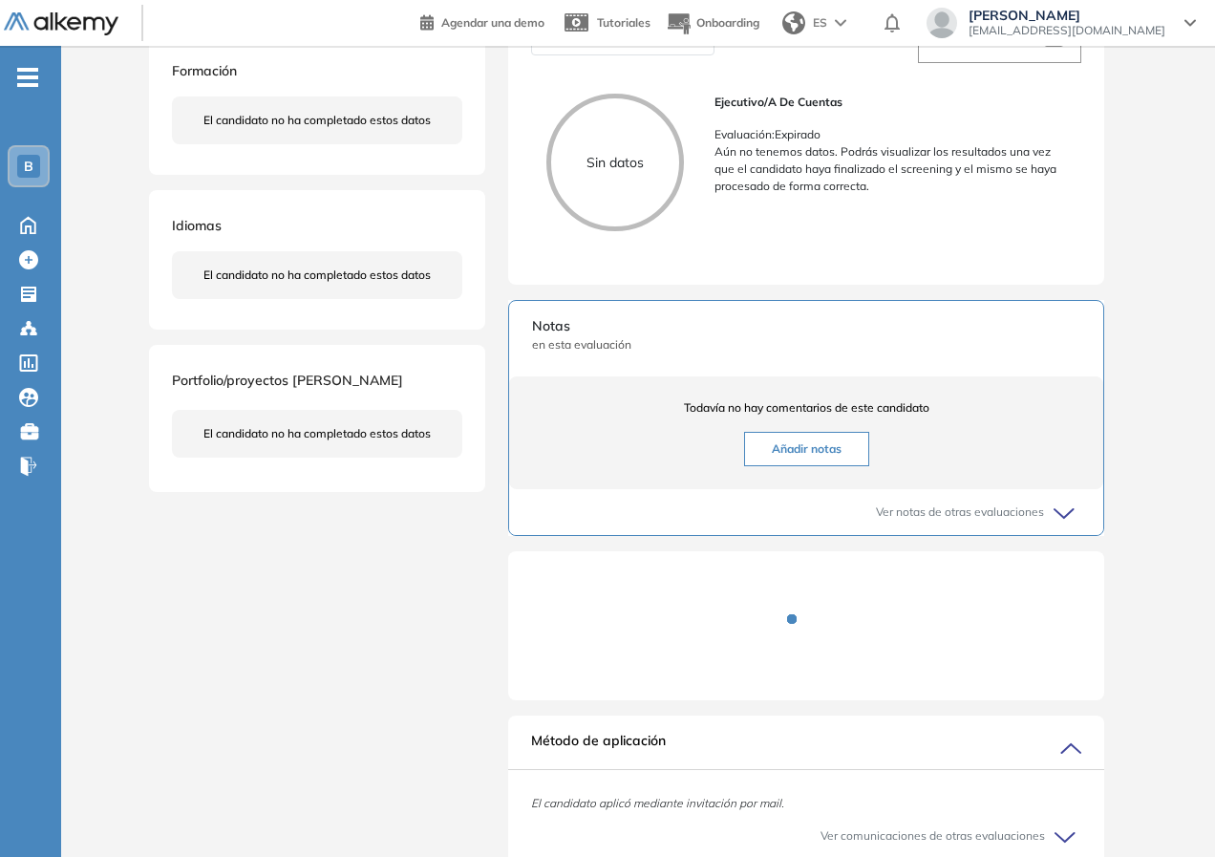
scroll to position [462, 0]
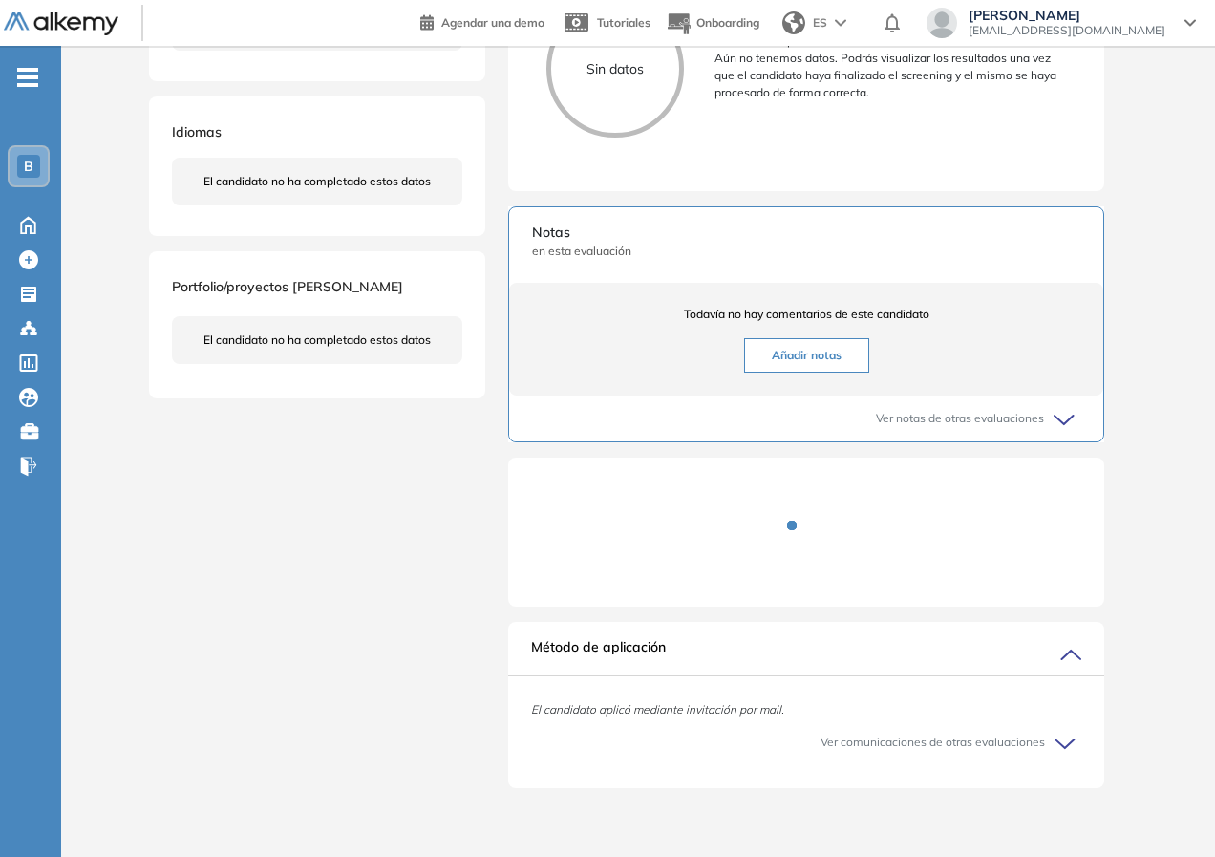
click at [1170, 694] on div "Inicio Alkymetrics Evaluaciones Dashboard Candidato Duración : 00:00:00 Cantida…" at bounding box center [638, 230] width 1154 height 1254
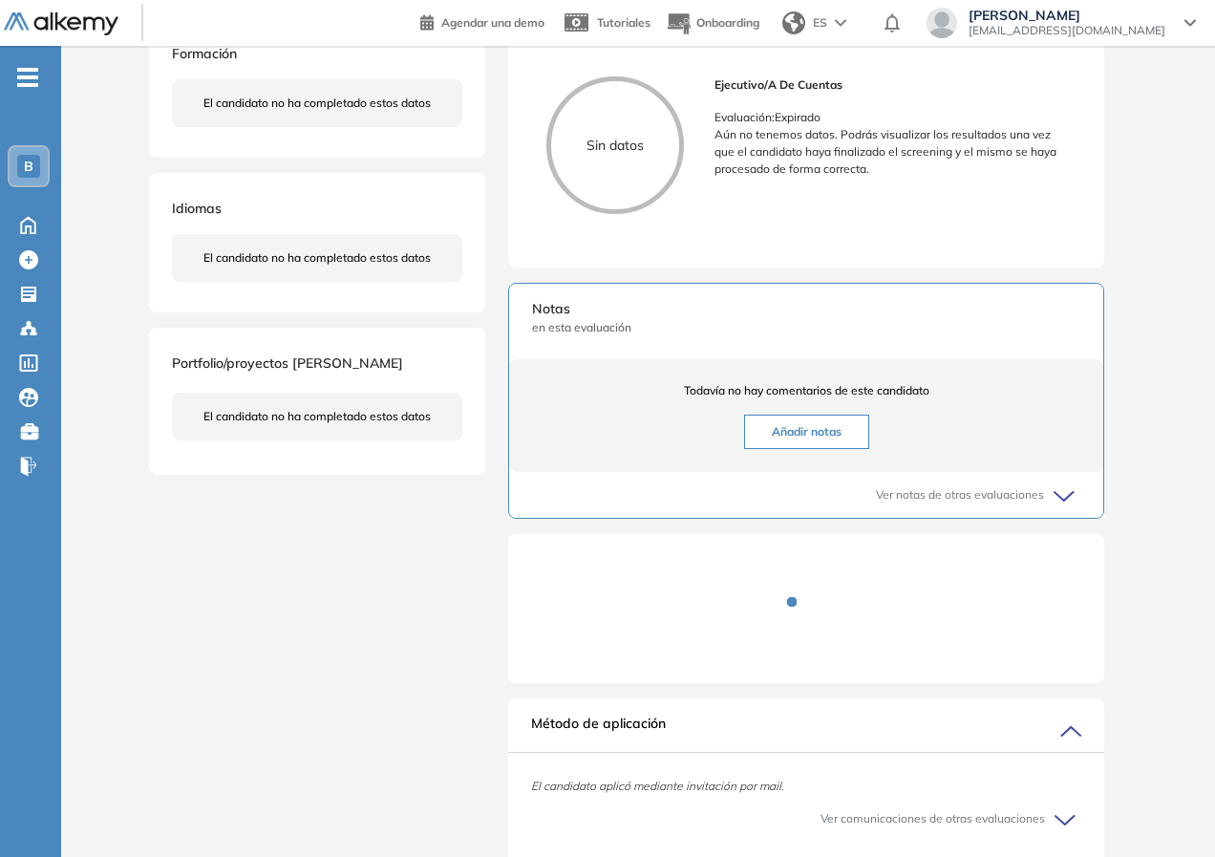
click at [502, 652] on div "Evaluaciones y challenges en los que participó el candidato S/R Ejecutivo/a de …" at bounding box center [806, 302] width 642 height 1170
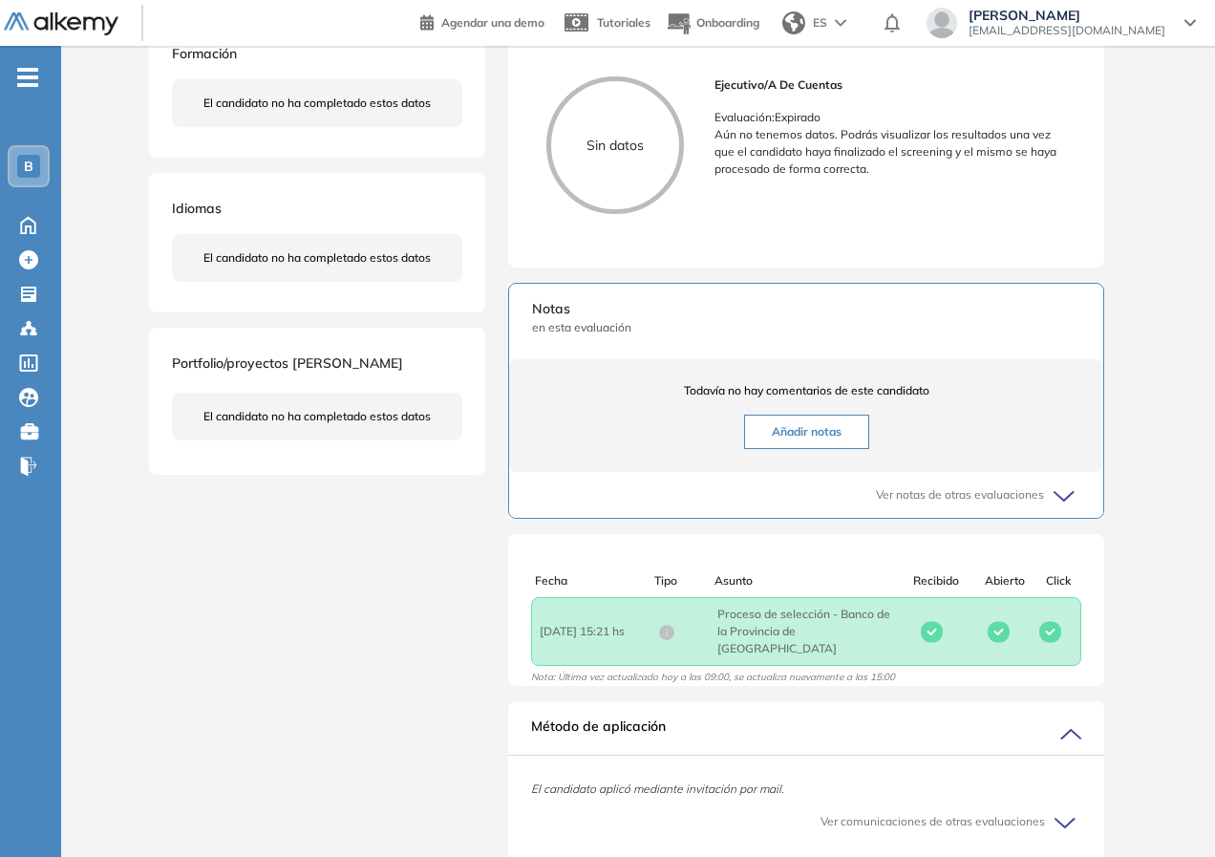
drag, startPoint x: 644, startPoint y: 647, endPoint x: 535, endPoint y: 640, distance: 109.1
click at [535, 640] on div "Fecha : [DATE] 15:21 hs Asunto : Proceso de selección - Banco de la Provincia d…" at bounding box center [806, 631] width 550 height 69
click at [547, 640] on span "Fecha : [DATE] 15:21 hs" at bounding box center [599, 631] width 118 height 17
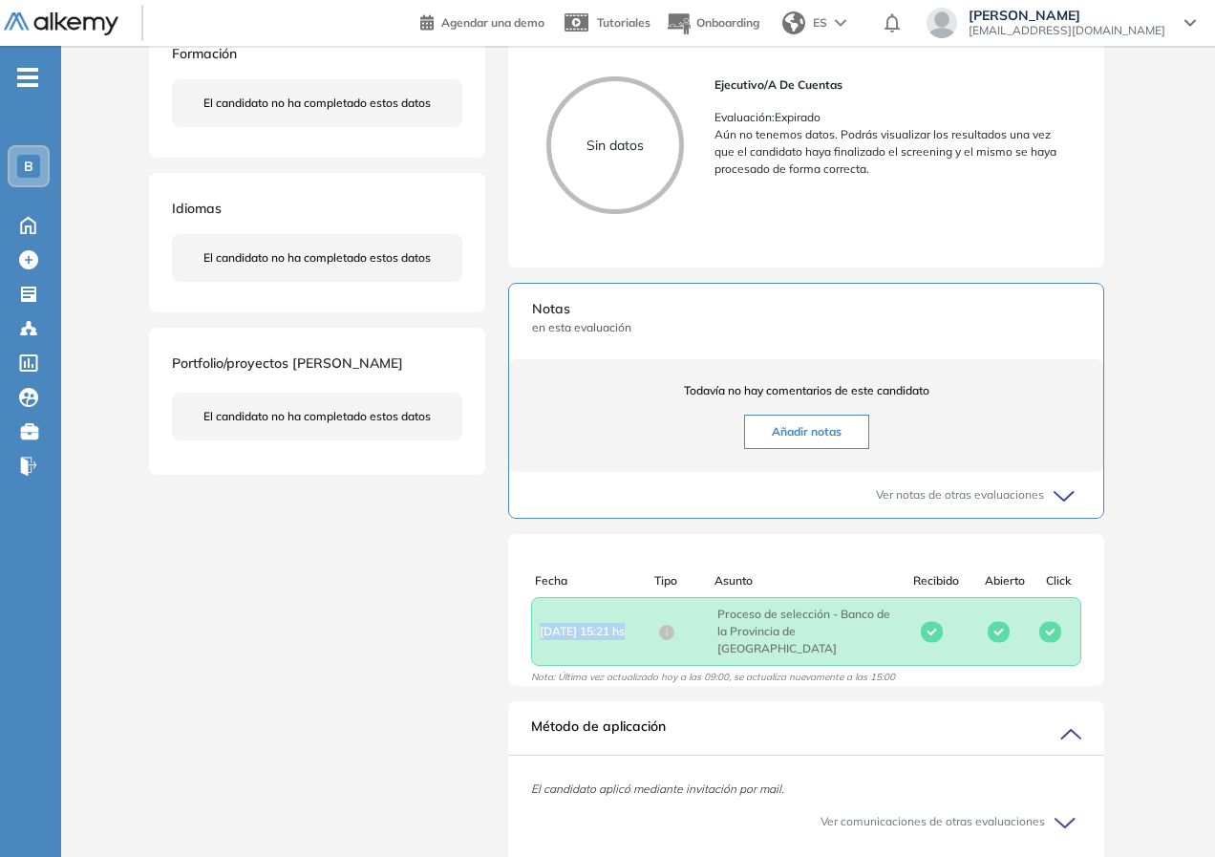
click at [547, 640] on span "Fecha : [DATE] 15:21 hs" at bounding box center [599, 631] width 118 height 17
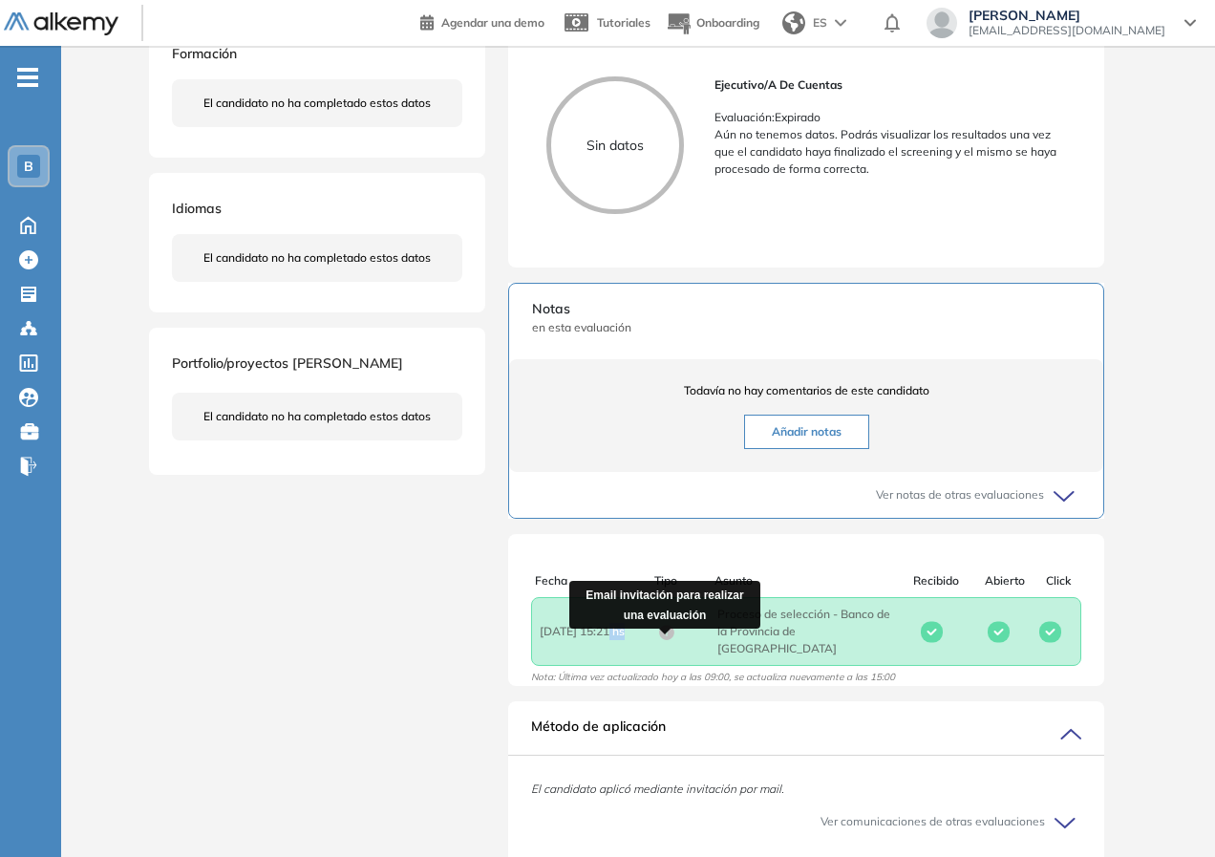
drag, startPoint x: 607, startPoint y: 642, endPoint x: 667, endPoint y: 646, distance: 59.3
click at [667, 646] on div "Fecha : [DATE] 15:21 hs Asunto : Proceso de selección - Banco de la Provincia d…" at bounding box center [717, 631] width 355 height 52
click at [667, 640] on icon at bounding box center [666, 632] width 15 height 15
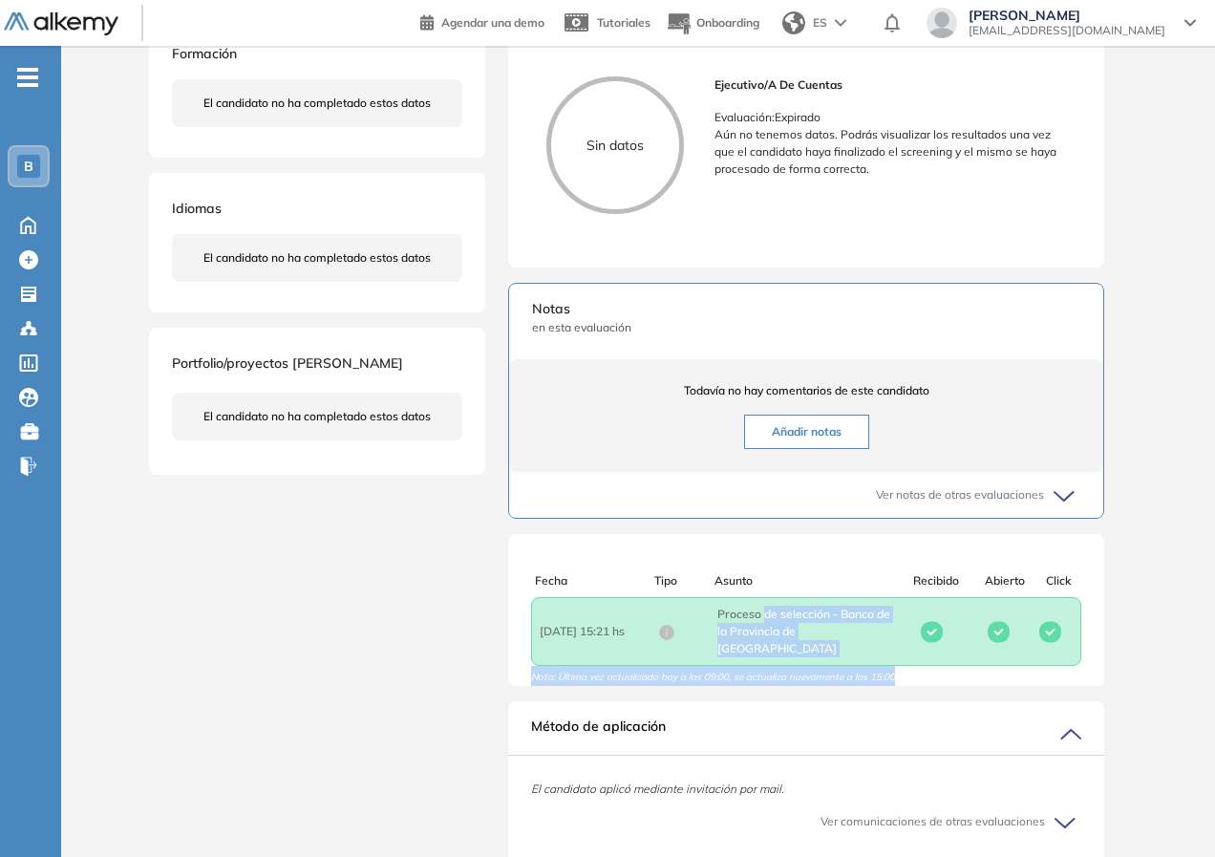
scroll to position [5, 0]
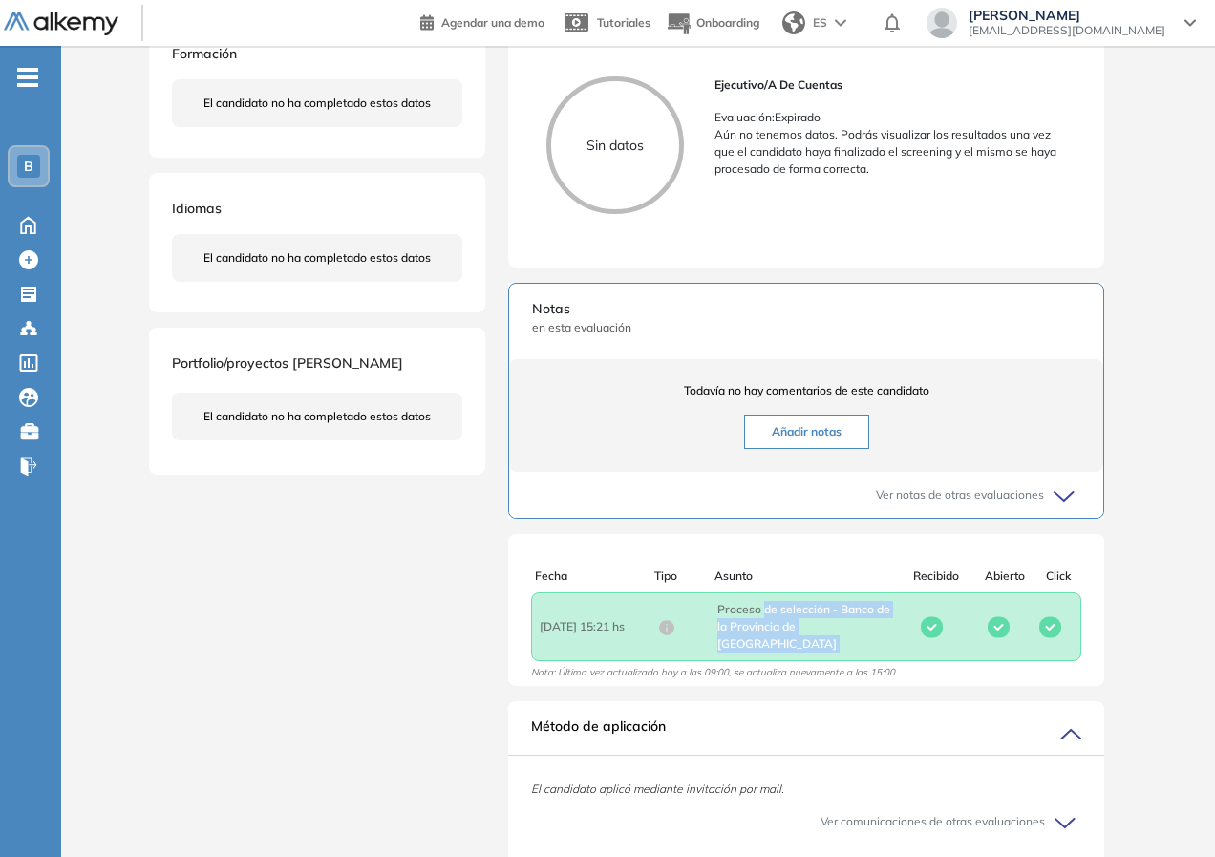
drag, startPoint x: 762, startPoint y: 620, endPoint x: 993, endPoint y: 660, distance: 234.6
click at [993, 660] on div "Fecha : [DATE] 15:21 hs Asunto : Proceso de selección - Banco de la Provincia d…" at bounding box center [806, 626] width 550 height 69
click at [910, 666] on div "Fecha Tipo Asunto Recibido Abierto Click Fecha : [DATE] 15:21 hs Asunto : Proce…" at bounding box center [806, 624] width 596 height 114
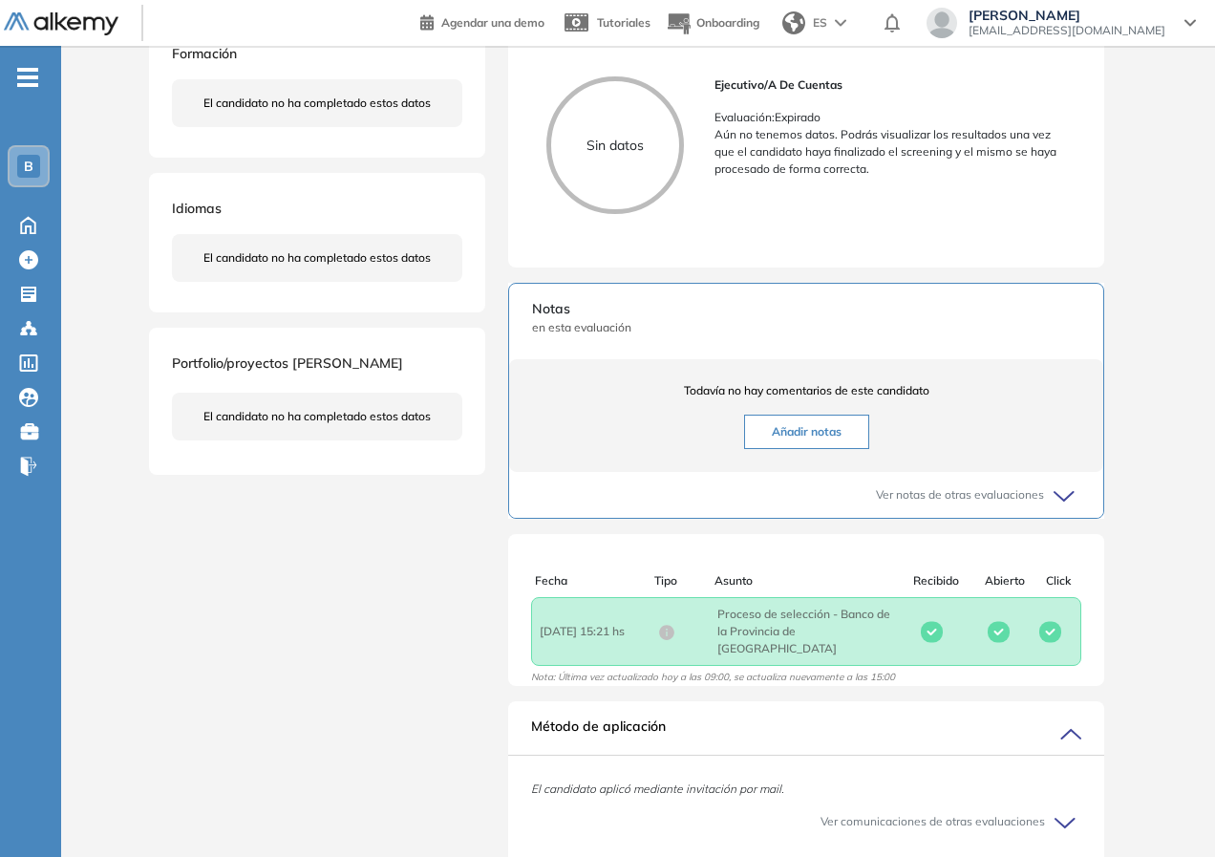
scroll to position [0, 0]
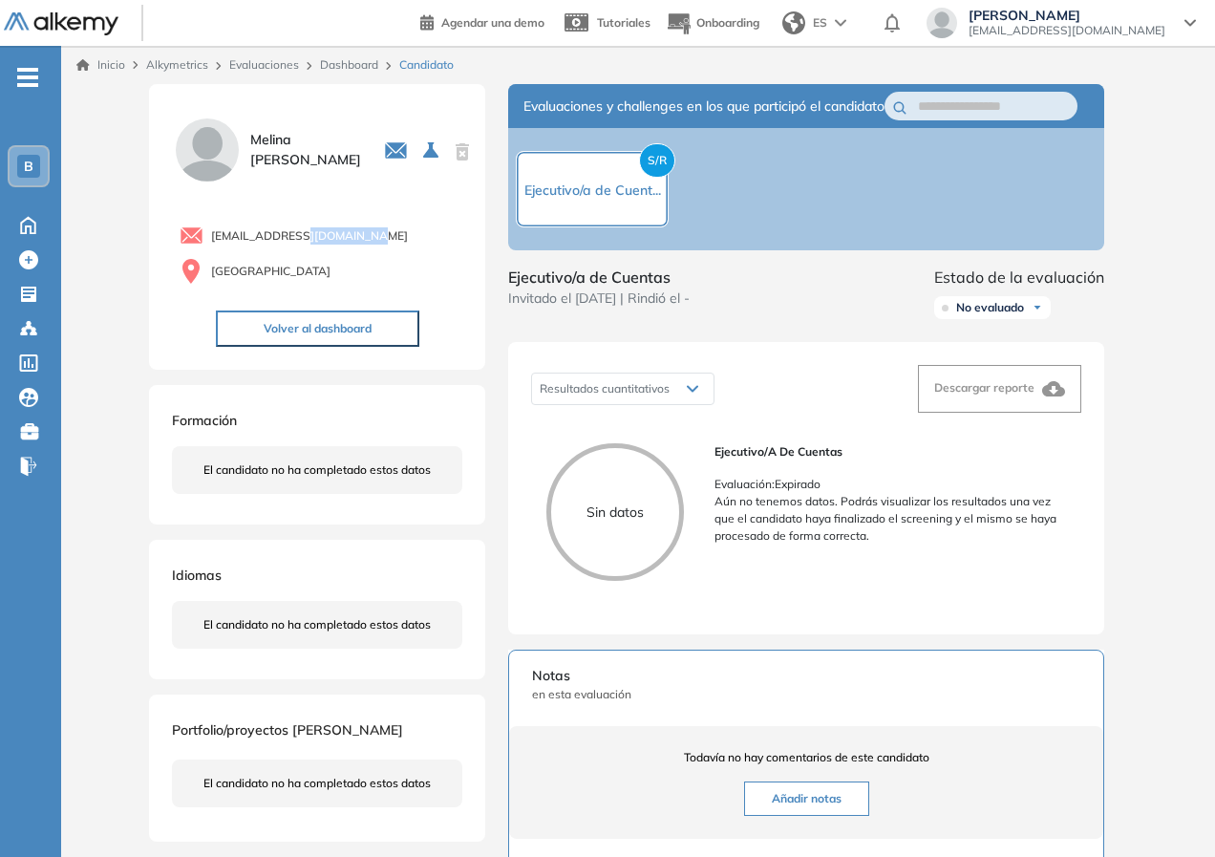
drag, startPoint x: 289, startPoint y: 232, endPoint x: 375, endPoint y: 248, distance: 87.5
click at [375, 248] on div "[EMAIL_ADDRESS][DOMAIN_NAME] [GEOGRAPHIC_DATA]" at bounding box center [317, 252] width 290 height 72
click at [231, 156] on img at bounding box center [207, 150] width 71 height 71
drag, startPoint x: 269, startPoint y: 150, endPoint x: 304, endPoint y: 333, distance: 186.5
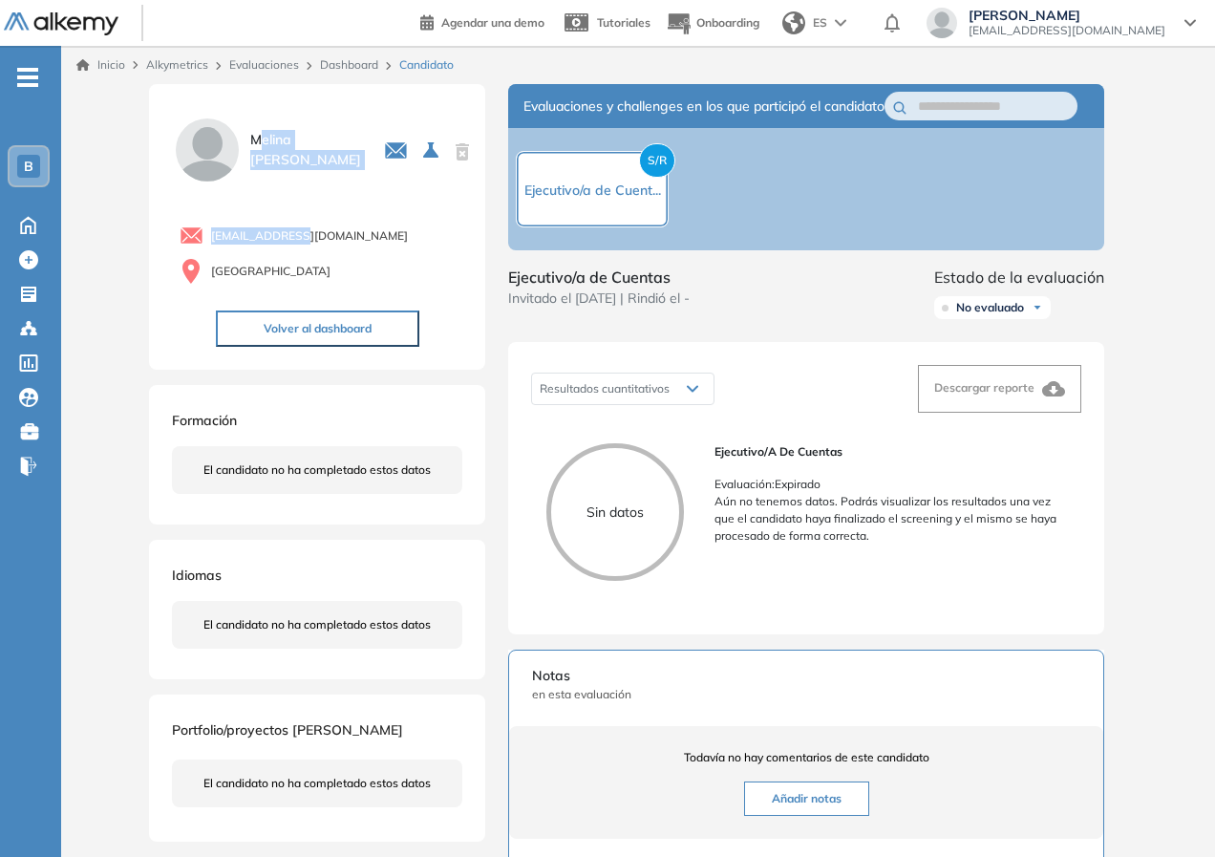
click at [292, 255] on div "[PERSON_NAME] 0 . Ejecutivo/a de Cuentas 1 . Posición de Ejecutivo/a de Cuentas…" at bounding box center [317, 227] width 290 height 240
click at [361, 515] on div "Formación El candidato no ha completado estos datos" at bounding box center [317, 454] width 336 height 139
click at [848, 493] on p "Evaluación : Expirado" at bounding box center [889, 484] width 351 height 17
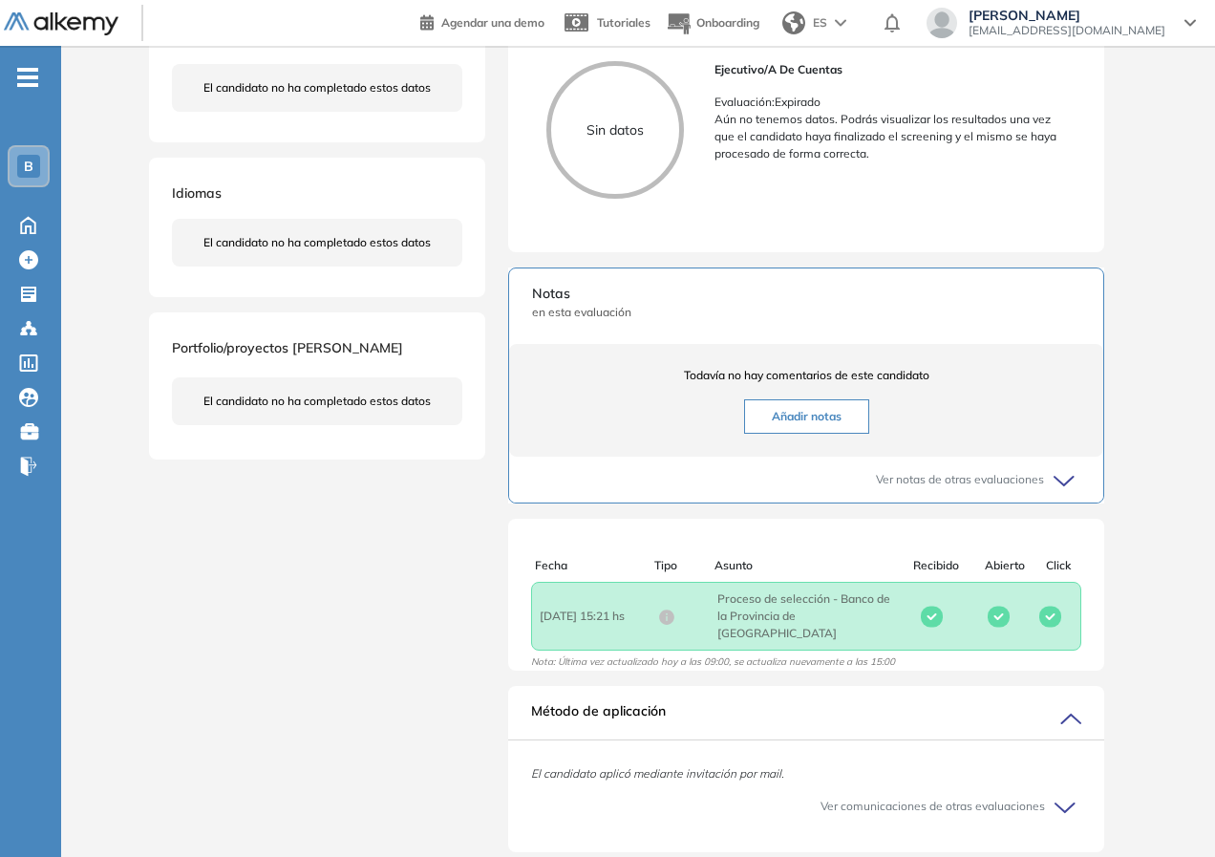
scroll to position [448, 0]
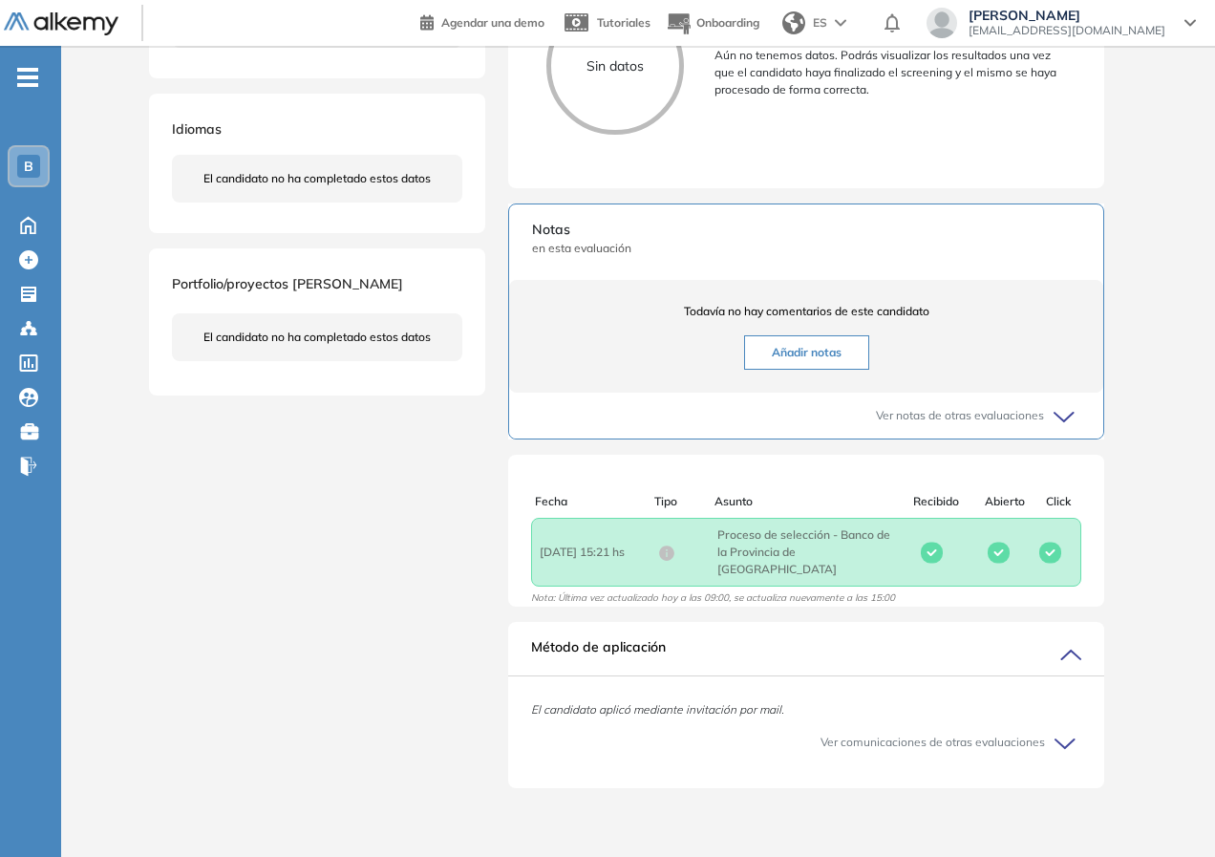
drag, startPoint x: 720, startPoint y: 568, endPoint x: 847, endPoint y: 568, distance: 127.0
click at [847, 568] on div "Fecha : [DATE] 15:21 hs Asunto : Proceso de selección - Banco de la Provincia d…" at bounding box center [717, 552] width 355 height 52
click at [847, 568] on span "Asunto : Proceso de selección - Banco de la Provincia de [GEOGRAPHIC_DATA]" at bounding box center [806, 552] width 178 height 52
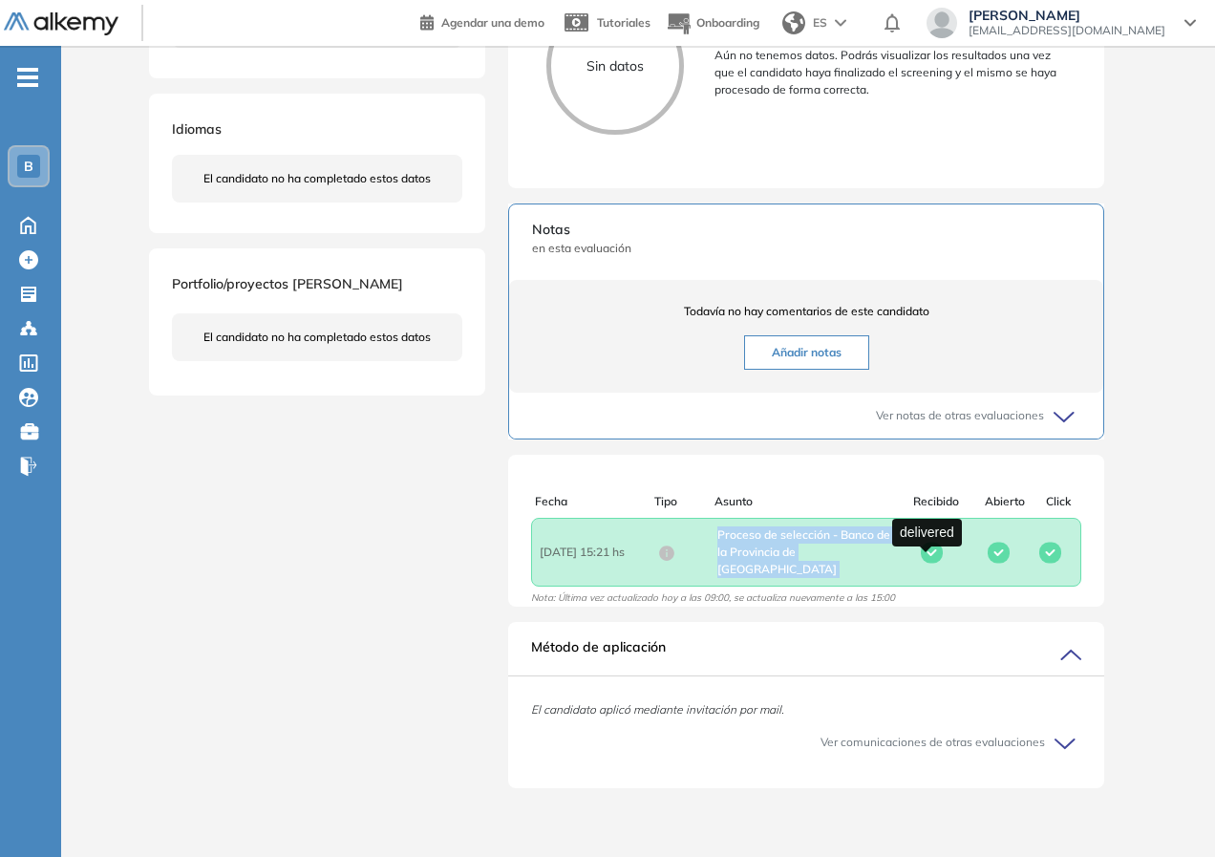
drag, startPoint x: 941, startPoint y: 568, endPoint x: 915, endPoint y: 568, distance: 25.8
click at [940, 563] on div at bounding box center [932, 552] width 74 height 22
click at [1080, 745] on icon at bounding box center [1067, 744] width 27 height 27
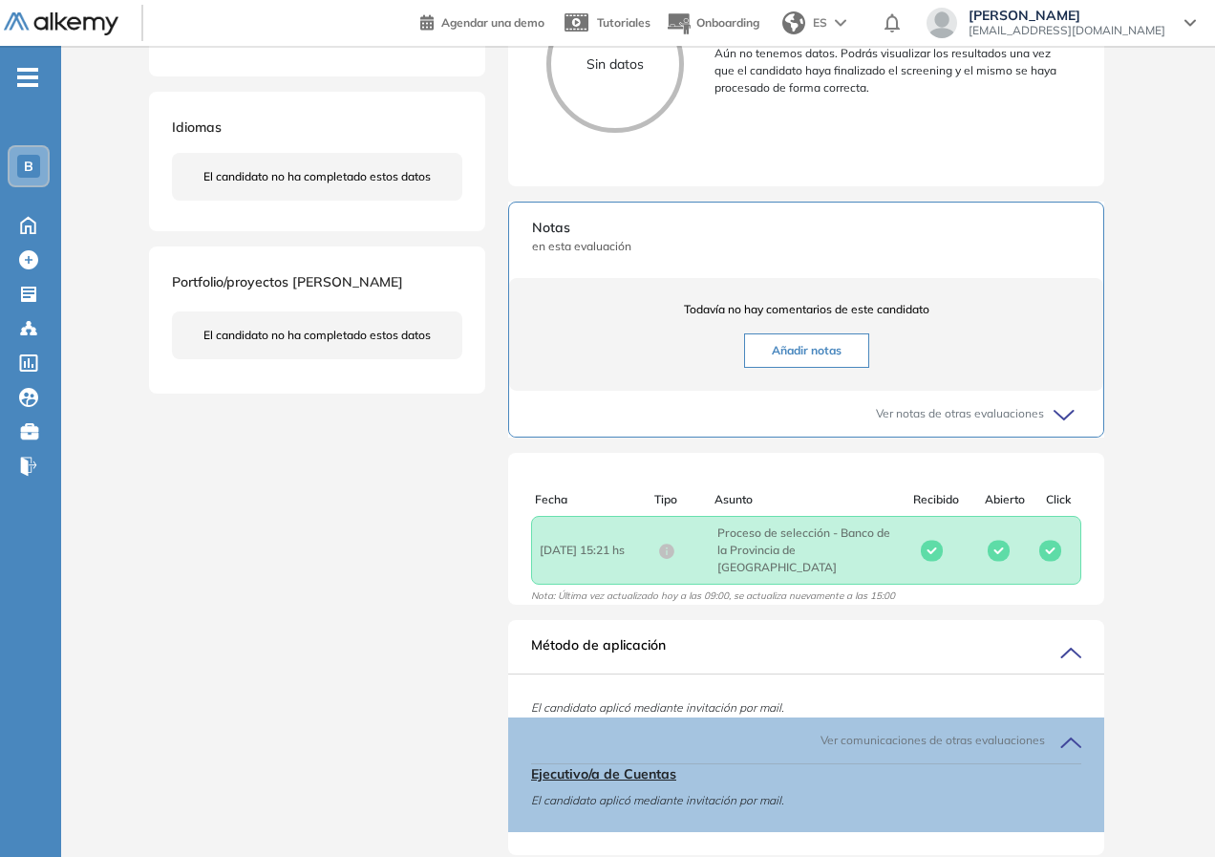
scroll to position [517, 0]
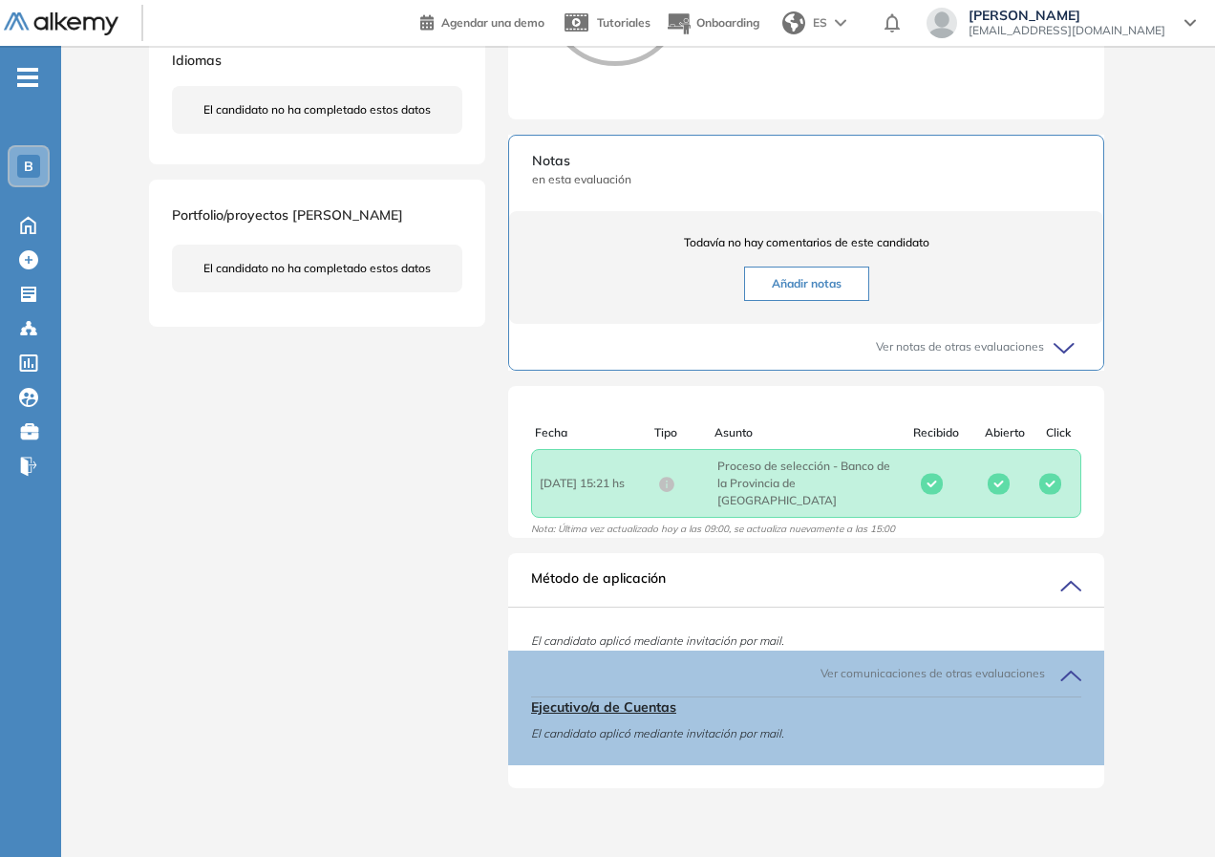
click at [799, 745] on div "Ejecutivo/a de Cuentas El candidato aplicó mediante invitación por mail." at bounding box center [806, 730] width 550 height 69
drag, startPoint x: 630, startPoint y: 731, endPoint x: 874, endPoint y: 739, distance: 243.6
click at [874, 739] on span "El candidato aplicó mediante invitación por mail." at bounding box center [806, 733] width 550 height 17
drag, startPoint x: 649, startPoint y: 736, endPoint x: 484, endPoint y: 688, distance: 172.2
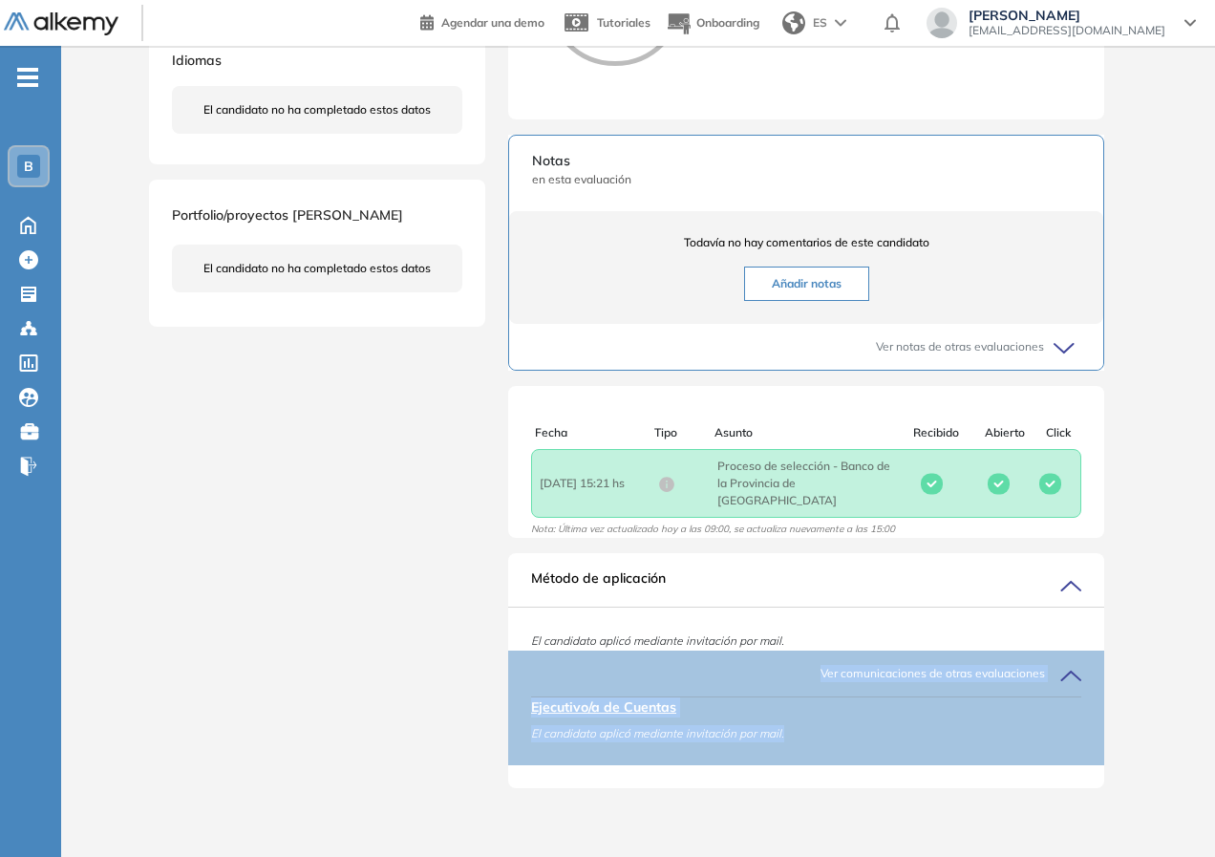
click at [484, 688] on div "[PERSON_NAME] 0 . Ejecutivo/a de Cuentas 1 . Posición de Ejecutivo/a de Cuentas…" at bounding box center [638, 189] width 978 height 1241
click at [484, 686] on div "[PERSON_NAME] 0 . Ejecutivo/a de Cuentas 1 . Posición de Ejecutivo/a de Cuentas…" at bounding box center [638, 189] width 978 height 1241
drag, startPoint x: 797, startPoint y: 692, endPoint x: 983, endPoint y: 700, distance: 185.4
click at [983, 700] on div "Ver comunicaciones de otras evaluaciones Ejecutivo/a de Cuentas El candidato ap…" at bounding box center [806, 707] width 596 height 115
click at [924, 705] on span "Ejecutivo/a de Cuentas" at bounding box center [806, 707] width 550 height 20
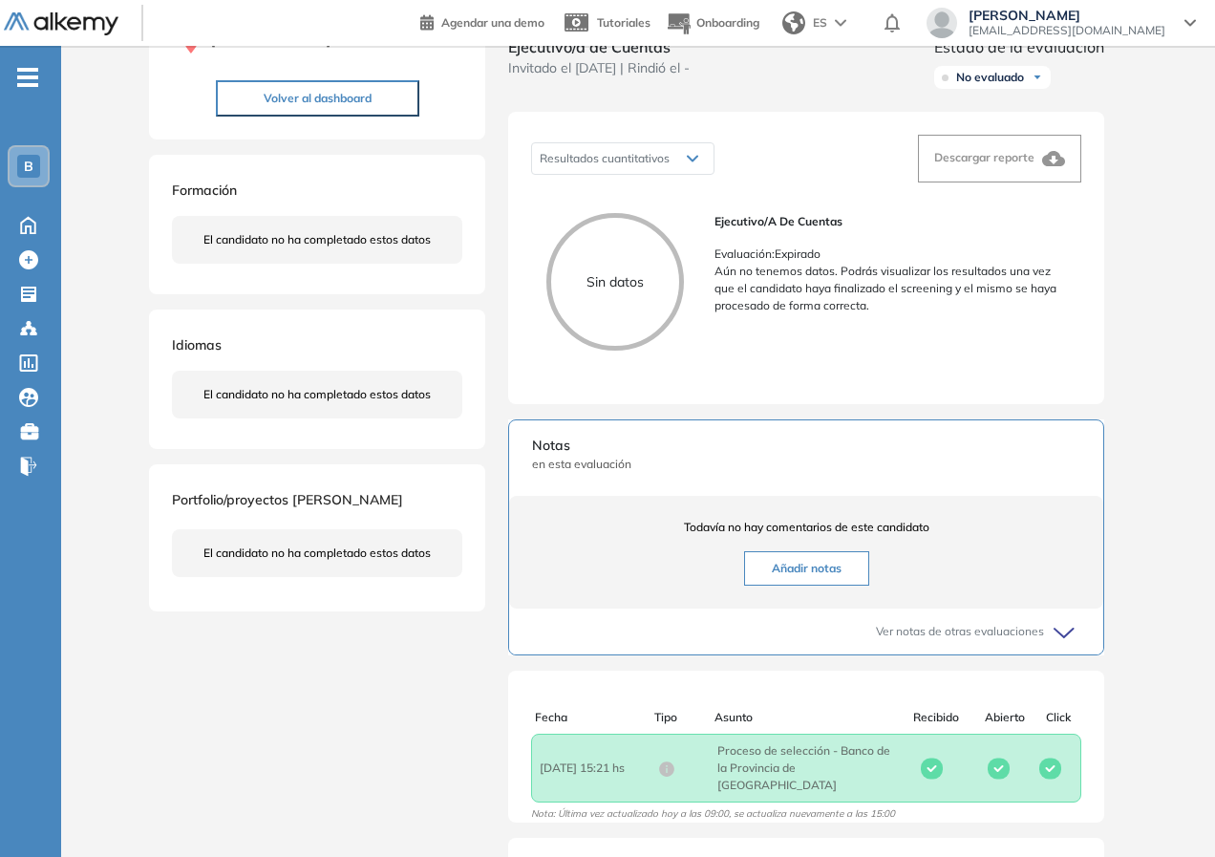
scroll to position [0, 0]
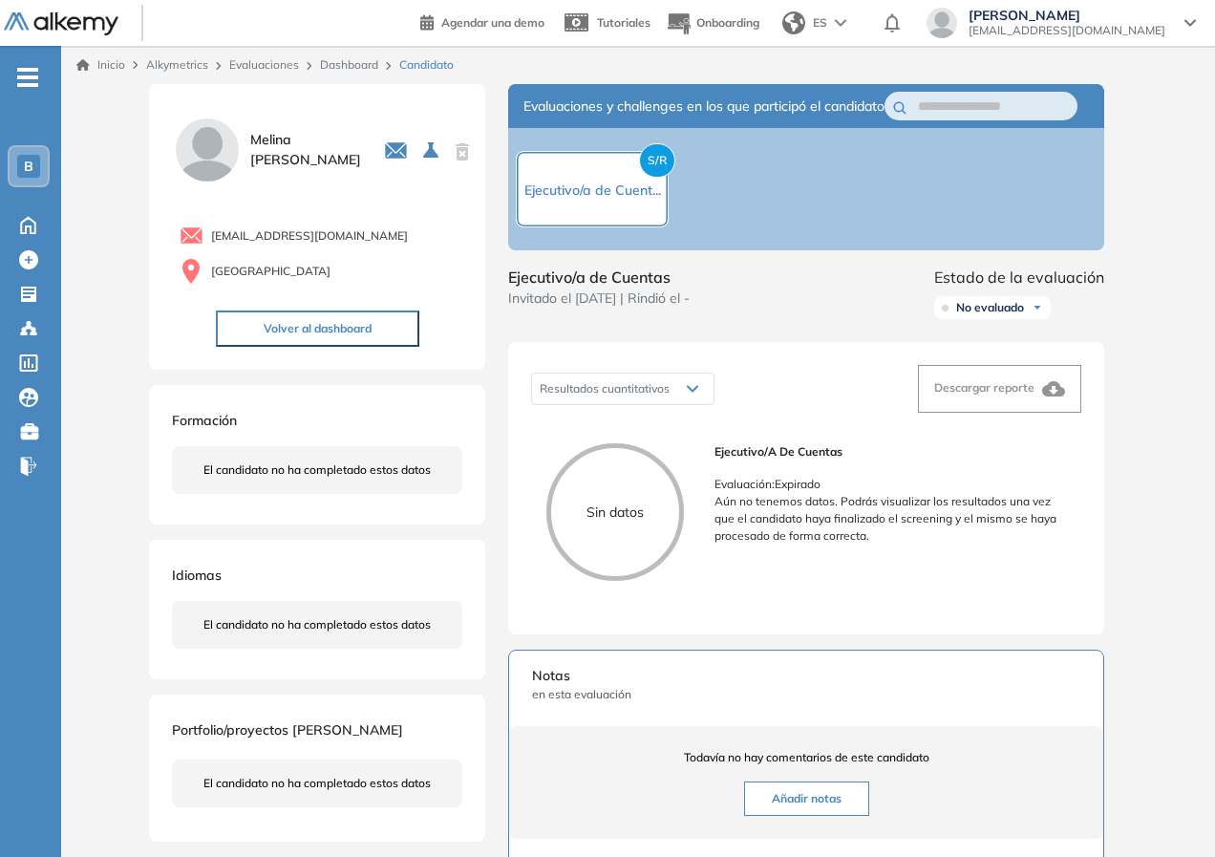
drag, startPoint x: 562, startPoint y: 307, endPoint x: 777, endPoint y: 309, distance: 215.8
click at [777, 309] on div "Ejecutivo/a de Cuentas Invitado el [DATE] | Rindió el - Estado de la evaluación…" at bounding box center [806, 295] width 596 height 61
drag, startPoint x: 595, startPoint y: 329, endPoint x: 711, endPoint y: 325, distance: 116.6
click at [689, 325] on div "Ejecutivo/a de Cuentas Invitado el [DATE] | Rindió el -" at bounding box center [598, 295] width 181 height 61
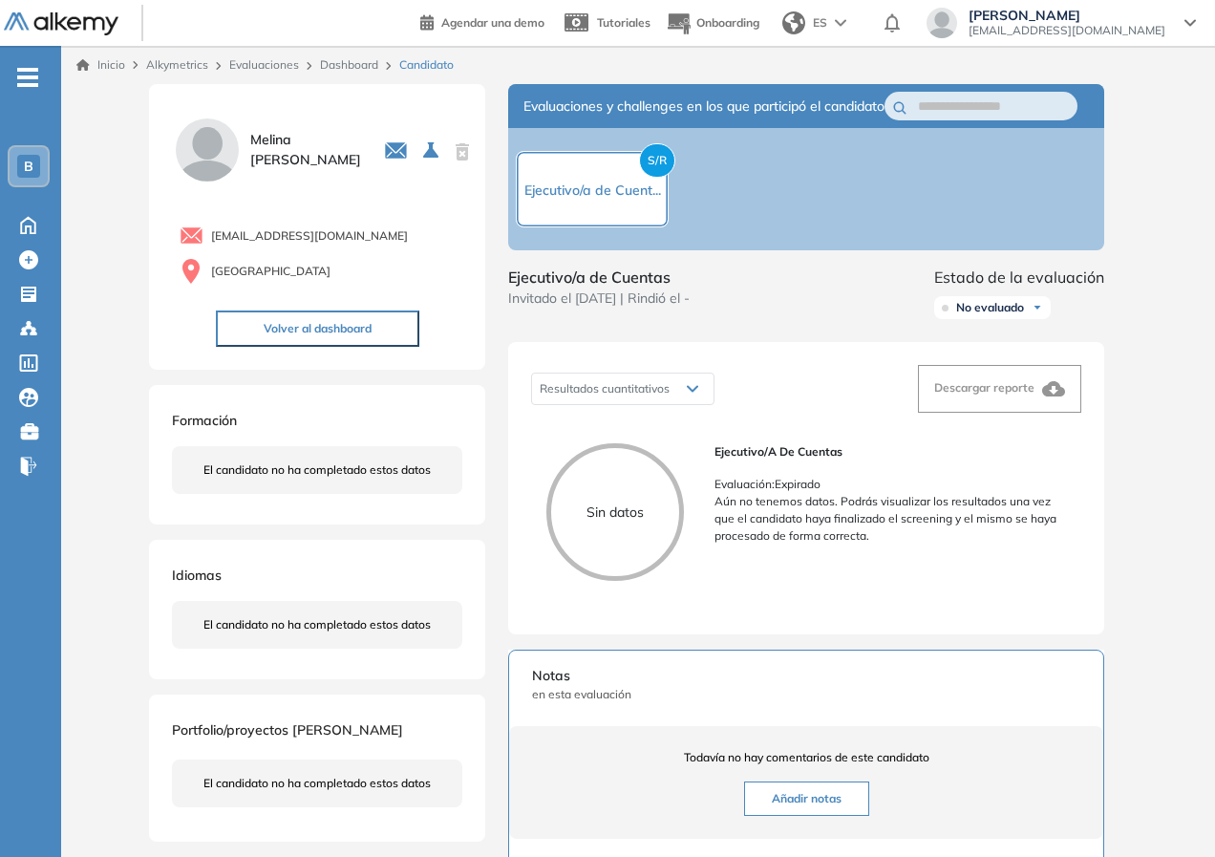
click at [689, 308] on span "Invitado el [DATE] | Rindió el -" at bounding box center [598, 298] width 181 height 20
click at [742, 493] on p "Evaluación : Expirado" at bounding box center [889, 484] width 351 height 17
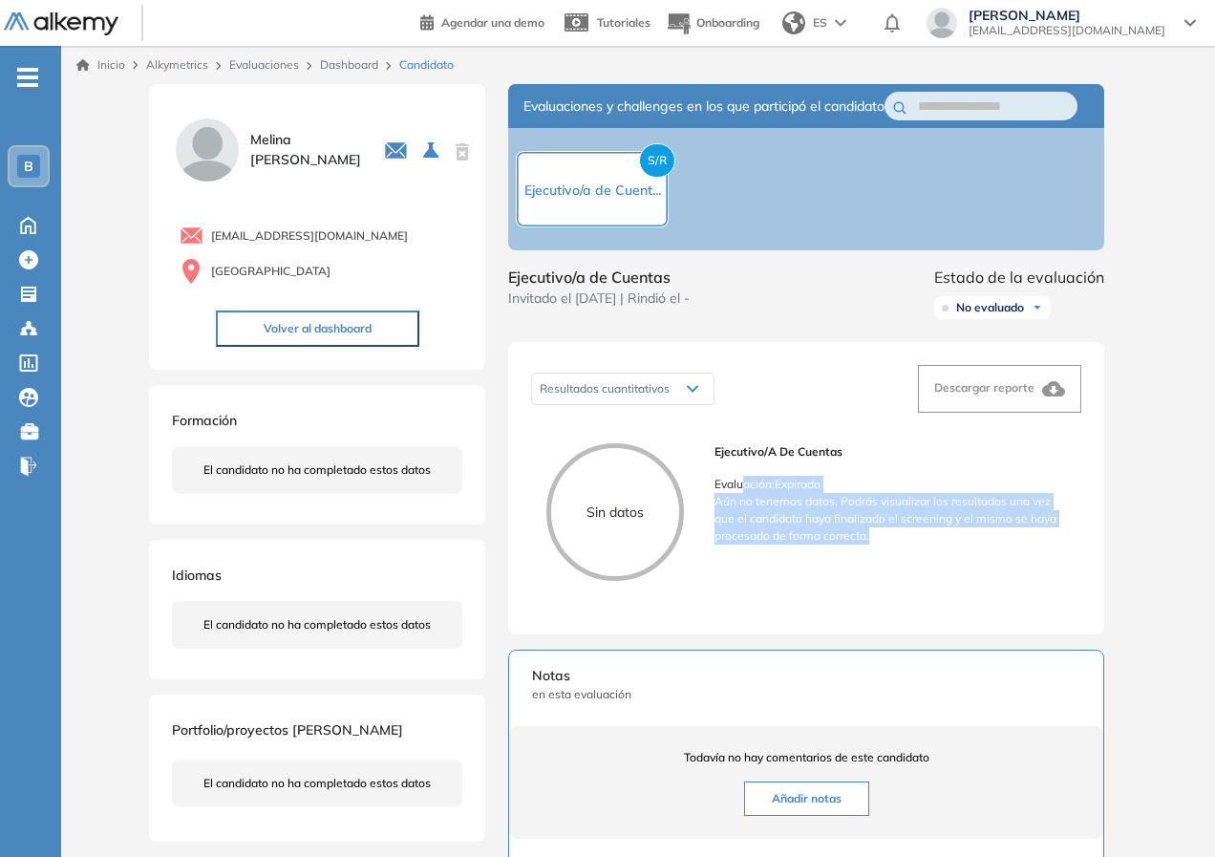
drag, startPoint x: 740, startPoint y: 507, endPoint x: 891, endPoint y: 551, distance: 157.1
click at [891, 544] on div "Ejecutivo/a de Cuentas Evaluación : Expirado Aún no tenemos datos. Podrás visua…" at bounding box center [889, 493] width 351 height 101
click at [891, 544] on p "Aún no tenemos datos. Podrás visualizar los resultados una vez que el candidato…" at bounding box center [889, 519] width 351 height 52
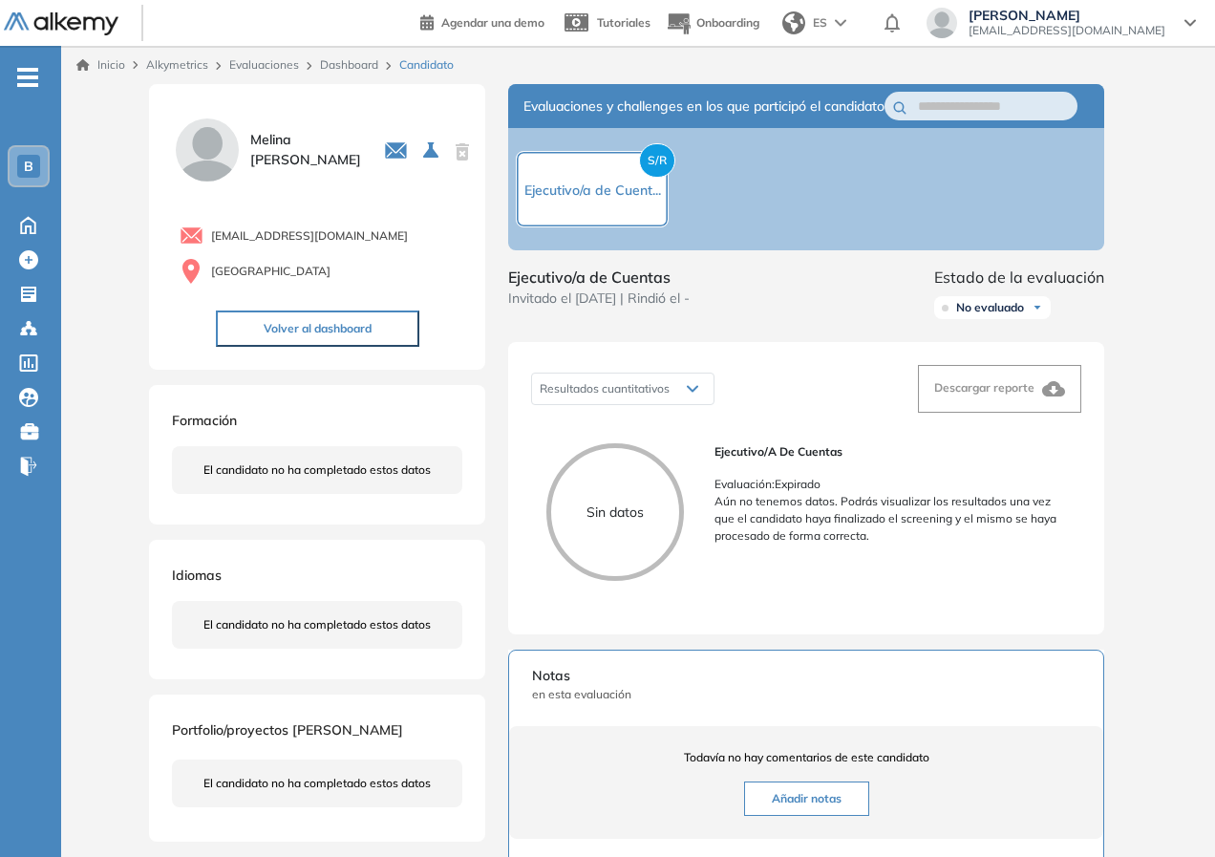
drag, startPoint x: 583, startPoint y: 520, endPoint x: 618, endPoint y: 536, distance: 38.5
click at [584, 520] on p "Sin datos" at bounding box center [615, 512] width 128 height 20
click at [647, 541] on div "Sin datos" at bounding box center [615, 512] width 138 height 138
drag, startPoint x: 770, startPoint y: 502, endPoint x: 887, endPoint y: 510, distance: 117.7
click at [887, 493] on p "Evaluación : Expirado" at bounding box center [889, 484] width 351 height 17
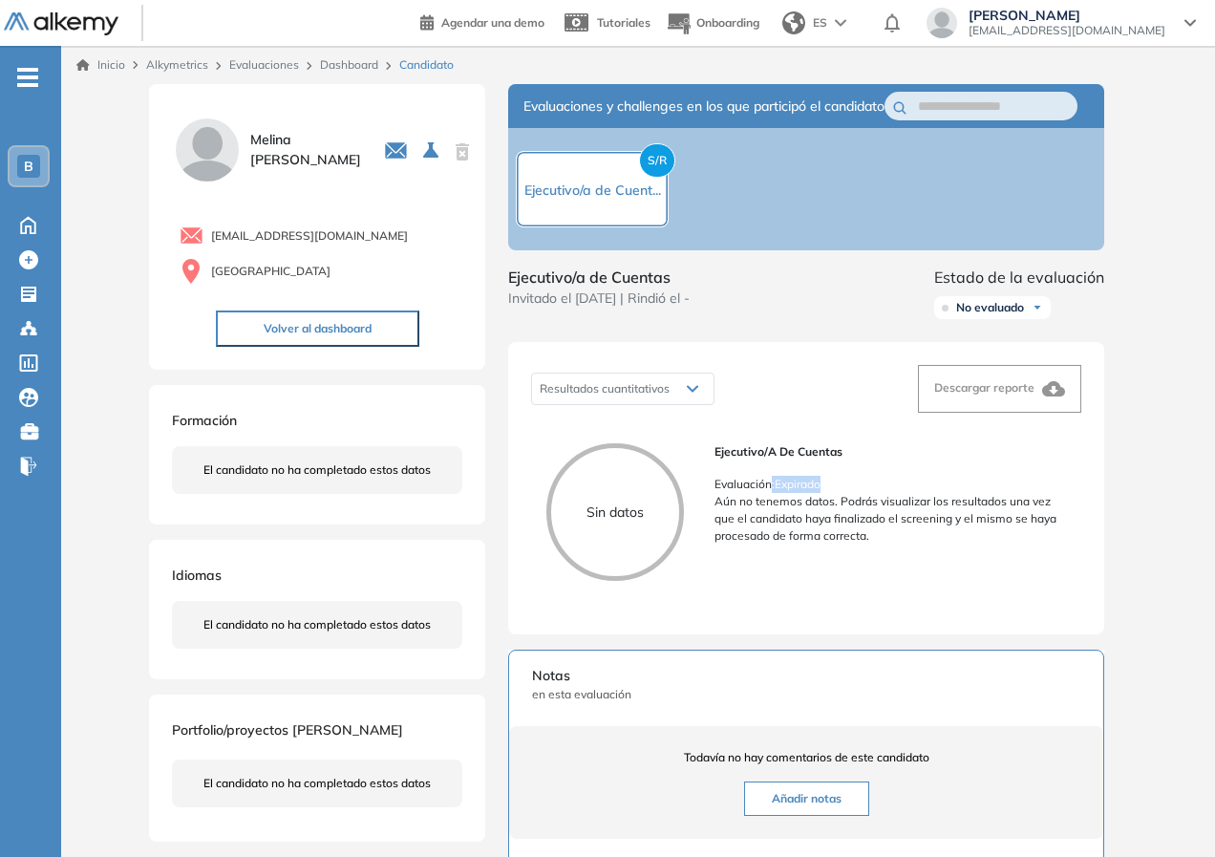
drag, startPoint x: 887, startPoint y: 510, endPoint x: 851, endPoint y: 499, distance: 37.8
click at [886, 493] on p "Evaluación : Expirado" at bounding box center [889, 484] width 351 height 17
click at [828, 491] on div "Ejecutivo/a de Cuentas Evaluación : Expirado Aún no tenemos datos. Podrás visua…" at bounding box center [889, 493] width 351 height 101
drag, startPoint x: 832, startPoint y: 497, endPoint x: 690, endPoint y: 504, distance: 141.5
click at [676, 498] on div "Sin datos Ejecutivo/a de Cuentas Evaluación : Expirado Aún no tenemos datos. Po…" at bounding box center [806, 519] width 550 height 183
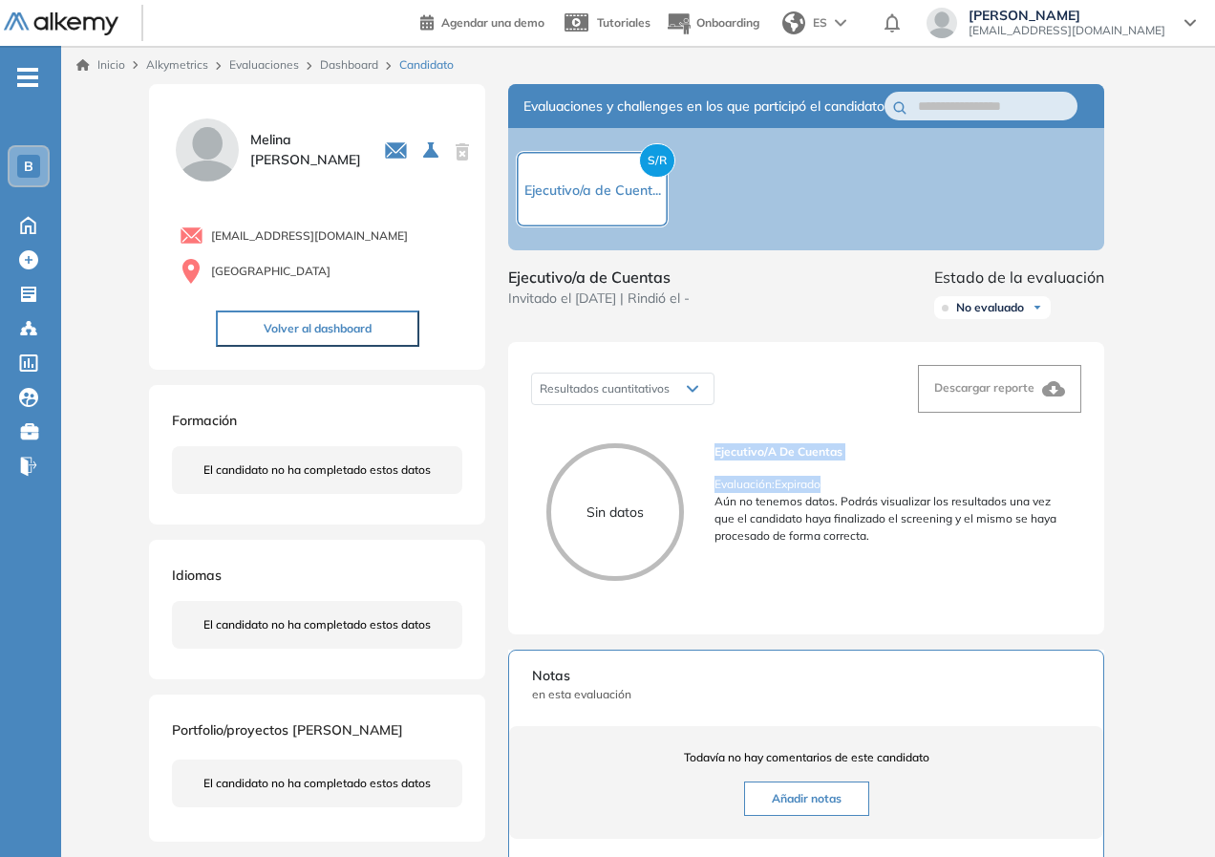
click at [836, 493] on p "Evaluación : Expirado" at bounding box center [889, 484] width 351 height 17
drag, startPoint x: 780, startPoint y: 502, endPoint x: 703, endPoint y: 504, distance: 77.4
click at [703, 504] on div "Sin datos Ejecutivo/a de Cuentas Evaluación : Expirado Aún no tenemos datos. Po…" at bounding box center [806, 519] width 550 height 183
click at [758, 493] on p "Evaluación : Expirado" at bounding box center [889, 484] width 351 height 17
drag, startPoint x: 727, startPoint y: 501, endPoint x: 847, endPoint y: 504, distance: 120.4
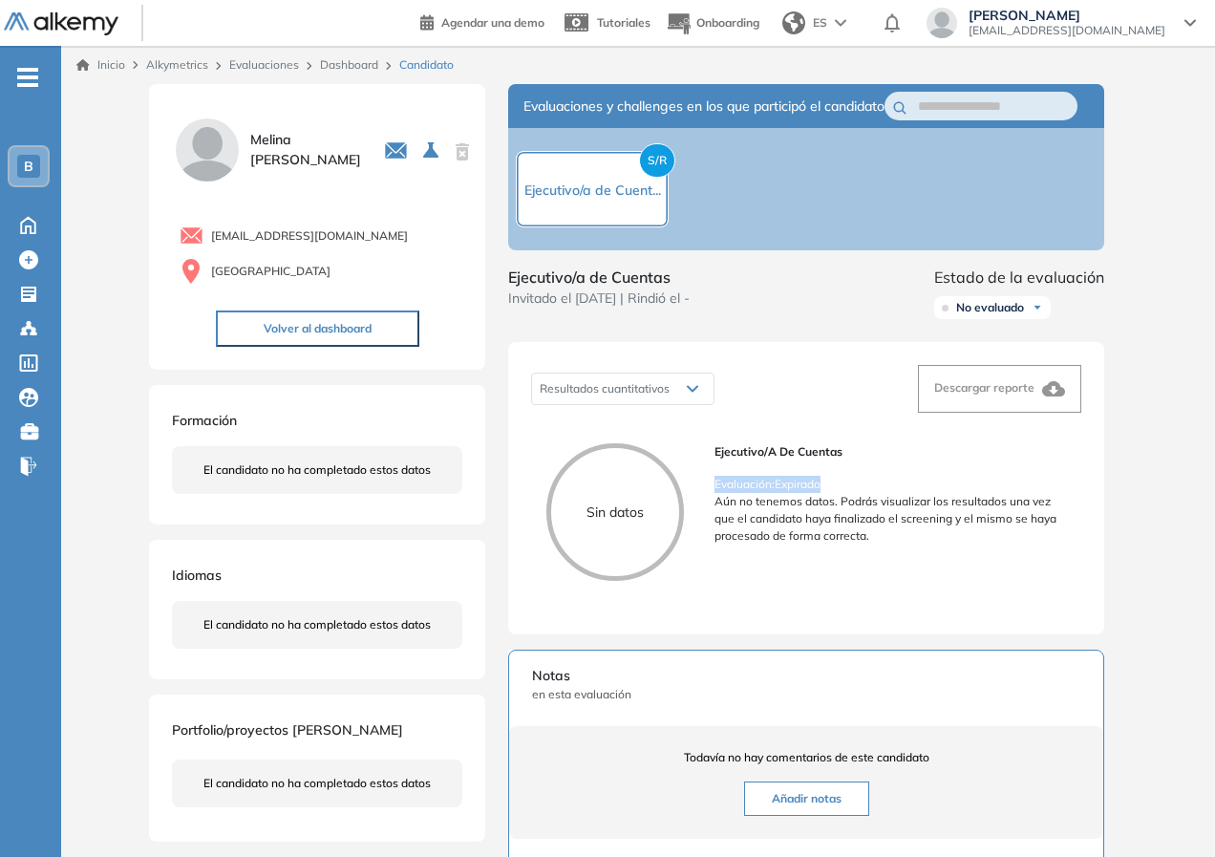
click at [847, 504] on div "Sin datos Ejecutivo/a de Cuentas Evaluación : Expirado Aún no tenemos datos. Po…" at bounding box center [806, 519] width 550 height 183
click at [358, 63] on link "Dashboard" at bounding box center [349, 64] width 58 height 14
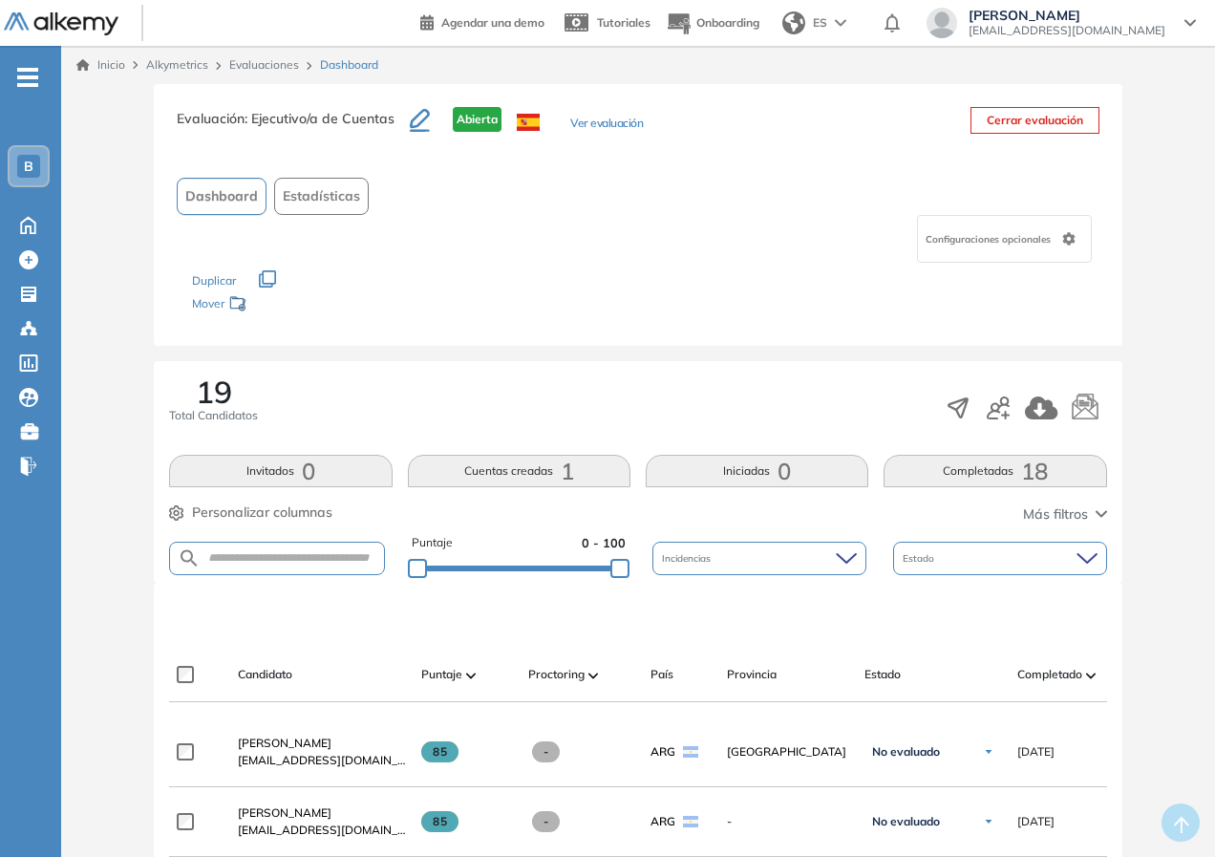
scroll to position [191, 0]
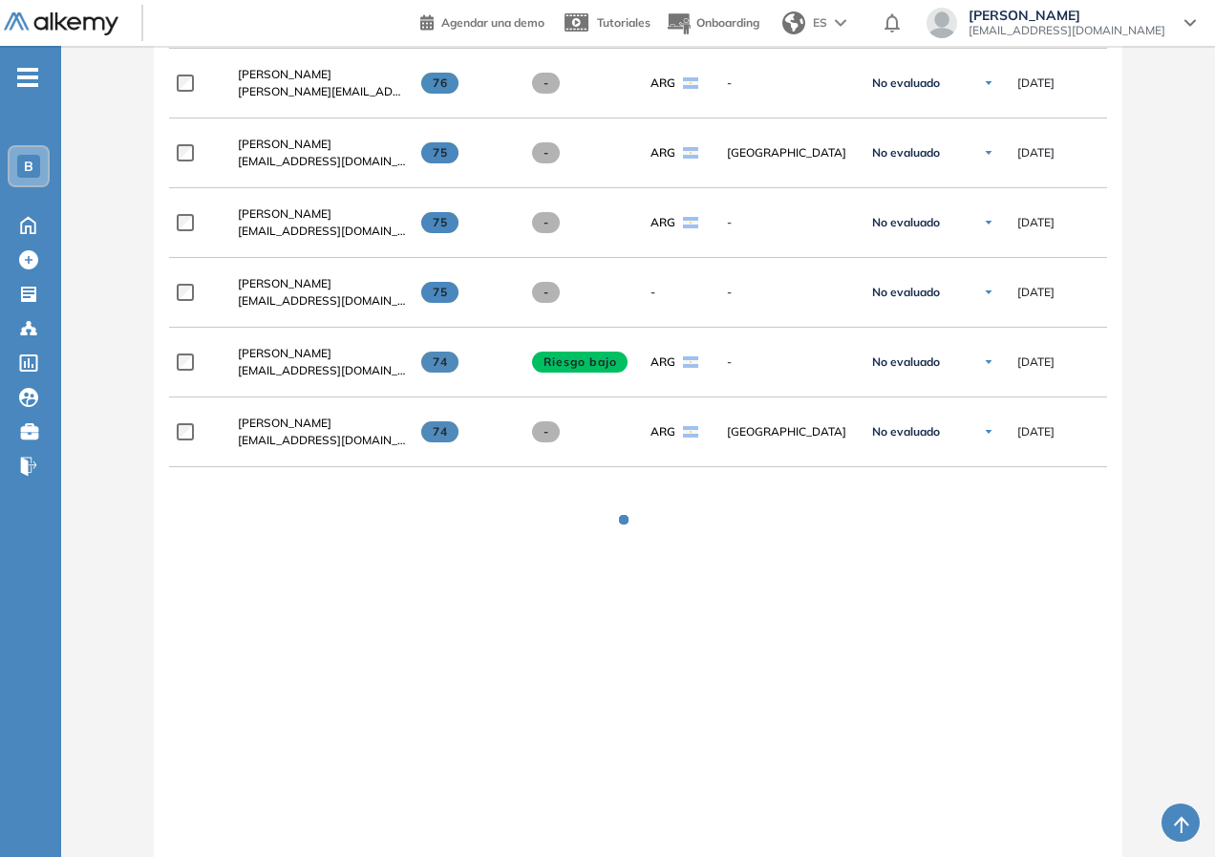
scroll to position [1430, 0]
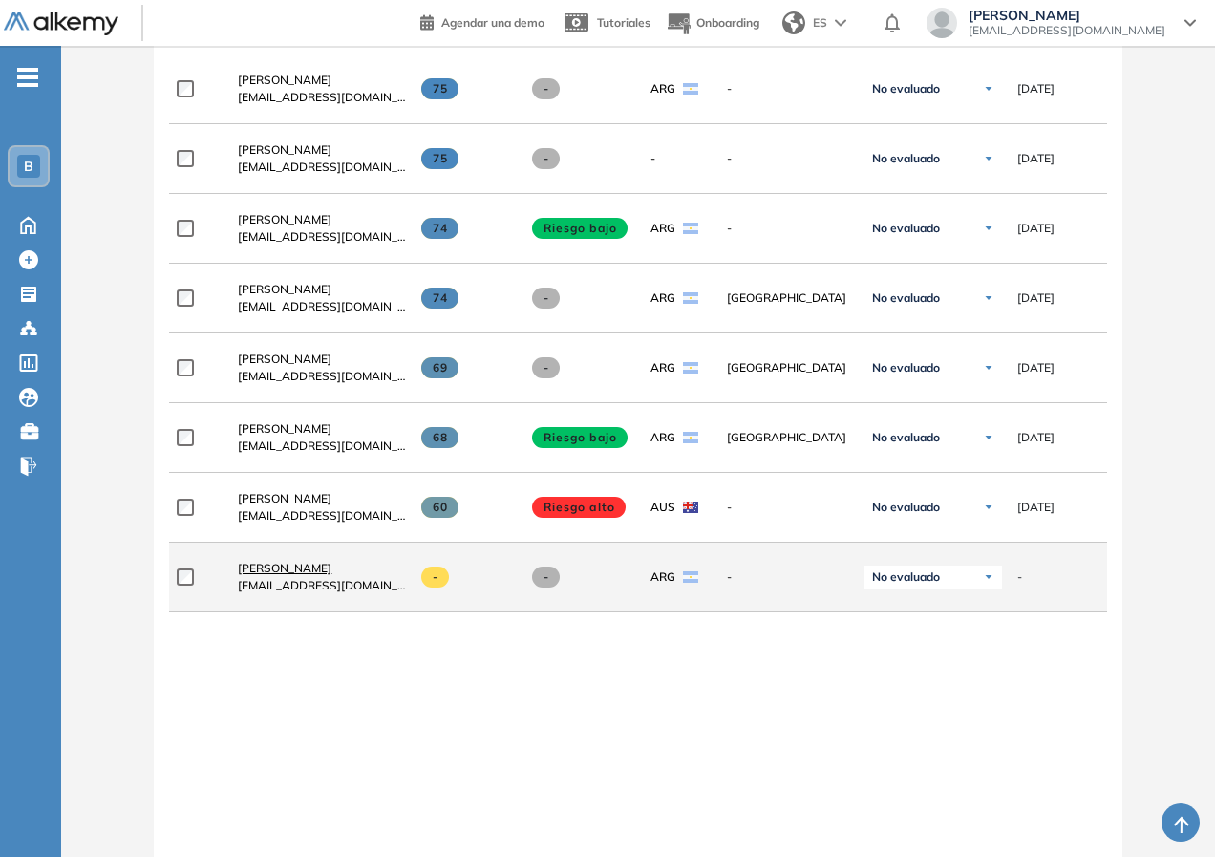
click at [263, 574] on span "[PERSON_NAME]" at bounding box center [285, 568] width 94 height 14
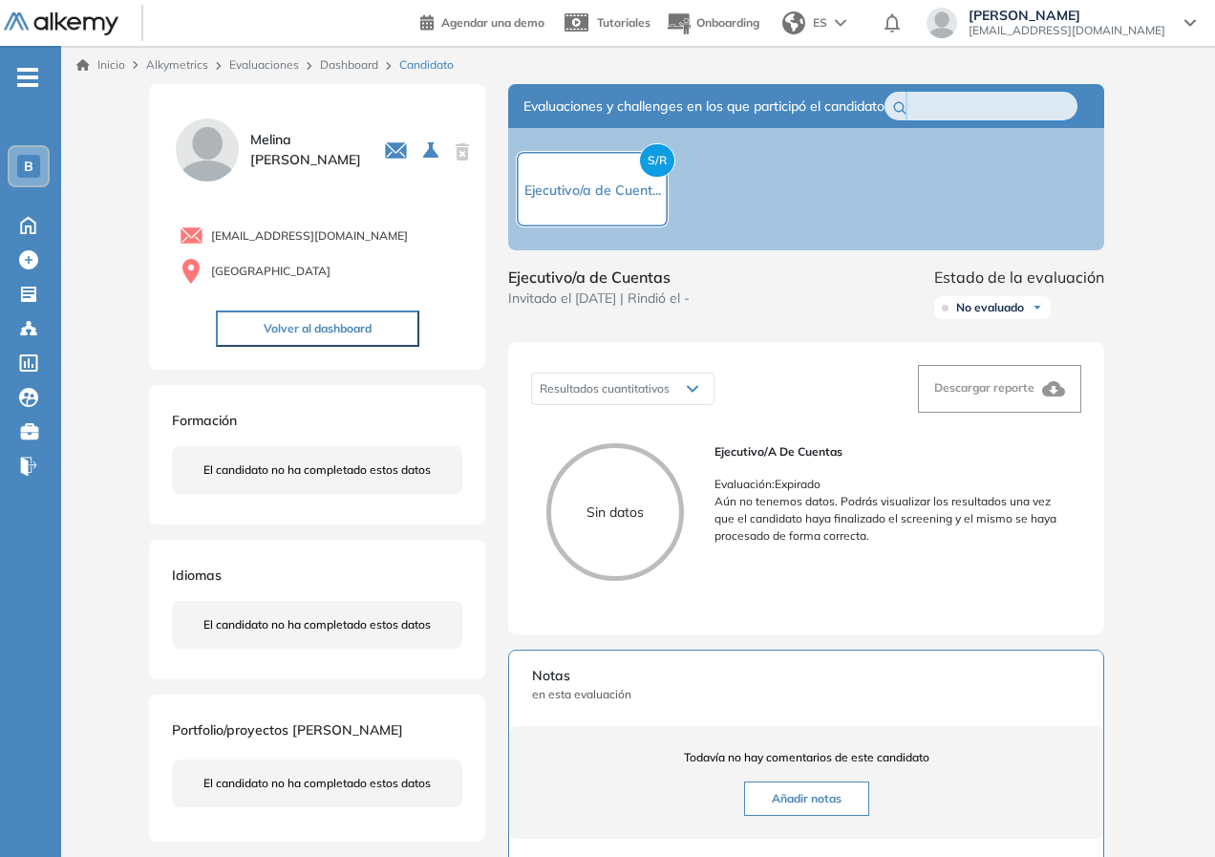
click at [966, 111] on input "text" at bounding box center [985, 105] width 134 height 21
click at [333, 62] on link "Dashboard" at bounding box center [349, 64] width 58 height 14
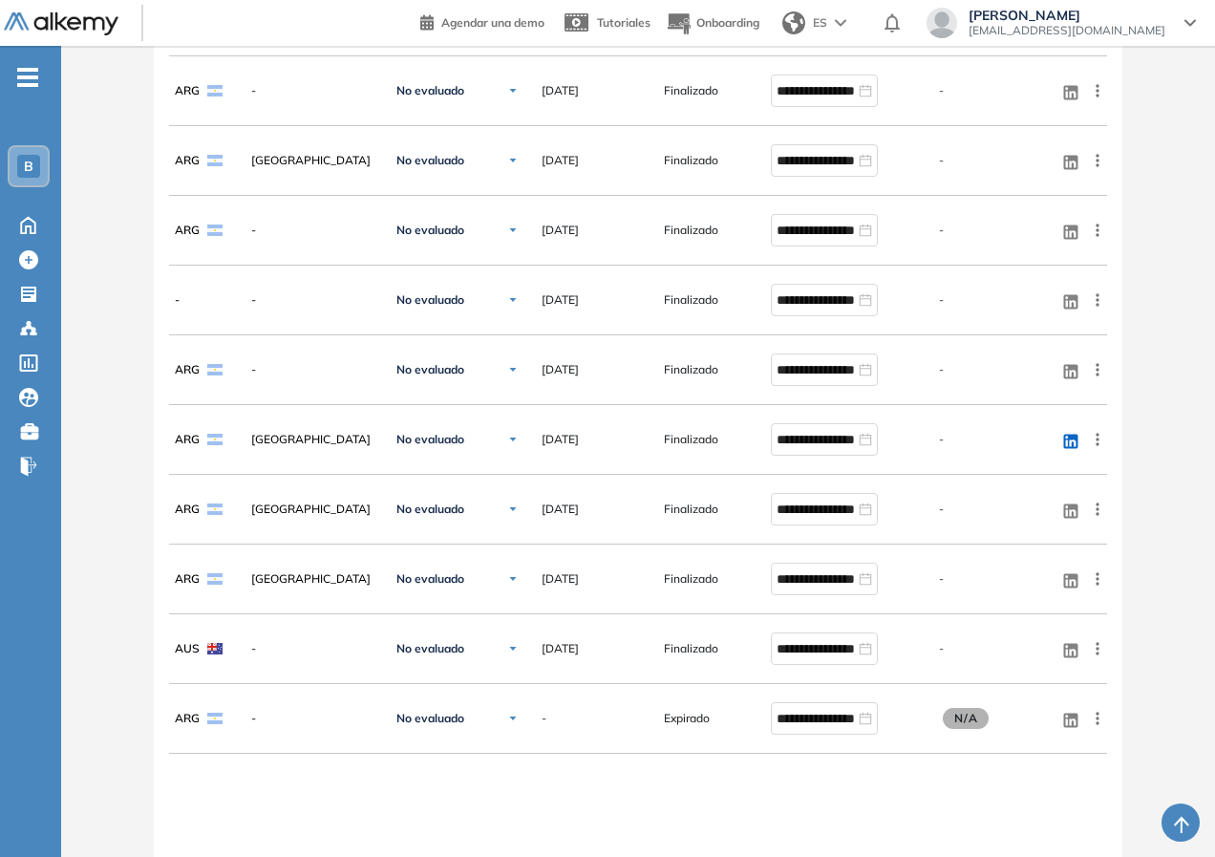
scroll to position [1355, 0]
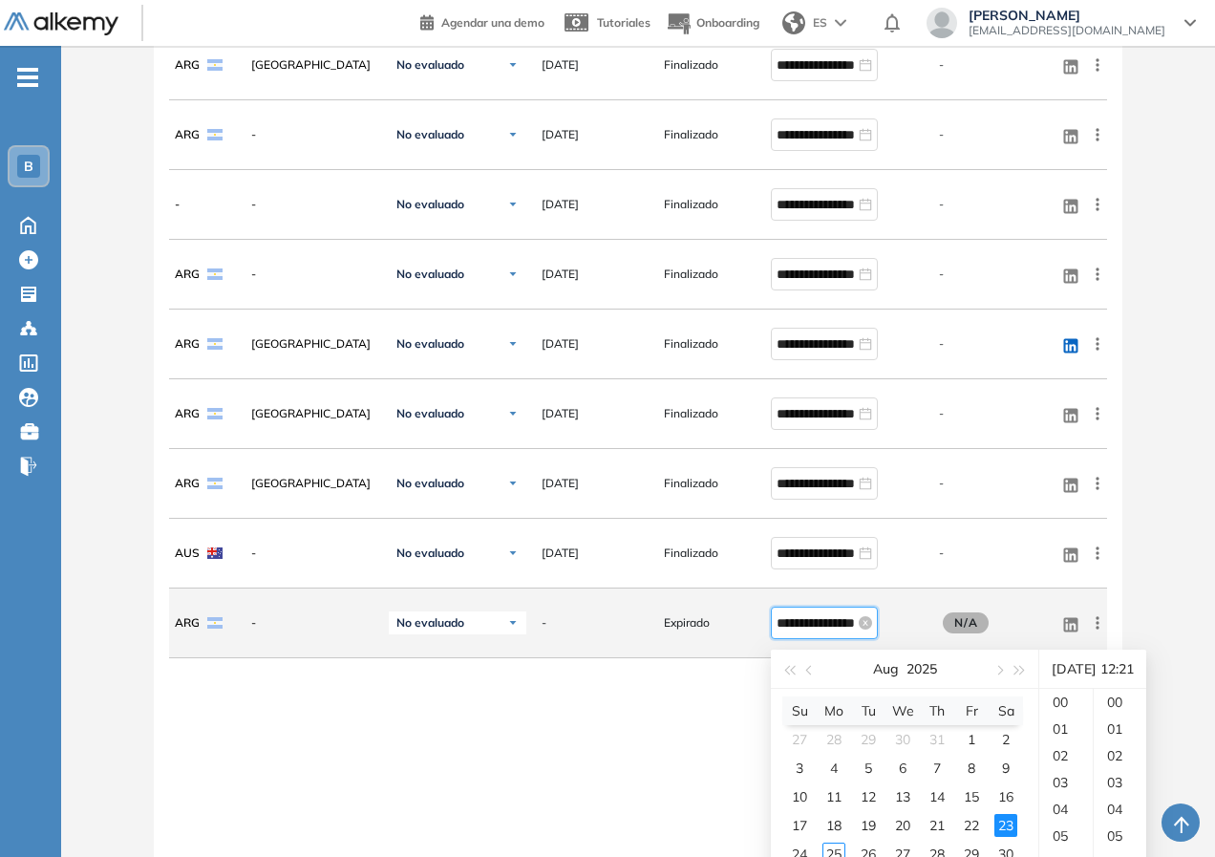
click at [822, 625] on input "**********" at bounding box center [815, 622] width 78 height 21
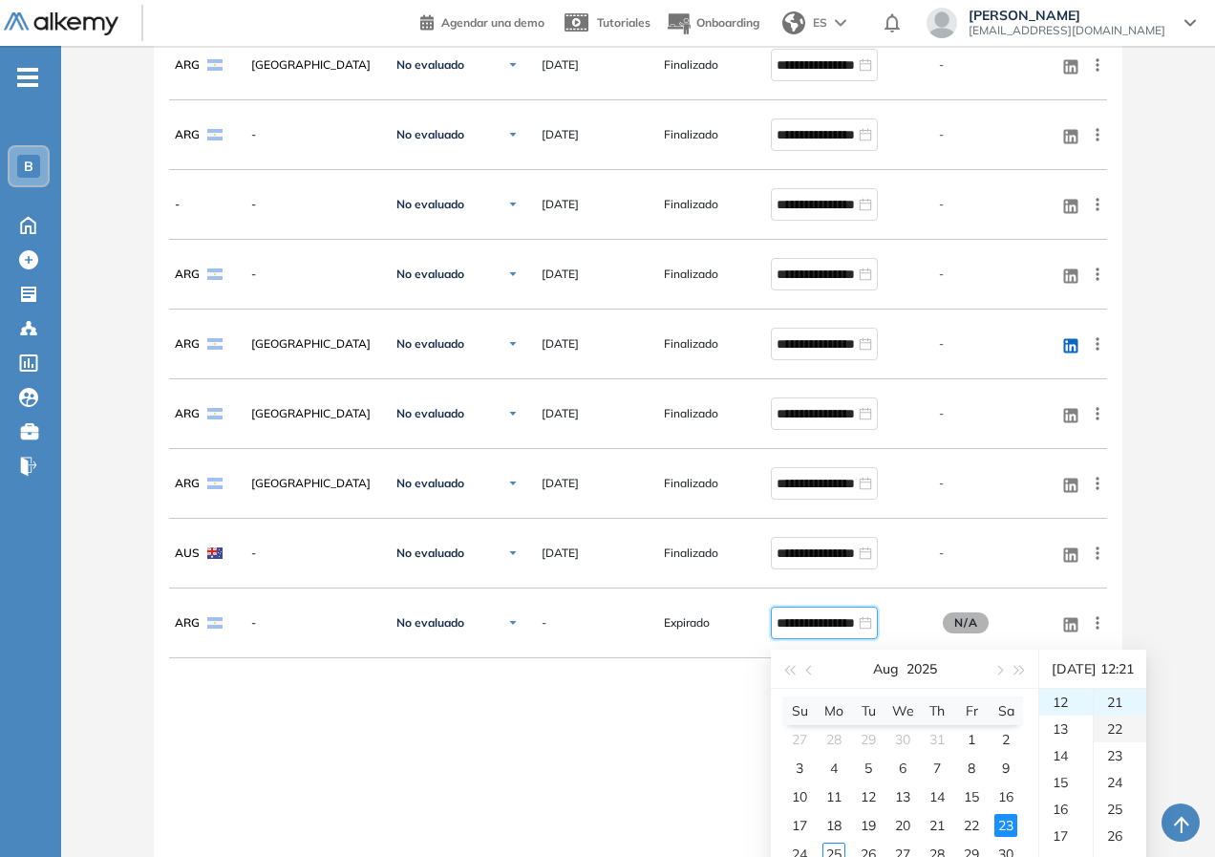
type input "**********"
click at [342, 807] on div "**********" at bounding box center [637, 155] width 937 height 1645
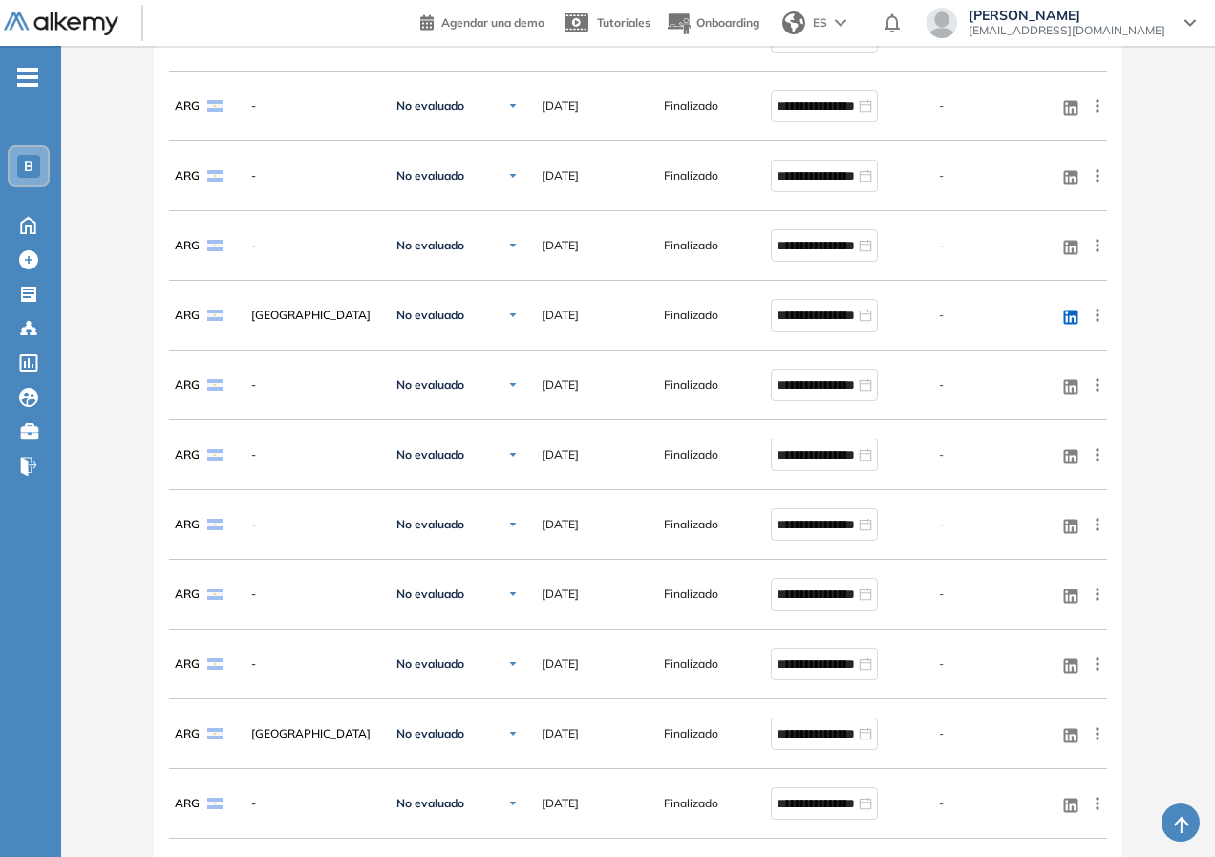
scroll to position [305, 0]
